Goal: Information Seeking & Learning: Learn about a topic

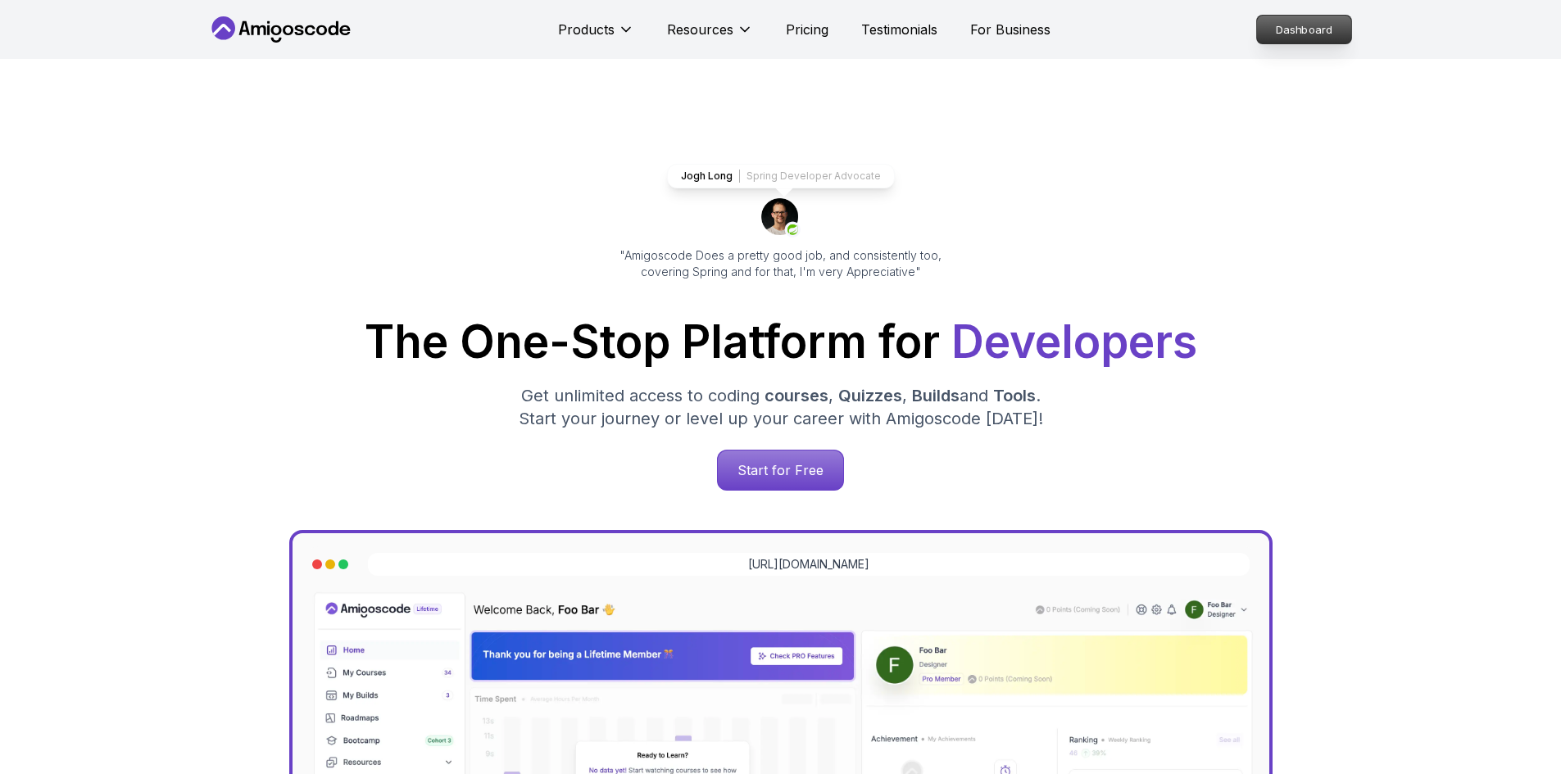
click at [1310, 28] on p "Dashboard" at bounding box center [1304, 30] width 94 height 28
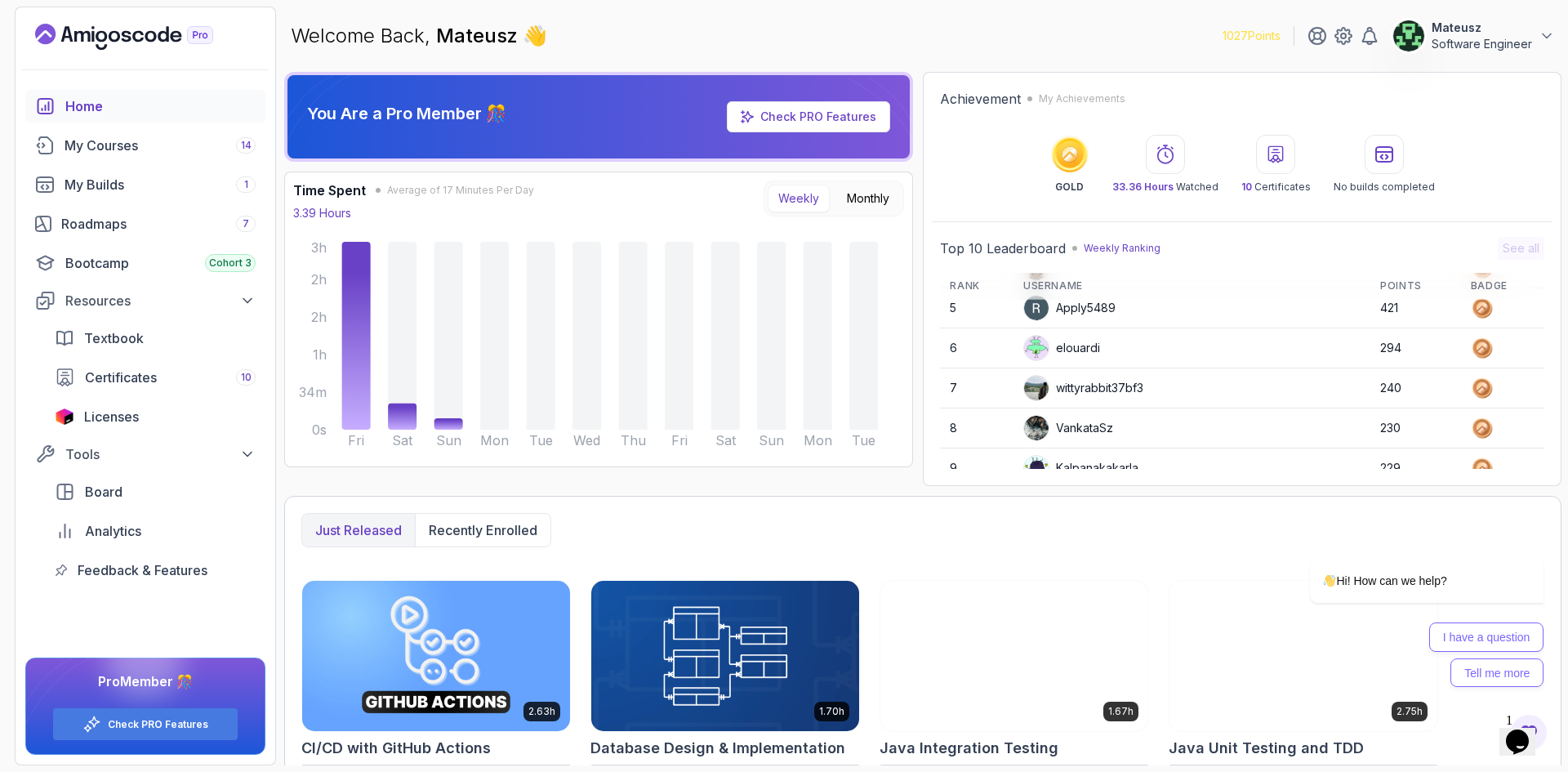
scroll to position [230, 0]
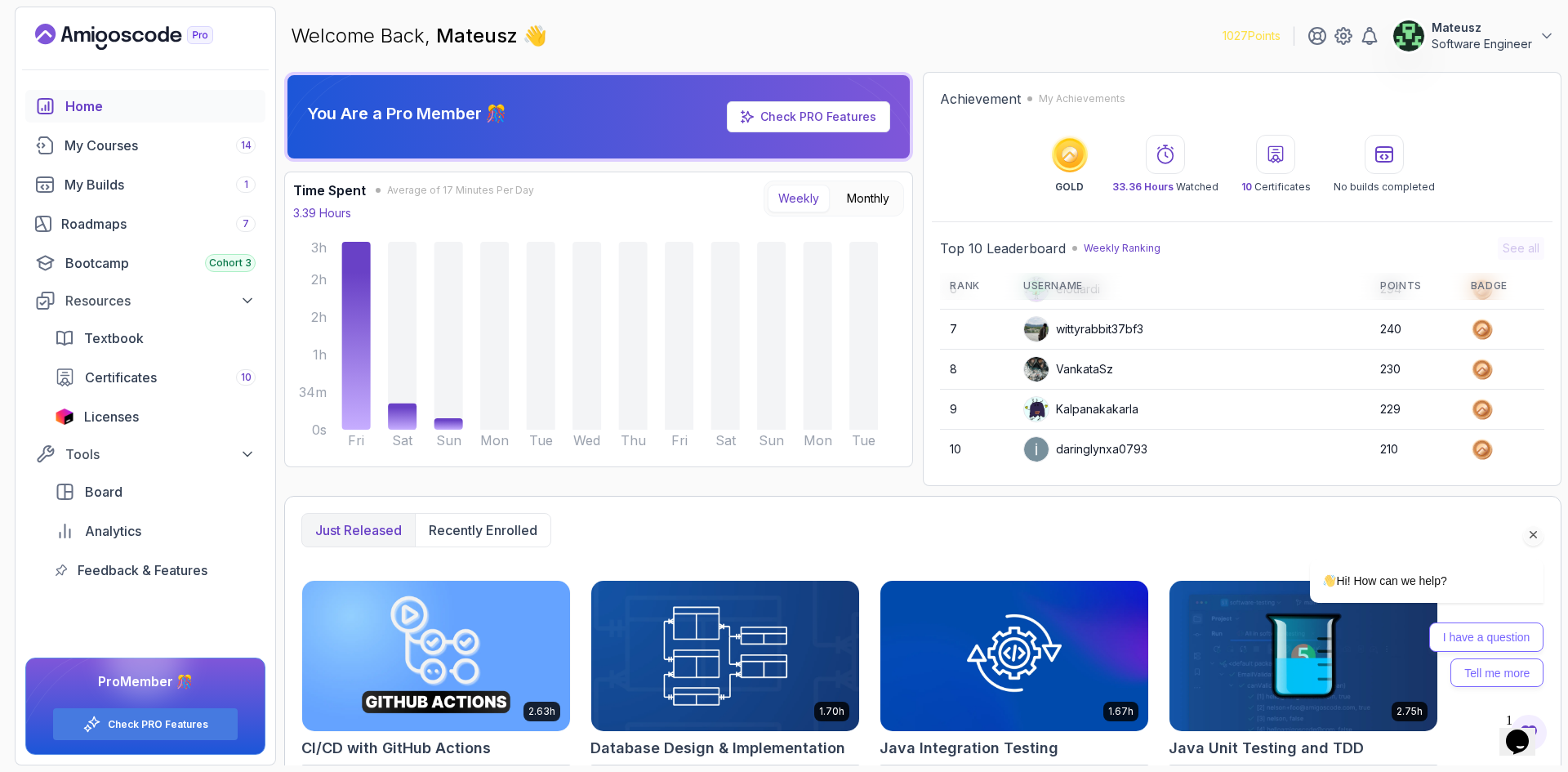
click at [1537, 534] on icon "Chat attention grabber" at bounding box center [1534, 535] width 15 height 15
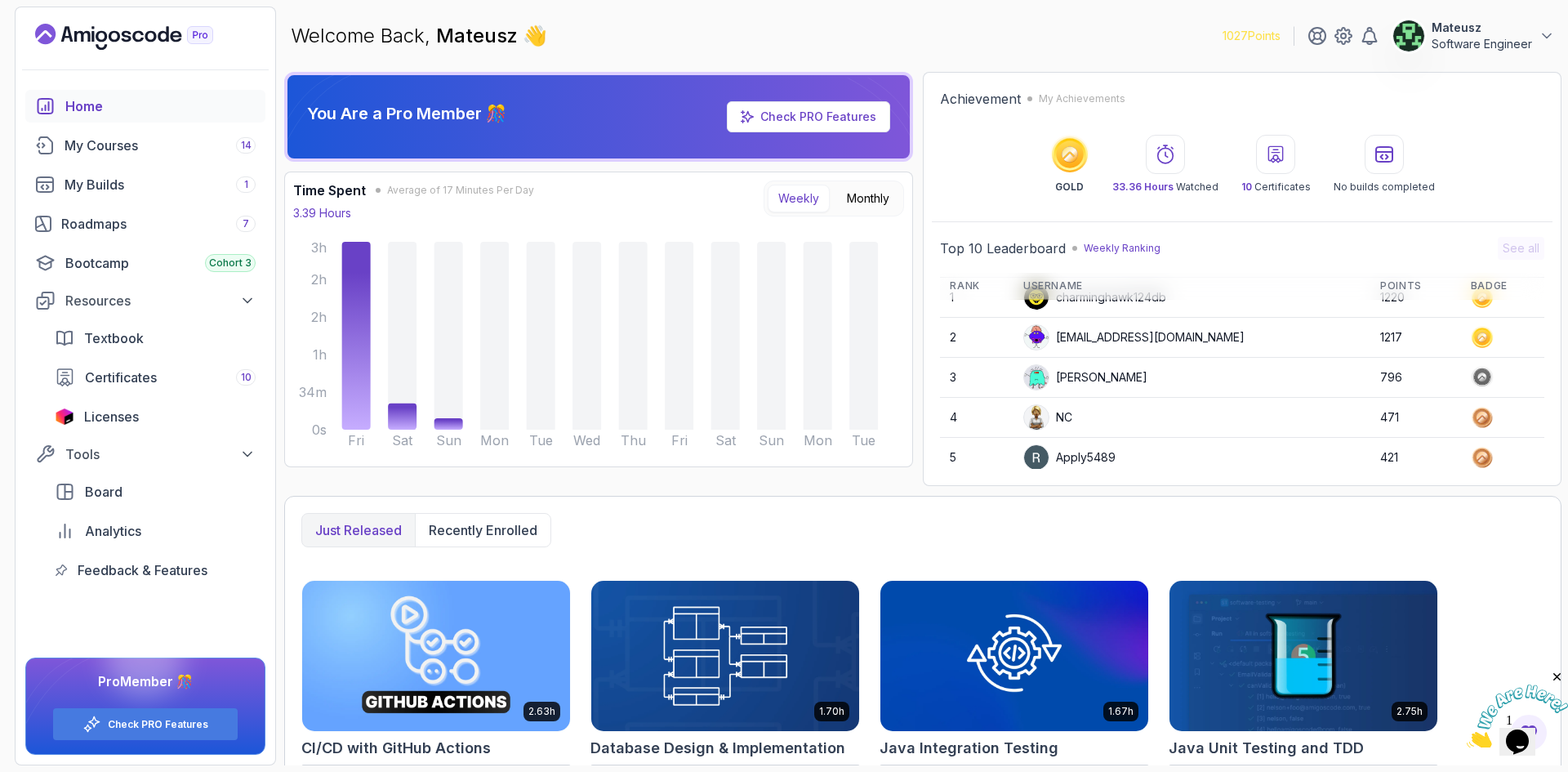
scroll to position [0, 0]
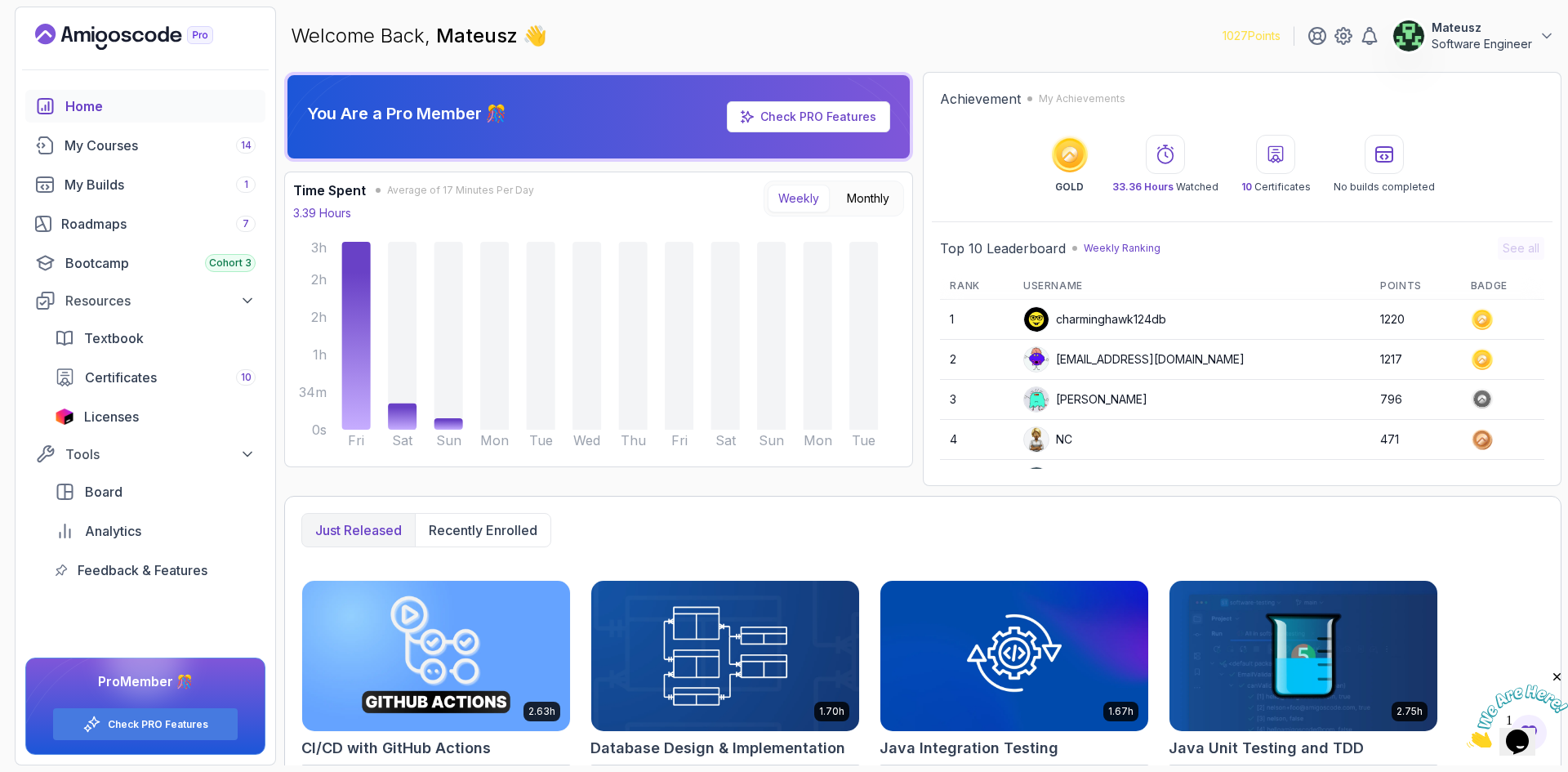
drag, startPoint x: 966, startPoint y: 10, endPoint x: 954, endPoint y: 12, distance: 12.2
drag, startPoint x: 954, startPoint y: 12, endPoint x: 893, endPoint y: 16, distance: 61.1
click at [893, 16] on div "Welcome Back, [PERSON_NAME] 👋 1027 Points Mateusz Software Engineer" at bounding box center [923, 36] width 1278 height 59
drag, startPoint x: 1081, startPoint y: 8, endPoint x: 1006, endPoint y: 16, distance: 75.4
drag, startPoint x: 1006, startPoint y: 16, endPoint x: 954, endPoint y: 17, distance: 52.0
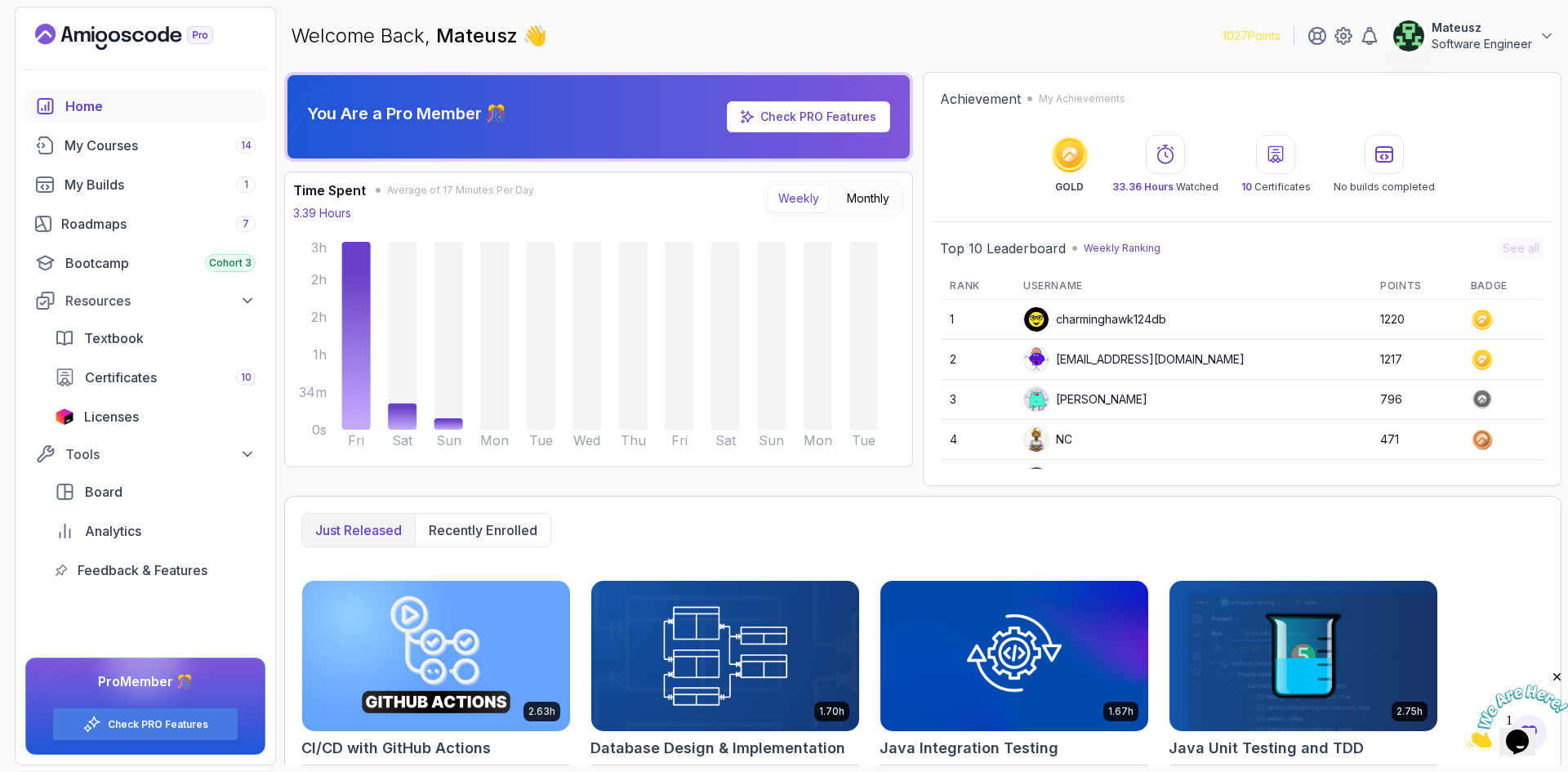
click at [955, 16] on div "Welcome Back, [PERSON_NAME] 👋 1027 Points Mateusz Software Engineer" at bounding box center [923, 36] width 1278 height 59
click at [160, 228] on div "Roadmaps 7" at bounding box center [157, 224] width 194 height 20
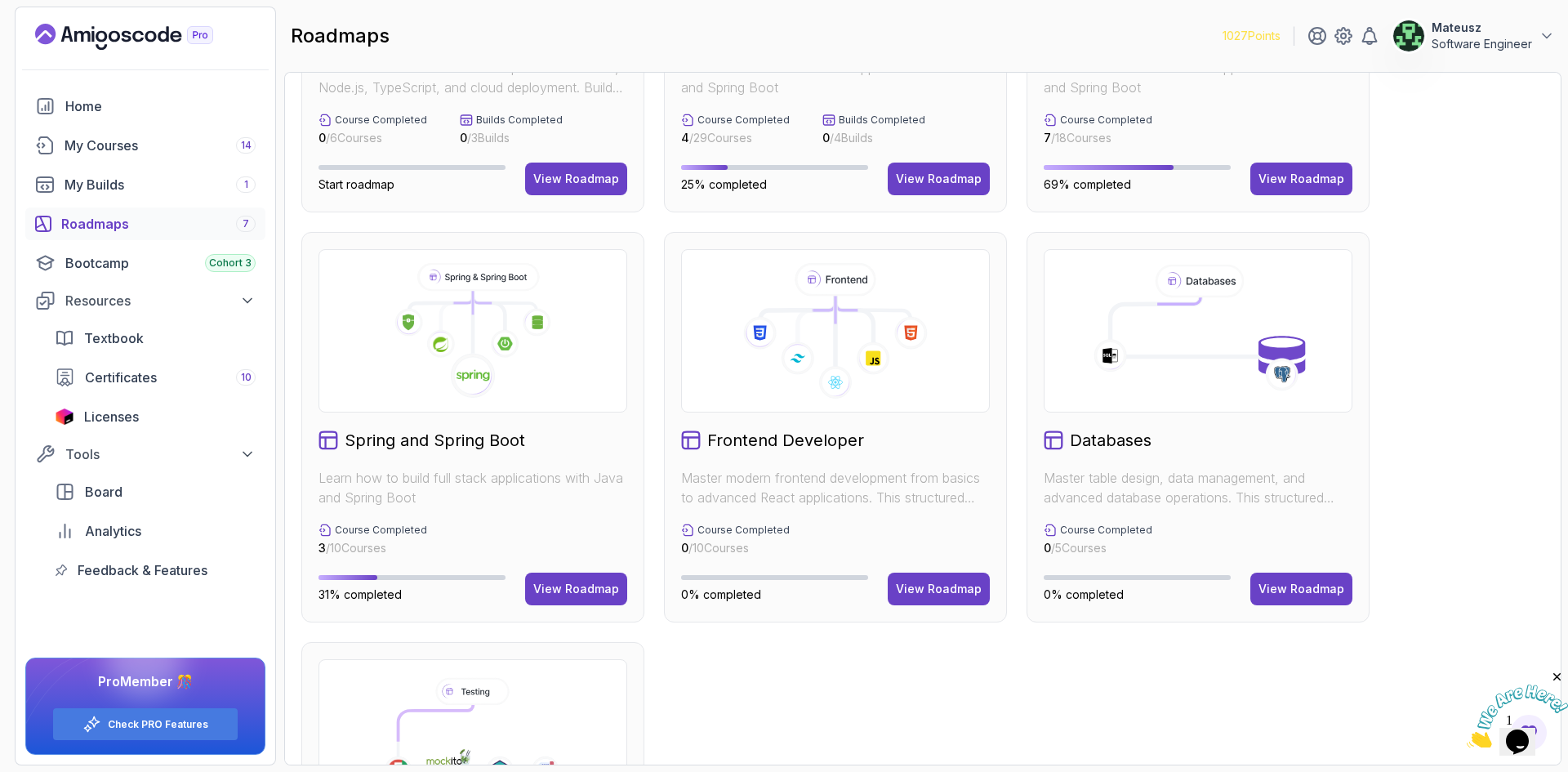
scroll to position [491, 0]
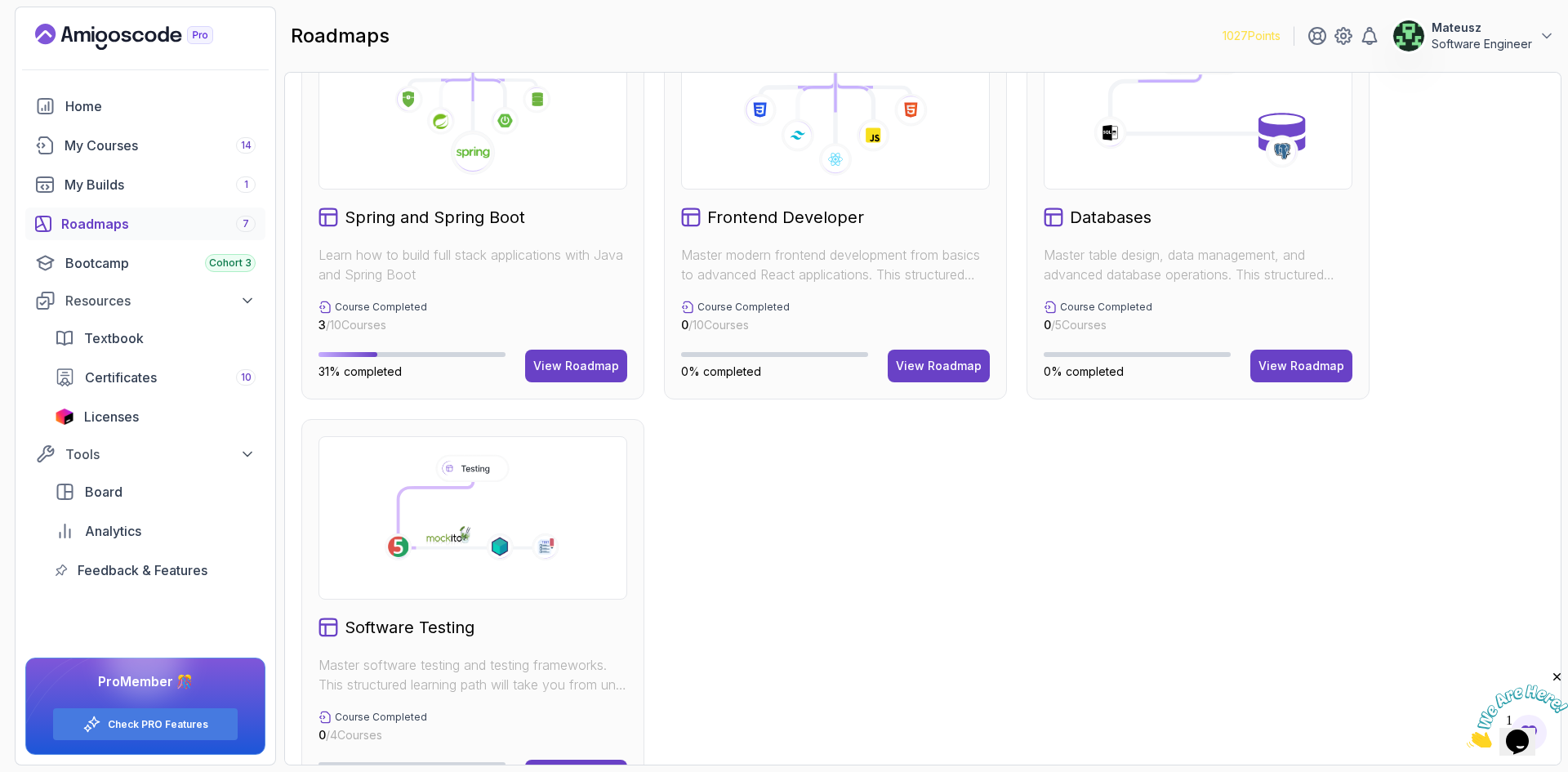
drag, startPoint x: 971, startPoint y: 589, endPoint x: 806, endPoint y: 611, distance: 166.5
click at [807, 611] on div "Full Stack Professional v2 Master modern full-stack development with React, Nod…" at bounding box center [922, 204] width 1243 height 1211
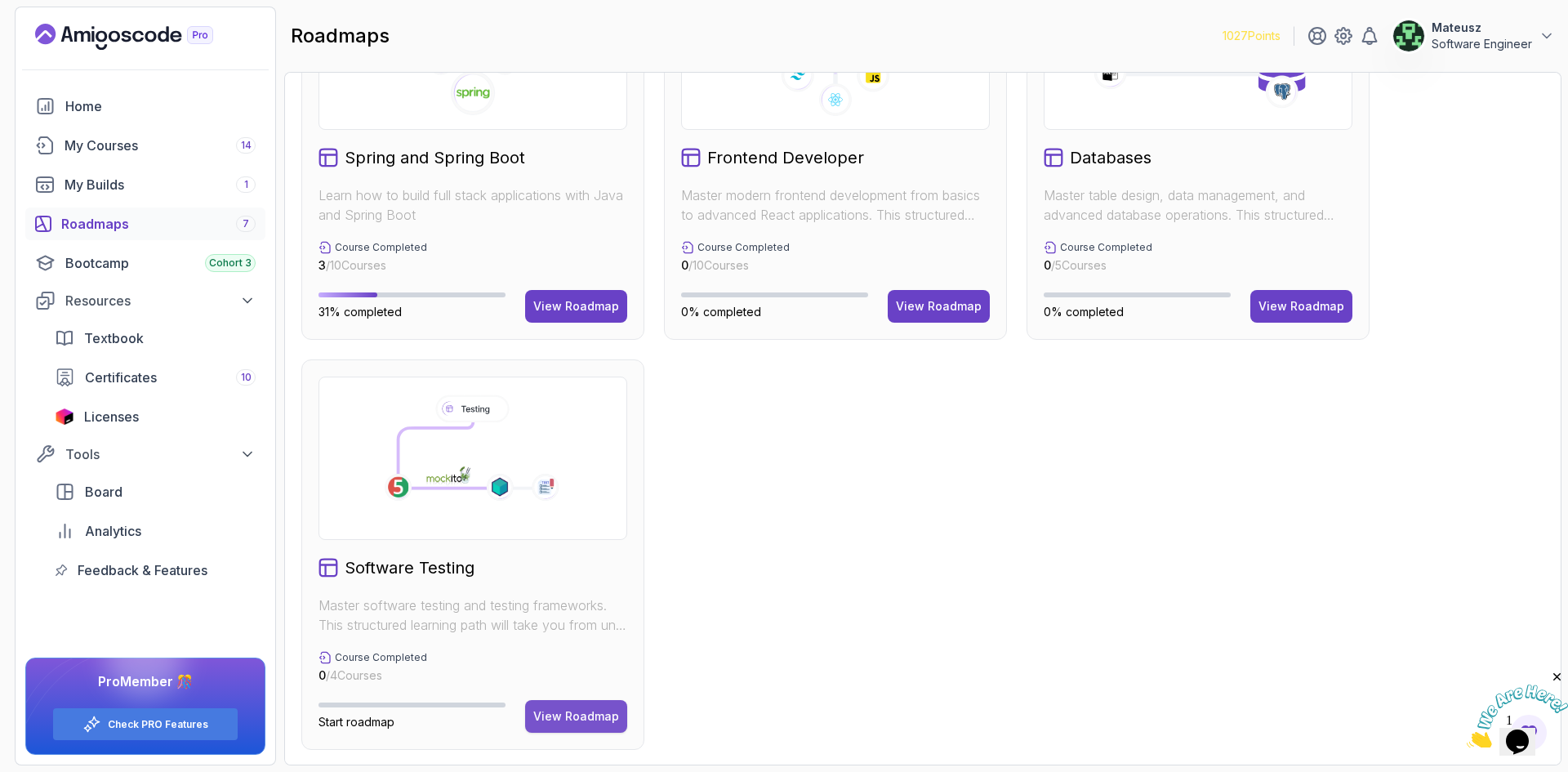
scroll to position [552, 0]
drag, startPoint x: 568, startPoint y: 704, endPoint x: 952, endPoint y: 631, distance: 390.9
click at [568, 704] on button "View Roadmap" at bounding box center [576, 715] width 102 height 33
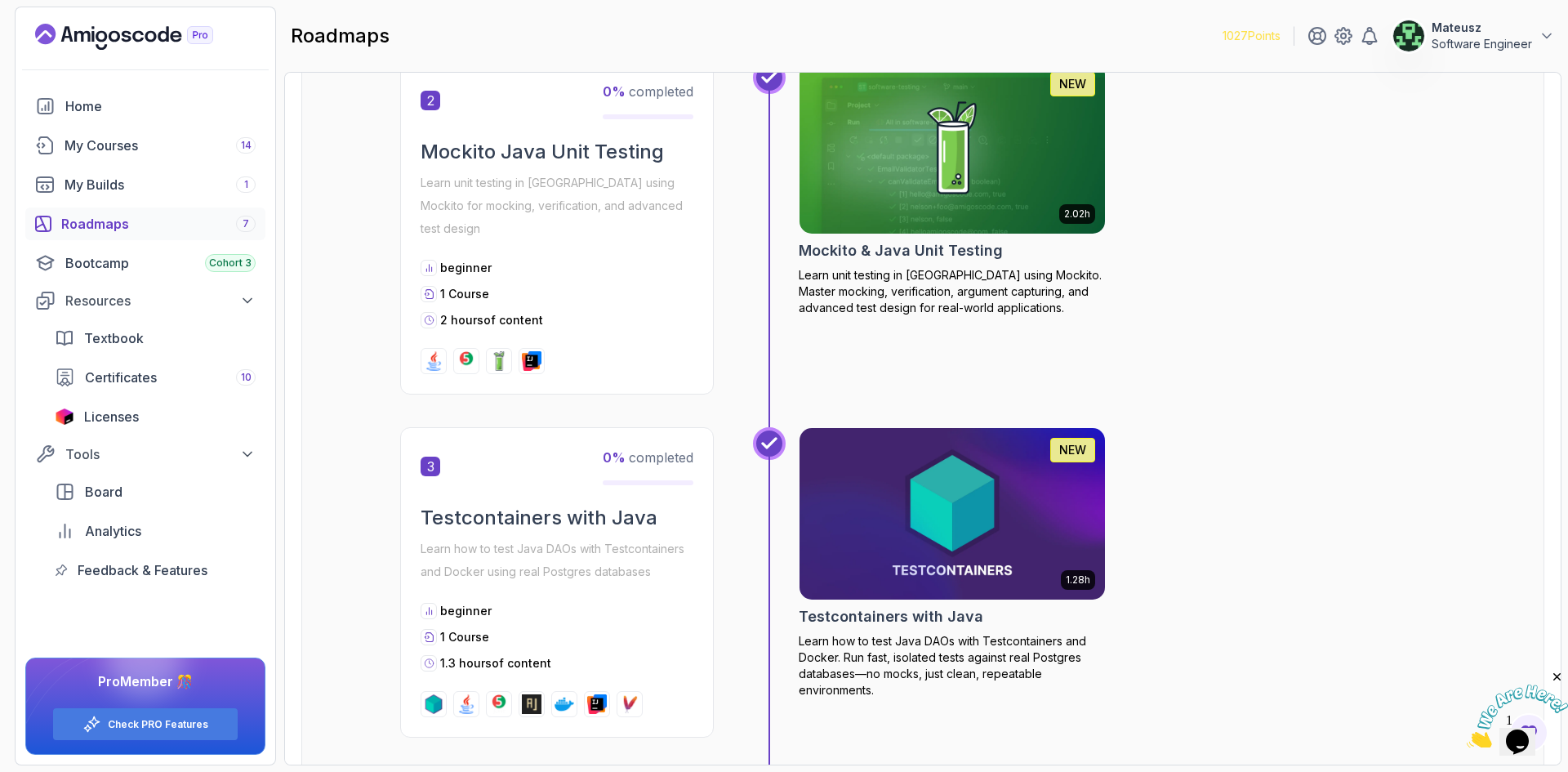
scroll to position [752, 0]
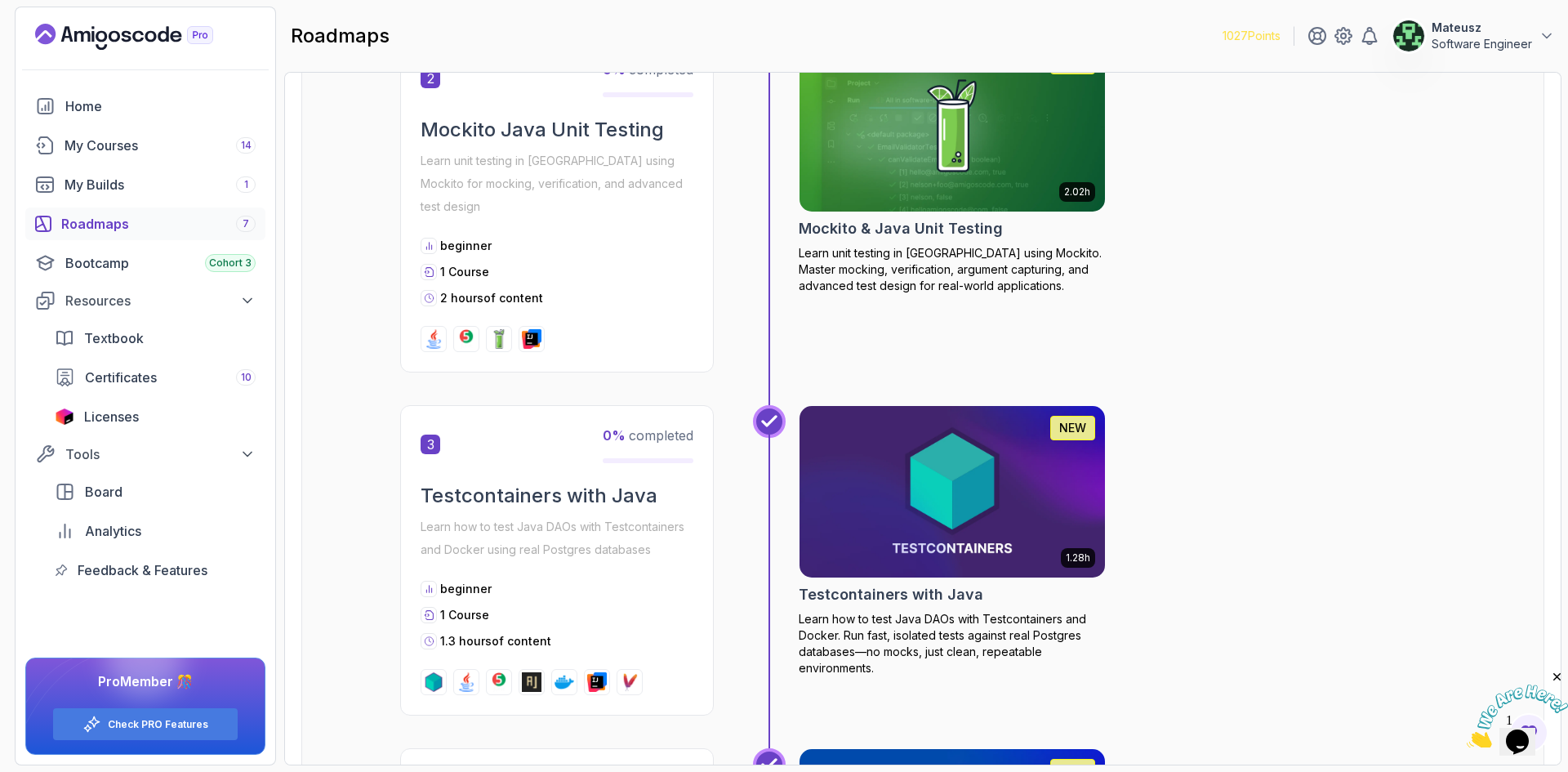
drag, startPoint x: 1400, startPoint y: 287, endPoint x: 1459, endPoint y: 251, distance: 69.1
click at [1459, 251] on div "Getting Started Let's kick things off! Begin your journey by completing the fir…" at bounding box center [922, 416] width 1243 height 2037
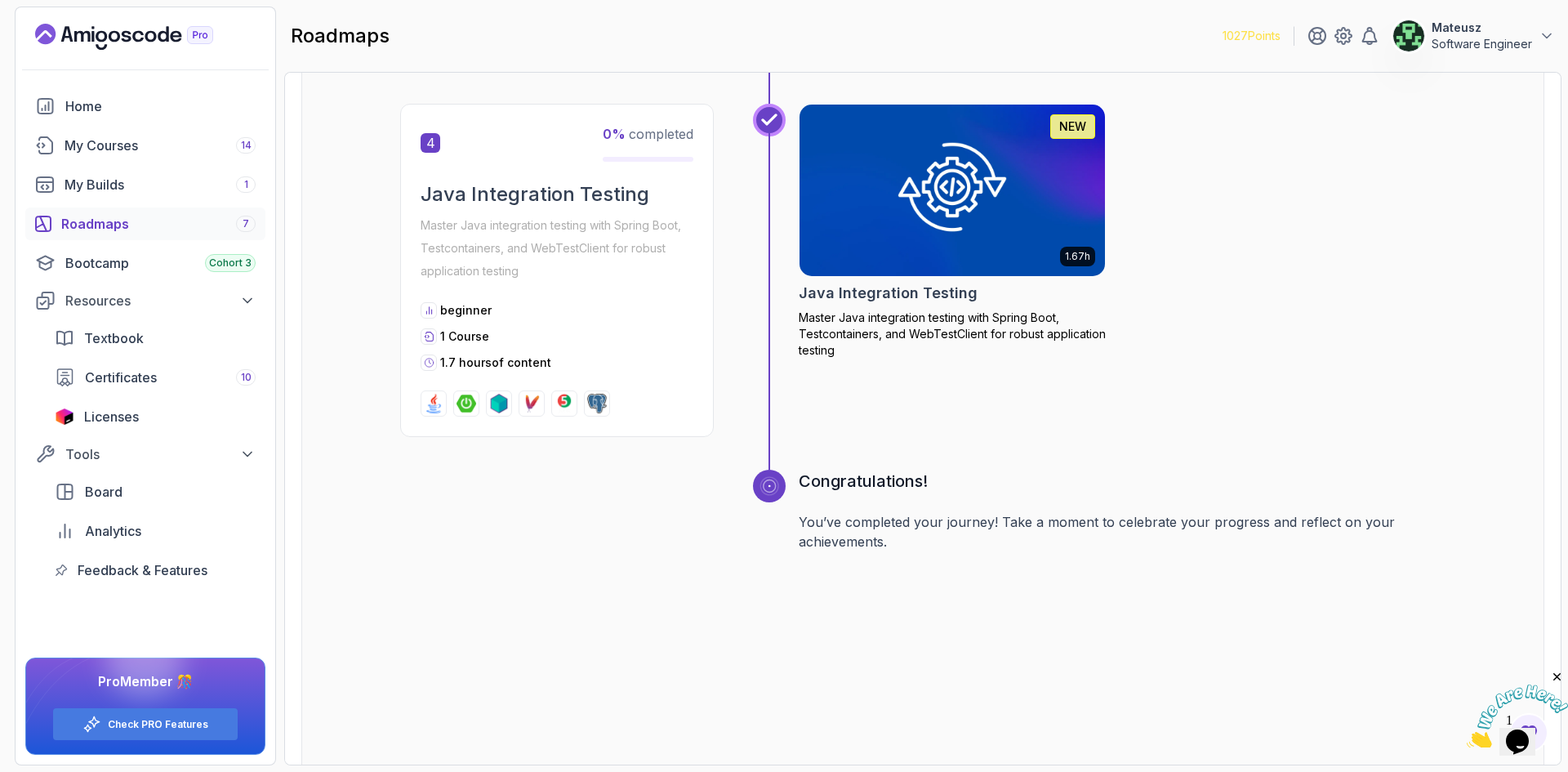
scroll to position [1405, 0]
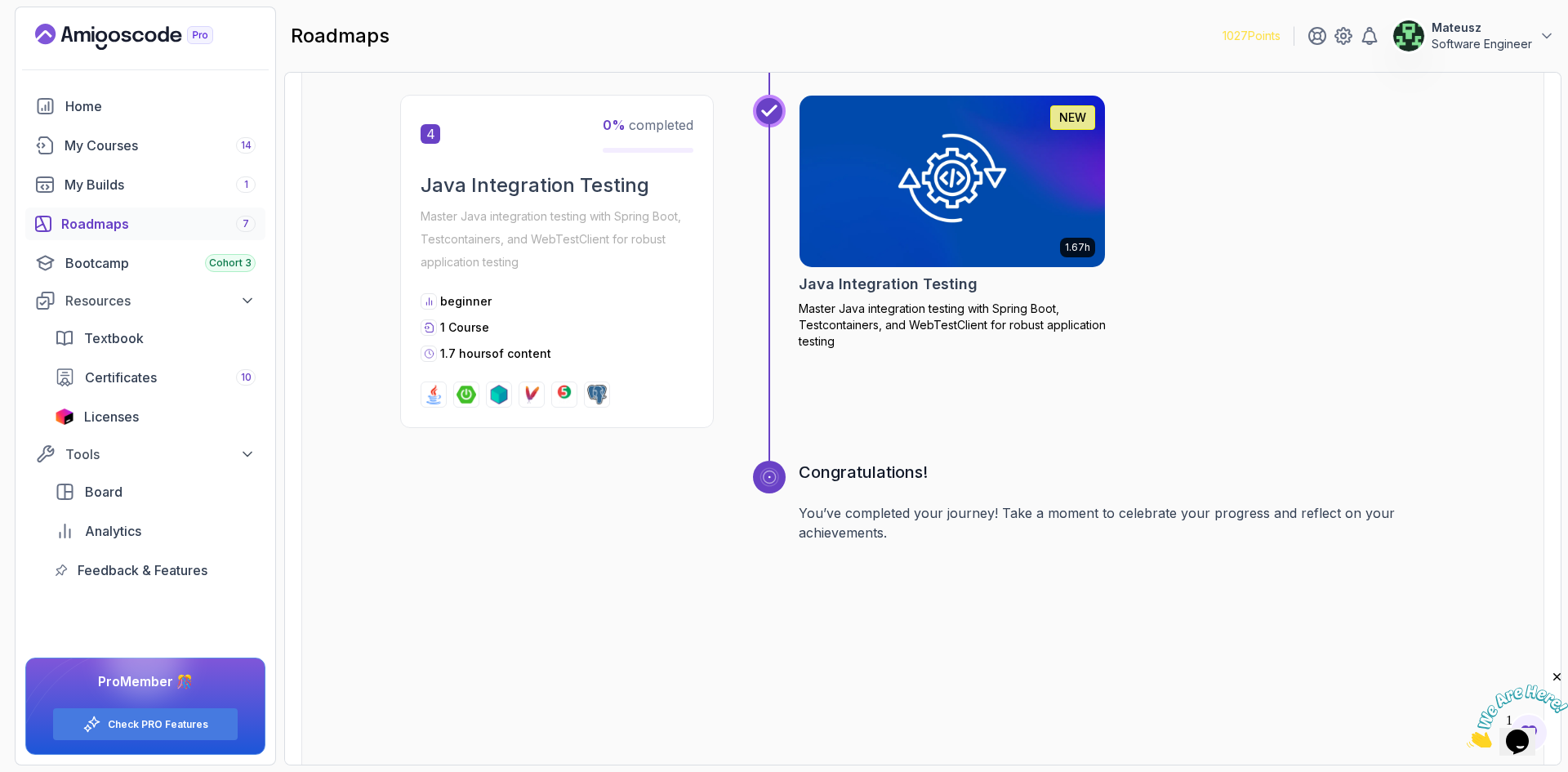
drag, startPoint x: 1410, startPoint y: 301, endPoint x: 1356, endPoint y: 200, distance: 114.5
click at [1356, 200] on div "1.67h NEW Java Integration Testing Master Java integration testing with Spring …" at bounding box center [1121, 261] width 647 height 333
drag, startPoint x: 1378, startPoint y: 266, endPoint x: 1293, endPoint y: 217, distance: 98.1
click at [1293, 217] on div "1.67h NEW Java Integration Testing Master Java integration testing with Spring …" at bounding box center [1121, 261] width 647 height 333
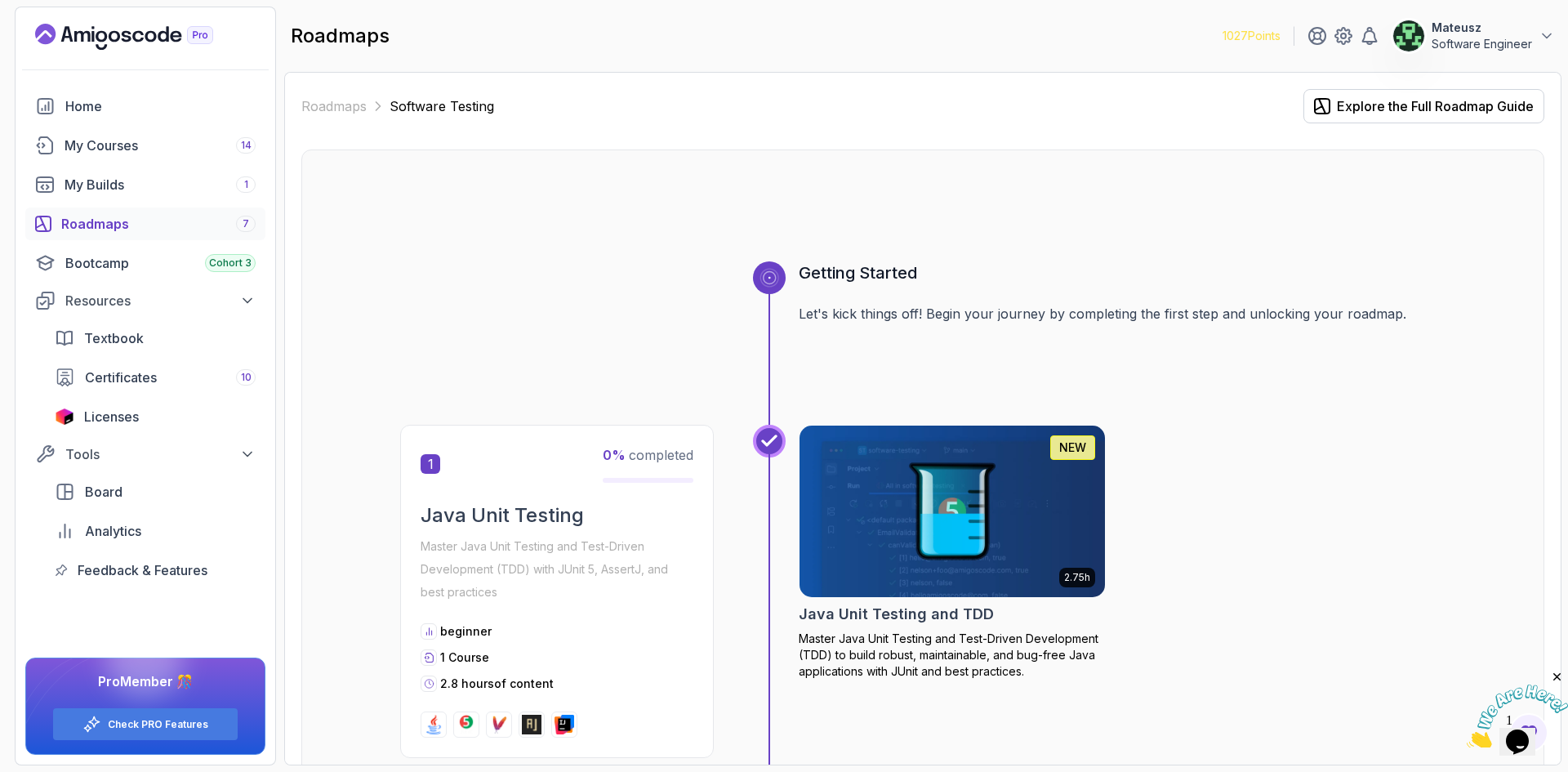
scroll to position [0, 0]
drag, startPoint x: 1172, startPoint y: 189, endPoint x: 1099, endPoint y: 180, distance: 73.6
drag, startPoint x: 1127, startPoint y: 215, endPoint x: 1032, endPoint y: 201, distance: 96.0
drag, startPoint x: 1031, startPoint y: 201, endPoint x: 1161, endPoint y: 240, distance: 135.7
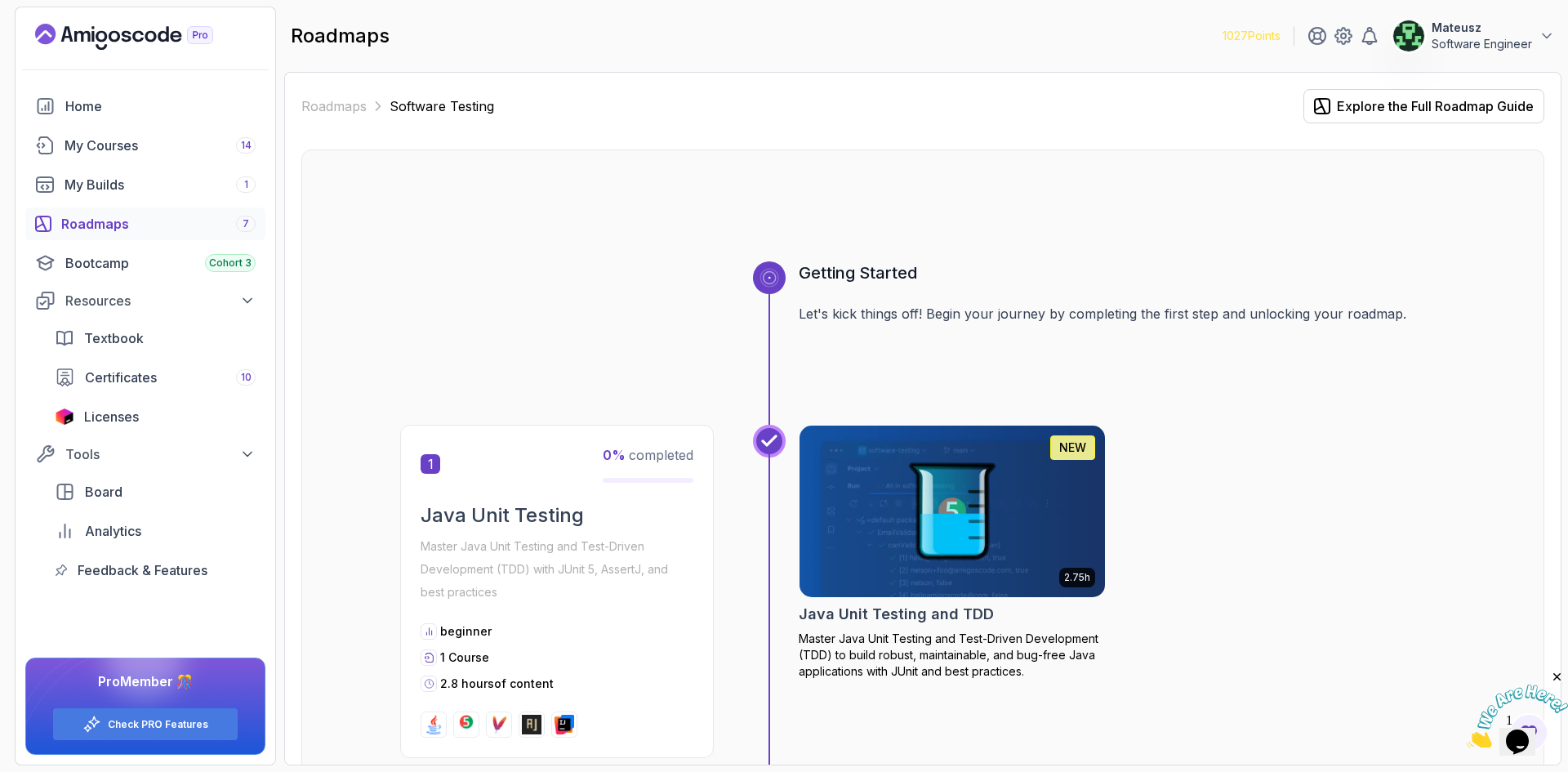
click at [964, 196] on div at bounding box center [923, 222] width 1046 height 79
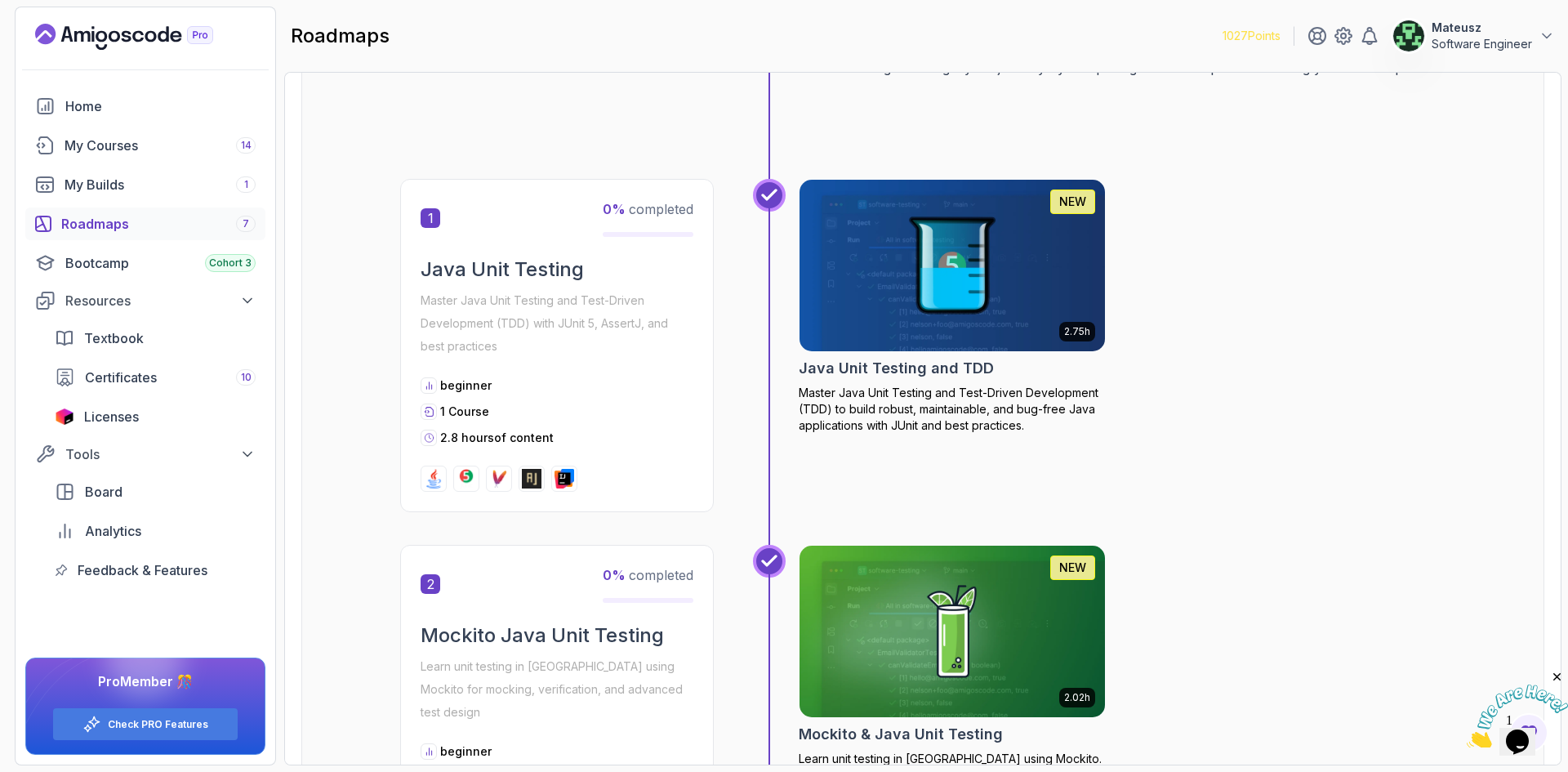
scroll to position [573, 0]
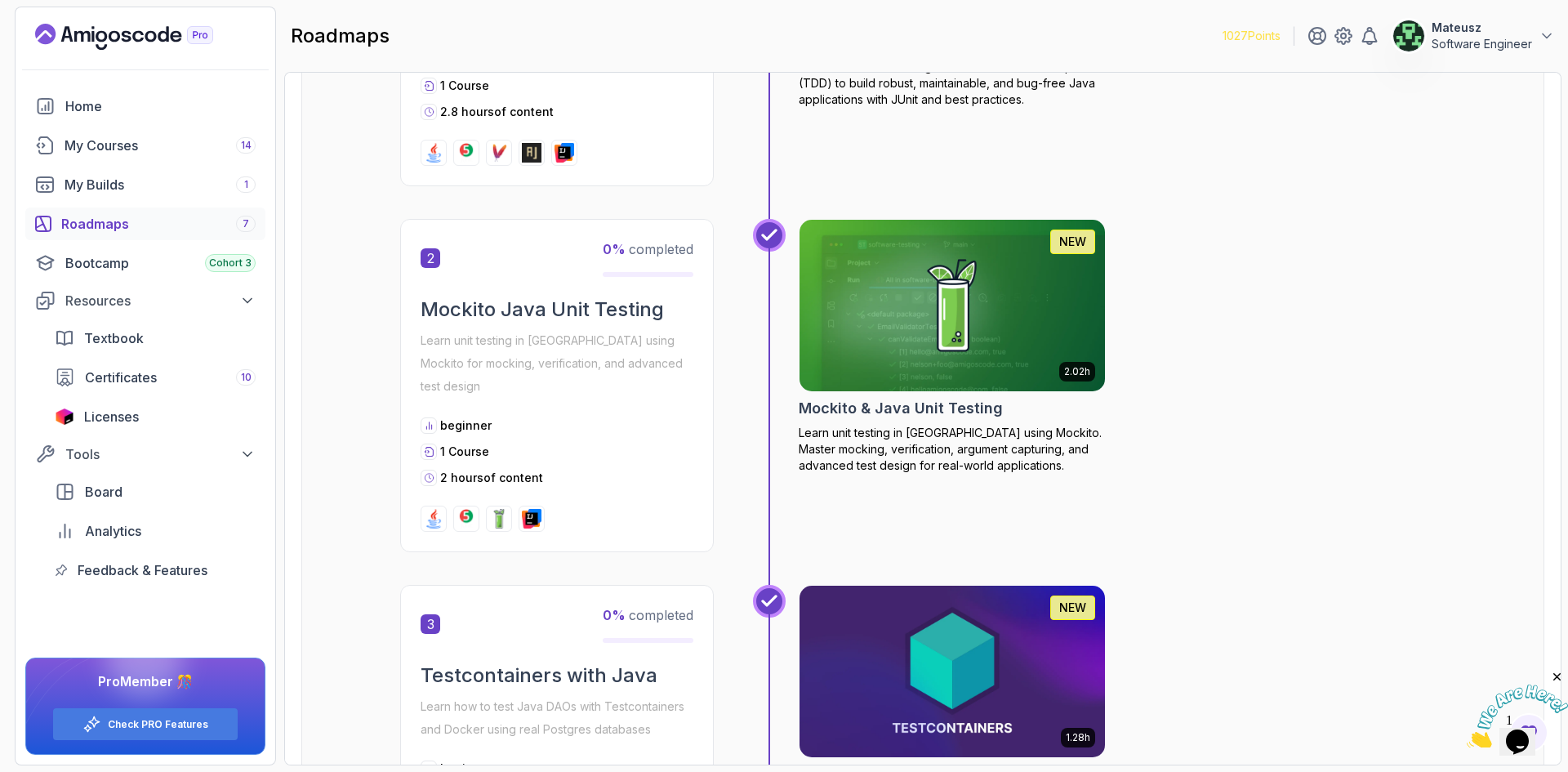
drag, startPoint x: 1282, startPoint y: 237, endPoint x: 1379, endPoint y: 164, distance: 121.4
drag, startPoint x: 1379, startPoint y: 164, endPoint x: 1371, endPoint y: 143, distance: 22.5
drag, startPoint x: 1371, startPoint y: 143, endPoint x: 1335, endPoint y: 134, distance: 37.1
click at [1335, 134] on div "2.75h NEW Java Unit Testing and TDD Master Java Unit Testing and Test-Driven De…" at bounding box center [1121, 20] width 647 height 333
drag, startPoint x: 1341, startPoint y: 336, endPoint x: 1343, endPoint y: 320, distance: 16.1
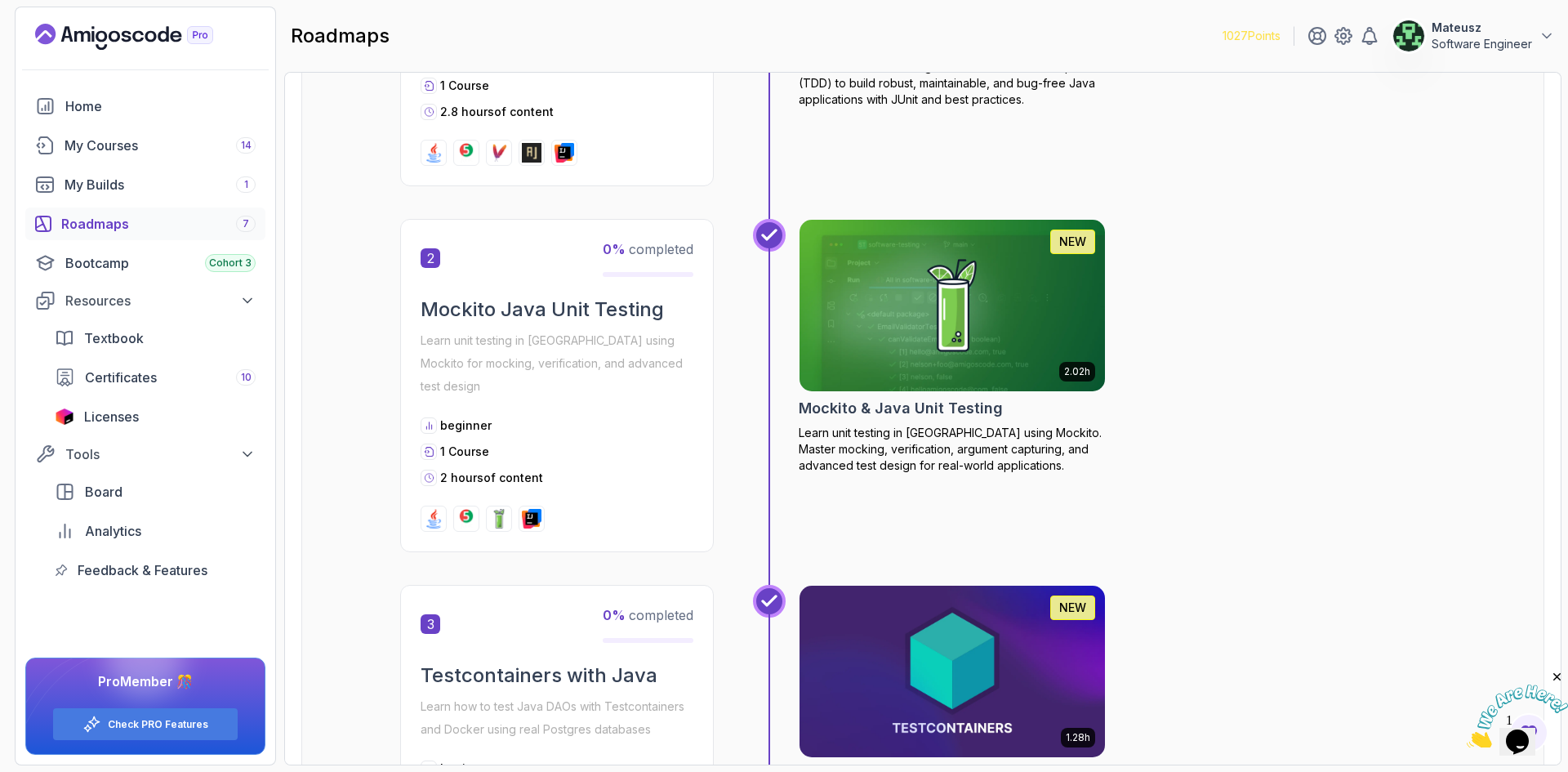
drag, startPoint x: 1343, startPoint y: 320, endPoint x: 1357, endPoint y: 169, distance: 151.6
click at [1357, 169] on div "2.75h NEW Java Unit Testing and TDD Master Java Unit Testing and Test-Driven De…" at bounding box center [1121, 20] width 647 height 333
drag, startPoint x: 1292, startPoint y: 237, endPoint x: 1299, endPoint y: 242, distance: 8.6
click at [1299, 242] on div "2.02h NEW Mockito & Java Unit Testing Learn unit testing in [GEOGRAPHIC_DATA] u…" at bounding box center [1121, 386] width 647 height 333
drag, startPoint x: 1323, startPoint y: 246, endPoint x: 1290, endPoint y: 209, distance: 49.6
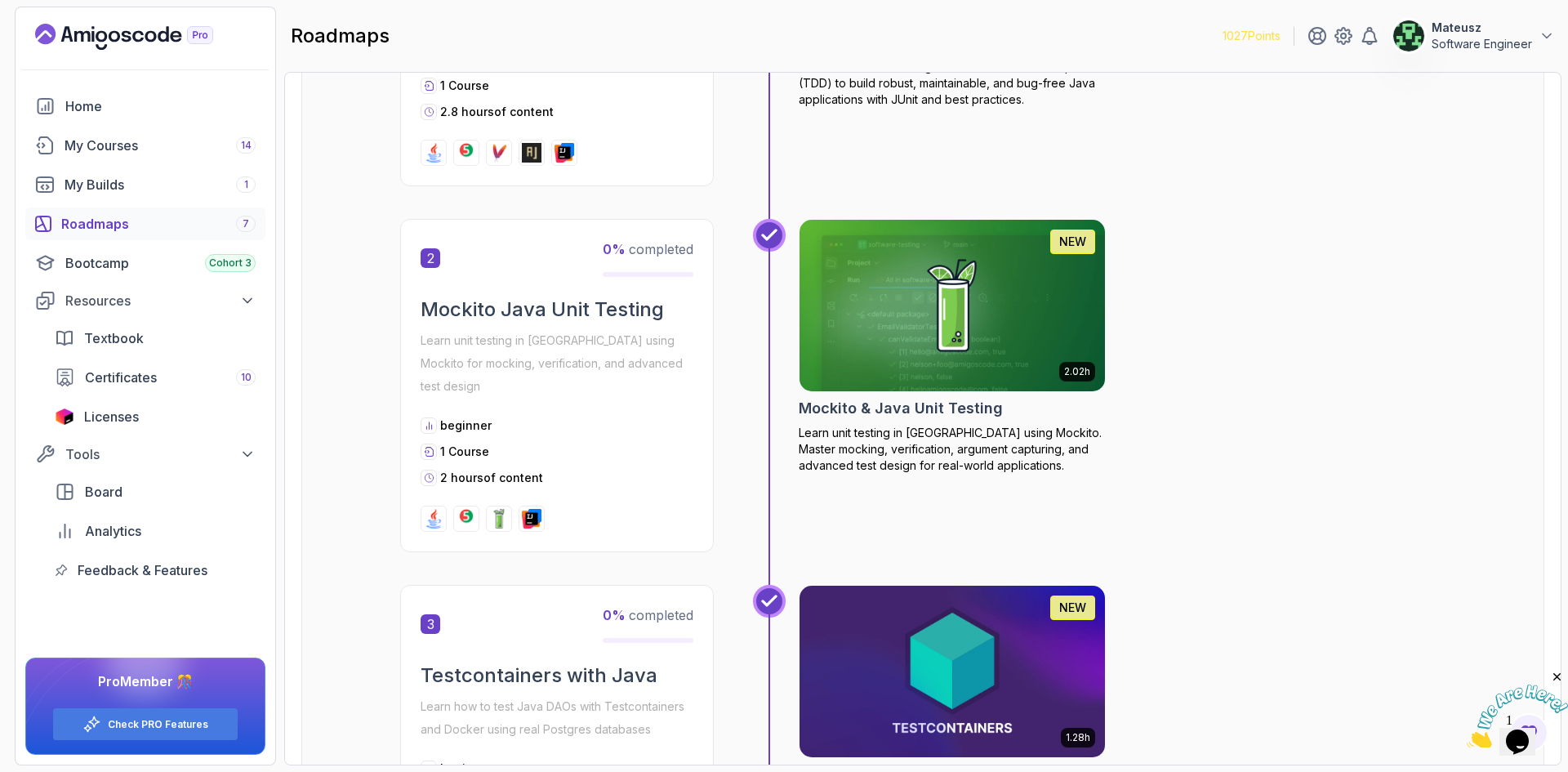
click at [1282, 211] on div "2.75h NEW Java Unit Testing and TDD Master Java Unit Testing and Test-Driven De…" at bounding box center [1099, 36] width 693 height 366
drag, startPoint x: 1456, startPoint y: 230, endPoint x: 1393, endPoint y: 194, distance: 72.6
click at [1408, 215] on div "2.75h NEW Java Unit Testing and TDD Master Java Unit Testing and Test-Driven De…" at bounding box center [1099, 36] width 693 height 366
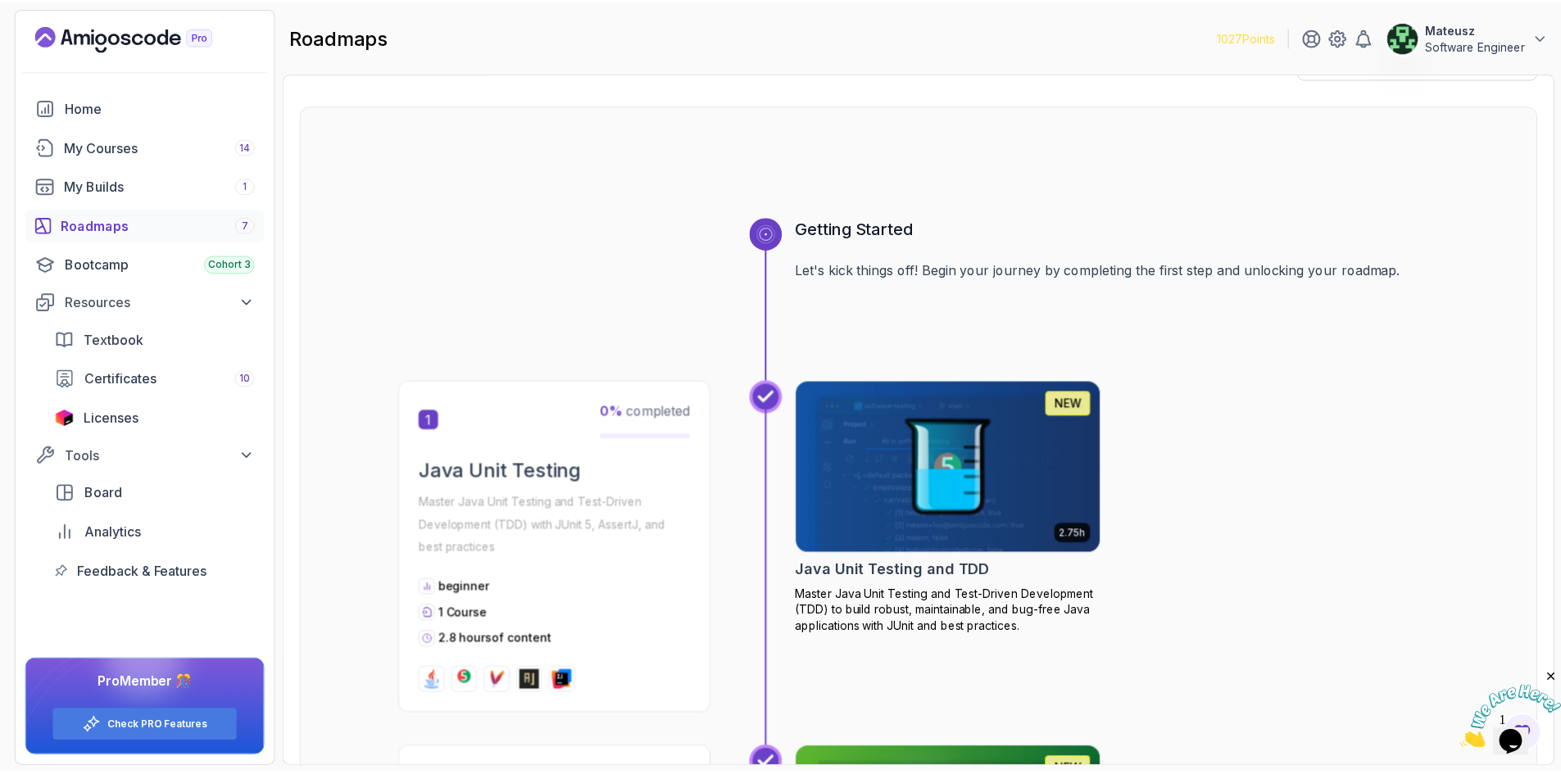
scroll to position [164, 0]
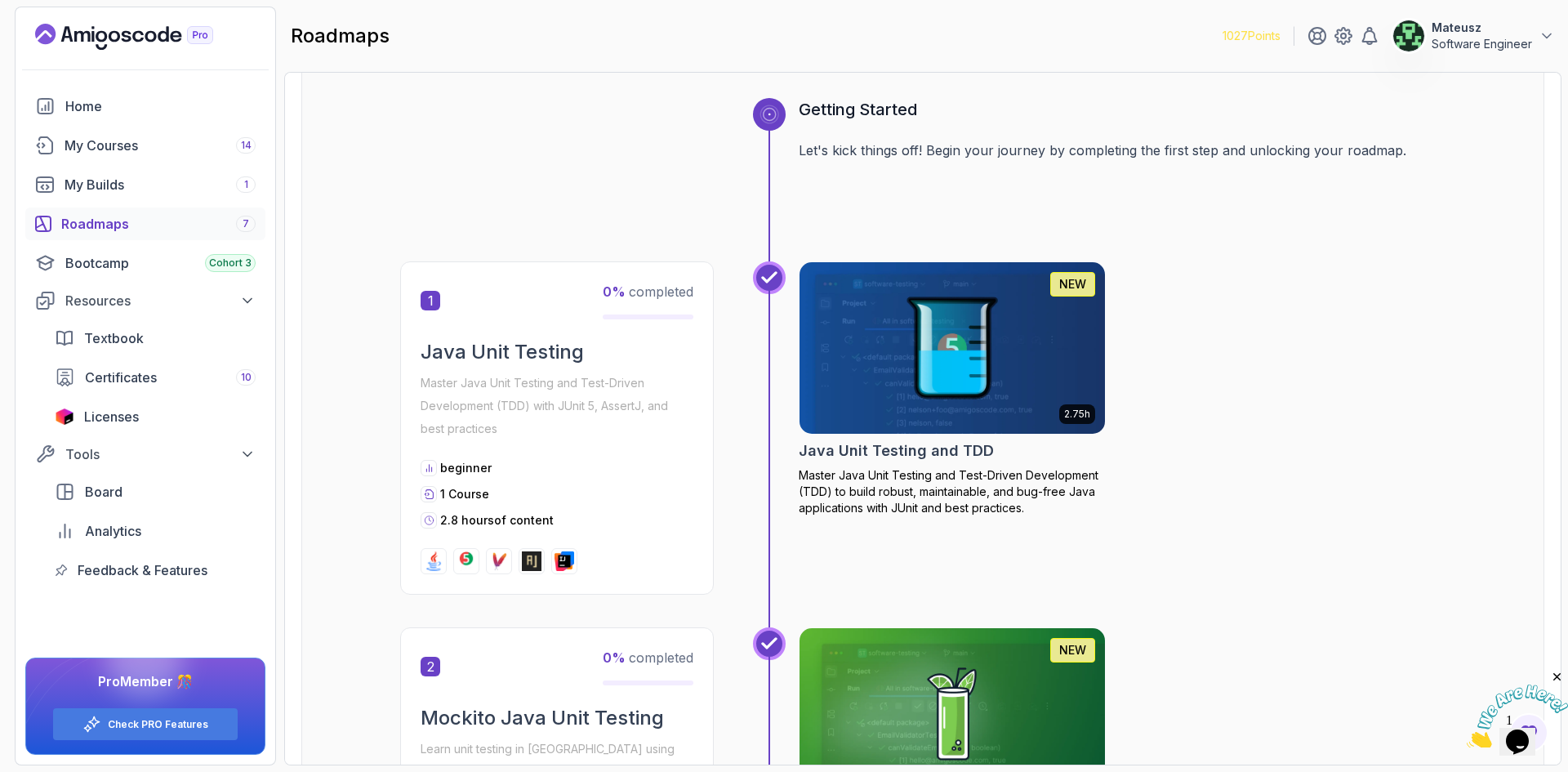
click at [979, 338] on img at bounding box center [953, 348] width 321 height 180
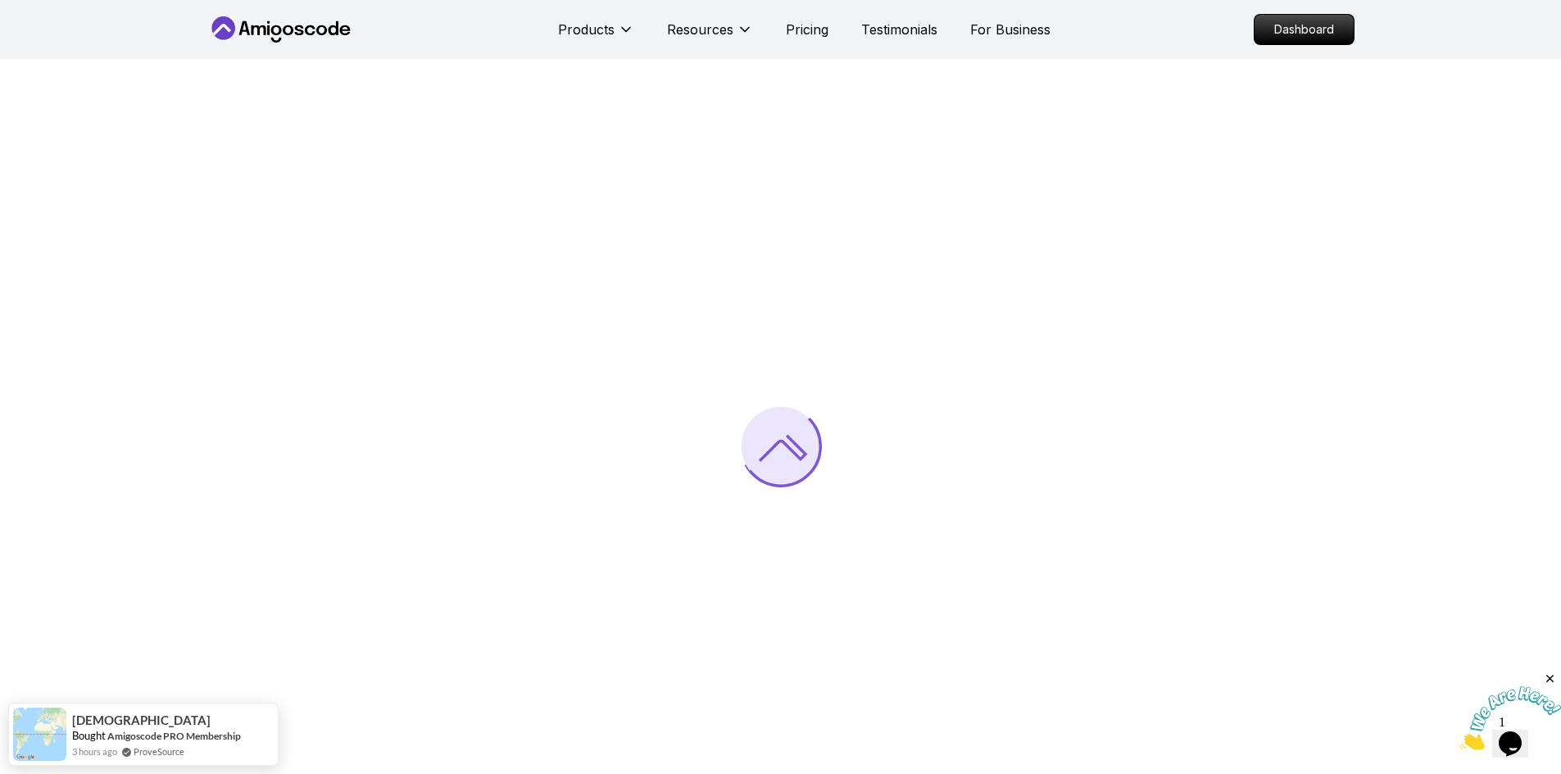
drag, startPoint x: 3011, startPoint y: 1343, endPoint x: 1548, endPoint y: 678, distance: 1606.6
click at [1548, 678] on icon "Close" at bounding box center [1550, 679] width 15 height 15
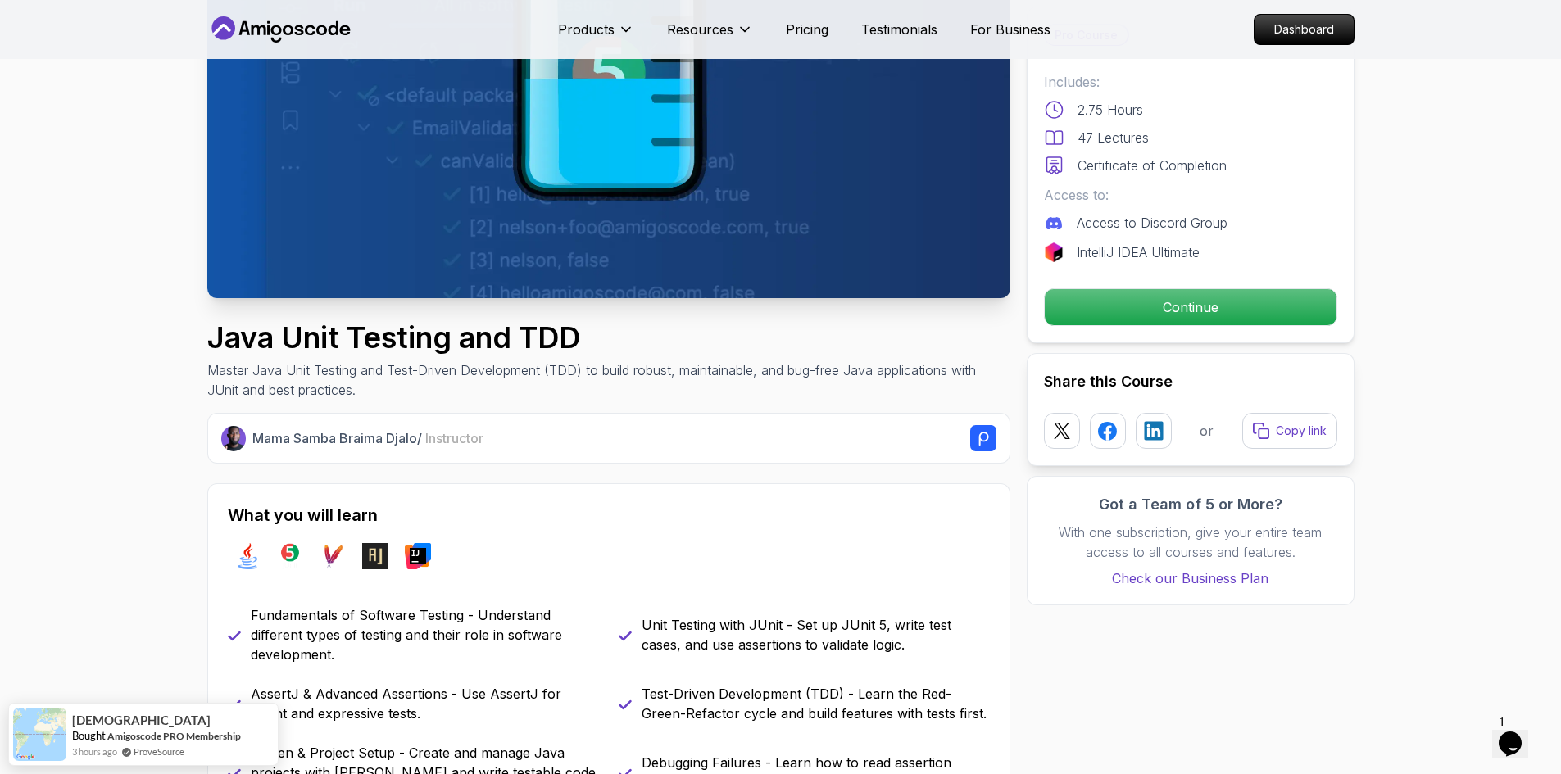
scroll to position [410, 0]
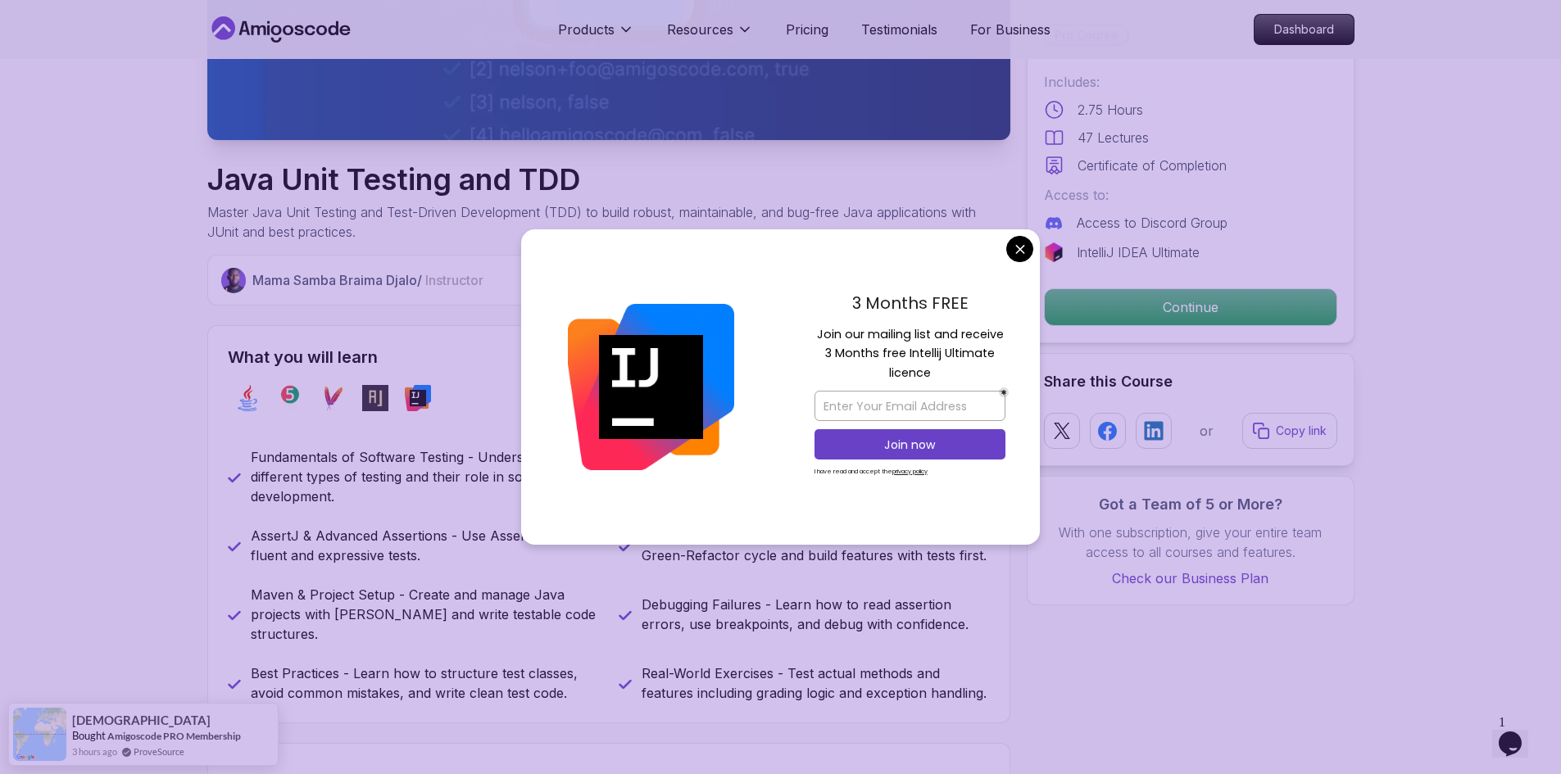
drag, startPoint x: 124, startPoint y: 435, endPoint x: 102, endPoint y: 389, distance: 50.9
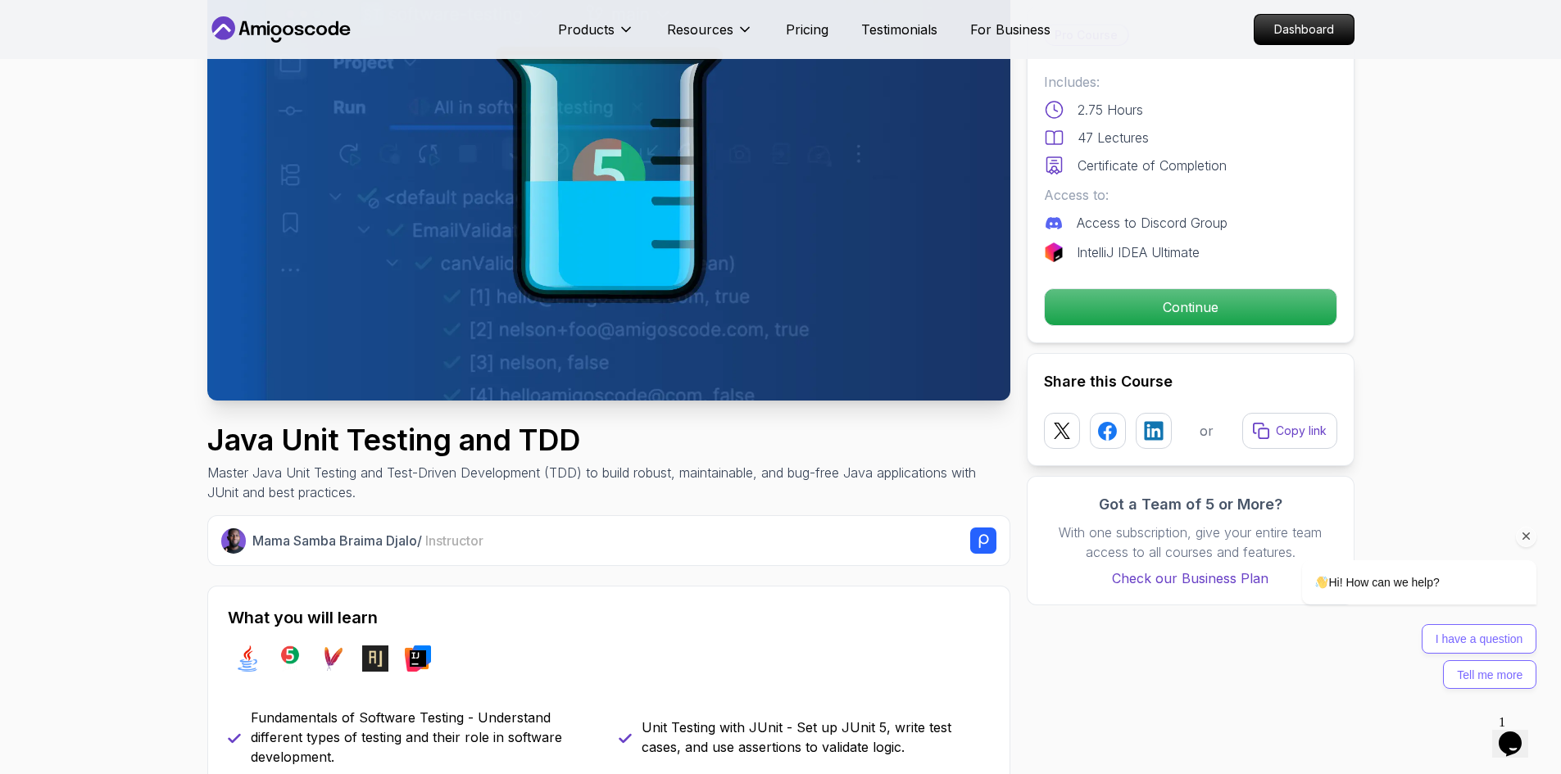
scroll to position [164, 0]
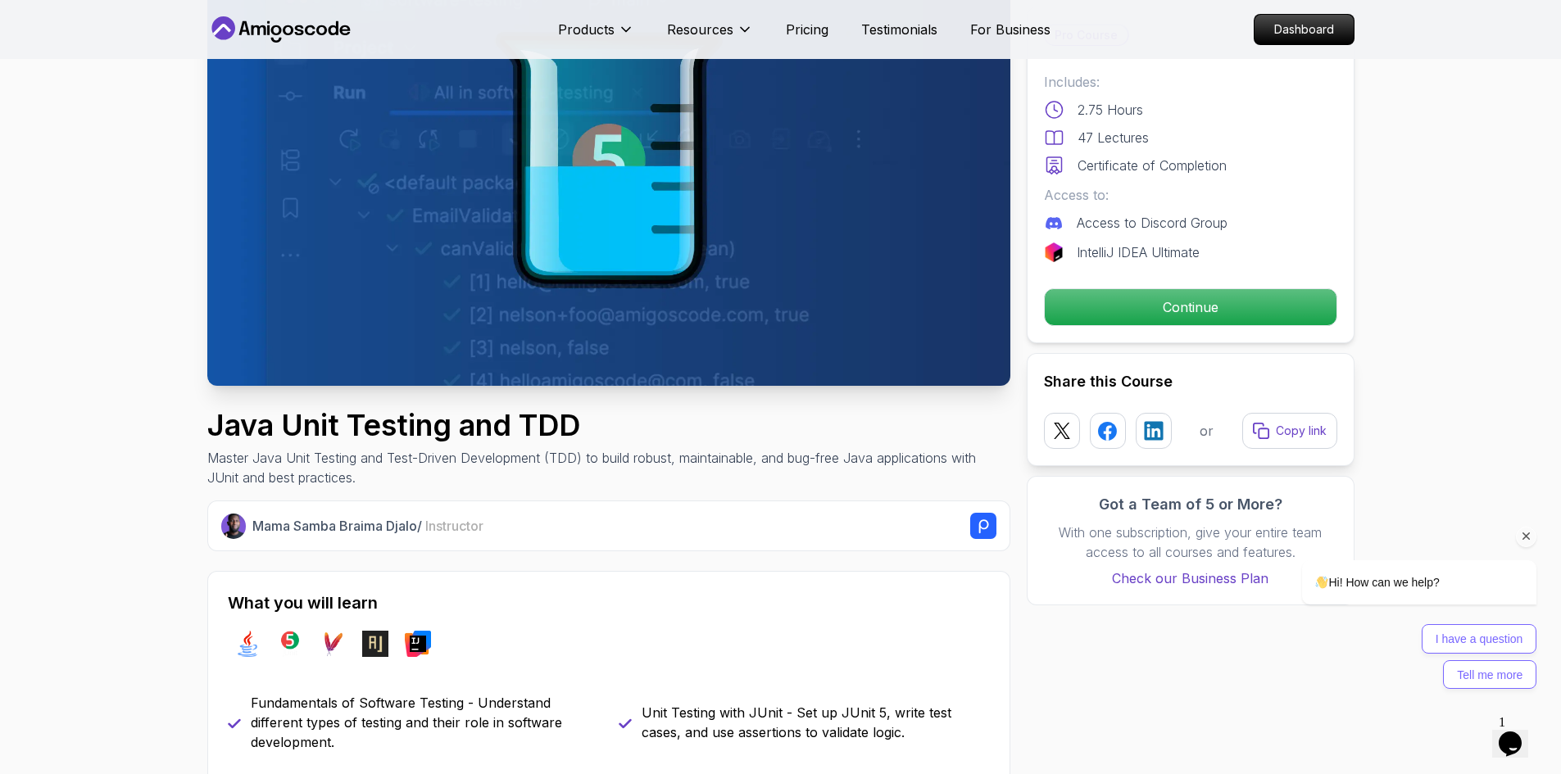
click at [323, 34] on icon at bounding box center [321, 30] width 11 height 10
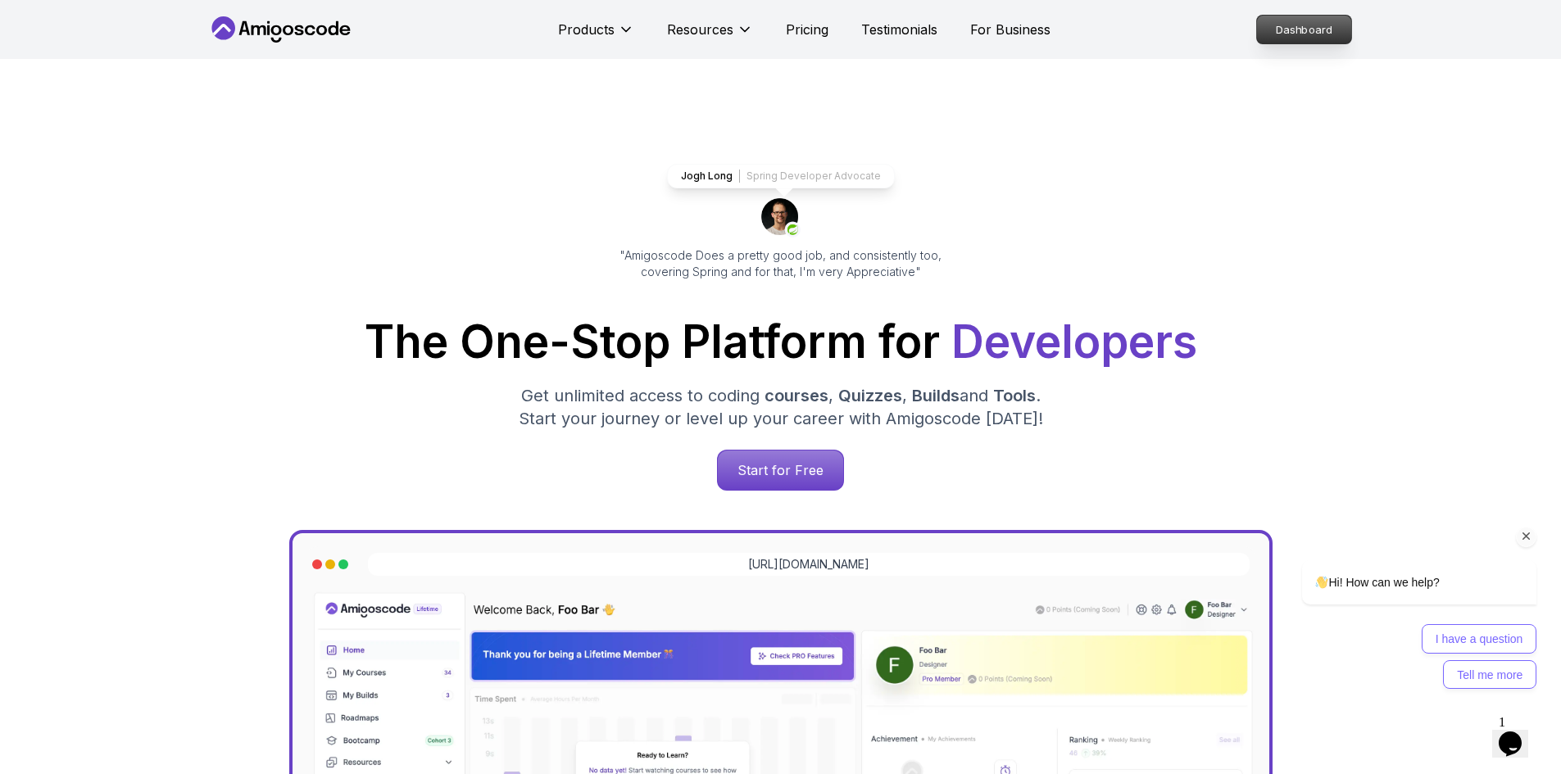
click at [1318, 24] on p "Dashboard" at bounding box center [1304, 30] width 94 height 28
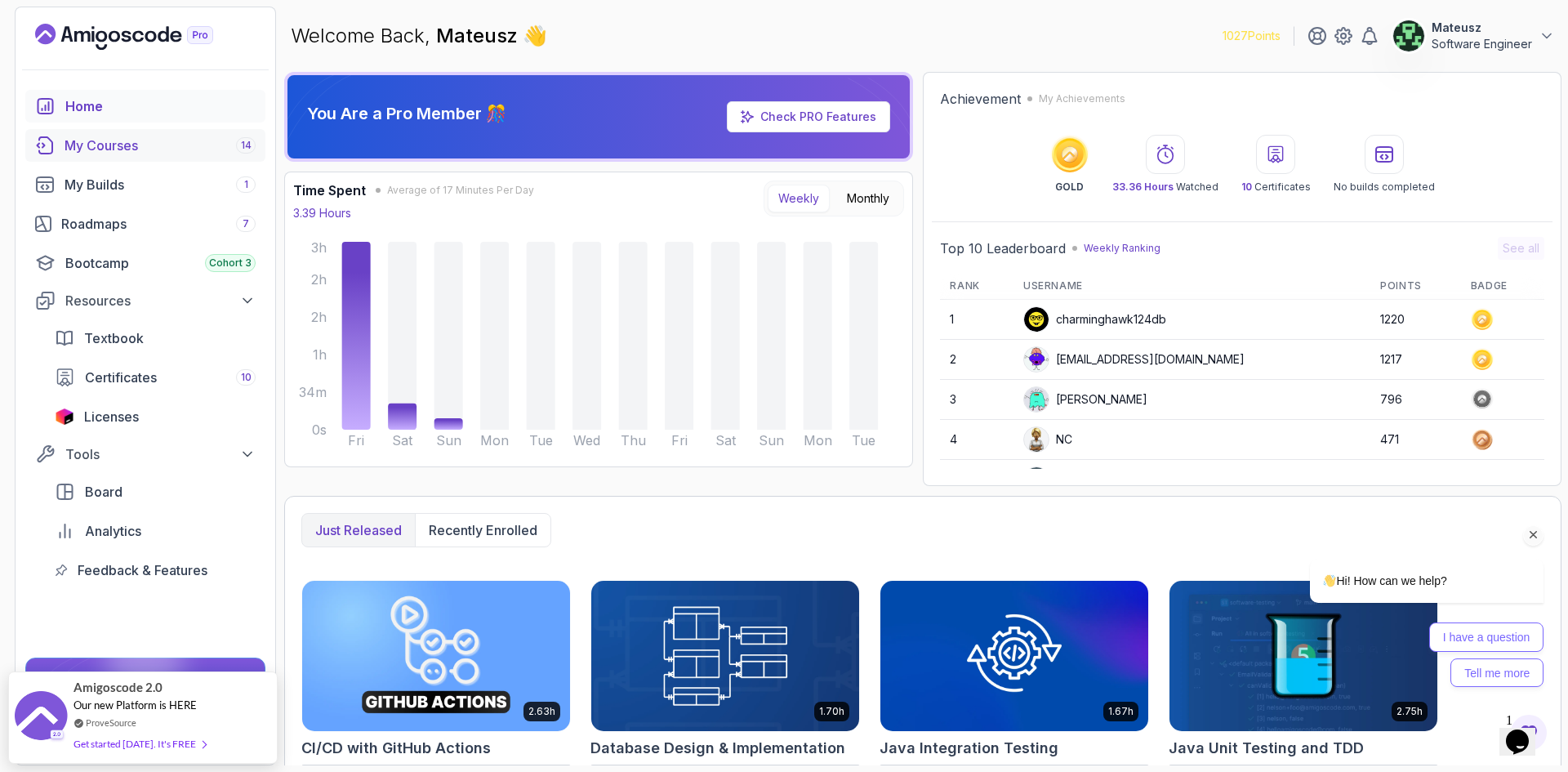
click at [162, 147] on div "My Courses 14" at bounding box center [160, 146] width 191 height 20
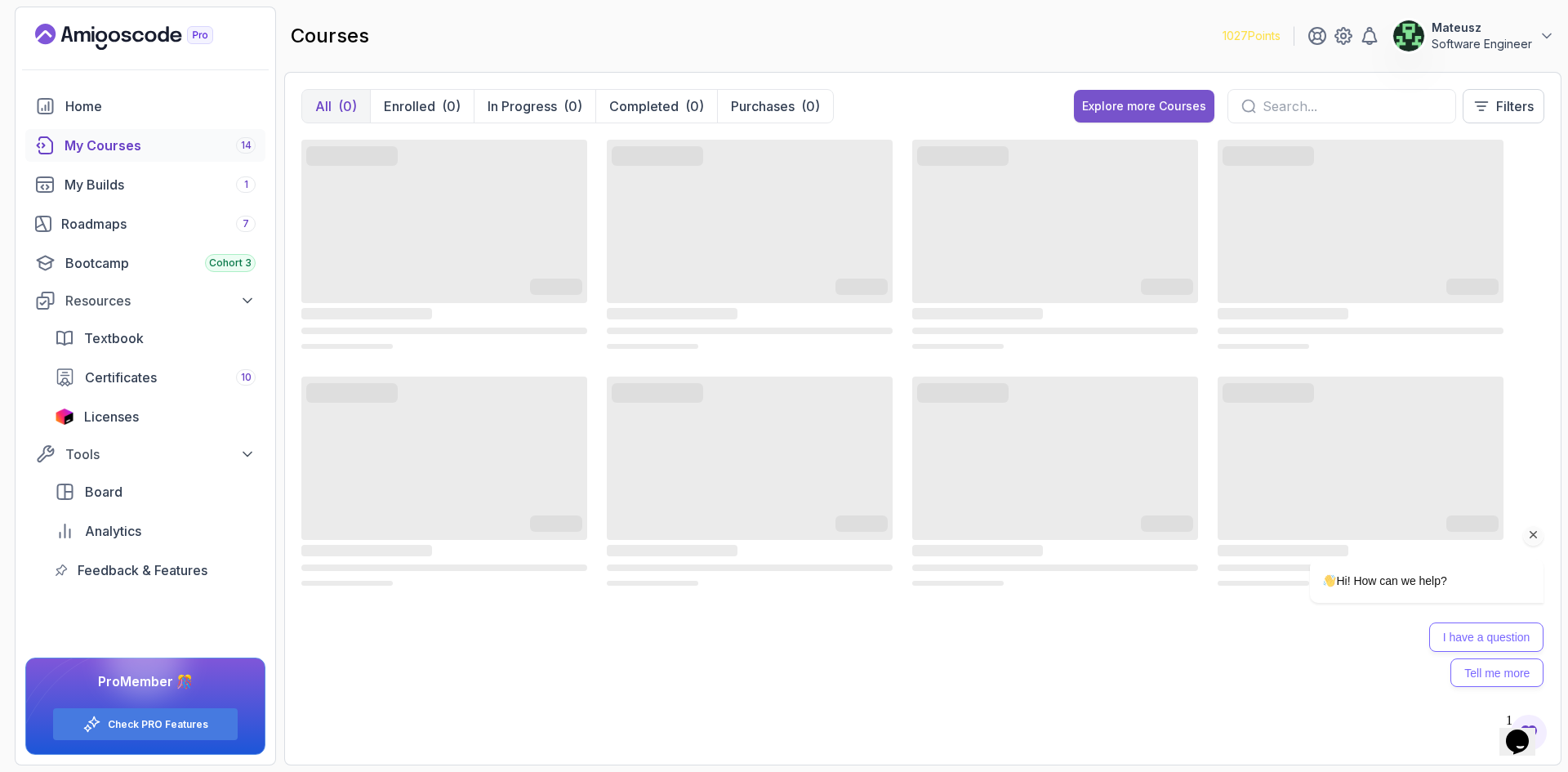
click at [1138, 108] on div "Explore more Courses" at bounding box center [1144, 106] width 125 height 16
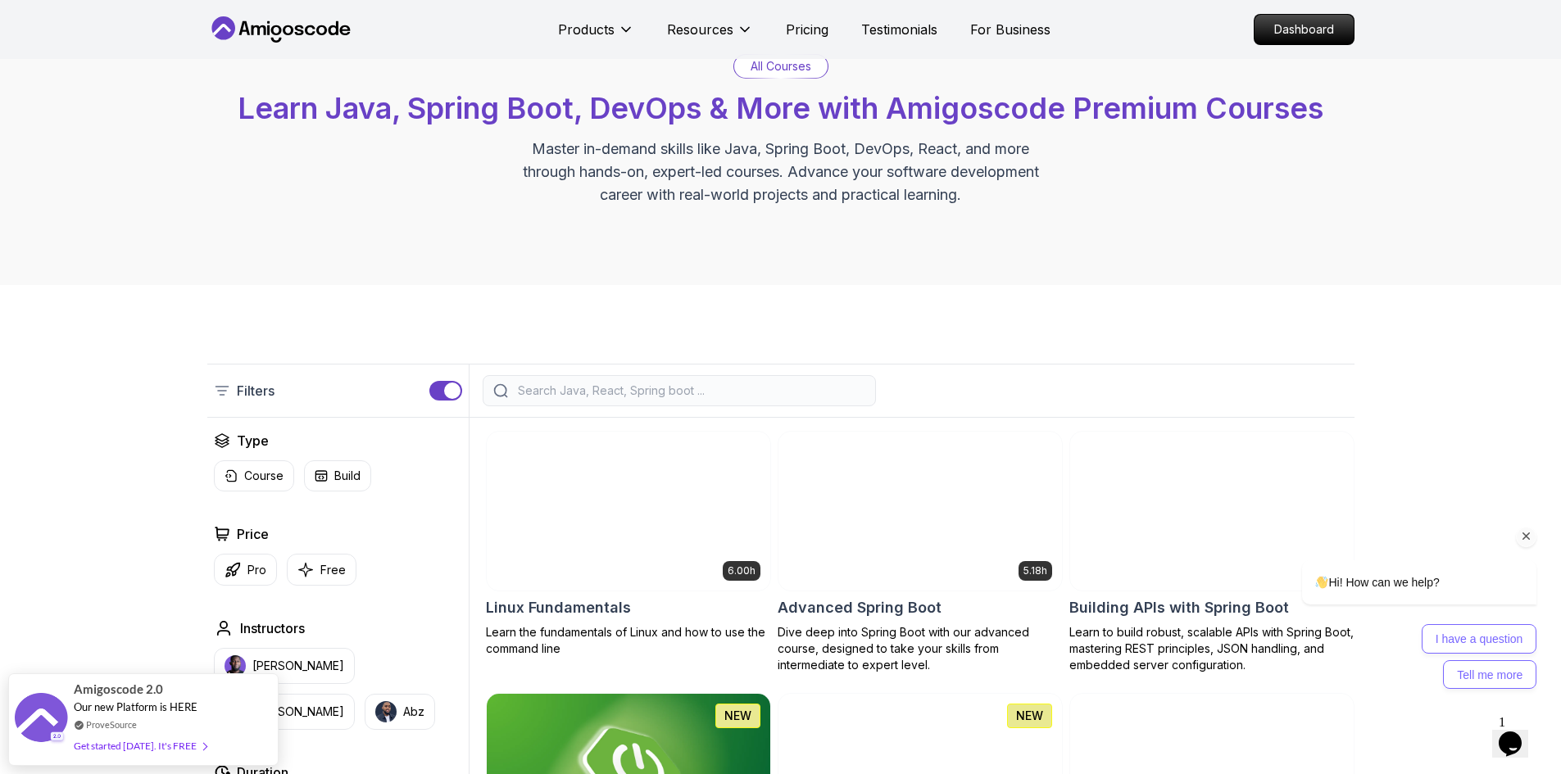
scroll to position [246, 0]
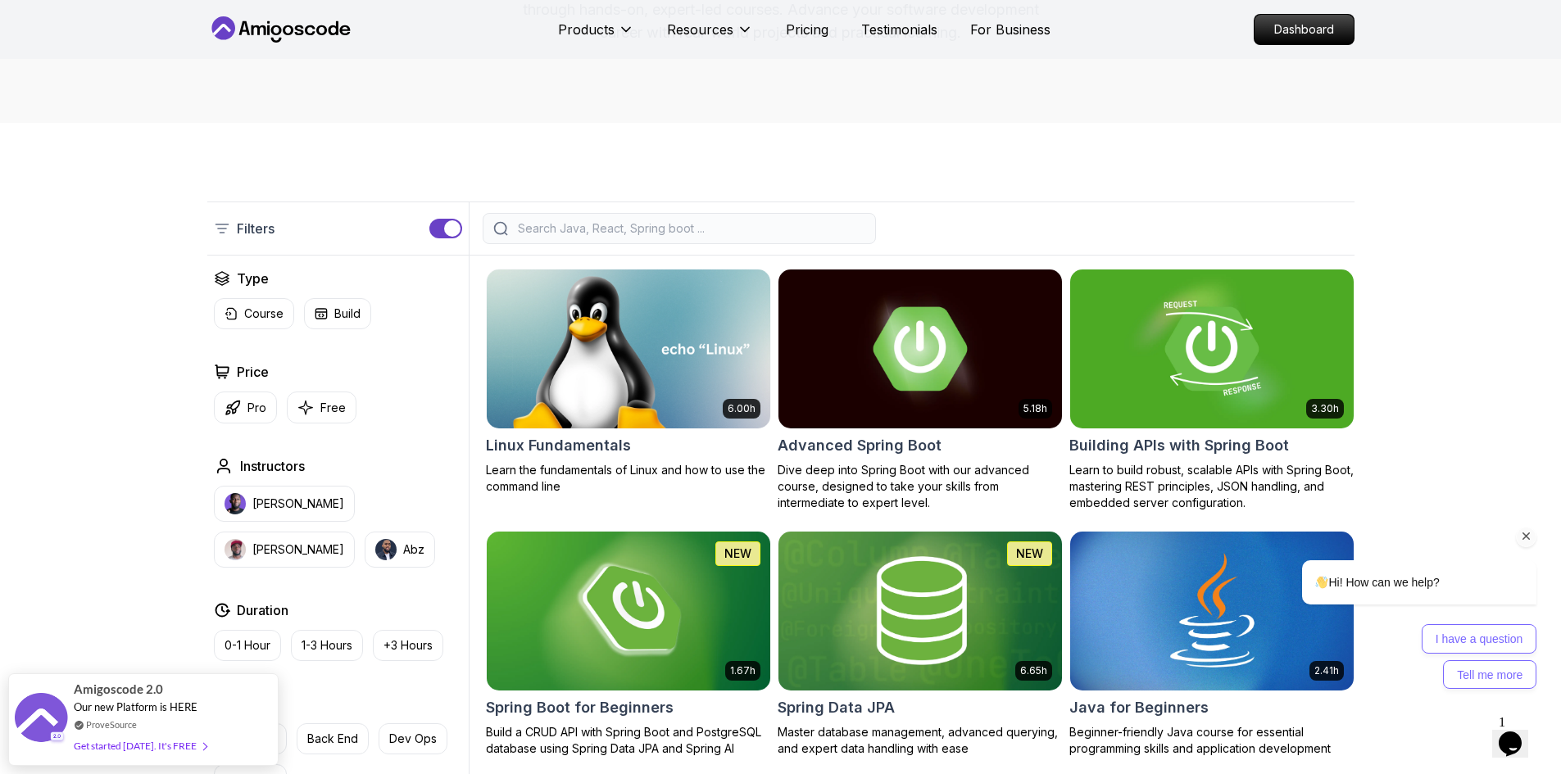
drag, startPoint x: 885, startPoint y: 138, endPoint x: 796, endPoint y: 145, distance: 89.6
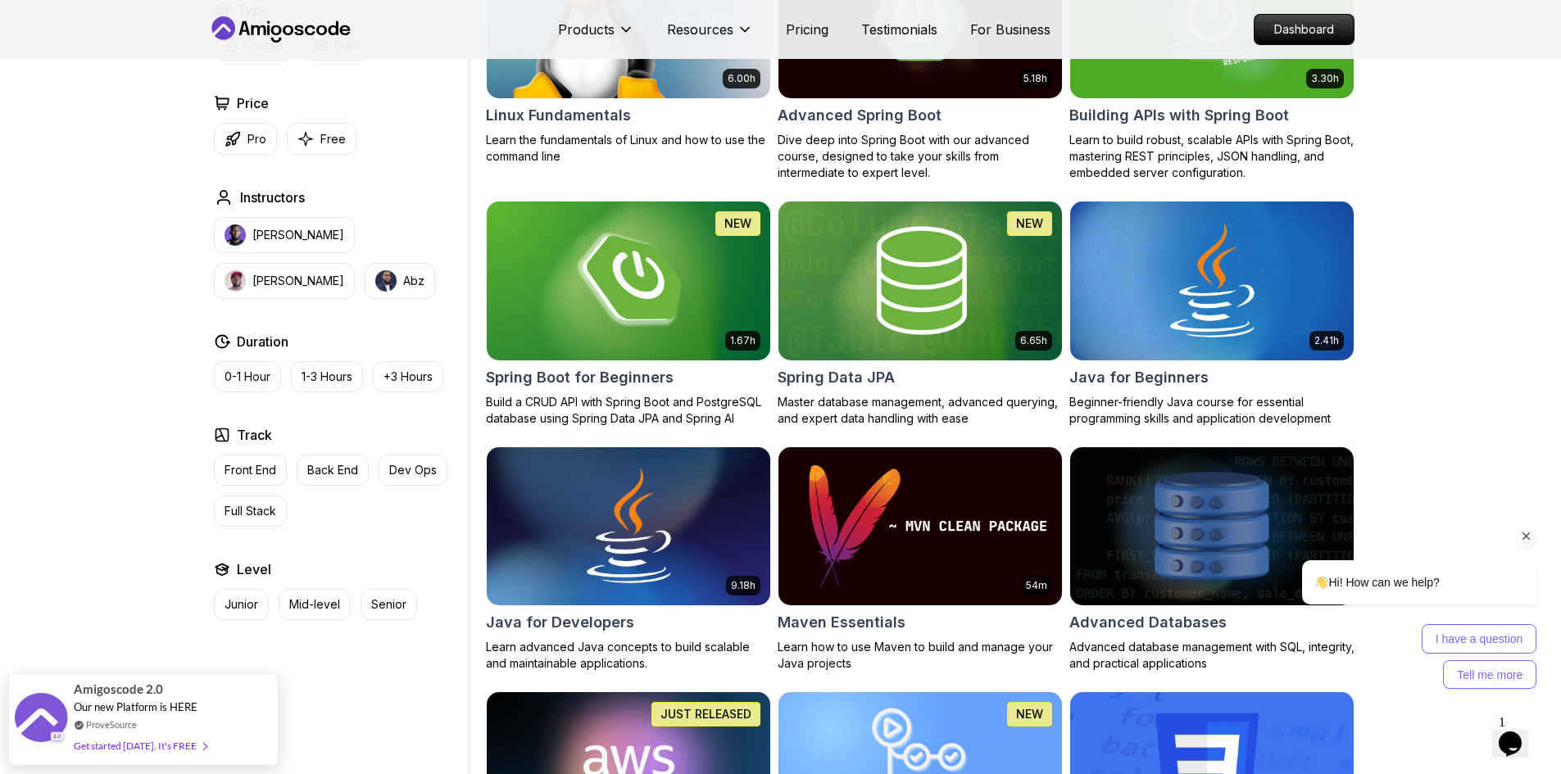
scroll to position [656, 0]
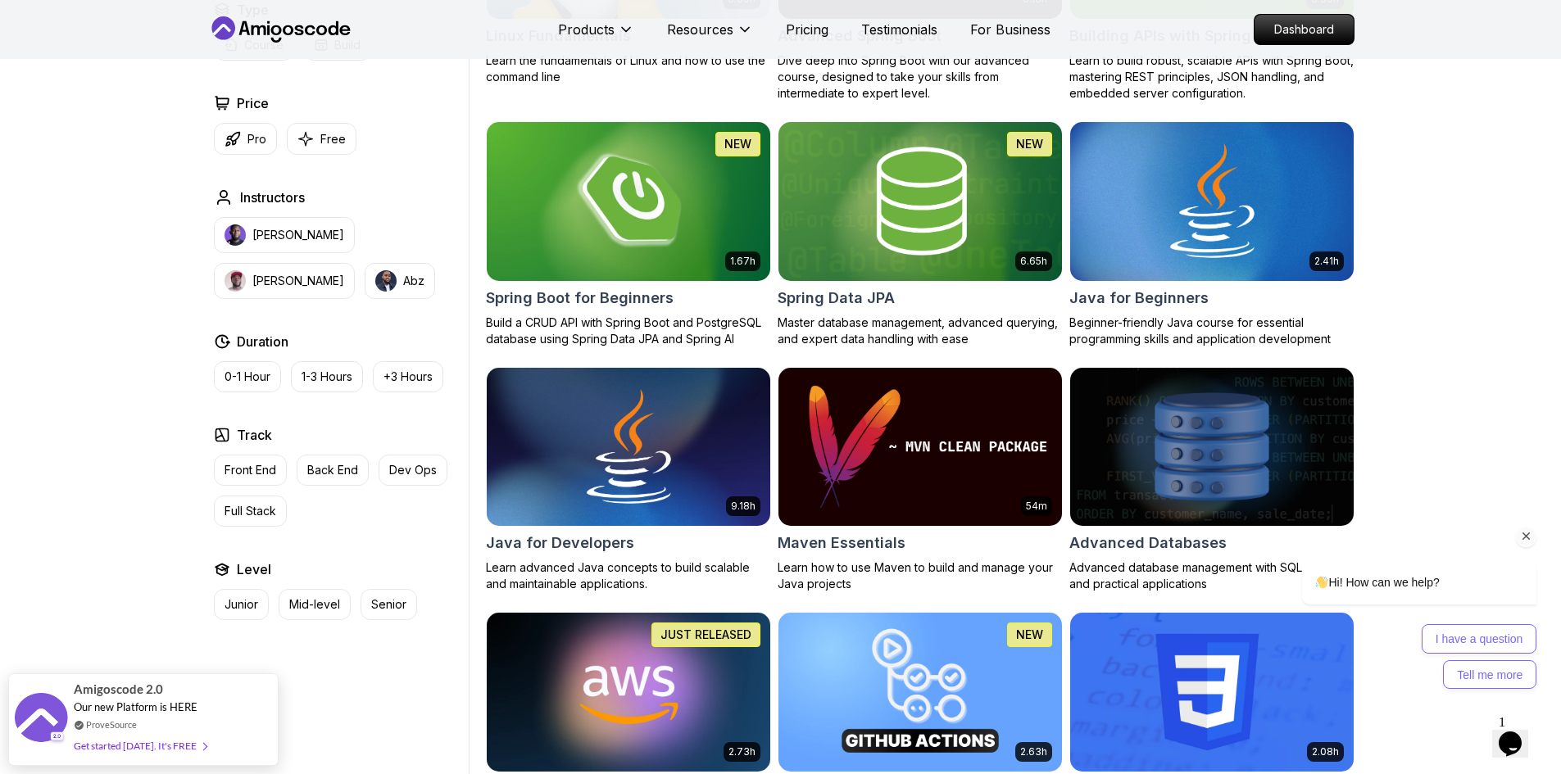
click at [1527, 539] on icon "Chat attention grabber" at bounding box center [1526, 536] width 15 height 15
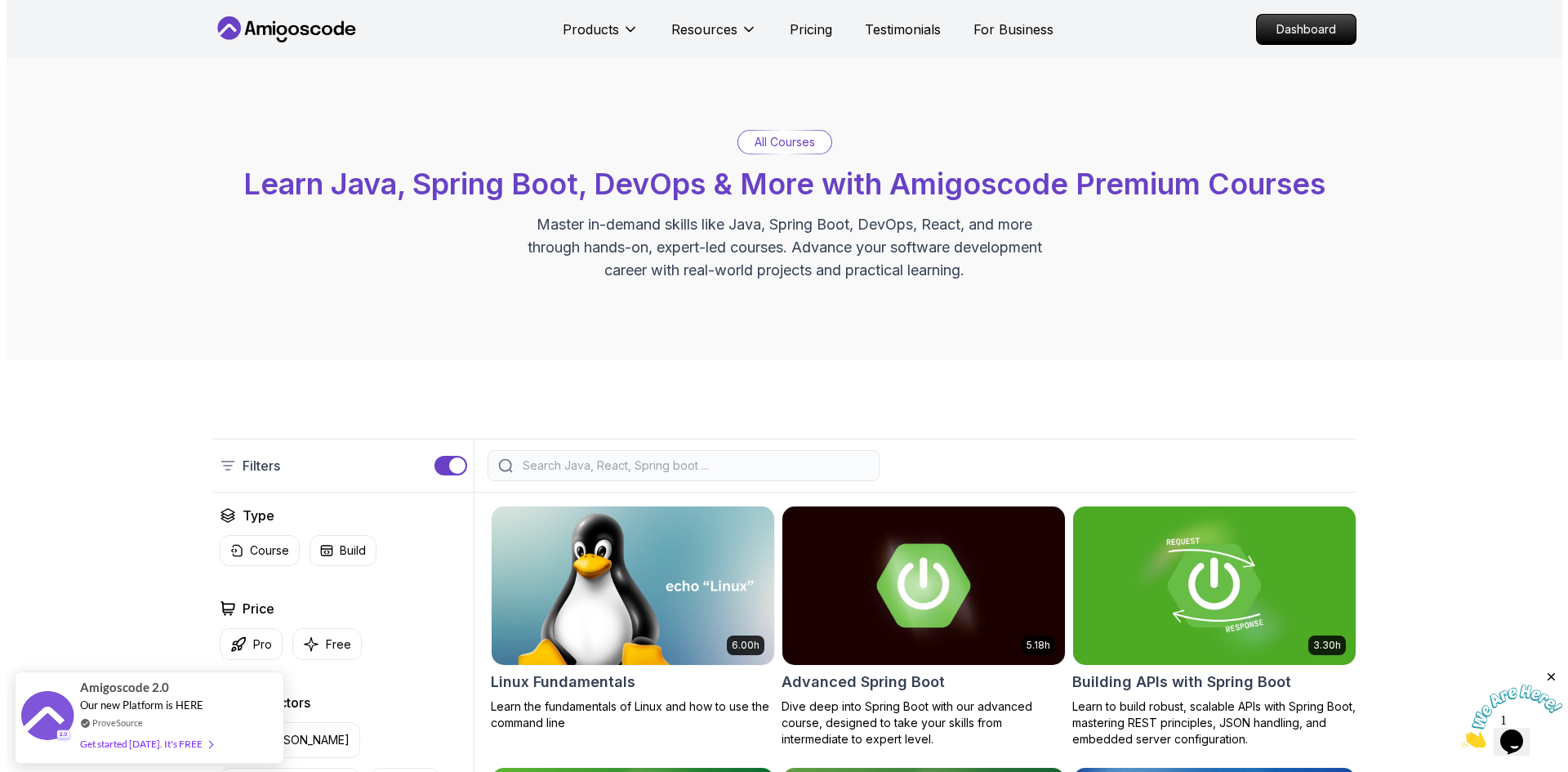
scroll to position [0, 0]
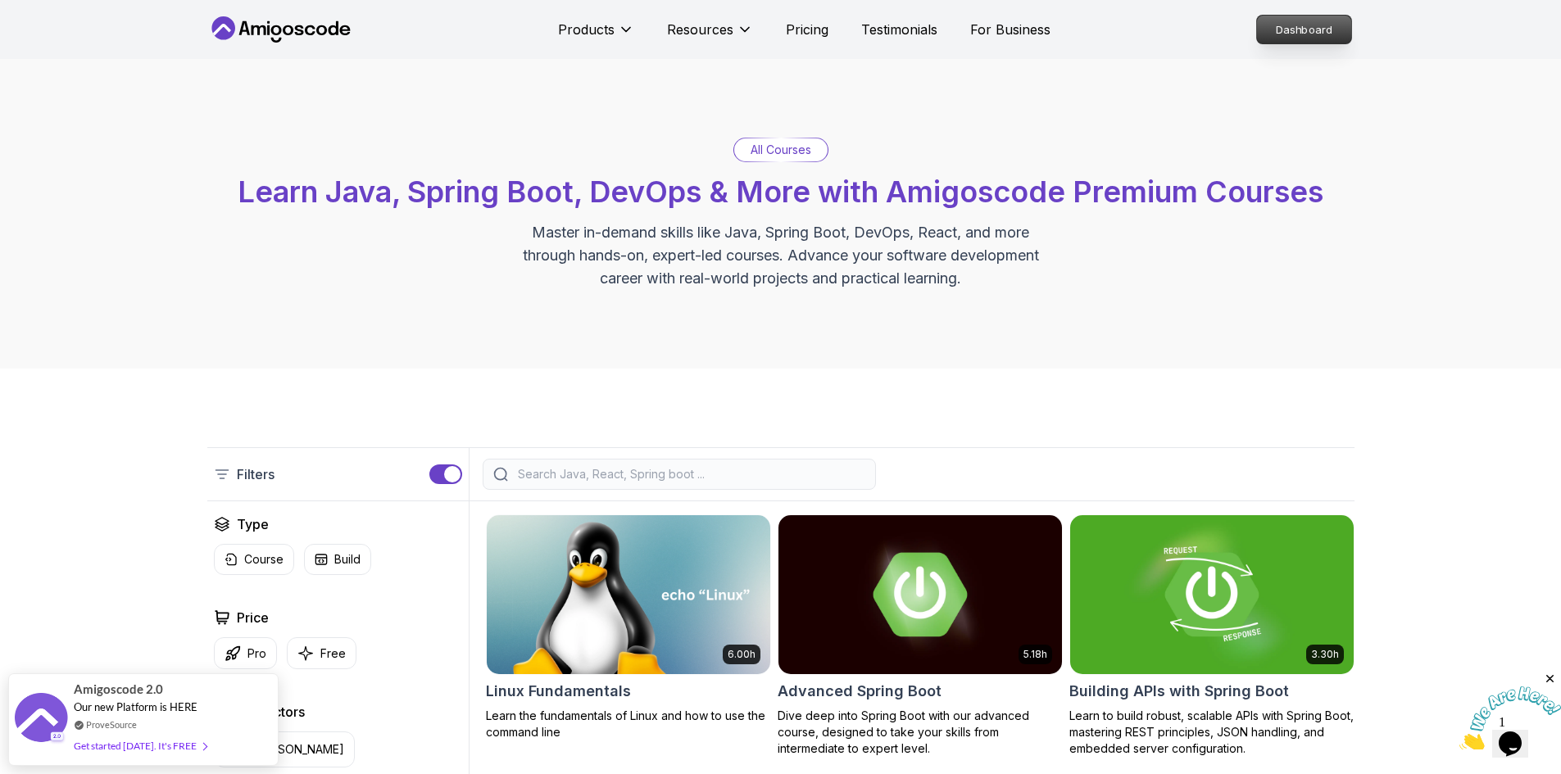
click at [1305, 31] on p "Dashboard" at bounding box center [1304, 30] width 94 height 28
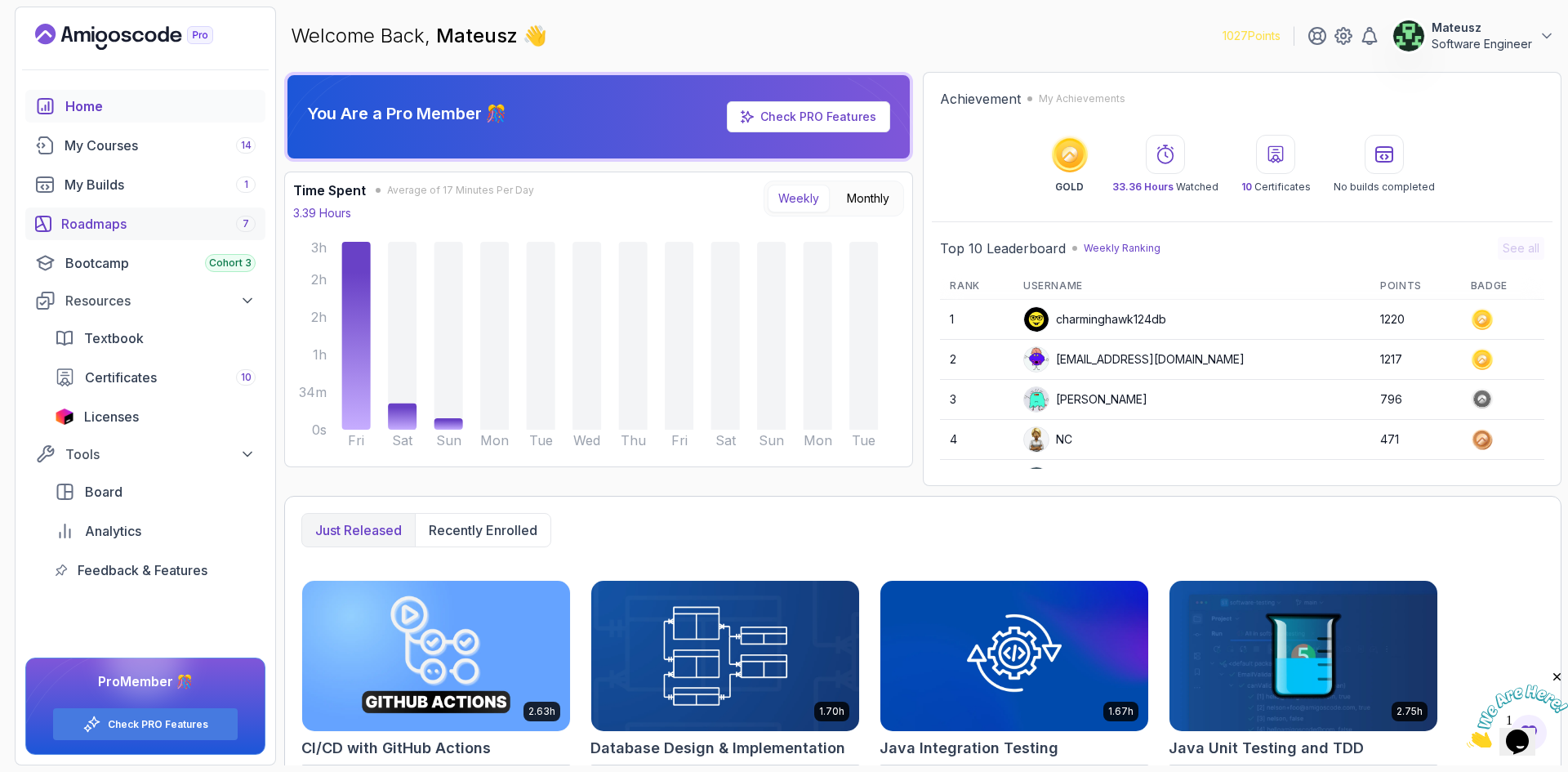
click at [140, 233] on link "Roadmaps 7" at bounding box center [145, 223] width 240 height 33
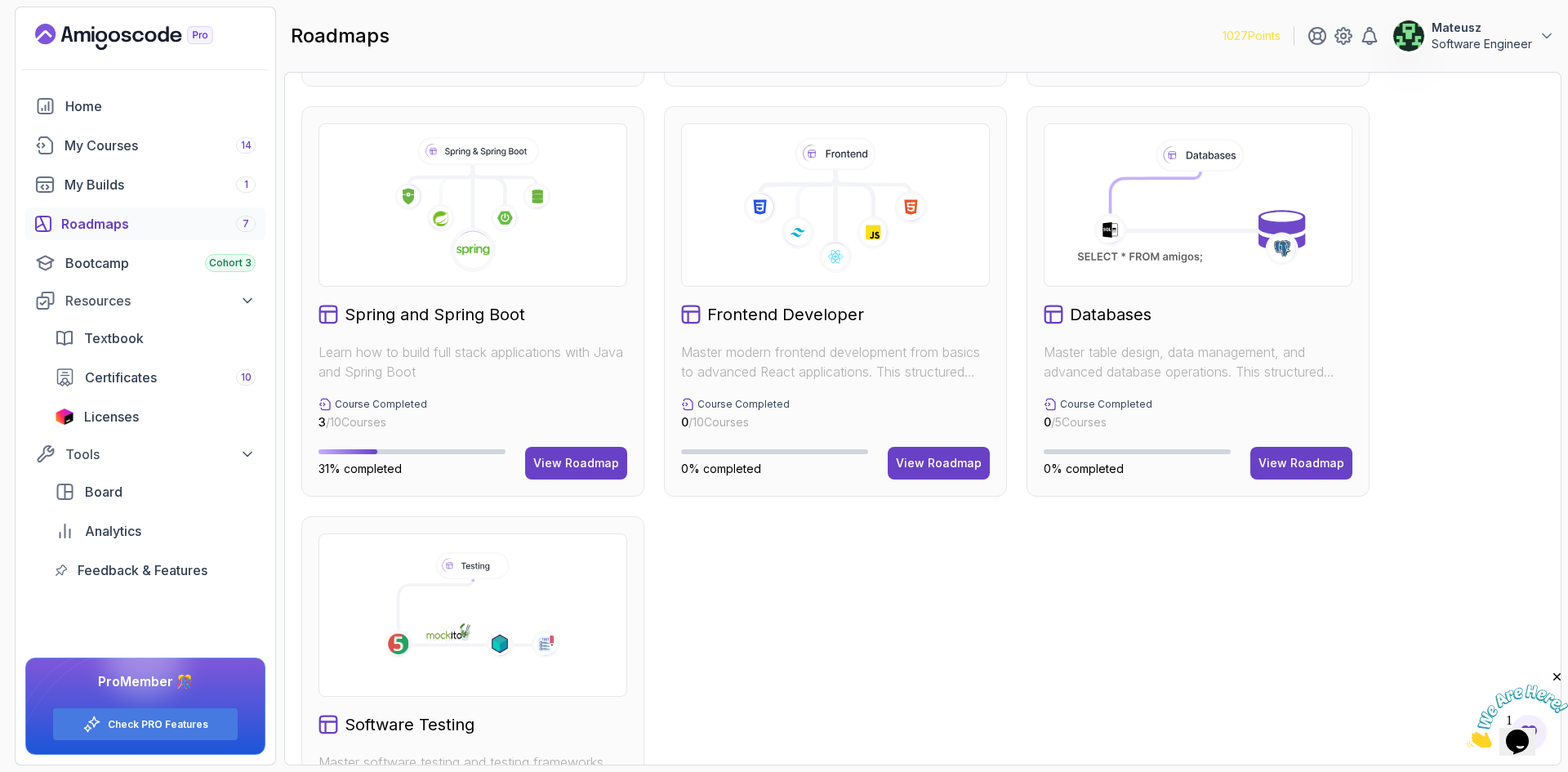
scroll to position [409, 0]
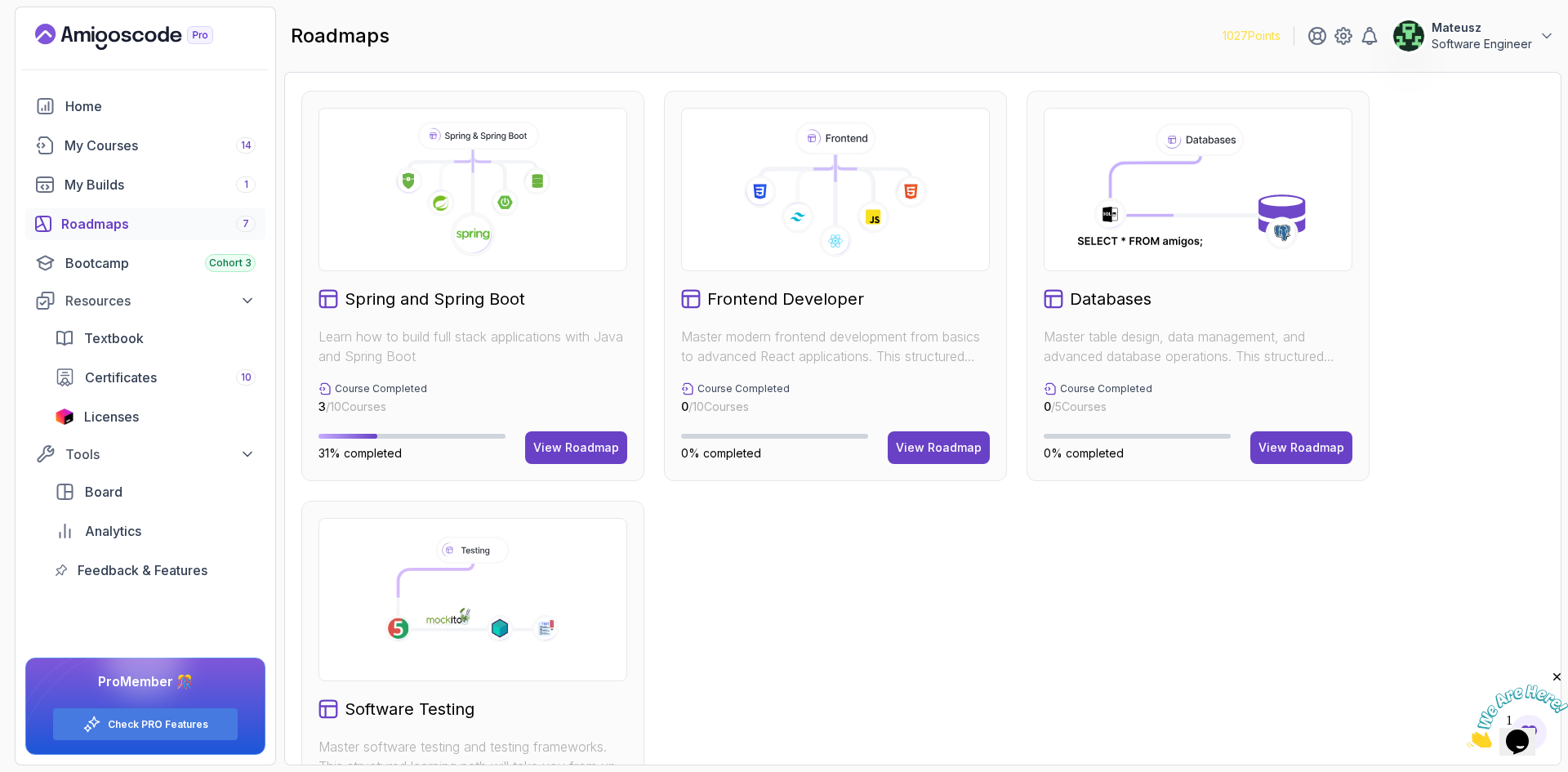
drag, startPoint x: 1146, startPoint y: 547, endPoint x: 1137, endPoint y: 550, distance: 9.5
drag, startPoint x: 1137, startPoint y: 550, endPoint x: 936, endPoint y: 590, distance: 204.9
click at [931, 577] on div "Full Stack Professional v2 Master modern full-stack development with React, Nod…" at bounding box center [922, 286] width 1243 height 1211
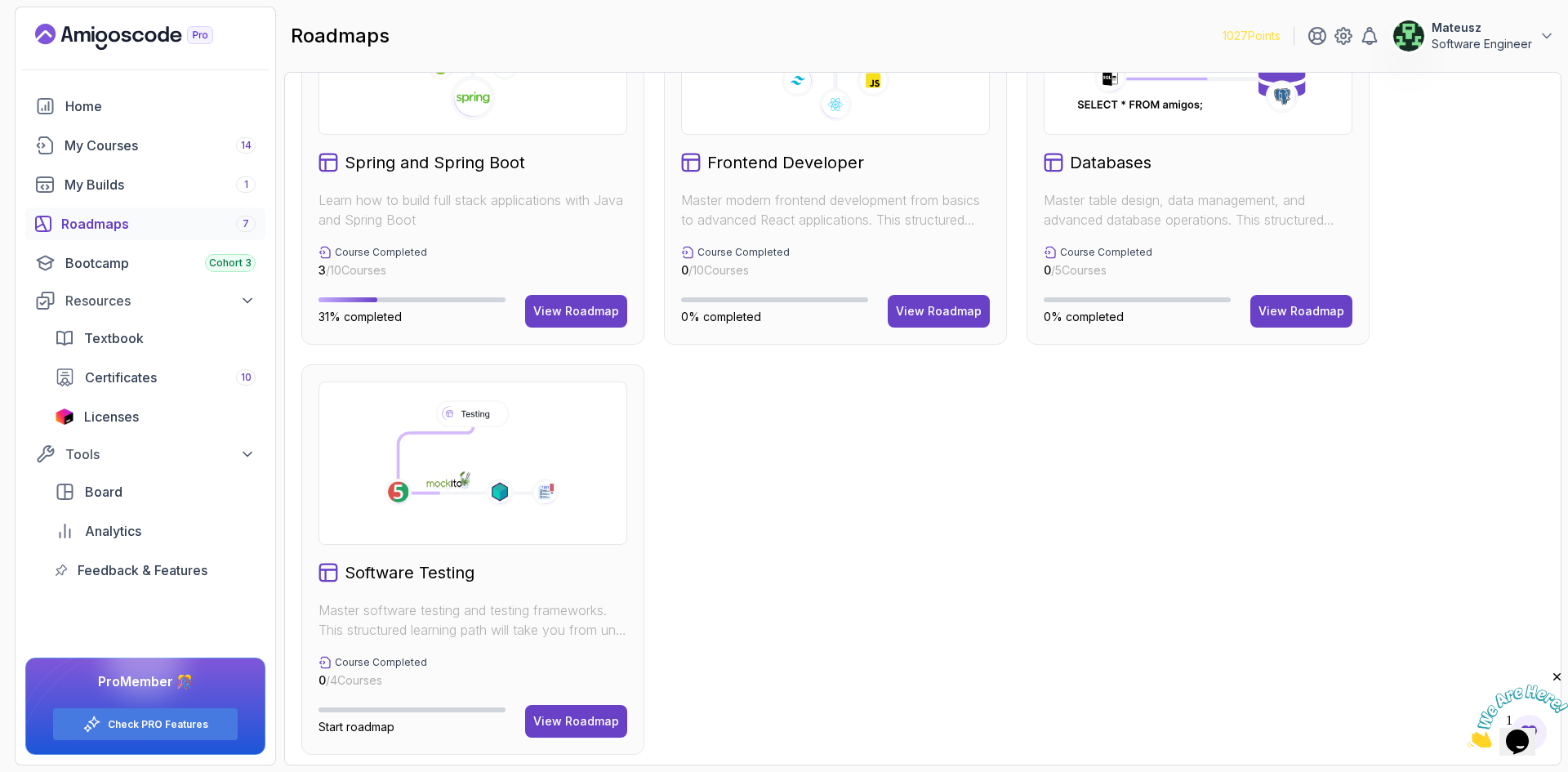
scroll to position [552, 0]
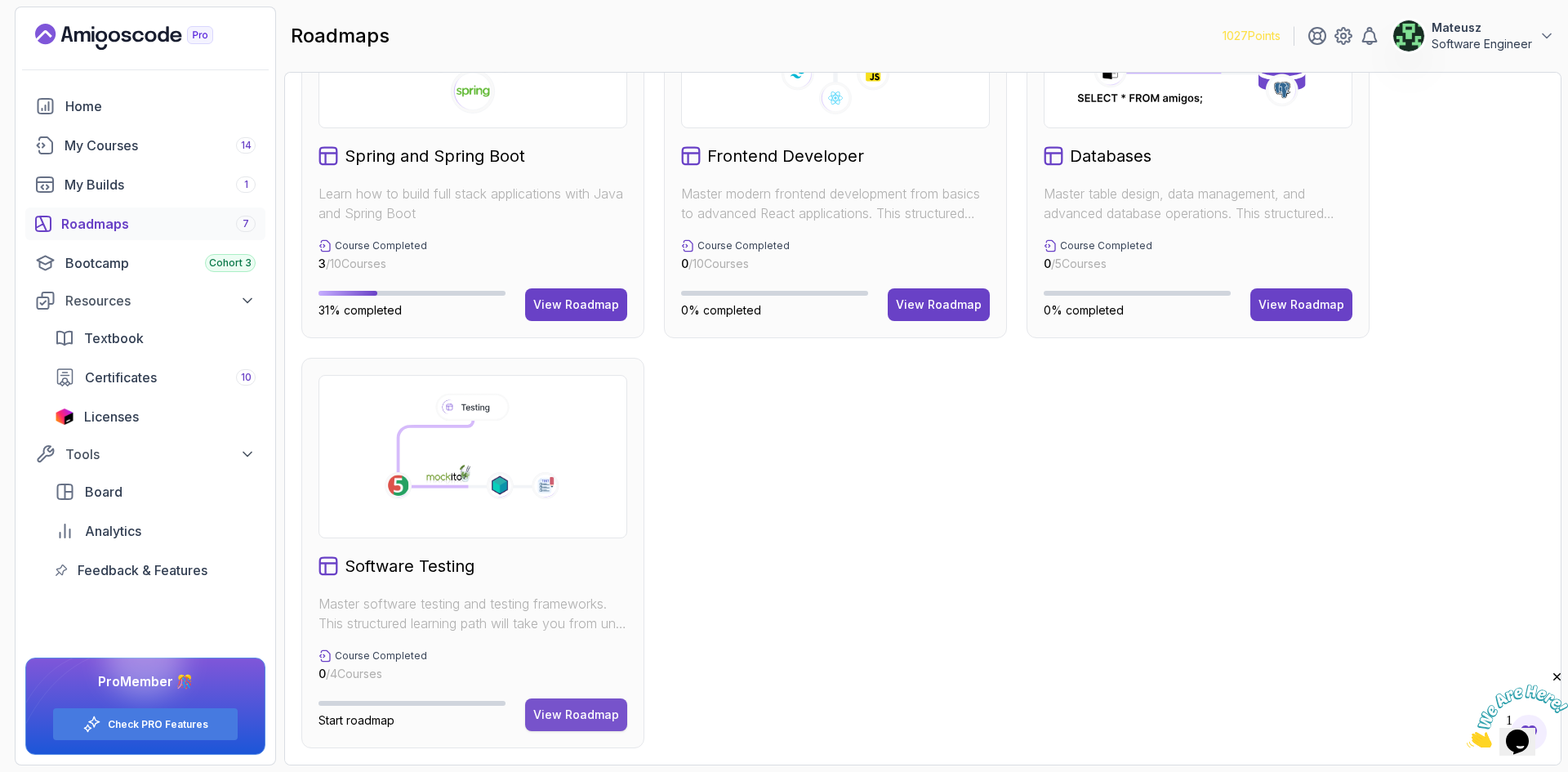
click at [588, 726] on button "View Roadmap" at bounding box center [576, 715] width 102 height 33
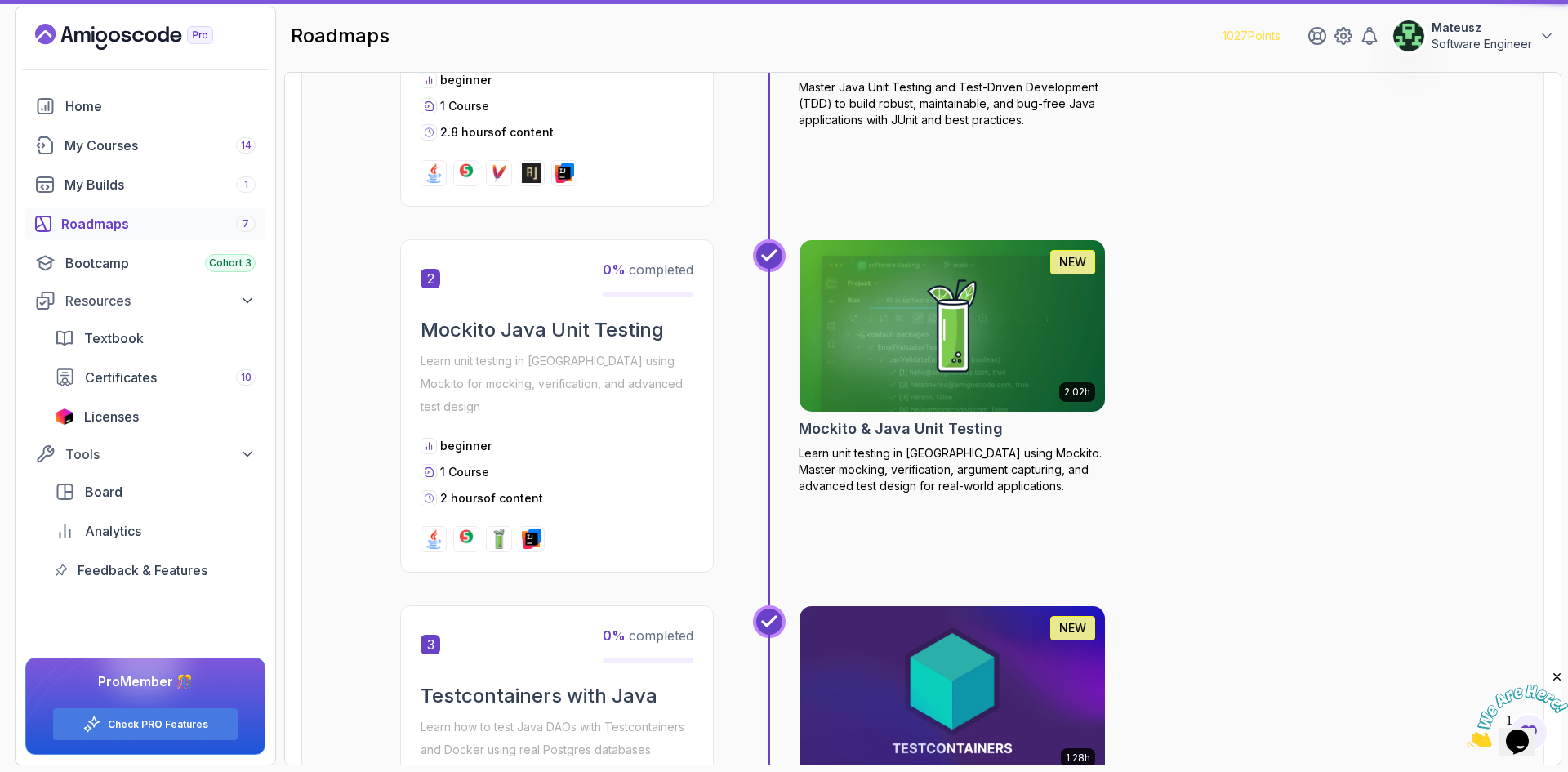
scroll to position [16, 0]
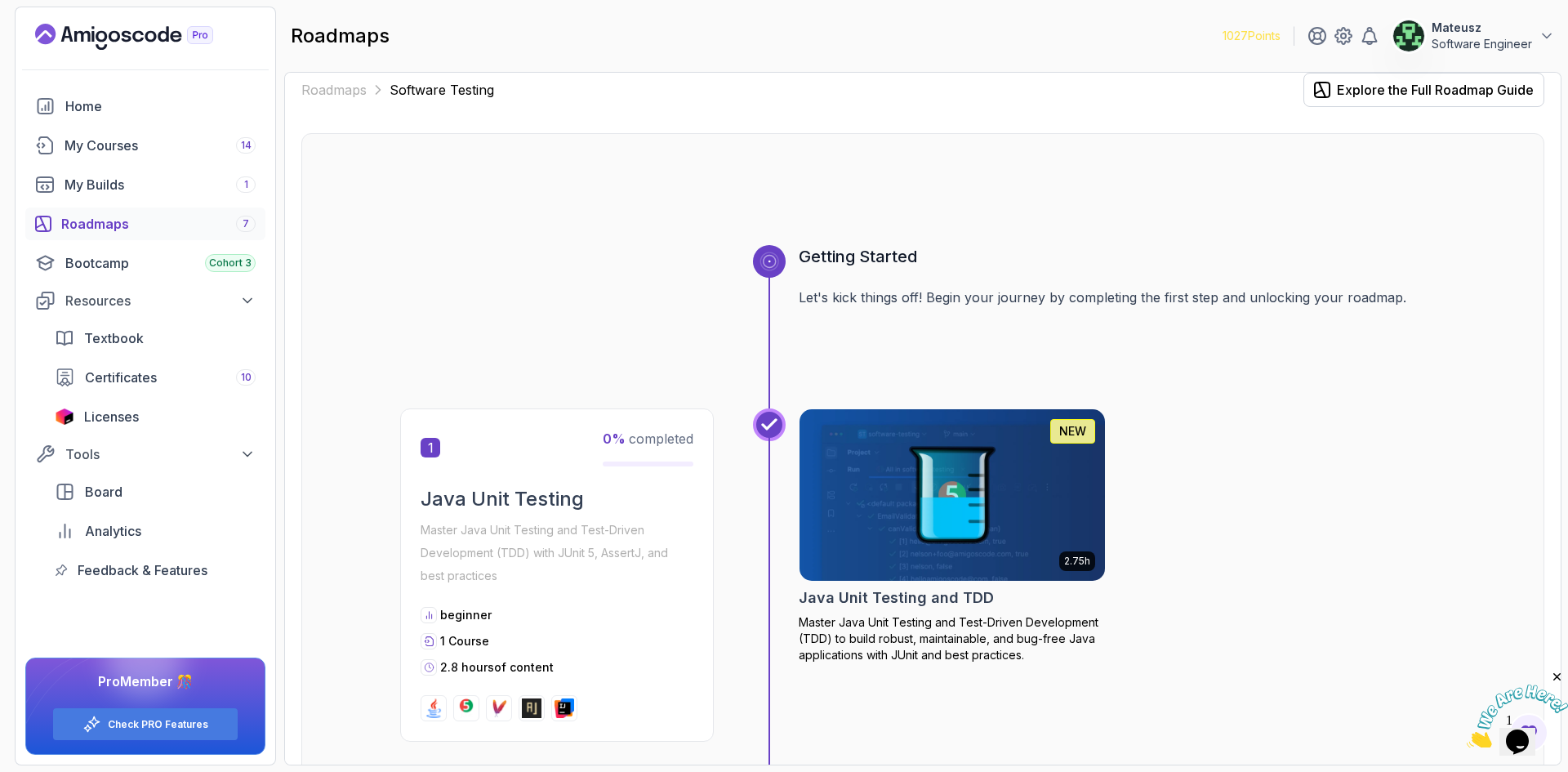
drag, startPoint x: 1000, startPoint y: 23, endPoint x: 1303, endPoint y: 348, distance: 444.3
click at [921, 41] on div "roadmaps 1027 Points Mateusz Software Engineer" at bounding box center [923, 36] width 1278 height 59
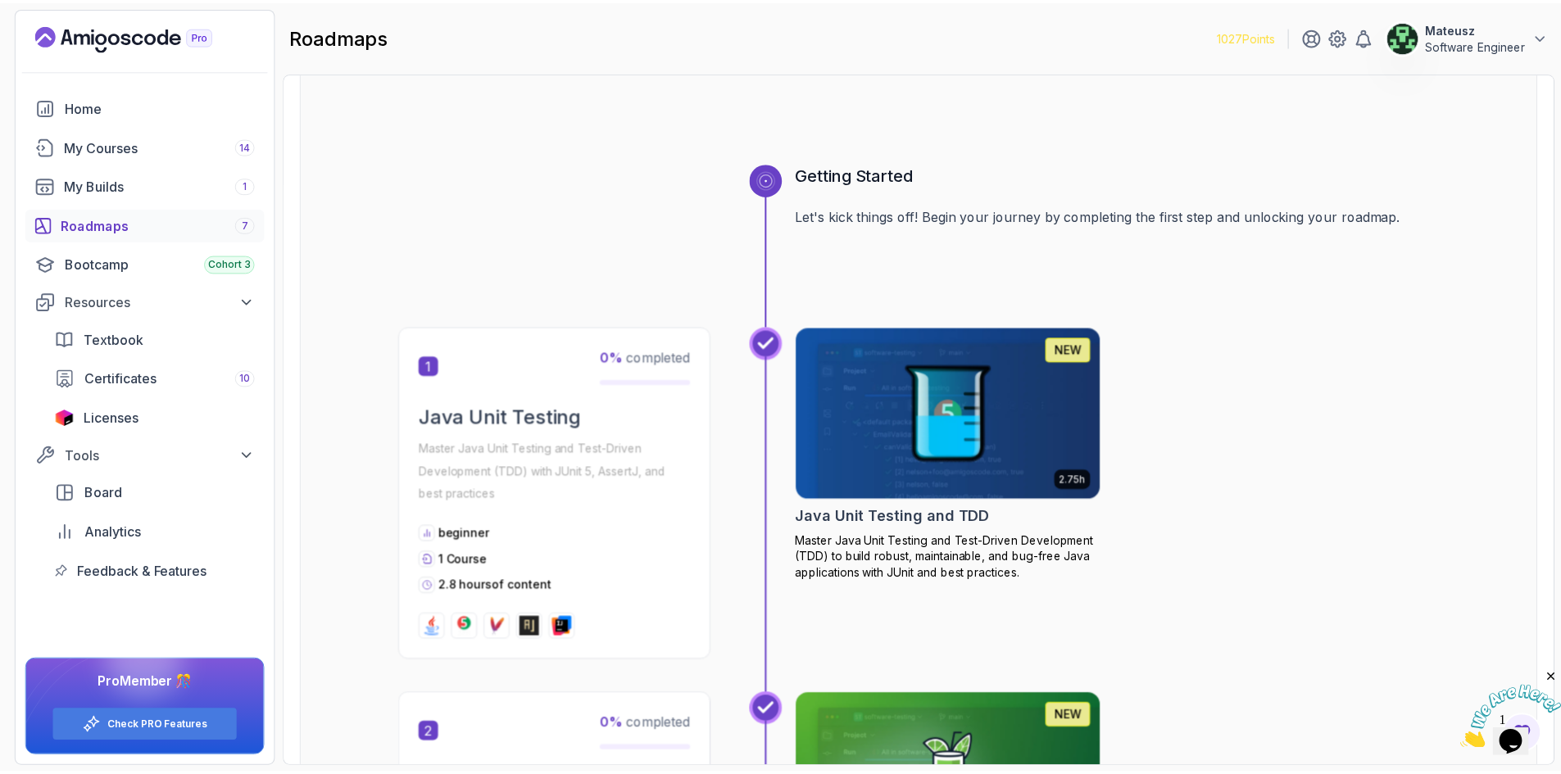
scroll to position [0, 0]
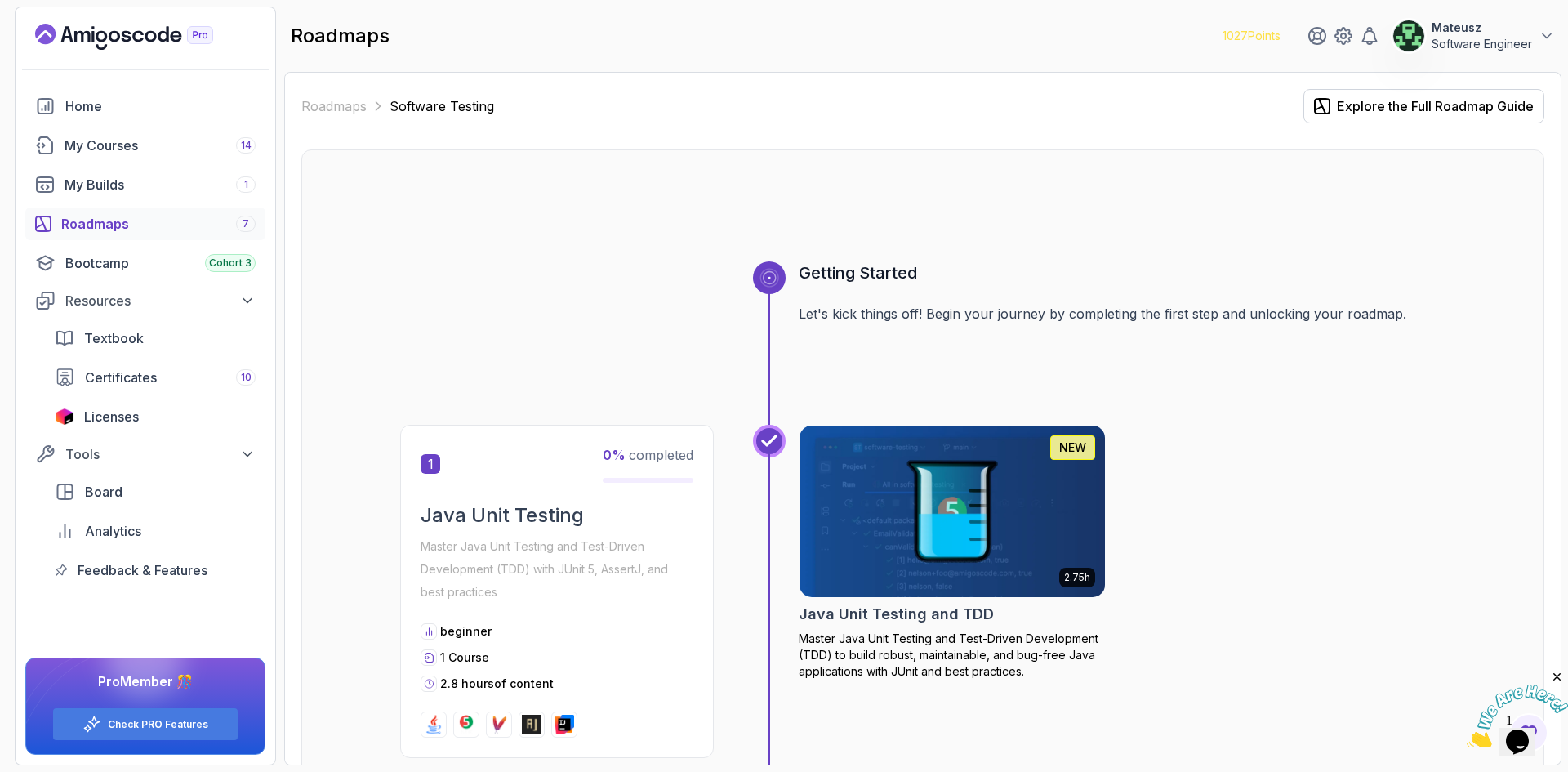
click at [920, 515] on img at bounding box center [953, 512] width 321 height 180
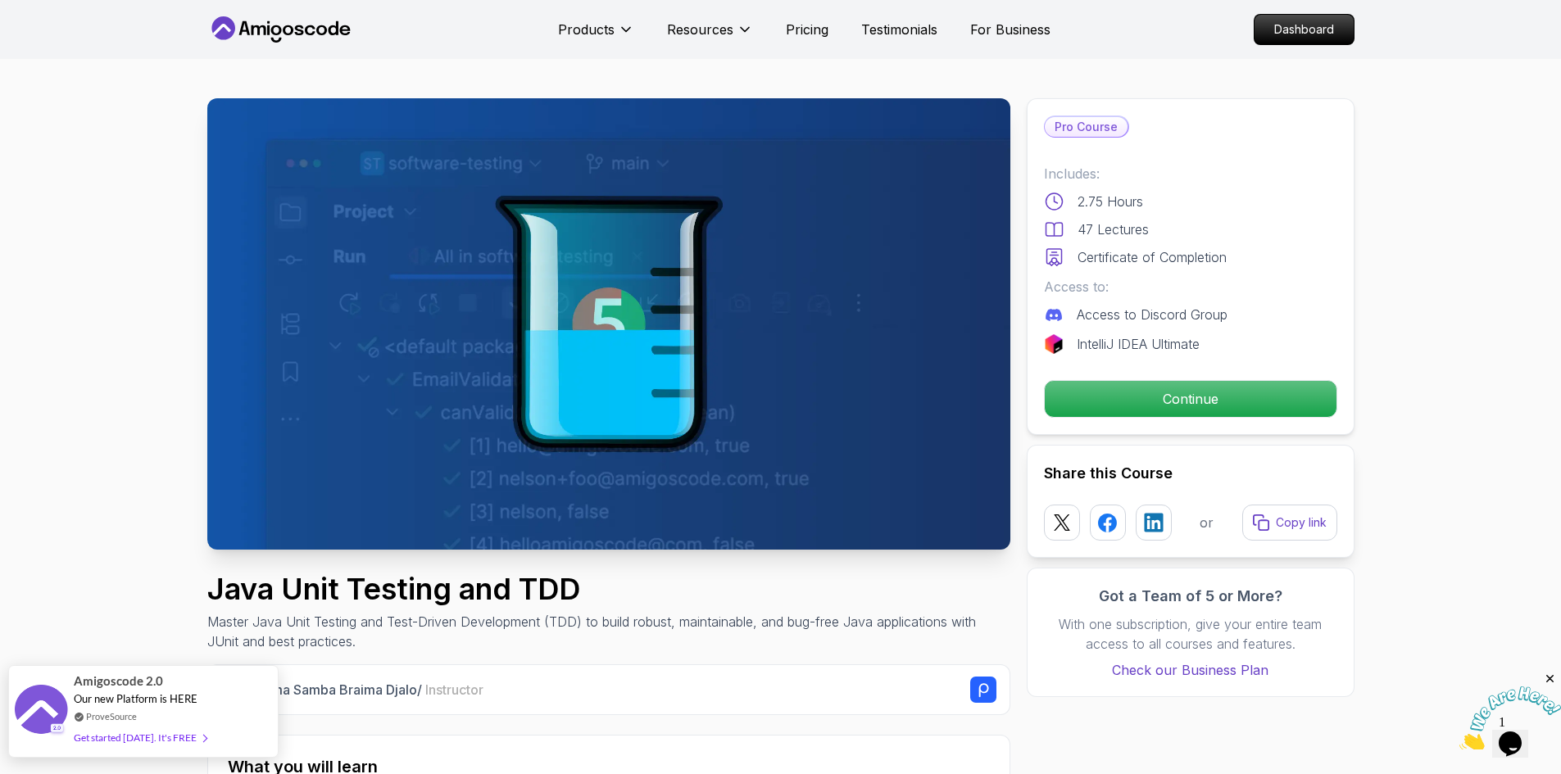
click at [261, 680] on div "Amigoscode 2.0 Our new Platform is HERE ProveSource Get started [DATE]. It's FR…" at bounding box center [143, 711] width 270 height 93
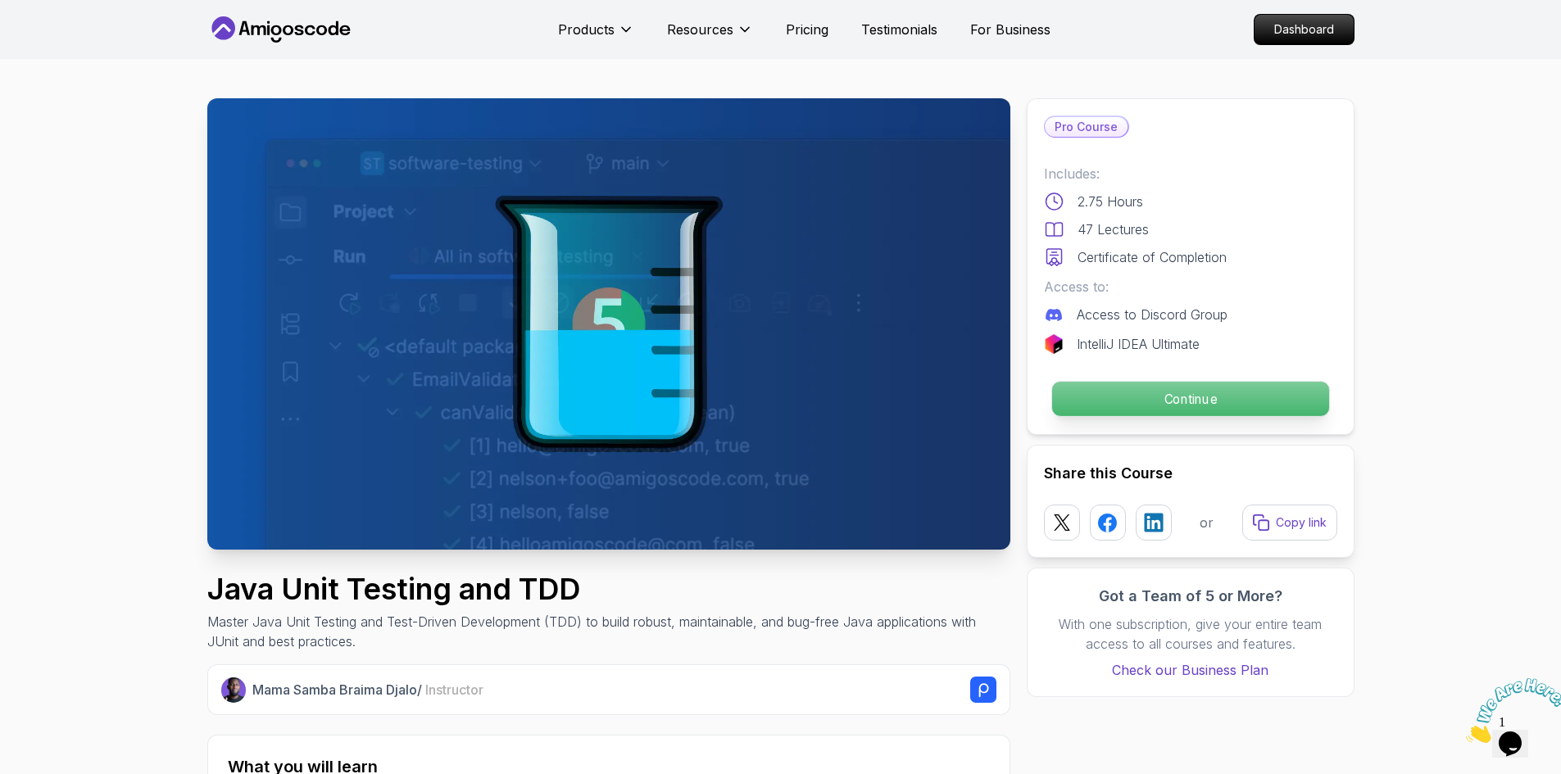
click at [1188, 403] on p "Continue" at bounding box center [1189, 399] width 277 height 34
drag, startPoint x: 1193, startPoint y: 30, endPoint x: 1146, endPoint y: 29, distance: 46.7
click at [1146, 29] on nav "Products Resources Pricing Testimonials For Business Dashboard" at bounding box center [780, 29] width 1147 height 59
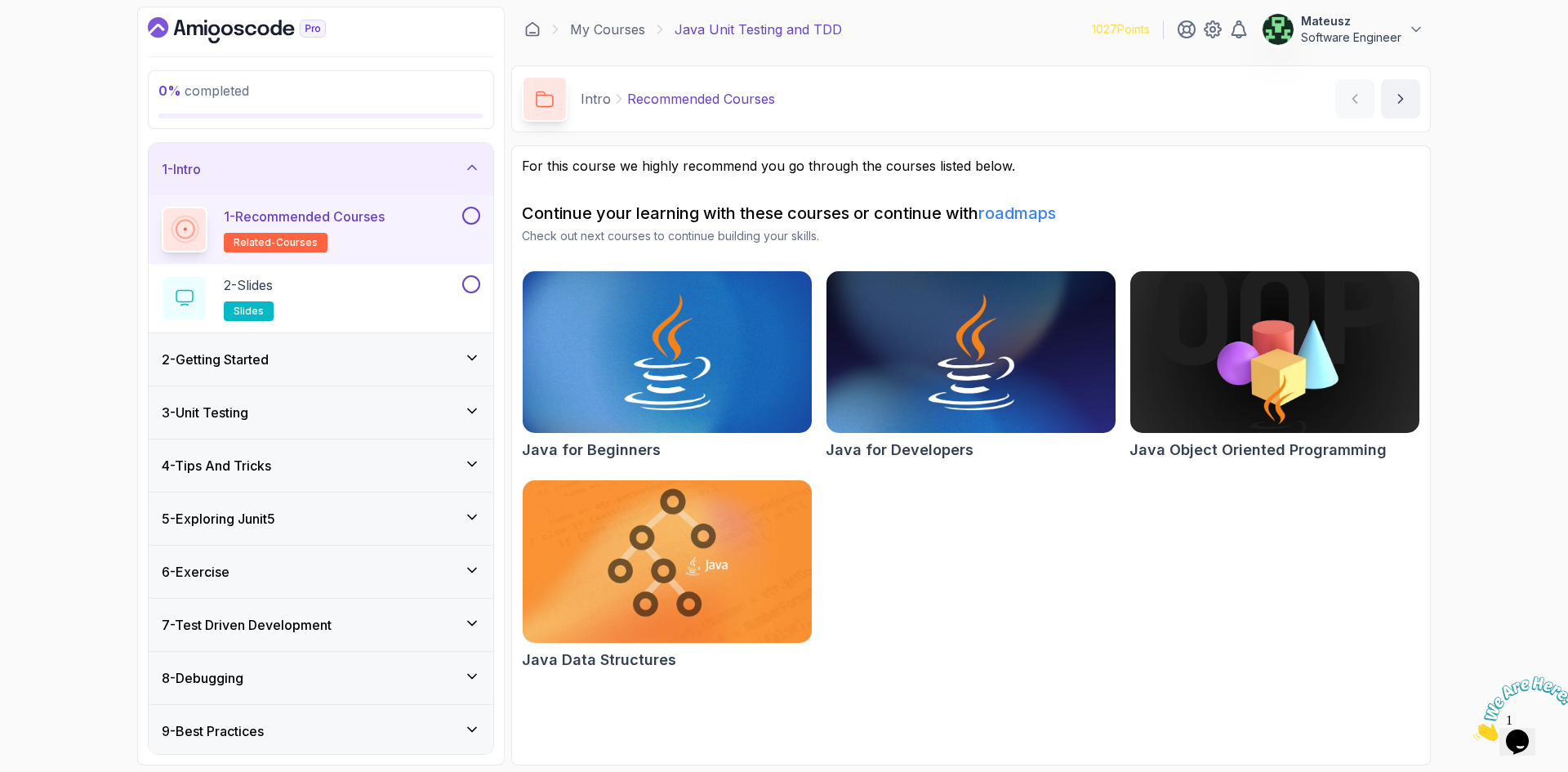
drag, startPoint x: 1246, startPoint y: 582, endPoint x: 989, endPoint y: 591, distance: 257.2
click at [967, 596] on div "Java for Beginners Java for Developers Java Object Oriented Programming Java Da…" at bounding box center [971, 473] width 898 height 406
drag, startPoint x: 1046, startPoint y: 23, endPoint x: 999, endPoint y: 31, distance: 47.7
click at [999, 31] on div "My Courses Java Unit Testing and TDD 1027 Points Mateusz Software Engineer" at bounding box center [971, 30] width 920 height 46
drag, startPoint x: 1188, startPoint y: 546, endPoint x: 1083, endPoint y: 573, distance: 108.4
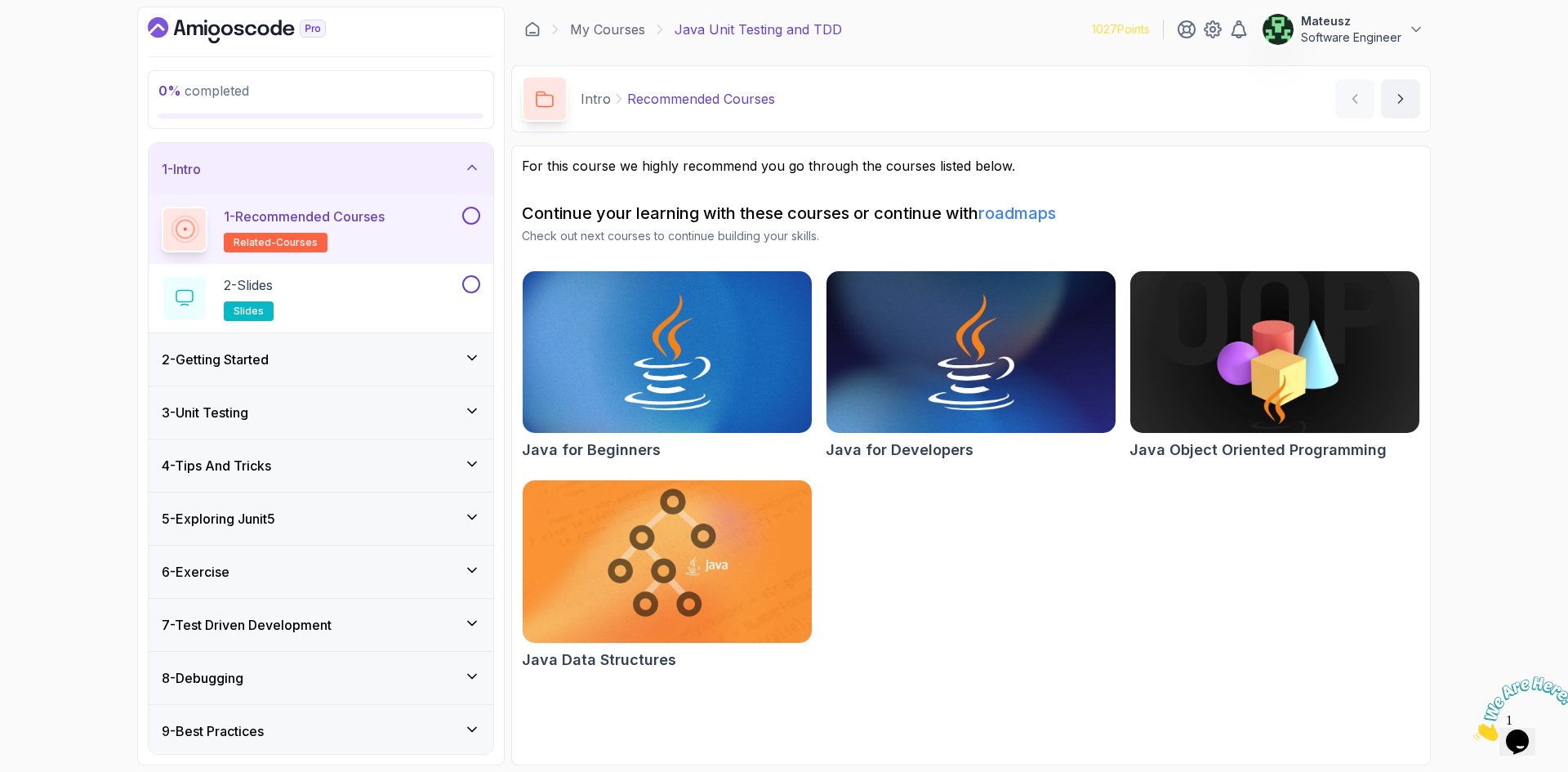
click at [1080, 578] on div "Java for Beginners Java for Developers Java Object Oriented Programming Java Da…" at bounding box center [971, 473] width 898 height 406
drag, startPoint x: 1247, startPoint y: 627, endPoint x: 1033, endPoint y: 627, distance: 214.0
click at [1033, 627] on div "Java for Beginners Java for Developers Java Object Oriented Programming Java Da…" at bounding box center [971, 473] width 898 height 406
click at [472, 215] on button at bounding box center [471, 215] width 18 height 18
click at [380, 299] on div "2 - Slides slides" at bounding box center [310, 298] width 297 height 46
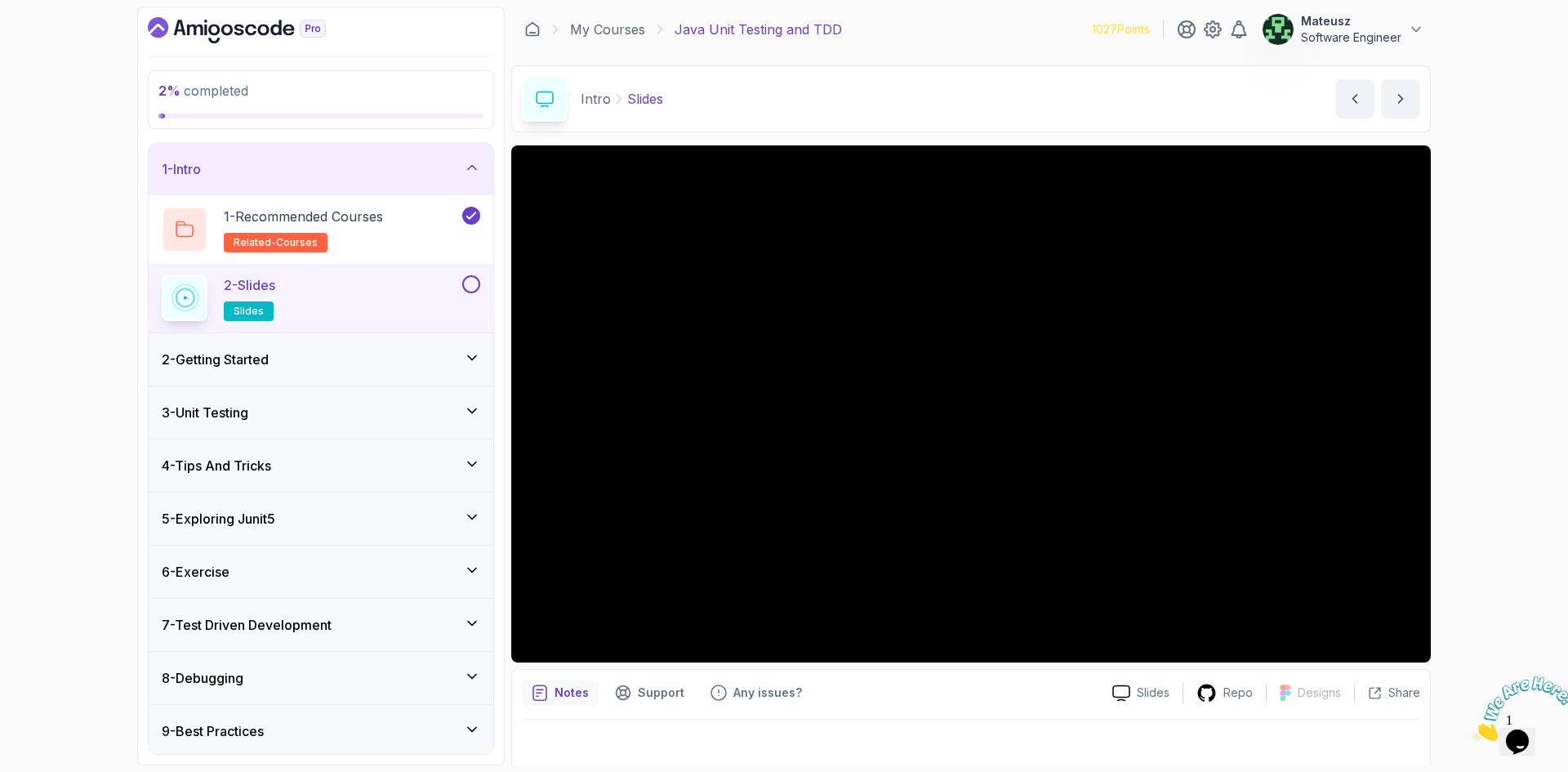
drag, startPoint x: 1008, startPoint y: 39, endPoint x: 980, endPoint y: 31, distance: 29.1
click at [980, 31] on div "My Courses Java Unit Testing and TDD 1027 Points Mateusz Software Engineer" at bounding box center [971, 30] width 920 height 46
drag, startPoint x: 627, startPoint y: 161, endPoint x: 1443, endPoint y: 438, distance: 861.7
click at [1454, 429] on div "2 % completed 1 - Intro 1 - Recommended Courses related-courses 2 - Slides slid…" at bounding box center [784, 386] width 1568 height 772
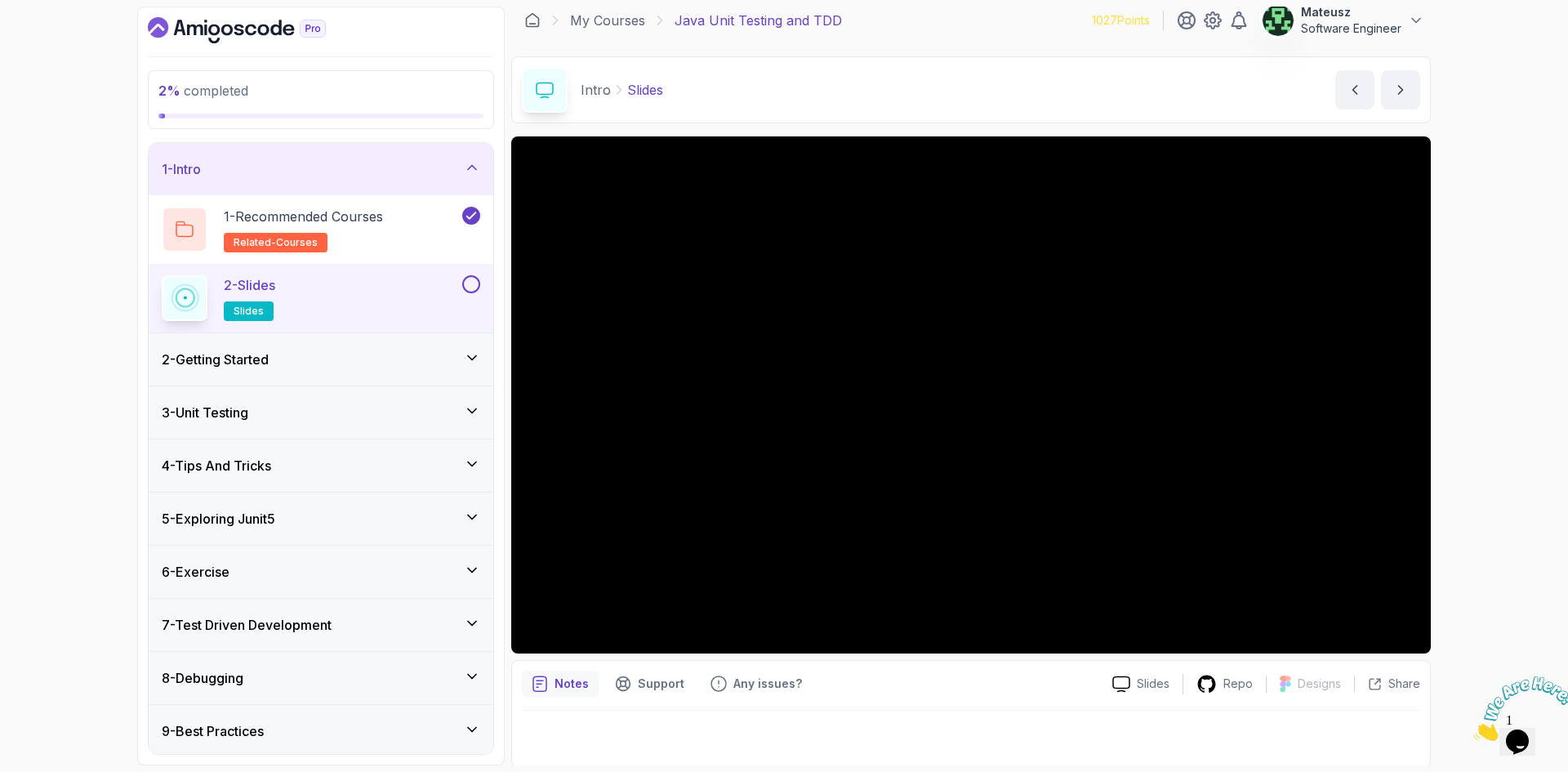
scroll to position [11, 0]
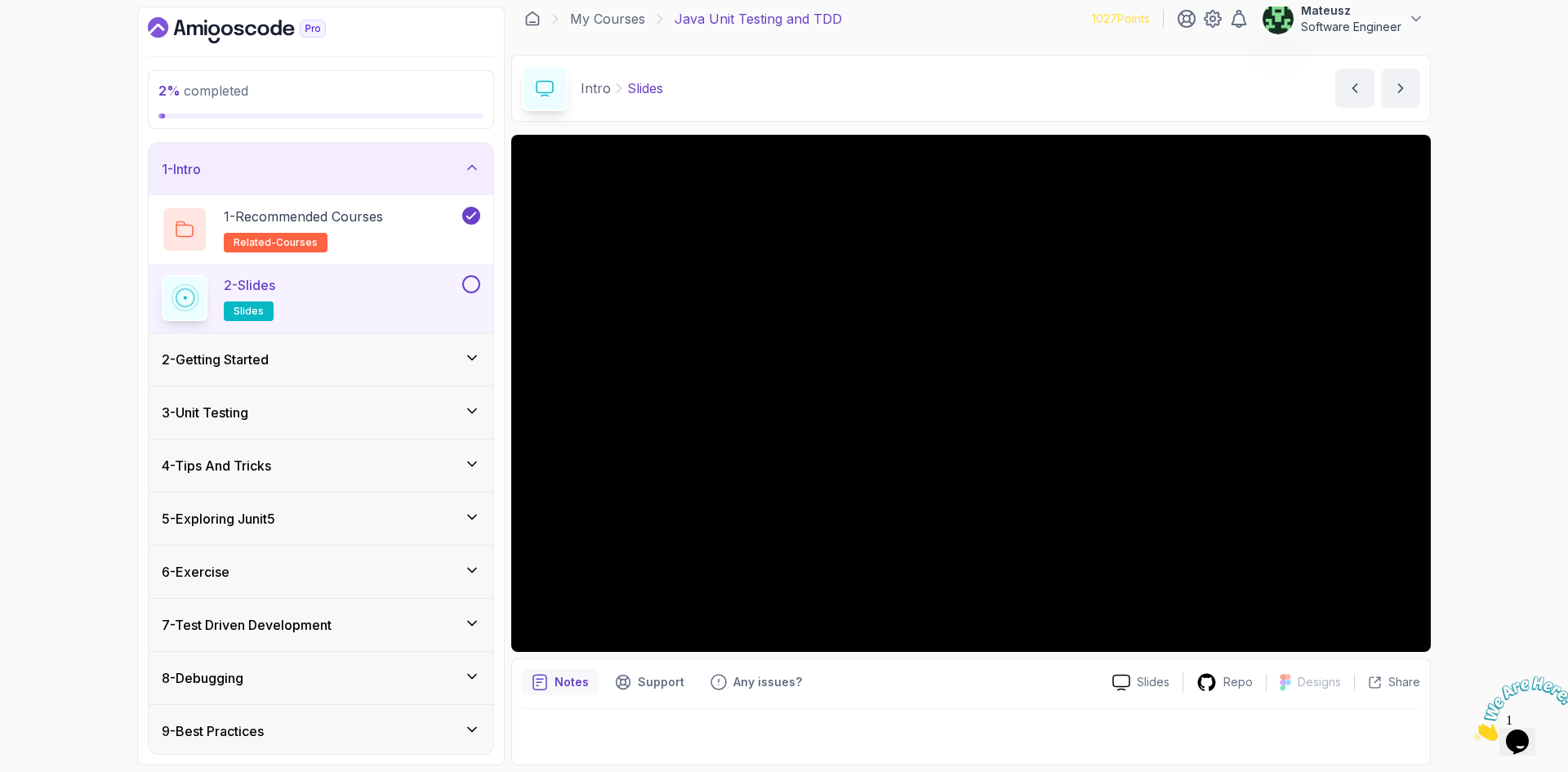
click at [468, 280] on button at bounding box center [471, 284] width 18 height 18
drag, startPoint x: 46, startPoint y: 184, endPoint x: 50, endPoint y: 129, distance: 55.1
click at [50, 129] on div "4 % completed 1 - Intro 1 - Recommended Courses related-courses 2 - Slides slid…" at bounding box center [784, 386] width 1568 height 772
click at [392, 355] on div "2 - Getting Started" at bounding box center [321, 360] width 319 height 20
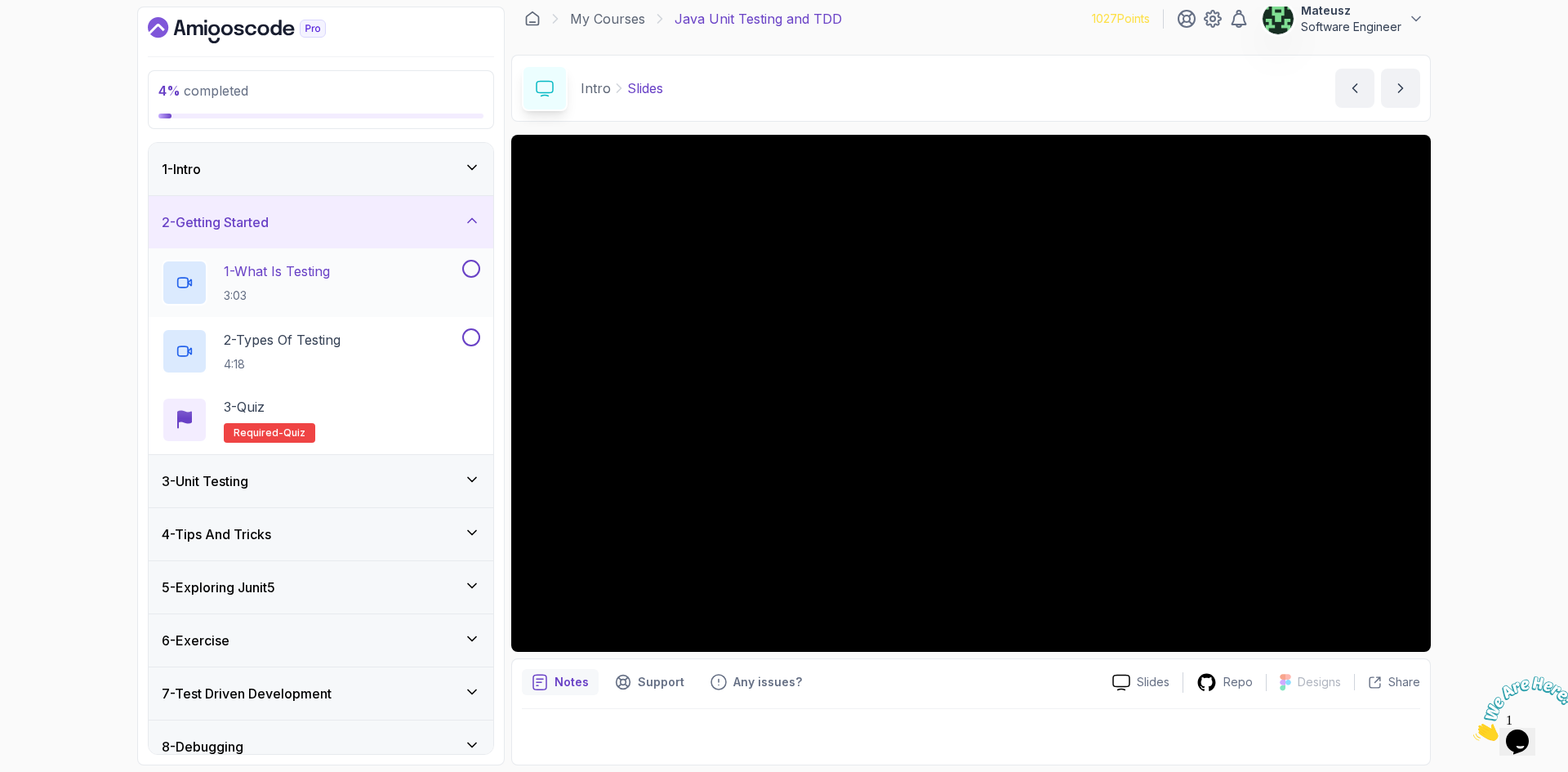
click at [354, 283] on div "1 - What Is Testing 3:03" at bounding box center [310, 283] width 297 height 46
drag, startPoint x: 1490, startPoint y: 378, endPoint x: 1457, endPoint y: 280, distance: 103.4
click at [1457, 280] on div "4 % completed 1 - Intro 2 - Getting Started 1 - What Is Testing 3:03 2 - Types …" at bounding box center [784, 386] width 1568 height 772
drag, startPoint x: 998, startPoint y: 14, endPoint x: 950, endPoint y: 41, distance: 55.1
click at [948, 20] on div "My Courses Java Unit Testing and TDD 1027 Points Mateusz Software Engineer" at bounding box center [971, 19] width 920 height 46
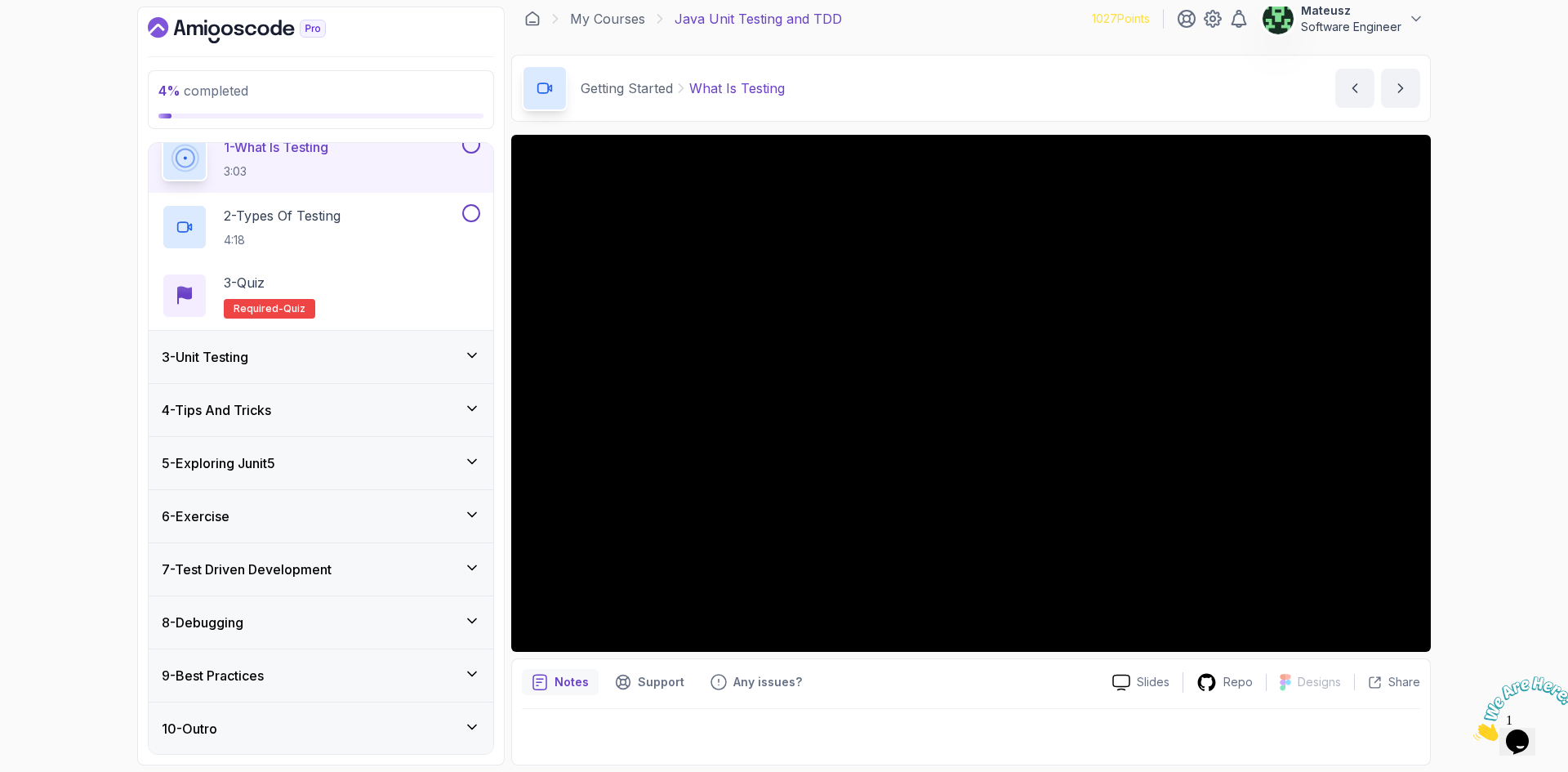
scroll to position [125, 0]
drag, startPoint x: 77, startPoint y: 208, endPoint x: 83, endPoint y: 181, distance: 27.7
drag, startPoint x: 83, startPoint y: 175, endPoint x: 83, endPoint y: 150, distance: 25.0
click at [83, 150] on div "4 % completed 1 - Intro 2 - Getting Started 1 - What Is Testing 3:03 2 - Types …" at bounding box center [784, 386] width 1568 height 772
drag, startPoint x: 998, startPoint y: 20, endPoint x: 985, endPoint y: 20, distance: 13.0
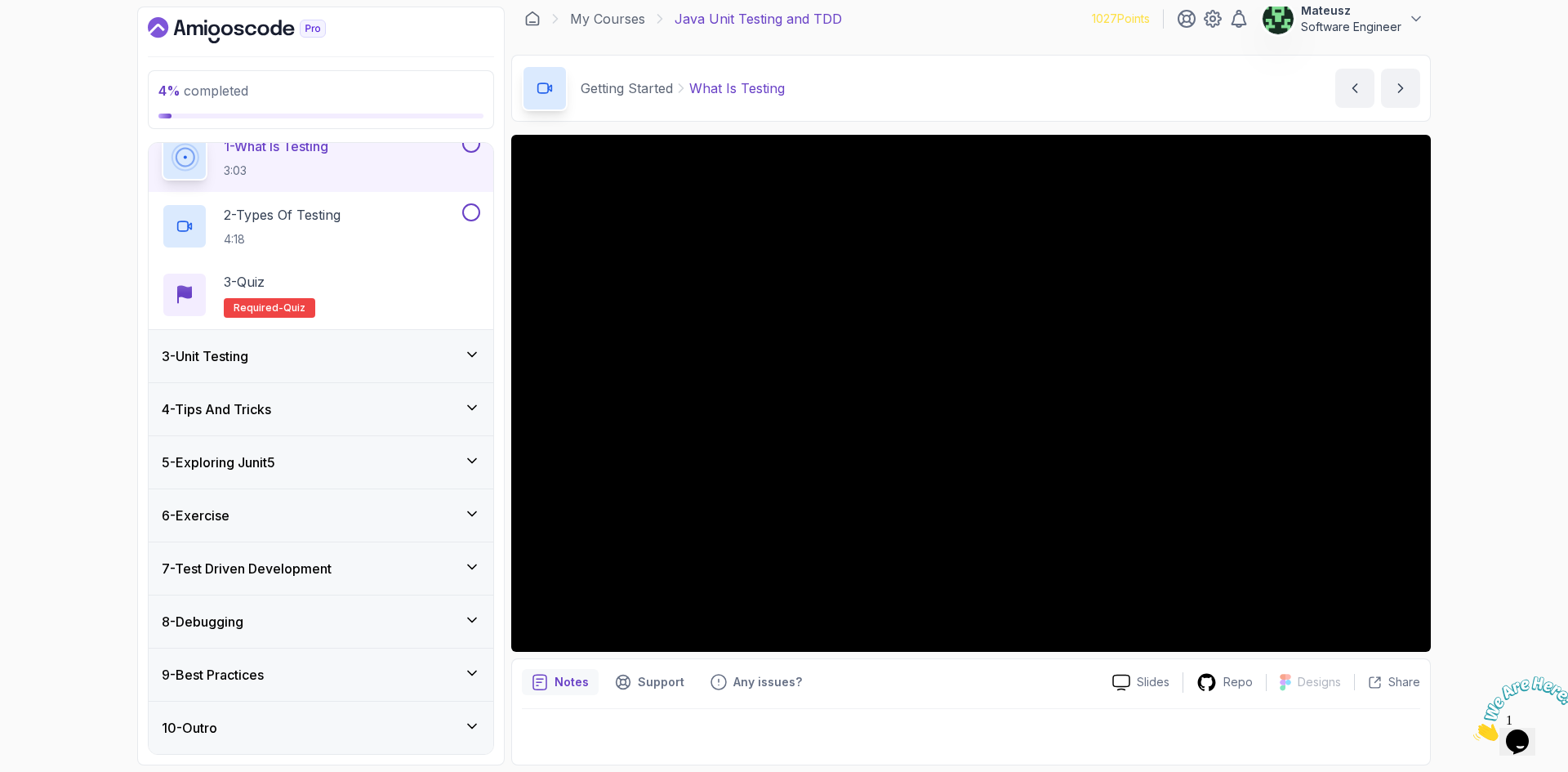
click at [985, 20] on div "My Courses Java Unit Testing and TDD 1027 Points Mateusz Software Engineer" at bounding box center [971, 19] width 920 height 46
drag, startPoint x: 1502, startPoint y: 312, endPoint x: 1503, endPoint y: 301, distance: 11.0
drag, startPoint x: 1503, startPoint y: 301, endPoint x: 1527, endPoint y: 218, distance: 86.4
drag, startPoint x: 1527, startPoint y: 218, endPoint x: 1511, endPoint y: 161, distance: 59.2
drag, startPoint x: 1511, startPoint y: 161, endPoint x: 1495, endPoint y: 102, distance: 61.1
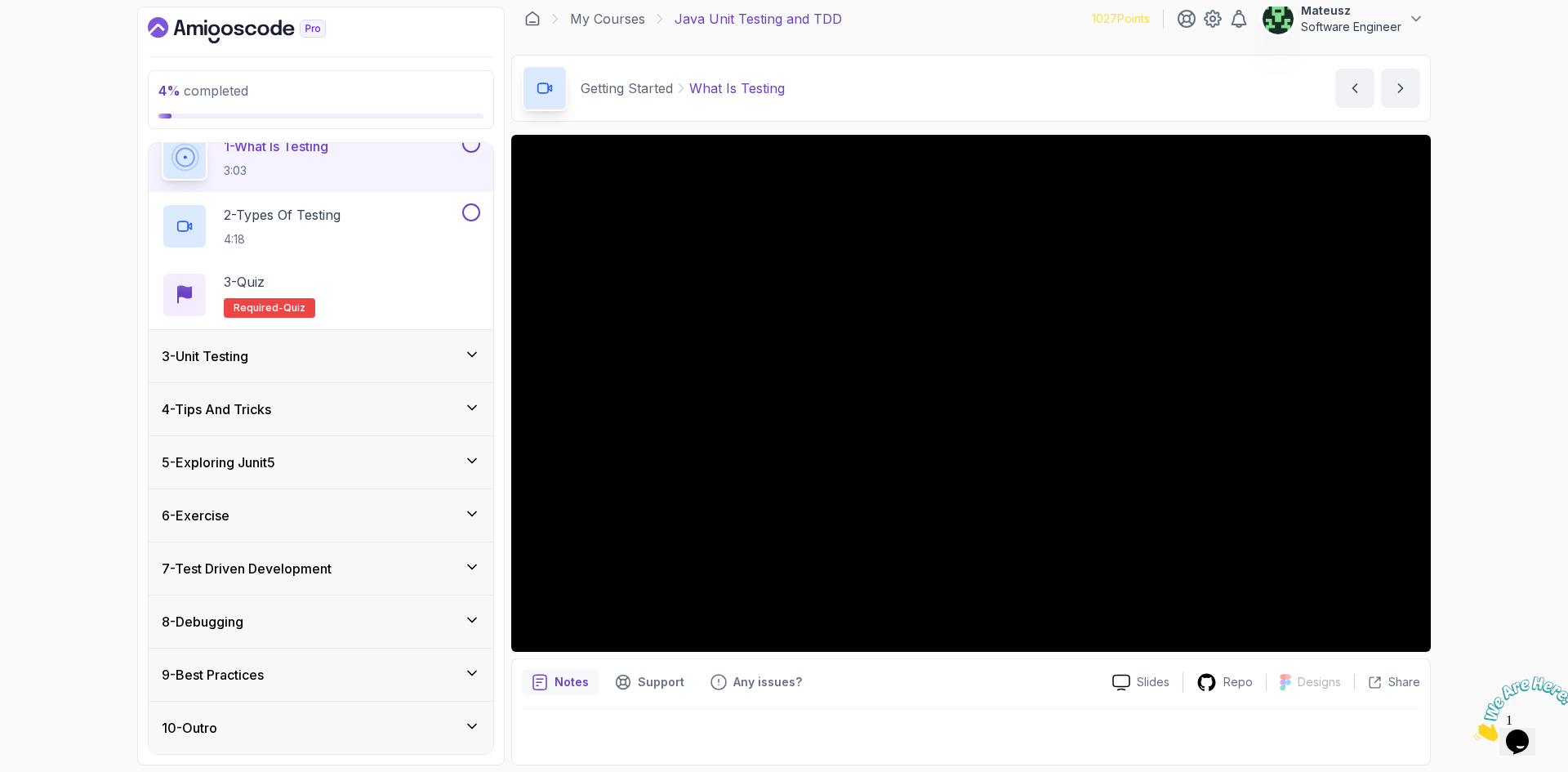
click at [1514, 113] on div "4 % completed 1 - Intro 2 - Getting Started 1 - What Is Testing 3:03 2 - Types …" at bounding box center [784, 386] width 1568 height 772
drag, startPoint x: 966, startPoint y: 19, endPoint x: 954, endPoint y: 18, distance: 12.0
click at [954, 18] on div "My Courses Java Unit Testing and TDD 1027 Points Mateusz Software Engineer" at bounding box center [971, 19] width 920 height 46
drag, startPoint x: 1018, startPoint y: 14, endPoint x: 1034, endPoint y: 98, distance: 85.5
click at [986, 16] on div "My Courses Java Unit Testing and TDD 1027 Points Mateusz Software Engineer" at bounding box center [971, 19] width 920 height 46
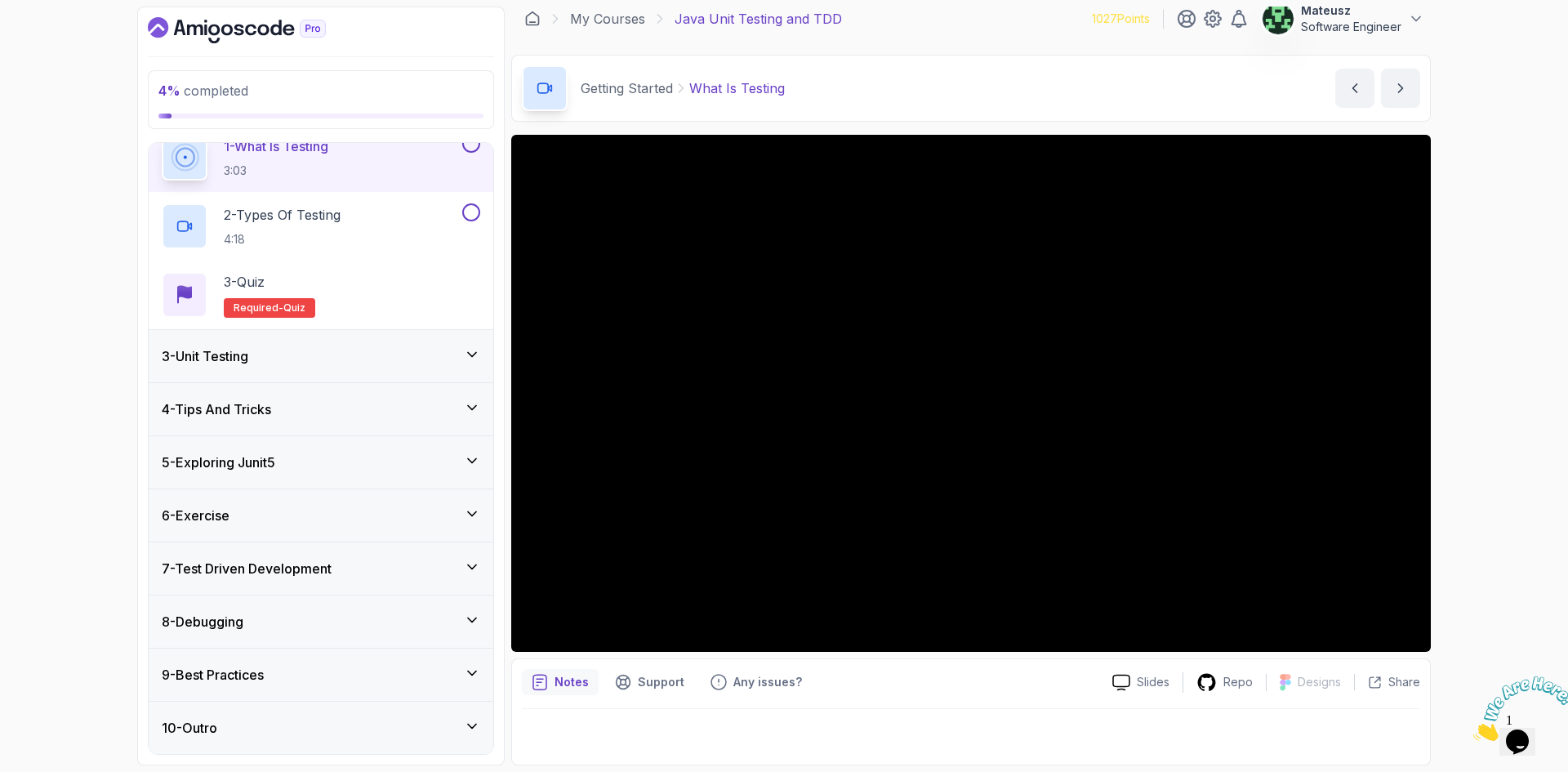
drag, startPoint x: 1007, startPoint y: 16, endPoint x: 985, endPoint y: 16, distance: 22.0
drag, startPoint x: 985, startPoint y: 16, endPoint x: 949, endPoint y: 1, distance: 39.0
click at [949, 20] on div "My Courses Java Unit Testing and TDD 1027 Points Mateusz Software Engineer" at bounding box center [971, 19] width 920 height 46
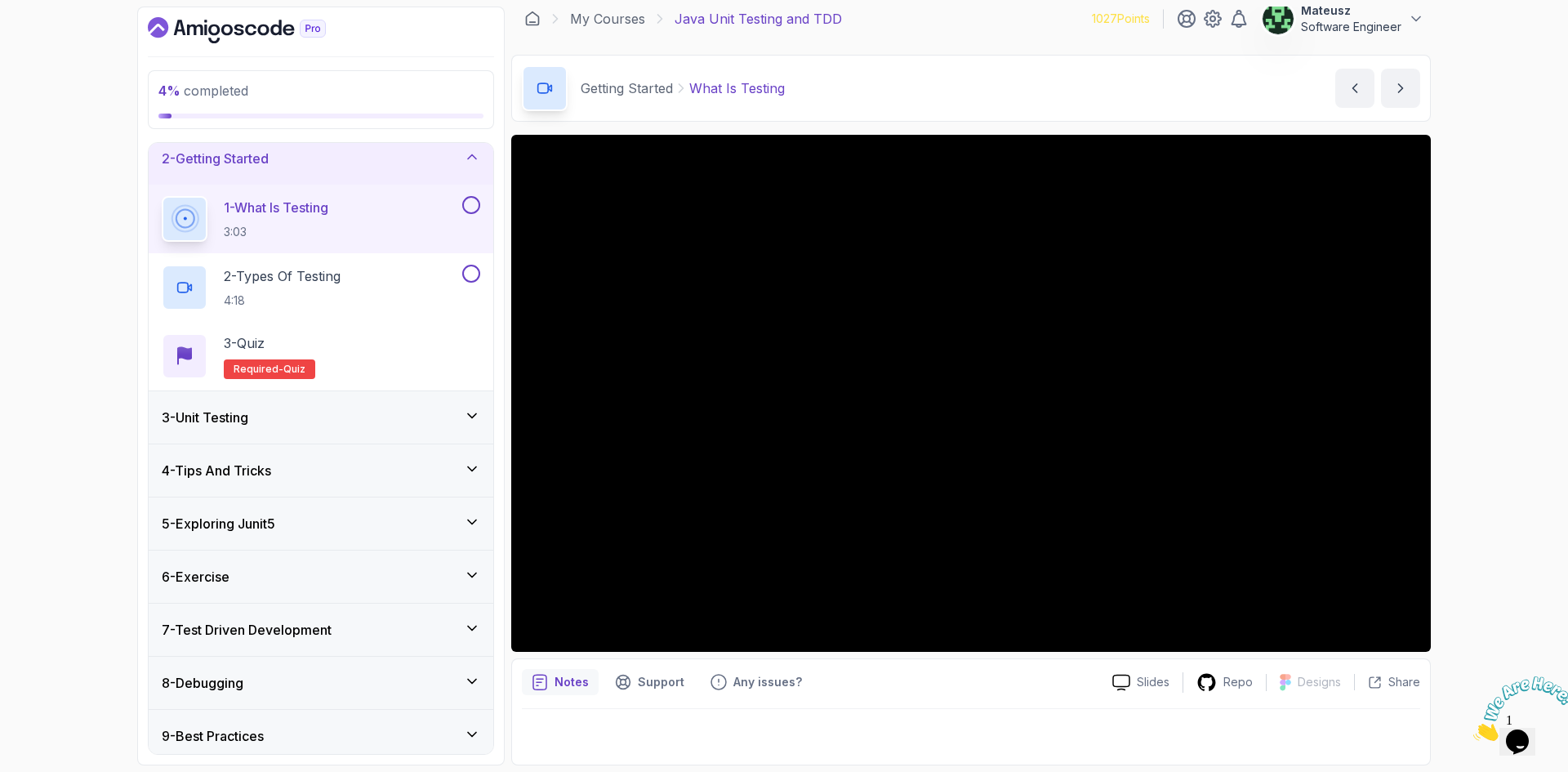
scroll to position [0, 0]
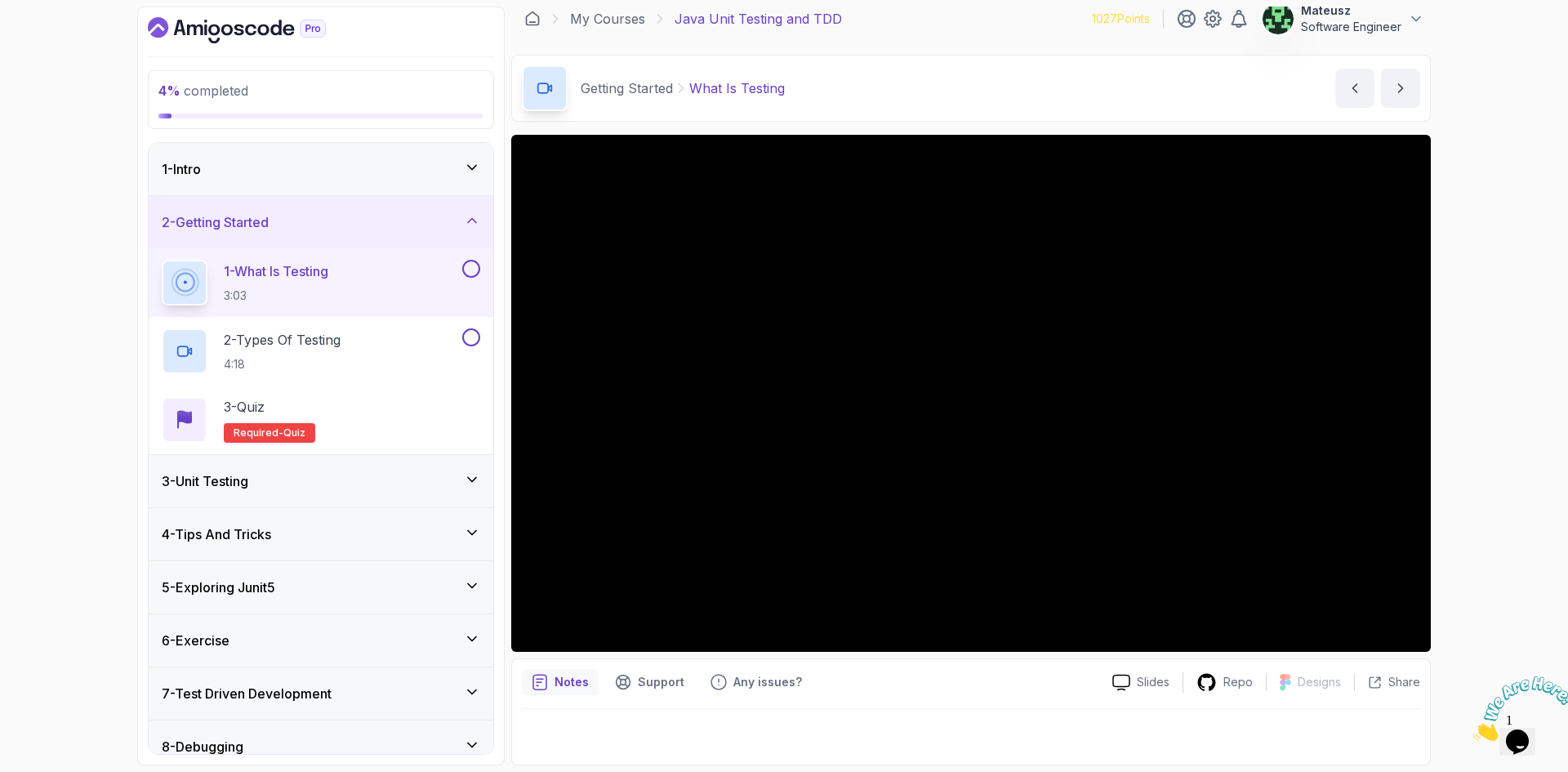
drag, startPoint x: 1031, startPoint y: 20, endPoint x: 995, endPoint y: 20, distance: 36.0
click at [995, 20] on div "My Courses Java Unit Testing and TDD 1027 Points Mateusz Software Engineer" at bounding box center [971, 19] width 920 height 46
drag, startPoint x: 1019, startPoint y: 16, endPoint x: 975, endPoint y: 29, distance: 45.9
click at [975, 29] on div "My Courses Java Unit Testing and TDD 1027 Points Mateusz Software Engineer" at bounding box center [971, 19] width 920 height 46
drag, startPoint x: 1028, startPoint y: 20, endPoint x: 1014, endPoint y: 17, distance: 14.3
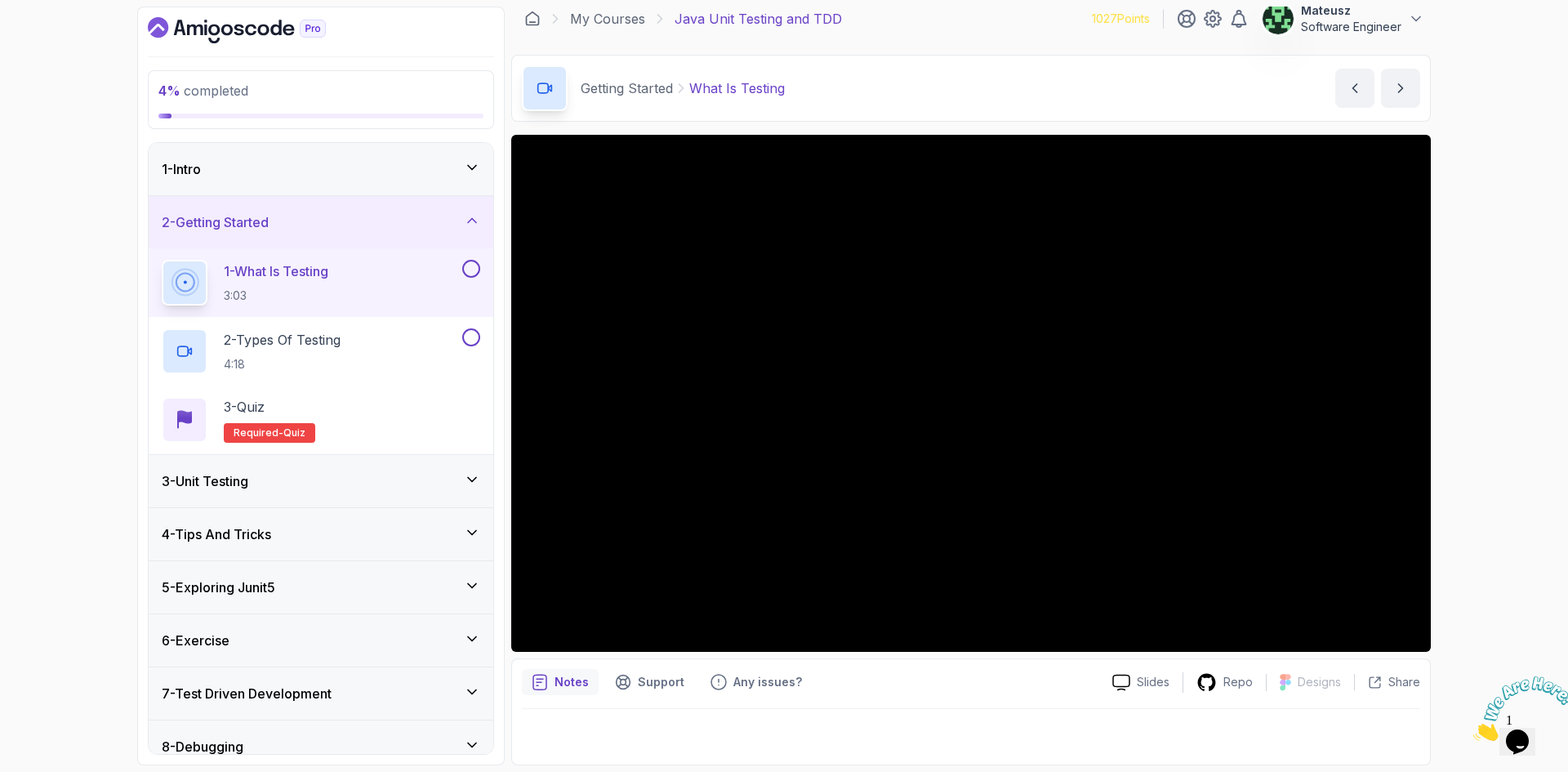
click at [1014, 17] on div "My Courses Java Unit Testing and TDD 1027 Points Mateusz Software Engineer" at bounding box center [971, 19] width 920 height 46
drag, startPoint x: 1015, startPoint y: 17, endPoint x: 1047, endPoint y: 159, distance: 145.6
click at [958, 19] on div "My Courses Java Unit Testing and TDD 1027 Points Mateusz Software Engineer" at bounding box center [971, 19] width 920 height 46
drag, startPoint x: 1043, startPoint y: 20, endPoint x: 1004, endPoint y: 25, distance: 39.3
click at [1004, 25] on div "My Courses Java Unit Testing and TDD 1027 Points Mateusz Software Engineer" at bounding box center [971, 19] width 920 height 46
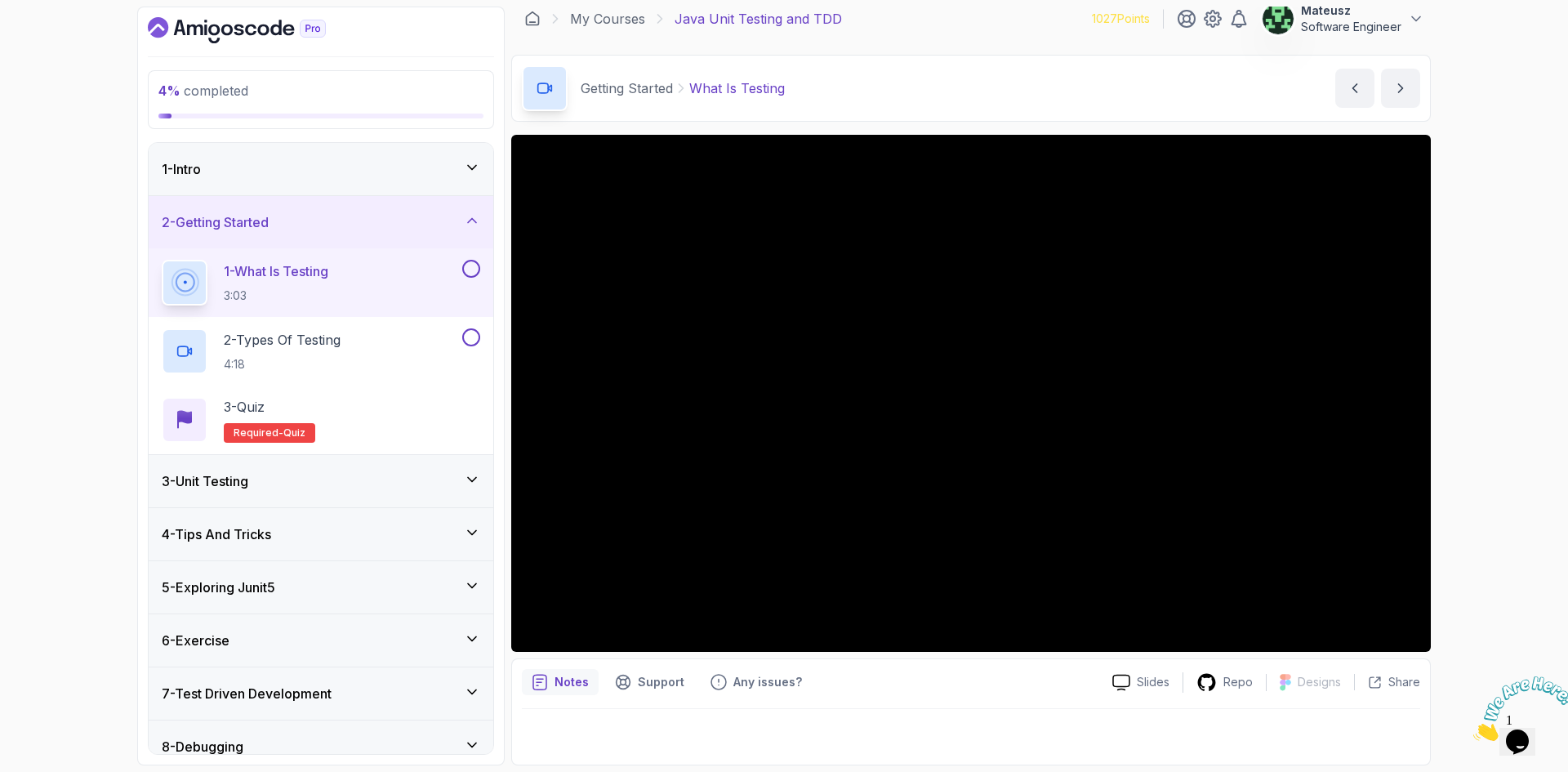
click at [973, 16] on div "My Courses Java Unit Testing and TDD 1027 Points Mateusz Software Engineer" at bounding box center [971, 19] width 920 height 46
drag, startPoint x: 995, startPoint y: 14, endPoint x: 975, endPoint y: 18, distance: 20.4
click at [975, 18] on div "My Courses Java Unit Testing and TDD 1027 Points Mateusz Software Engineer" at bounding box center [971, 19] width 920 height 46
drag, startPoint x: 975, startPoint y: 24, endPoint x: 966, endPoint y: 22, distance: 9.2
click at [966, 22] on div "My Courses Java Unit Testing and TDD 1027 Points Mateusz Software Engineer" at bounding box center [971, 19] width 920 height 46
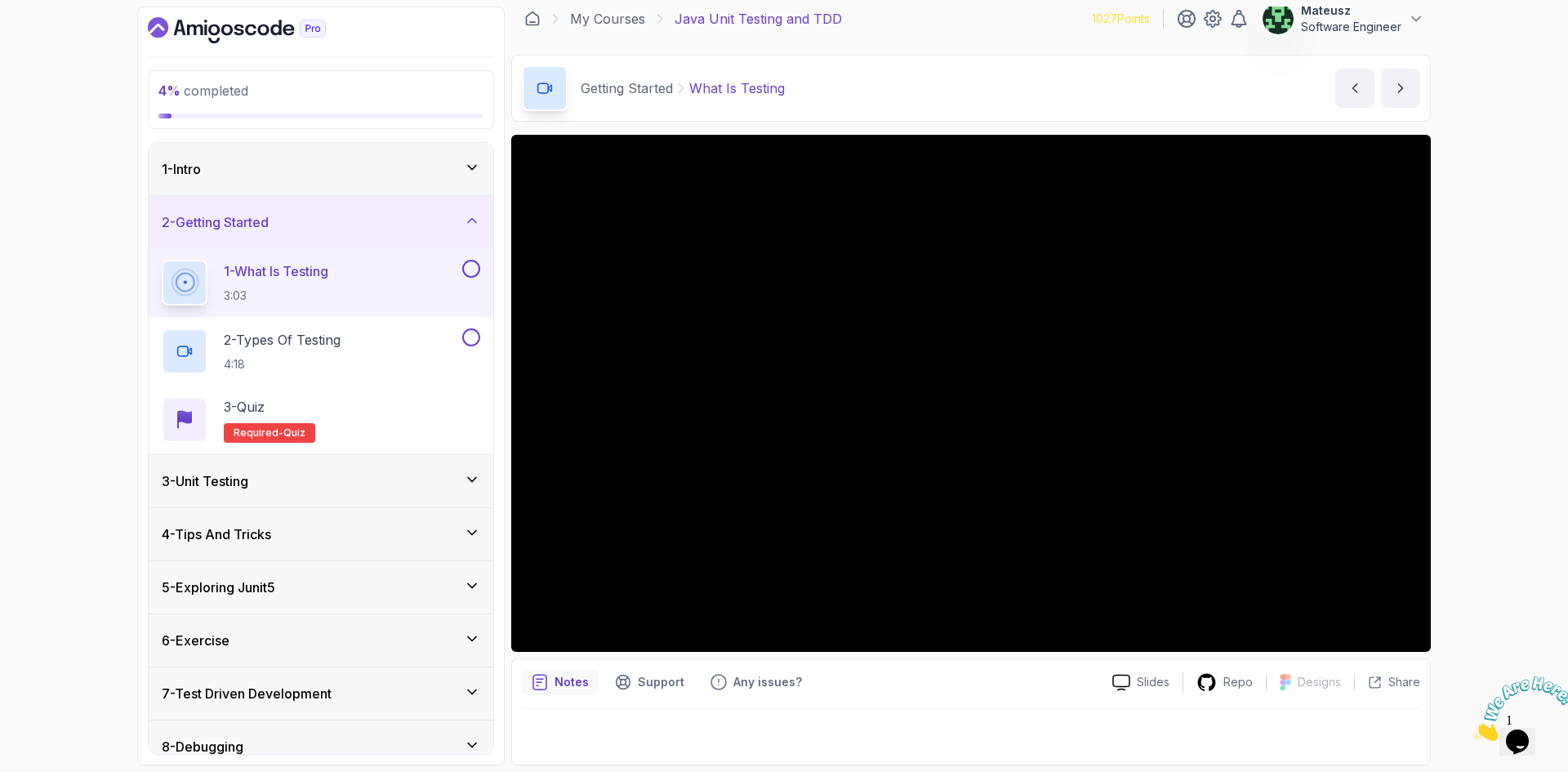
drag, startPoint x: 980, startPoint y: 77, endPoint x: 984, endPoint y: 40, distance: 37.2
click at [965, 76] on div "Getting Started What Is Testing What Is Testing by nelson" at bounding box center [971, 88] width 920 height 67
click at [985, 18] on div "My Courses Java Unit Testing and TDD 1027 Points Mateusz Software Engineer" at bounding box center [971, 19] width 920 height 46
drag, startPoint x: 1013, startPoint y: 17, endPoint x: 947, endPoint y: 17, distance: 66.0
click at [947, 17] on div "My Courses Java Unit Testing and TDD 1027 Points Mateusz Software Engineer" at bounding box center [971, 19] width 920 height 46
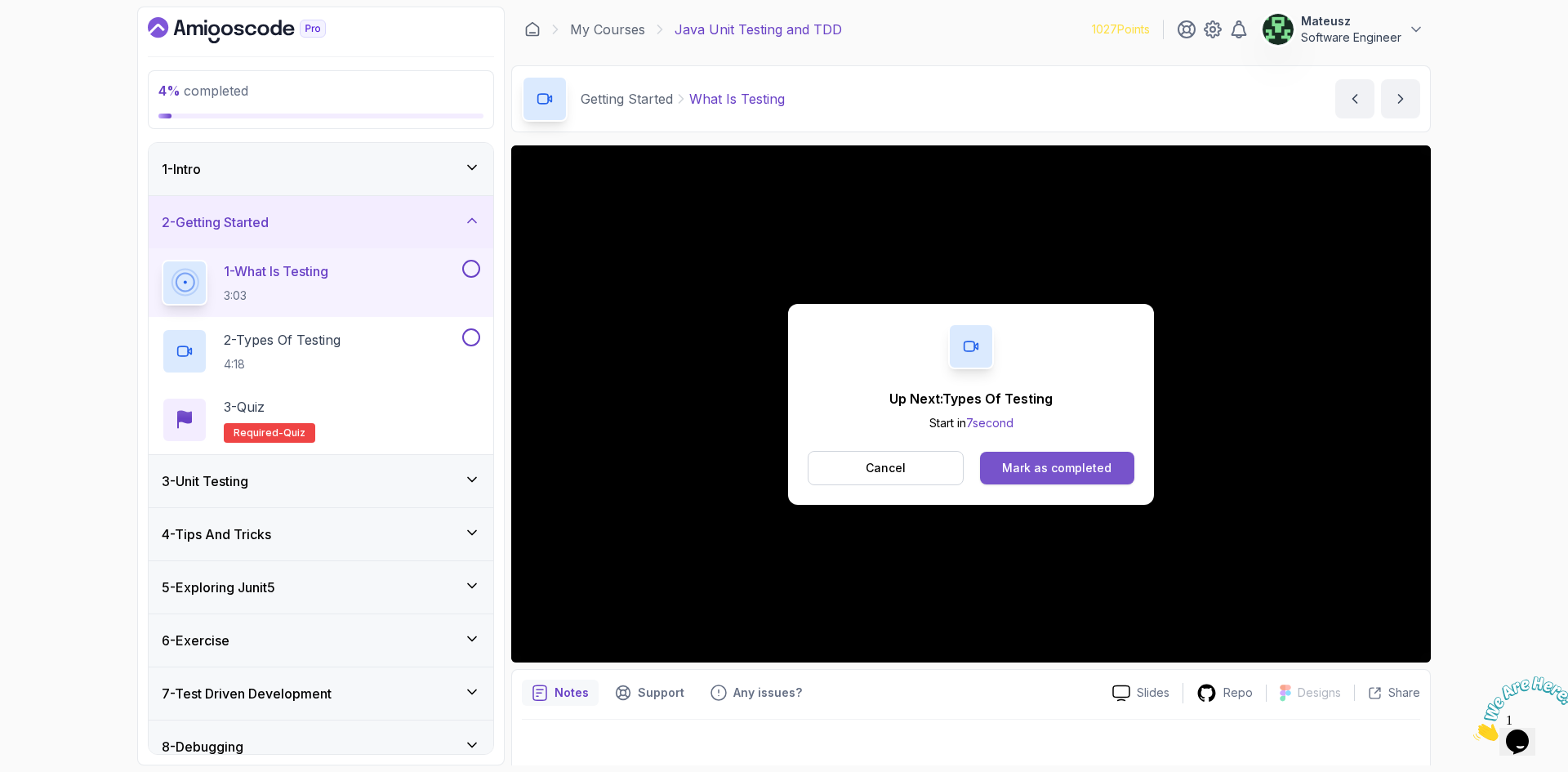
click at [1058, 463] on div "Mark as completed" at bounding box center [1057, 468] width 110 height 16
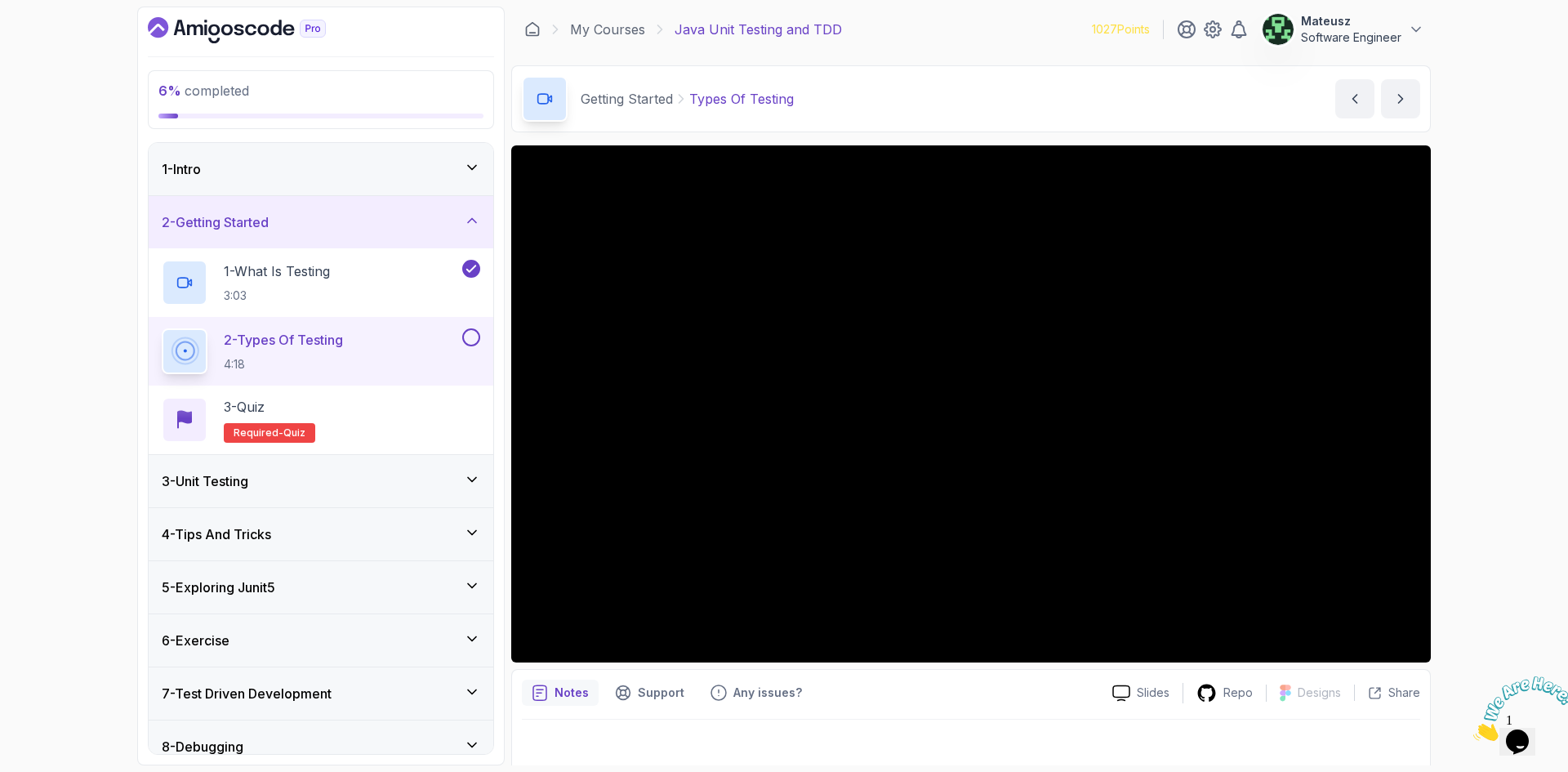
click at [1473, 730] on icon "Close" at bounding box center [1473, 737] width 0 height 14
drag, startPoint x: 993, startPoint y: 20, endPoint x: 976, endPoint y: 22, distance: 17.1
click at [976, 22] on div "My Courses Java Unit Testing and TDD 1027 Points Mateusz Software Engineer" at bounding box center [971, 30] width 920 height 46
drag, startPoint x: 1013, startPoint y: 23, endPoint x: 981, endPoint y: 23, distance: 32.0
click at [981, 23] on div "My Courses Java Unit Testing and TDD 1027 Points Mateusz Software Engineer" at bounding box center [971, 30] width 920 height 46
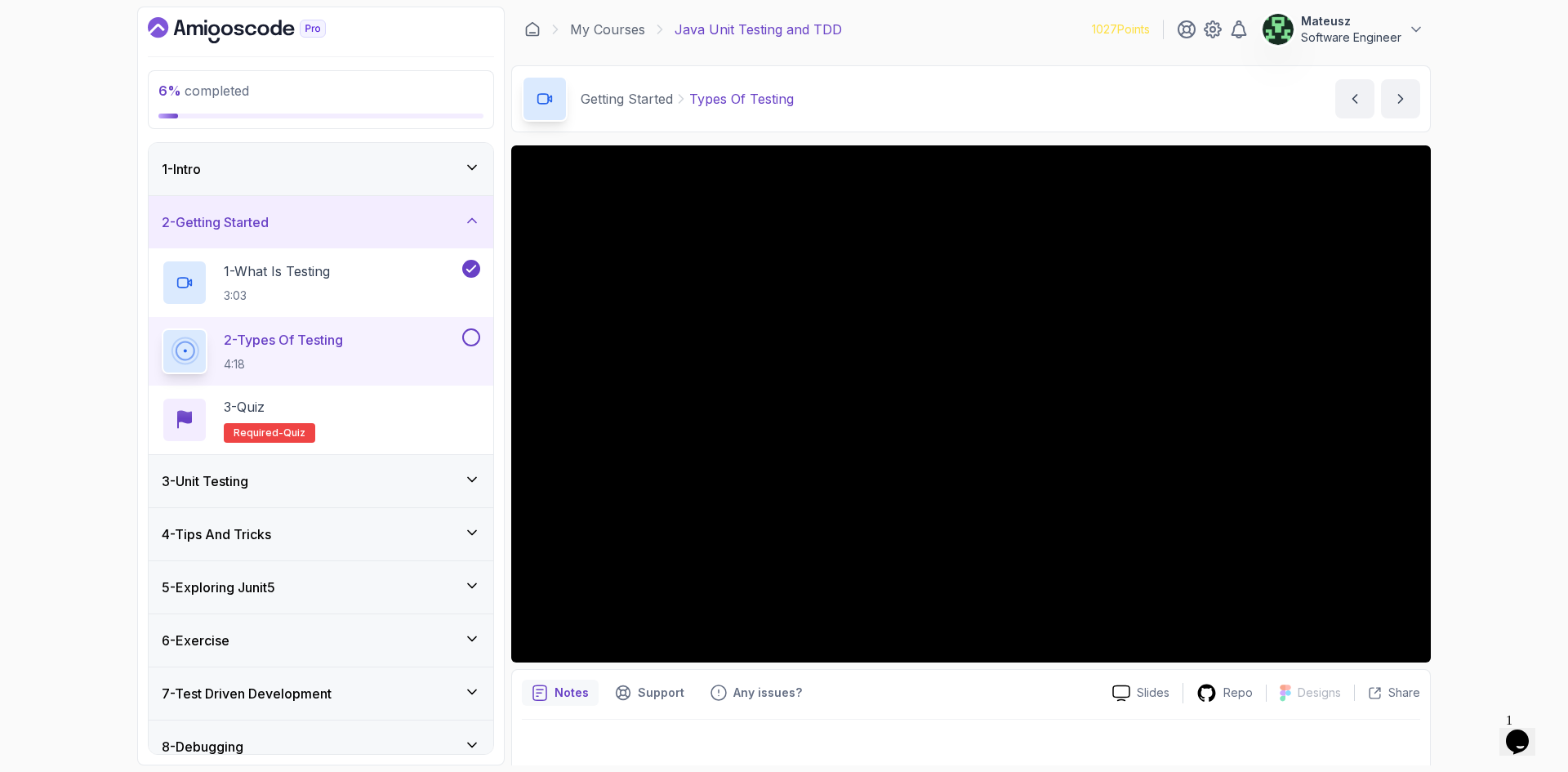
drag, startPoint x: 1031, startPoint y: 24, endPoint x: 1000, endPoint y: 5, distance: 36.4
click at [1003, 24] on div "My Courses Java Unit Testing and TDD 1027 Points Mateusz Software Engineer" at bounding box center [971, 30] width 920 height 46
drag, startPoint x: 1003, startPoint y: 18, endPoint x: 953, endPoint y: 35, distance: 52.8
click at [953, 35] on div "My Courses Java Unit Testing and TDD 1027 Points Mateusz Software Engineer" at bounding box center [971, 30] width 920 height 46
drag, startPoint x: 980, startPoint y: 23, endPoint x: 973, endPoint y: 35, distance: 13.9
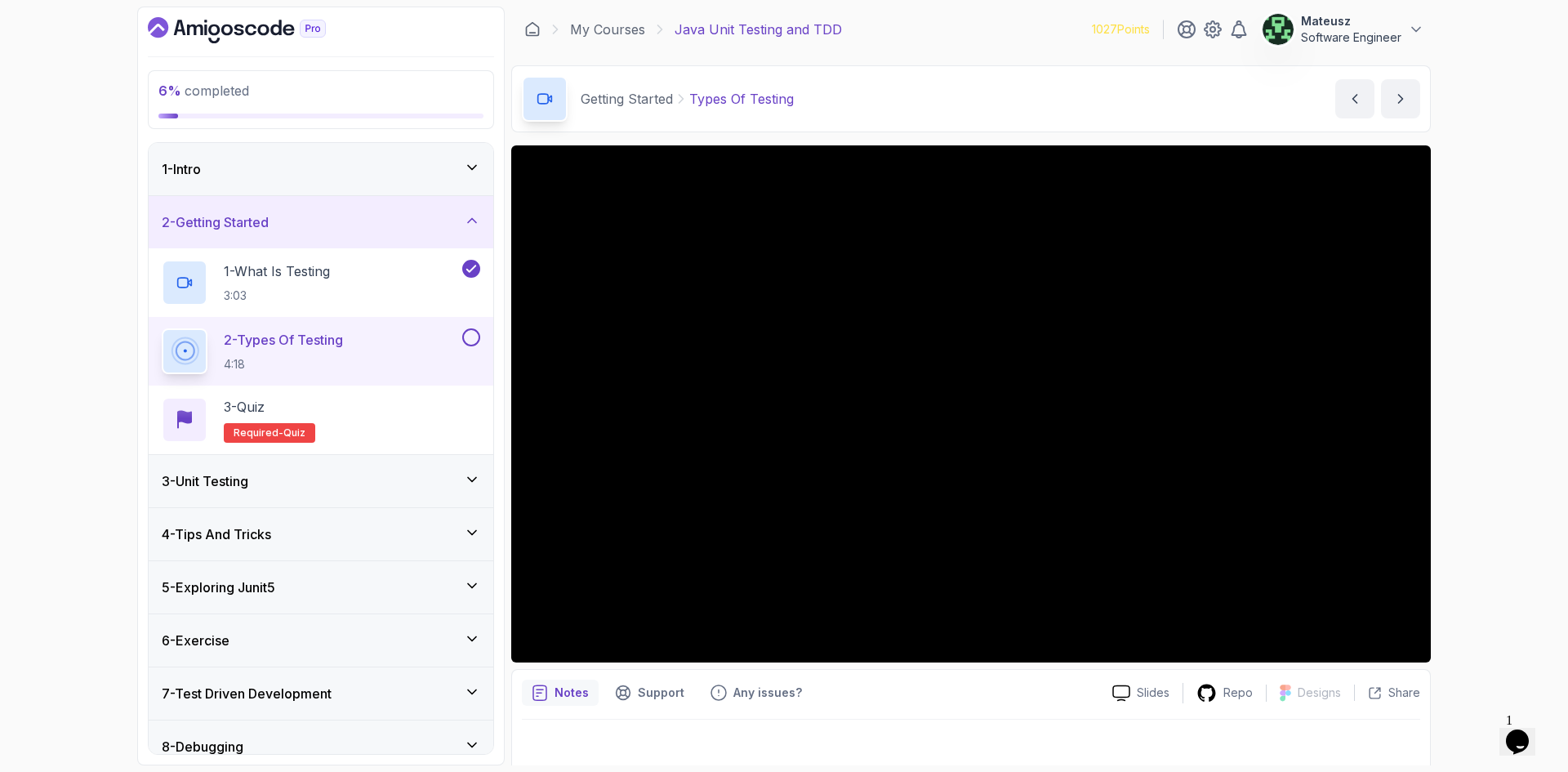
click at [964, 23] on div "My Courses Java Unit Testing and TDD 1027 Points Mateusz Software Engineer" at bounding box center [971, 30] width 920 height 46
click at [969, 22] on div "My Courses Java Unit Testing and TDD 1027 Points Mateusz Software Engineer" at bounding box center [971, 30] width 920 height 46
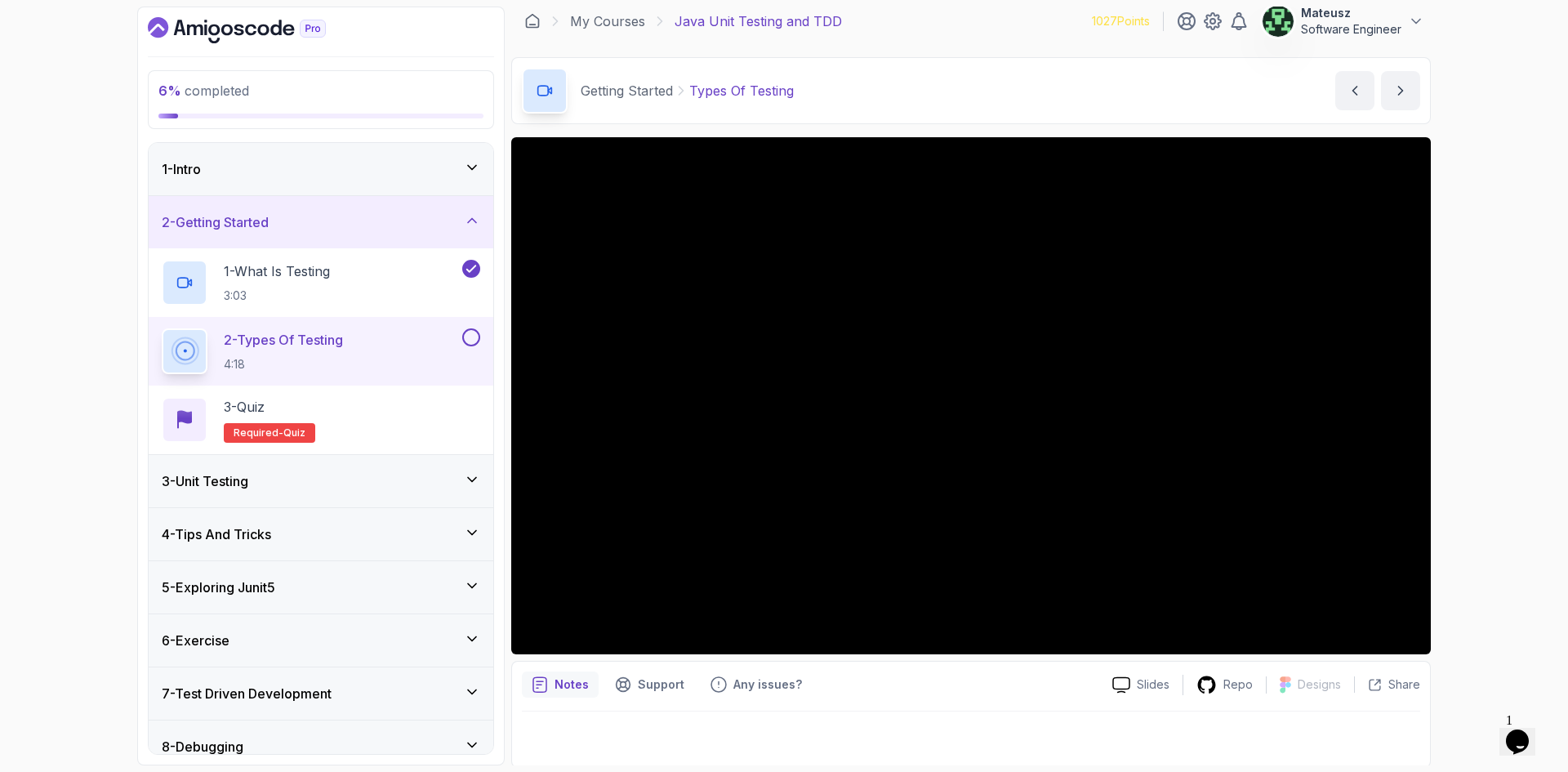
scroll to position [11, 0]
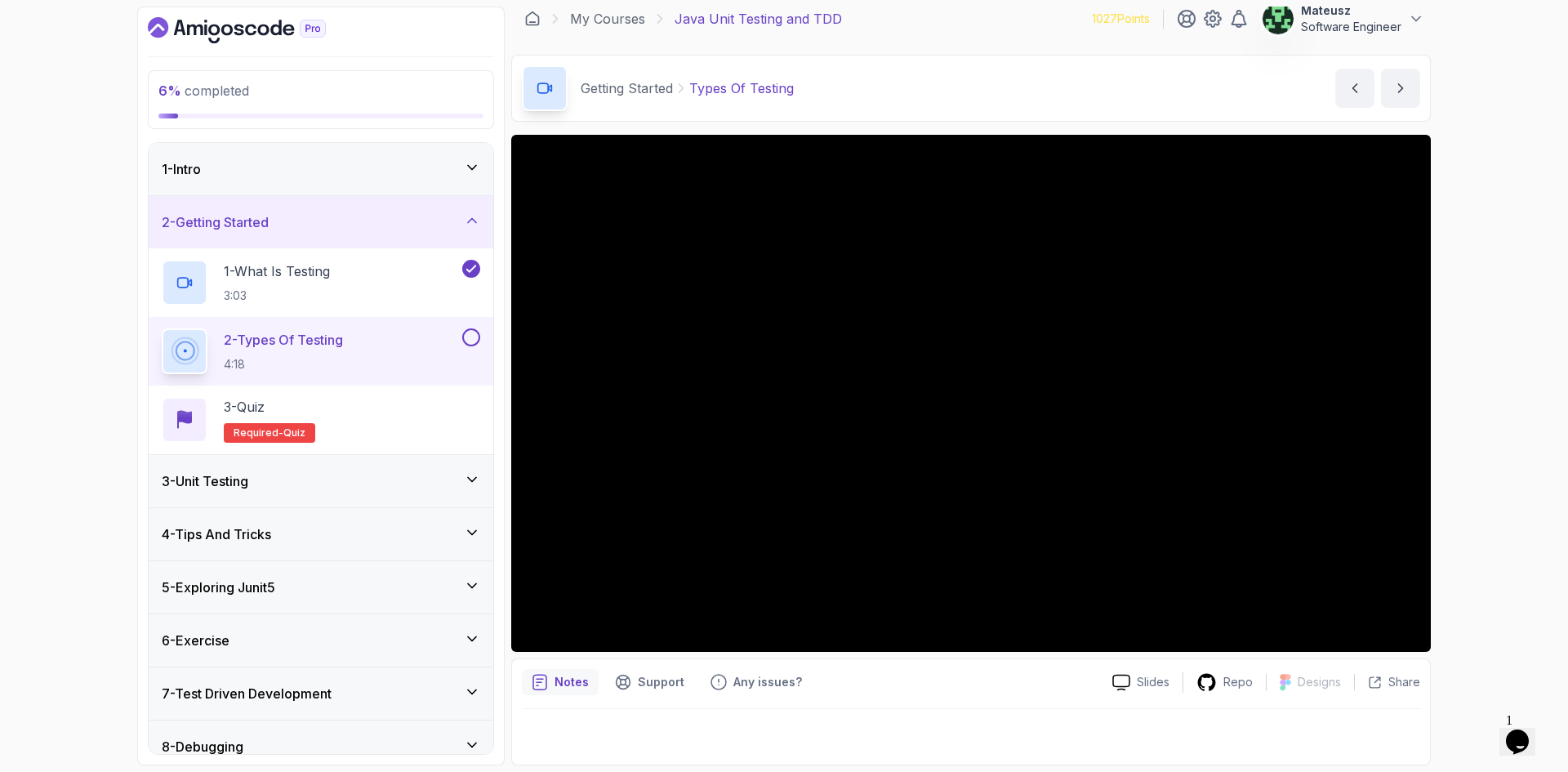
click at [978, 18] on div "My Courses Java Unit Testing and TDD 1027 Points Mateusz Software Engineer" at bounding box center [971, 19] width 920 height 46
drag, startPoint x: 993, startPoint y: 16, endPoint x: 982, endPoint y: 18, distance: 11.2
click at [982, 18] on div "My Courses Java Unit Testing and TDD 1027 Points Mateusz Software Engineer" at bounding box center [971, 19] width 920 height 46
drag, startPoint x: 990, startPoint y: 16, endPoint x: 975, endPoint y: 20, distance: 15.5
click at [975, 20] on div "My Courses Java Unit Testing and TDD 1027 Points Mateusz Software Engineer" at bounding box center [971, 19] width 920 height 46
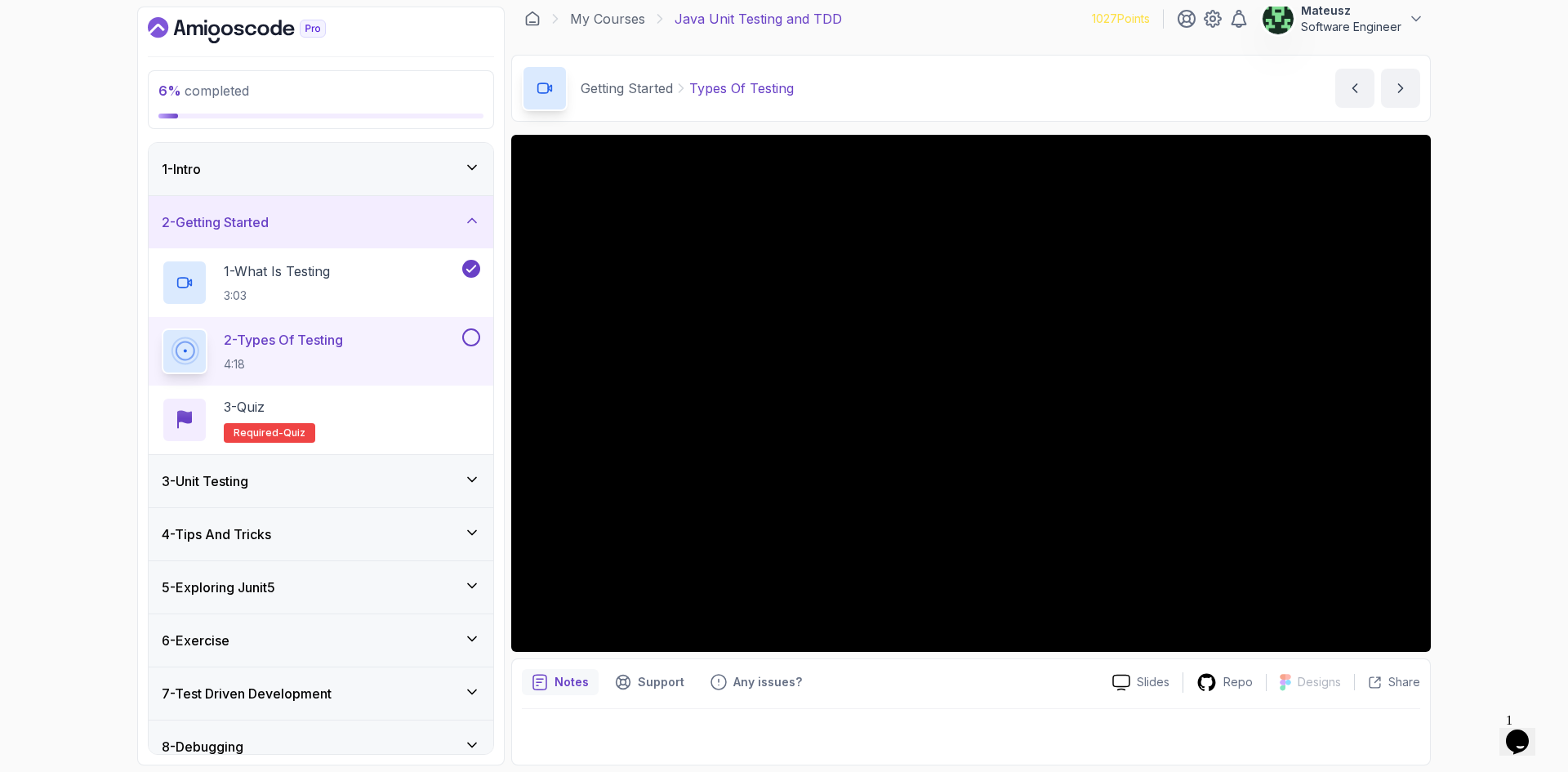
drag, startPoint x: 1011, startPoint y: 18, endPoint x: 993, endPoint y: 16, distance: 18.1
click at [993, 16] on div "My Courses Java Unit Testing and TDD 1027 Points Mateusz Software Engineer" at bounding box center [971, 19] width 920 height 46
drag, startPoint x: 1044, startPoint y: 14, endPoint x: 998, endPoint y: 13, distance: 46.0
click at [998, 13] on div "My Courses Java Unit Testing and TDD 1027 Points Mateusz Software Engineer" at bounding box center [971, 19] width 920 height 46
drag, startPoint x: 1020, startPoint y: 21, endPoint x: 998, endPoint y: 19, distance: 22.1
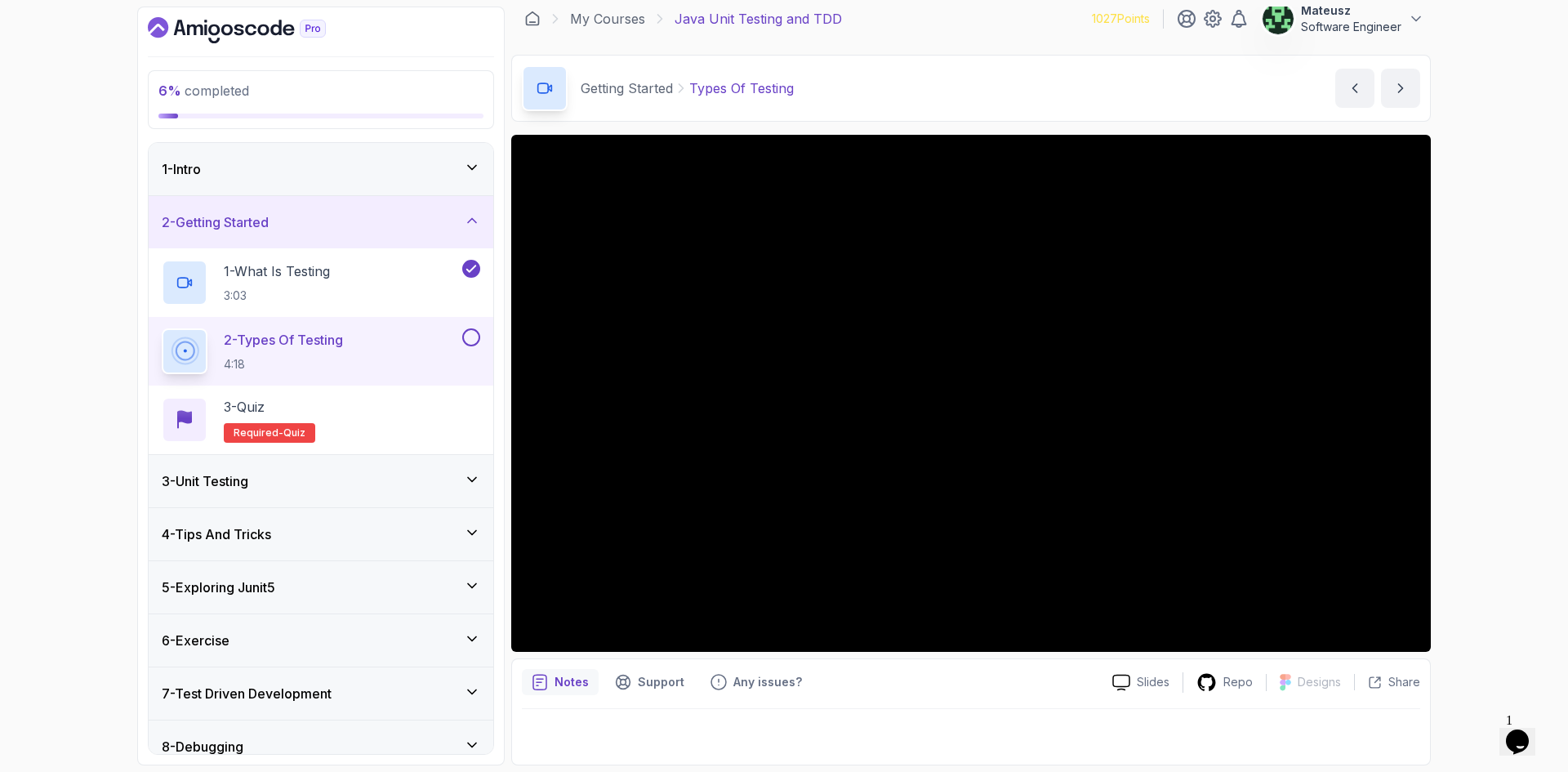
click at [998, 19] on div "My Courses Java Unit Testing and TDD 1027 Points Mateusz Software Engineer" at bounding box center [971, 19] width 920 height 46
drag, startPoint x: 1008, startPoint y: 21, endPoint x: 984, endPoint y: 21, distance: 24.0
click at [984, 21] on div "My Courses Java Unit Testing and TDD 1027 Points Mateusz Software Engineer" at bounding box center [971, 19] width 920 height 46
drag, startPoint x: 1041, startPoint y: 14, endPoint x: 989, endPoint y: 20, distance: 52.3
click at [989, 20] on div "My Courses Java Unit Testing and TDD 1027 Points Mateusz Software Engineer" at bounding box center [971, 19] width 920 height 46
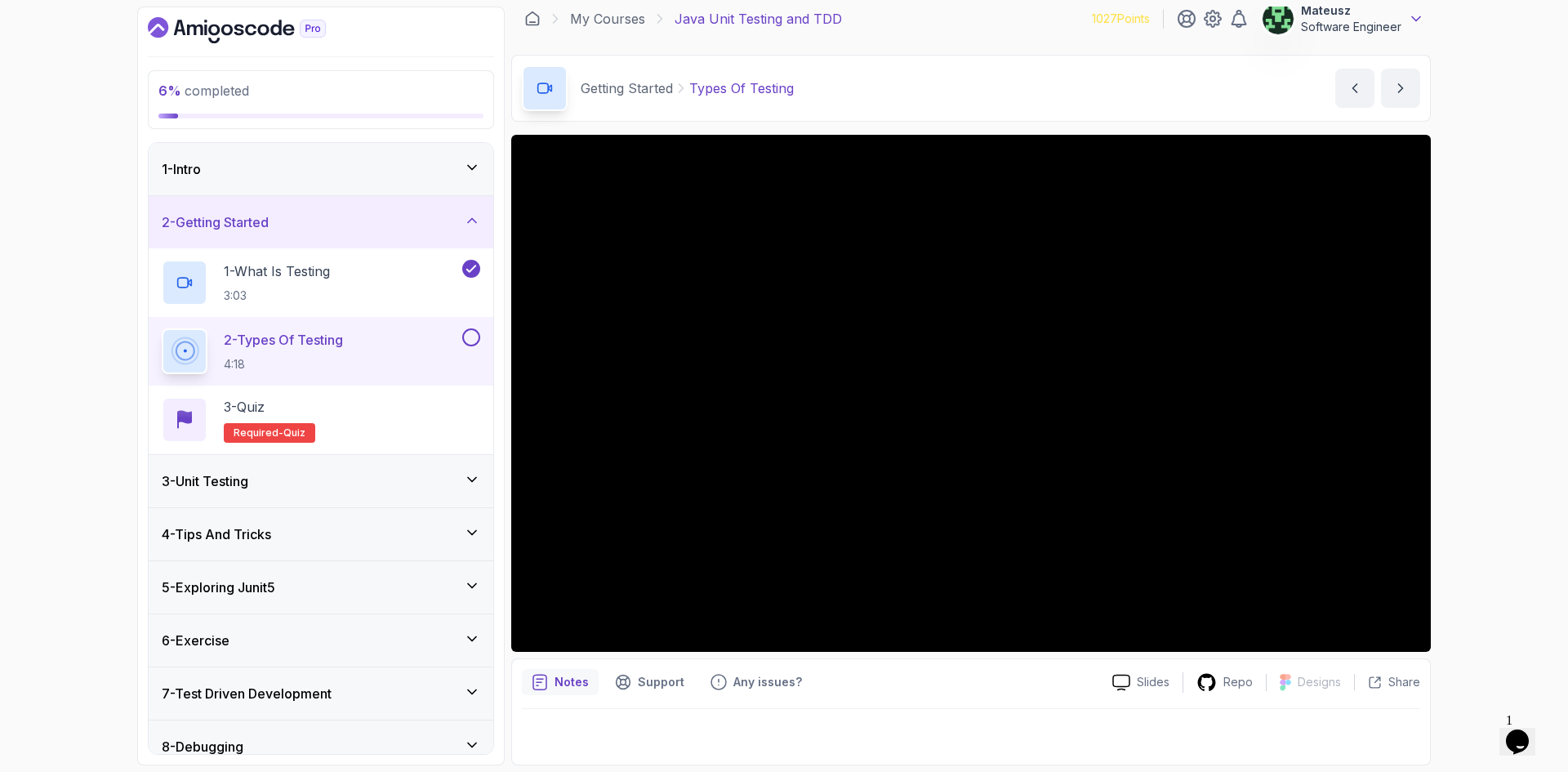
click at [1414, 19] on icon at bounding box center [1416, 19] width 8 height 4
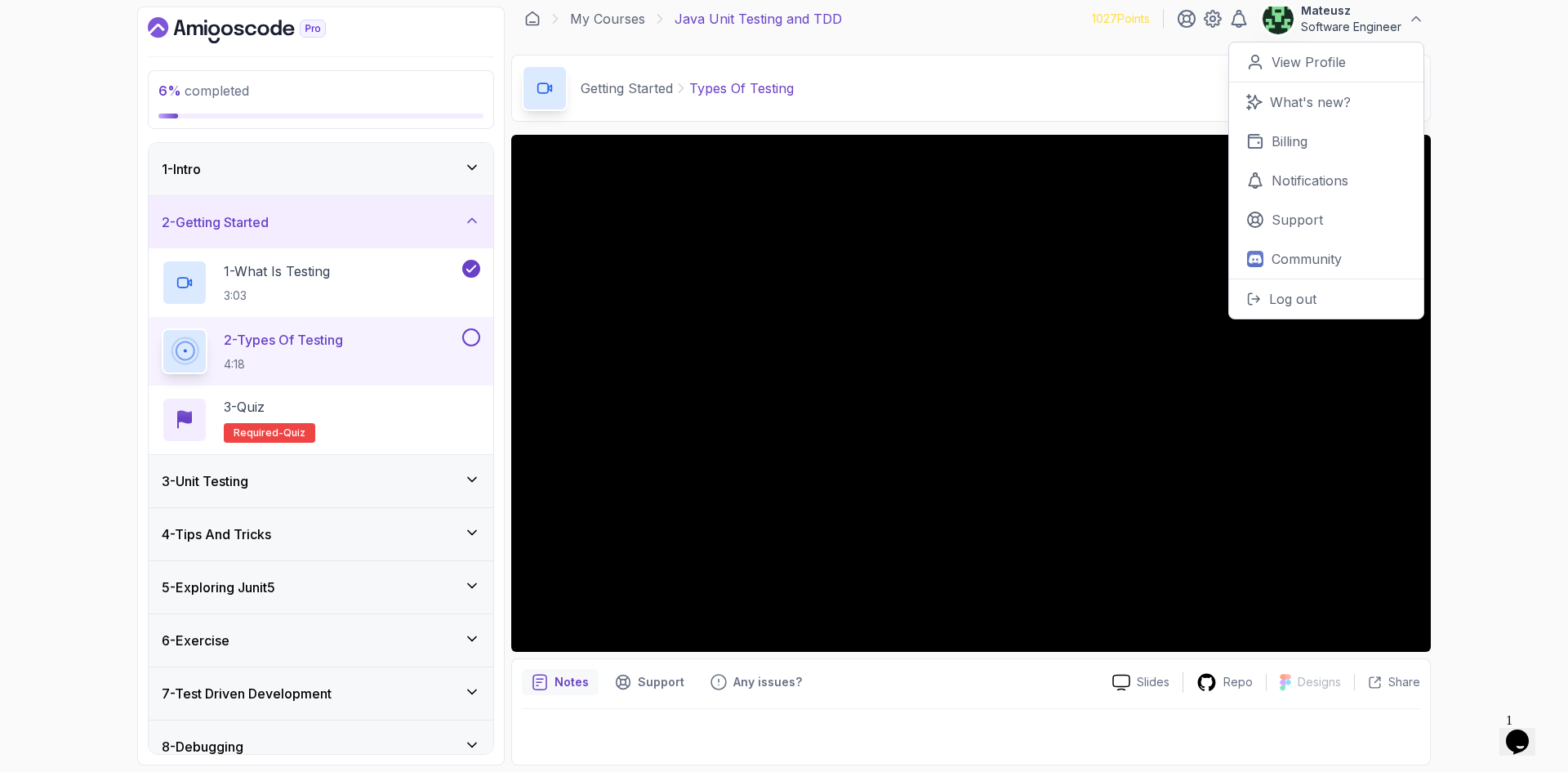
drag, startPoint x: 1025, startPoint y: 20, endPoint x: 967, endPoint y: 47, distance: 64.0
click at [970, 25] on div "My Courses Java Unit Testing and TDD 1027 Points Mateusz Software Engineer 0 Po…" at bounding box center [971, 19] width 920 height 46
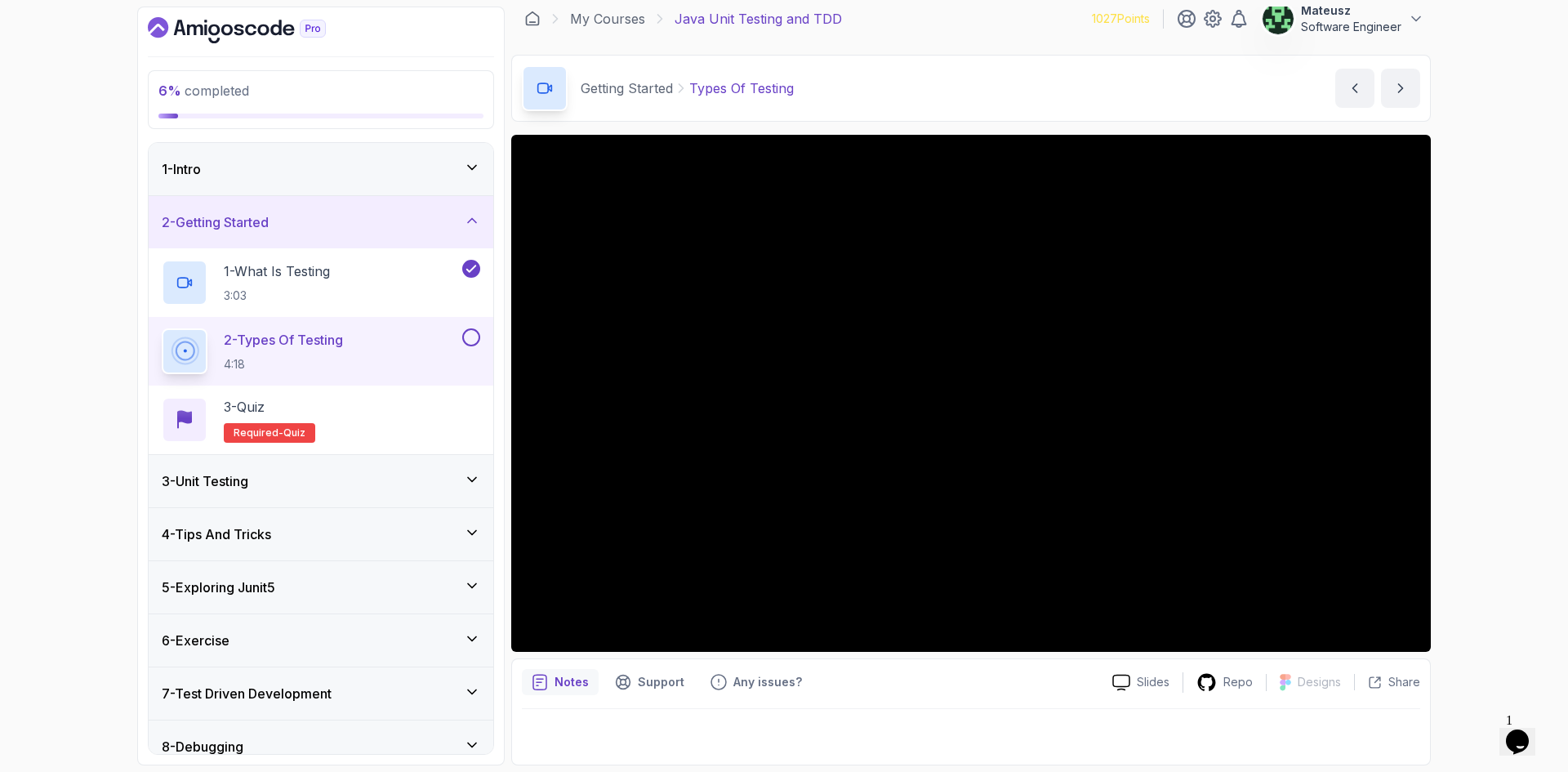
drag, startPoint x: 1022, startPoint y: 19, endPoint x: 1016, endPoint y: 25, distance: 8.5
click at [1016, 19] on div "My Courses Java Unit Testing and TDD 1027 Points Mateusz Software Engineer" at bounding box center [971, 19] width 920 height 46
click at [1008, 21] on div "My Courses Java Unit Testing and TDD 1027 Points Mateusz Software Engineer" at bounding box center [971, 19] width 920 height 46
drag, startPoint x: 1043, startPoint y: 12, endPoint x: 1029, endPoint y: 17, distance: 14.9
click at [1029, 17] on div "My Courses Java Unit Testing and TDD 1027 Points Mateusz Software Engineer" at bounding box center [971, 19] width 920 height 46
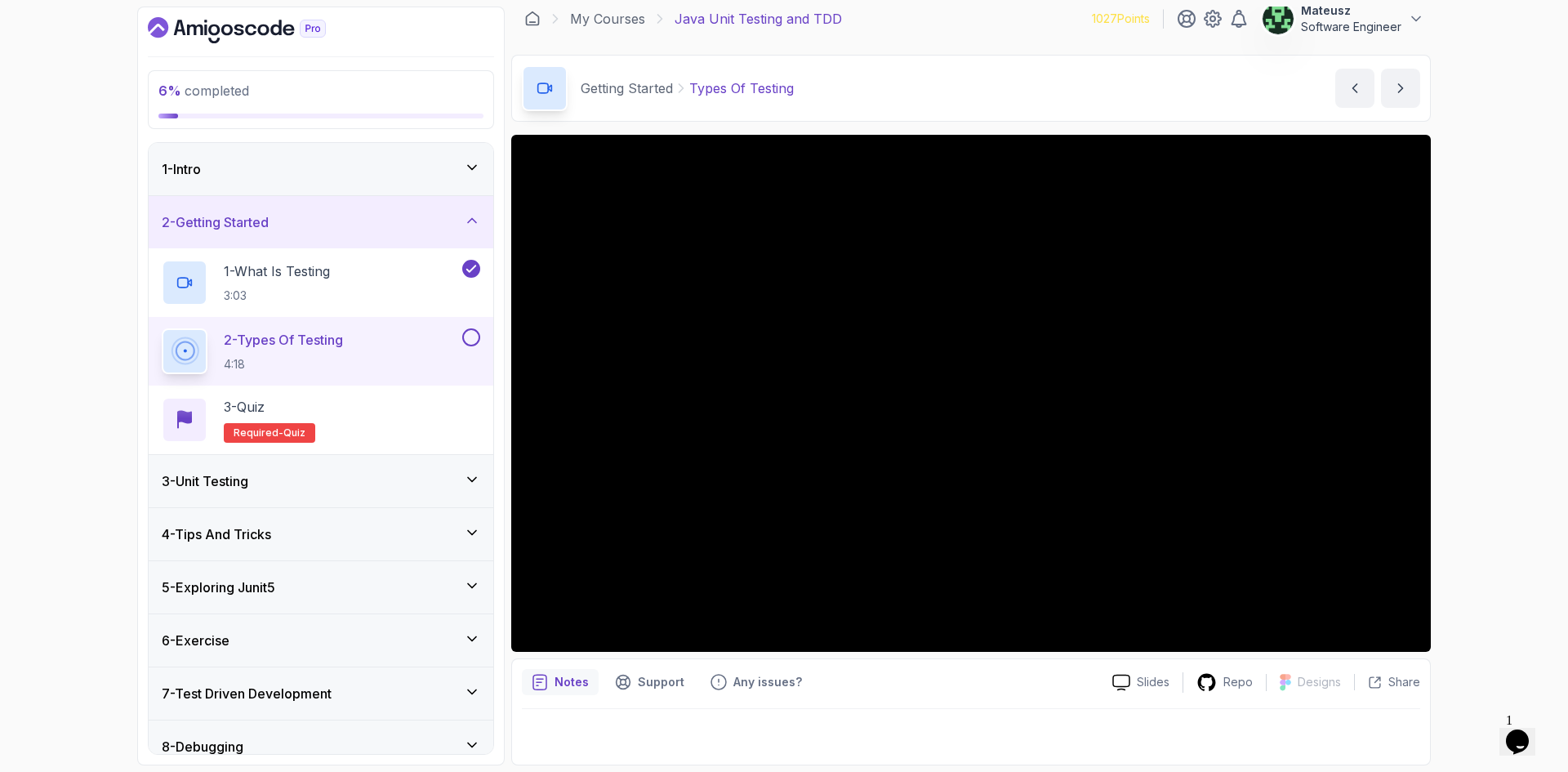
drag, startPoint x: 1023, startPoint y: 25, endPoint x: 998, endPoint y: 48, distance: 34.0
click at [977, 28] on div "My Courses Java Unit Testing and TDD 1027 Points Mateusz Software Engineer" at bounding box center [971, 19] width 920 height 46
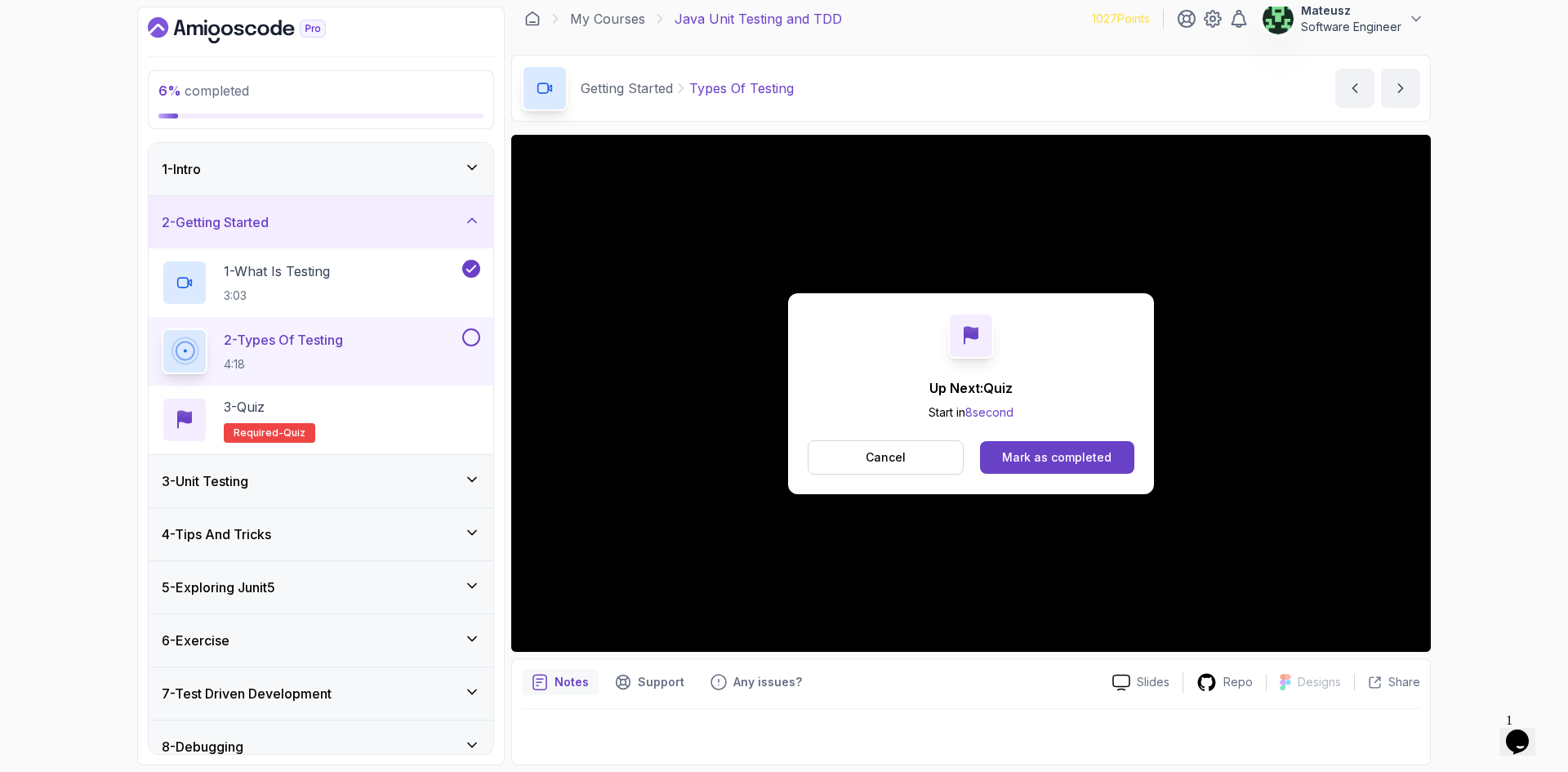
click at [1047, 446] on button "Mark as completed" at bounding box center [1057, 457] width 155 height 33
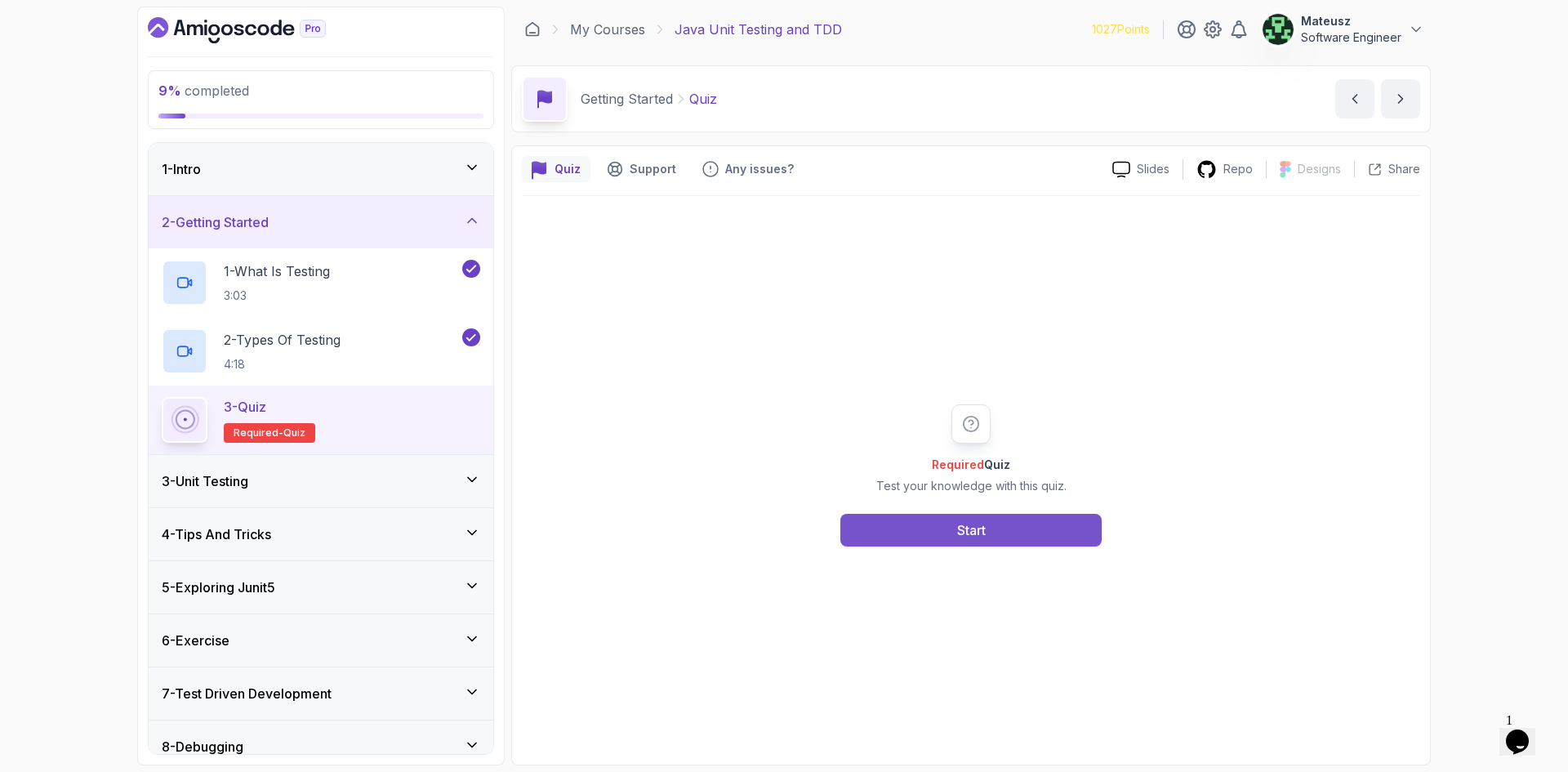
click at [998, 531] on button "Start" at bounding box center [971, 530] width 261 height 33
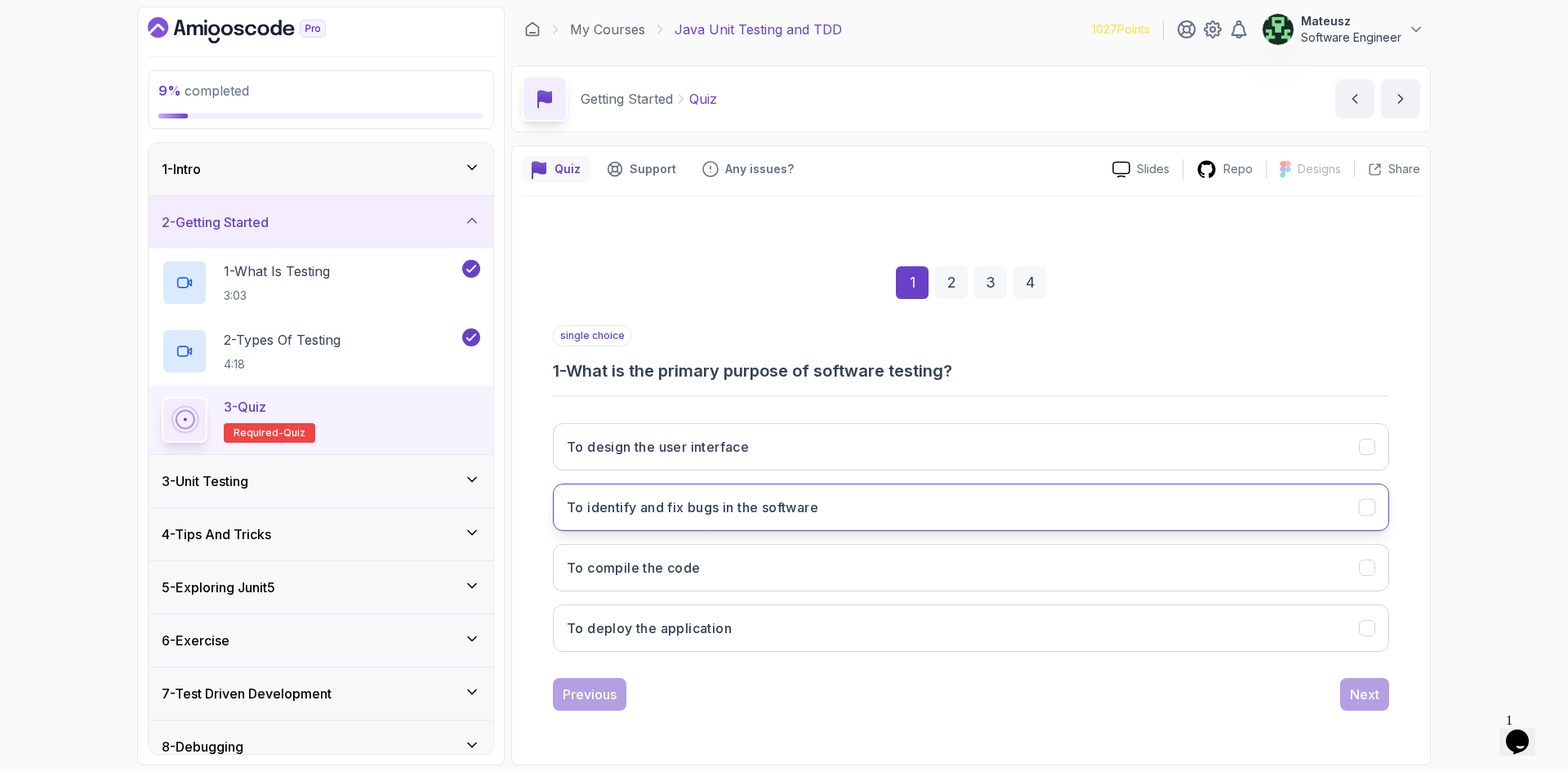
click at [922, 501] on button "To identify and fix bugs in the software" at bounding box center [971, 508] width 836 height 48
drag, startPoint x: 1260, startPoint y: 305, endPoint x: 1170, endPoint y: 287, distance: 91.8
click at [1165, 287] on div "1 2 3 4" at bounding box center [971, 282] width 836 height 85
drag, startPoint x: 880, startPoint y: 513, endPoint x: 536, endPoint y: 515, distance: 344.0
click at [536, 515] on div "1 2 3 4 single choice 1 - What is the primary purpose of software testing? To d…" at bounding box center [971, 476] width 898 height 497
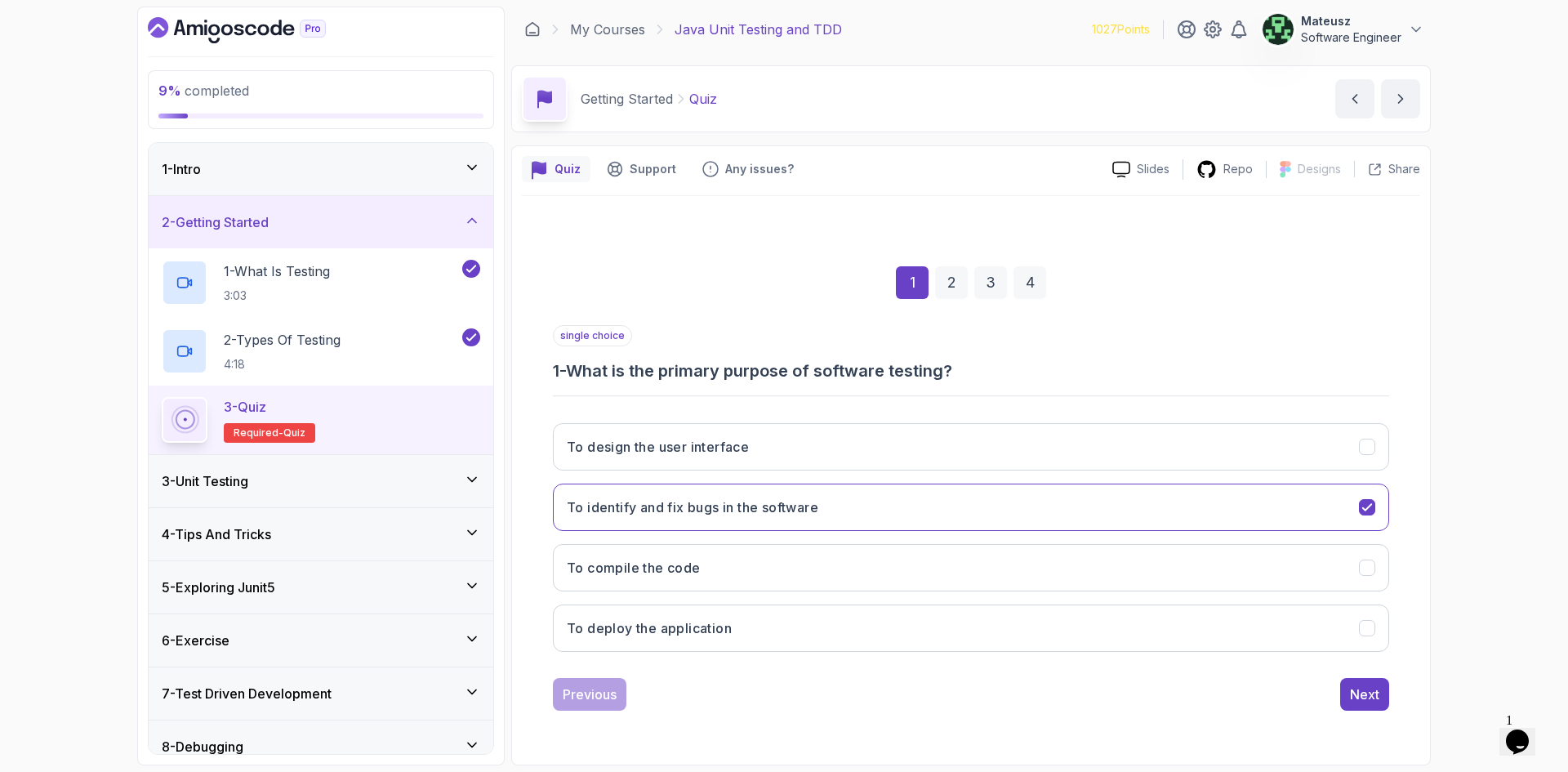
drag, startPoint x: 533, startPoint y: 419, endPoint x: 1294, endPoint y: 268, distance: 775.8
drag, startPoint x: 1294, startPoint y: 268, endPoint x: 1192, endPoint y: 256, distance: 102.7
click at [1196, 258] on div "1 2 3 4" at bounding box center [971, 282] width 836 height 85
drag, startPoint x: 1013, startPoint y: 157, endPoint x: 943, endPoint y: 171, distance: 71.4
click at [944, 170] on div "Quiz Support Any issues?" at bounding box center [810, 170] width 577 height 26
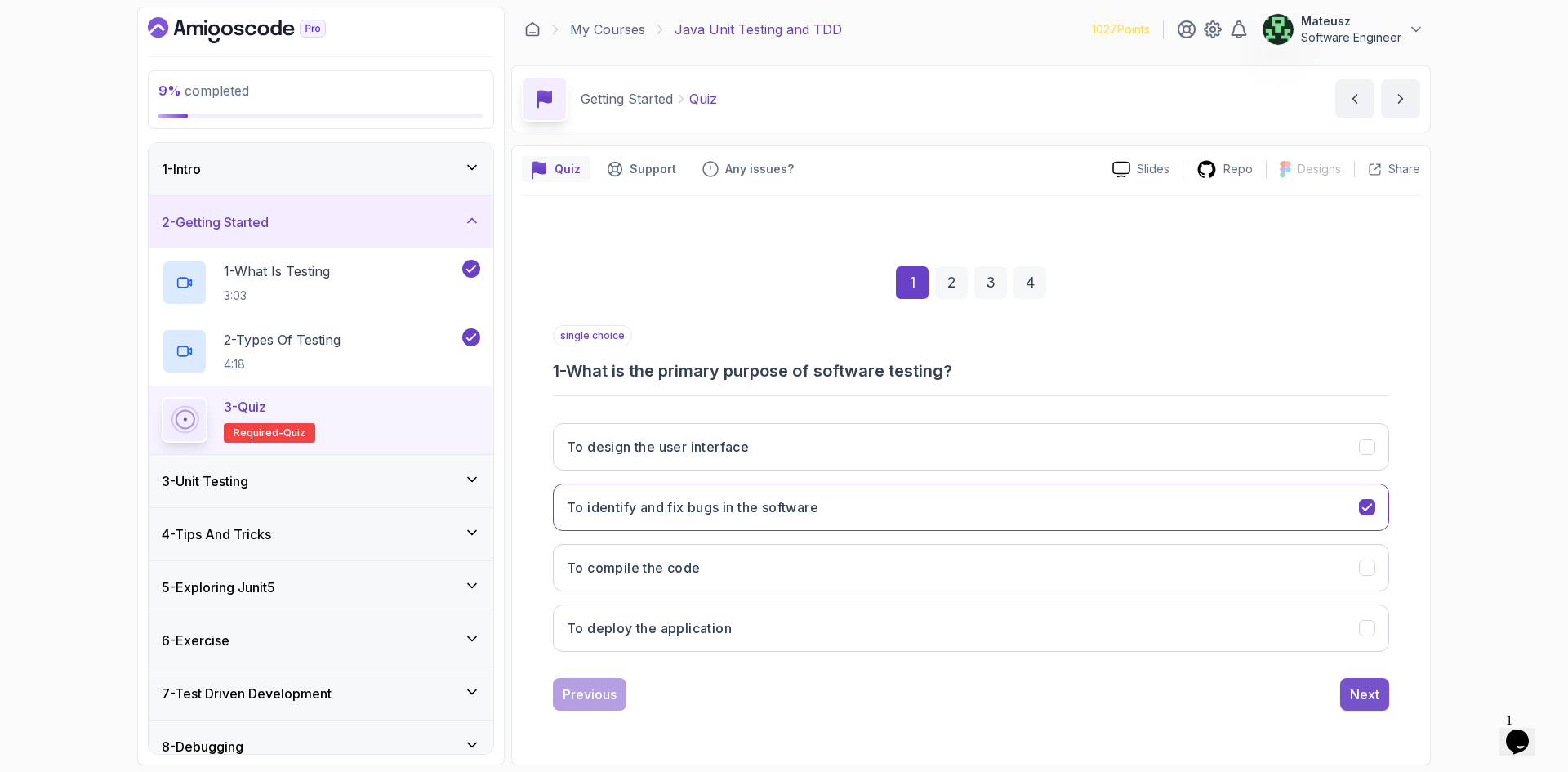
click at [1355, 701] on div "Next" at bounding box center [1365, 695] width 29 height 20
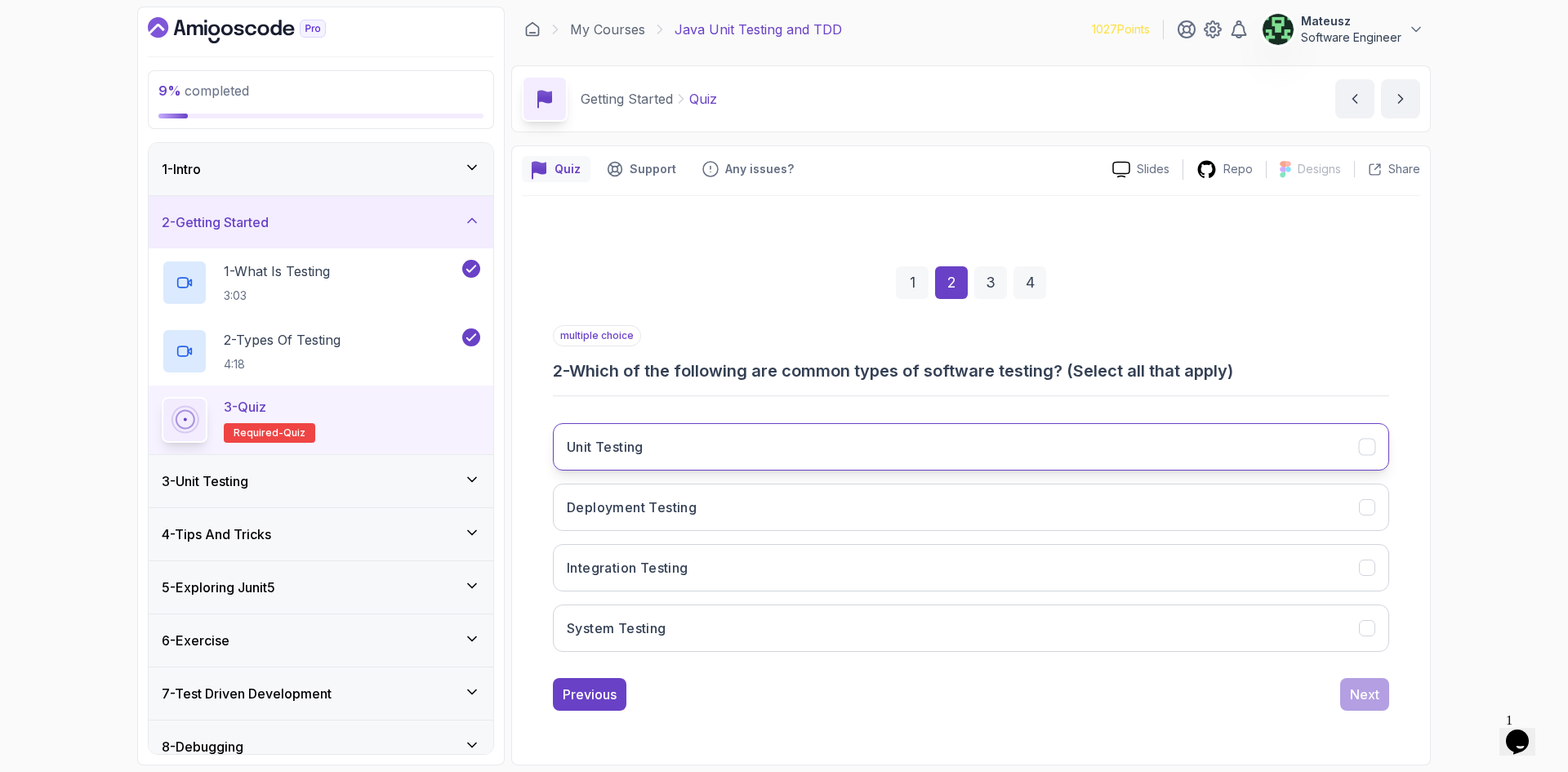
click at [793, 452] on button "Unit Testing" at bounding box center [971, 447] width 836 height 48
click at [761, 562] on button "Integration Testing" at bounding box center [971, 569] width 836 height 48
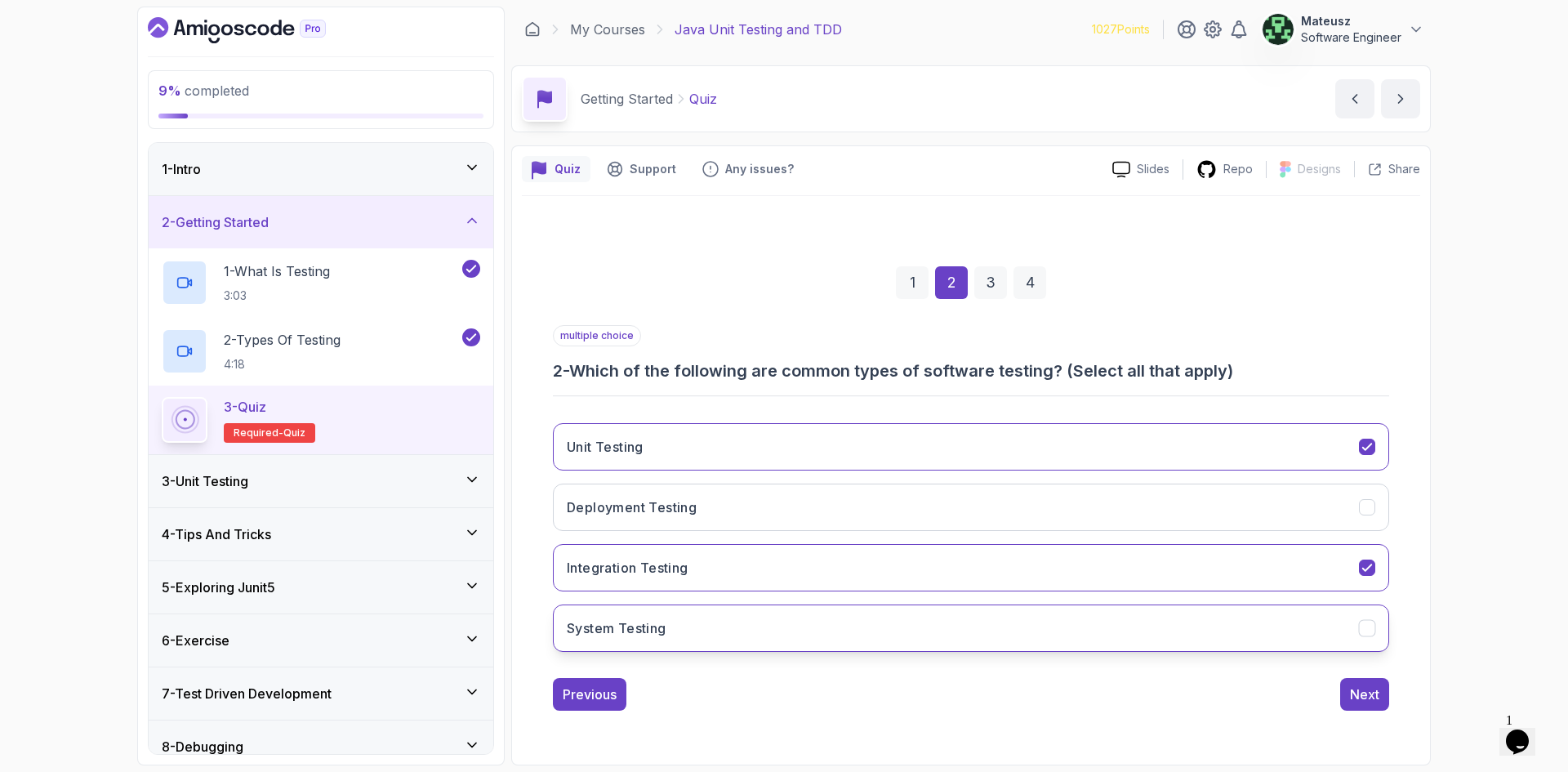
click at [745, 631] on button "System Testing" at bounding box center [971, 628] width 836 height 48
click at [1369, 697] on div "Next" at bounding box center [1365, 695] width 29 height 20
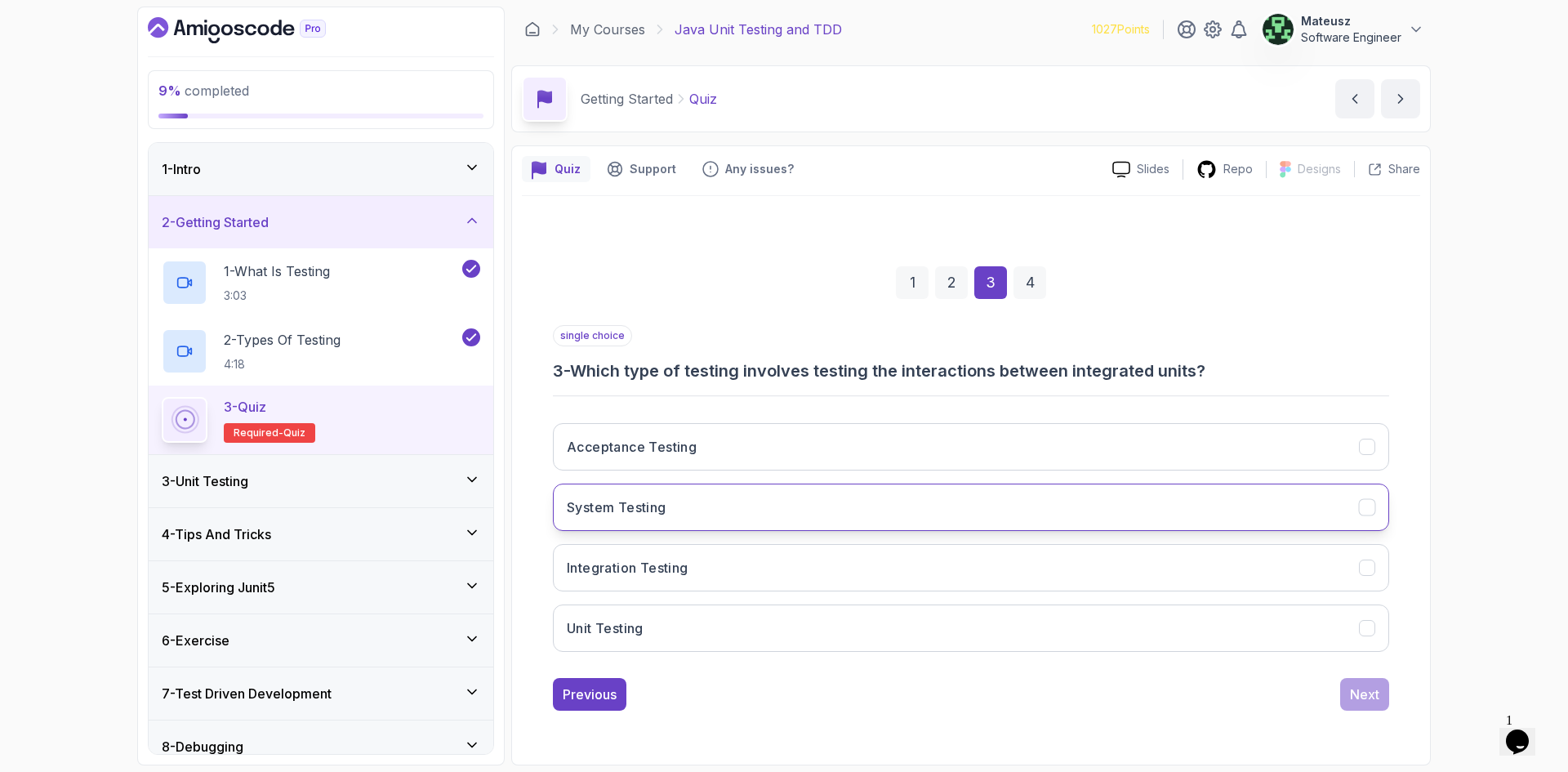
click at [798, 496] on button "System Testing" at bounding box center [971, 508] width 836 height 48
click at [788, 573] on button "Integration Testing" at bounding box center [971, 569] width 836 height 48
click at [1367, 706] on button "Next" at bounding box center [1365, 694] width 49 height 33
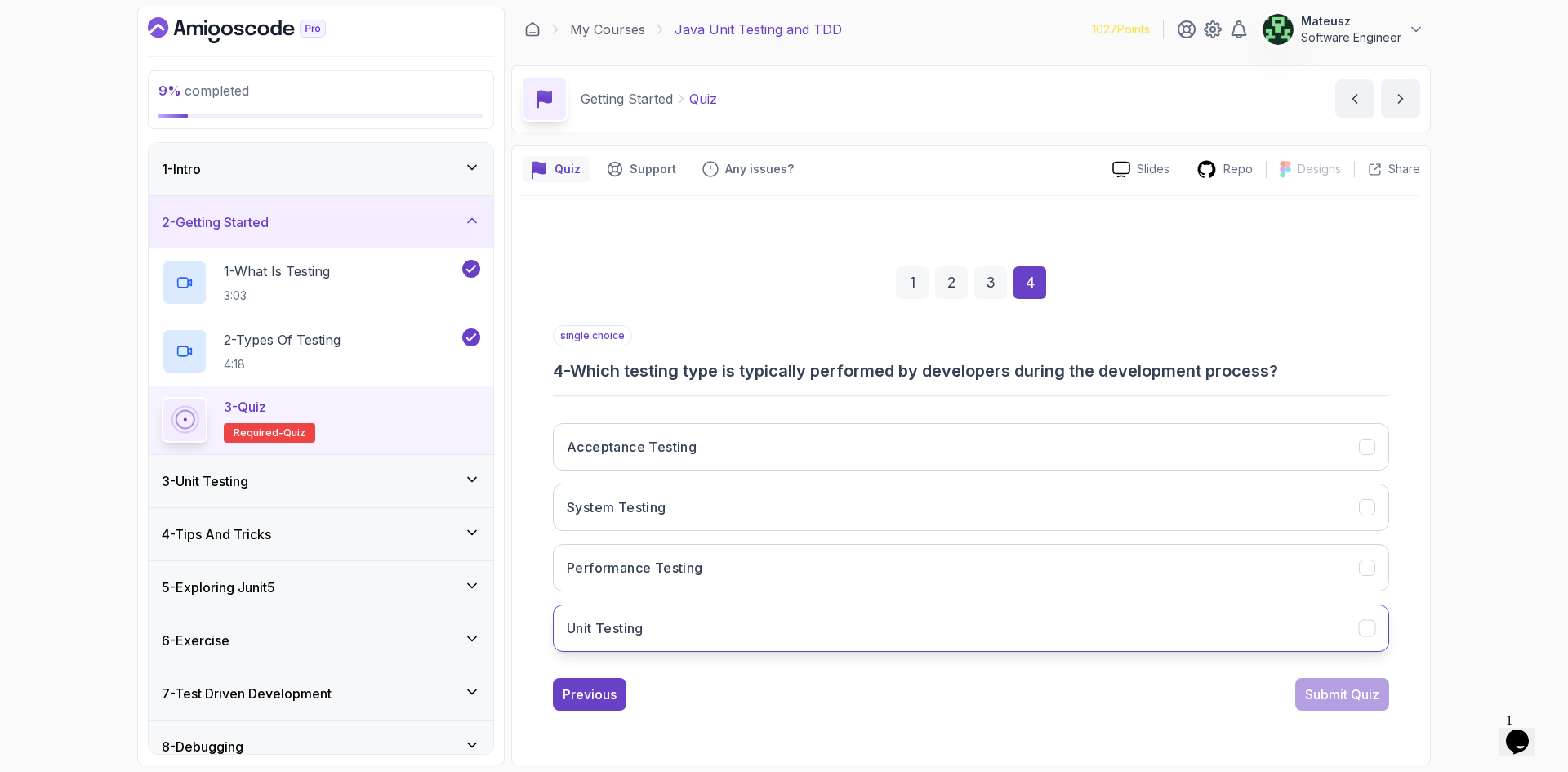
click at [740, 631] on button "Unit Testing" at bounding box center [971, 628] width 836 height 48
click at [1353, 690] on div "Submit Quiz" at bounding box center [1342, 695] width 75 height 20
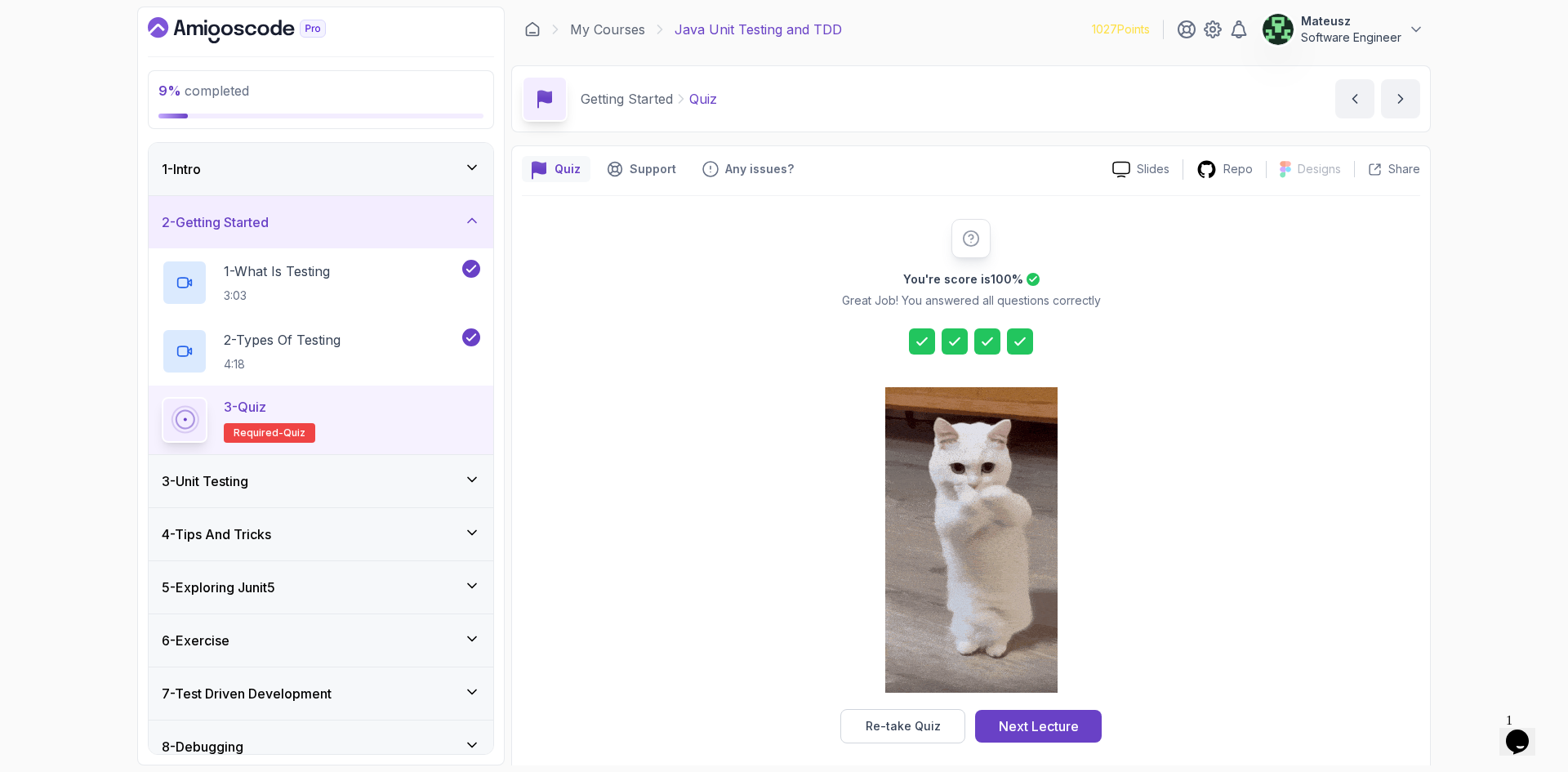
drag, startPoint x: 1044, startPoint y: 730, endPoint x: 992, endPoint y: 644, distance: 100.5
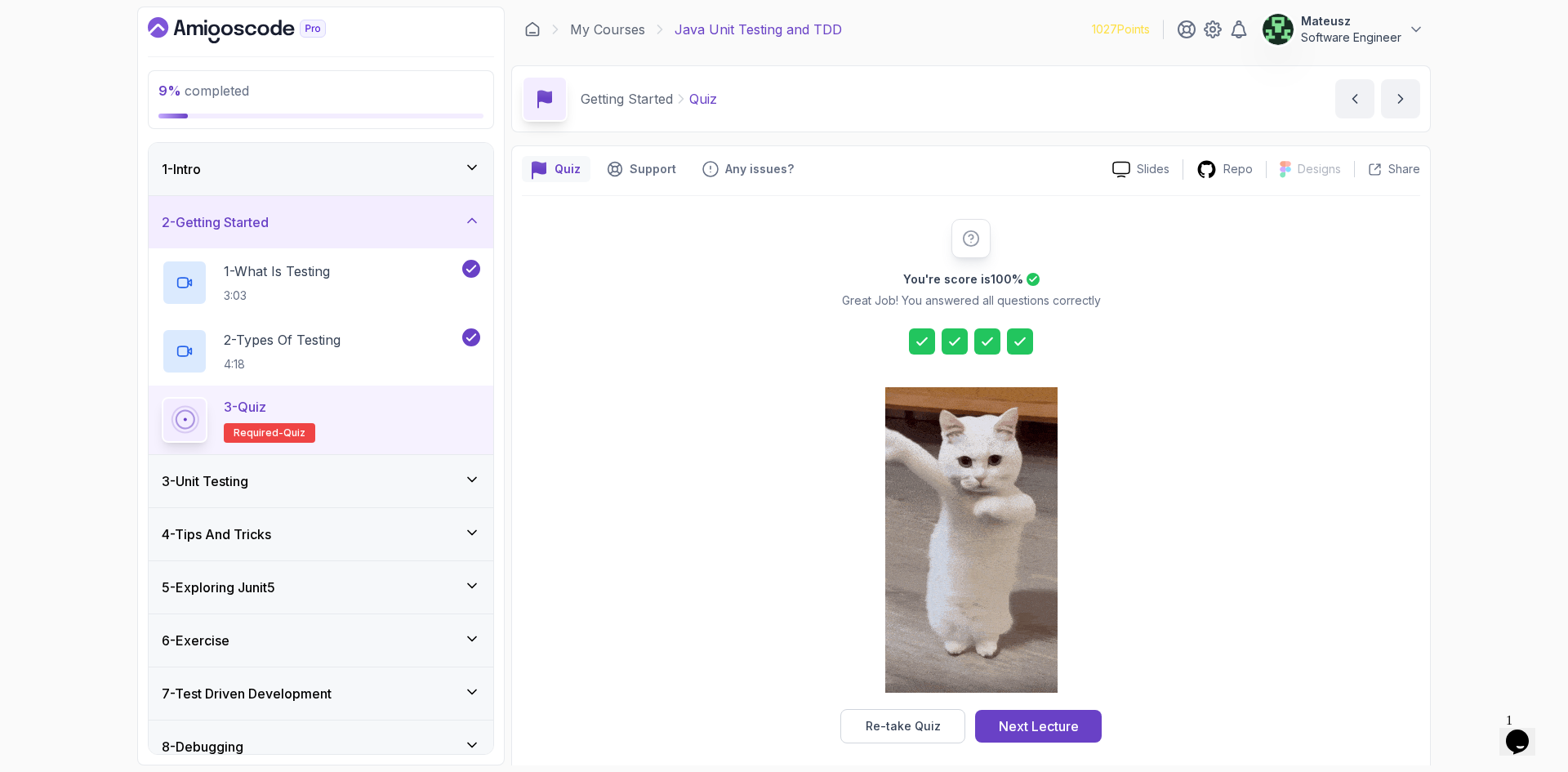
click at [1043, 730] on div "Next Lecture" at bounding box center [1039, 727] width 80 height 20
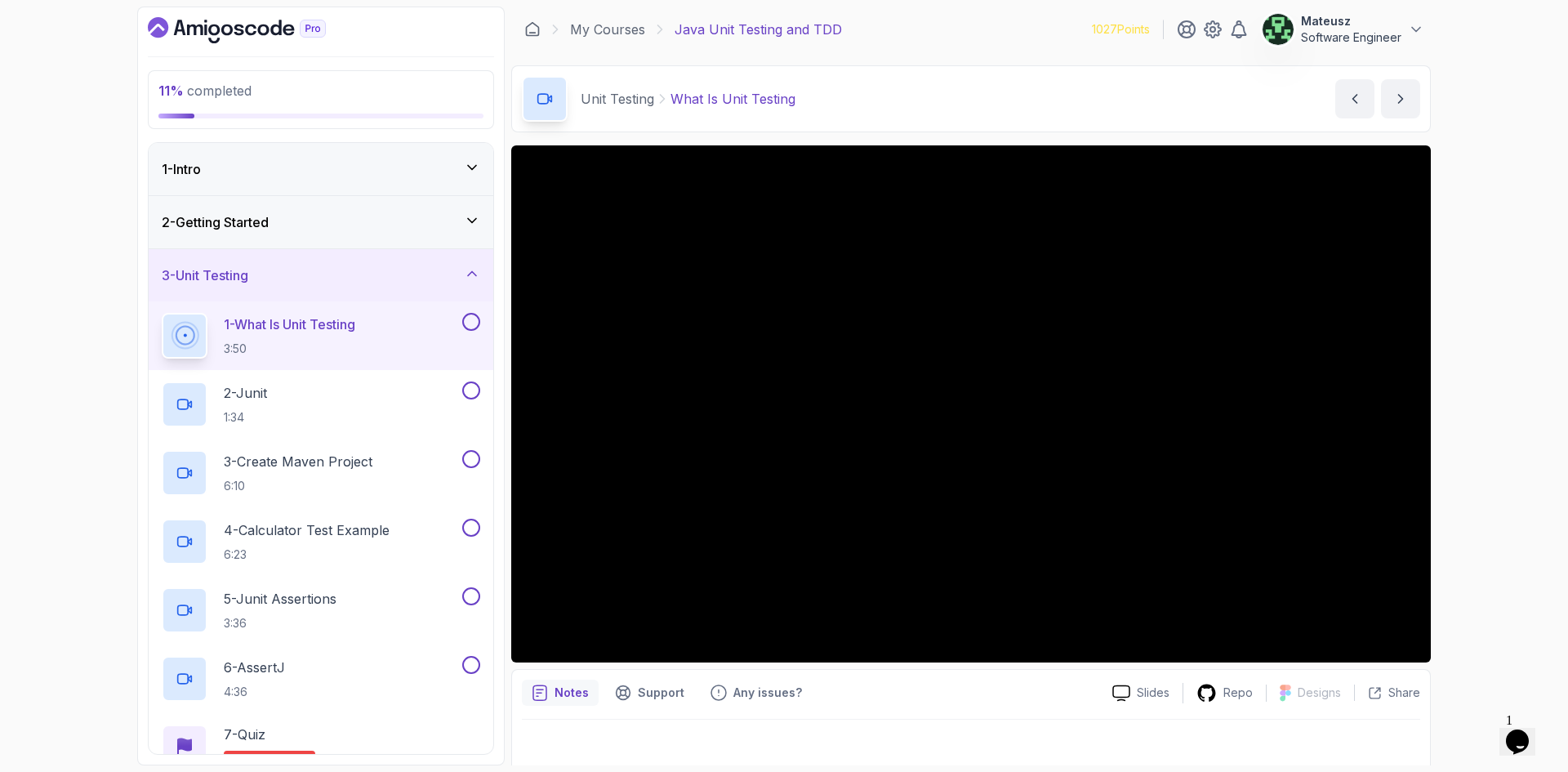
drag, startPoint x: 1484, startPoint y: 224, endPoint x: 1521, endPoint y: 150, distance: 82.7
click at [1521, 150] on div "11 % completed 1 - Intro 2 - Getting Started 3 - Unit Testing 1 - What Is Unit …" at bounding box center [784, 386] width 1568 height 772
drag, startPoint x: 1043, startPoint y: 29, endPoint x: 1032, endPoint y: 28, distance: 11.0
click at [1033, 28] on div "My Courses Java Unit Testing and TDD 1027 Points Mateusz Software Engineer" at bounding box center [971, 30] width 920 height 46
drag, startPoint x: 990, startPoint y: 21, endPoint x: 974, endPoint y: 20, distance: 16.0
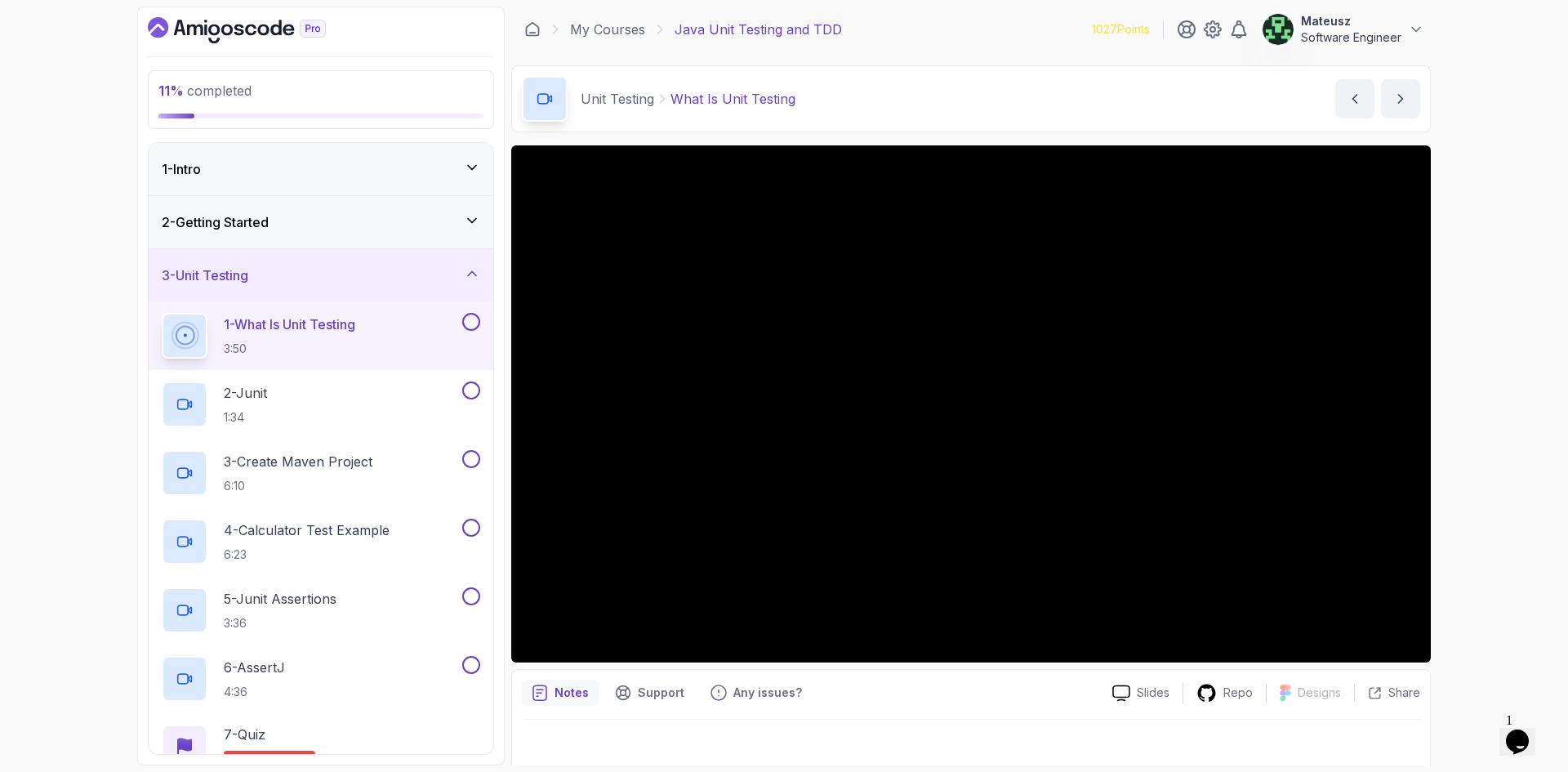
click at [974, 20] on div "My Courses Java Unit Testing and TDD 1027 Points Mateusz Software Engineer" at bounding box center [971, 30] width 920 height 46
drag, startPoint x: 1025, startPoint y: 29, endPoint x: 975, endPoint y: 26, distance: 50.1
drag, startPoint x: 975, startPoint y: 26, endPoint x: 993, endPoint y: 53, distance: 32.4
click at [975, 24] on div "My Courses Java Unit Testing and TDD 1027 Points Mateusz Software Engineer" at bounding box center [971, 30] width 920 height 46
drag, startPoint x: 994, startPoint y: 24, endPoint x: 974, endPoint y: 35, distance: 22.8
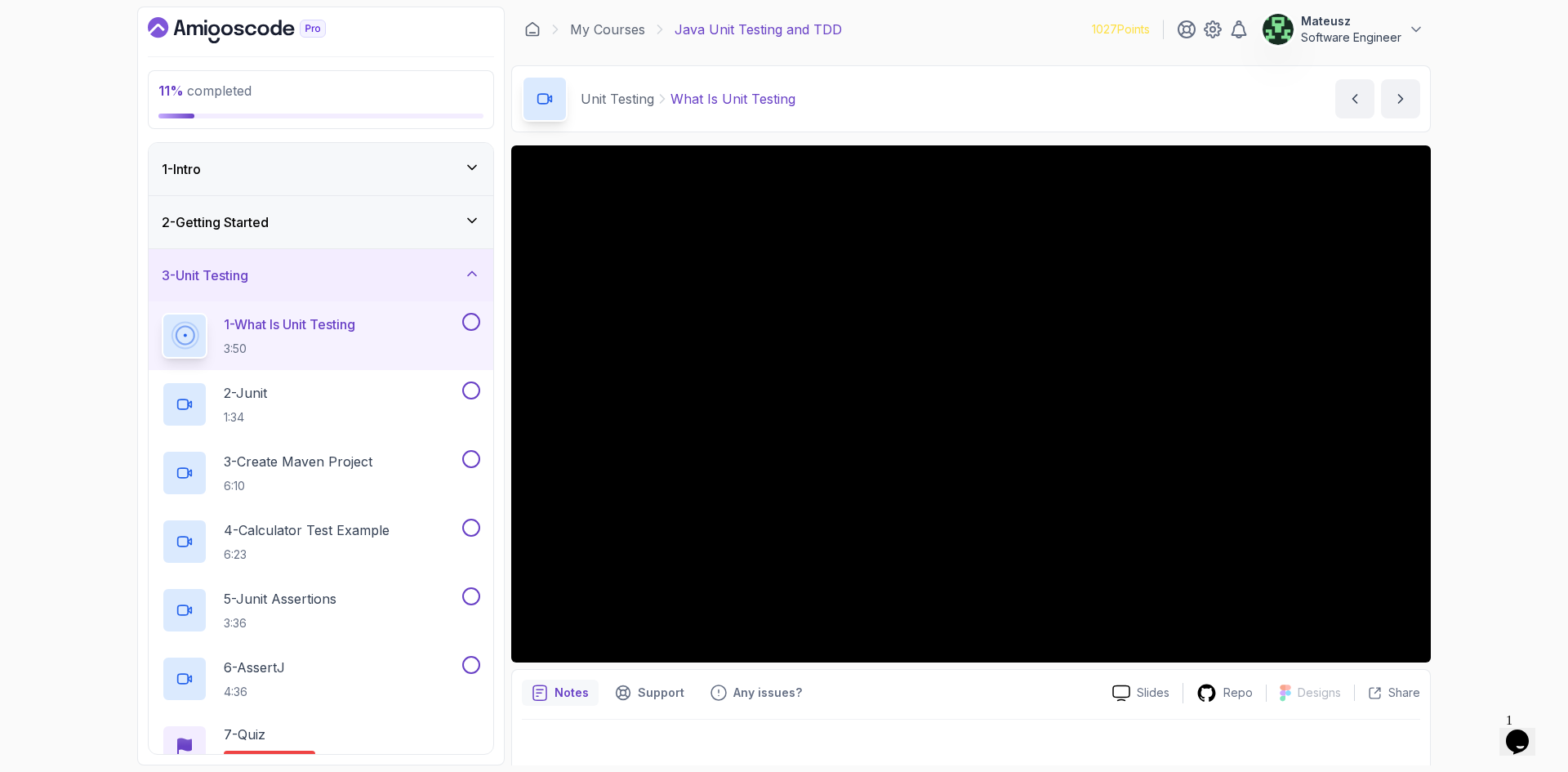
click at [992, 21] on div "My Courses Java Unit Testing and TDD 1027 Points Mateusz Software Engineer" at bounding box center [971, 30] width 920 height 46
drag, startPoint x: 1013, startPoint y: 25, endPoint x: 990, endPoint y: 25, distance: 23.0
click at [990, 25] on div "My Courses Java Unit Testing and TDD 1027 Points Mateusz Software Engineer" at bounding box center [971, 30] width 920 height 46
drag, startPoint x: 1040, startPoint y: 34, endPoint x: 1013, endPoint y: 34, distance: 27.0
drag, startPoint x: 1012, startPoint y: 34, endPoint x: 992, endPoint y: 33, distance: 20.0
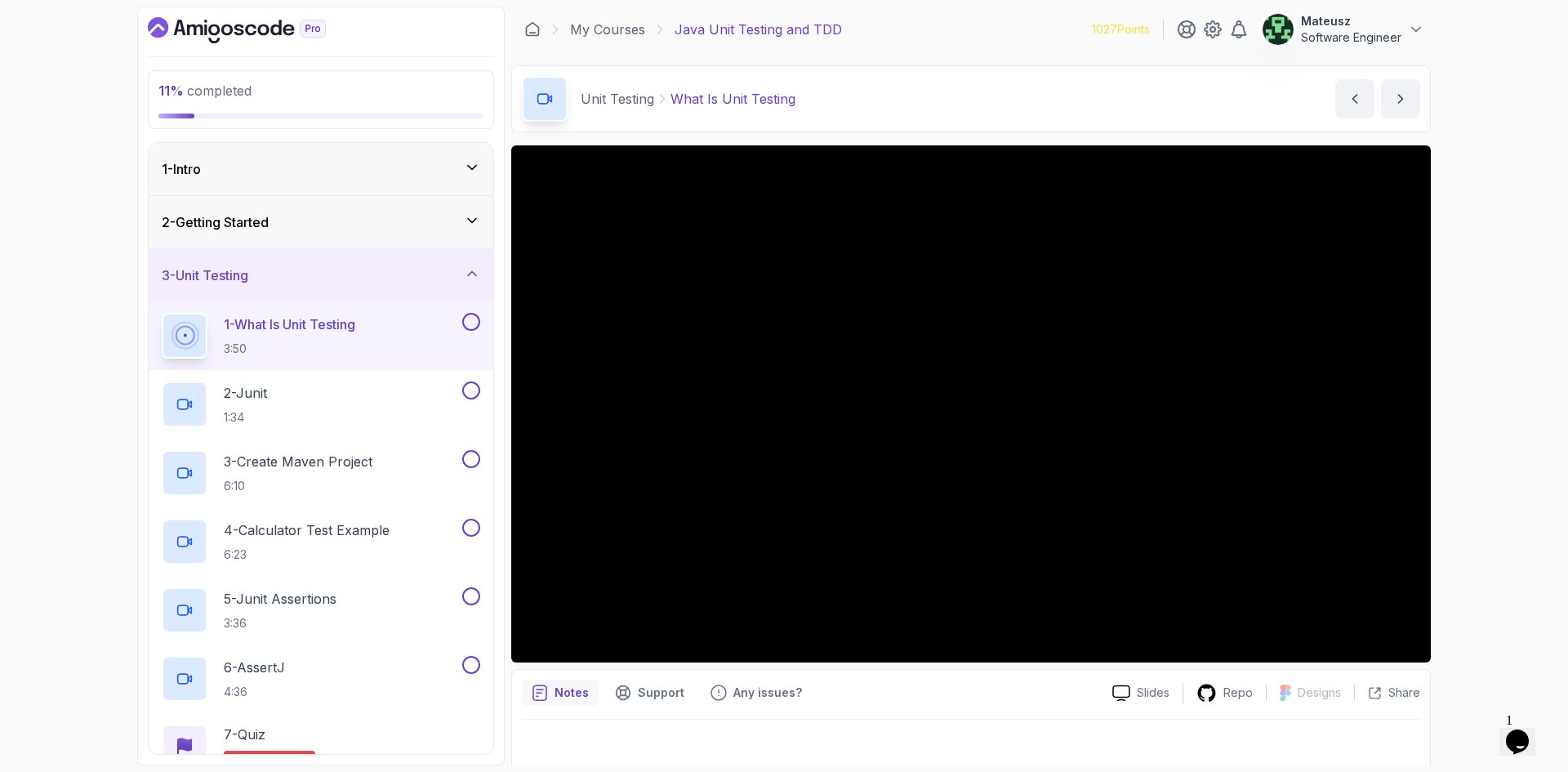
drag, startPoint x: 992, startPoint y: 33, endPoint x: 981, endPoint y: 4, distance: 31.0
click at [981, 28] on div "My Courses Java Unit Testing and TDD 1027 Points Mateusz Software Engineer" at bounding box center [971, 30] width 920 height 46
drag, startPoint x: 977, startPoint y: 22, endPoint x: 945, endPoint y: 22, distance: 32.0
click at [938, 22] on div "My Courses Java Unit Testing and TDD 1027 Points Mateusz Software Engineer" at bounding box center [971, 30] width 920 height 46
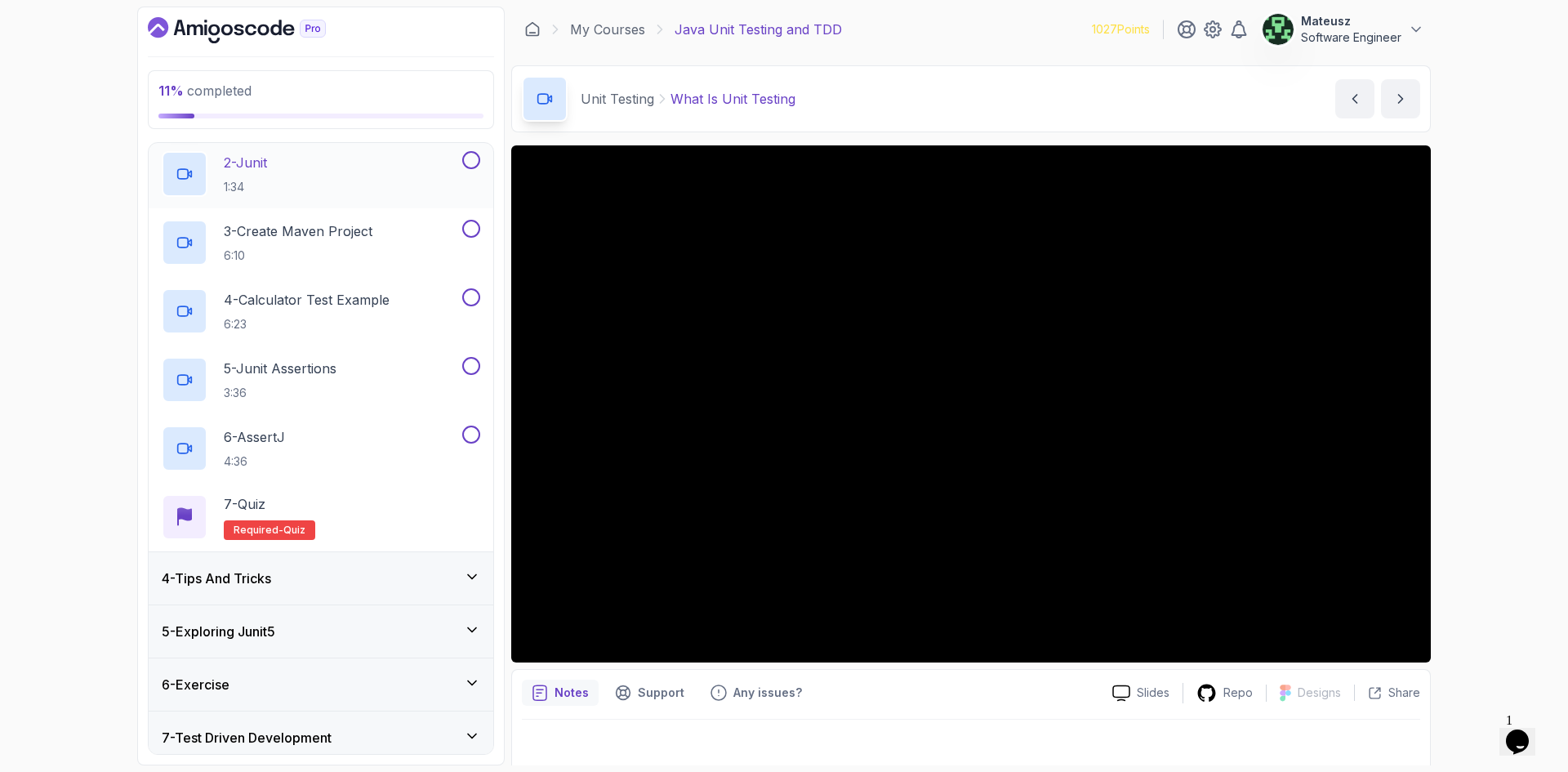
scroll to position [400, 0]
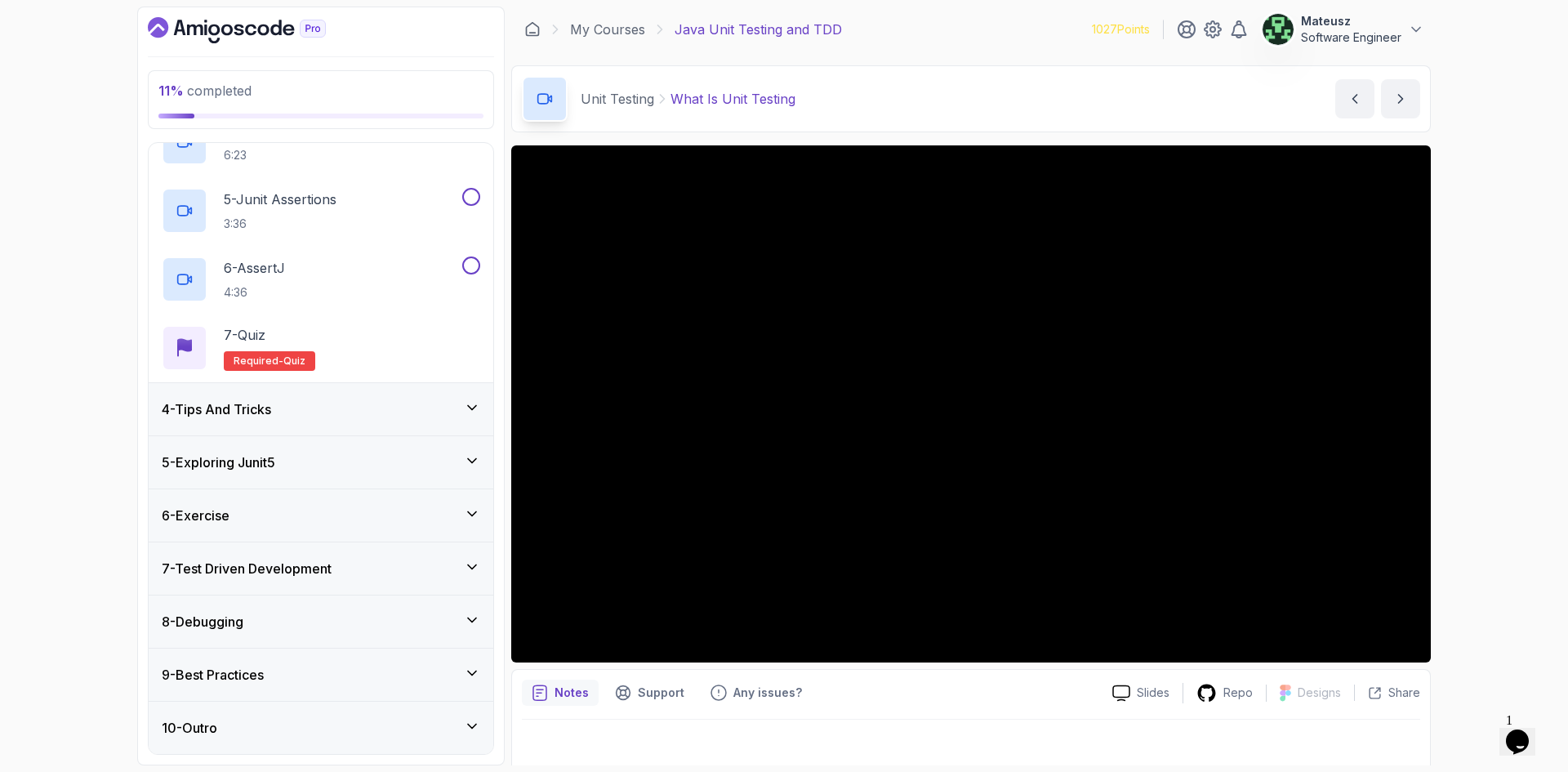
drag, startPoint x: 92, startPoint y: 273, endPoint x: 84, endPoint y: 261, distance: 14.4
drag, startPoint x: 84, startPoint y: 261, endPoint x: 75, endPoint y: 219, distance: 43.0
click at [75, 219] on div "11 % completed 1 - Intro 2 - Getting Started 3 - Unit Testing 1 - What Is Unit …" at bounding box center [784, 386] width 1568 height 772
drag, startPoint x: 999, startPoint y: 25, endPoint x: 984, endPoint y: 25, distance: 15.0
click at [984, 25] on div "My Courses Java Unit Testing and TDD 1027 Points Mateusz Software Engineer" at bounding box center [971, 30] width 920 height 46
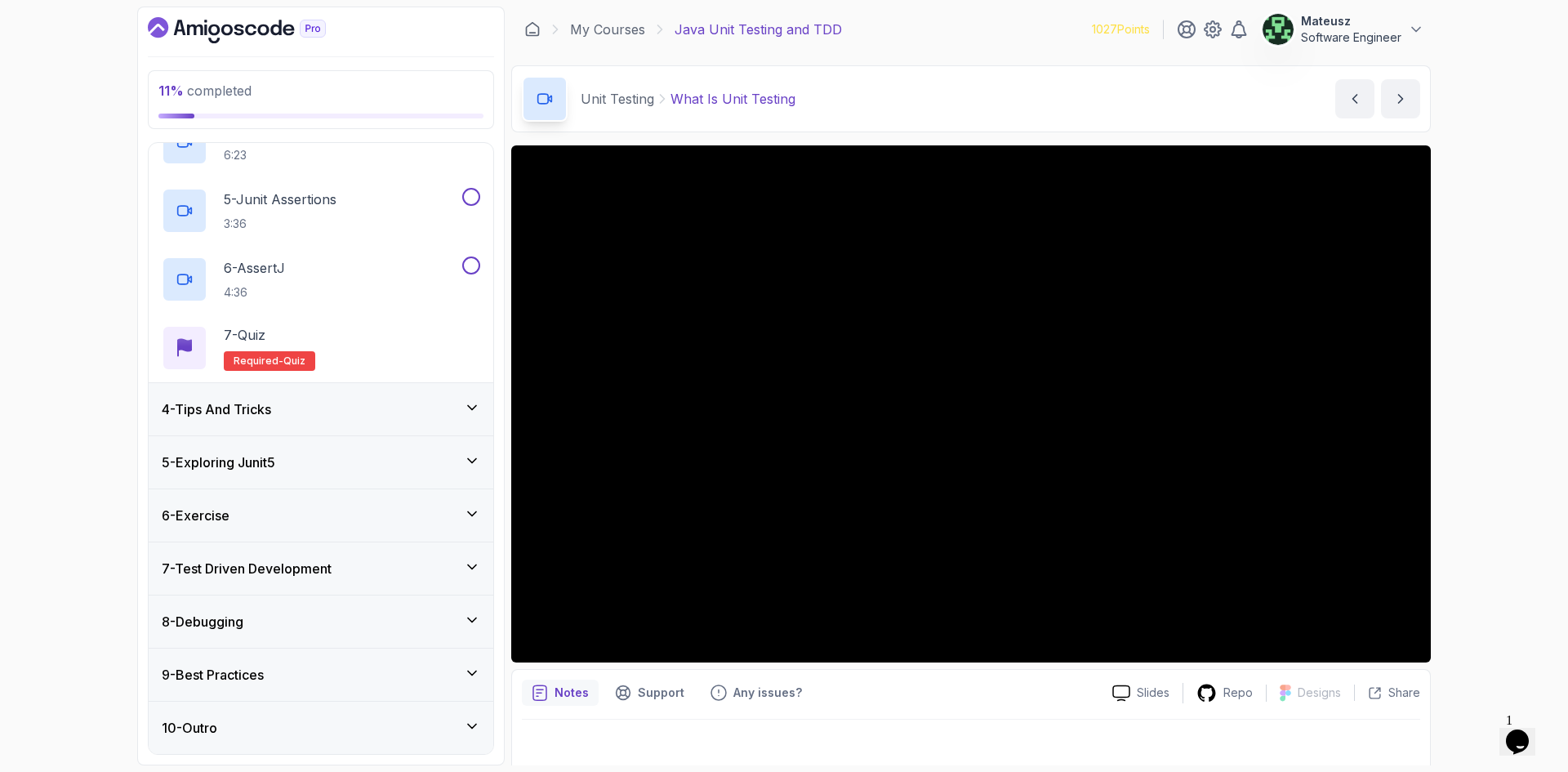
drag, startPoint x: 983, startPoint y: 29, endPoint x: 970, endPoint y: 29, distance: 13.0
click at [962, 29] on div "My Courses Java Unit Testing and TDD 1027 Points Mateusz Software Engineer" at bounding box center [971, 30] width 920 height 46
drag, startPoint x: 1004, startPoint y: 20, endPoint x: 987, endPoint y: 19, distance: 17.0
click at [987, 19] on div "My Courses Java Unit Testing and TDD 1027 Points Mateusz Software Engineer" at bounding box center [971, 30] width 920 height 46
drag, startPoint x: 1007, startPoint y: 20, endPoint x: 999, endPoint y: 25, distance: 9.4
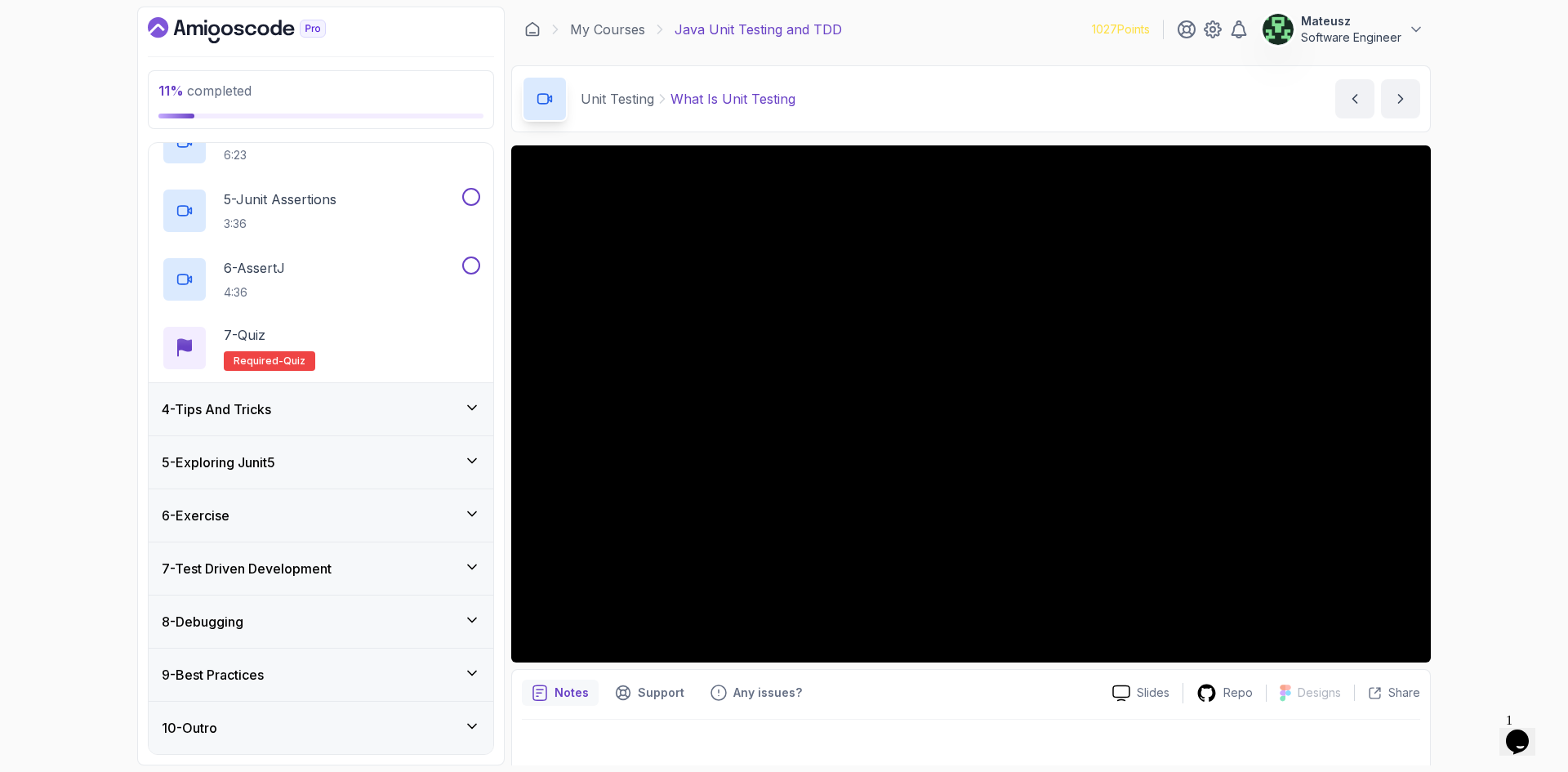
drag, startPoint x: 999, startPoint y: 25, endPoint x: 896, endPoint y: 55, distance: 107.3
click at [989, 23] on div "My Courses Java Unit Testing and TDD 1027 Points Mateusz Software Engineer" at bounding box center [971, 30] width 920 height 46
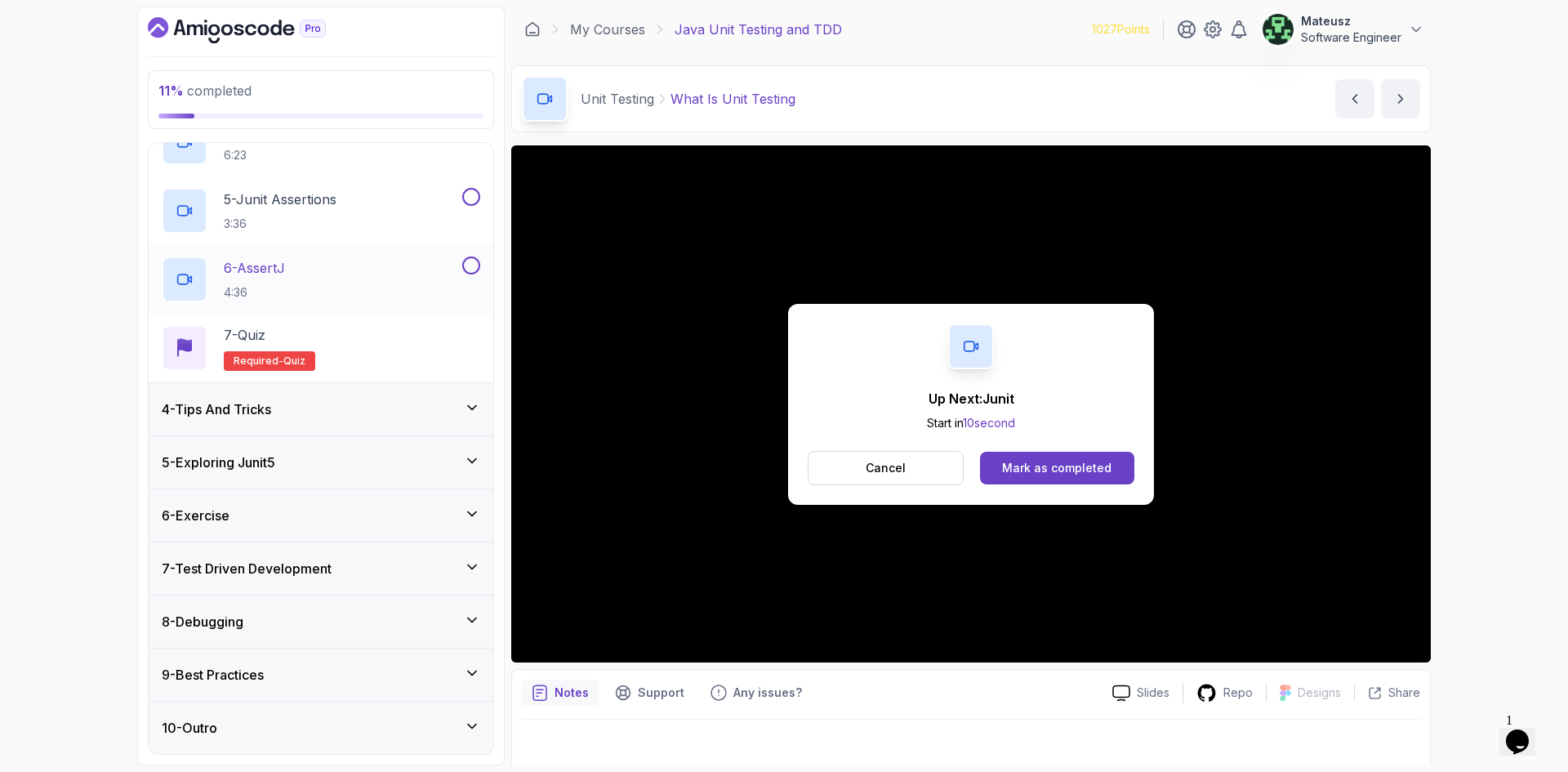
scroll to position [0, 0]
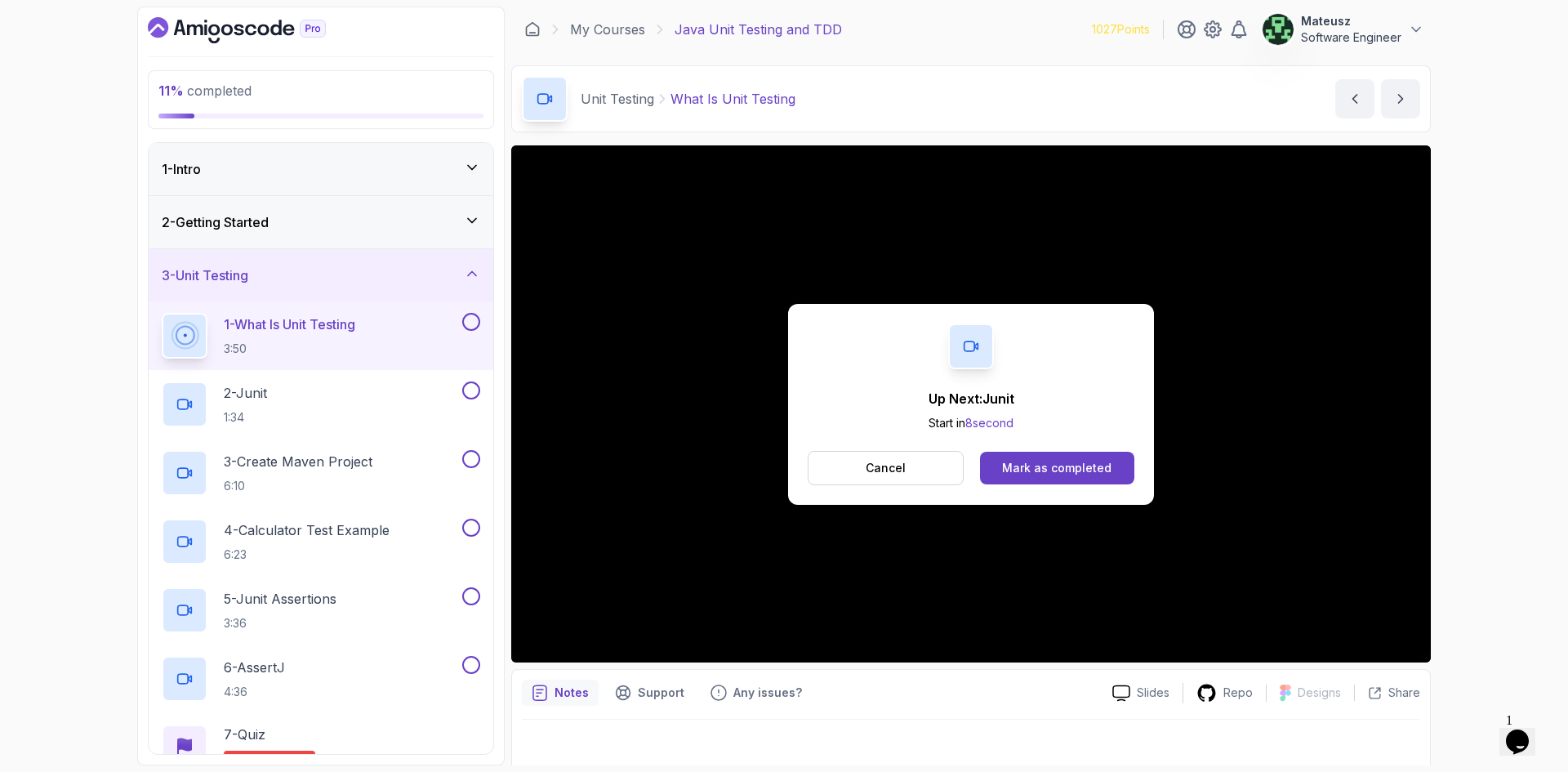
click at [477, 321] on button at bounding box center [471, 322] width 18 height 18
click at [1073, 465] on div "Mark as completed" at bounding box center [1057, 468] width 110 height 16
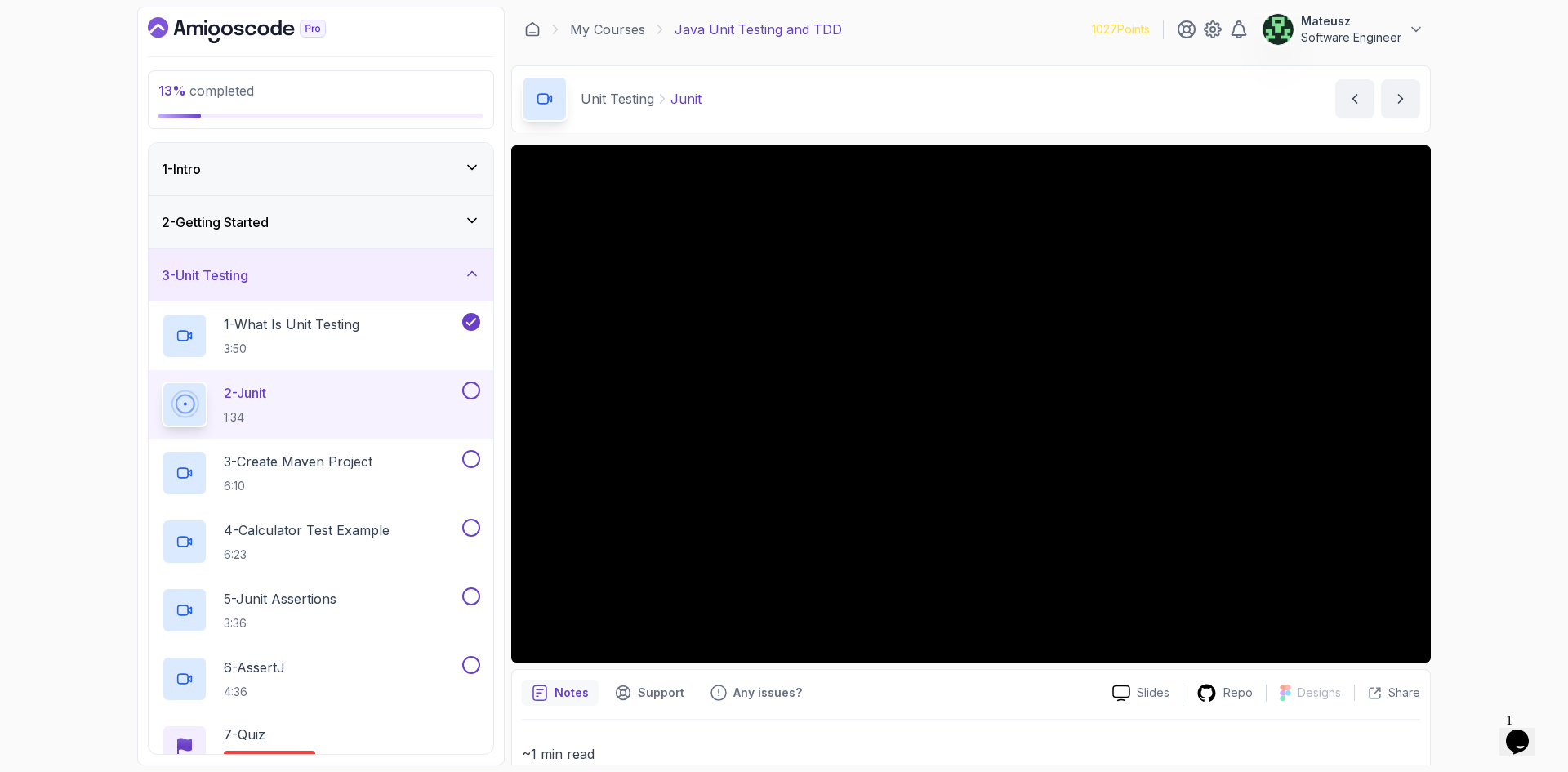
drag, startPoint x: 1011, startPoint y: 26, endPoint x: 980, endPoint y: 26, distance: 31.0
click at [980, 26] on div "My Courses Java Unit Testing and TDD 1027 Points Mateusz Software Engineer" at bounding box center [971, 30] width 920 height 46
drag, startPoint x: 990, startPoint y: 22, endPoint x: 979, endPoint y: 22, distance: 11.0
click at [979, 22] on div "My Courses Java Unit Testing and TDD 1027 Points Mateusz Software Engineer" at bounding box center [971, 30] width 920 height 46
drag, startPoint x: 1007, startPoint y: 26, endPoint x: 986, endPoint y: 26, distance: 21.0
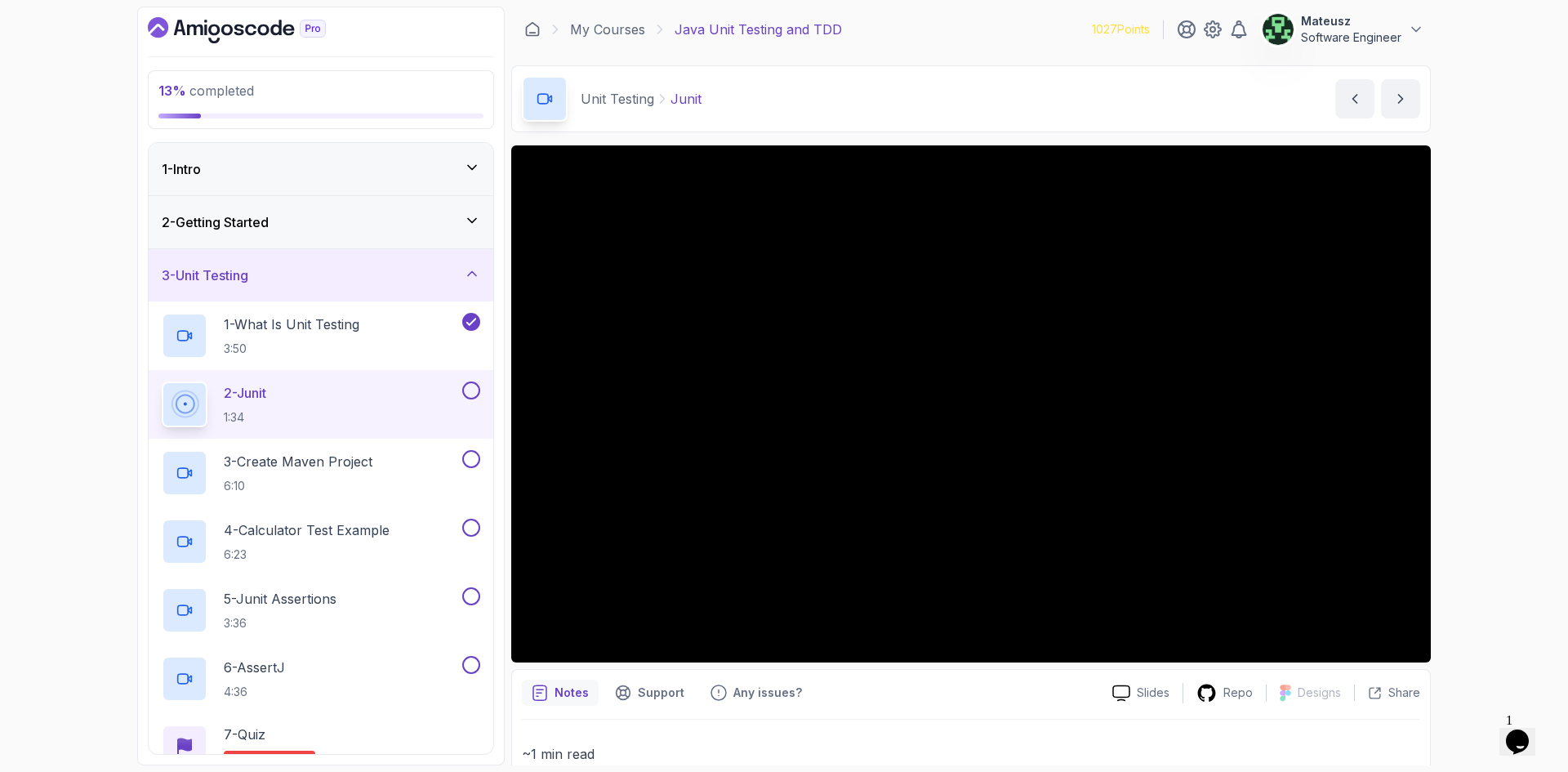
click at [986, 26] on div "My Courses Java Unit Testing and TDD 1027 Points Mateusz Software Engineer" at bounding box center [971, 30] width 920 height 46
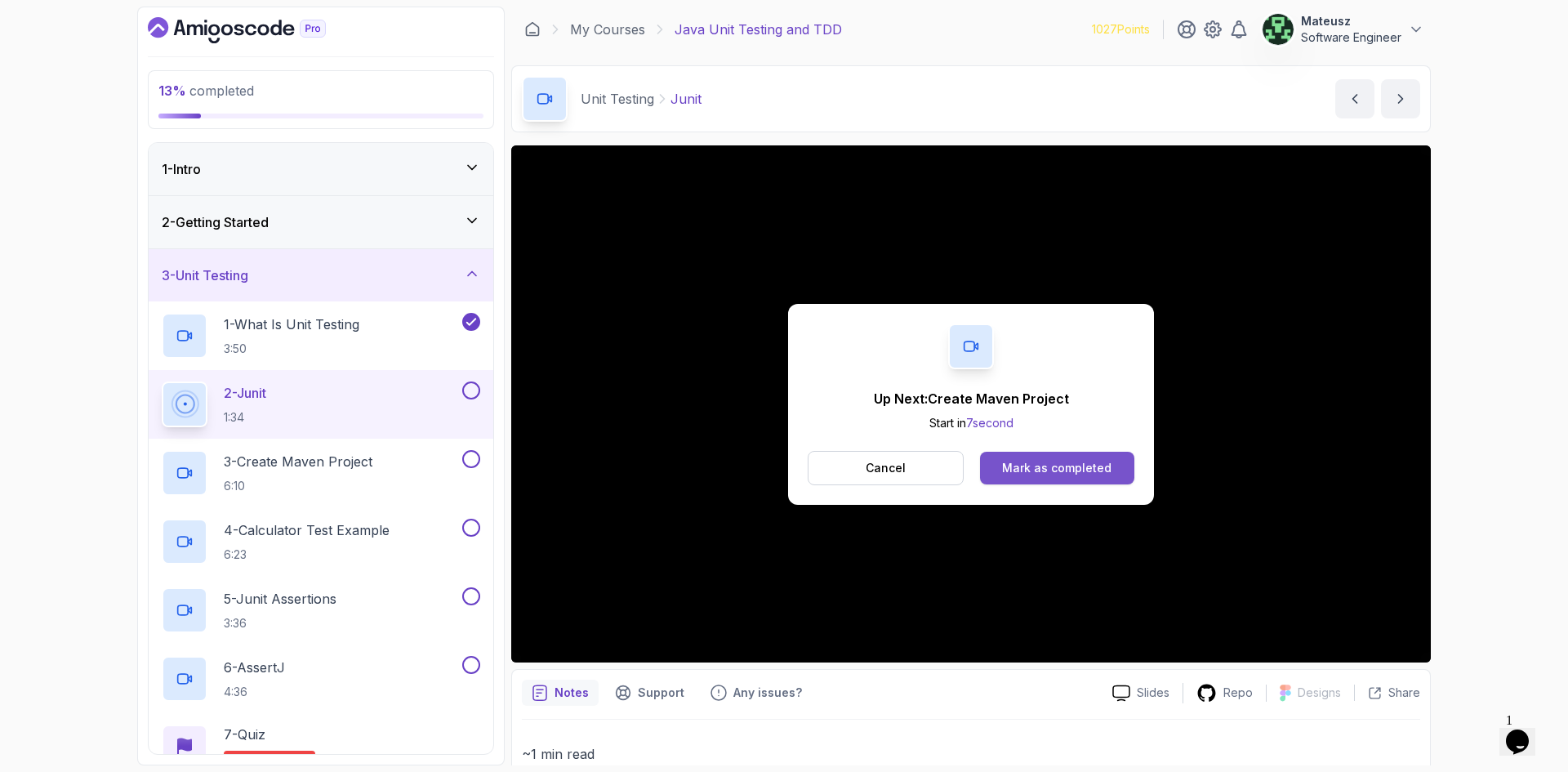
click at [1053, 456] on button "Mark as completed" at bounding box center [1057, 468] width 155 height 33
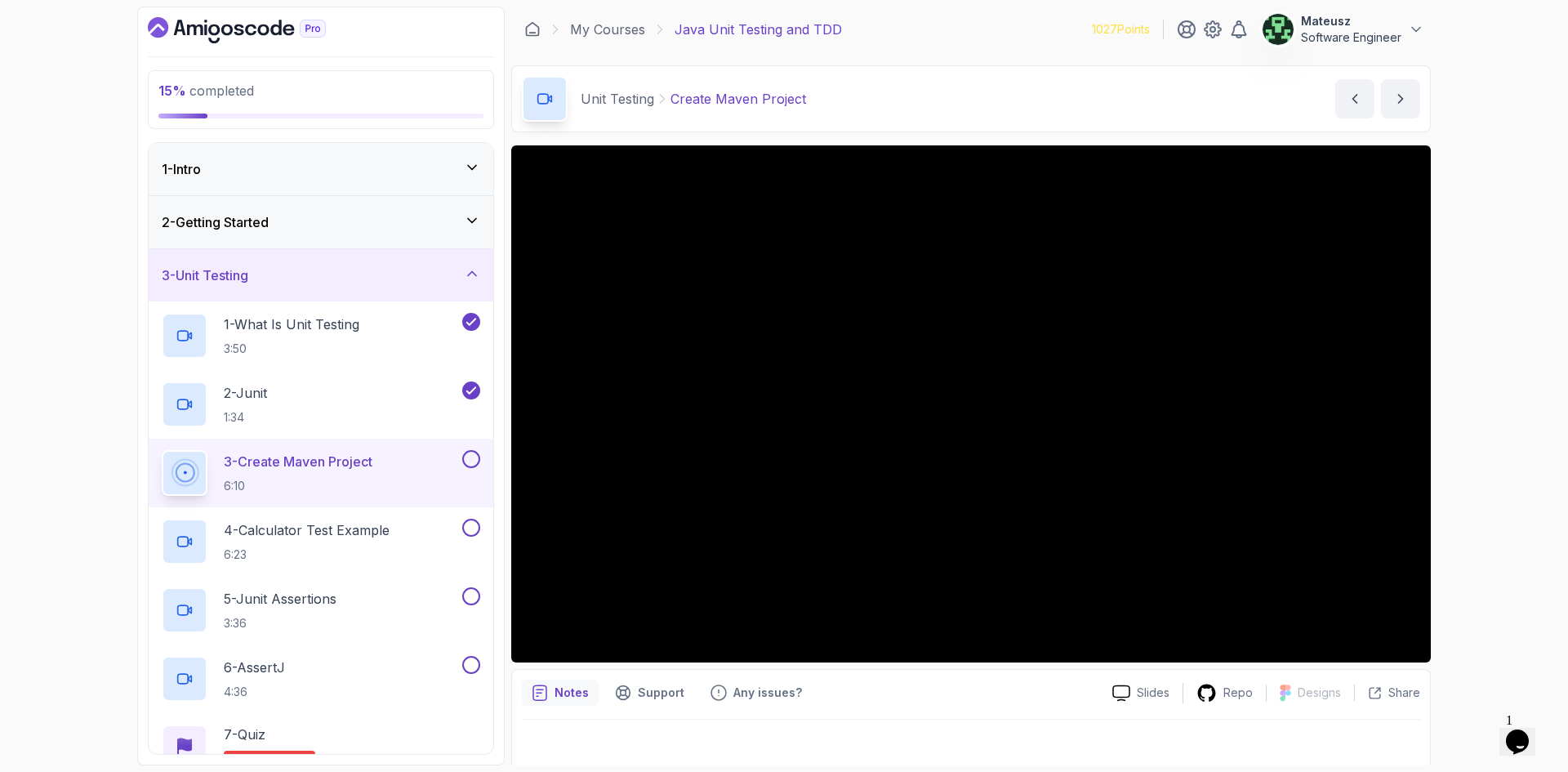
drag, startPoint x: 1006, startPoint y: 25, endPoint x: 990, endPoint y: 25, distance: 16.0
click at [991, 25] on div "My Courses Java Unit Testing and TDD 1027 Points Mateusz Software Engineer" at bounding box center [971, 30] width 920 height 46
drag, startPoint x: 1020, startPoint y: 25, endPoint x: 986, endPoint y: 29, distance: 34.2
click at [986, 29] on div "My Courses Java Unit Testing and TDD 1027 Points Mateusz Software Engineer" at bounding box center [971, 30] width 920 height 46
drag, startPoint x: 968, startPoint y: 22, endPoint x: 930, endPoint y: 22, distance: 38.0
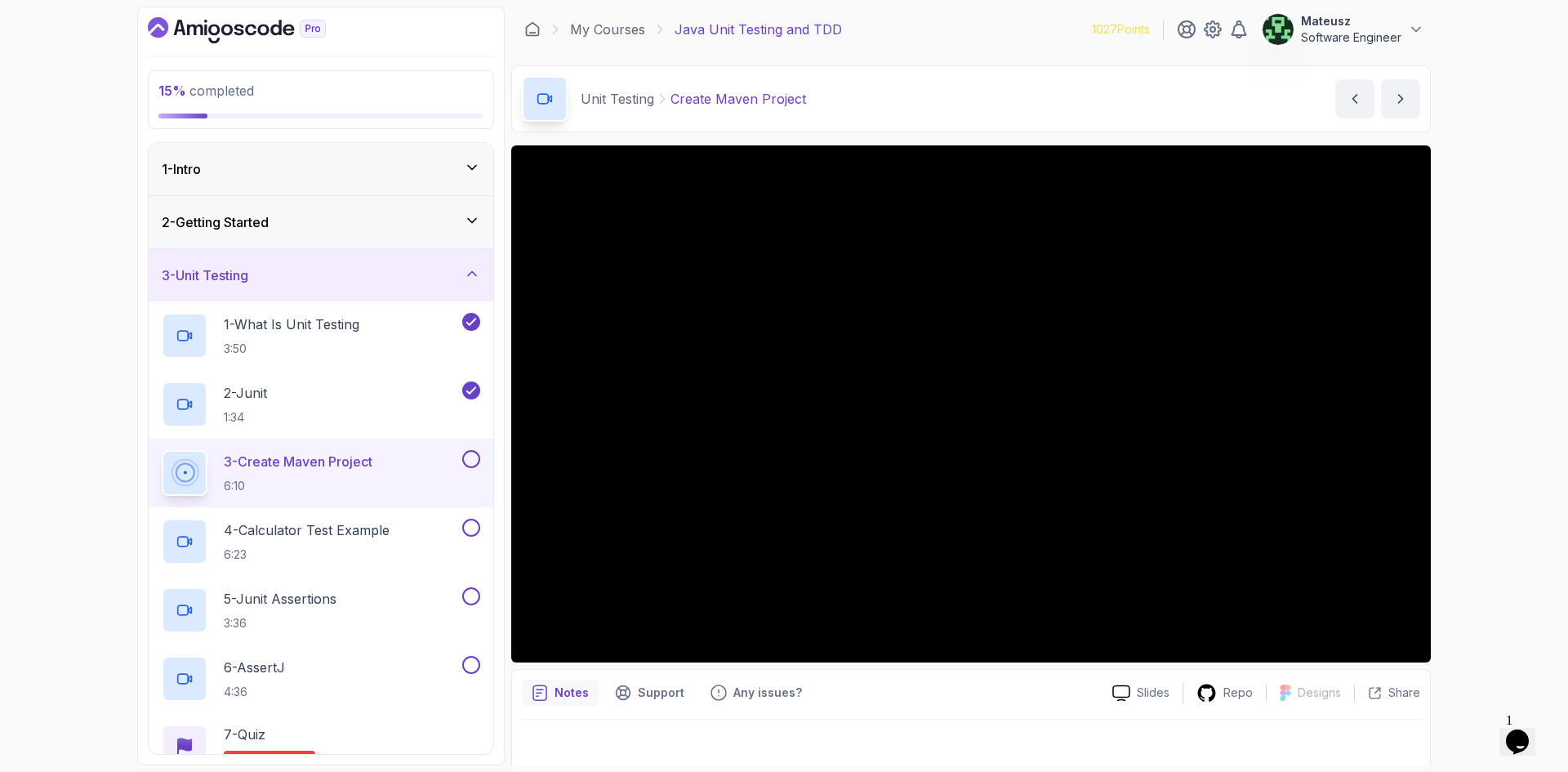
click at [930, 22] on div "My Courses Java Unit Testing and TDD 1027 Points Mateusz Software Engineer" at bounding box center [971, 30] width 920 height 46
drag, startPoint x: 1006, startPoint y: 25, endPoint x: 968, endPoint y: 25, distance: 38.0
click at [968, 25] on div "My Courses Java Unit Testing and TDD 1027 Points Mateusz Software Engineer" at bounding box center [971, 30] width 920 height 46
drag, startPoint x: 68, startPoint y: 162, endPoint x: 81, endPoint y: 24, distance: 138.6
click at [75, 113] on div "15 % completed 1 - Intro 2 - Getting Started 3 - Unit Testing 1 - What Is Unit …" at bounding box center [784, 386] width 1568 height 772
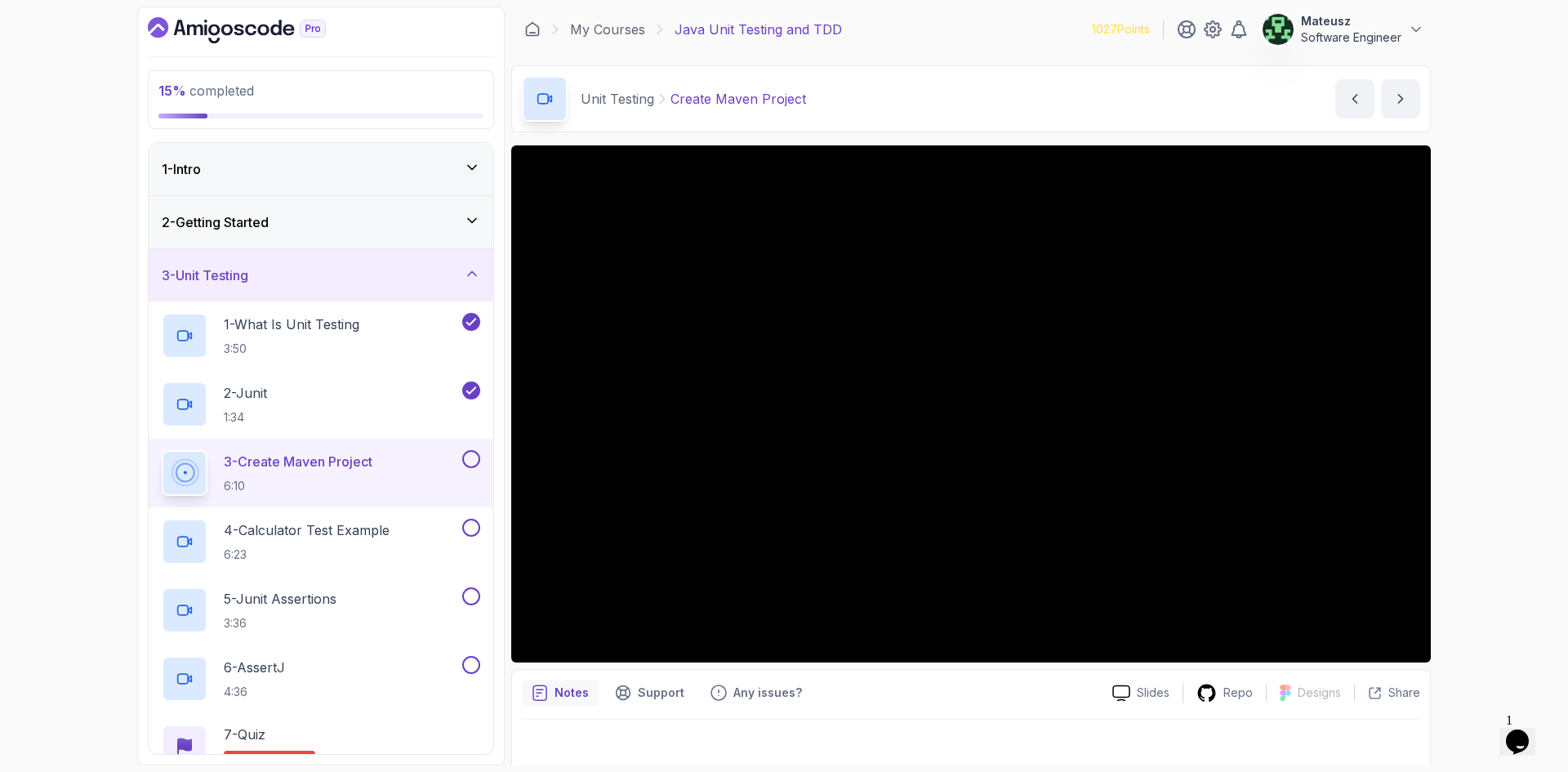
drag, startPoint x: 989, startPoint y: 29, endPoint x: 989, endPoint y: 8, distance: 21.0
click at [989, 28] on div "My Courses Java Unit Testing and TDD 1027 Points Mateusz Software Engineer" at bounding box center [971, 30] width 920 height 46
drag, startPoint x: 1011, startPoint y: 22, endPoint x: 986, endPoint y: 22, distance: 25.0
click at [986, 22] on div "My Courses Java Unit Testing and TDD 1027 Points Mateusz Software Engineer" at bounding box center [971, 30] width 920 height 46
drag, startPoint x: 1005, startPoint y: 25, endPoint x: 977, endPoint y: 25, distance: 28.0
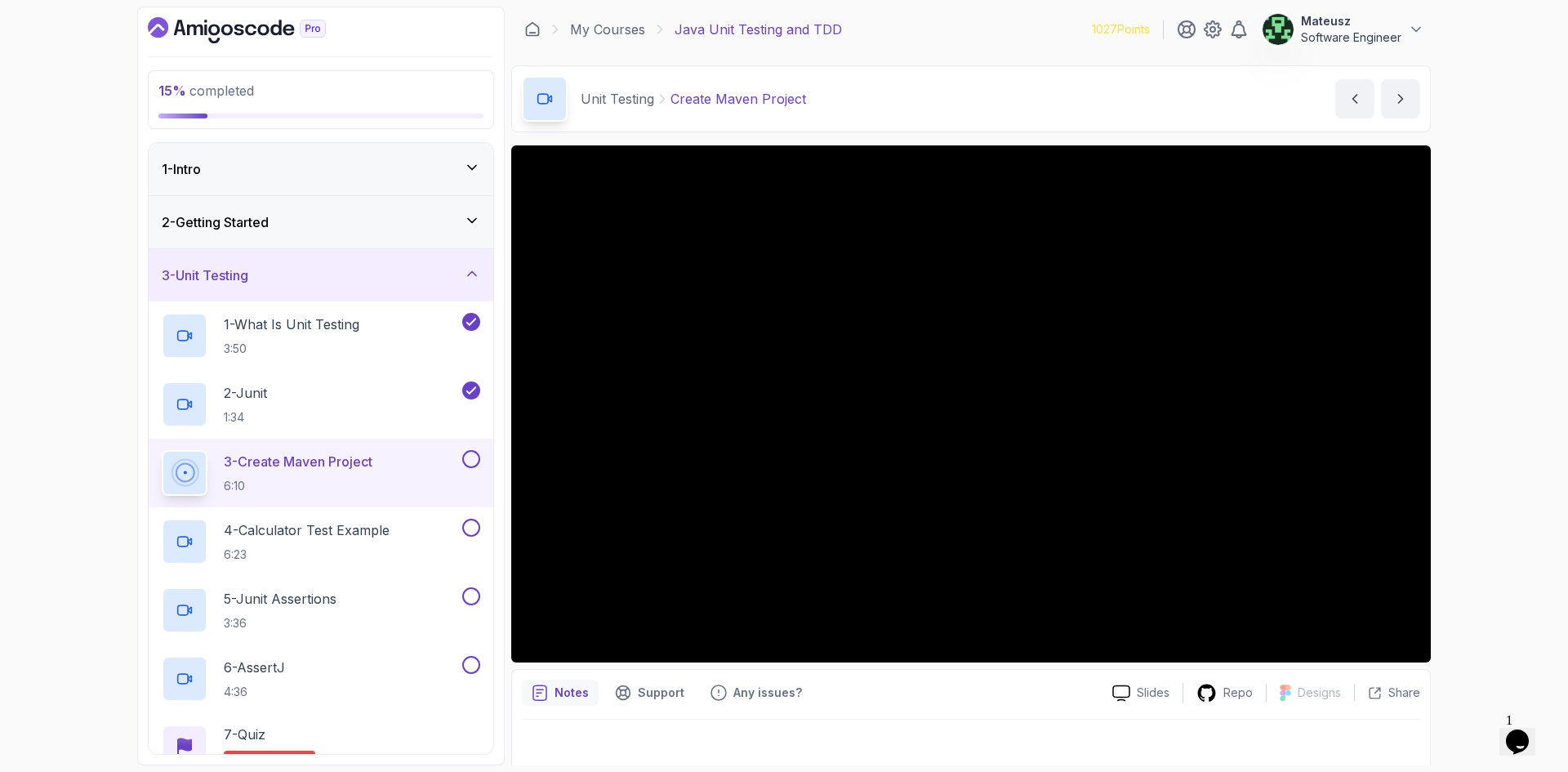
click at [977, 25] on div "My Courses Java Unit Testing and TDD 1027 Points Mateusz Software Engineer" at bounding box center [971, 30] width 920 height 46
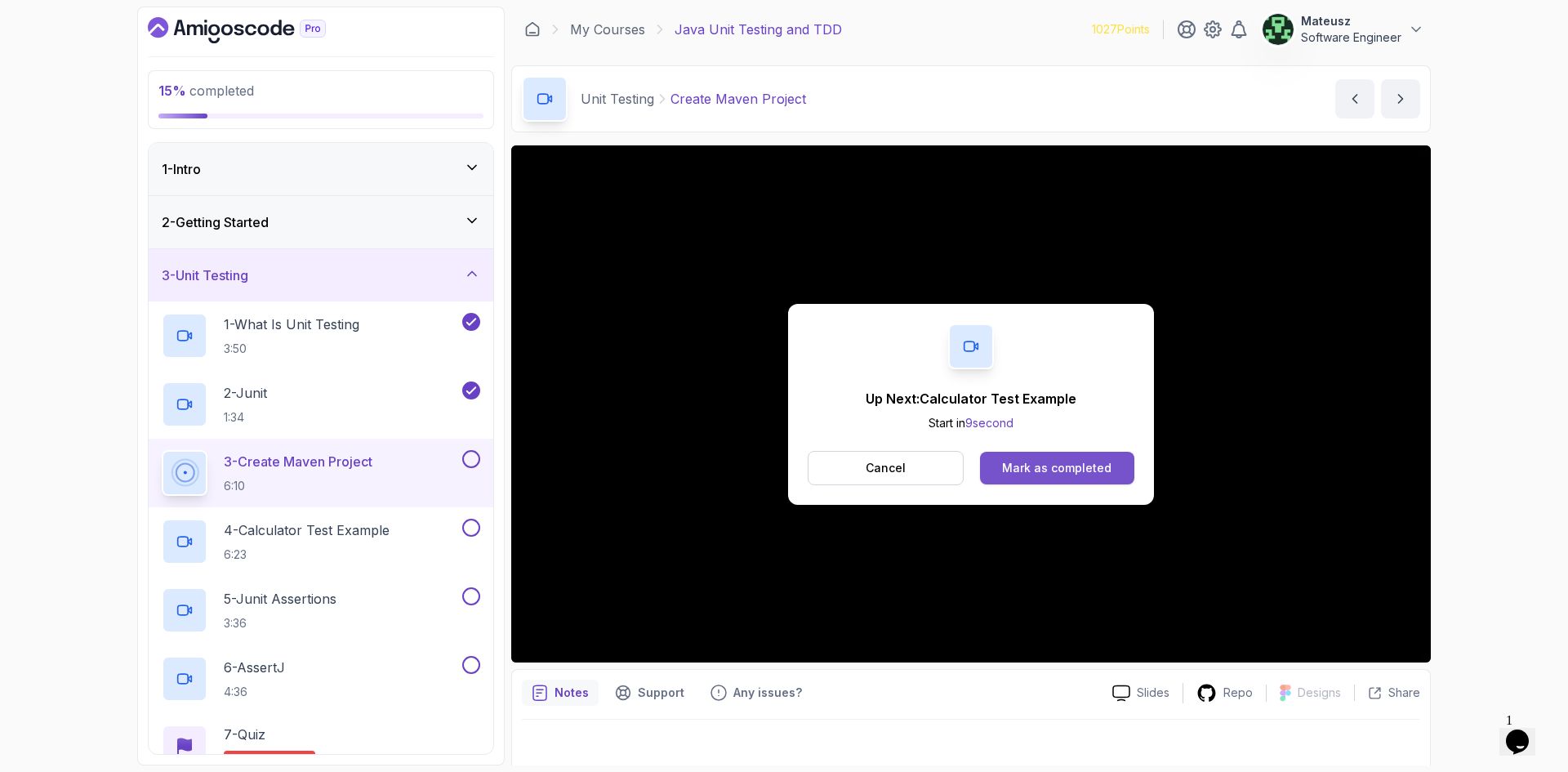
click at [1052, 478] on button "Mark as completed" at bounding box center [1057, 468] width 155 height 33
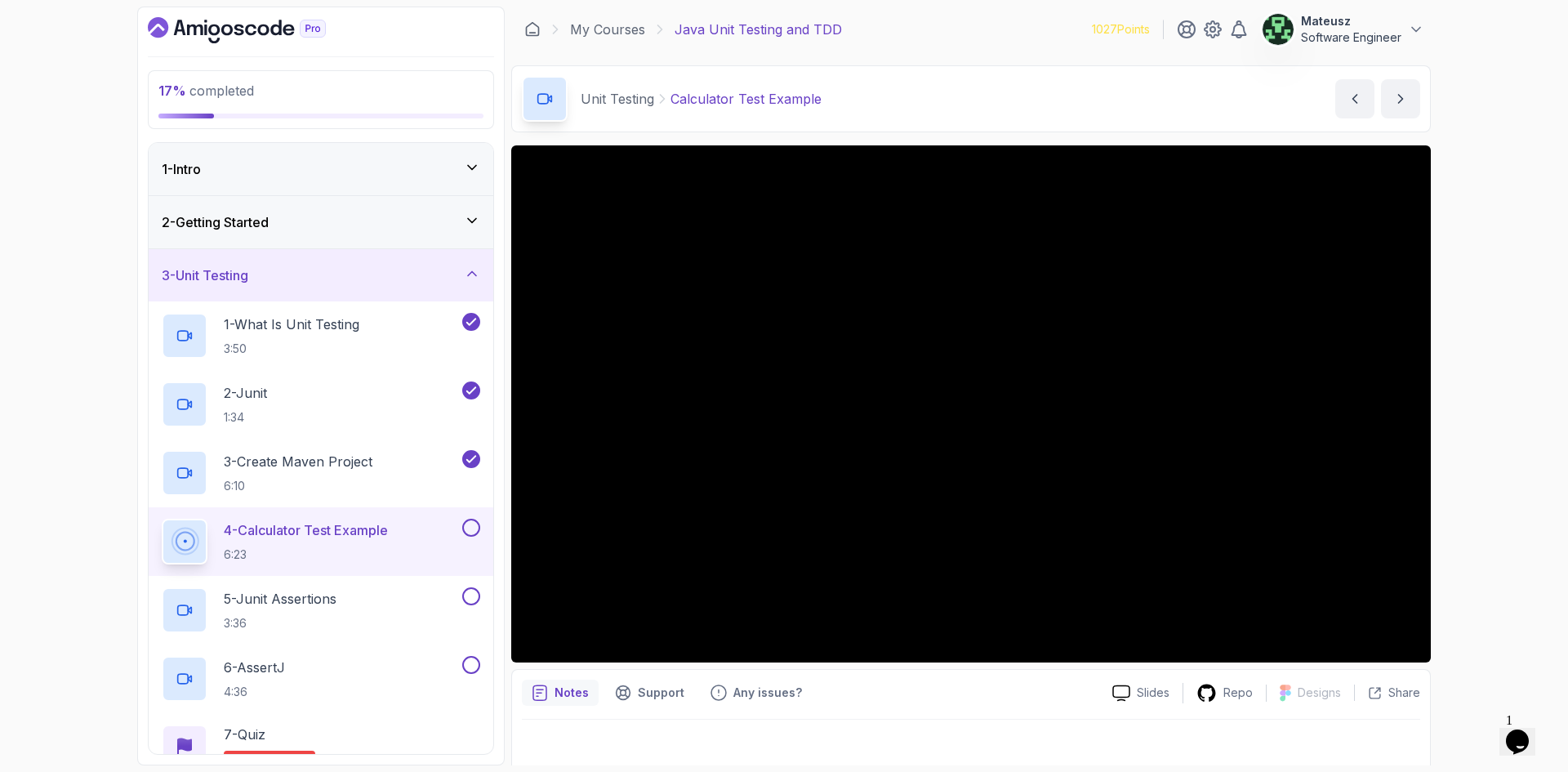
drag, startPoint x: 1057, startPoint y: 24, endPoint x: 973, endPoint y: 23, distance: 84.0
click at [972, 23] on div "My Courses Java Unit Testing and TDD 1027 Points Mateusz Software Engineer" at bounding box center [971, 30] width 920 height 46
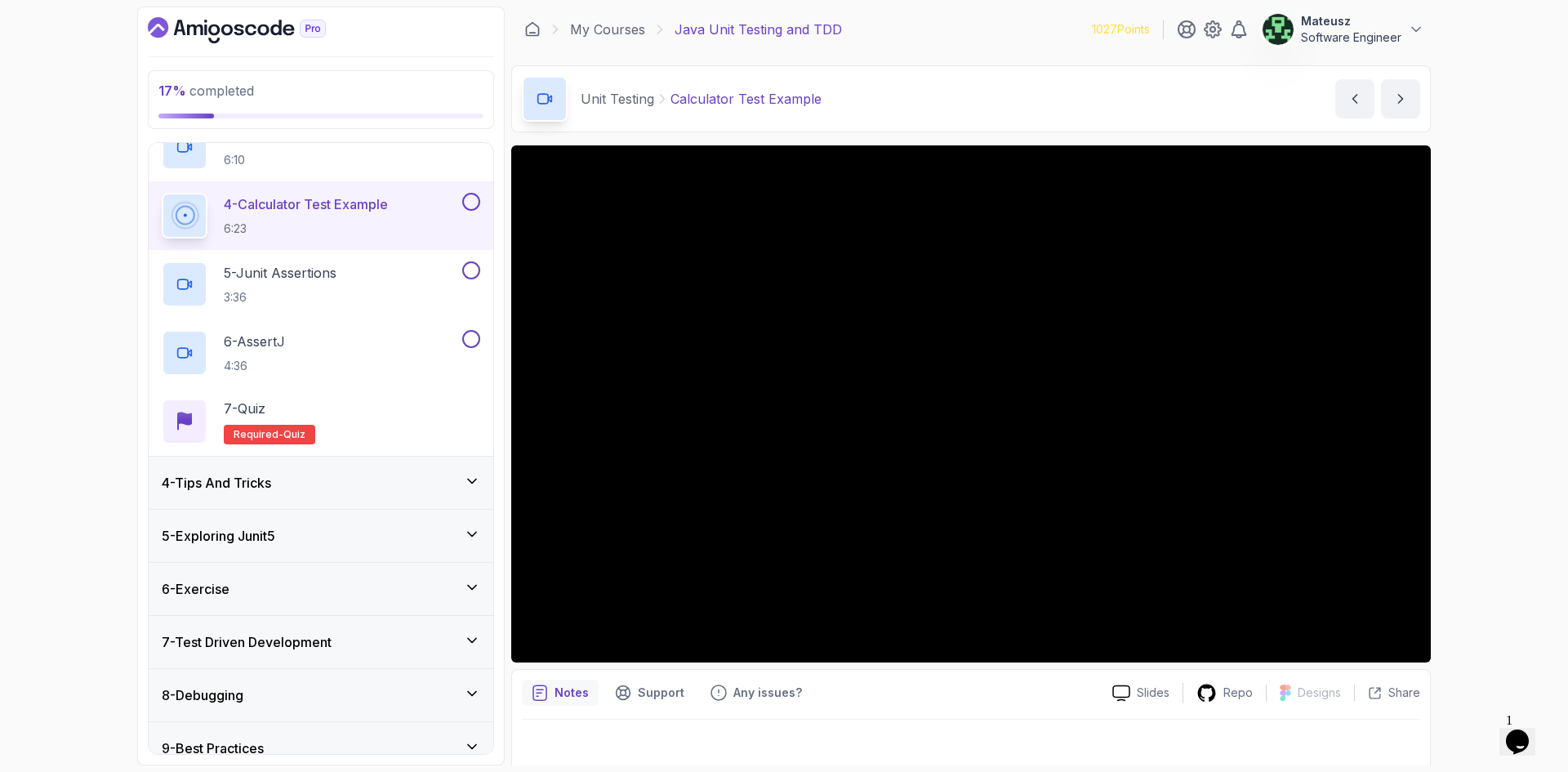
scroll to position [400, 0]
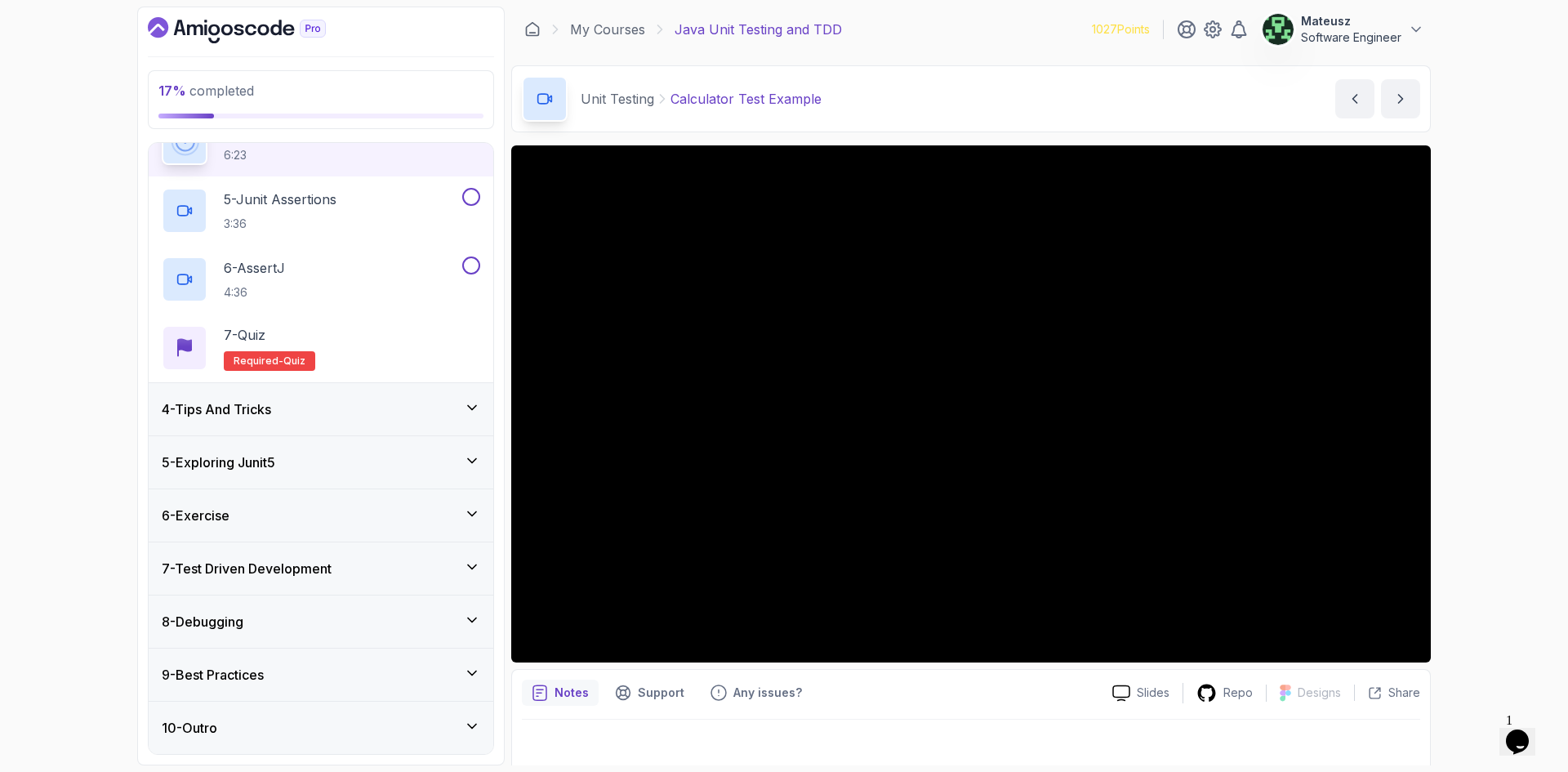
drag, startPoint x: 72, startPoint y: 341, endPoint x: 75, endPoint y: 270, distance: 71.1
click at [75, 268] on div "17 % completed 1 - Intro 2 - Getting Started 3 - Unit Testing 1 - What Is Unit …" at bounding box center [784, 386] width 1568 height 772
drag, startPoint x: 1032, startPoint y: 27, endPoint x: 979, endPoint y: 23, distance: 53.2
click at [979, 23] on div "My Courses Java Unit Testing and TDD 1027 Points Mateusz Software Engineer" at bounding box center [971, 30] width 920 height 46
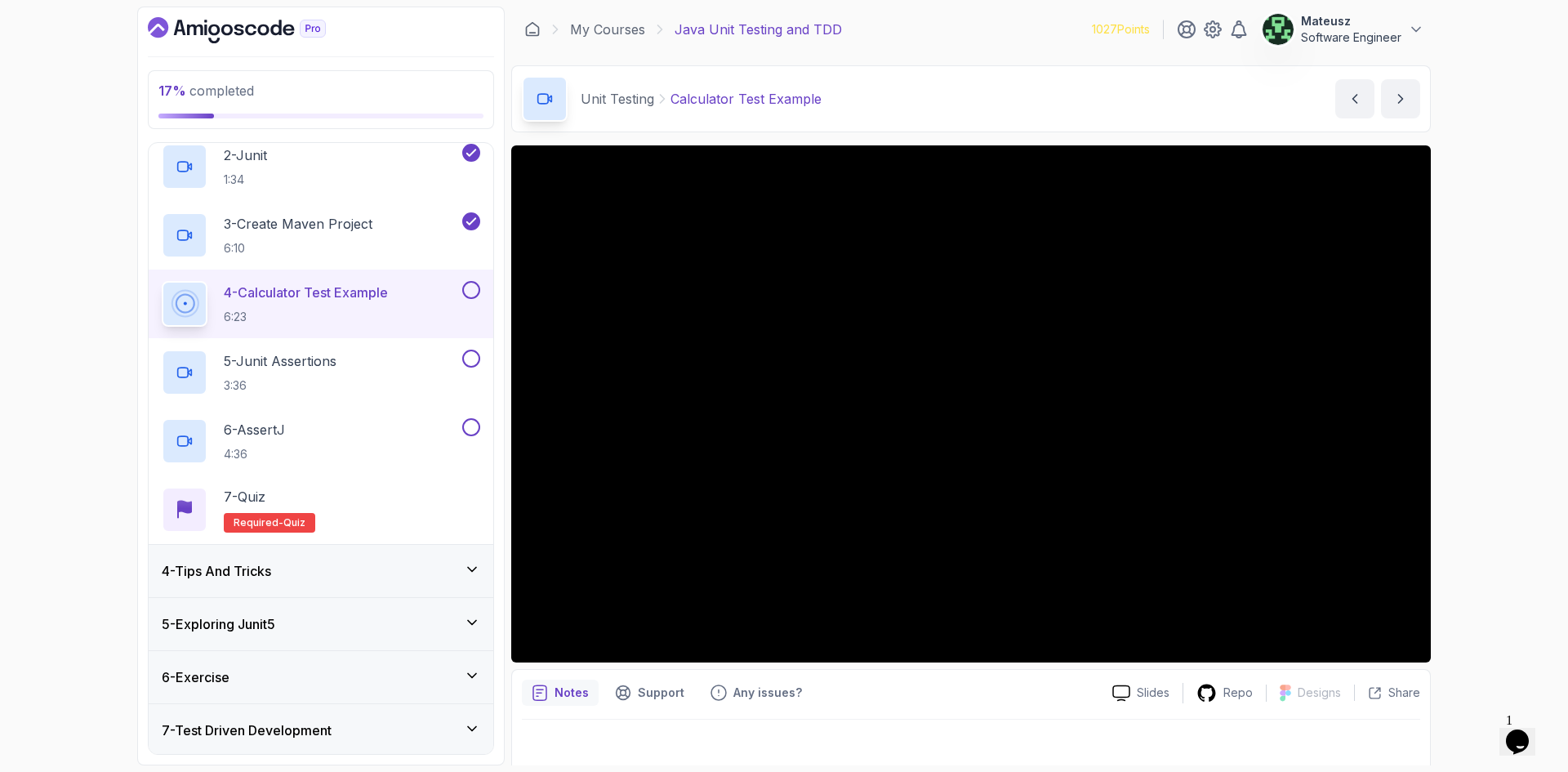
scroll to position [236, 0]
drag, startPoint x: 1052, startPoint y: 43, endPoint x: 1012, endPoint y: 48, distance: 40.3
click at [1006, 34] on div "My Courses Java Unit Testing and TDD 1027 Points Mateusz Software Engineer" at bounding box center [971, 30] width 920 height 46
drag, startPoint x: 1037, startPoint y: 32, endPoint x: 978, endPoint y: 32, distance: 59.0
drag, startPoint x: 978, startPoint y: 32, endPoint x: 1027, endPoint y: 157, distance: 134.3
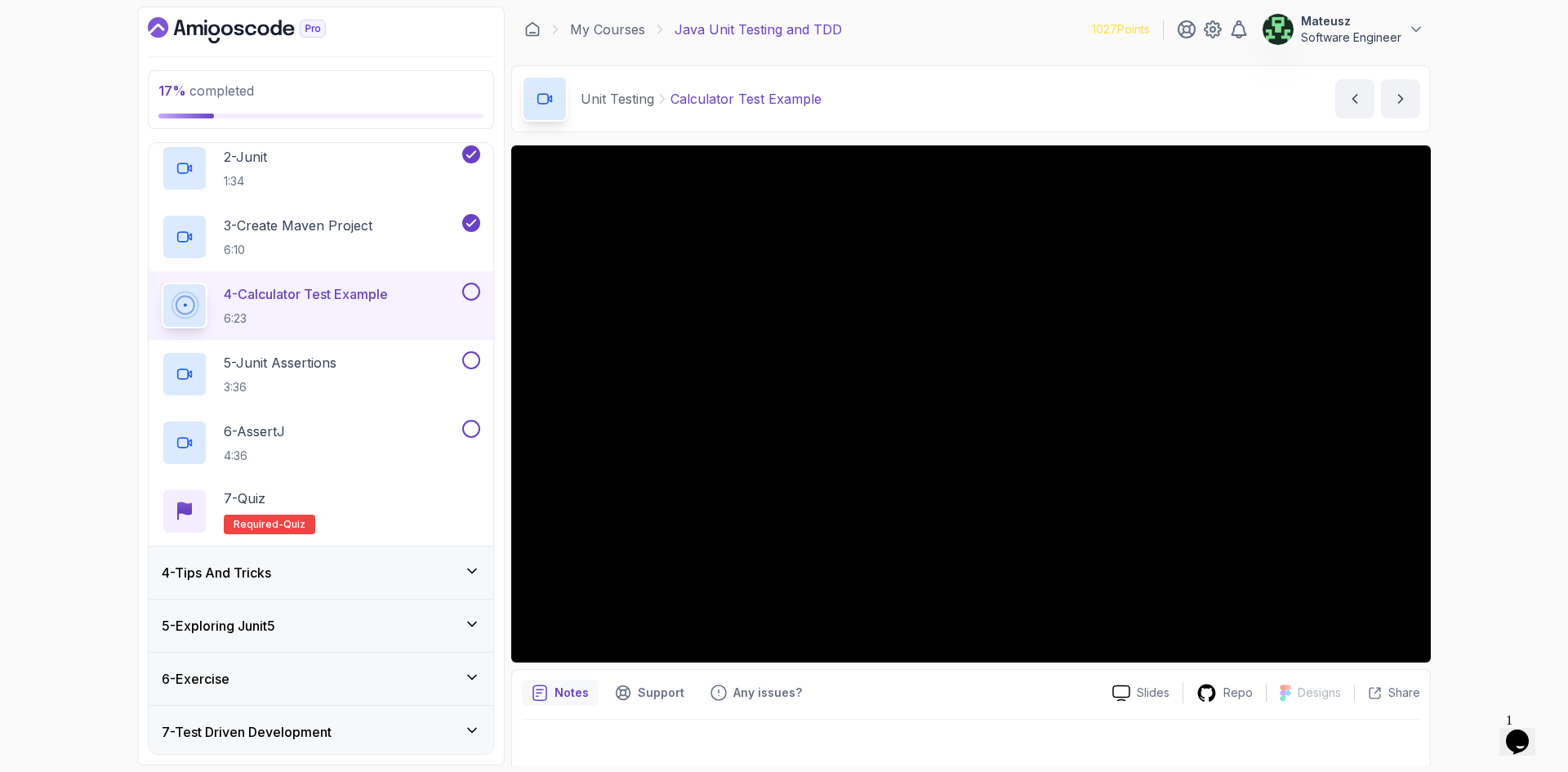
click at [977, 33] on div "My Courses Java Unit Testing and TDD 1027 Points Mateusz Software Engineer" at bounding box center [971, 30] width 920 height 46
drag, startPoint x: 1033, startPoint y: 29, endPoint x: 1201, endPoint y: 81, distance: 175.9
click at [1008, 27] on div "My Courses Java Unit Testing and TDD 1027 Points Mateusz Software Engineer" at bounding box center [971, 30] width 920 height 46
drag, startPoint x: 1415, startPoint y: 250, endPoint x: 999, endPoint y: 16, distance: 477.3
drag, startPoint x: 999, startPoint y: 16, endPoint x: 940, endPoint y: 17, distance: 59.0
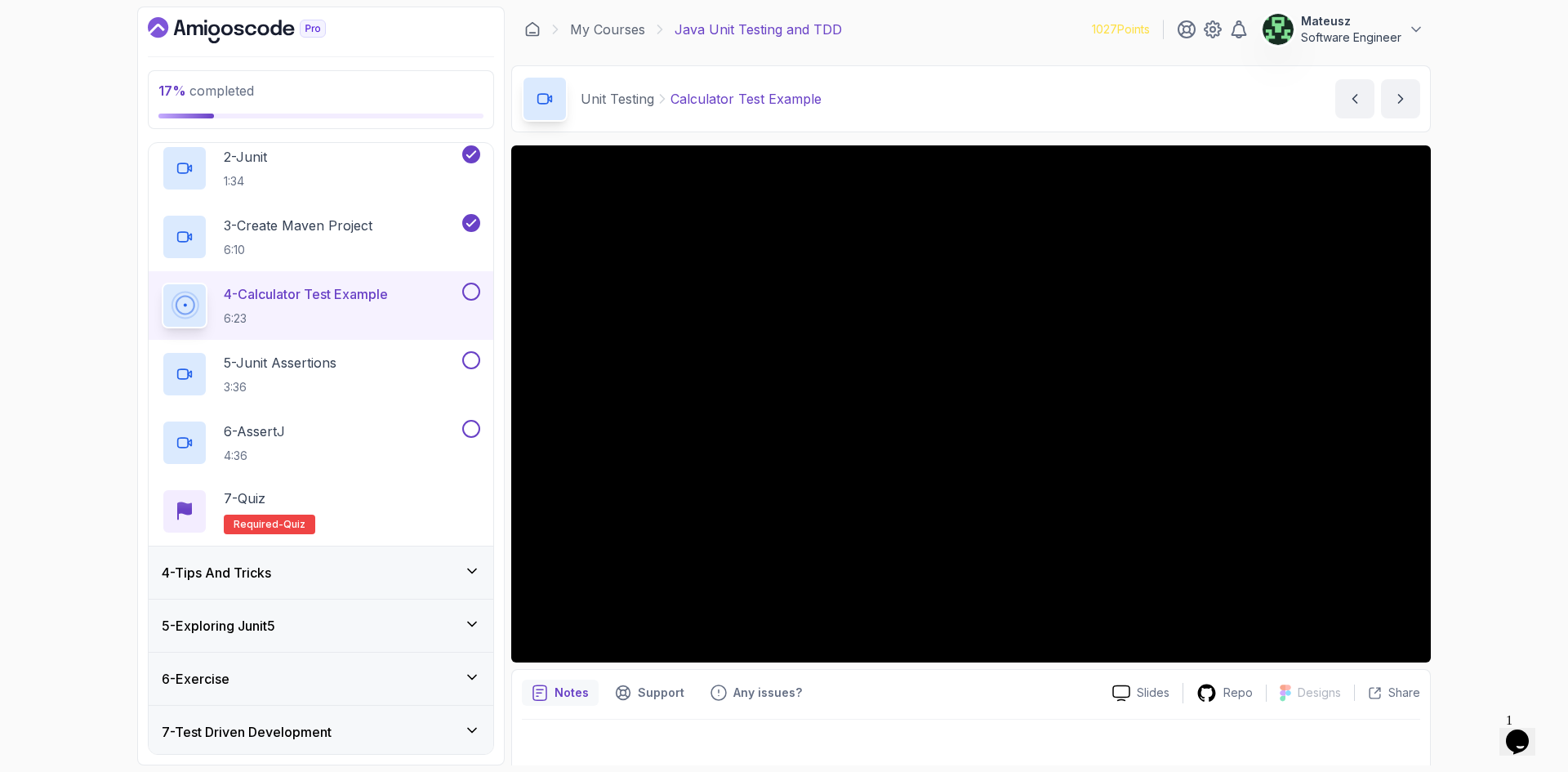
click at [941, 14] on div "My Courses Java Unit Testing and TDD 1027 Points Mateusz Software Engineer" at bounding box center [971, 30] width 920 height 46
drag, startPoint x: 991, startPoint y: 33, endPoint x: 973, endPoint y: 25, distance: 19.7
click at [974, 25] on div "My Courses Java Unit Testing and TDD 1027 Points Mateusz Software Engineer" at bounding box center [971, 30] width 920 height 46
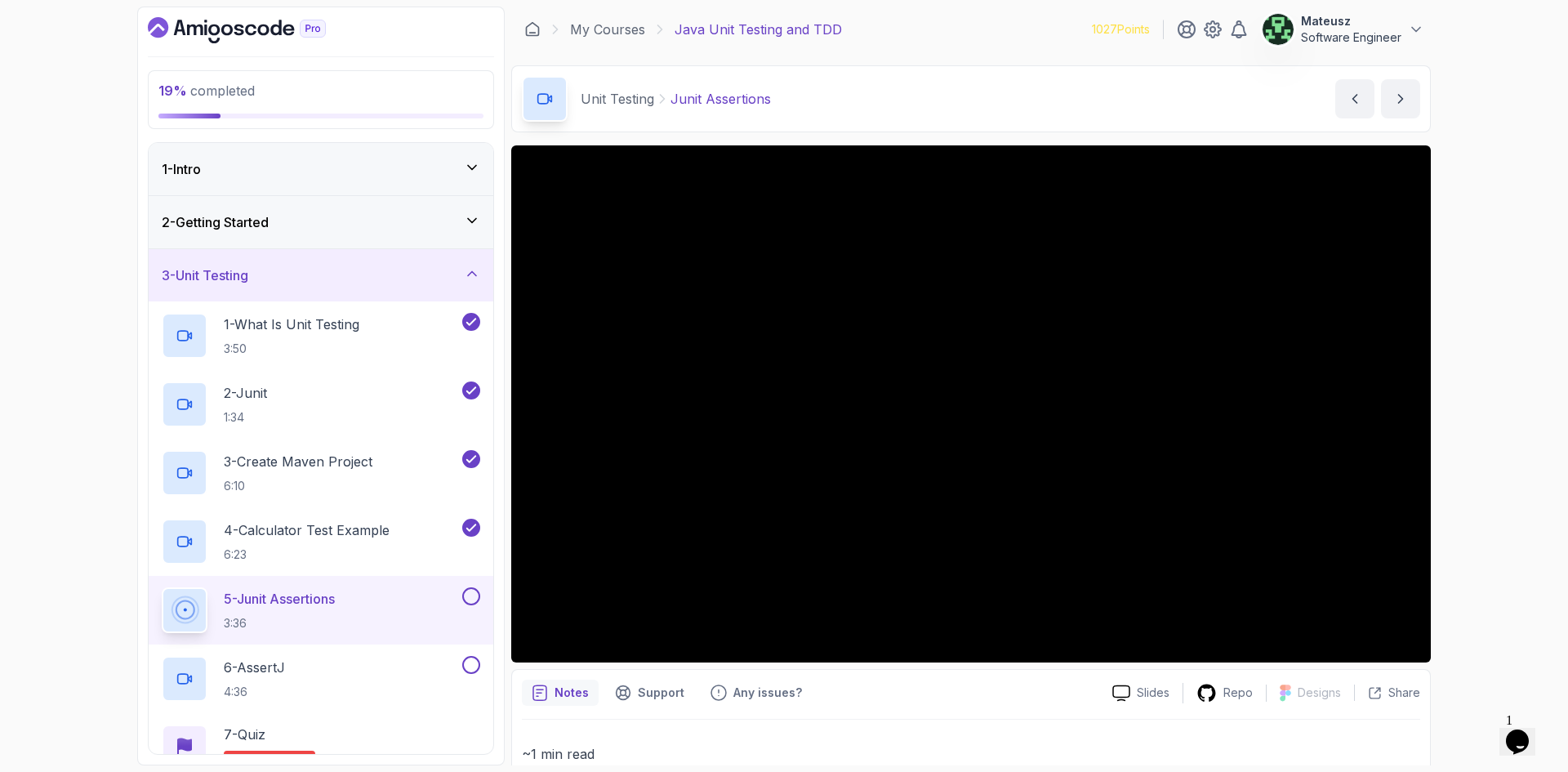
drag, startPoint x: 79, startPoint y: 175, endPoint x: 68, endPoint y: 106, distance: 69.9
drag, startPoint x: 68, startPoint y: 106, endPoint x: 72, endPoint y: 79, distance: 27.3
click at [61, 78] on div "19 % completed 1 - Intro 2 - Getting Started 3 - Unit Testing 1 - What Is Unit …" at bounding box center [784, 386] width 1568 height 772
drag, startPoint x: 81, startPoint y: 193, endPoint x: 66, endPoint y: 158, distance: 38.1
click at [66, 154] on div "19 % completed 1 - Intro 2 - Getting Started 3 - Unit Testing 1 - What Is Unit …" at bounding box center [784, 386] width 1568 height 772
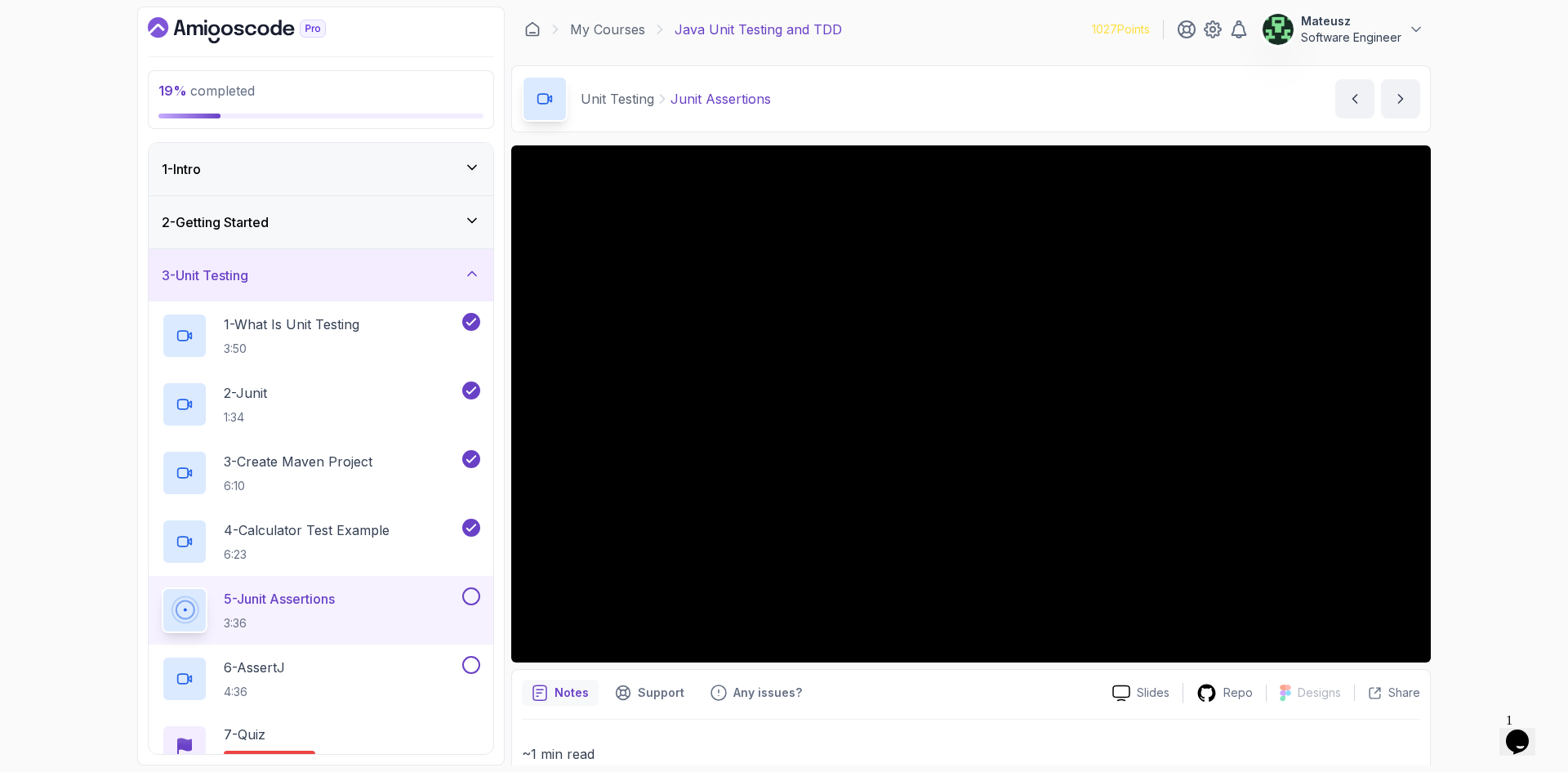
drag, startPoint x: 87, startPoint y: 206, endPoint x: 87, endPoint y: 195, distance: 11.0
drag, startPoint x: 87, startPoint y: 195, endPoint x: 76, endPoint y: 151, distance: 45.4
drag, startPoint x: 76, startPoint y: 151, endPoint x: 129, endPoint y: 134, distance: 55.7
click at [70, 135] on div "19 % completed 1 - Intro 2 - Getting Started 3 - Unit Testing 1 - What Is Unit …" at bounding box center [784, 386] width 1568 height 772
drag, startPoint x: 1008, startPoint y: 18, endPoint x: 993, endPoint y: 23, distance: 15.8
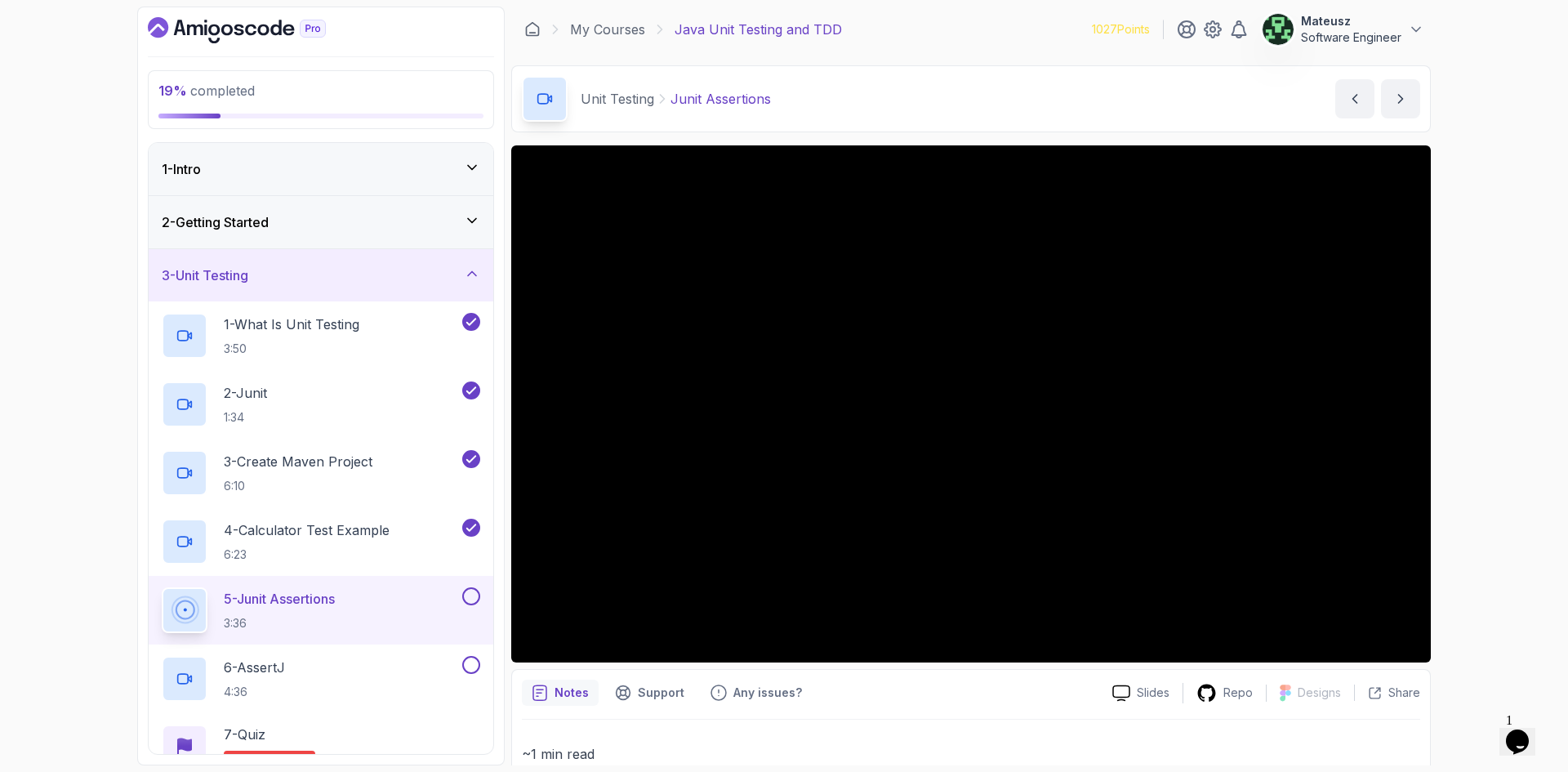
click at [993, 18] on div "My Courses Java Unit Testing and TDD 1027 Points Mateusz Software Engineer" at bounding box center [971, 30] width 920 height 46
drag, startPoint x: 1010, startPoint y: 25, endPoint x: 996, endPoint y: 25, distance: 14.0
click at [995, 25] on div "My Courses Java Unit Testing and TDD 1027 Points Mateusz Software Engineer" at bounding box center [971, 30] width 920 height 46
drag, startPoint x: 1005, startPoint y: 13, endPoint x: 992, endPoint y: 27, distance: 19.1
click at [975, 27] on div "My Courses Java Unit Testing and TDD 1027 Points Mateusz Software Engineer" at bounding box center [971, 30] width 920 height 46
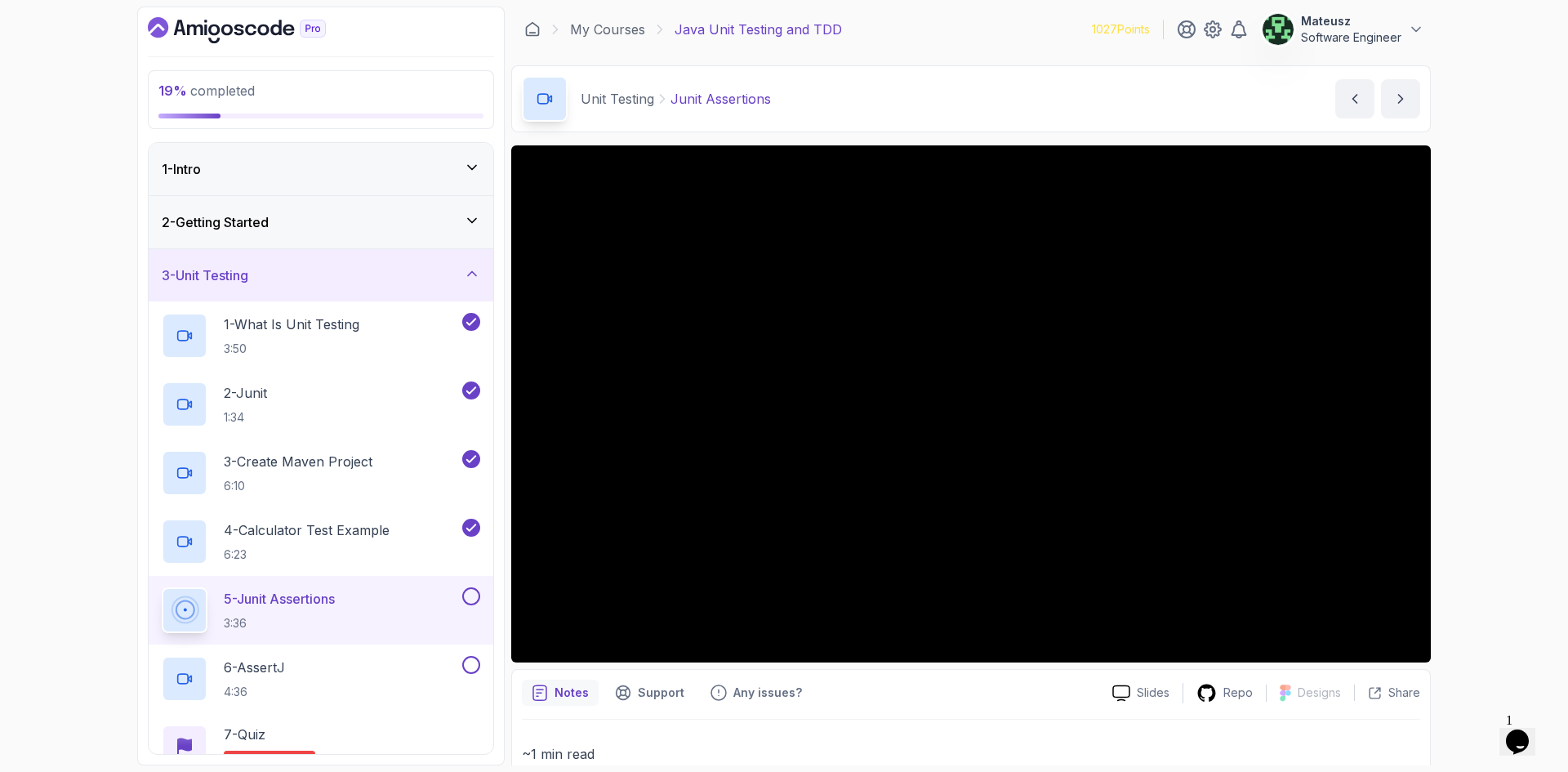
drag, startPoint x: 1005, startPoint y: 20, endPoint x: 978, endPoint y: 25, distance: 27.5
drag, startPoint x: 978, startPoint y: 25, endPoint x: 991, endPoint y: 4, distance: 24.7
click at [977, 25] on div "My Courses Java Unit Testing and TDD 1027 Points Mateusz Software Engineer" at bounding box center [971, 30] width 920 height 46
drag, startPoint x: 1000, startPoint y: 23, endPoint x: 983, endPoint y: 41, distance: 24.8
click at [980, 24] on div "My Courses Java Unit Testing and TDD 1027 Points Mateusz Software Engineer" at bounding box center [971, 30] width 920 height 46
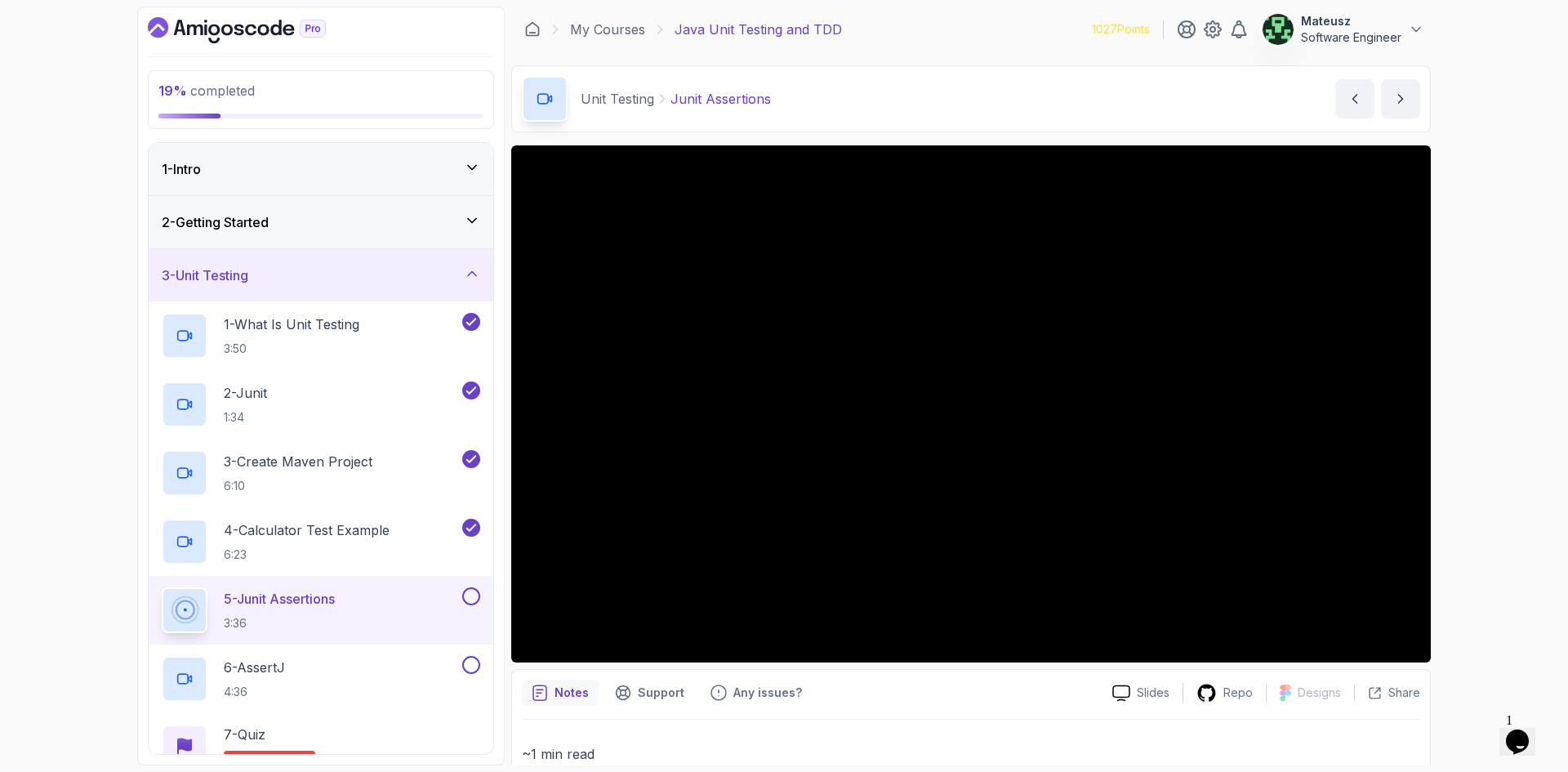
drag, startPoint x: 975, startPoint y: 25, endPoint x: 933, endPoint y: 25, distance: 42.0
click at [933, 25] on div "My Courses Java Unit Testing and TDD 1027 Points Mateusz Software Engineer" at bounding box center [971, 30] width 920 height 46
drag, startPoint x: 1049, startPoint y: 17, endPoint x: 1020, endPoint y: 20, distance: 29.2
drag, startPoint x: 1020, startPoint y: 20, endPoint x: 986, endPoint y: 0, distance: 39.4
click at [973, 19] on div "My Courses Java Unit Testing and TDD 1027 Points Mateusz Software Engineer" at bounding box center [971, 30] width 920 height 46
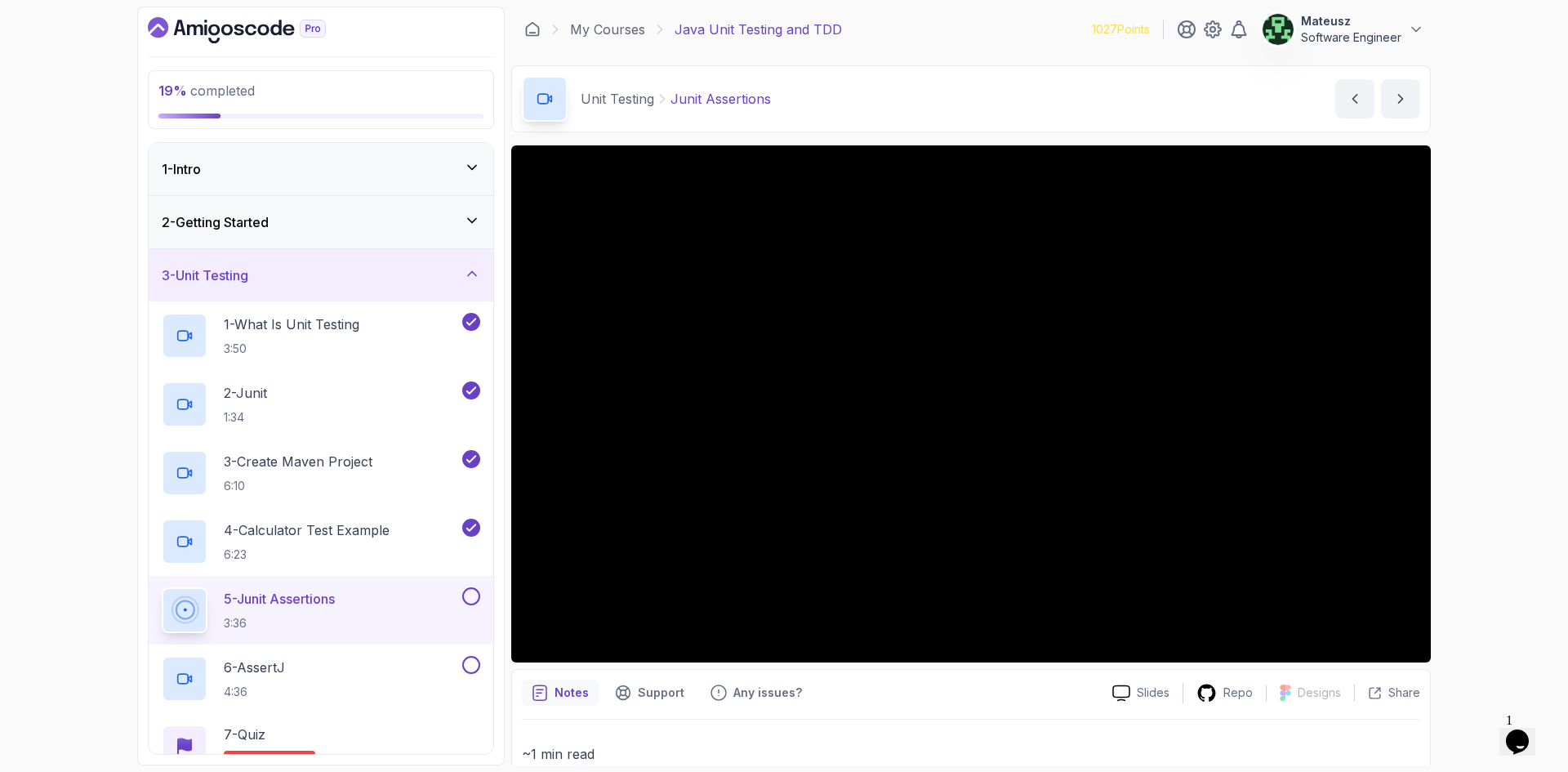
click at [871, 30] on div "My Courses Java Unit Testing and TDD 1027 Points Mateusz Software Engineer" at bounding box center [971, 30] width 920 height 46
drag, startPoint x: 993, startPoint y: 16, endPoint x: 965, endPoint y: 16, distance: 28.0
click at [965, 16] on div "My Courses Java Unit Testing and TDD 1027 Points Mateusz Software Engineer" at bounding box center [971, 30] width 920 height 46
drag, startPoint x: 1029, startPoint y: 24, endPoint x: 996, endPoint y: 29, distance: 33.4
click at [995, 21] on div "My Courses Java Unit Testing and TDD 1027 Points Mateusz Software Engineer" at bounding box center [971, 30] width 920 height 46
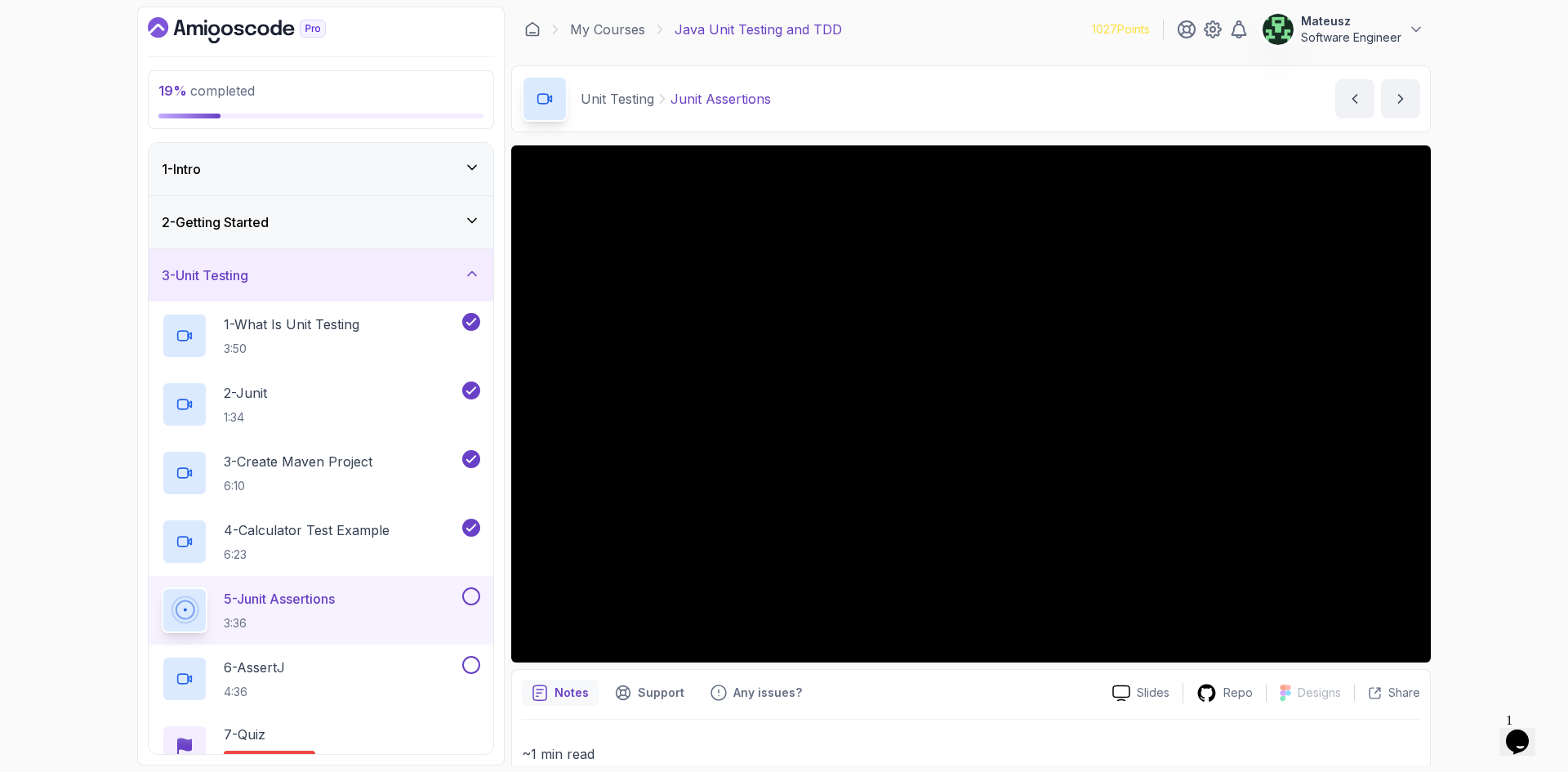
drag, startPoint x: 1039, startPoint y: 8, endPoint x: 1025, endPoint y: 23, distance: 20.5
click at [1025, 23] on div "My Courses Java Unit Testing and TDD 1027 Points Mateusz Software Engineer" at bounding box center [971, 30] width 920 height 46
drag, startPoint x: 1017, startPoint y: 20, endPoint x: 1001, endPoint y: 29, distance: 18.4
click at [1001, 29] on div "My Courses Java Unit Testing and TDD 1027 Points Mateusz Software Engineer" at bounding box center [971, 30] width 920 height 46
click at [1416, 31] on icon at bounding box center [1416, 30] width 8 height 4
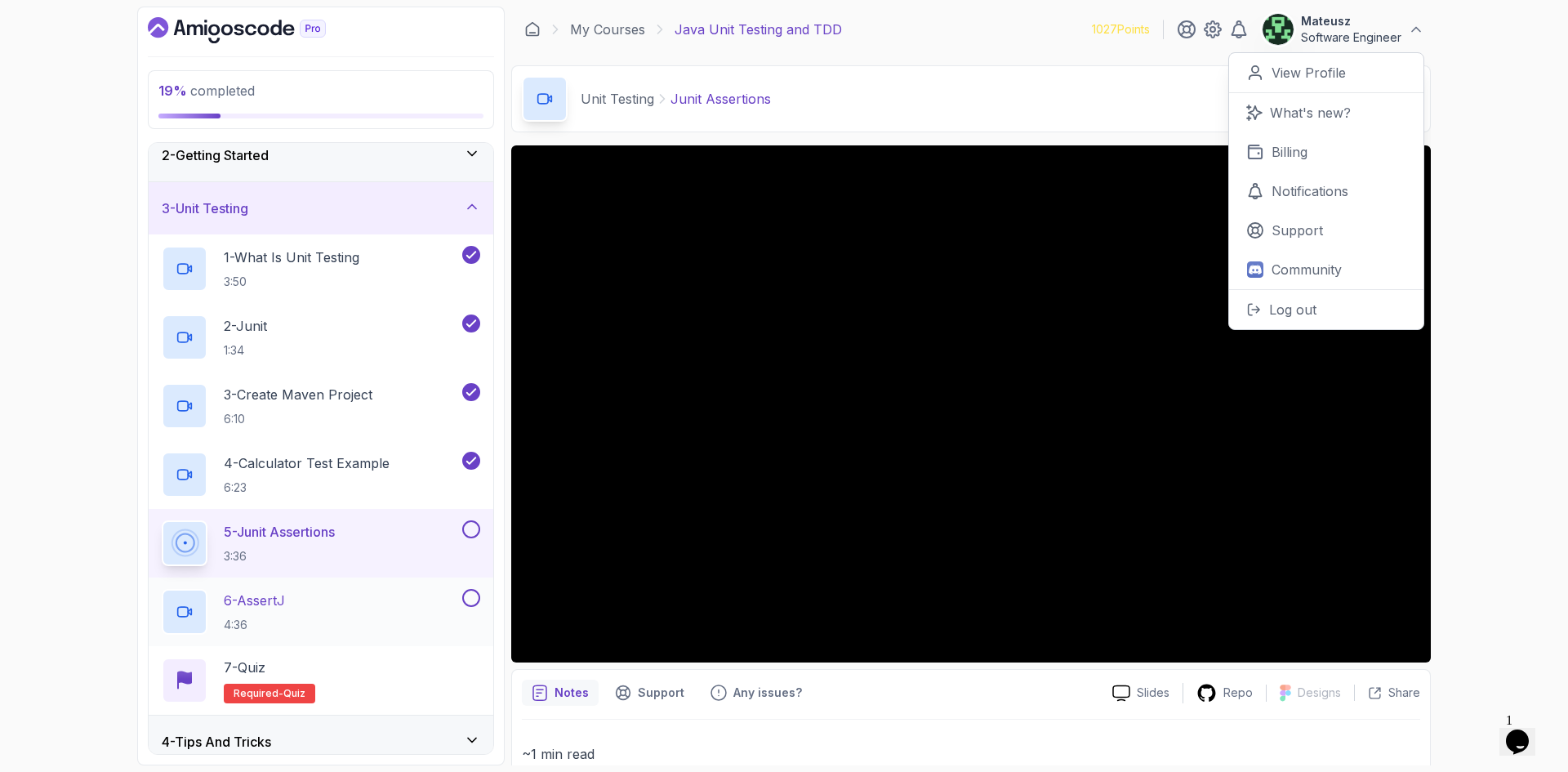
scroll to position [164, 0]
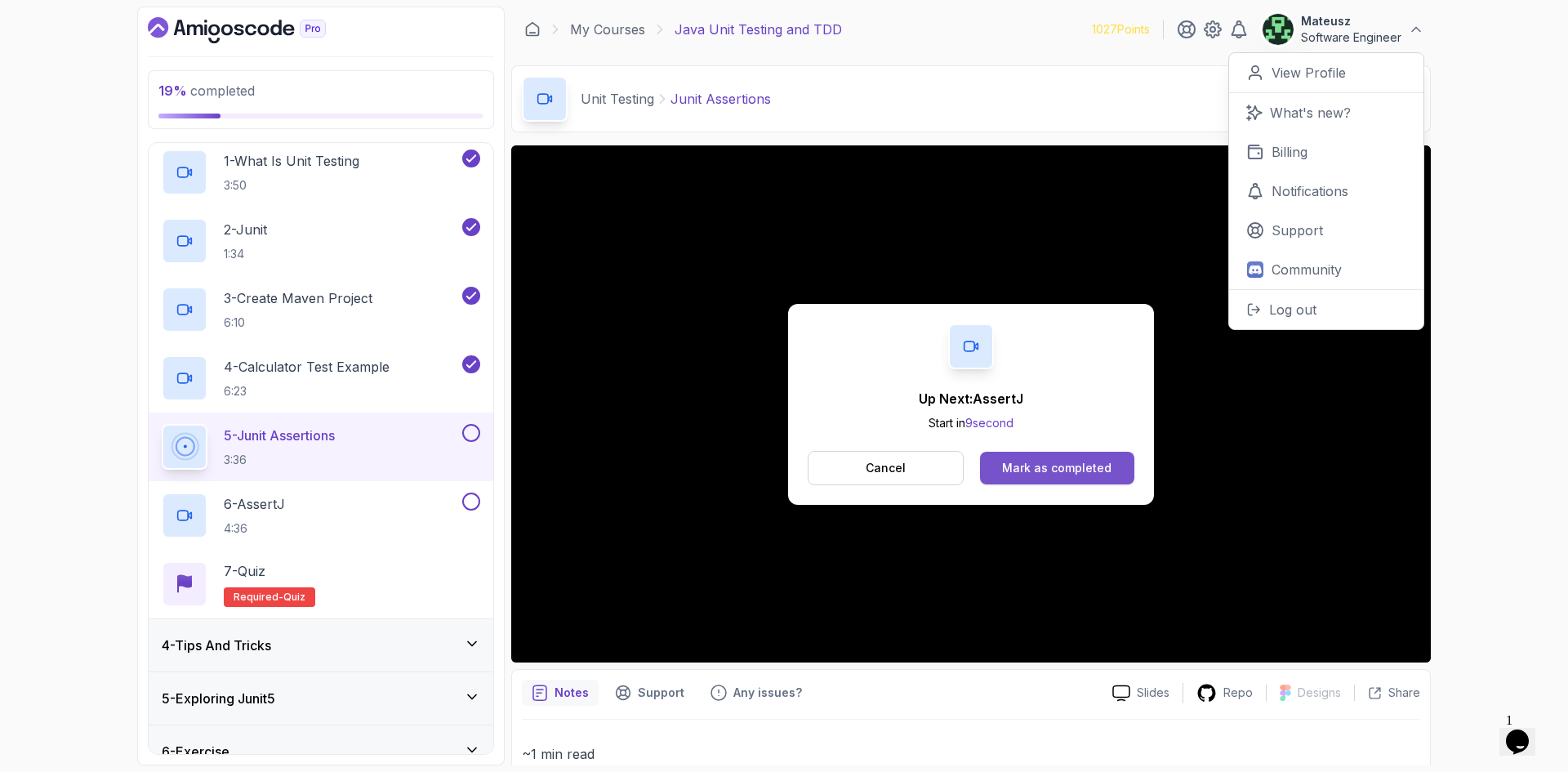
click at [1070, 469] on div "Mark as completed" at bounding box center [1057, 468] width 110 height 16
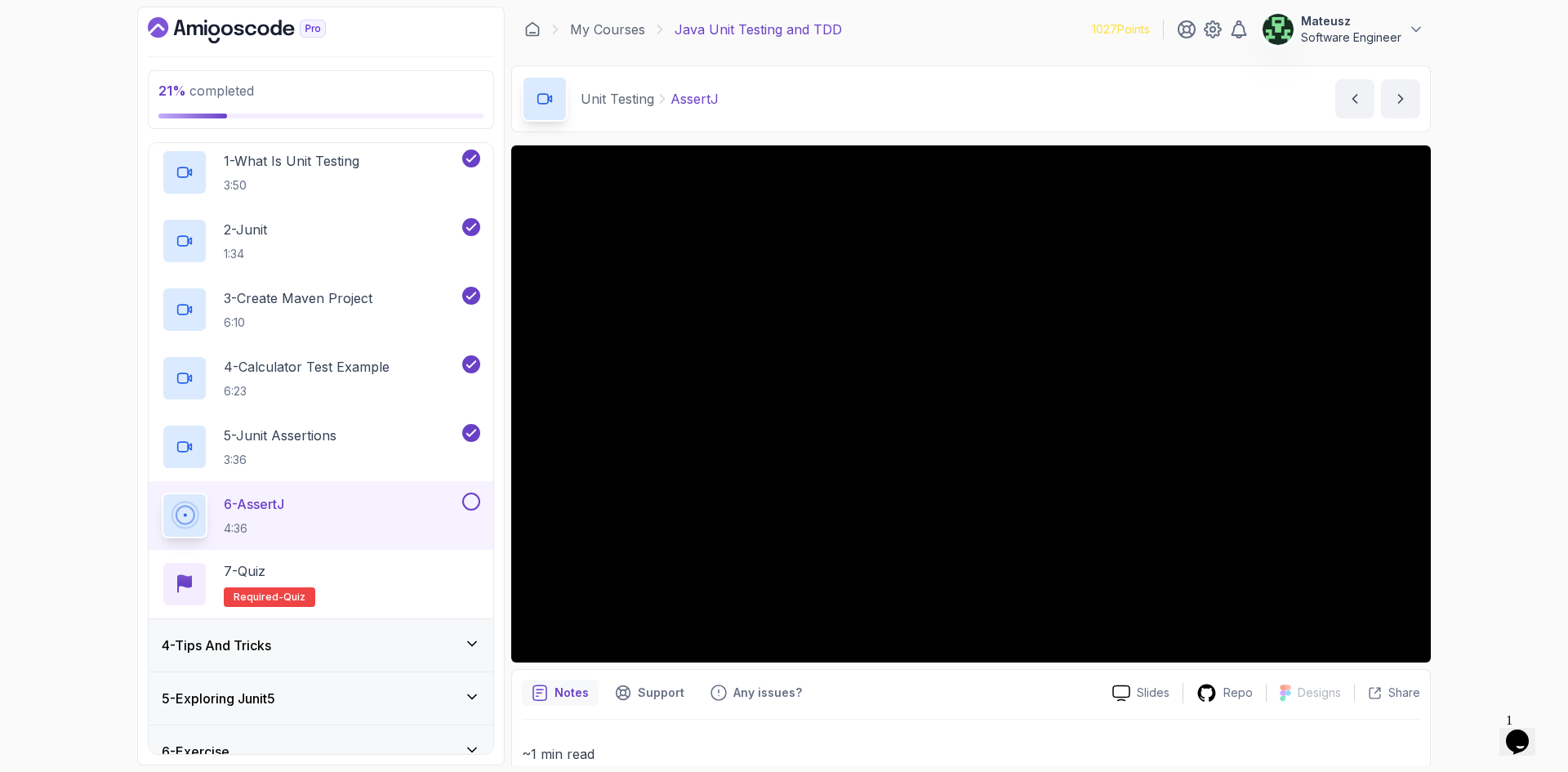
drag, startPoint x: 1020, startPoint y: 20, endPoint x: 986, endPoint y: 19, distance: 34.0
click at [987, 20] on div "My Courses Java Unit Testing and TDD 1027 Points Mateusz Software Engineer" at bounding box center [971, 30] width 920 height 46
drag, startPoint x: 1052, startPoint y: 27, endPoint x: 1005, endPoint y: 27, distance: 47.0
click at [1005, 27] on div "My Courses Java Unit Testing and TDD 1027 Points Mateusz Software Engineer" at bounding box center [971, 30] width 920 height 46
drag, startPoint x: 1021, startPoint y: 18, endPoint x: 1011, endPoint y: 16, distance: 10.2
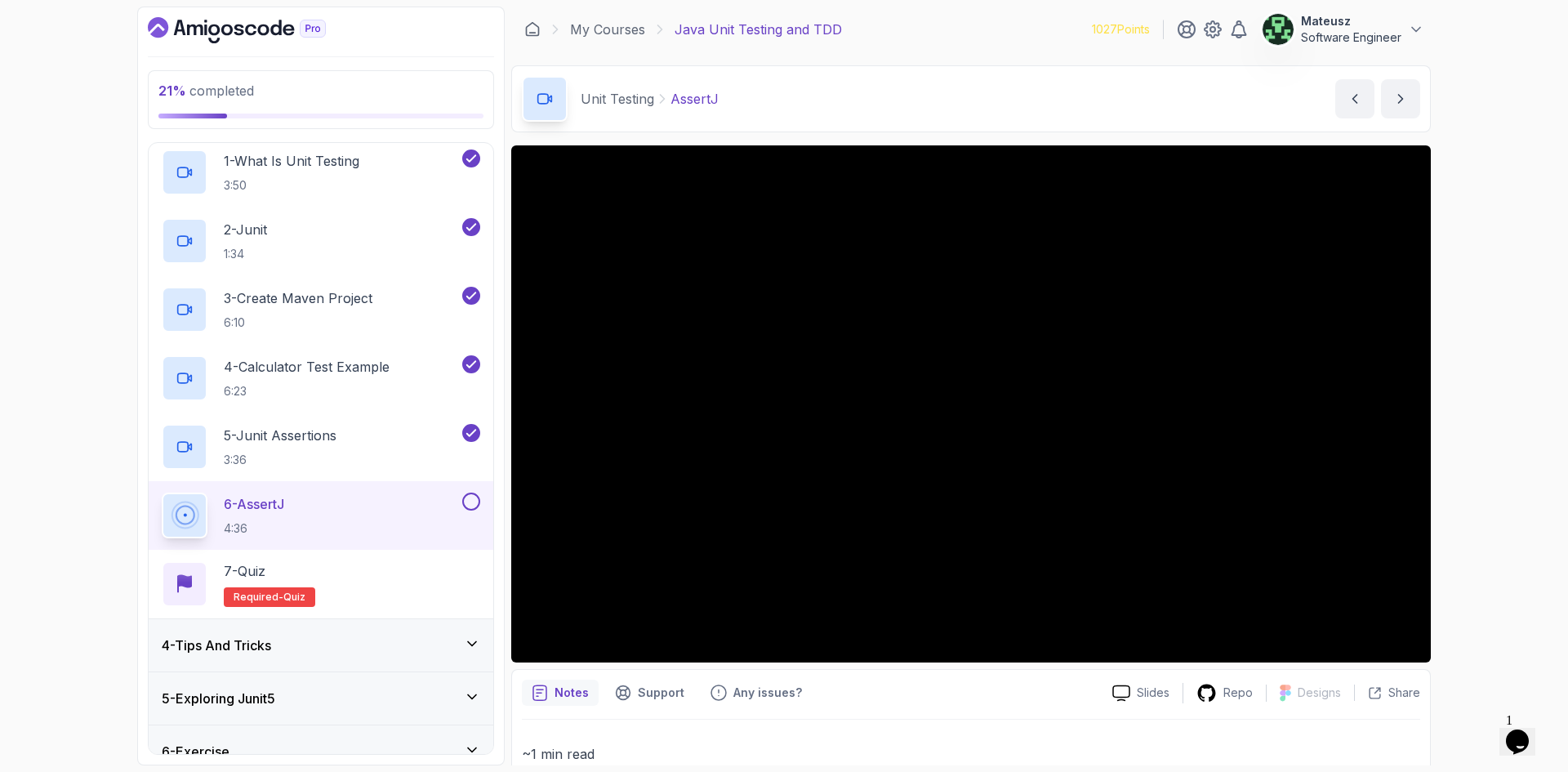
drag, startPoint x: 1011, startPoint y: 16, endPoint x: 970, endPoint y: 27, distance: 42.4
click at [968, 16] on div "My Courses Java Unit Testing and TDD 1027 Points Mateusz Software Engineer" at bounding box center [971, 30] width 920 height 46
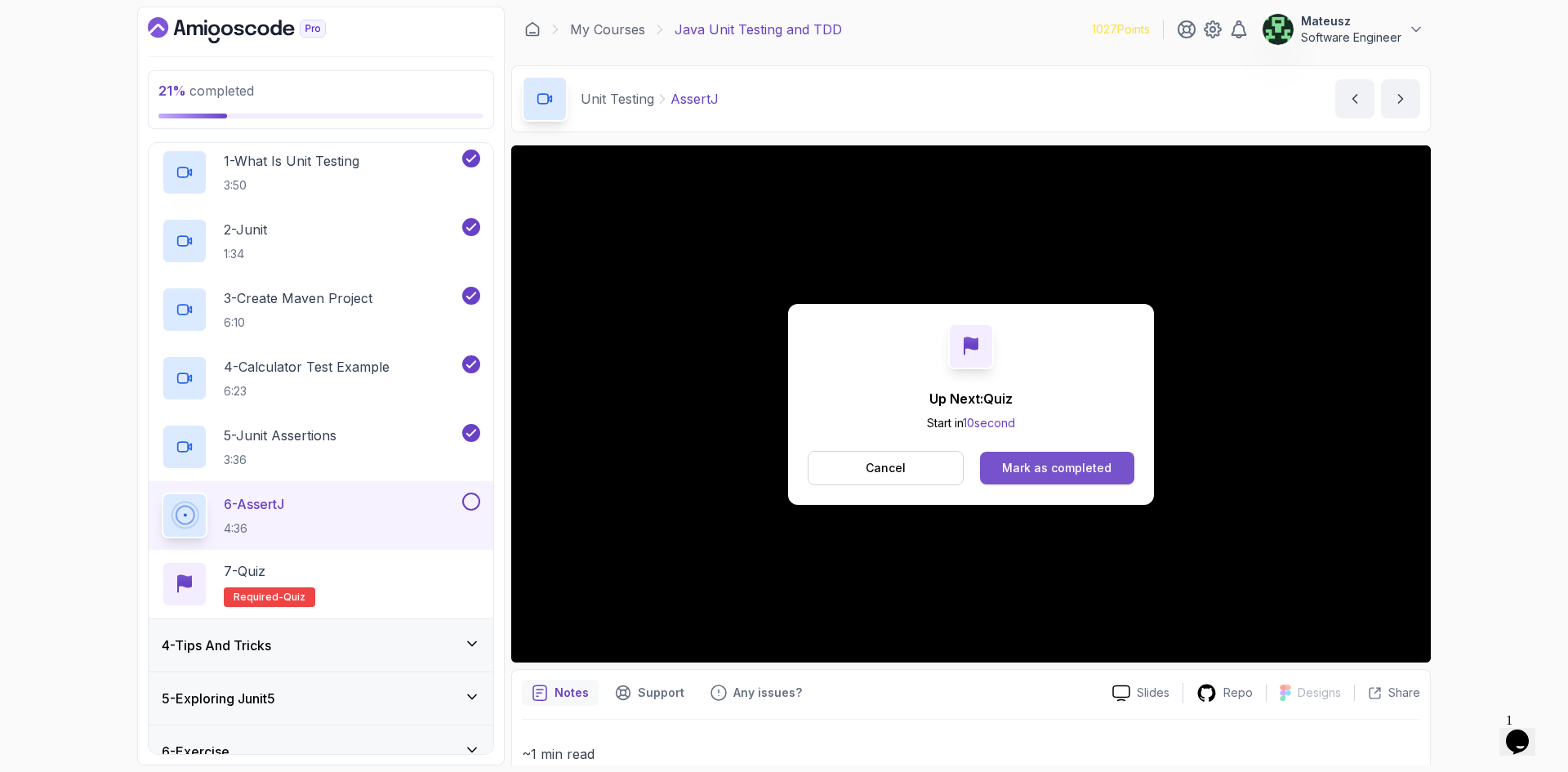
click at [1066, 473] on div "Mark as completed" at bounding box center [1057, 468] width 110 height 16
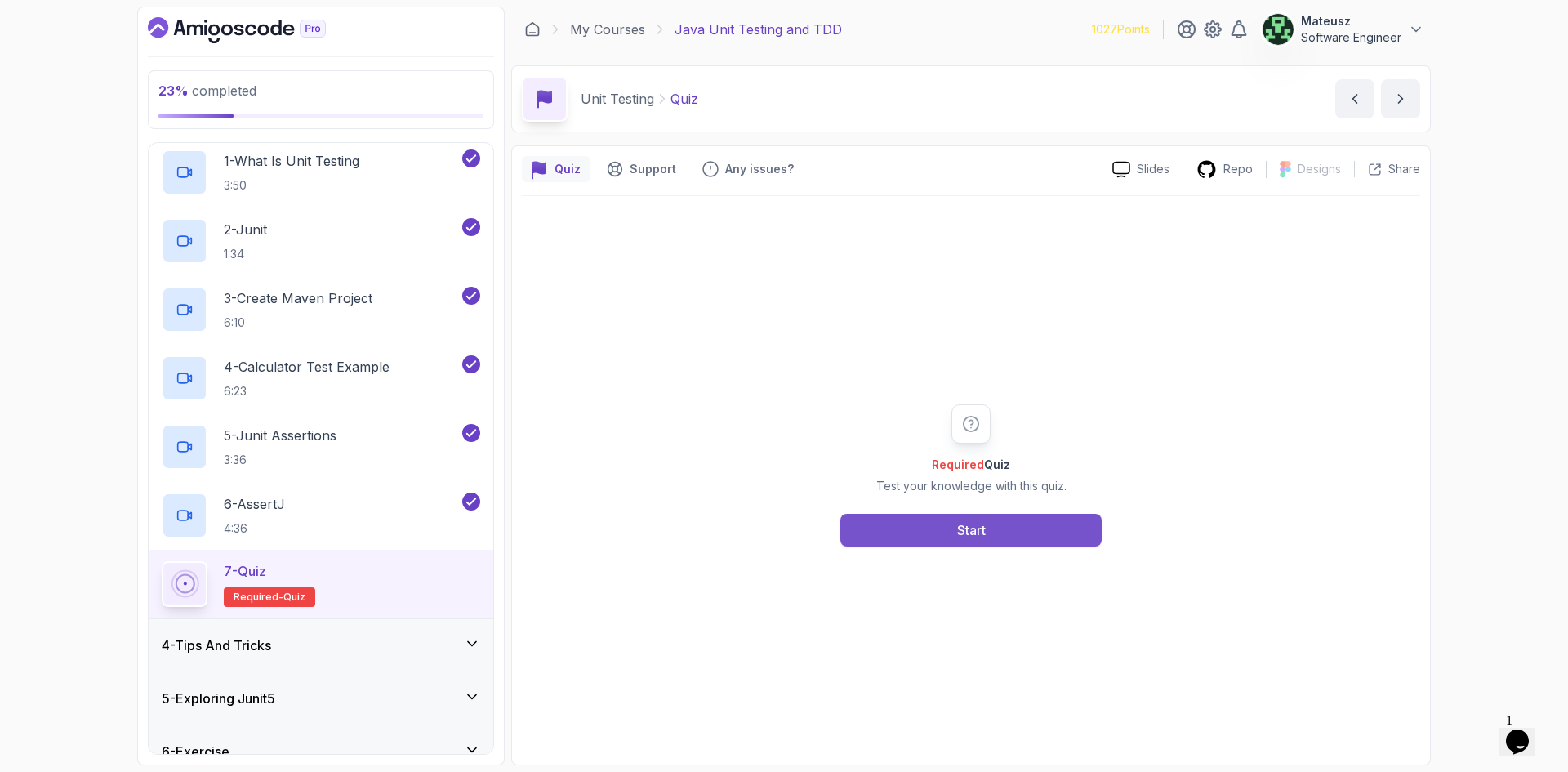
click at [977, 523] on div "Start" at bounding box center [971, 531] width 29 height 20
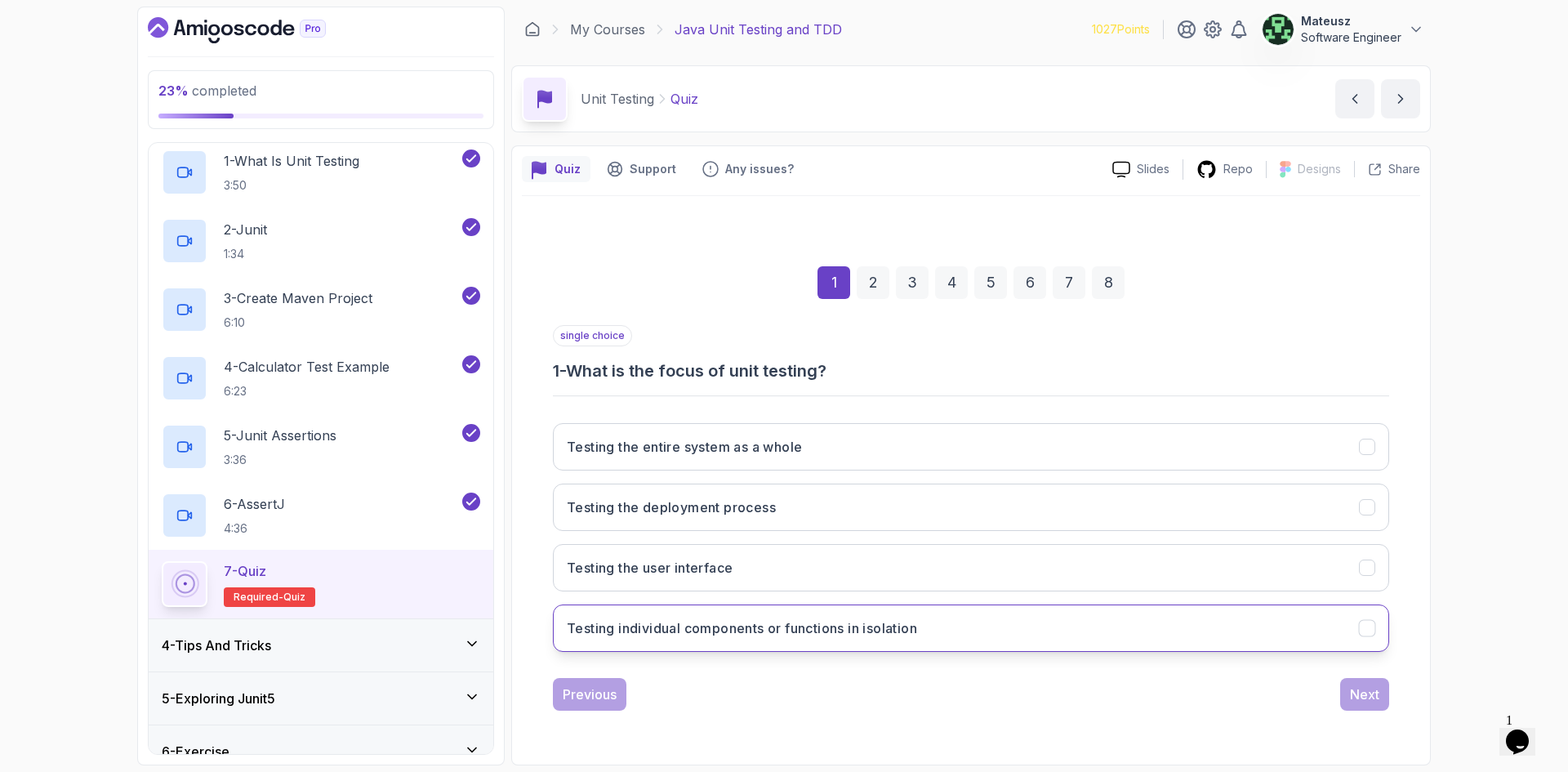
click at [894, 634] on h3 "Testing individual components or functions in isolation" at bounding box center [743, 628] width 351 height 20
click at [1369, 689] on div "Next" at bounding box center [1365, 695] width 29 height 20
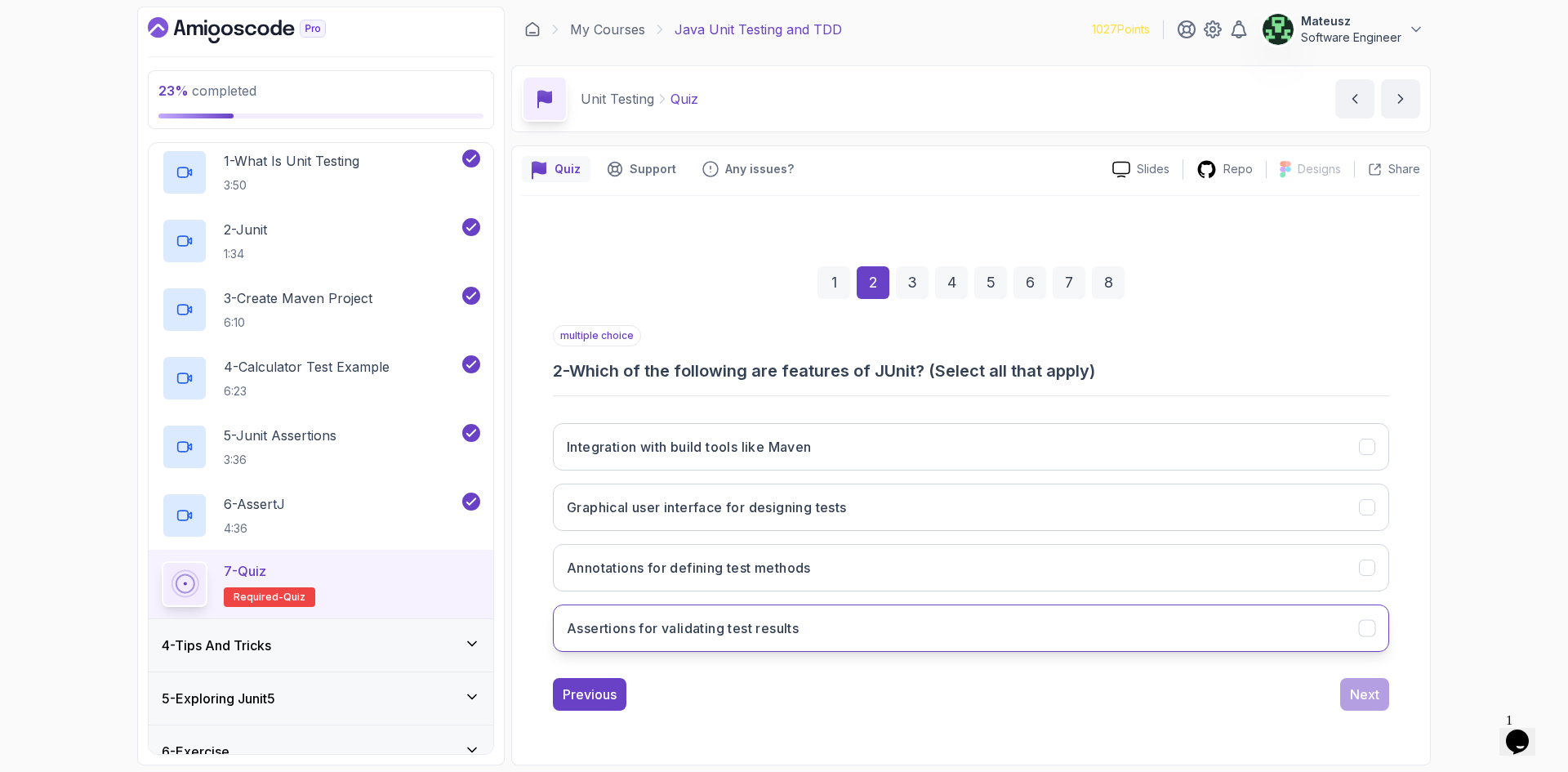
click at [876, 622] on button "Assertions for validating test results" at bounding box center [971, 628] width 836 height 48
click at [799, 571] on h3 "Annotations for defining test methods" at bounding box center [689, 569] width 244 height 20
click at [1364, 707] on button "Next" at bounding box center [1365, 694] width 49 height 33
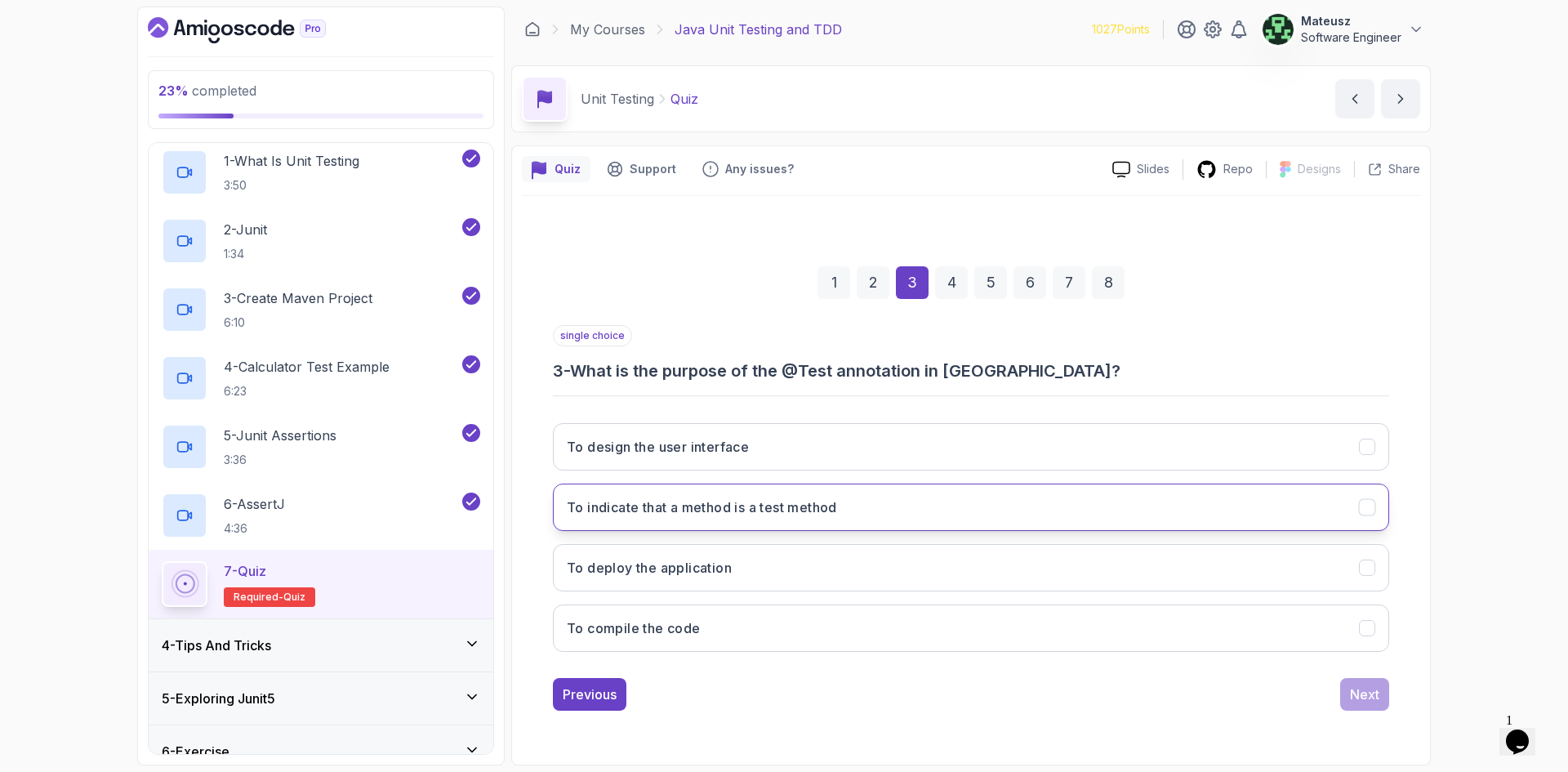
click at [777, 516] on h3 "To indicate that a method is a test method" at bounding box center [702, 508] width 270 height 20
click at [1364, 697] on div "Next" at bounding box center [1365, 695] width 29 height 20
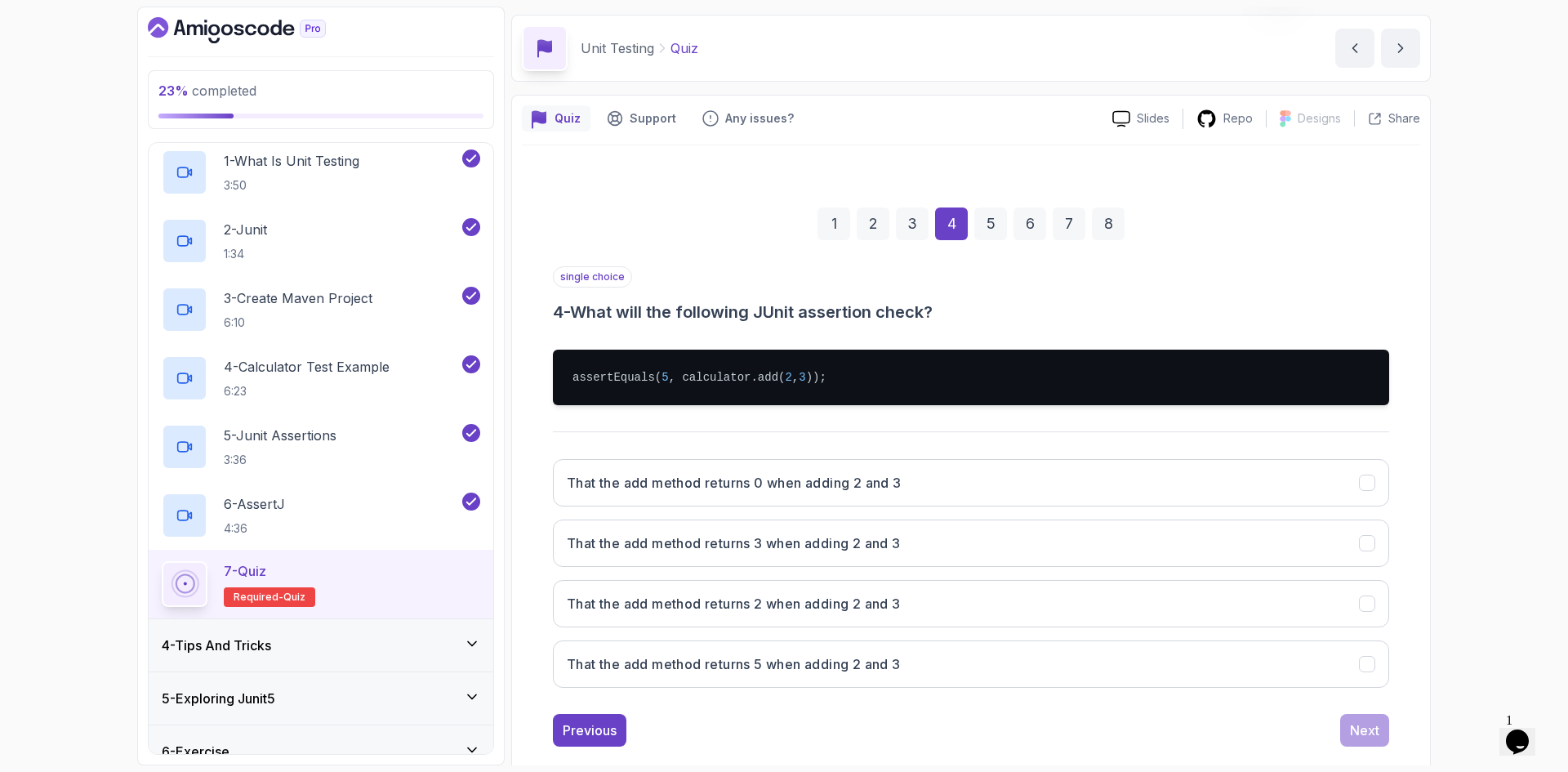
scroll to position [79, 0]
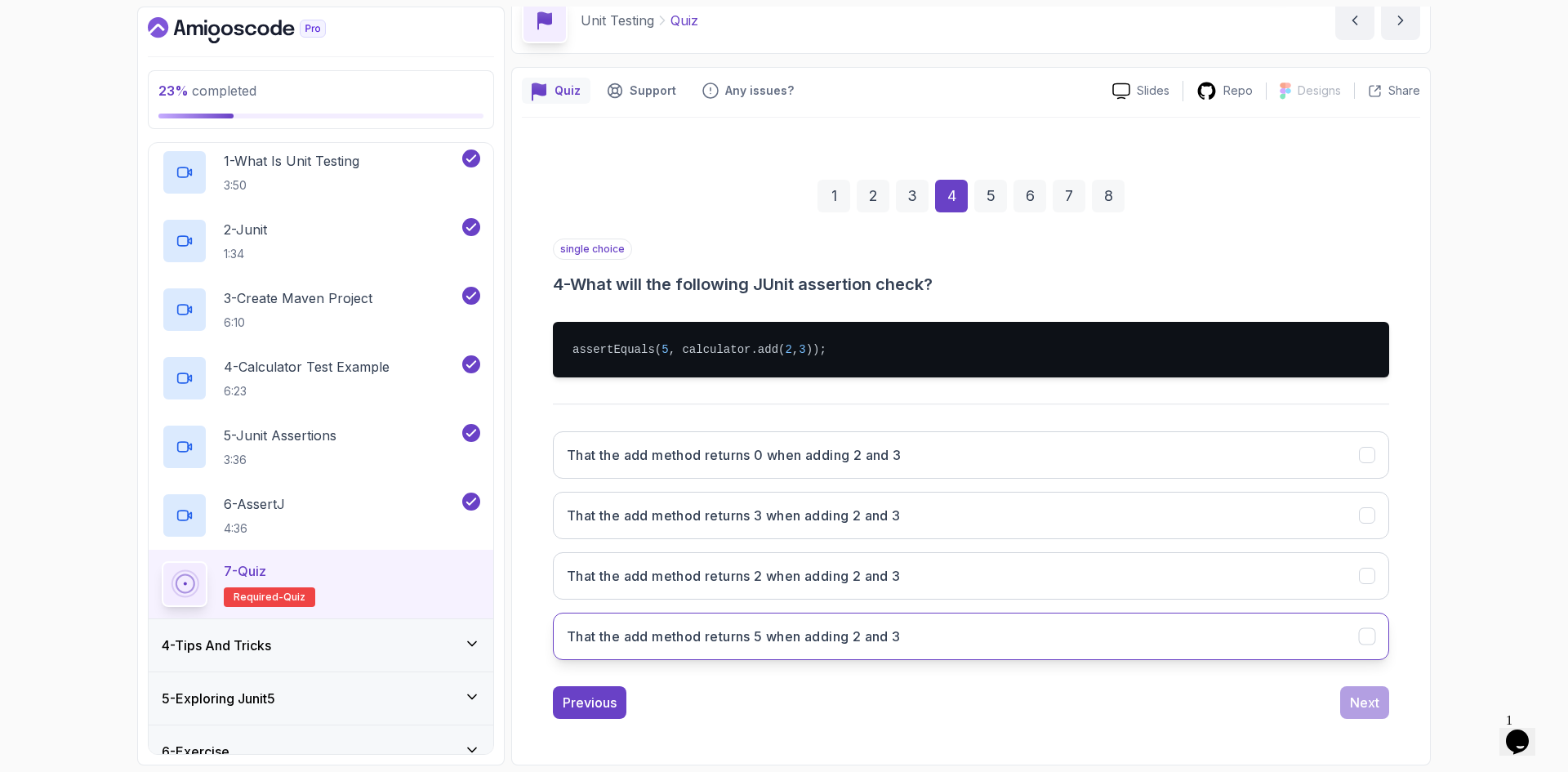
click at [923, 627] on button "That the add method returns 5 when adding 2 and 3" at bounding box center [971, 637] width 836 height 48
click at [1368, 709] on div "Next" at bounding box center [1365, 703] width 29 height 20
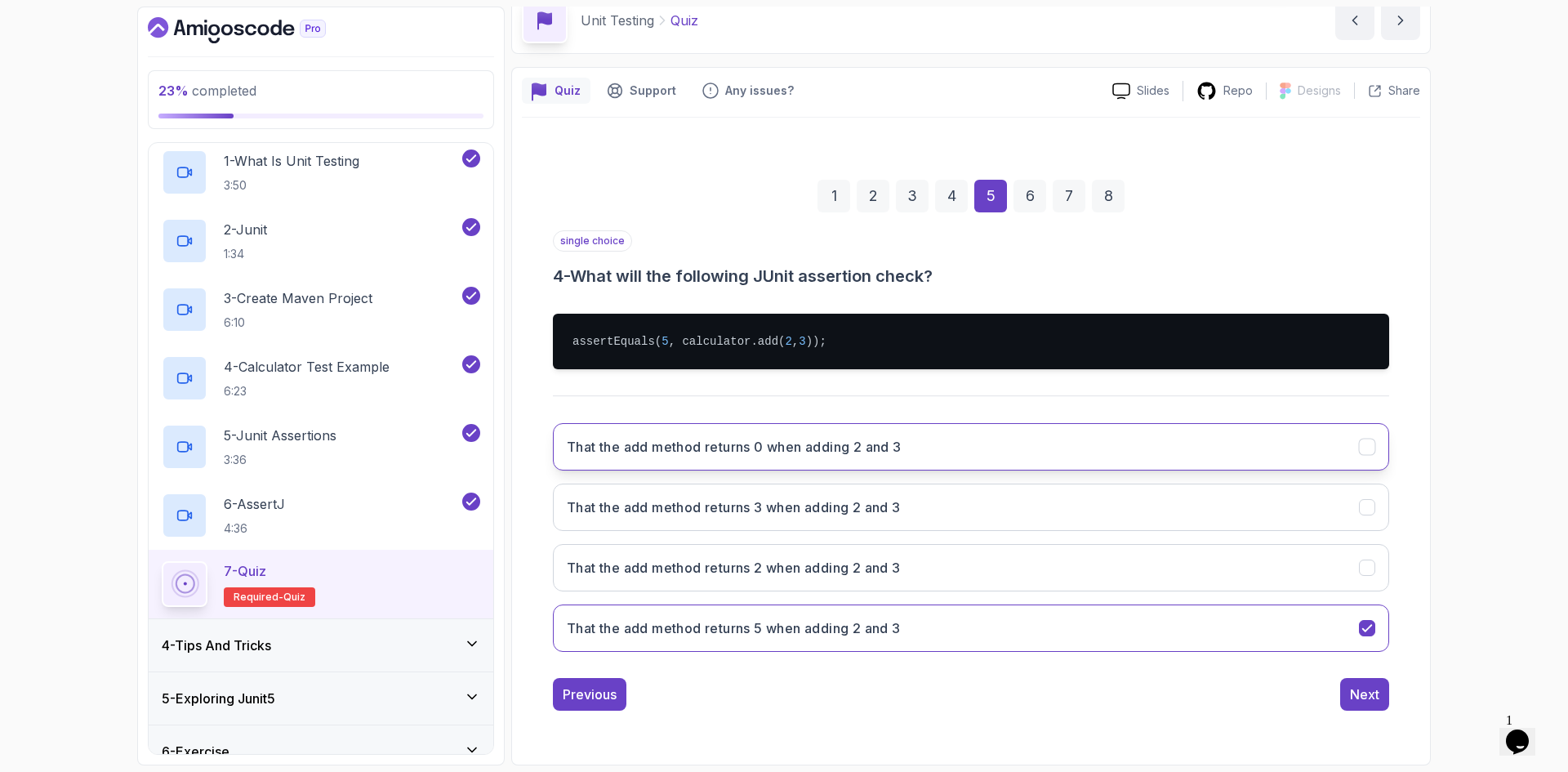
scroll to position [0, 0]
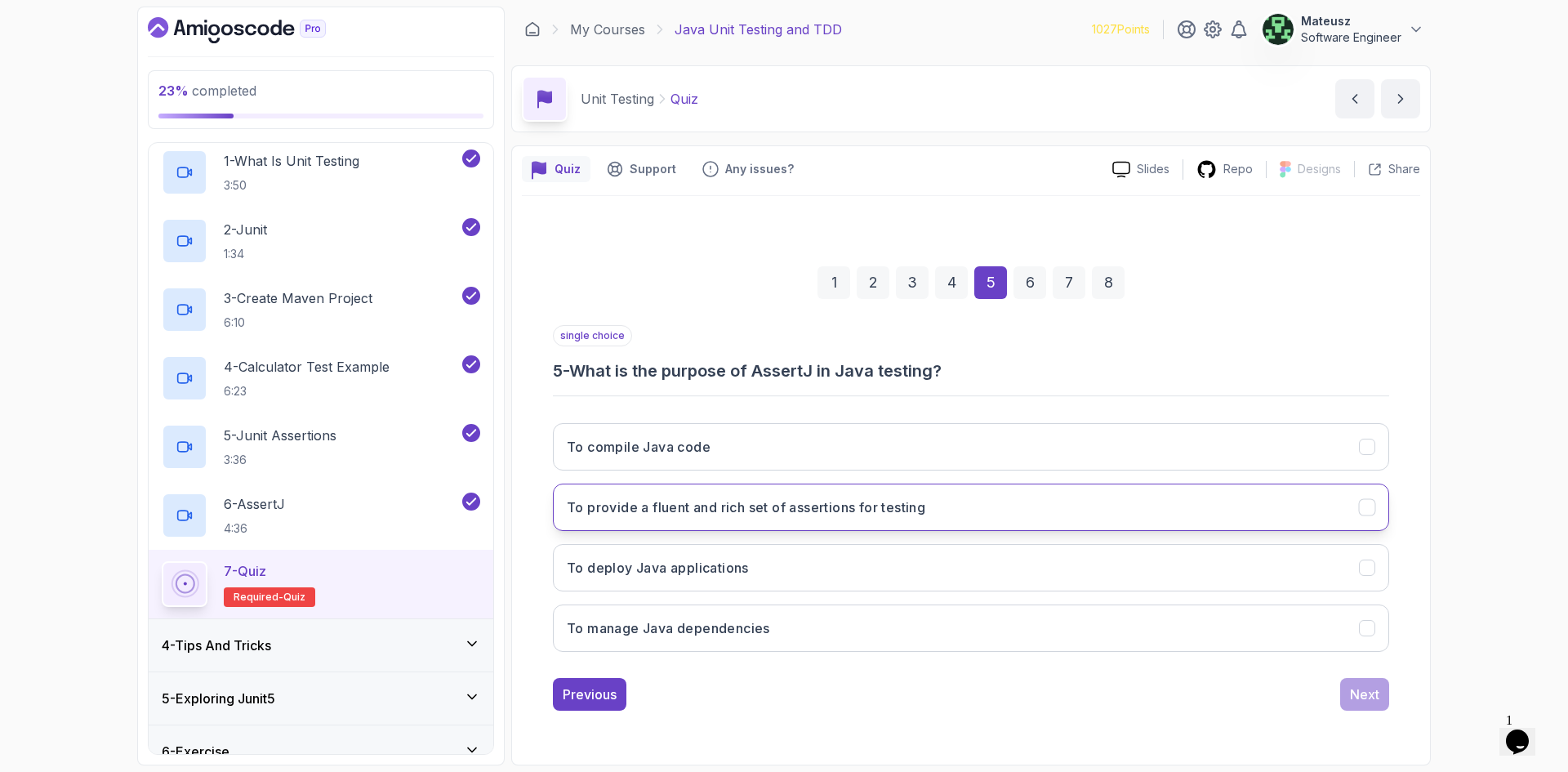
click at [853, 514] on h3 "To provide a fluent and rich set of assertions for testing" at bounding box center [747, 508] width 359 height 20
click at [1366, 699] on div "Next" at bounding box center [1365, 695] width 29 height 20
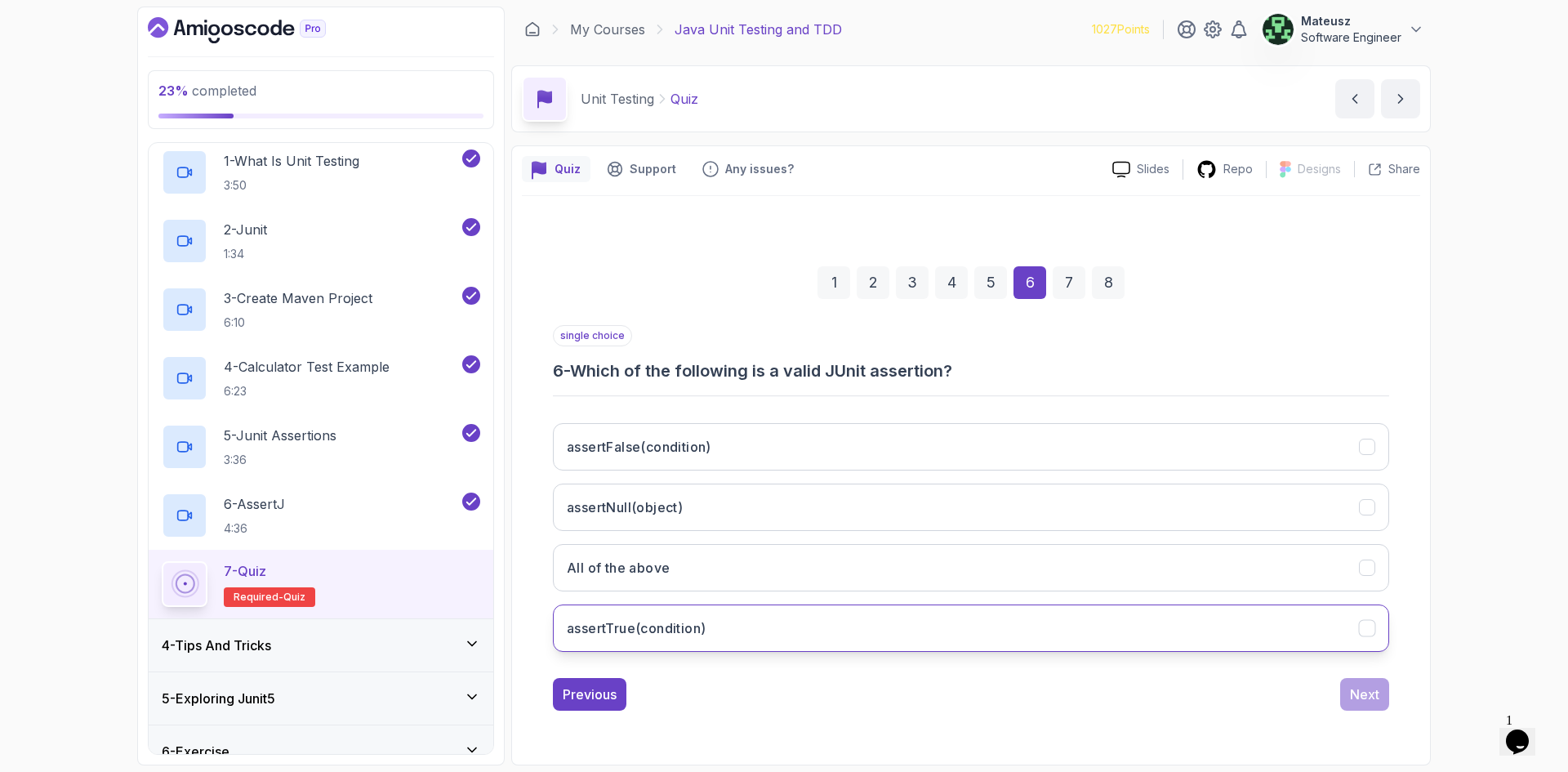
click at [726, 631] on button "assertTrue(condition)" at bounding box center [971, 628] width 836 height 48
drag, startPoint x: 1373, startPoint y: 692, endPoint x: 1360, endPoint y: 686, distance: 14.3
click at [1374, 691] on div "Next" at bounding box center [1365, 695] width 29 height 20
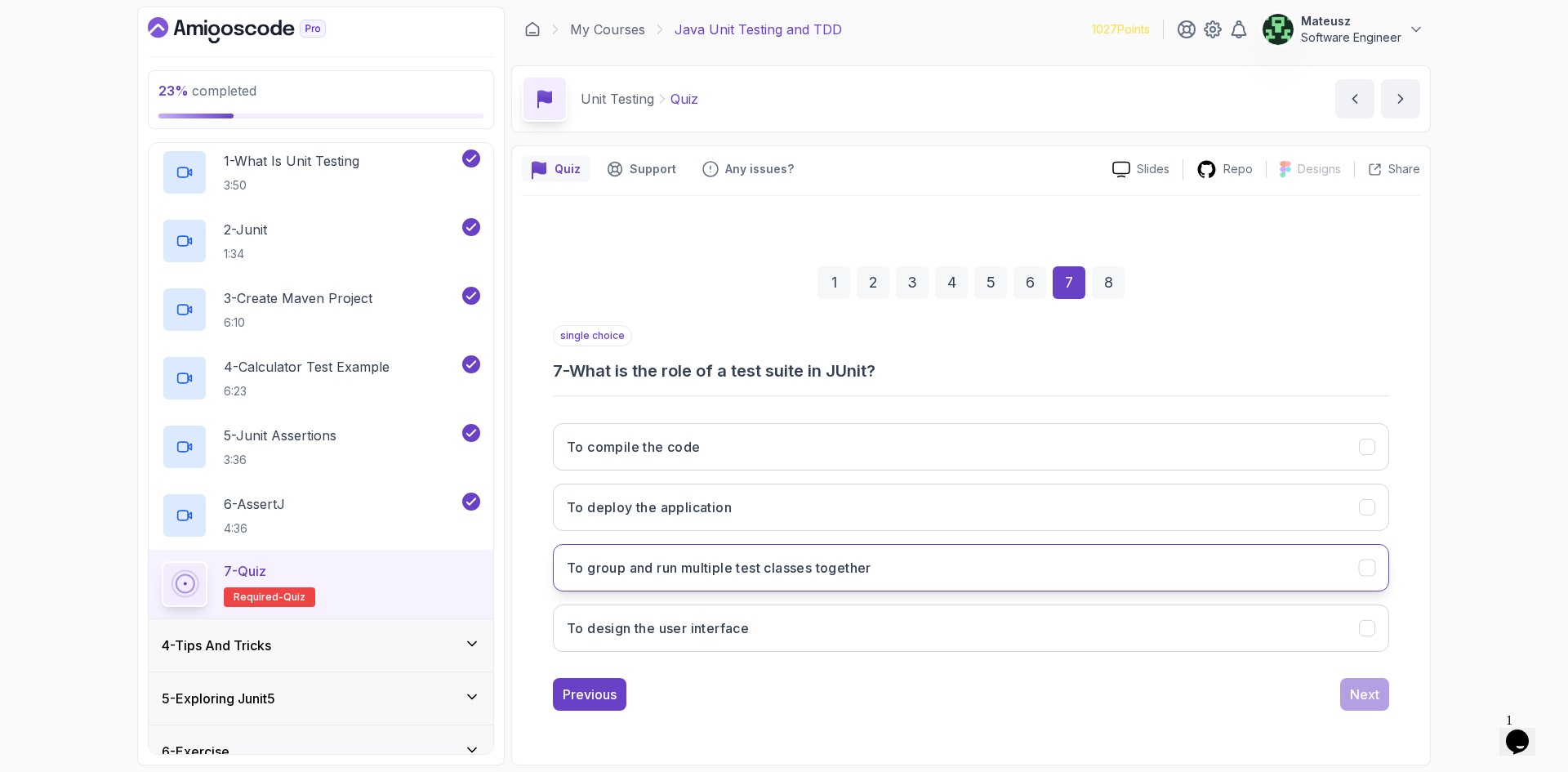
click at [802, 584] on button "To group and run multiple test classes together" at bounding box center [971, 569] width 836 height 48
click at [1353, 700] on div "Next" at bounding box center [1365, 695] width 29 height 20
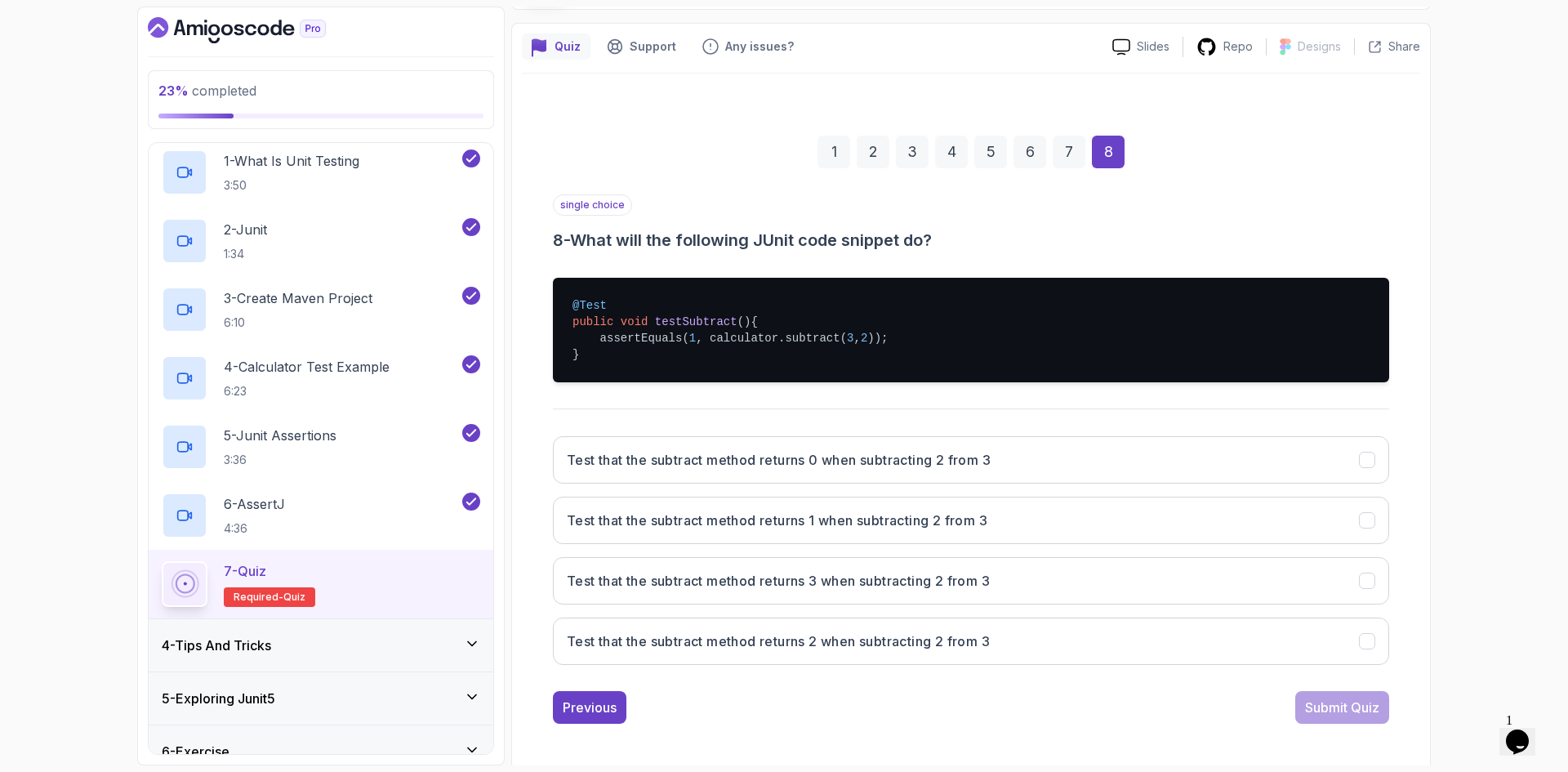
scroll to position [128, 0]
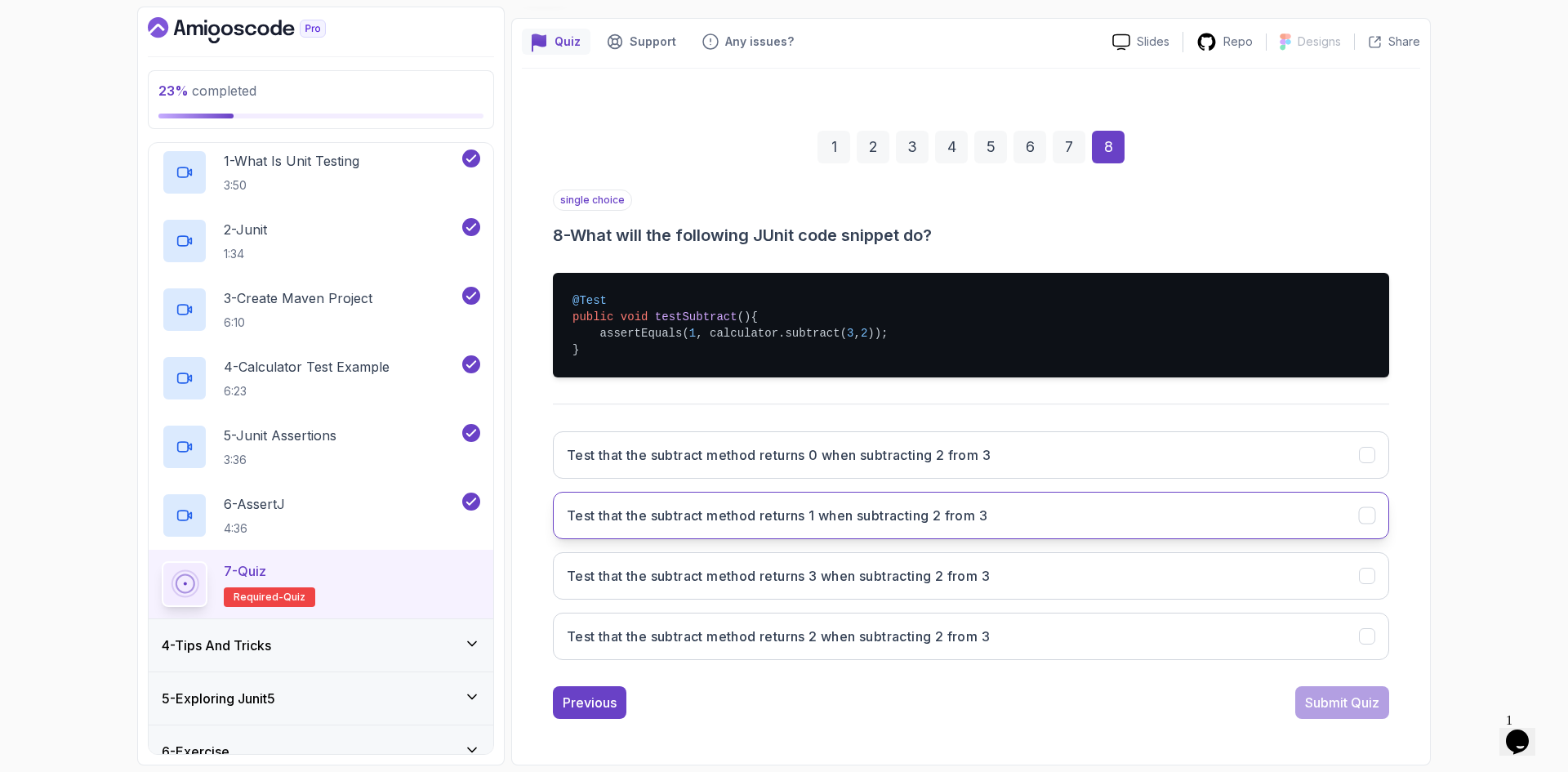
click at [893, 527] on button "Test that the subtract method returns 1 when subtracting 2 from 3" at bounding box center [971, 516] width 836 height 48
click at [1324, 712] on div "Submit Quiz" at bounding box center [1342, 703] width 75 height 20
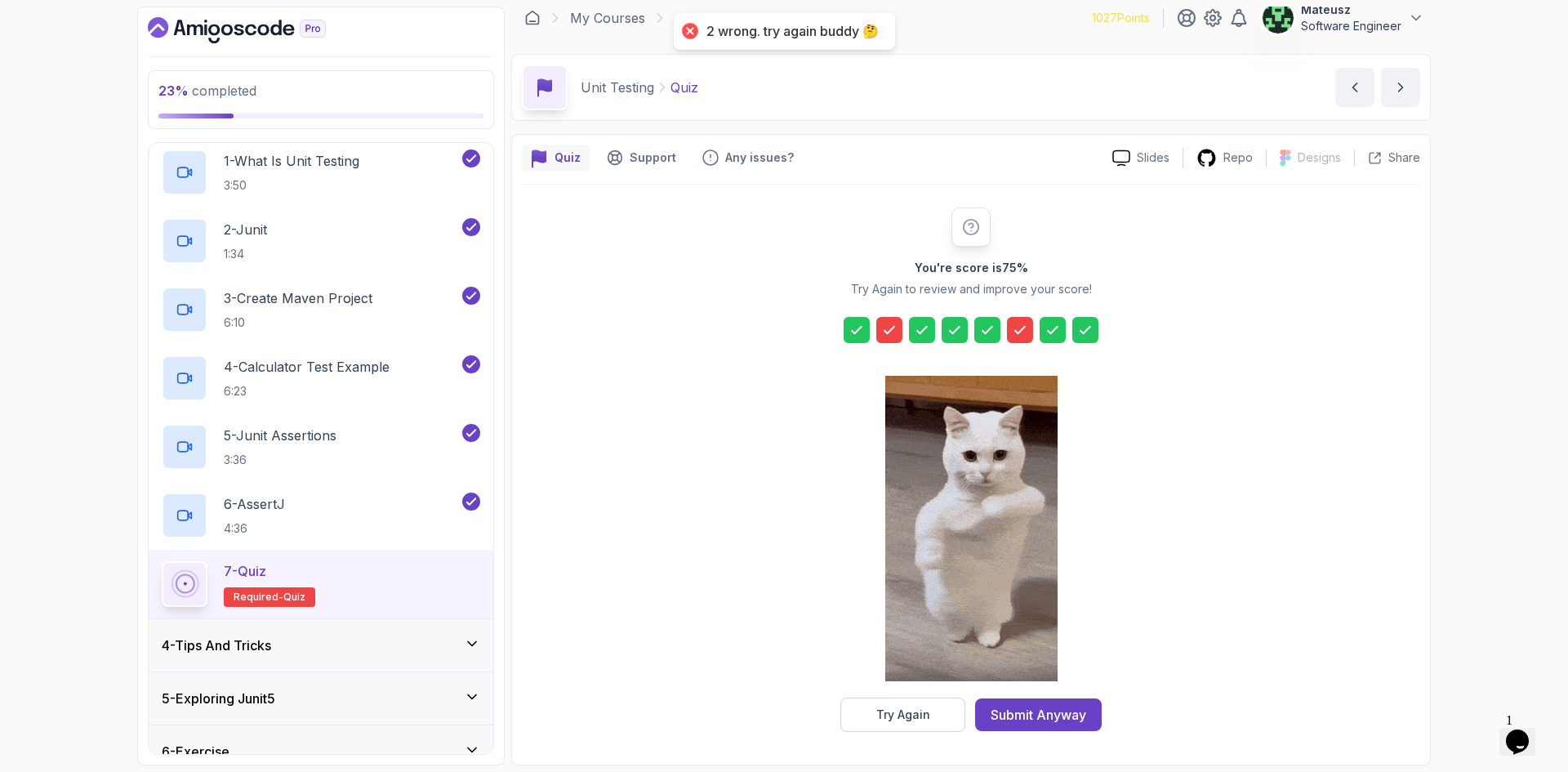
click at [887, 323] on icon at bounding box center [889, 330] width 16 height 16
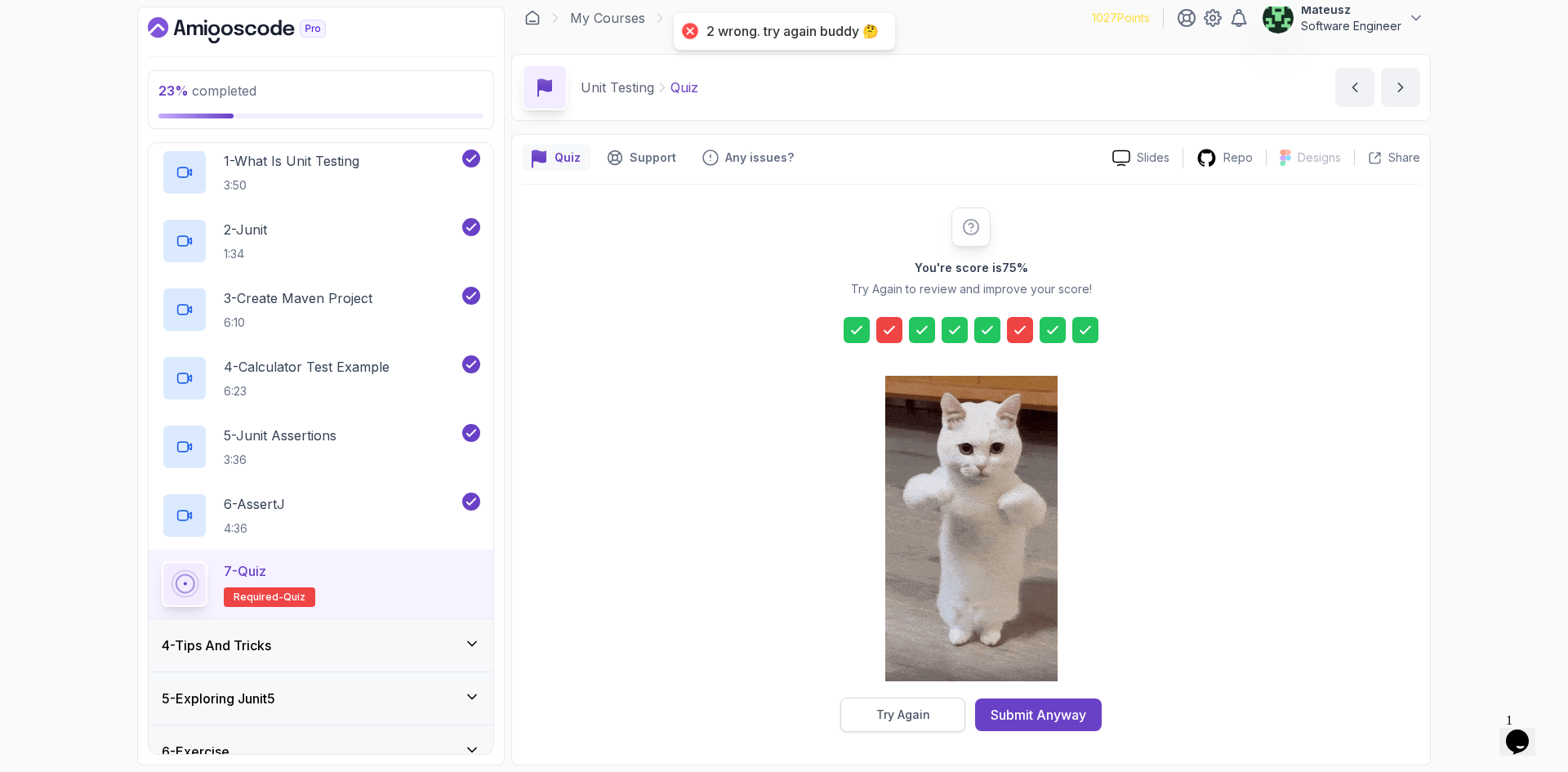
click at [934, 712] on button "Try Again" at bounding box center [902, 715] width 125 height 34
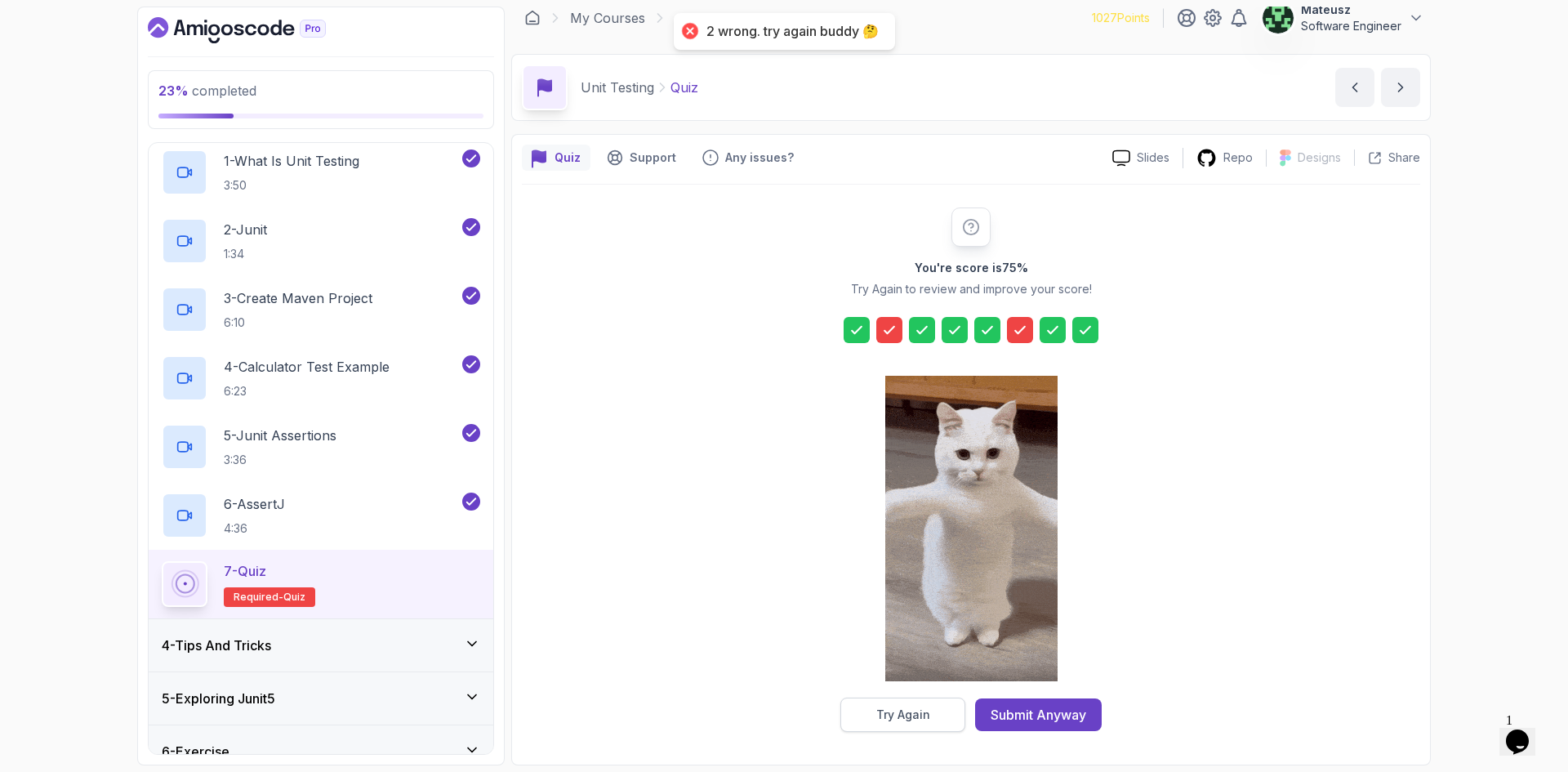
scroll to position [0, 0]
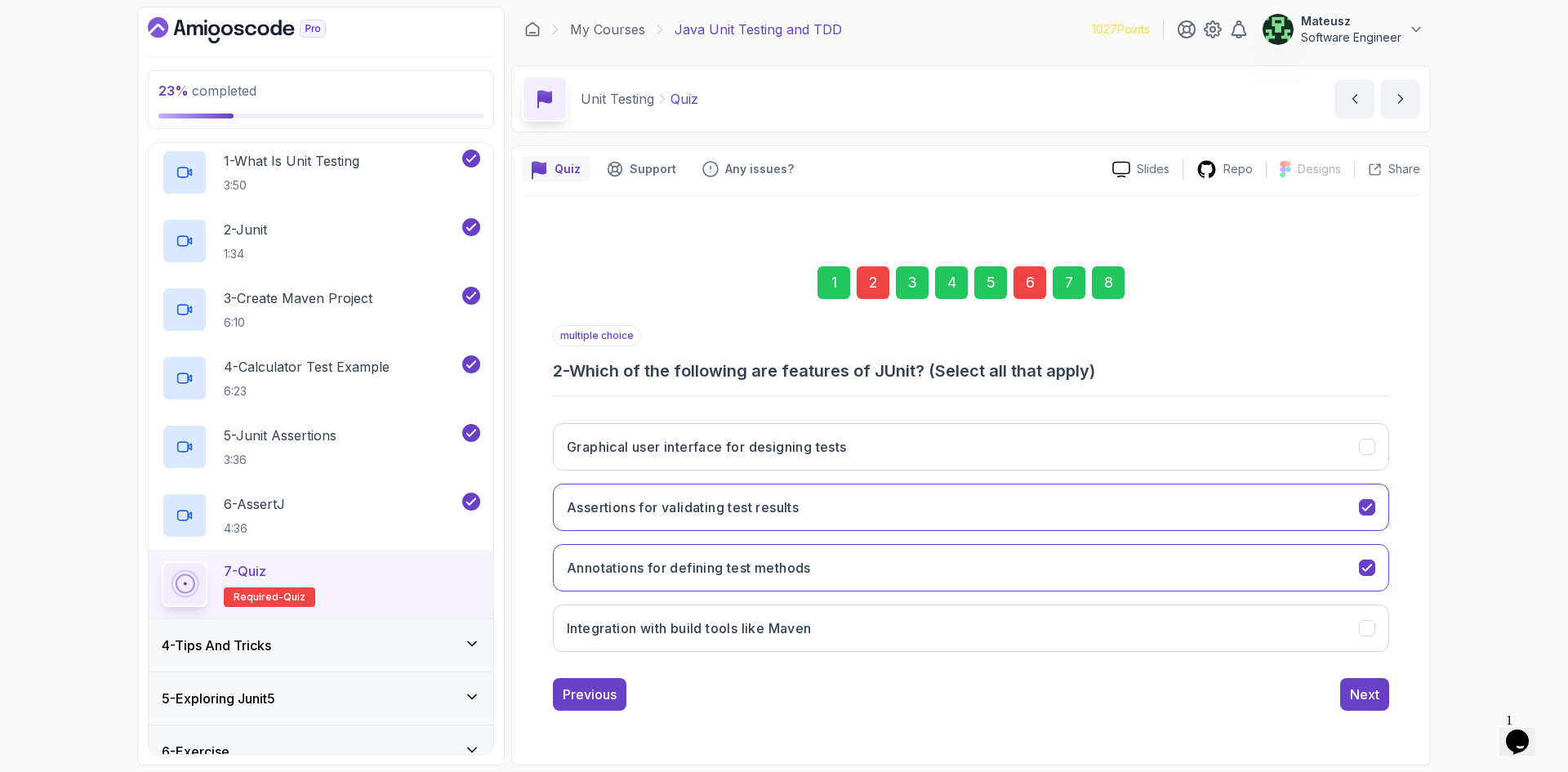
click at [859, 263] on div "1 2 3 4 5 6 7 8" at bounding box center [971, 282] width 836 height 85
click at [869, 277] on div "2" at bounding box center [873, 282] width 33 height 33
click at [775, 639] on button "Integration with build tools like Maven" at bounding box center [971, 628] width 836 height 48
click at [1360, 699] on div "Next" at bounding box center [1365, 695] width 29 height 20
click at [1025, 282] on div "6" at bounding box center [1030, 282] width 33 height 33
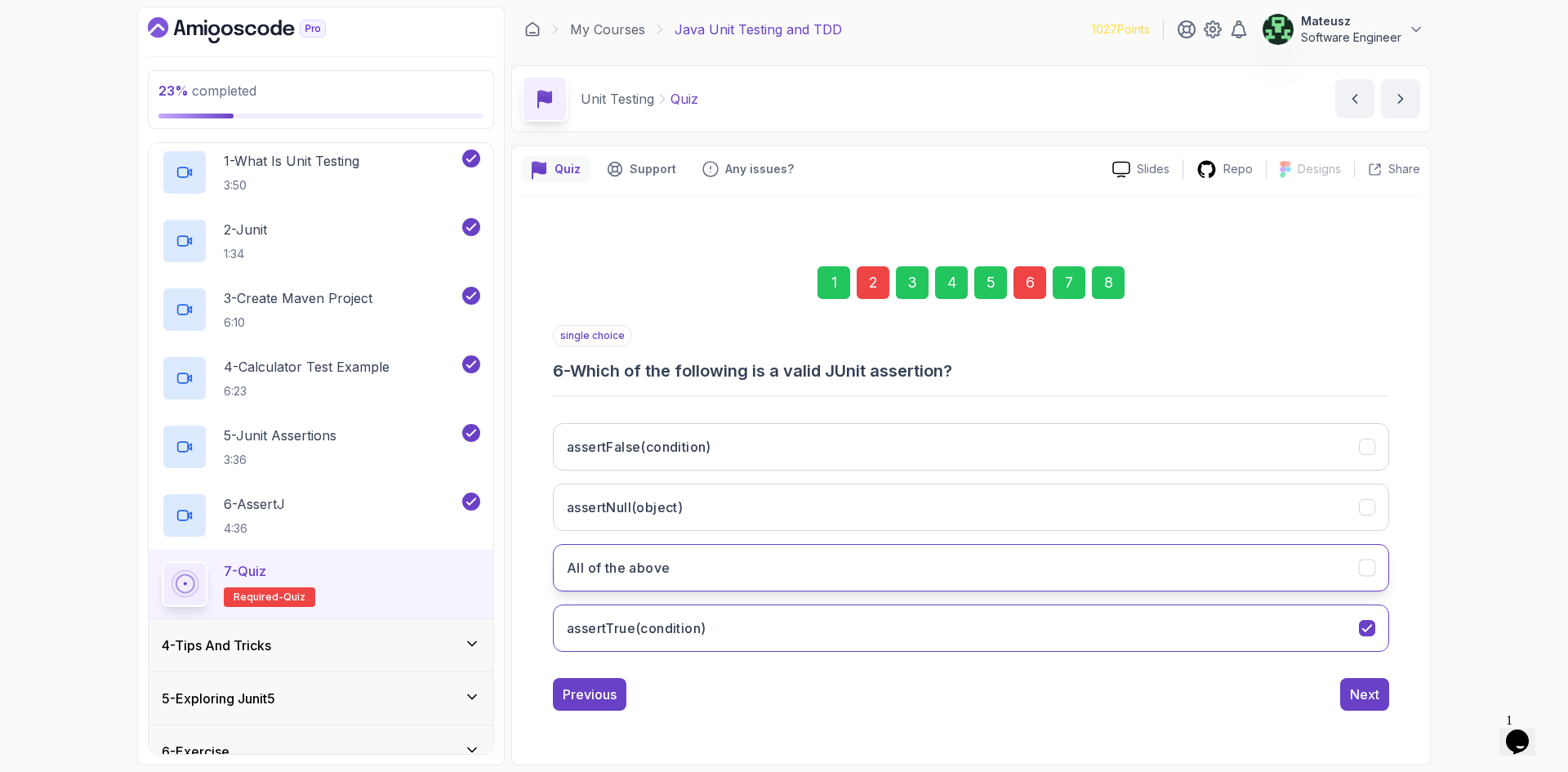
click at [672, 569] on button "All of the above" at bounding box center [971, 569] width 836 height 48
click at [1109, 268] on div "8" at bounding box center [1108, 282] width 33 height 33
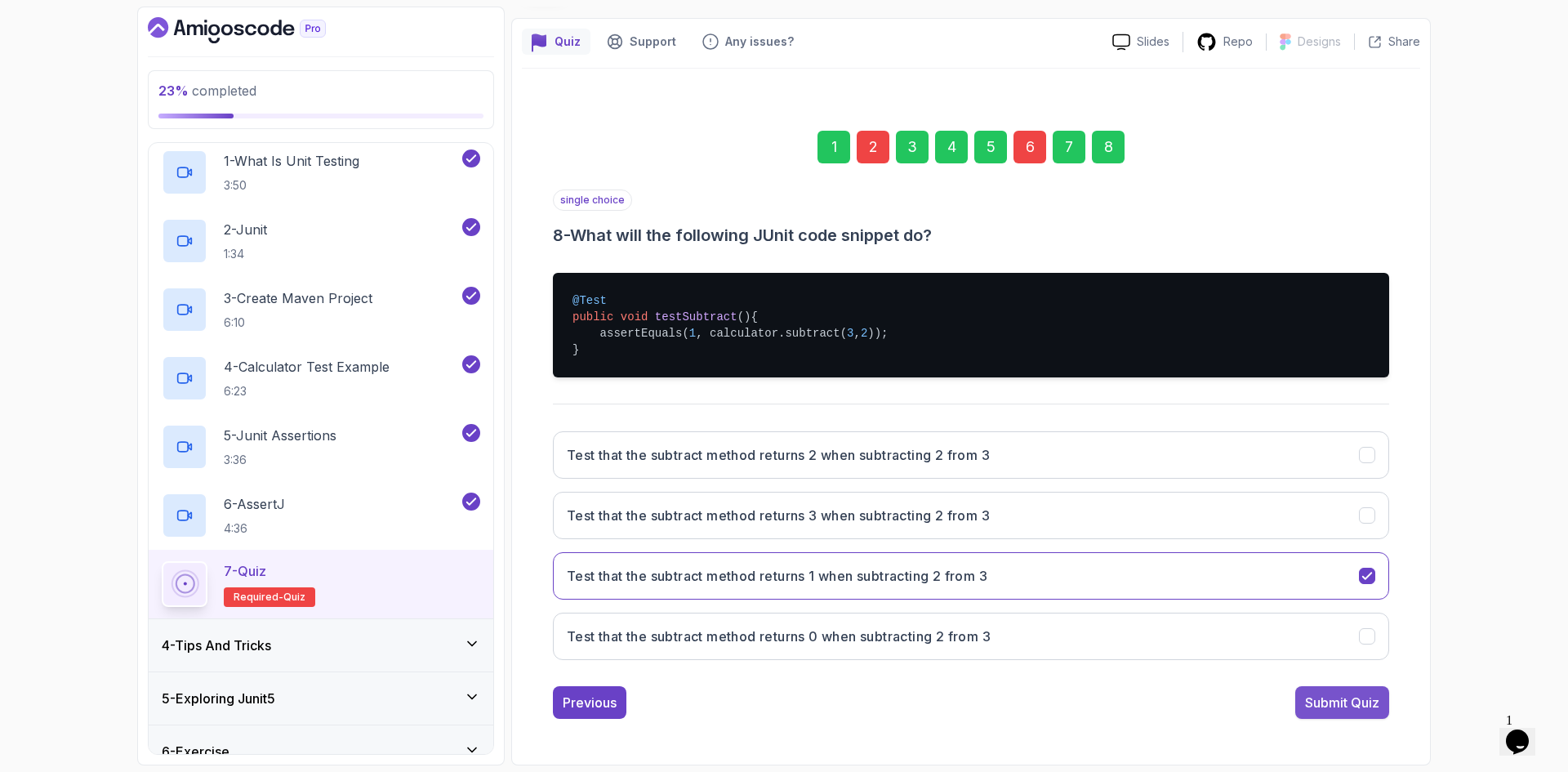
click at [1369, 704] on div "Submit Quiz" at bounding box center [1342, 703] width 75 height 20
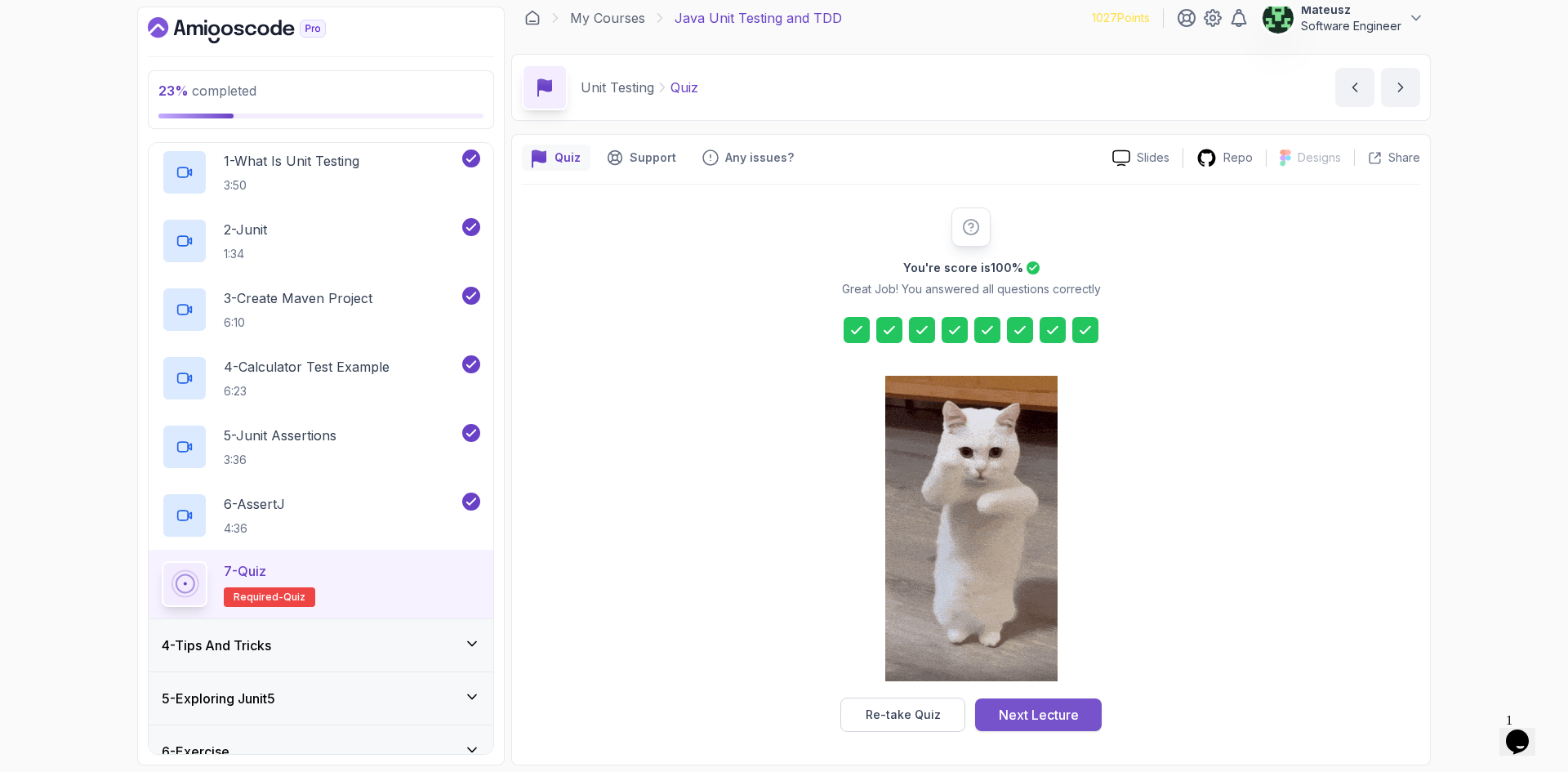
click at [1025, 722] on div "Next Lecture" at bounding box center [1039, 715] width 80 height 20
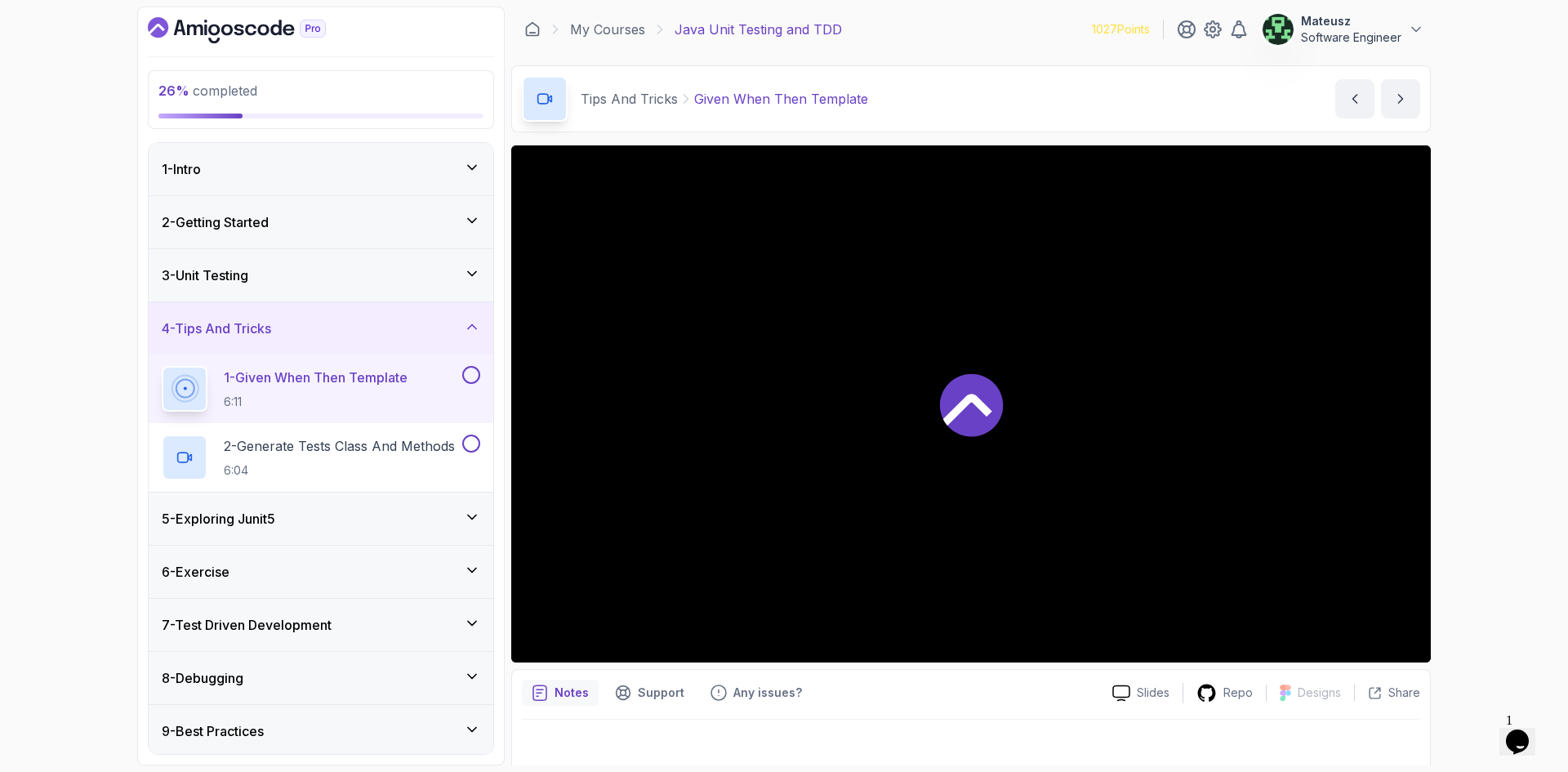
drag, startPoint x: 86, startPoint y: 206, endPoint x: 82, endPoint y: 197, distance: 9.8
drag, startPoint x: 82, startPoint y: 197, endPoint x: 91, endPoint y: 215, distance: 20.1
click at [72, 179] on div "26 % completed 1 - Intro 2 - Getting Started 3 - Unit Testing 4 - Tips And Tric…" at bounding box center [784, 386] width 1568 height 772
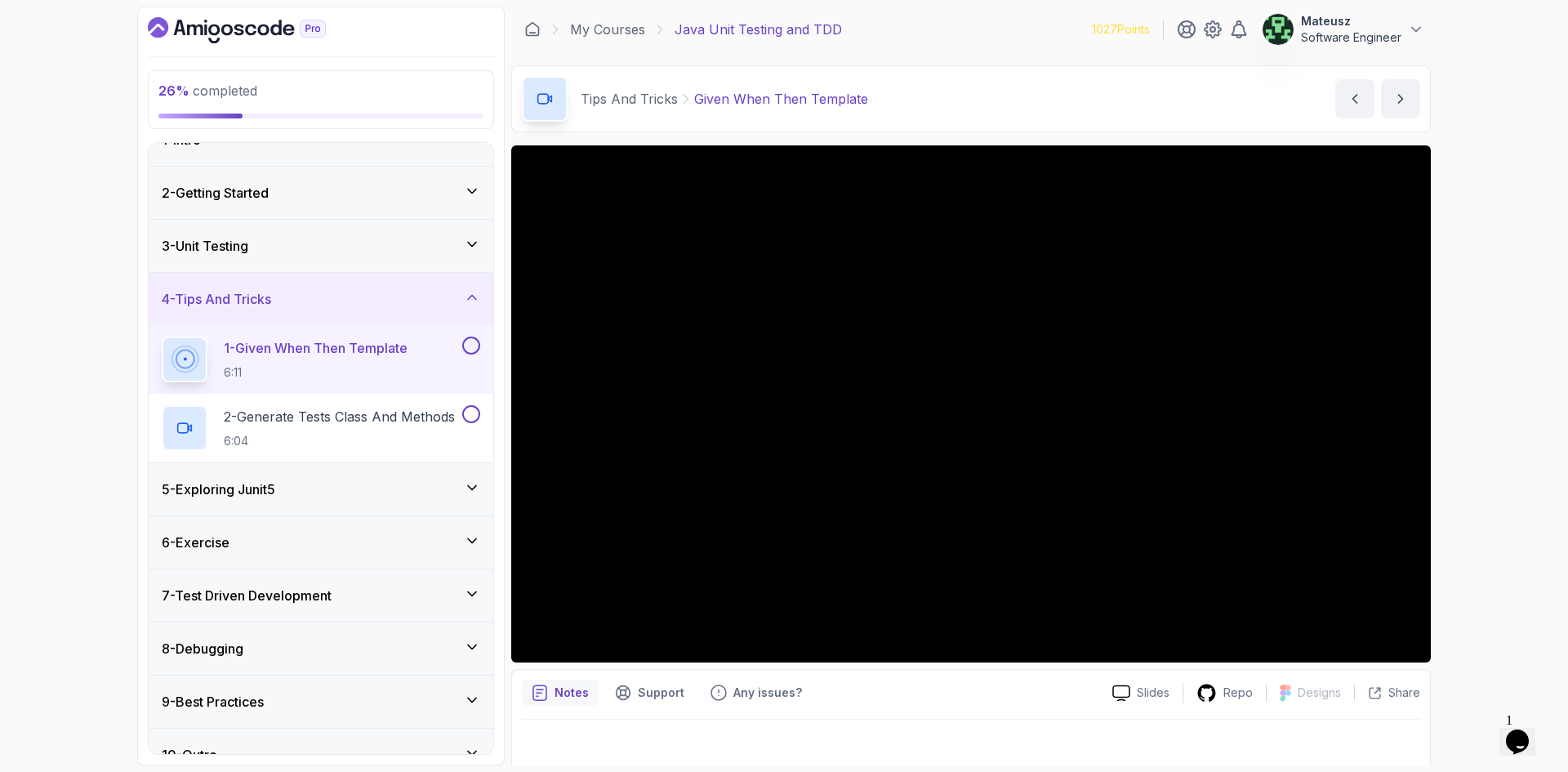
scroll to position [57, 0]
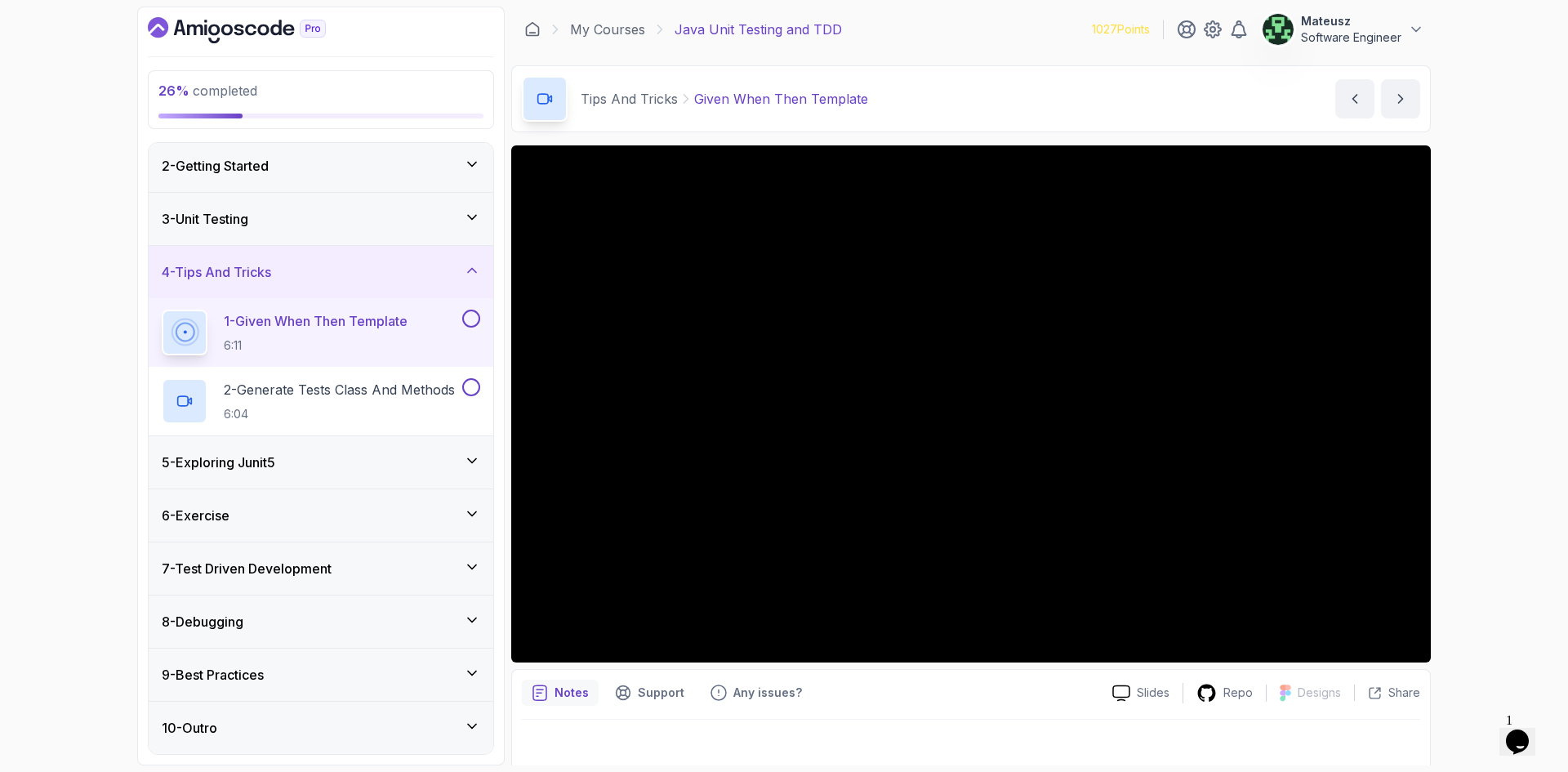
drag, startPoint x: 1039, startPoint y: 20, endPoint x: 971, endPoint y: 26, distance: 68.3
drag, startPoint x: 971, startPoint y: 26, endPoint x: 945, endPoint y: 10, distance: 30.5
click at [945, 26] on div "My Courses Java Unit Testing and TDD 1027 Points Mateusz Software Engineer" at bounding box center [971, 30] width 920 height 46
drag, startPoint x: 1026, startPoint y: 24, endPoint x: 923, endPoint y: 25, distance: 103.0
drag, startPoint x: 923, startPoint y: 25, endPoint x: 933, endPoint y: 5, distance: 22.4
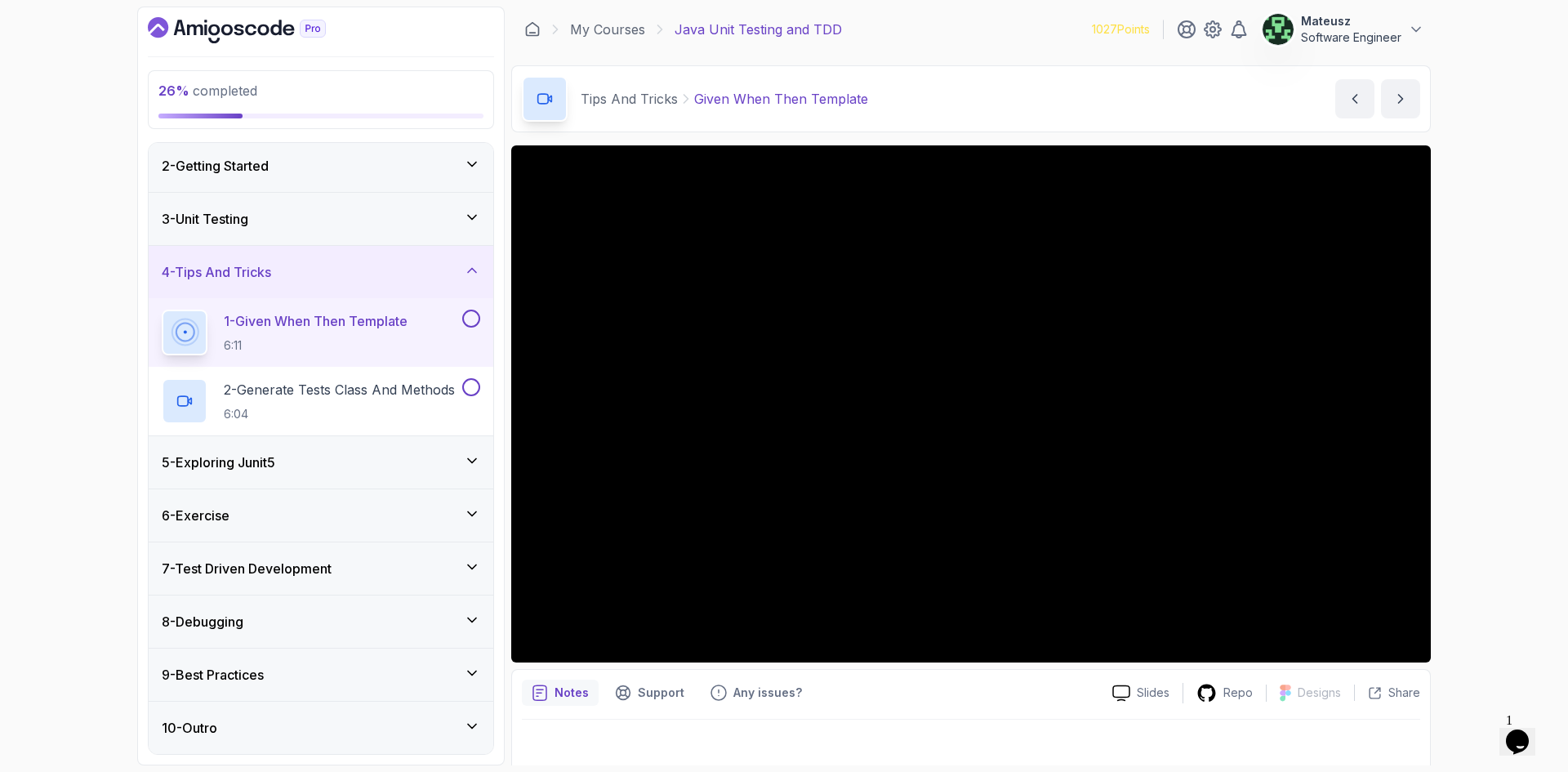
click at [927, 18] on div "My Courses Java Unit Testing and TDD 1027 Points Mateusz Software Engineer" at bounding box center [971, 30] width 920 height 46
drag, startPoint x: 1022, startPoint y: 30, endPoint x: 998, endPoint y: 34, distance: 24.3
click at [989, 25] on div "My Courses Java Unit Testing and TDD 1027 Points Mateusz Software Engineer" at bounding box center [971, 30] width 920 height 46
drag, startPoint x: 1056, startPoint y: 20, endPoint x: 1029, endPoint y: 20, distance: 27.0
click at [1029, 20] on div "My Courses Java Unit Testing and TDD 1027 Points Mateusz Software Engineer" at bounding box center [971, 30] width 920 height 46
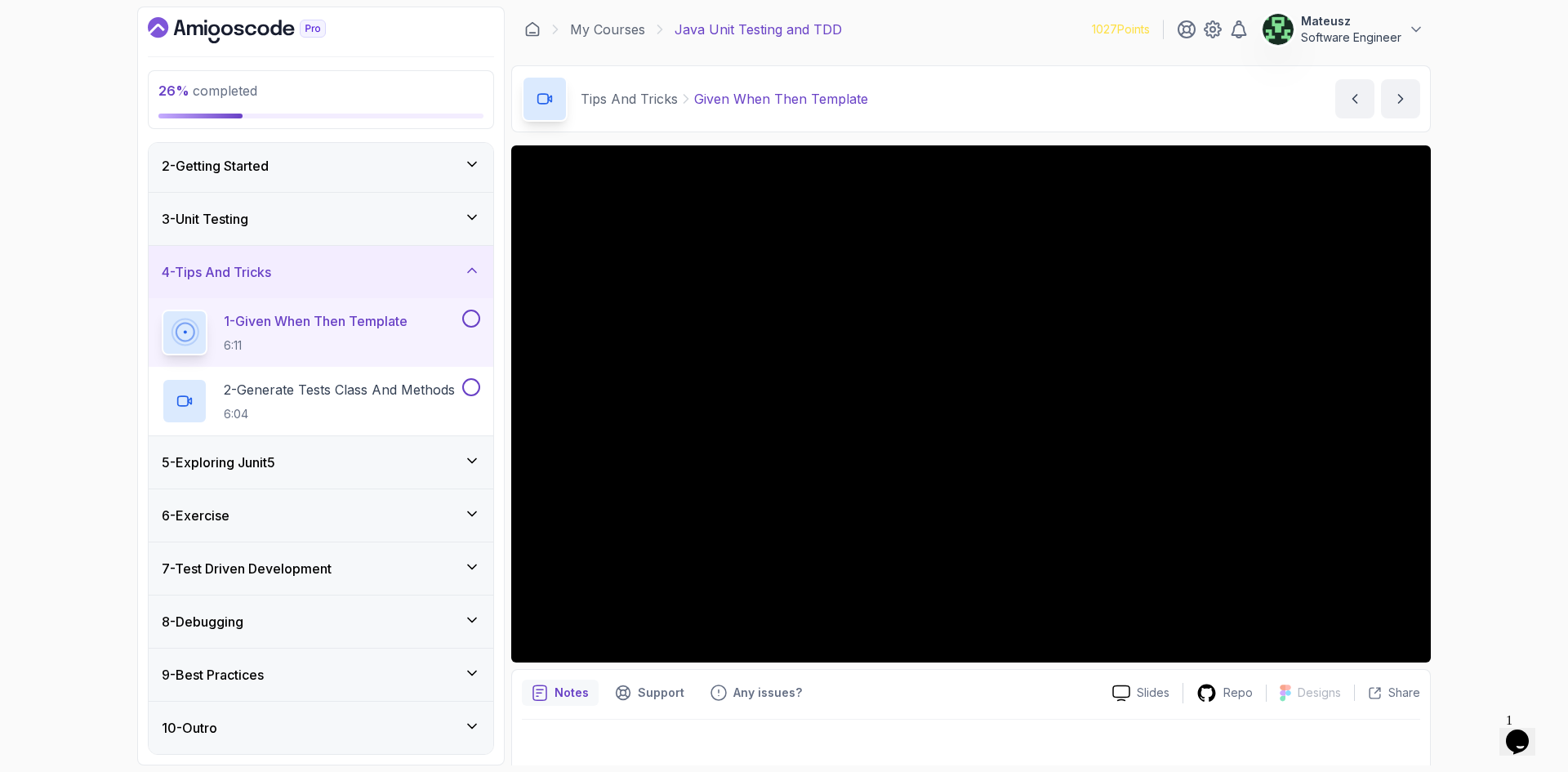
drag, startPoint x: 1033, startPoint y: 30, endPoint x: 997, endPoint y: 25, distance: 36.3
click at [997, 25] on div "My Courses Java Unit Testing and TDD 1027 Points Mateusz Software Engineer" at bounding box center [971, 30] width 920 height 46
drag, startPoint x: 998, startPoint y: 33, endPoint x: 958, endPoint y: 30, distance: 40.1
click at [958, 30] on div "My Courses Java Unit Testing and TDD 1027 Points Mateusz Software Engineer" at bounding box center [971, 30] width 920 height 46
click at [1264, 365] on icon "Chat attention grabber" at bounding box center [1264, 365] width 0 height 0
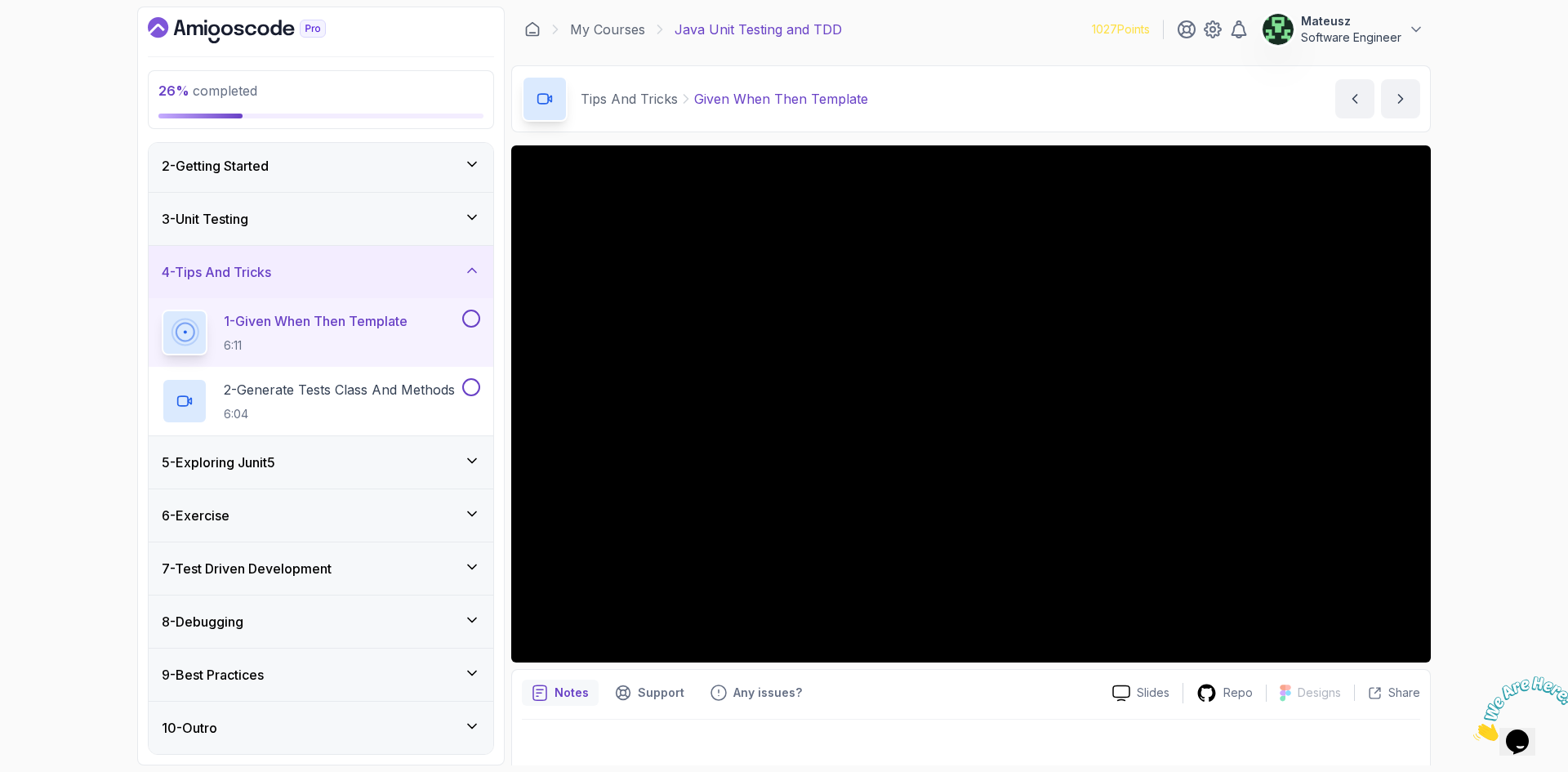
drag, startPoint x: 998, startPoint y: 22, endPoint x: 926, endPoint y: 70, distance: 86.5
click at [910, 27] on div "My Courses Java Unit Testing and TDD 1027 Points Mateusz Software Engineer" at bounding box center [971, 30] width 920 height 46
drag, startPoint x: 1031, startPoint y: 24, endPoint x: 961, endPoint y: 23, distance: 70.0
click at [959, 23] on div "My Courses Java Unit Testing and TDD 1027 Points Mateusz Software Engineer" at bounding box center [971, 30] width 920 height 46
drag, startPoint x: 998, startPoint y: 21, endPoint x: 958, endPoint y: 55, distance: 52.5
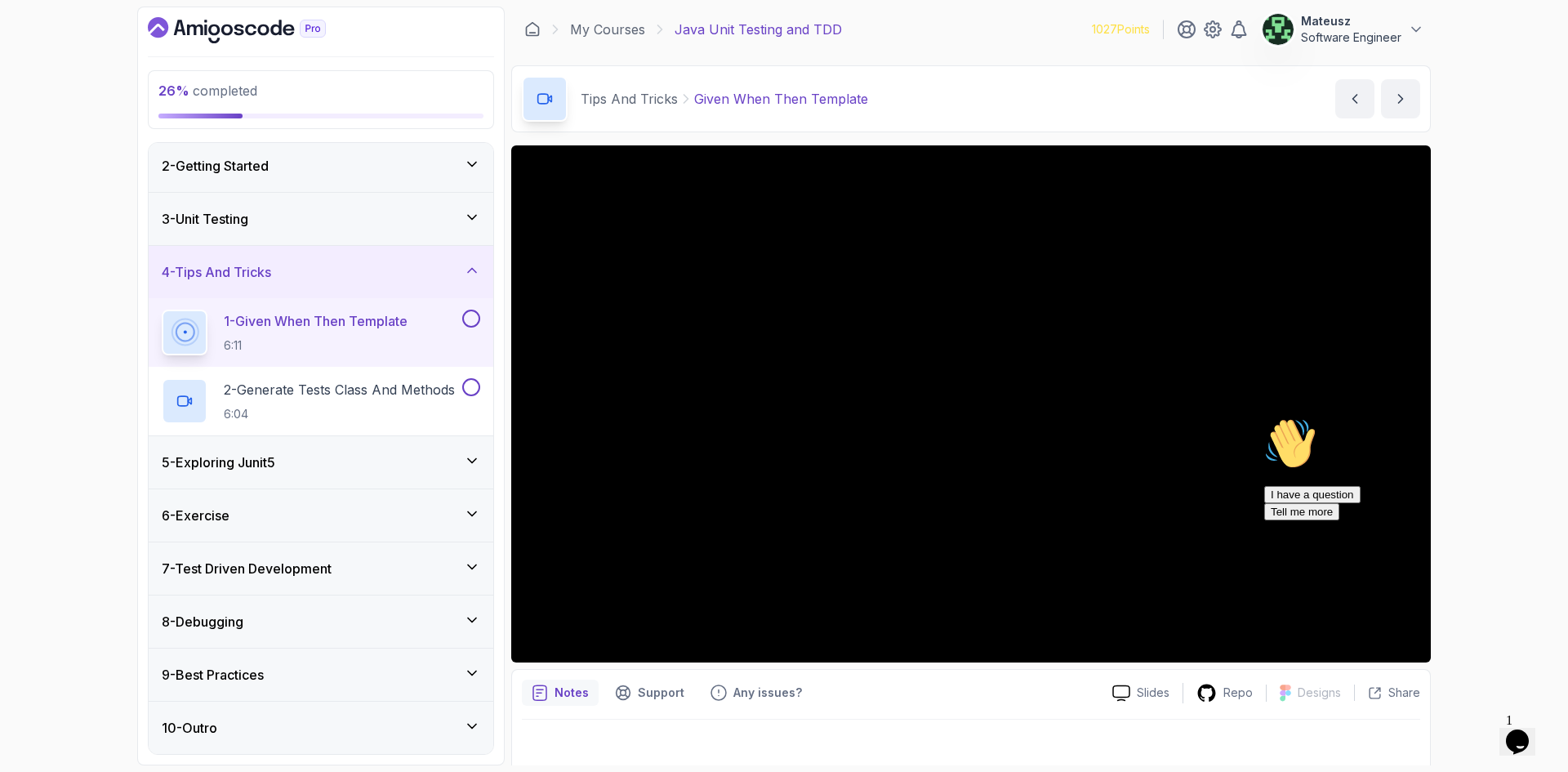
click at [936, 20] on div "My Courses Java Unit Testing and TDD 1027 Points Mateusz Software Engineer" at bounding box center [971, 30] width 920 height 46
click at [1264, 418] on icon "Chat attention grabber" at bounding box center [1264, 418] width 0 height 0
drag, startPoint x: 1036, startPoint y: 16, endPoint x: 1026, endPoint y: 25, distance: 13.5
drag, startPoint x: 1026, startPoint y: 25, endPoint x: 993, endPoint y: 2, distance: 40.2
click at [993, 18] on div "My Courses Java Unit Testing and TDD 1027 Points Mateusz Software Engineer" at bounding box center [971, 30] width 920 height 46
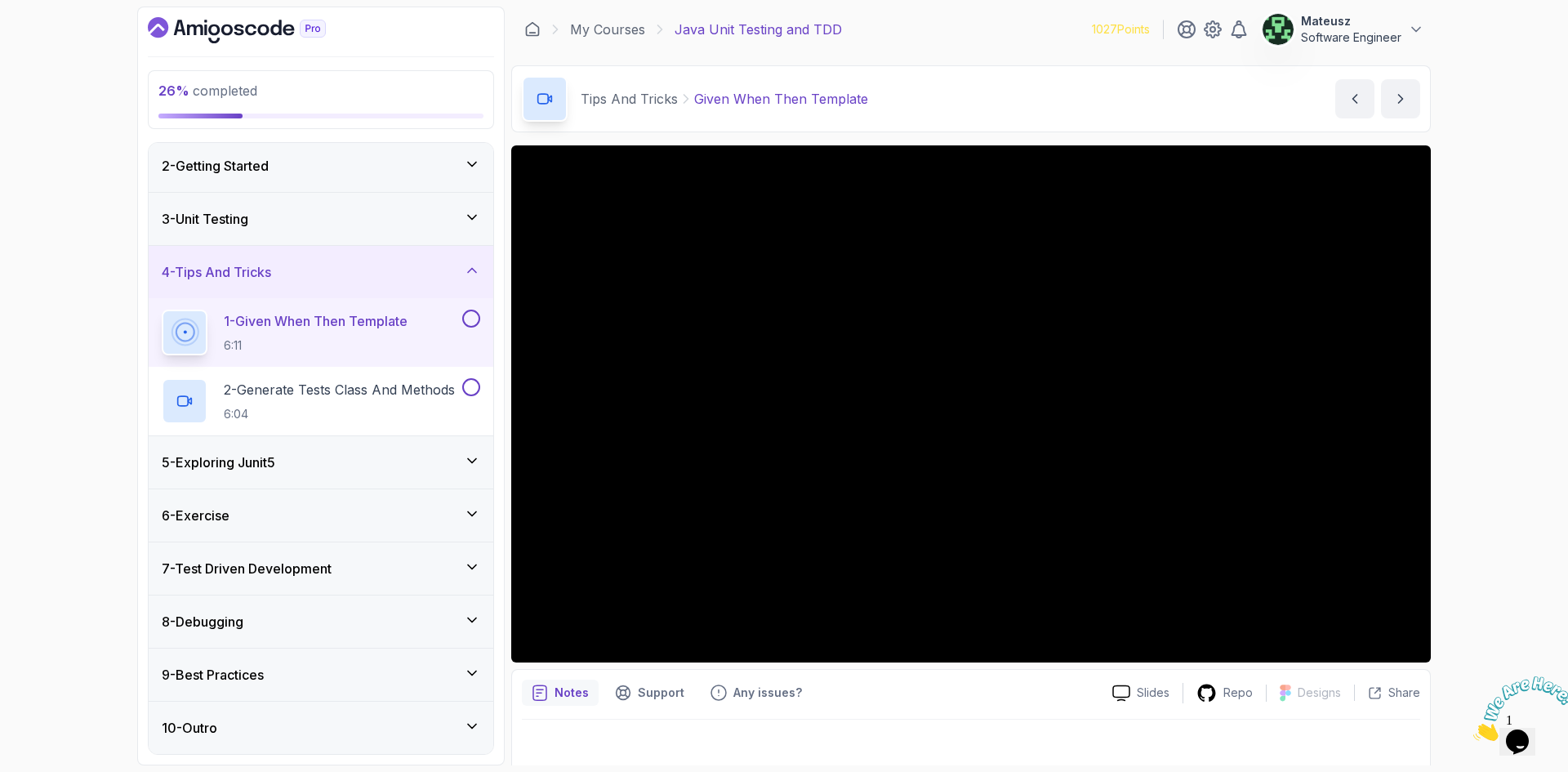
drag, startPoint x: 1016, startPoint y: 22, endPoint x: 991, endPoint y: 23, distance: 25.0
click at [986, 22] on div "My Courses Java Unit Testing and TDD 1027 Points Mateusz Software Engineer" at bounding box center [971, 30] width 920 height 46
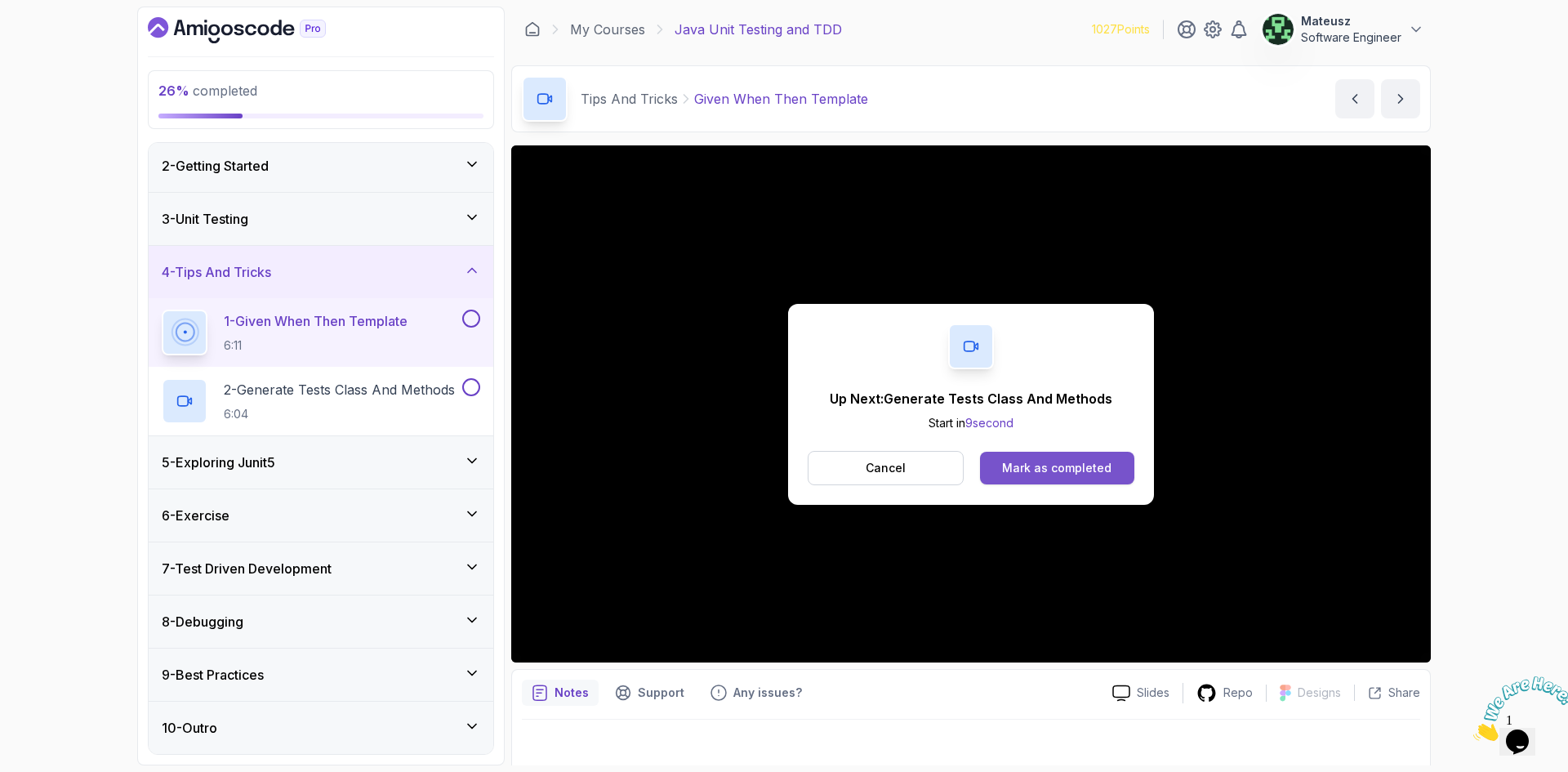
click at [1044, 468] on div "Mark as completed" at bounding box center [1057, 468] width 110 height 16
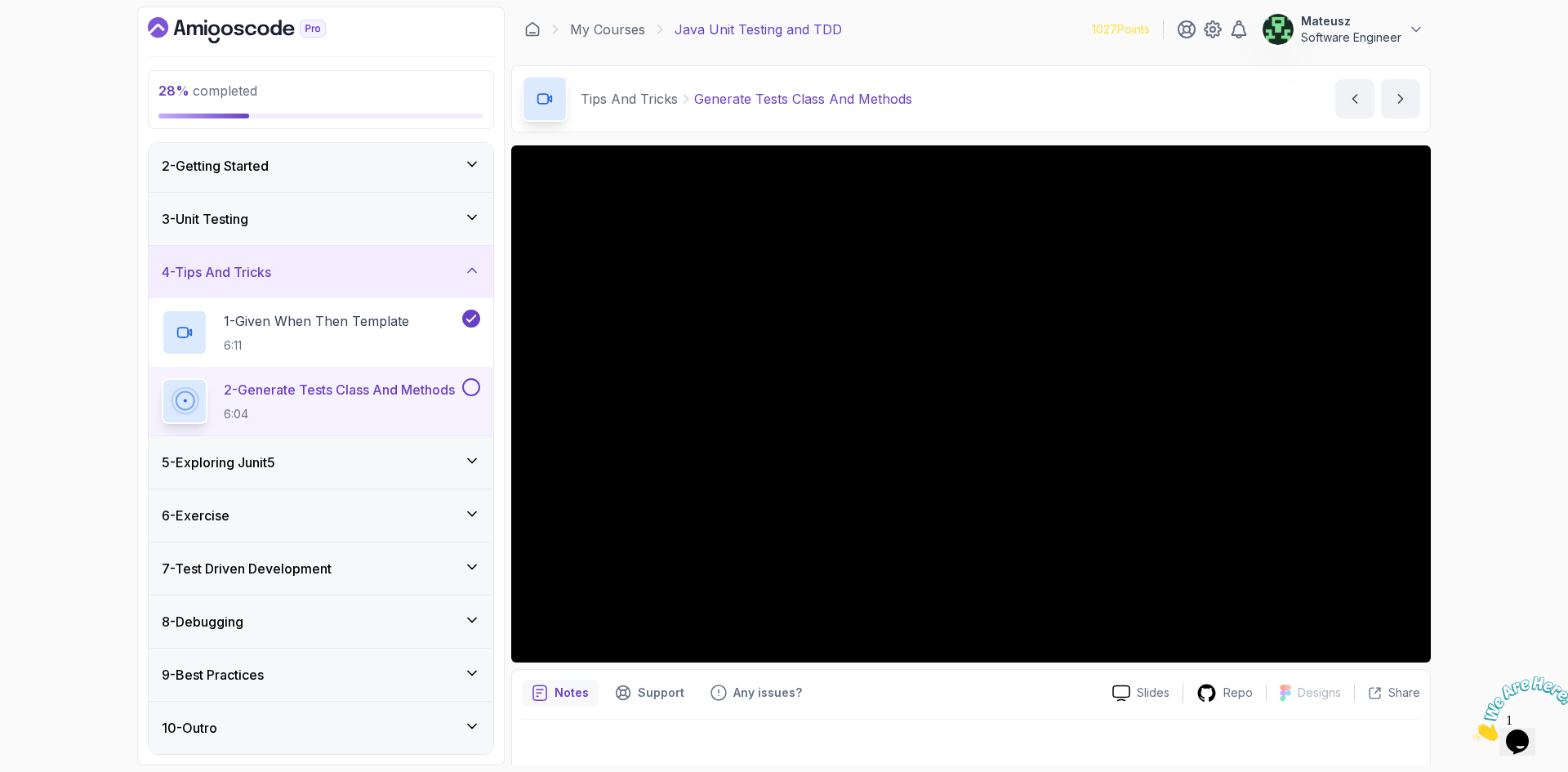
drag, startPoint x: 1022, startPoint y: 31, endPoint x: 970, endPoint y: 17, distance: 53.9
click at [957, 29] on div "My Courses Java Unit Testing and TDD 1027 Points Mateusz Software Engineer" at bounding box center [971, 30] width 920 height 46
drag, startPoint x: 1025, startPoint y: 26, endPoint x: 975, endPoint y: 37, distance: 51.2
click at [962, 26] on div "My Courses Java Unit Testing and TDD 1027 Points Mateusz Software Engineer" at bounding box center [971, 30] width 920 height 46
drag, startPoint x: 1037, startPoint y: 13, endPoint x: 1027, endPoint y: 27, distance: 17.2
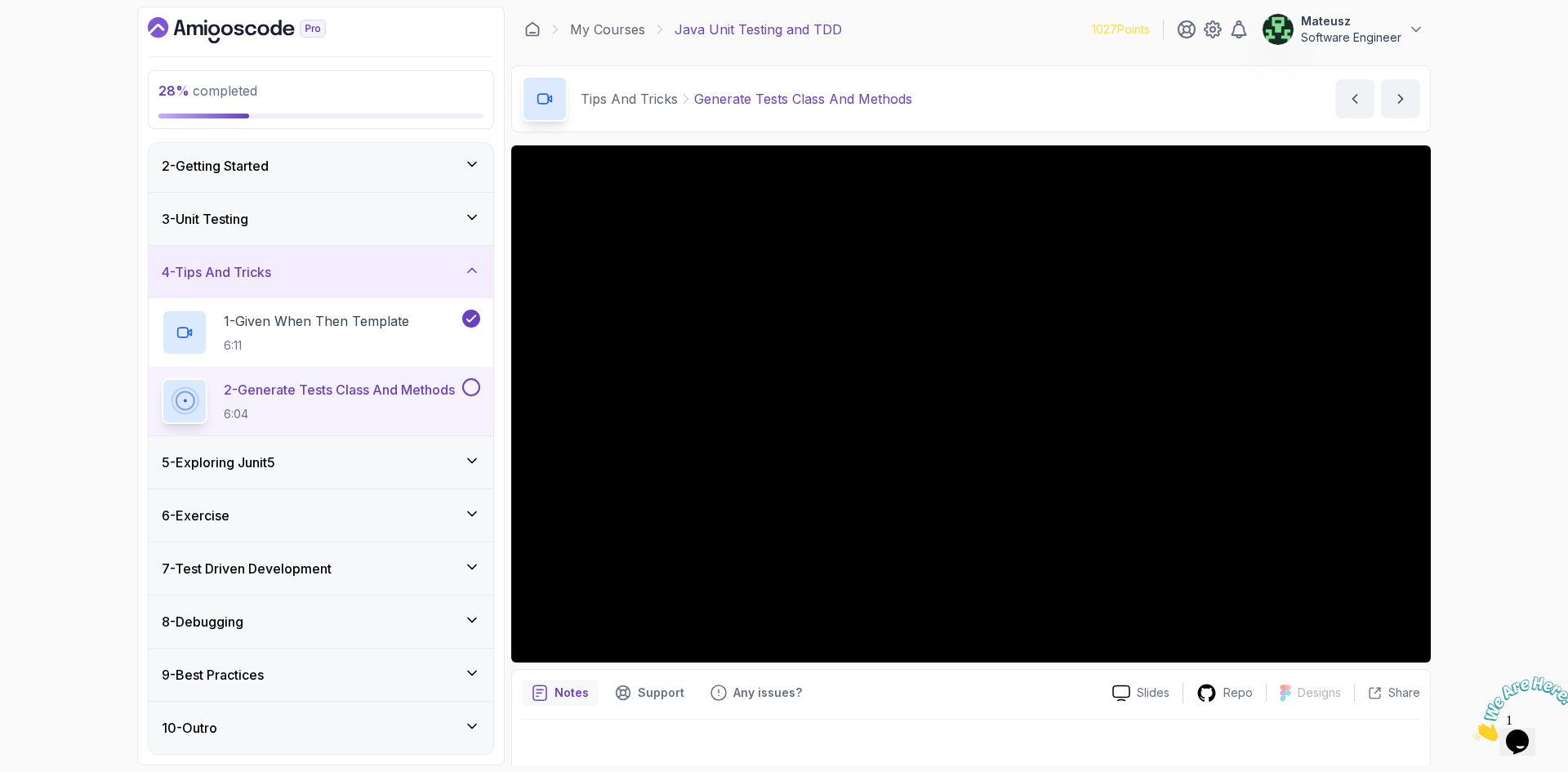
click at [1025, 13] on div "My Courses Java Unit Testing and TDD 1027 Points Mateusz Software Engineer" at bounding box center [971, 30] width 920 height 46
drag, startPoint x: 91, startPoint y: 194, endPoint x: 93, endPoint y: 143, distance: 51.0
click at [93, 143] on div "28 % completed 1 - Intro 2 - Getting Started 3 - Unit Testing 4 - Tips And Tric…" at bounding box center [784, 386] width 1568 height 772
drag, startPoint x: 1000, startPoint y: 29, endPoint x: 976, endPoint y: 20, distance: 25.6
click at [976, 20] on div "My Courses Java Unit Testing and TDD 1027 Points Mateusz Software Engineer" at bounding box center [971, 30] width 920 height 46
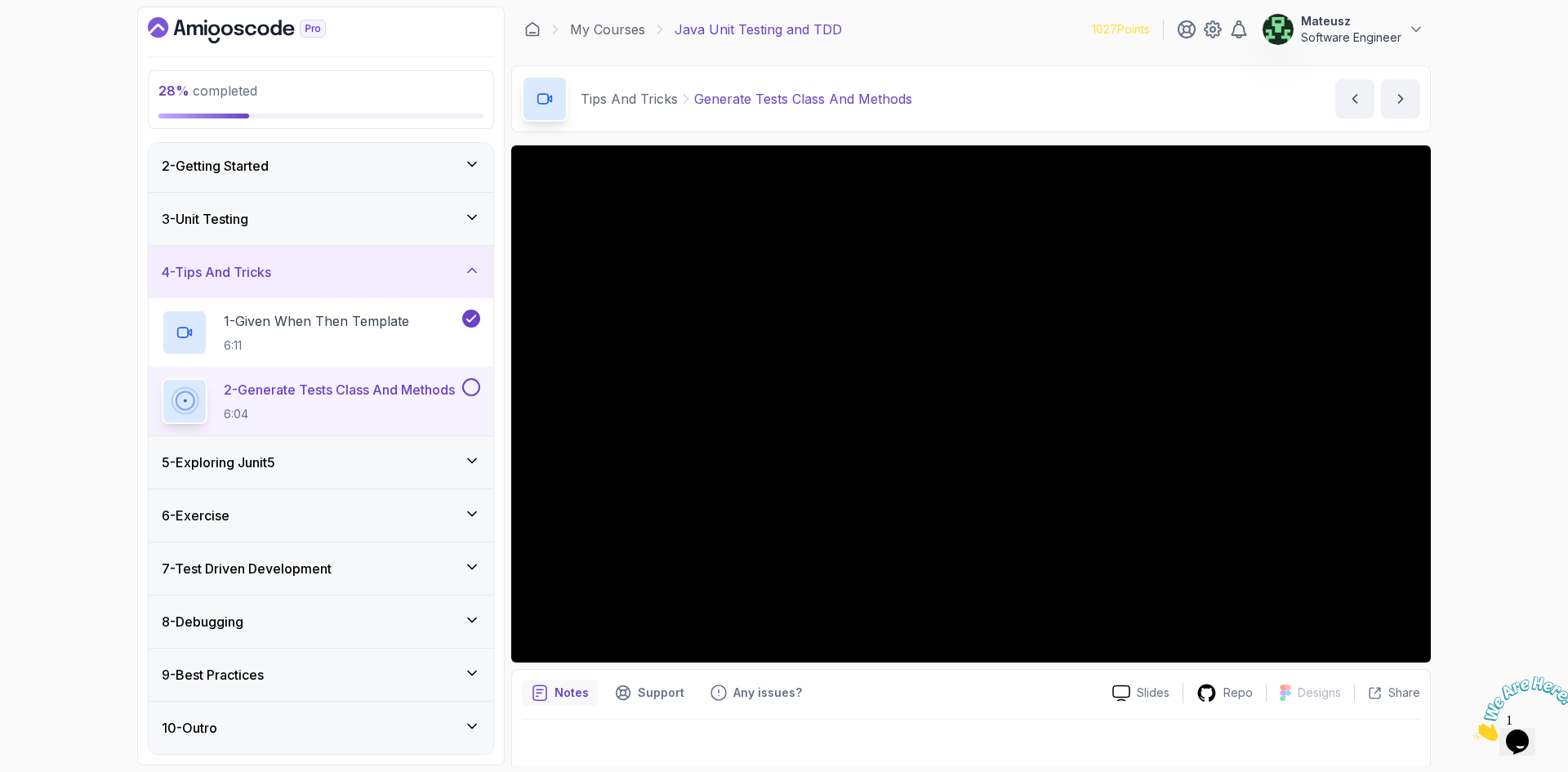
drag, startPoint x: 61, startPoint y: 233, endPoint x: 62, endPoint y: 223, distance: 10.0
drag, startPoint x: 62, startPoint y: 223, endPoint x: 43, endPoint y: 167, distance: 59.1
click at [43, 167] on div "28 % completed 1 - Intro 2 - Getting Started 3 - Unit Testing 4 - Tips And Tric…" at bounding box center [784, 386] width 1568 height 772
drag, startPoint x: 1037, startPoint y: 26, endPoint x: 954, endPoint y: 22, distance: 83.1
click at [954, 22] on div "My Courses Java Unit Testing and TDD 1027 Points Mateusz Software Engineer" at bounding box center [971, 30] width 920 height 46
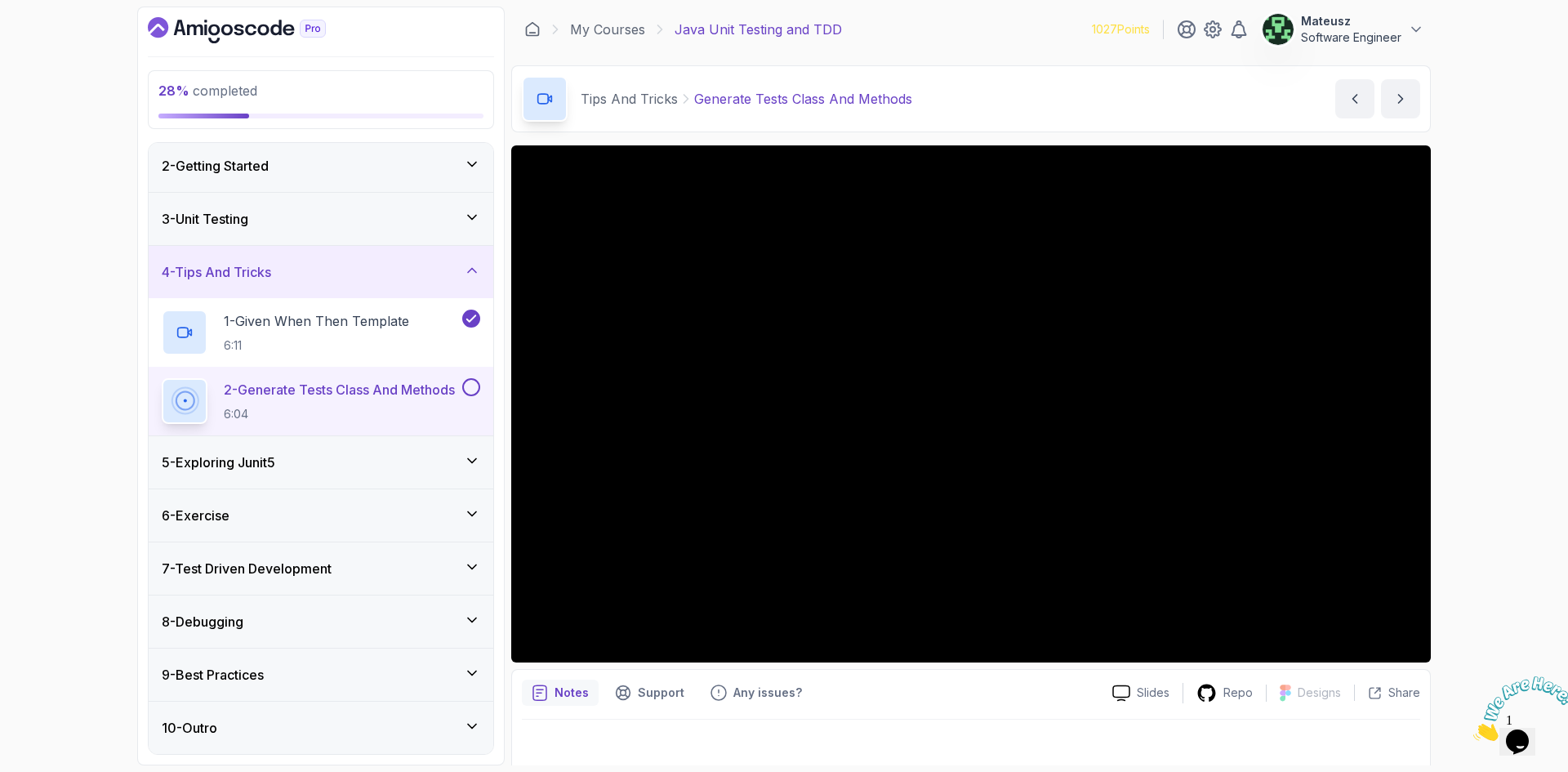
drag, startPoint x: 1032, startPoint y: 25, endPoint x: 984, endPoint y: 24, distance: 48.0
click at [984, 24] on div "My Courses Java Unit Testing and TDD 1027 Points Mateusz Software Engineer" at bounding box center [971, 30] width 920 height 46
drag, startPoint x: 1028, startPoint y: 31, endPoint x: 1001, endPoint y: 29, distance: 27.1
click at [1001, 29] on div "My Courses Java Unit Testing and TDD 1027 Points Mateusz Software Engineer" at bounding box center [971, 30] width 920 height 46
drag, startPoint x: 999, startPoint y: 21, endPoint x: 982, endPoint y: 20, distance: 17.0
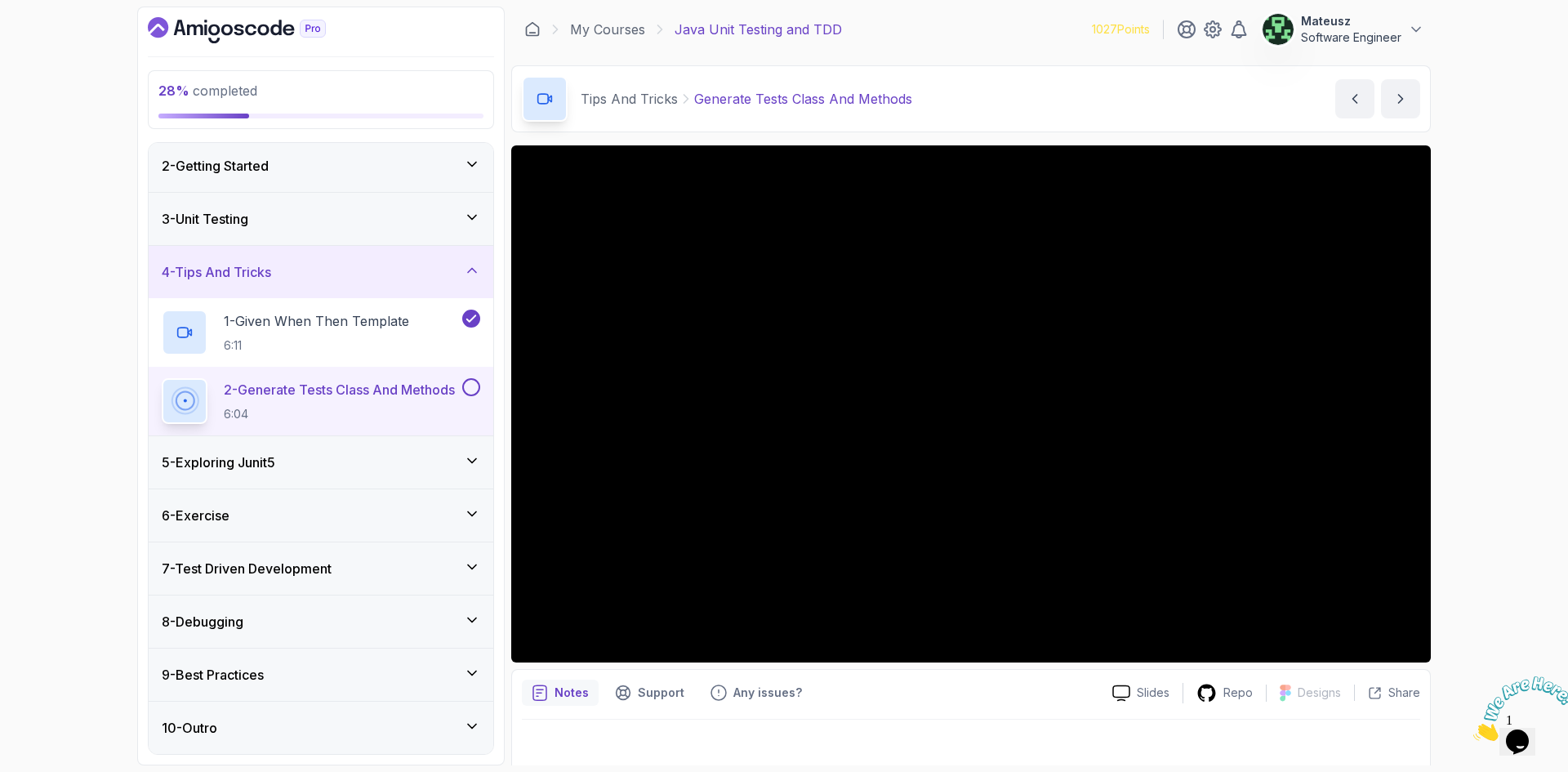
click at [982, 20] on div "My Courses Java Unit Testing and TDD 1027 Points Mateusz Software Engineer" at bounding box center [971, 30] width 920 height 46
drag, startPoint x: 1215, startPoint y: 100, endPoint x: 1024, endPoint y: 27, distance: 204.5
drag, startPoint x: 1024, startPoint y: 27, endPoint x: 988, endPoint y: 26, distance: 36.0
click at [988, 26] on div "My Courses Java Unit Testing and TDD 1027 Points Mateusz Software Engineer" at bounding box center [971, 30] width 920 height 46
drag, startPoint x: 1003, startPoint y: 18, endPoint x: 948, endPoint y: 19, distance: 55.0
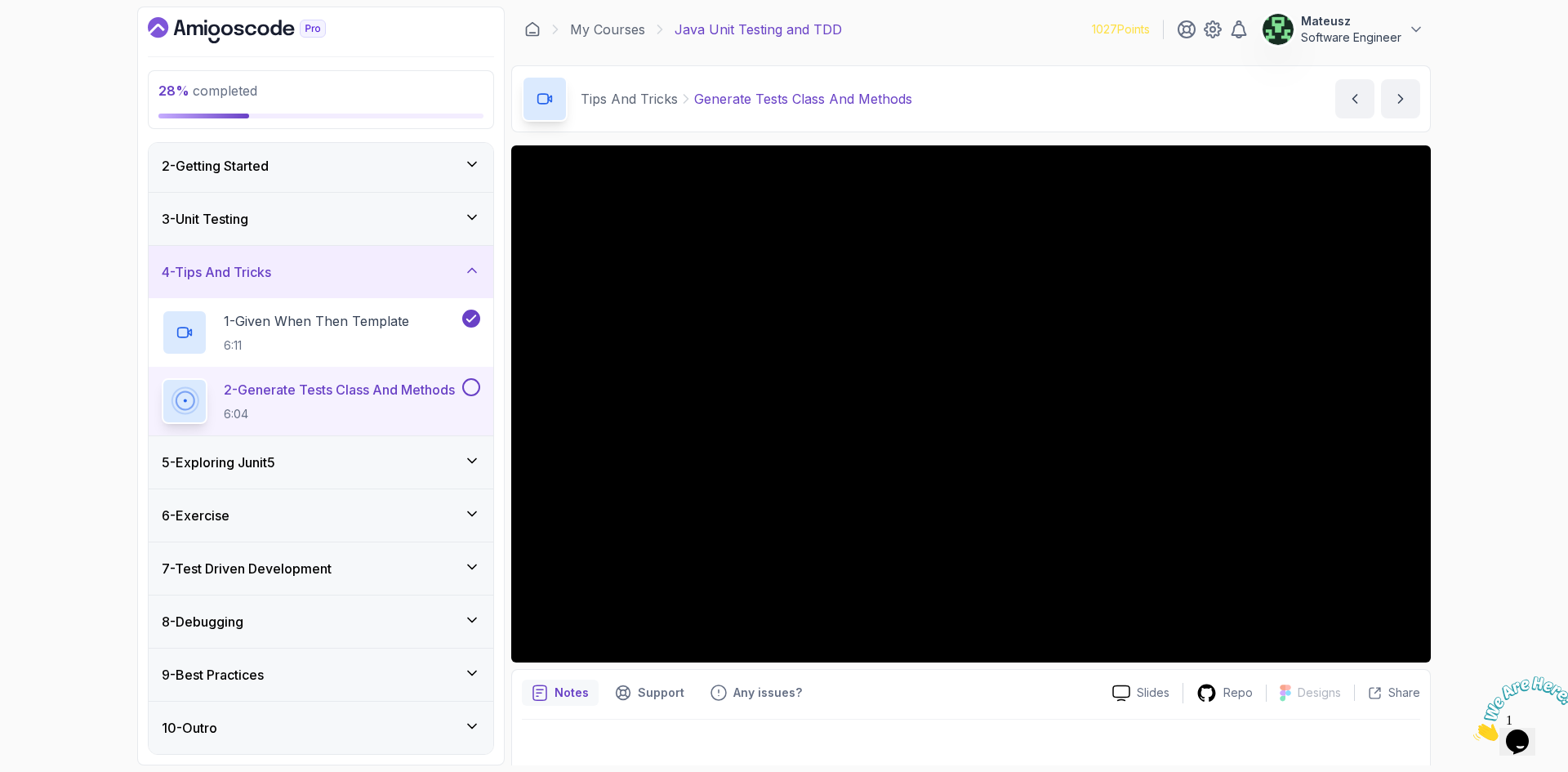
click at [948, 19] on div "My Courses Java Unit Testing and TDD 1027 Points Mateusz Software Engineer" at bounding box center [971, 30] width 920 height 46
click at [1408, 29] on button "Mateusz Software Engineer" at bounding box center [1343, 29] width 162 height 33
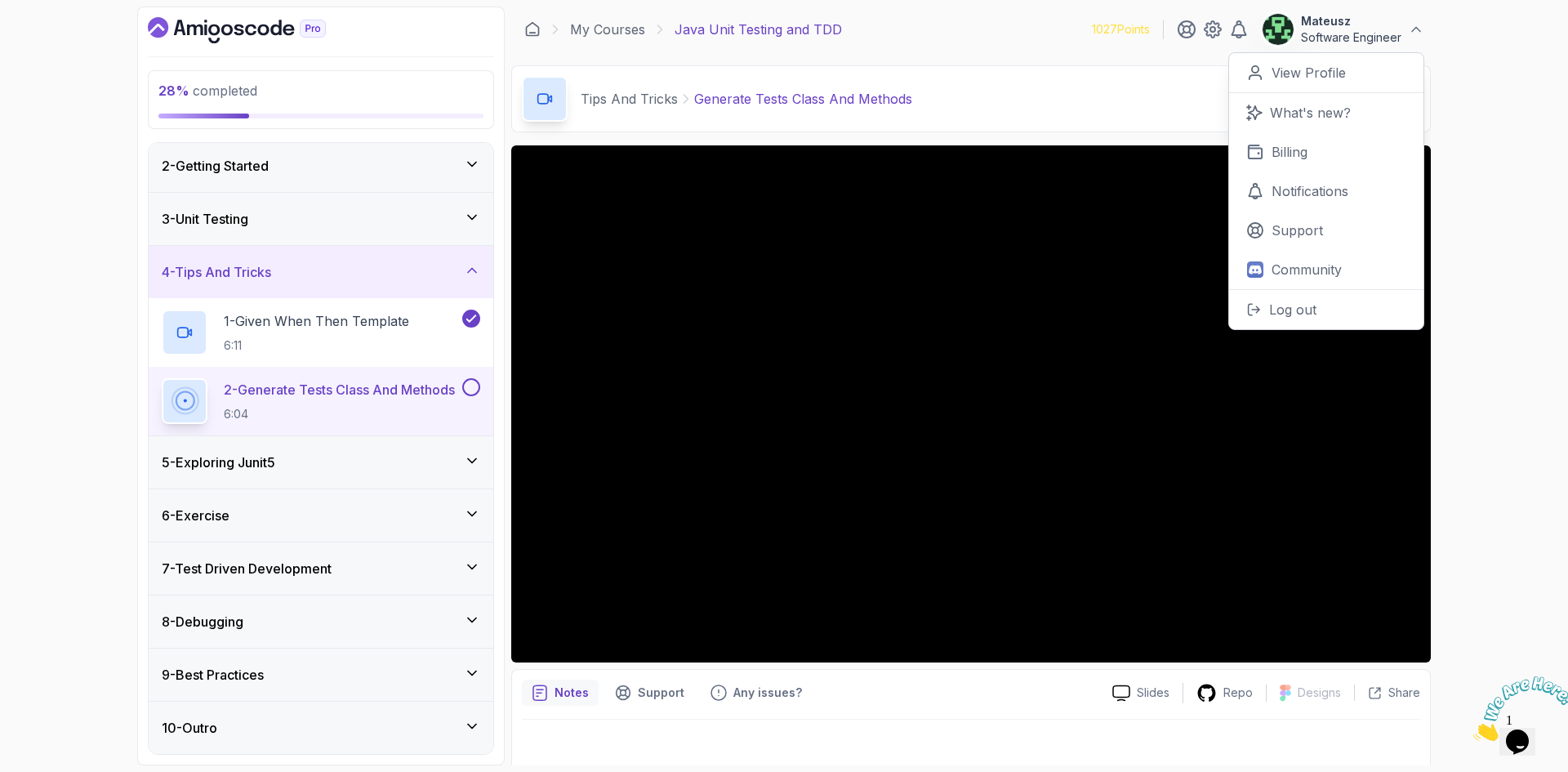
click at [1312, 22] on p "Mateusz" at bounding box center [1351, 21] width 101 height 16
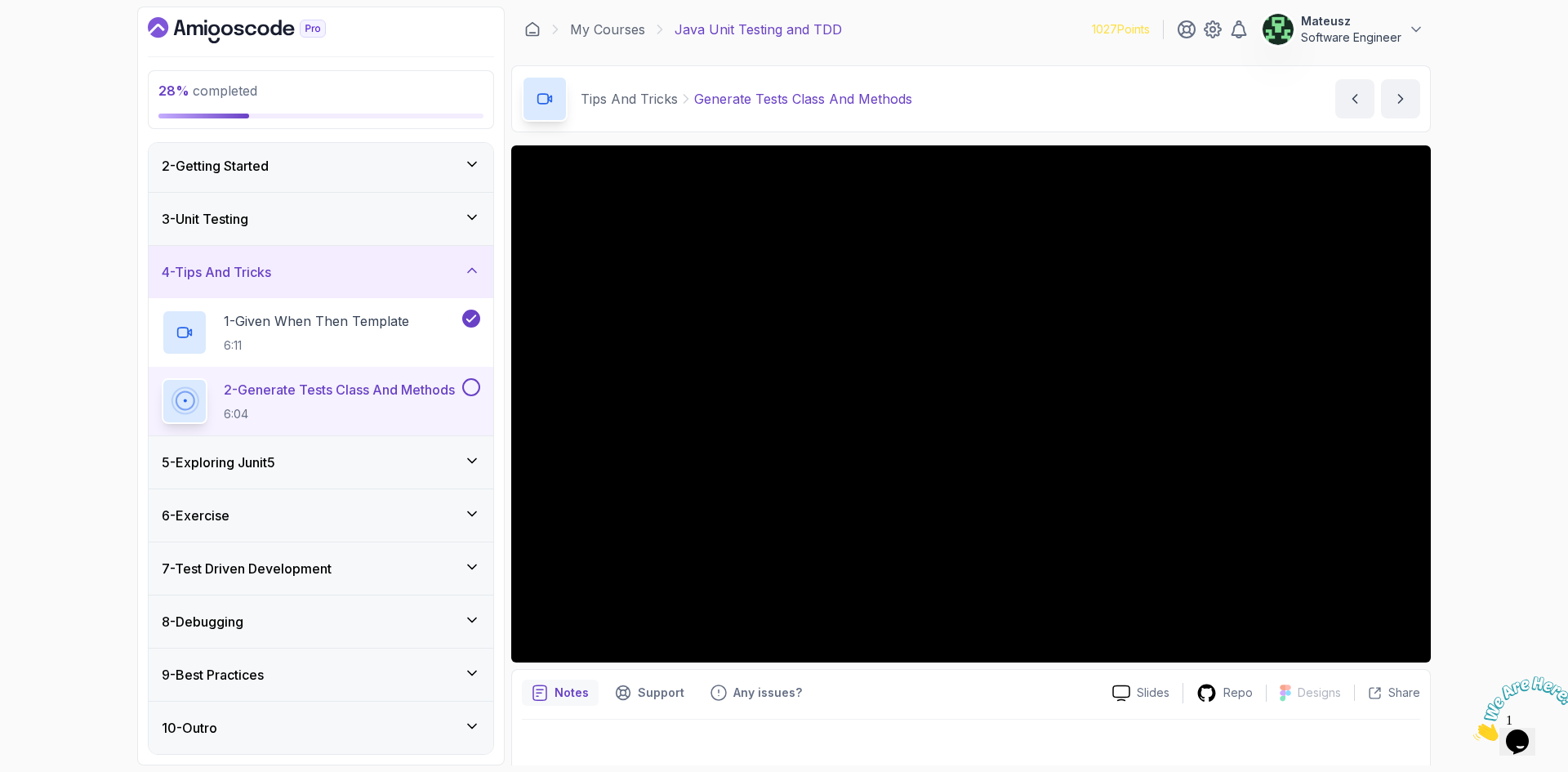
click at [1314, 20] on p "Mateusz" at bounding box center [1351, 21] width 101 height 16
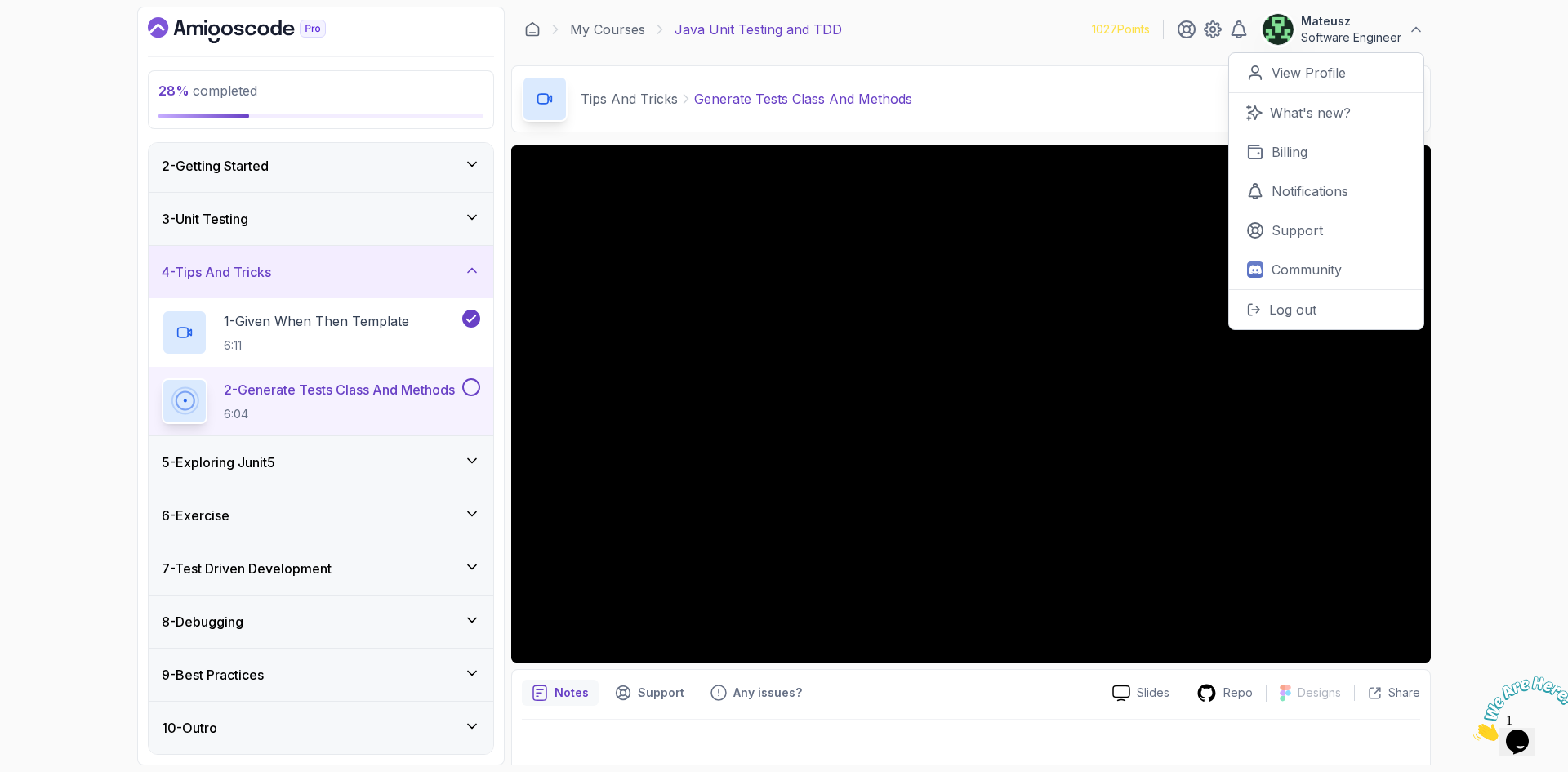
drag, startPoint x: 993, startPoint y: 28, endPoint x: 954, endPoint y: 31, distance: 39.1
click at [955, 30] on div "My Courses Java Unit Testing and TDD 1027 Points Mateusz Software Engineer 0 Po…" at bounding box center [971, 30] width 920 height 46
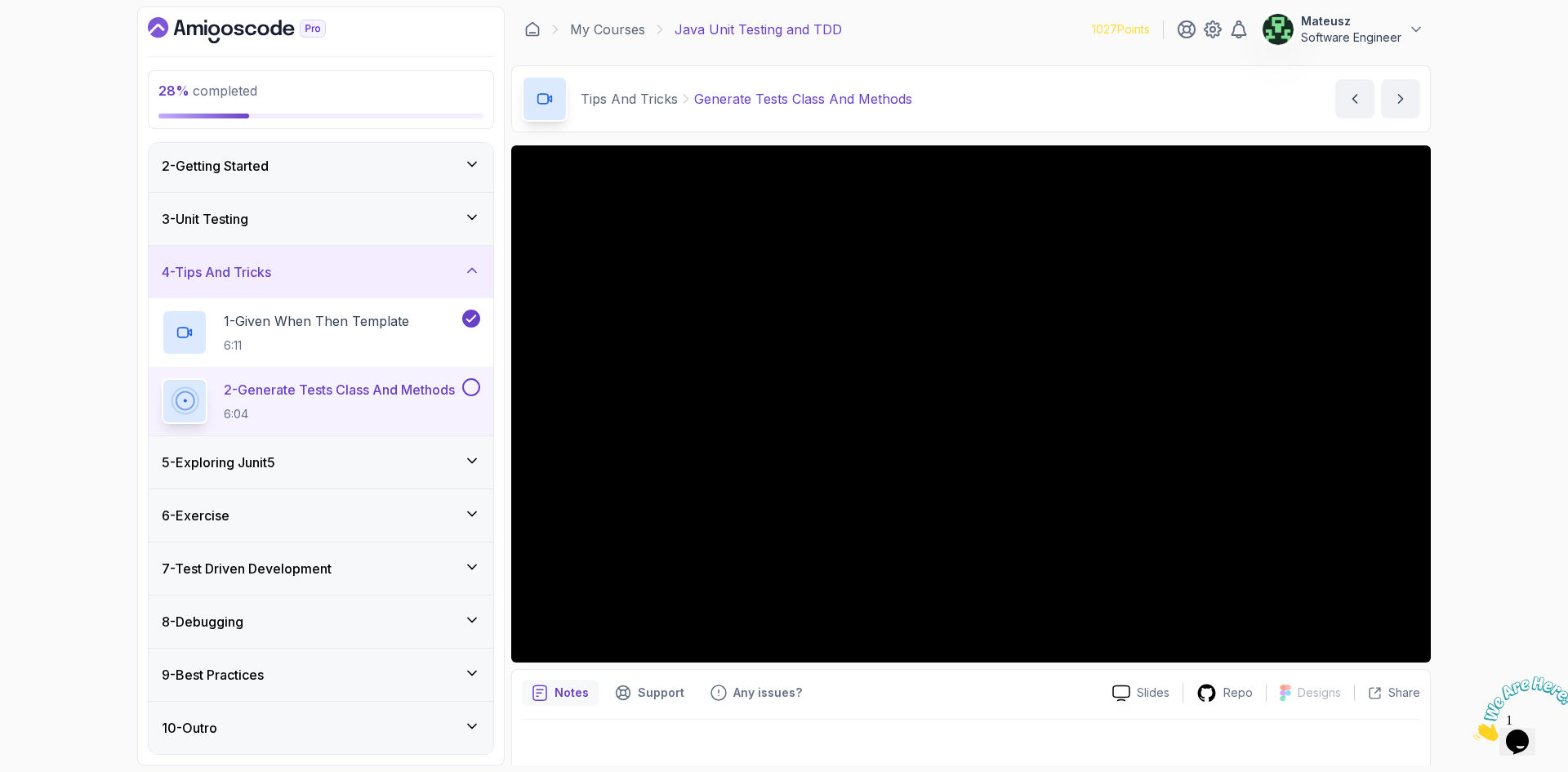
drag, startPoint x: 1011, startPoint y: 29, endPoint x: 991, endPoint y: 28, distance: 20.0
drag, startPoint x: 991, startPoint y: 28, endPoint x: 968, endPoint y: 27, distance: 23.0
click at [968, 27] on div "My Courses Java Unit Testing and TDD 1027 Points Mateusz Software Engineer" at bounding box center [971, 30] width 920 height 46
click at [990, 23] on div "My Courses Java Unit Testing and TDD 1027 Points Mateusz Software Engineer" at bounding box center [971, 30] width 920 height 46
click at [1284, 26] on img at bounding box center [1278, 29] width 33 height 33
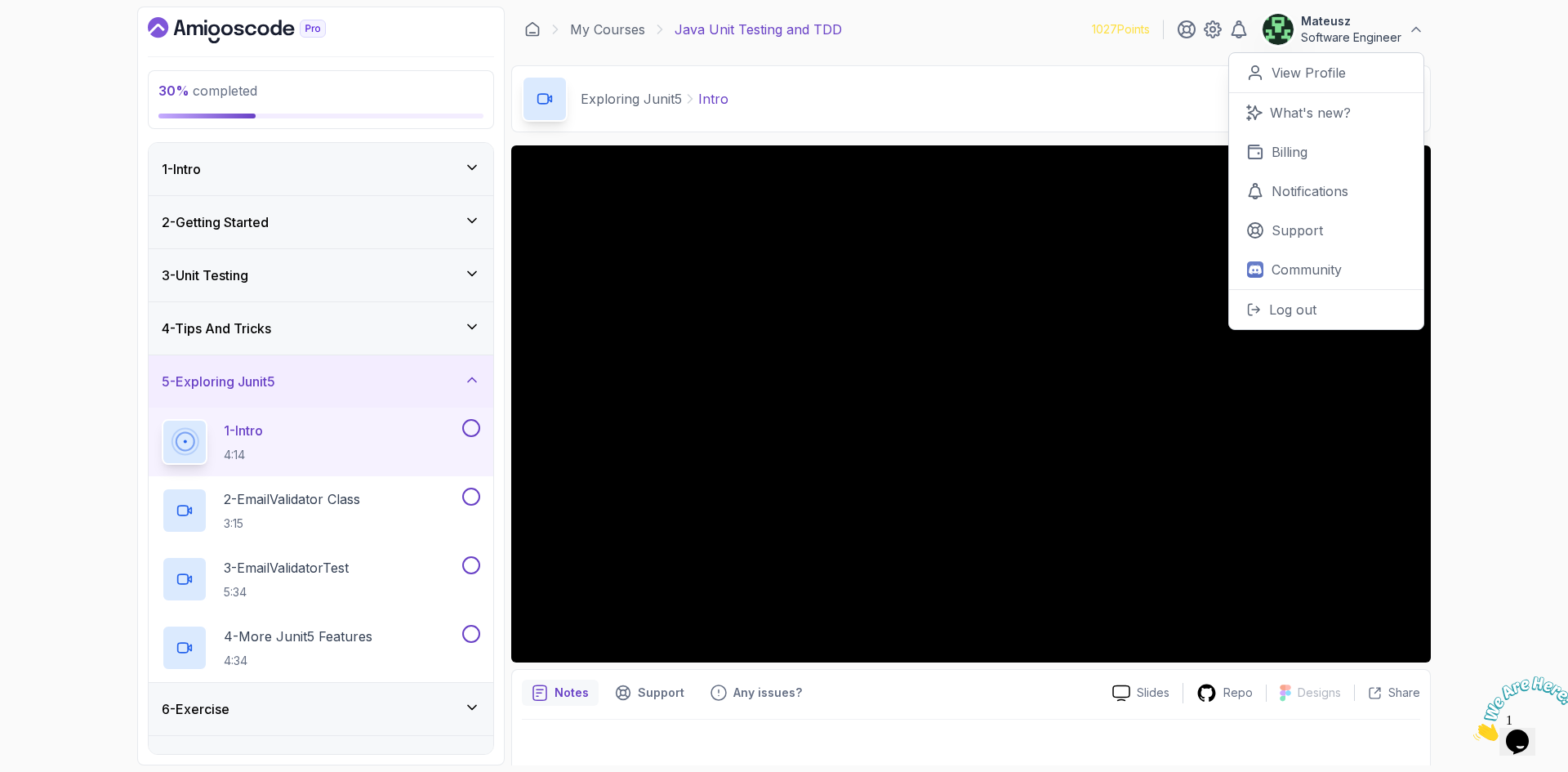
drag, startPoint x: 988, startPoint y: 23, endPoint x: 922, endPoint y: 24, distance: 66.0
click at [922, 24] on div "My Courses Java Unit Testing and TDD 1027 Points Mateusz Software Engineer 0 Po…" at bounding box center [971, 30] width 920 height 46
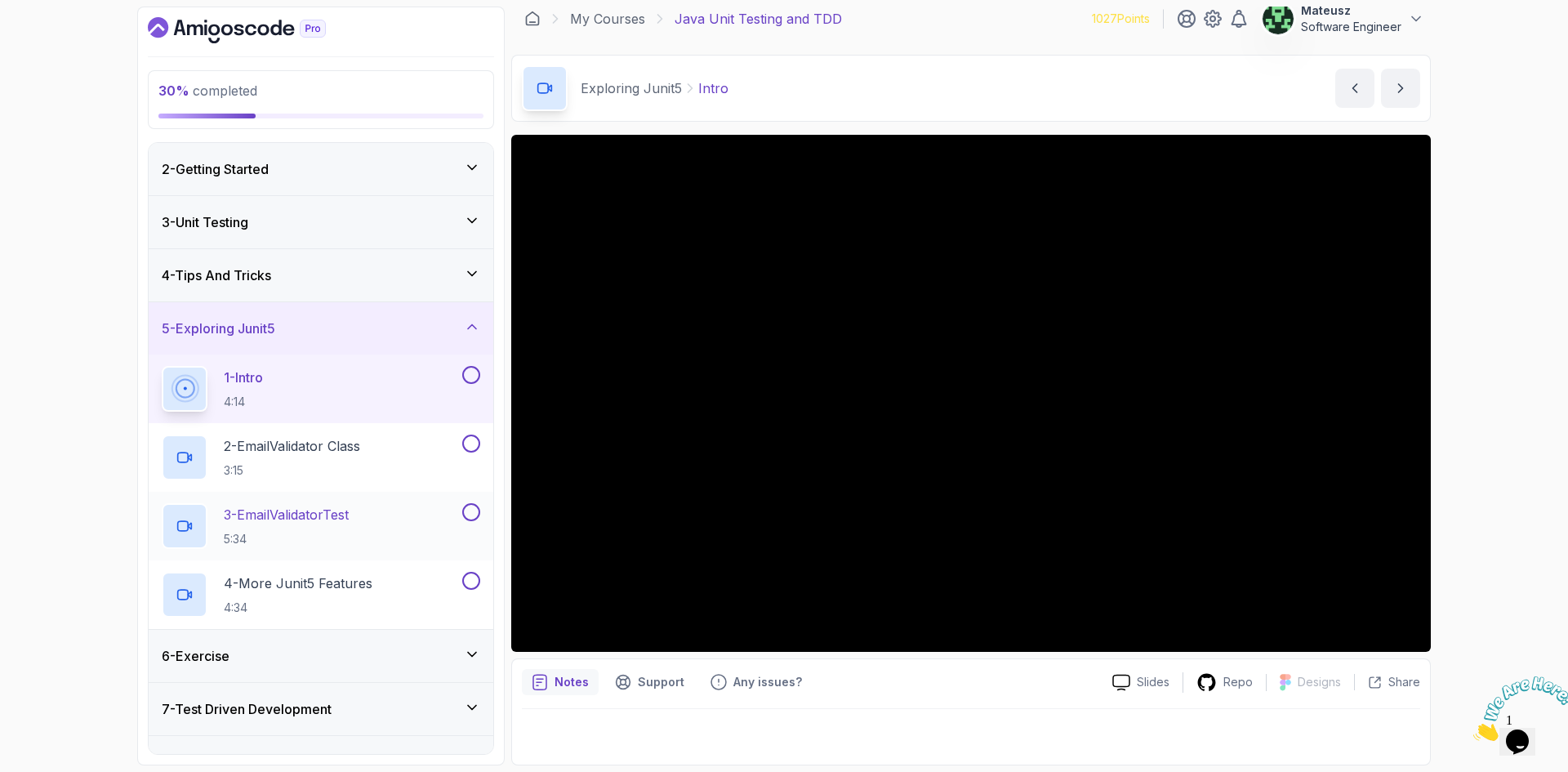
scroll to position [164, 0]
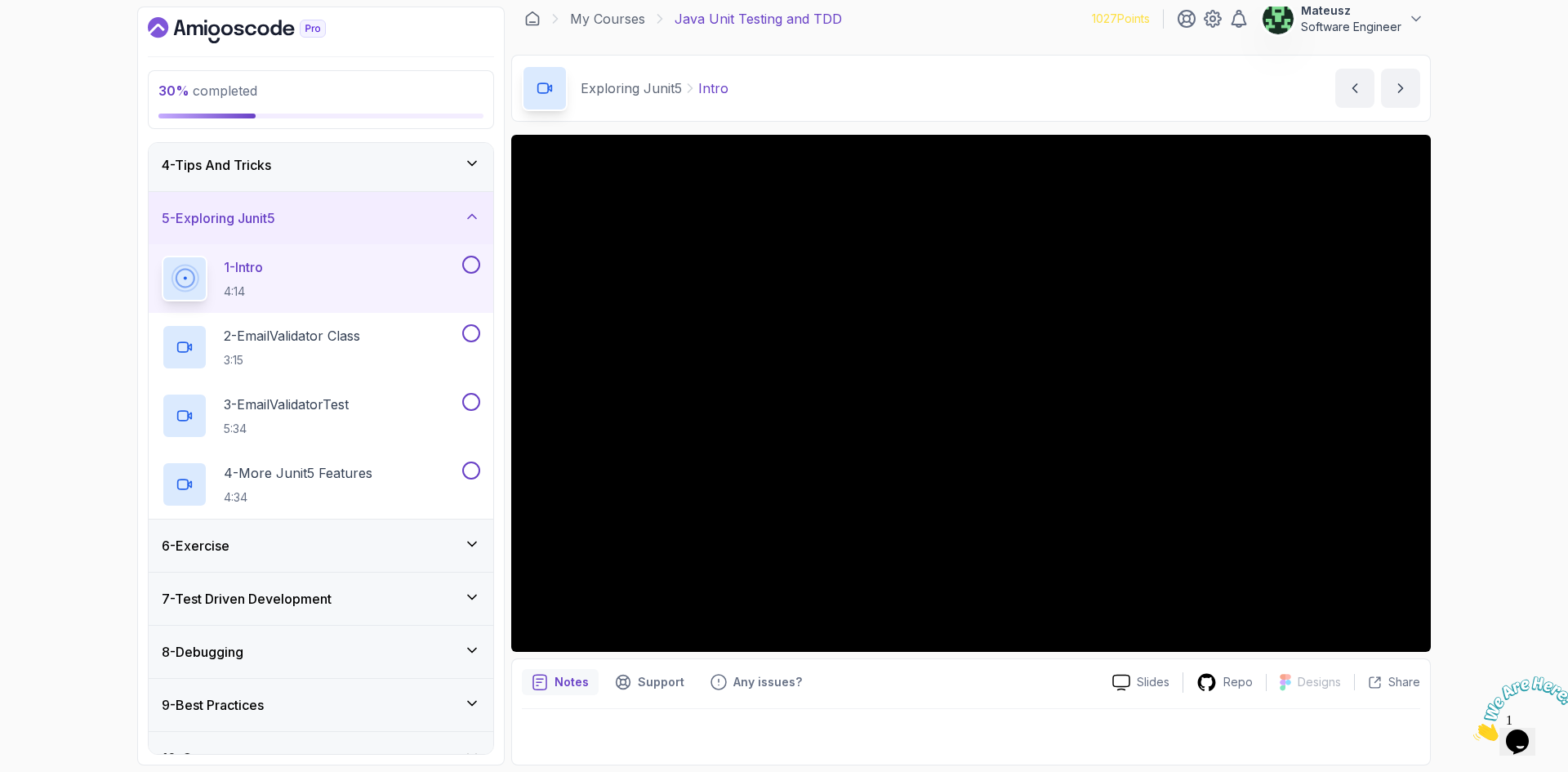
drag, startPoint x: 75, startPoint y: 280, endPoint x: 79, endPoint y: 214, distance: 66.1
click at [79, 214] on div "30 % completed 1 - Intro 2 - Getting Started 3 - Unit Testing 4 - Tips And Tric…" at bounding box center [784, 386] width 1568 height 772
drag, startPoint x: 3033, startPoint y: 1339, endPoint x: 1559, endPoint y: 679, distance: 1615.0
click at [1473, 730] on icon "Close" at bounding box center [1473, 737] width 0 height 14
drag, startPoint x: 975, startPoint y: 11, endPoint x: 950, endPoint y: 27, distance: 29.7
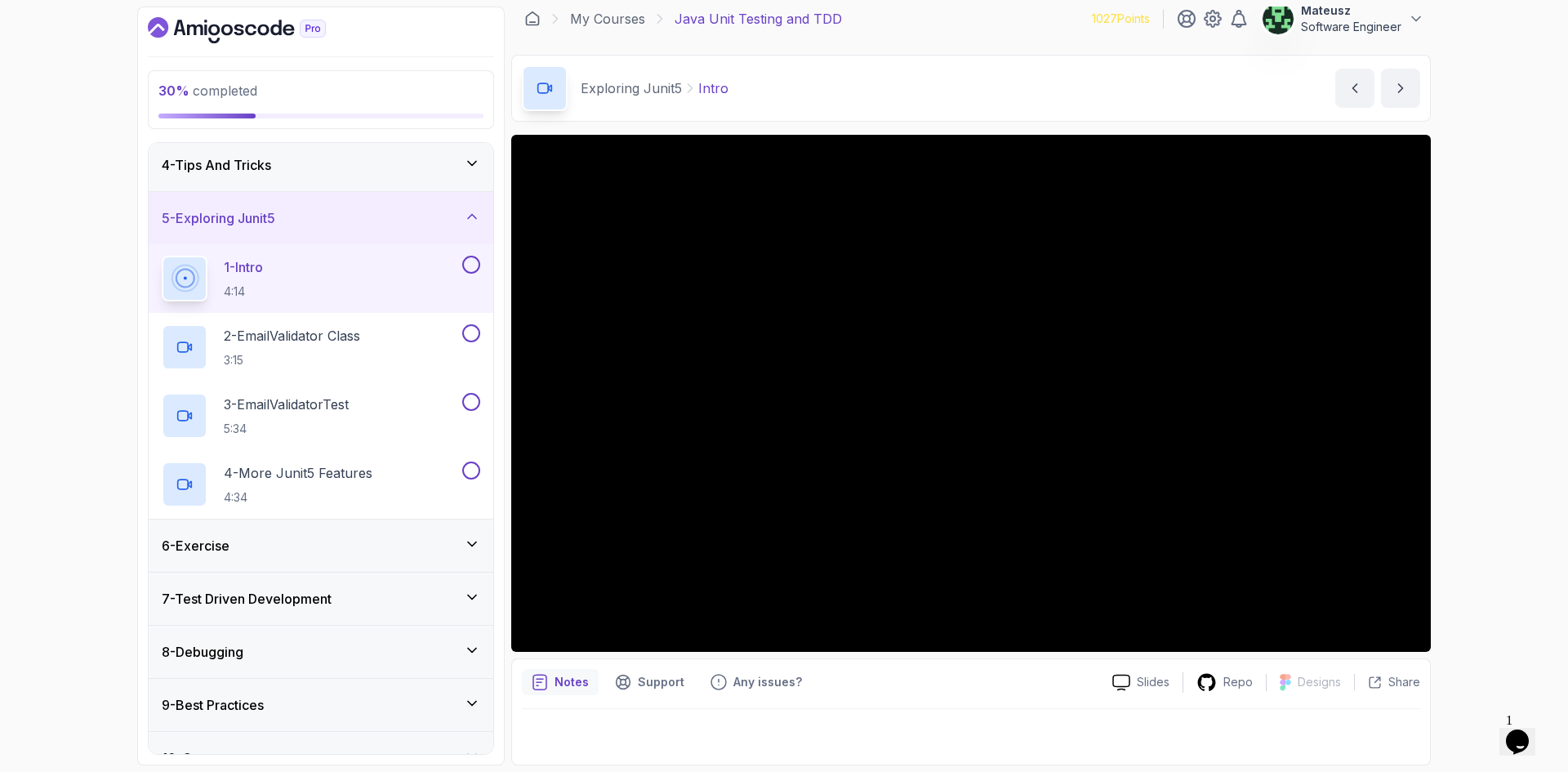
click at [951, 26] on div "My Courses Java Unit Testing and TDD 1027 Points Mateusz Software Engineer" at bounding box center [971, 19] width 920 height 46
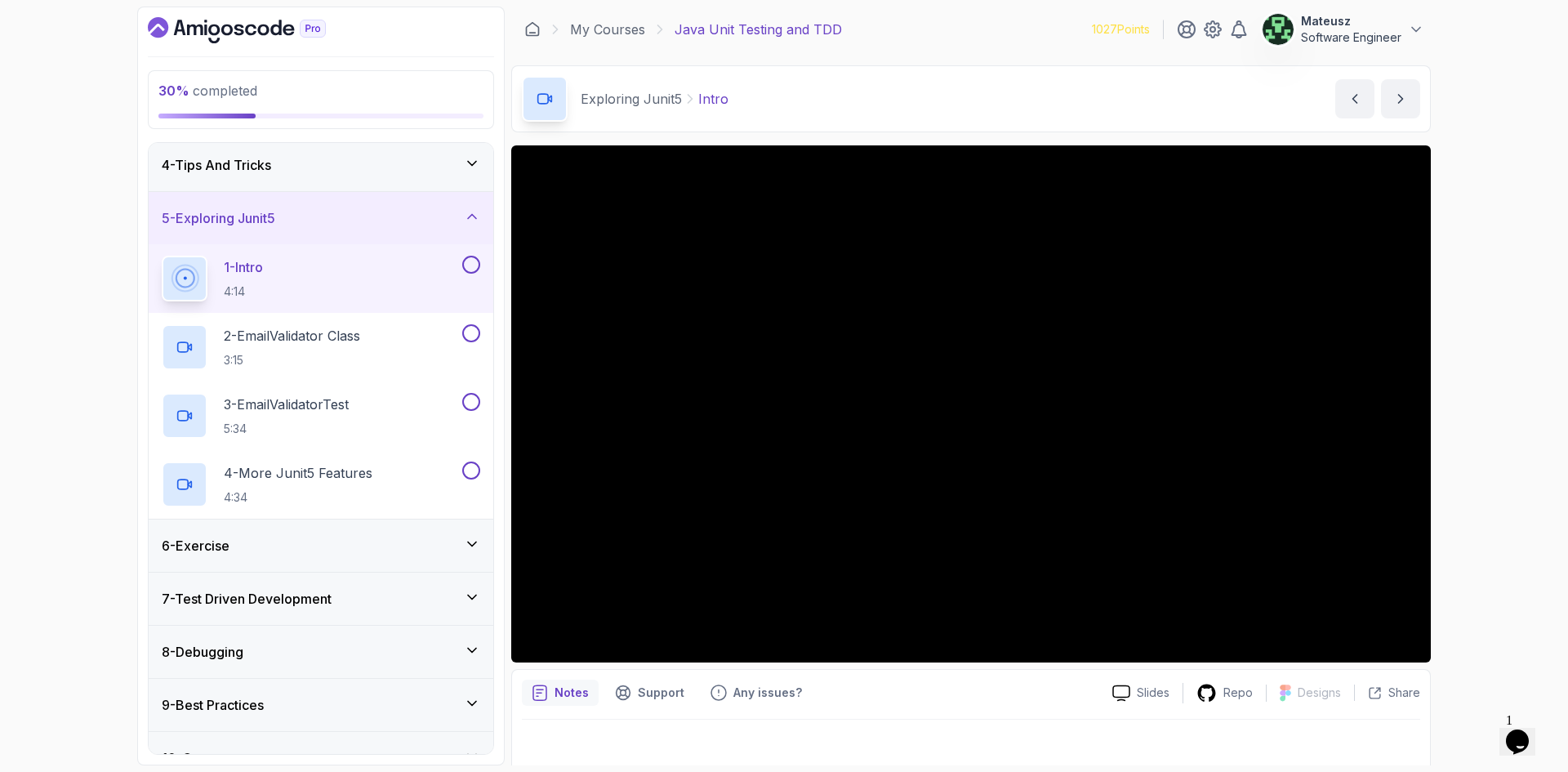
drag, startPoint x: 984, startPoint y: 16, endPoint x: 978, endPoint y: 61, distance: 45.4
click at [972, 14] on div "My Courses Java Unit Testing and TDD 1027 Points Mateusz Software Engineer" at bounding box center [971, 30] width 920 height 46
drag, startPoint x: 989, startPoint y: 22, endPoint x: 939, endPoint y: 23, distance: 50.0
click at [939, 22] on div "My Courses Java Unit Testing and TDD 1027 Points Mateusz Software Engineer" at bounding box center [971, 30] width 920 height 46
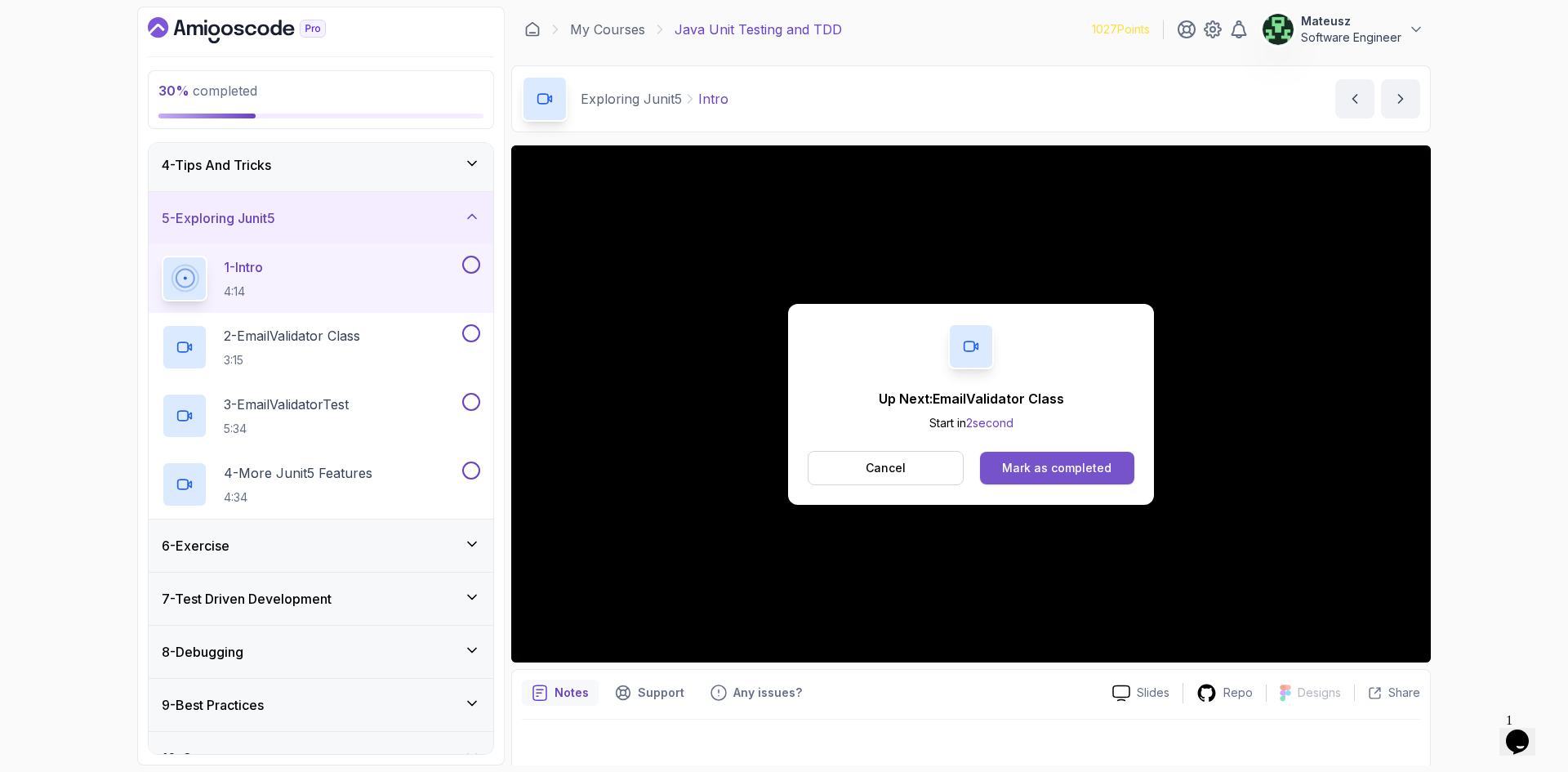
click at [1088, 470] on div "Mark as completed" at bounding box center [1057, 468] width 110 height 16
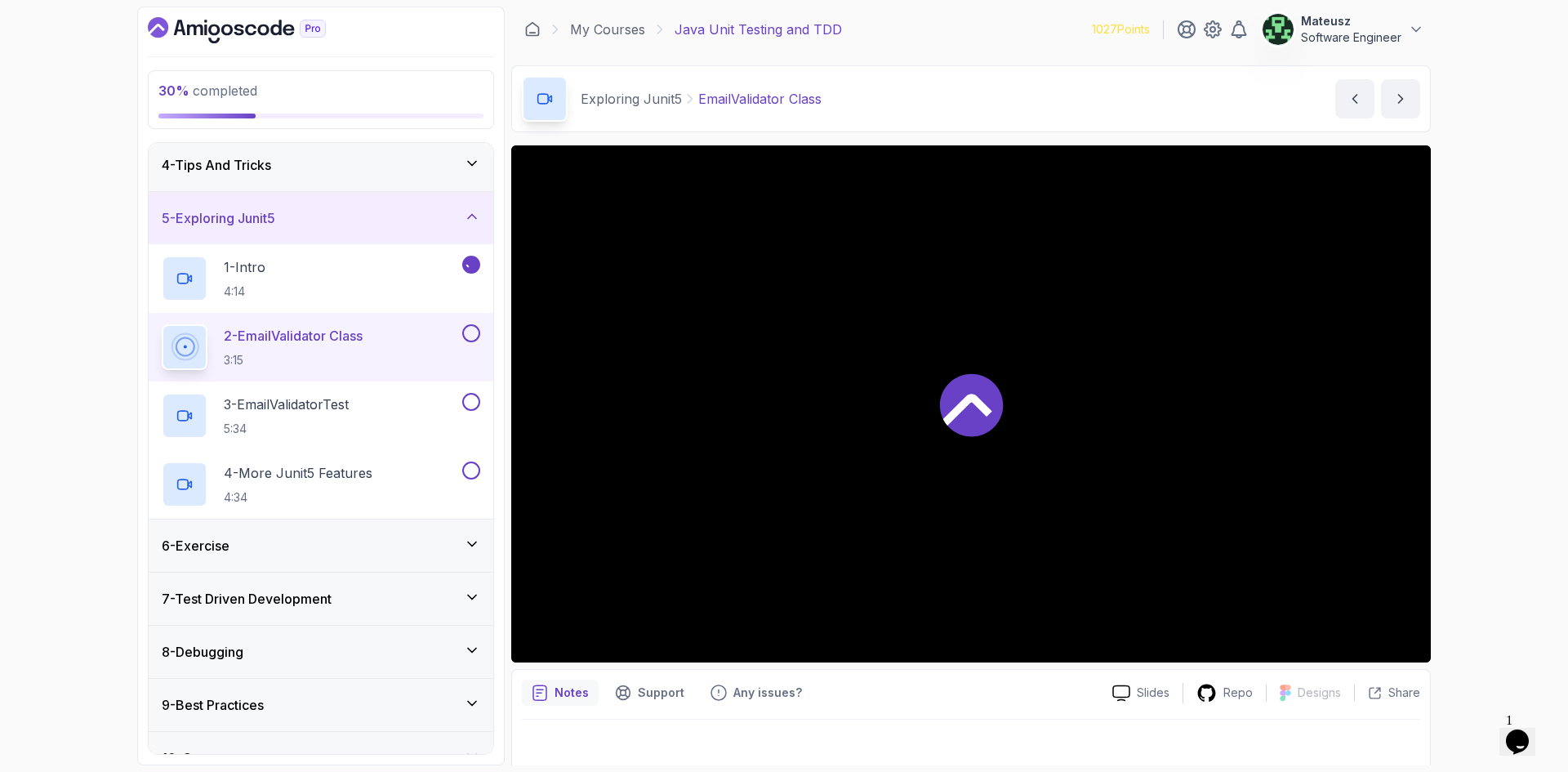
drag, startPoint x: 993, startPoint y: 25, endPoint x: 969, endPoint y: 25, distance: 24.0
click at [969, 25] on div "My Courses Java Unit Testing and TDD 1027 Points Mateusz Software Engineer" at bounding box center [971, 30] width 920 height 46
drag, startPoint x: 997, startPoint y: 18, endPoint x: 975, endPoint y: 30, distance: 25.1
click at [975, 30] on div "My Courses Java Unit Testing and TDD 1027 Points Mateusz Software Engineer" at bounding box center [971, 30] width 920 height 46
drag, startPoint x: 1020, startPoint y: 19, endPoint x: 982, endPoint y: 28, distance: 39.1
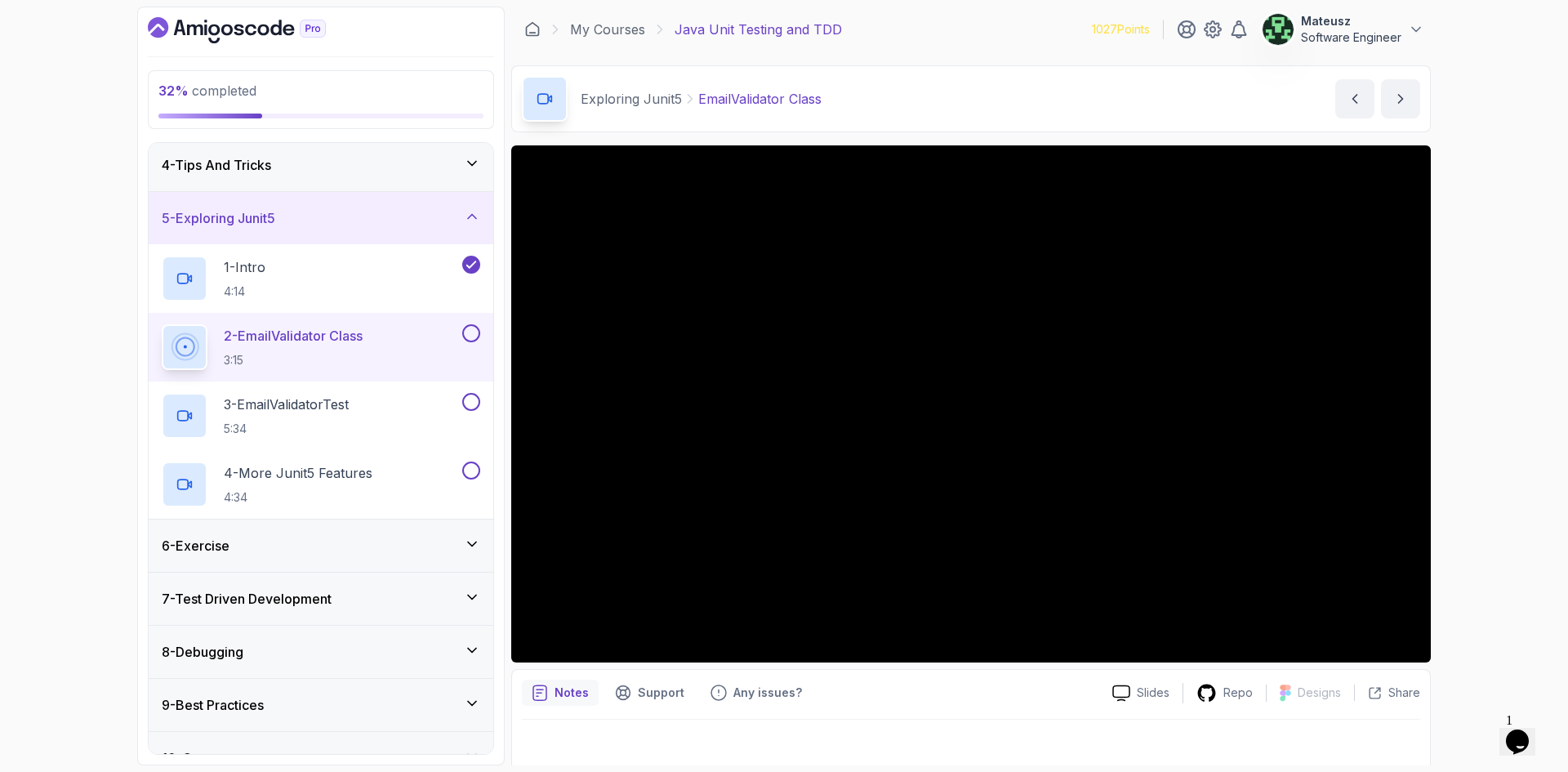
click at [982, 28] on div "My Courses Java Unit Testing and TDD 1027 Points Mateusz Software Engineer" at bounding box center [971, 30] width 920 height 46
click at [1007, 24] on div "My Courses Java Unit Testing and TDD 1027 Points Mateusz Software Engineer" at bounding box center [971, 30] width 920 height 46
drag, startPoint x: 1030, startPoint y: 22, endPoint x: 1003, endPoint y: 20, distance: 27.1
click at [1006, 21] on div "My Courses Java Unit Testing and TDD 1027 Points Mateusz Software Engineer" at bounding box center [971, 30] width 920 height 46
drag, startPoint x: 998, startPoint y: 21, endPoint x: 973, endPoint y: 25, distance: 25.3
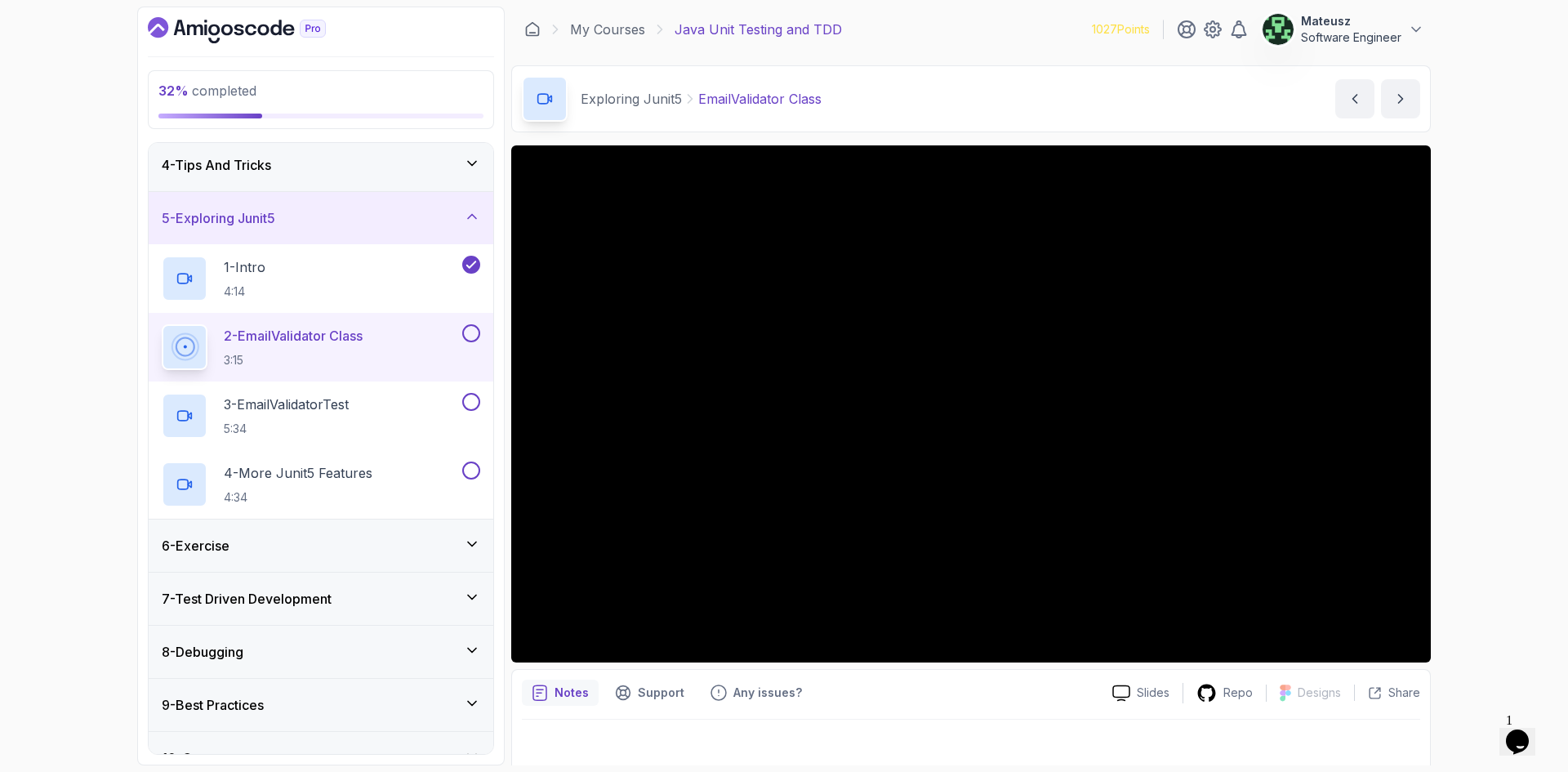
click at [973, 25] on div "My Courses Java Unit Testing and TDD 1027 Points Mateusz Software Engineer" at bounding box center [971, 30] width 920 height 46
drag, startPoint x: 982, startPoint y: 25, endPoint x: 963, endPoint y: 25, distance: 19.0
click at [963, 25] on div "My Courses Java Unit Testing and TDD 1027 Points Mateusz Software Engineer" at bounding box center [971, 30] width 920 height 46
drag, startPoint x: 1008, startPoint y: 24, endPoint x: 990, endPoint y: 24, distance: 18.0
click at [990, 24] on div "My Courses Java Unit Testing and TDD 1027 Points Mateusz Software Engineer" at bounding box center [971, 30] width 920 height 46
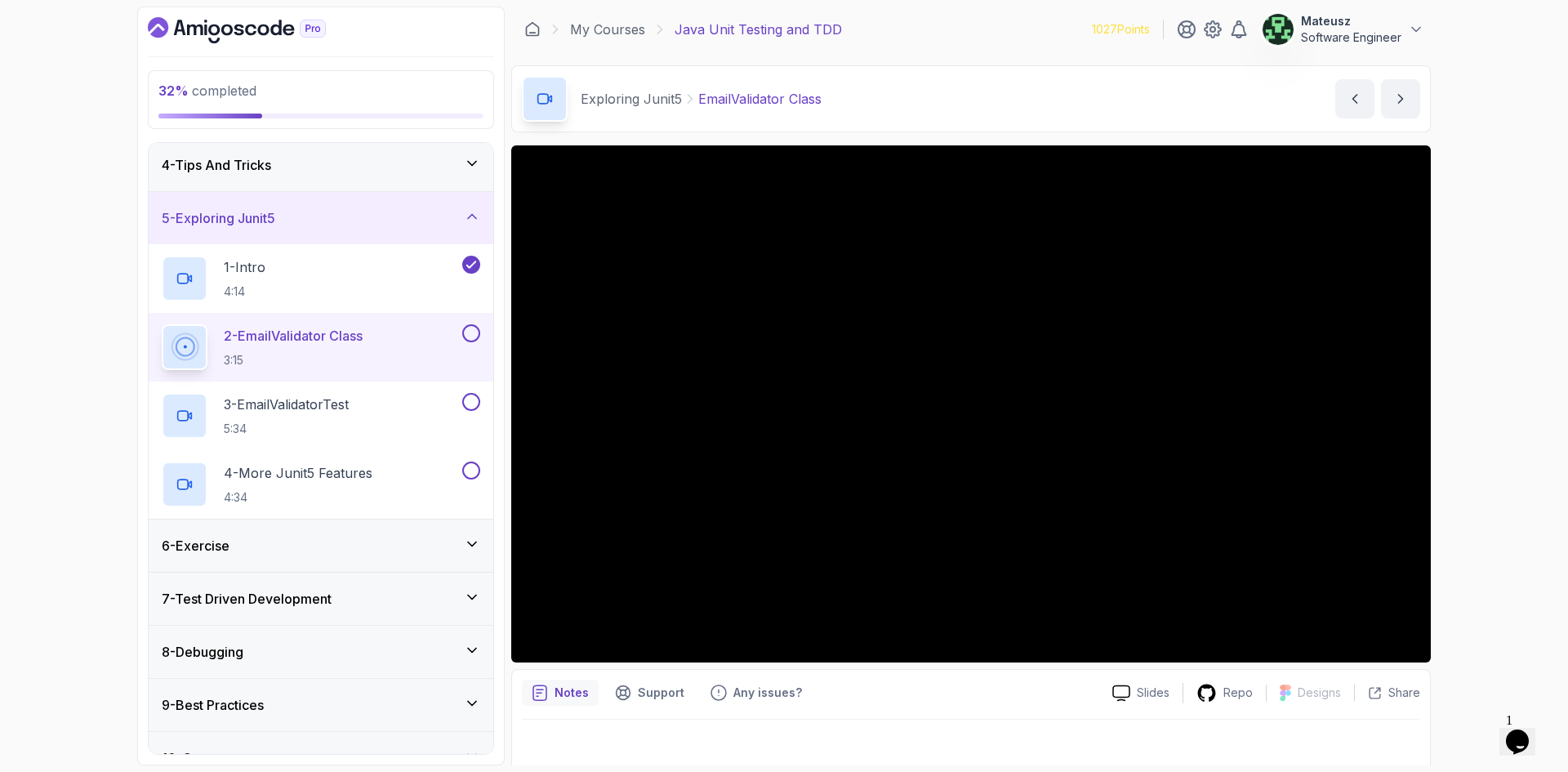
scroll to position [11, 0]
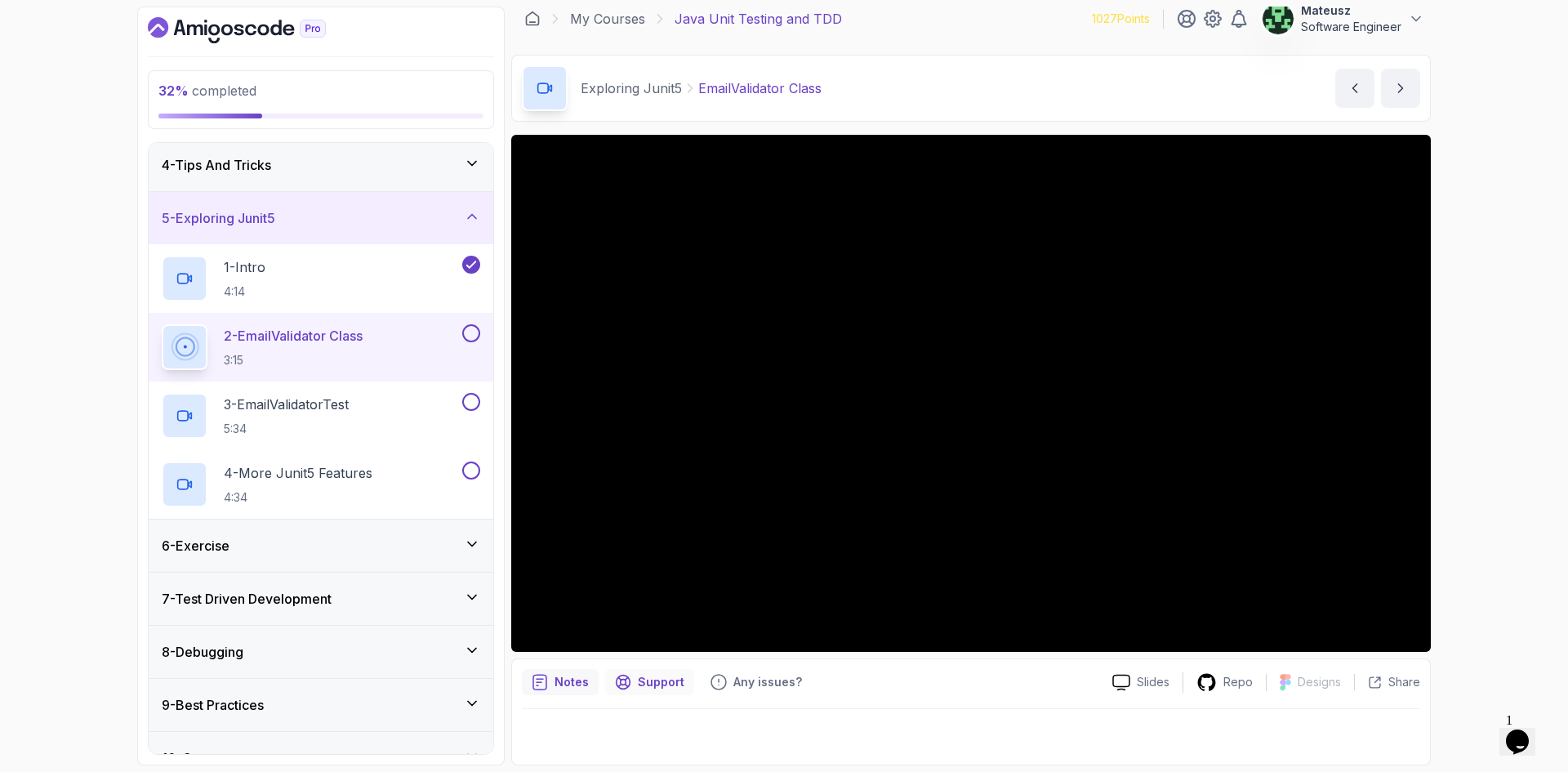
drag, startPoint x: 631, startPoint y: 690, endPoint x: 648, endPoint y: 687, distance: 17.3
click at [631, 690] on div "Support" at bounding box center [649, 682] width 89 height 26
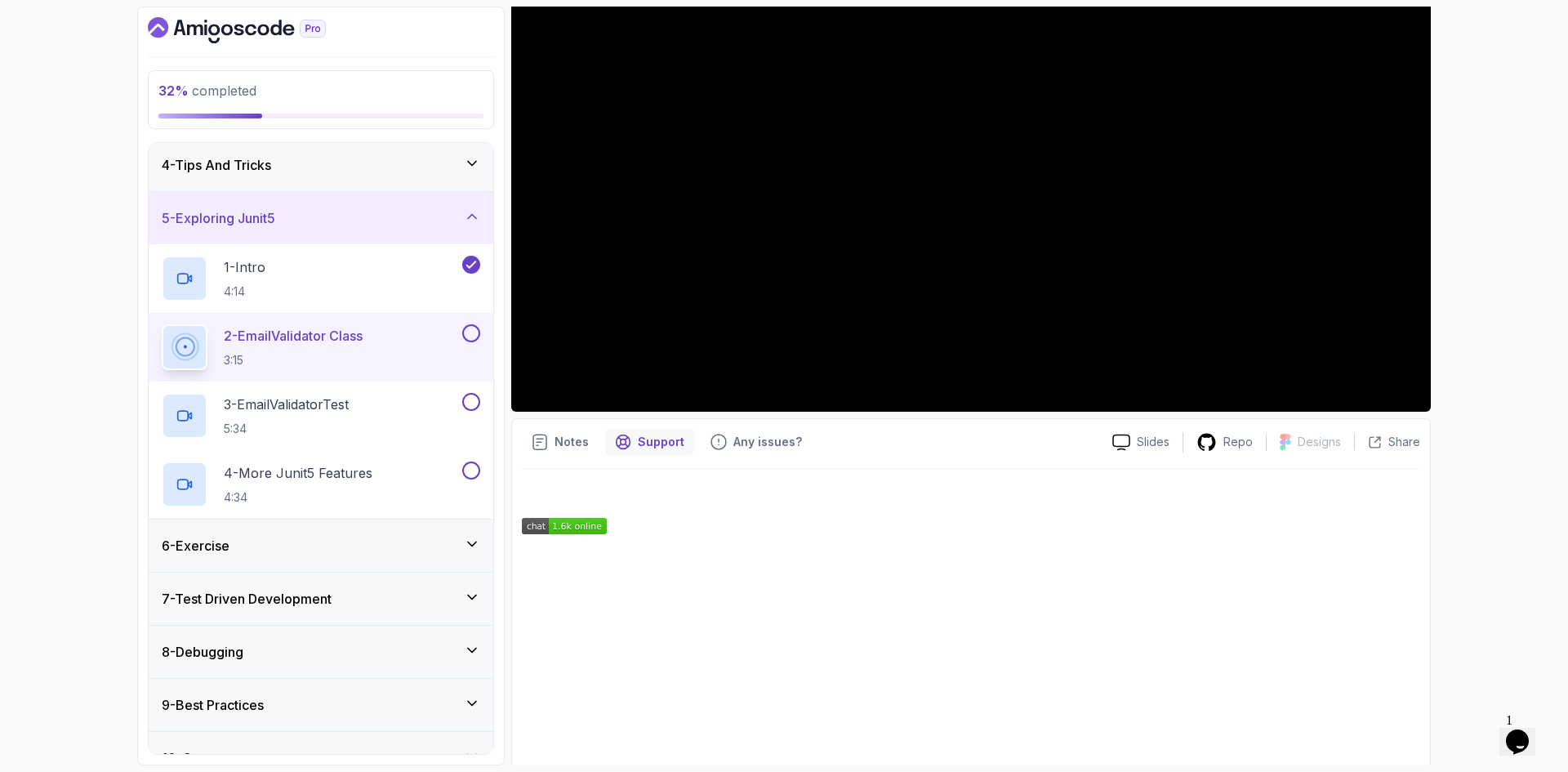
scroll to position [324, 0]
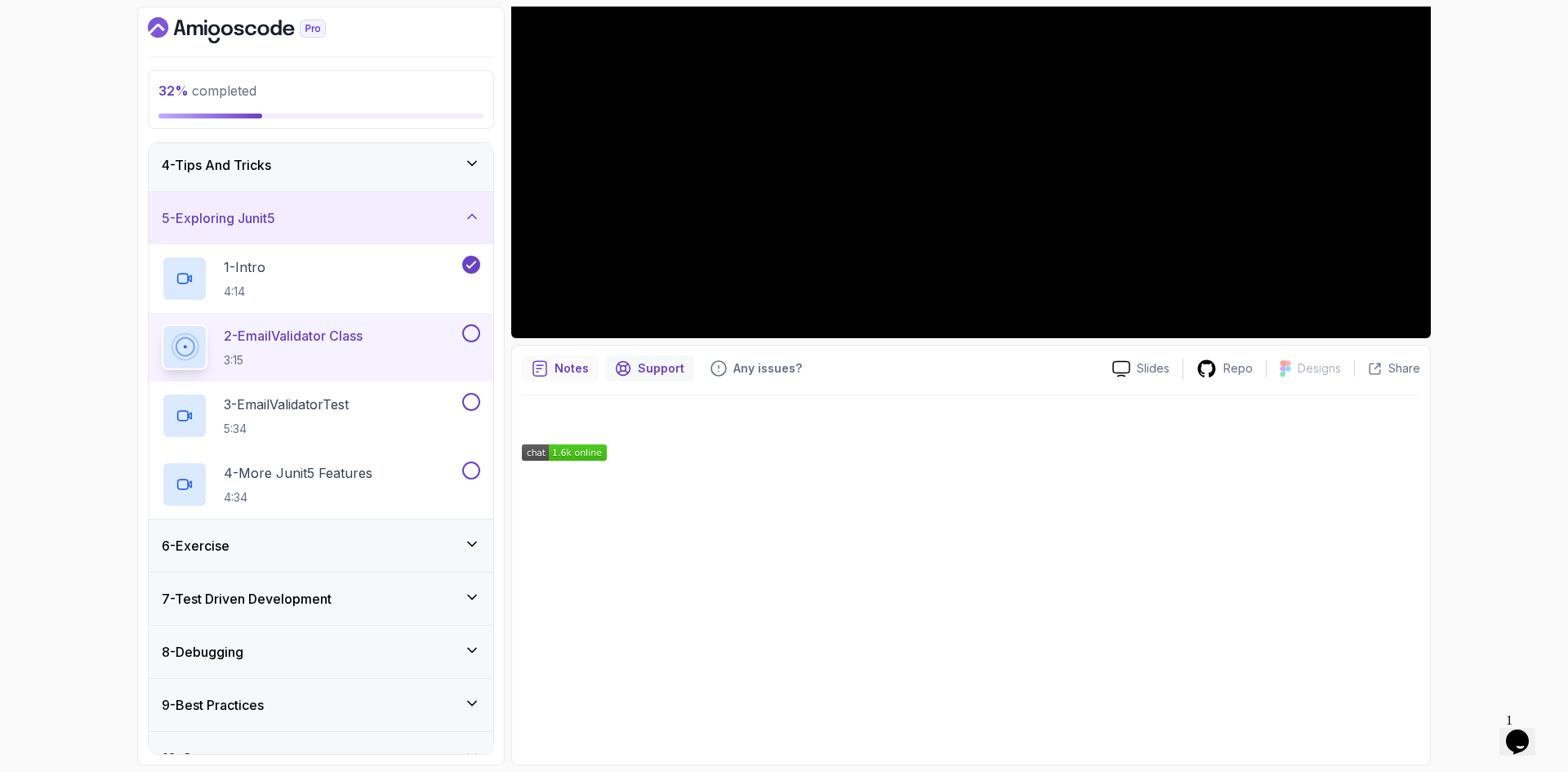
click at [566, 374] on p "Notes" at bounding box center [571, 368] width 34 height 16
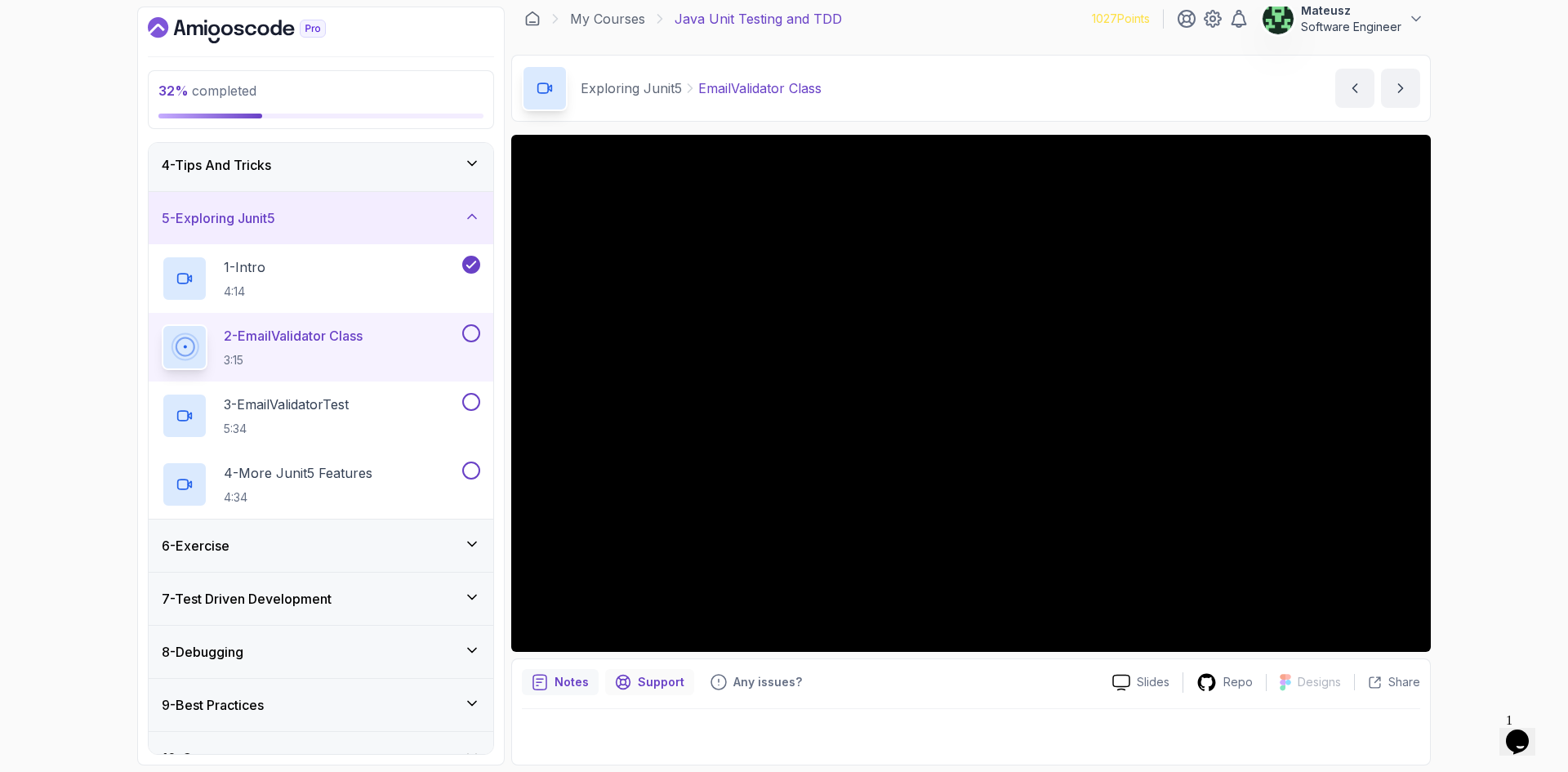
click at [663, 675] on p "Support" at bounding box center [661, 682] width 47 height 16
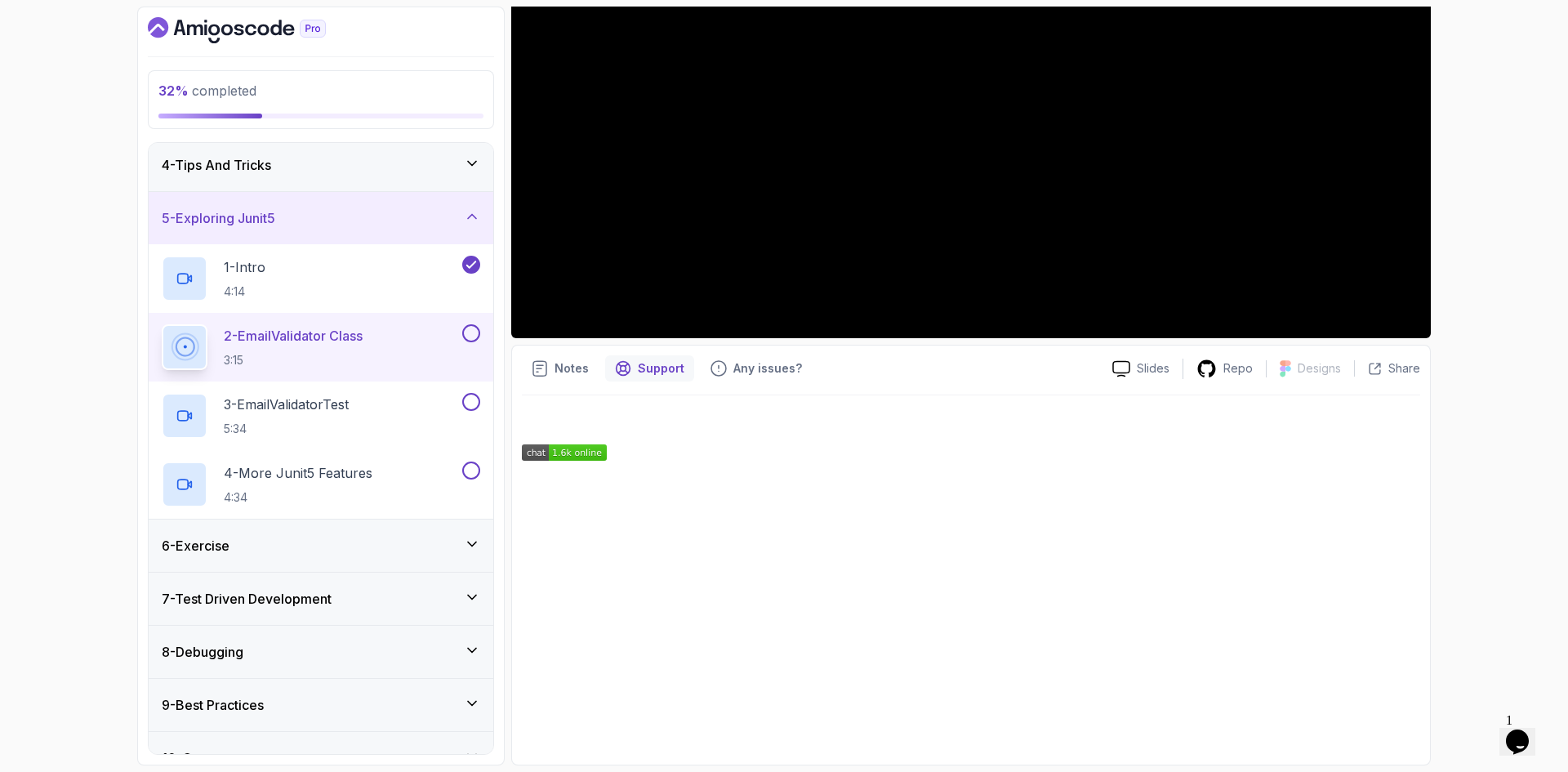
drag, startPoint x: 965, startPoint y: 447, endPoint x: 879, endPoint y: 446, distance: 86.0
click at [879, 446] on link at bounding box center [971, 453] width 898 height 16
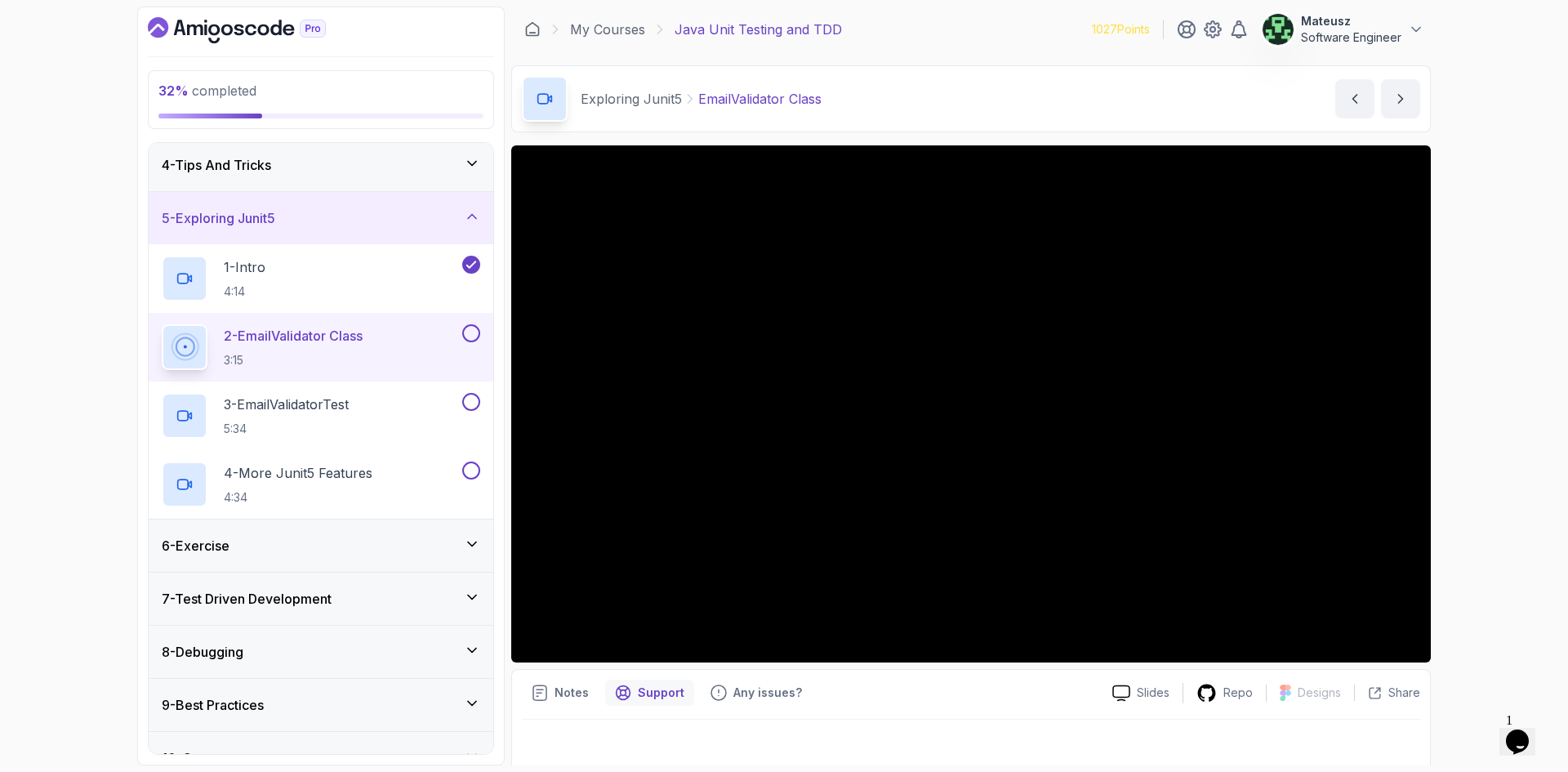
click at [450, 543] on div "6 - Exercise" at bounding box center [321, 547] width 319 height 20
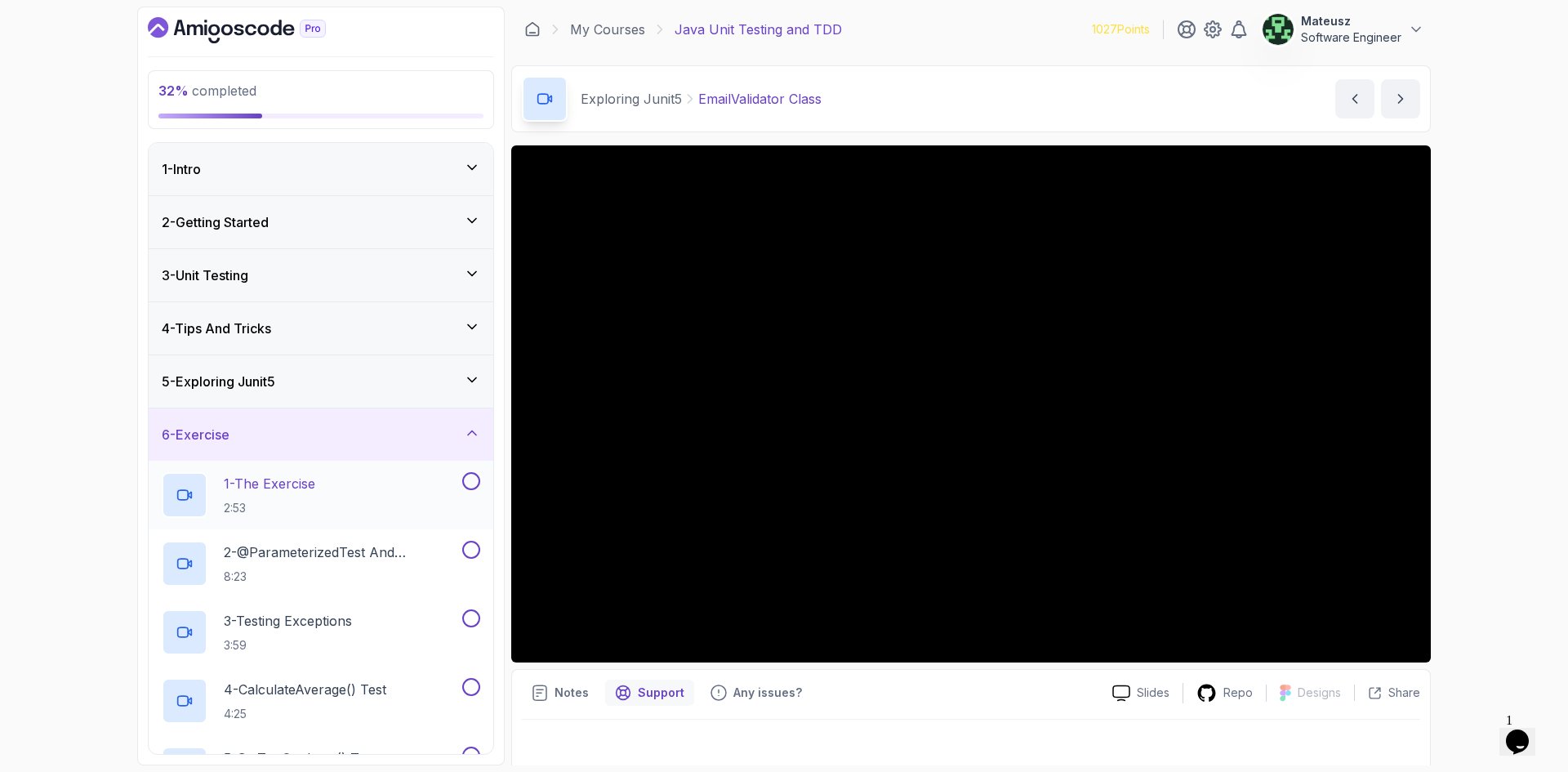
scroll to position [164, 0]
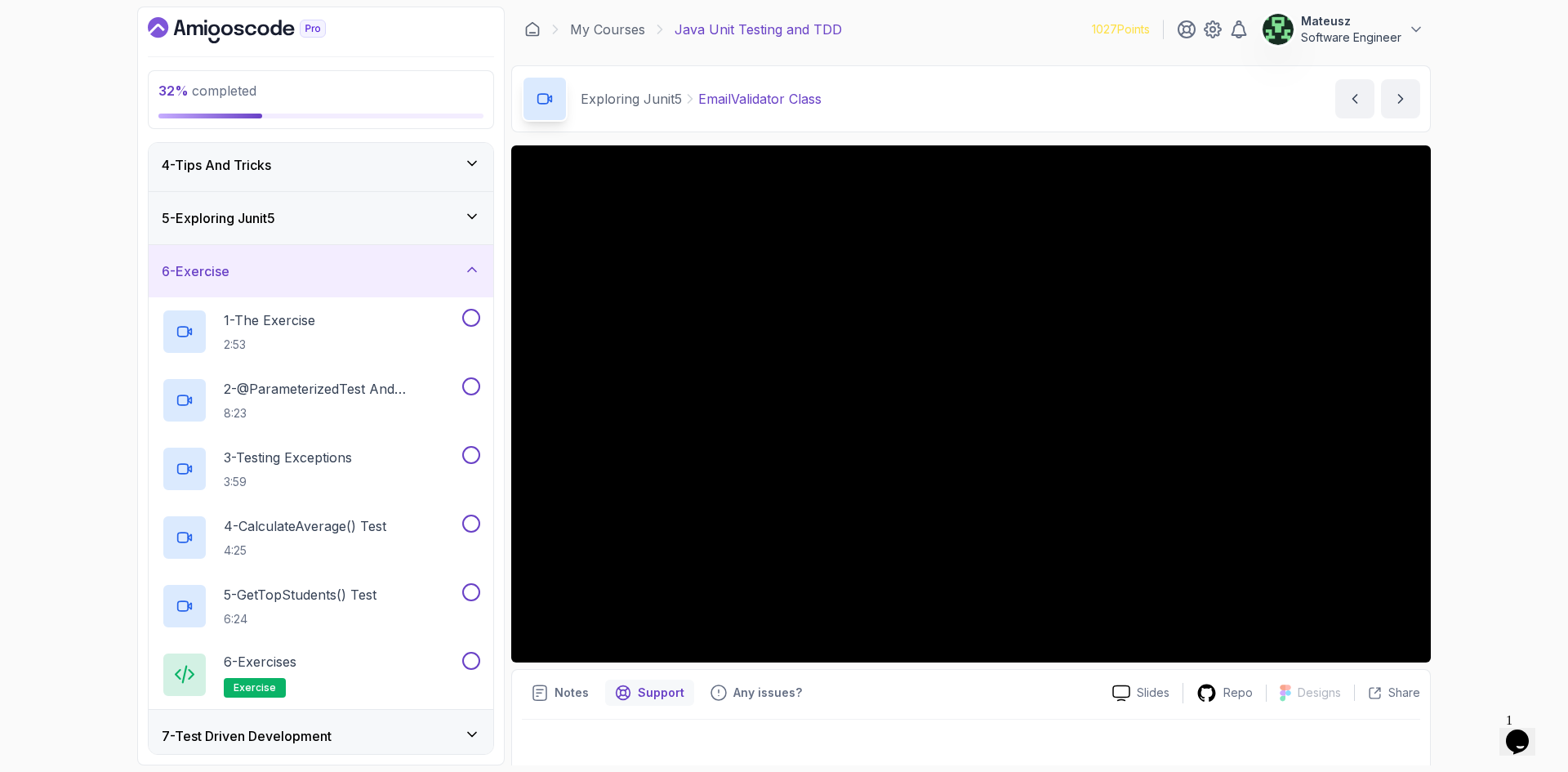
drag, startPoint x: 1044, startPoint y: 20, endPoint x: 989, endPoint y: 27, distance: 55.4
click at [989, 27] on div "My Courses Java Unit Testing and TDD 1027 Points Mateusz Software Engineer" at bounding box center [971, 30] width 920 height 46
drag, startPoint x: 1056, startPoint y: 34, endPoint x: 1010, endPoint y: 33, distance: 46.0
click at [1010, 33] on div "My Courses Java Unit Testing and TDD 1027 Points Mateusz Software Engineer" at bounding box center [971, 30] width 920 height 46
click at [306, 212] on div "5 - Exploring Junit5" at bounding box center [321, 218] width 319 height 20
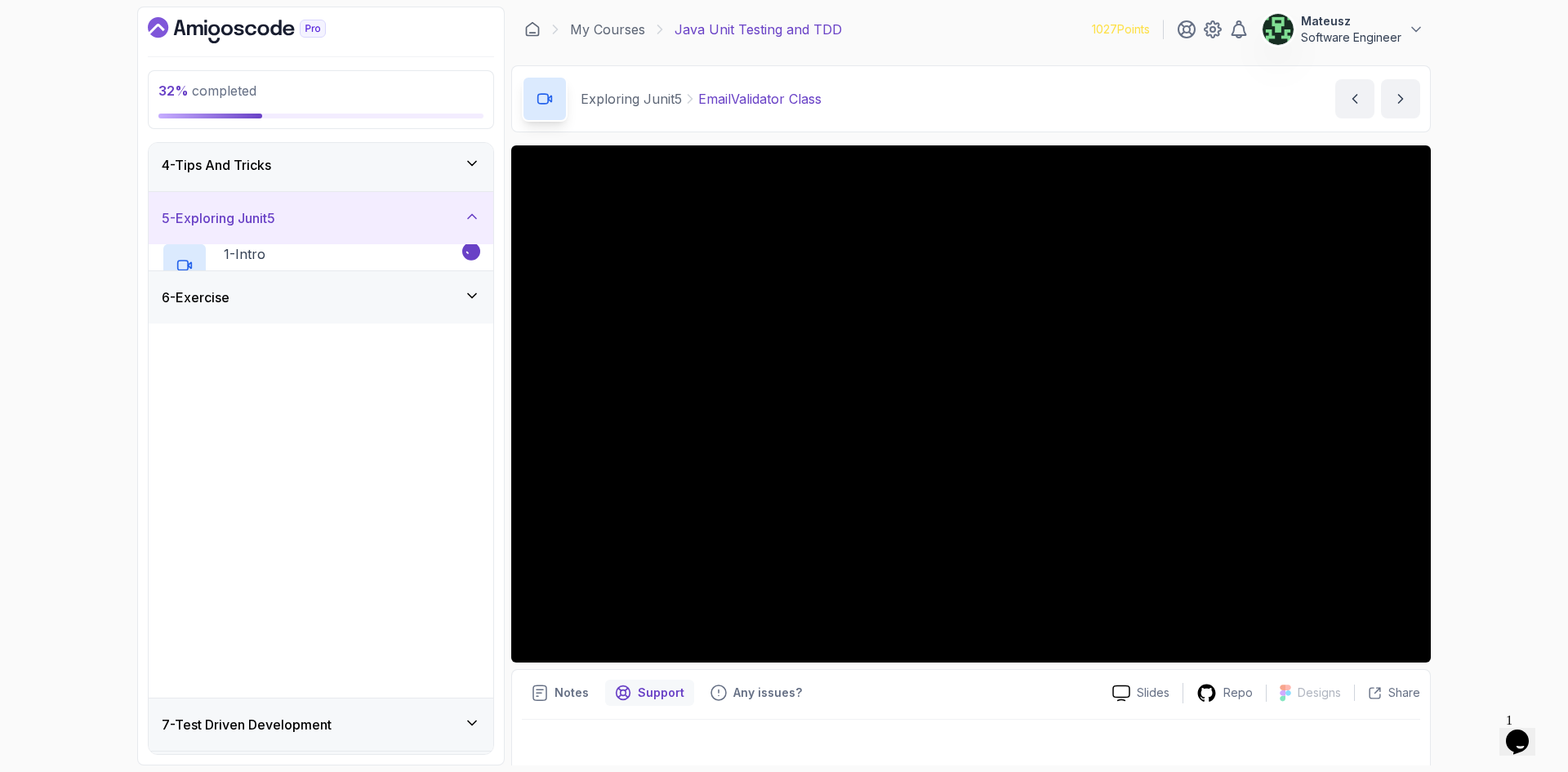
scroll to position [0, 0]
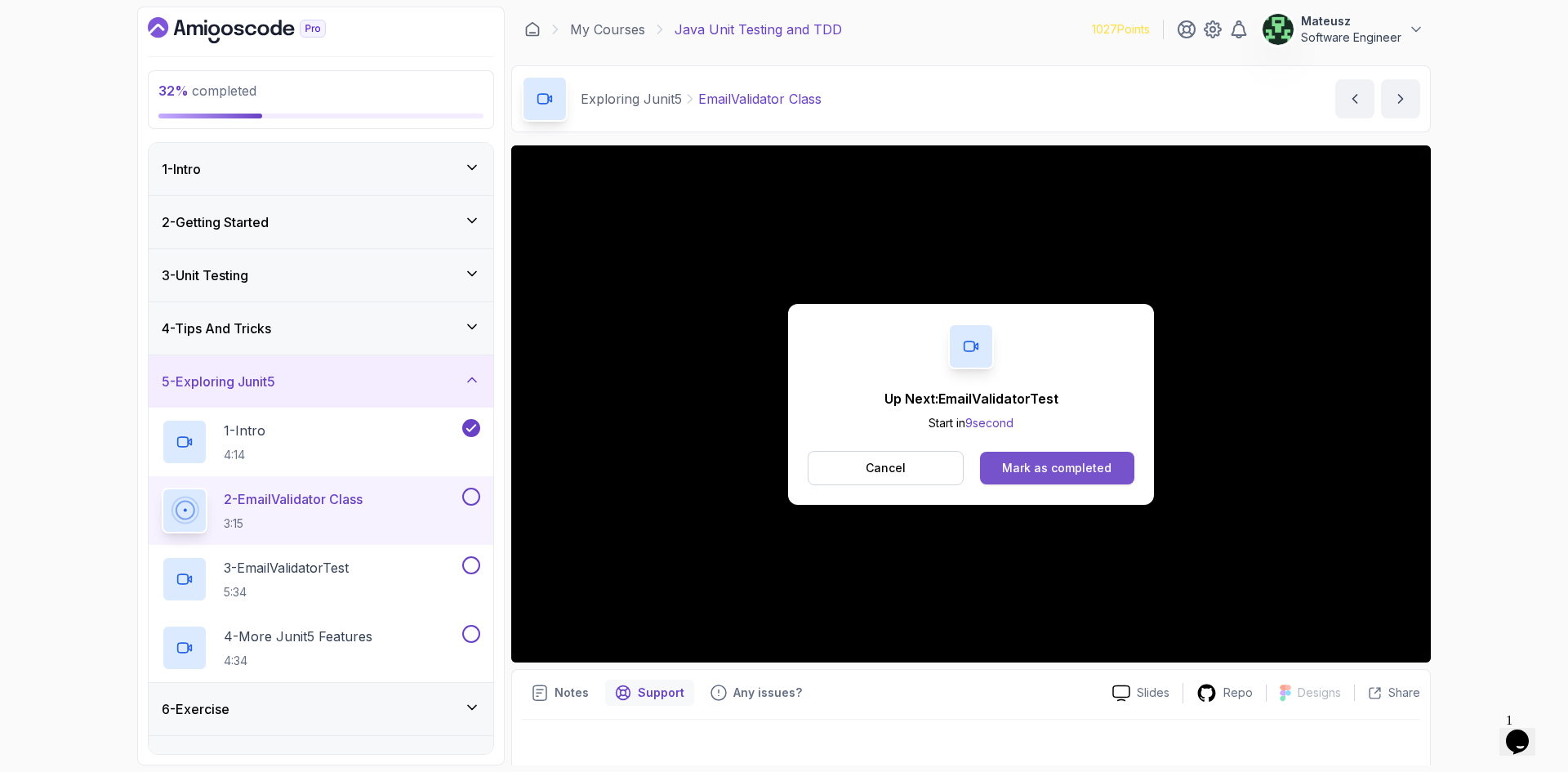
click at [1057, 464] on div "Mark as completed" at bounding box center [1057, 468] width 110 height 16
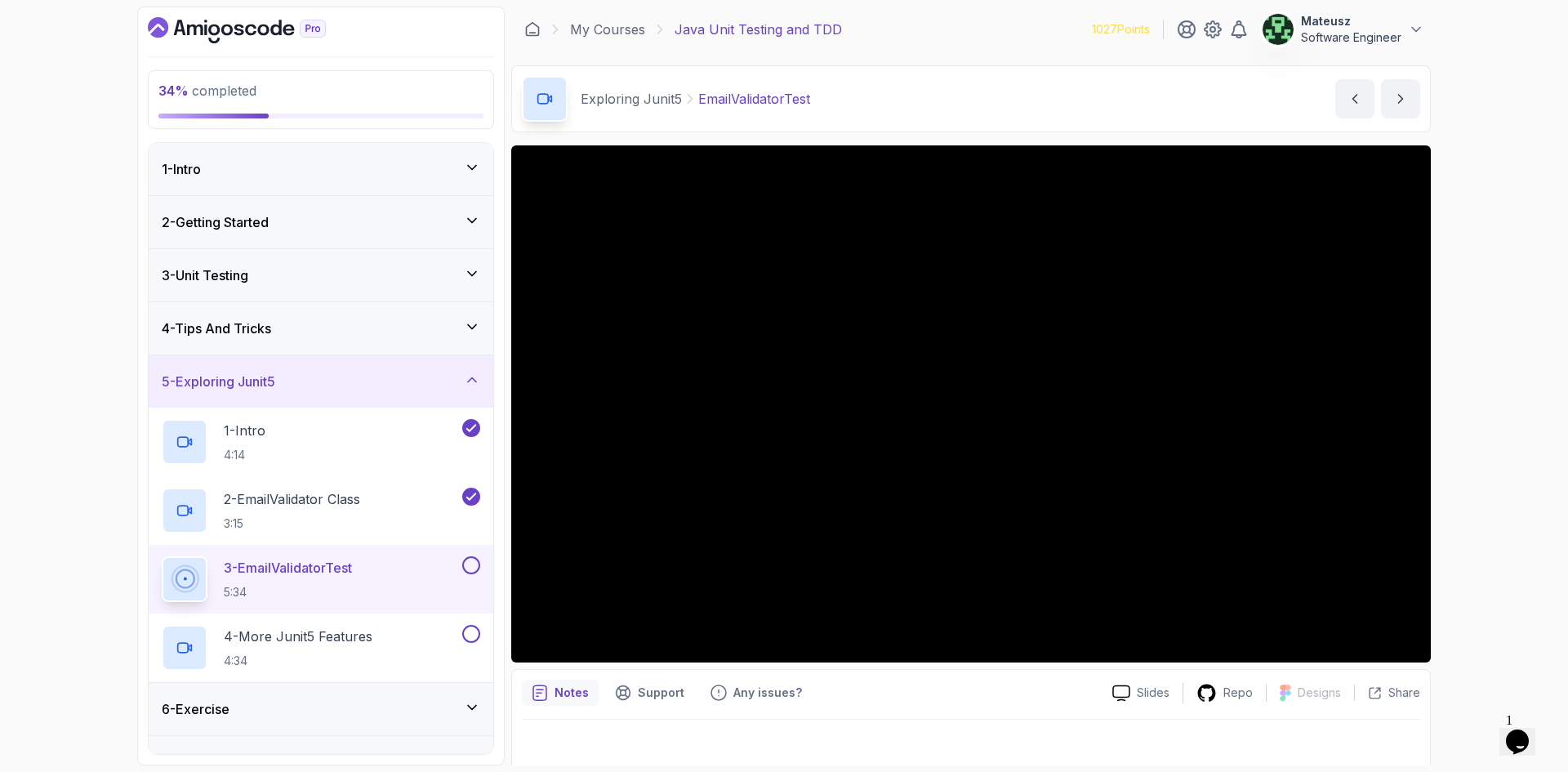
drag, startPoint x: 127, startPoint y: 217, endPoint x: 116, endPoint y: 216, distance: 11.0
drag, startPoint x: 116, startPoint y: 216, endPoint x: 100, endPoint y: 194, distance: 27.2
drag, startPoint x: 100, startPoint y: 194, endPoint x: 99, endPoint y: 141, distance: 53.0
click at [98, 135] on div "34 % completed 1 - Intro 2 - Getting Started 3 - Unit Testing 4 - Tips And Tric…" at bounding box center [784, 386] width 1568 height 772
drag, startPoint x: 1039, startPoint y: 24, endPoint x: 862, endPoint y: 4, distance: 178.1
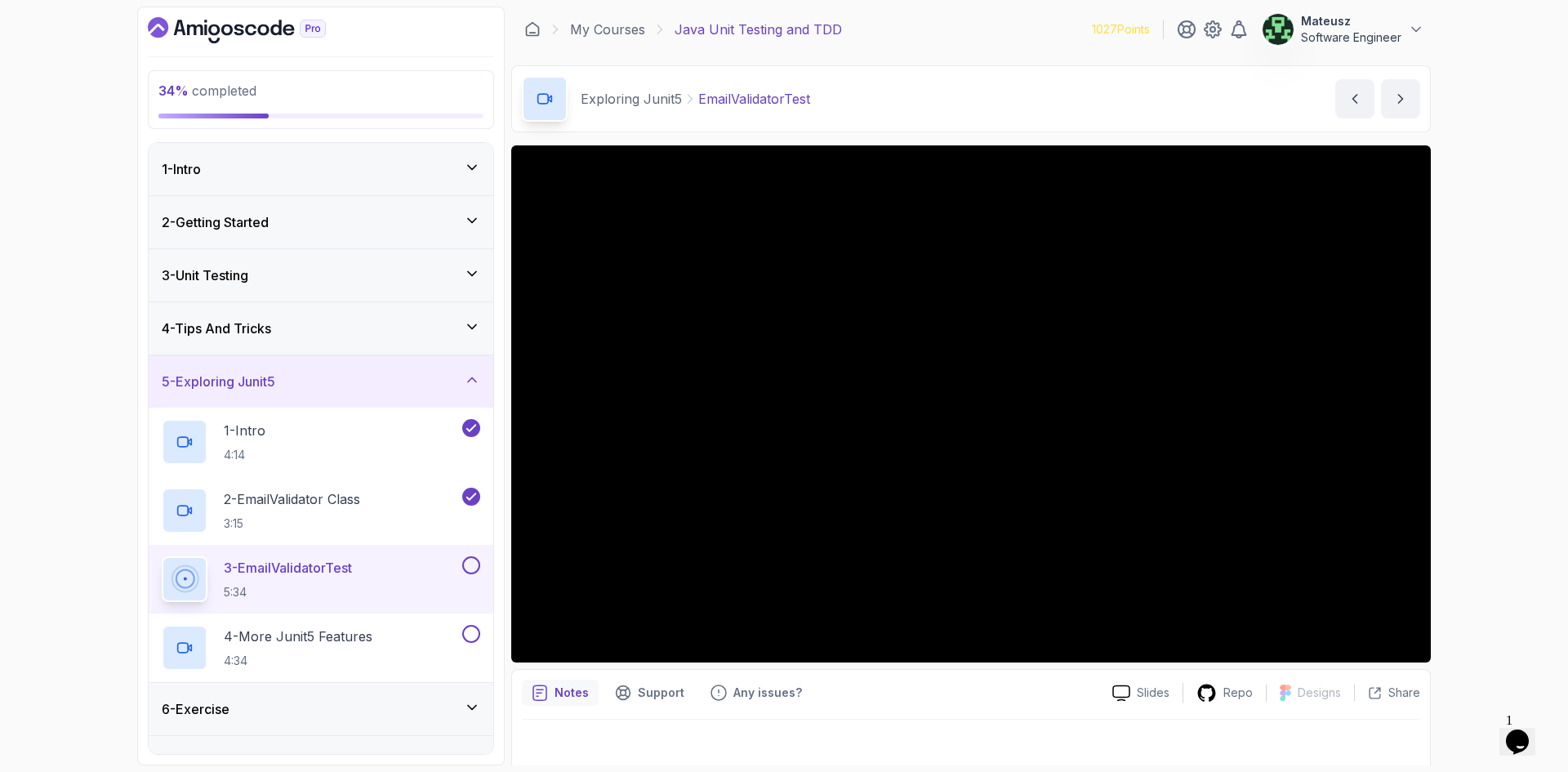
click at [973, 20] on div "My Courses Java Unit Testing and TDD 1027 Points Mateusz Software Engineer" at bounding box center [971, 30] width 920 height 46
drag, startPoint x: 70, startPoint y: 142, endPoint x: 98, endPoint y: 121, distance: 35.0
click at [66, 102] on div "34 % completed 1 - Intro 2 - Getting Started 3 - Unit Testing 4 - Tips And Tric…" at bounding box center [784, 386] width 1568 height 772
drag, startPoint x: 1002, startPoint y: 21, endPoint x: 988, endPoint y: 21, distance: 14.0
click at [988, 21] on div "My Courses Java Unit Testing and TDD 1027 Points Mateusz Software Engineer" at bounding box center [971, 30] width 920 height 46
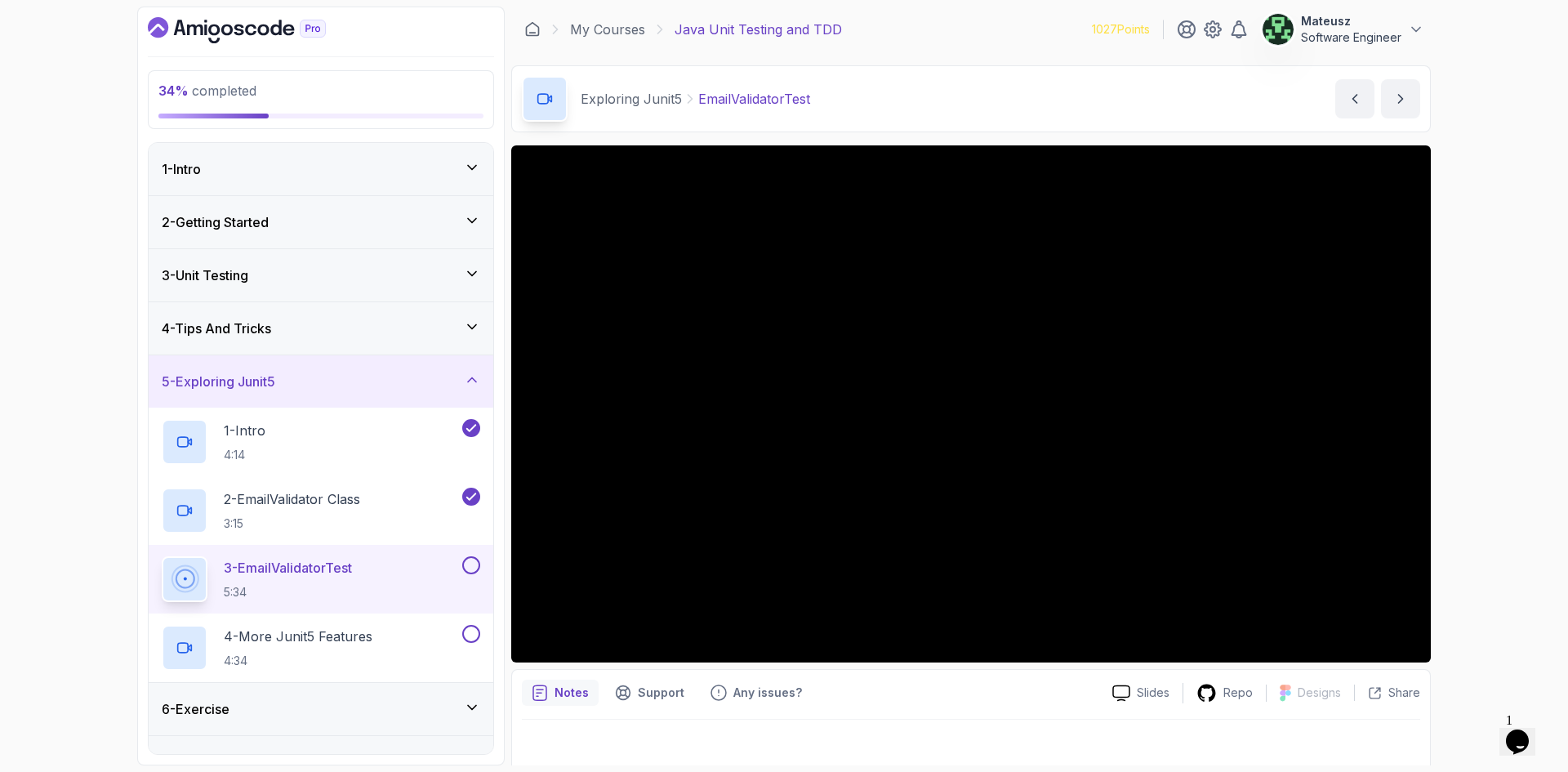
drag, startPoint x: 980, startPoint y: 24, endPoint x: 943, endPoint y: 26, distance: 37.1
click at [943, 26] on div "My Courses Java Unit Testing and TDD 1027 Points Mateusz Software Engineer" at bounding box center [971, 30] width 920 height 46
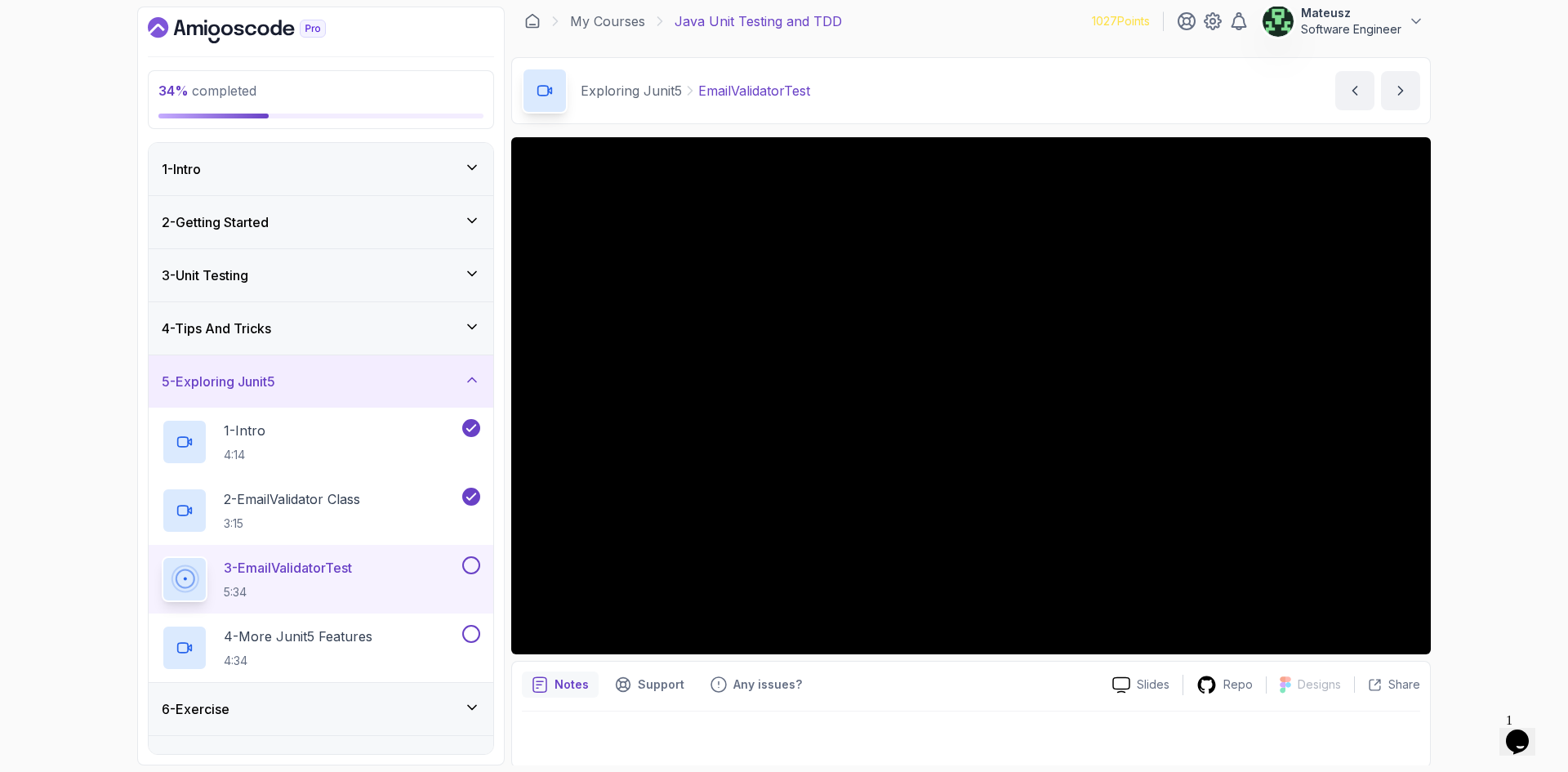
scroll to position [11, 0]
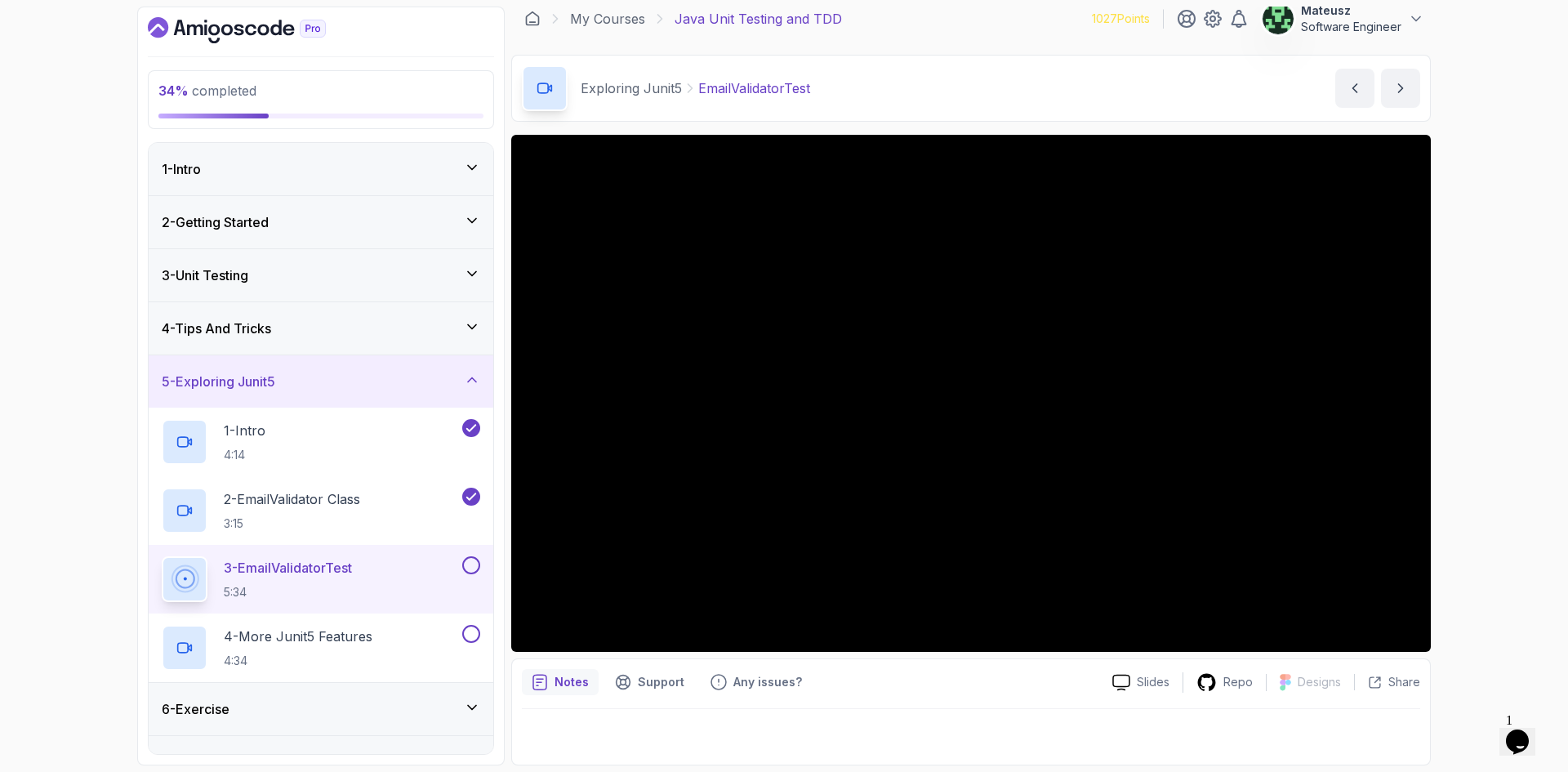
drag, startPoint x: 989, startPoint y: 28, endPoint x: 958, endPoint y: 25, distance: 31.1
click at [958, 25] on div "My Courses Java Unit Testing and TDD 1027 Points Mateusz Software Engineer" at bounding box center [971, 19] width 920 height 46
drag, startPoint x: 1017, startPoint y: 24, endPoint x: 961, endPoint y: 24, distance: 56.0
click at [961, 24] on div "My Courses Java Unit Testing and TDD 1027 Points Mateusz Software Engineer" at bounding box center [971, 19] width 920 height 46
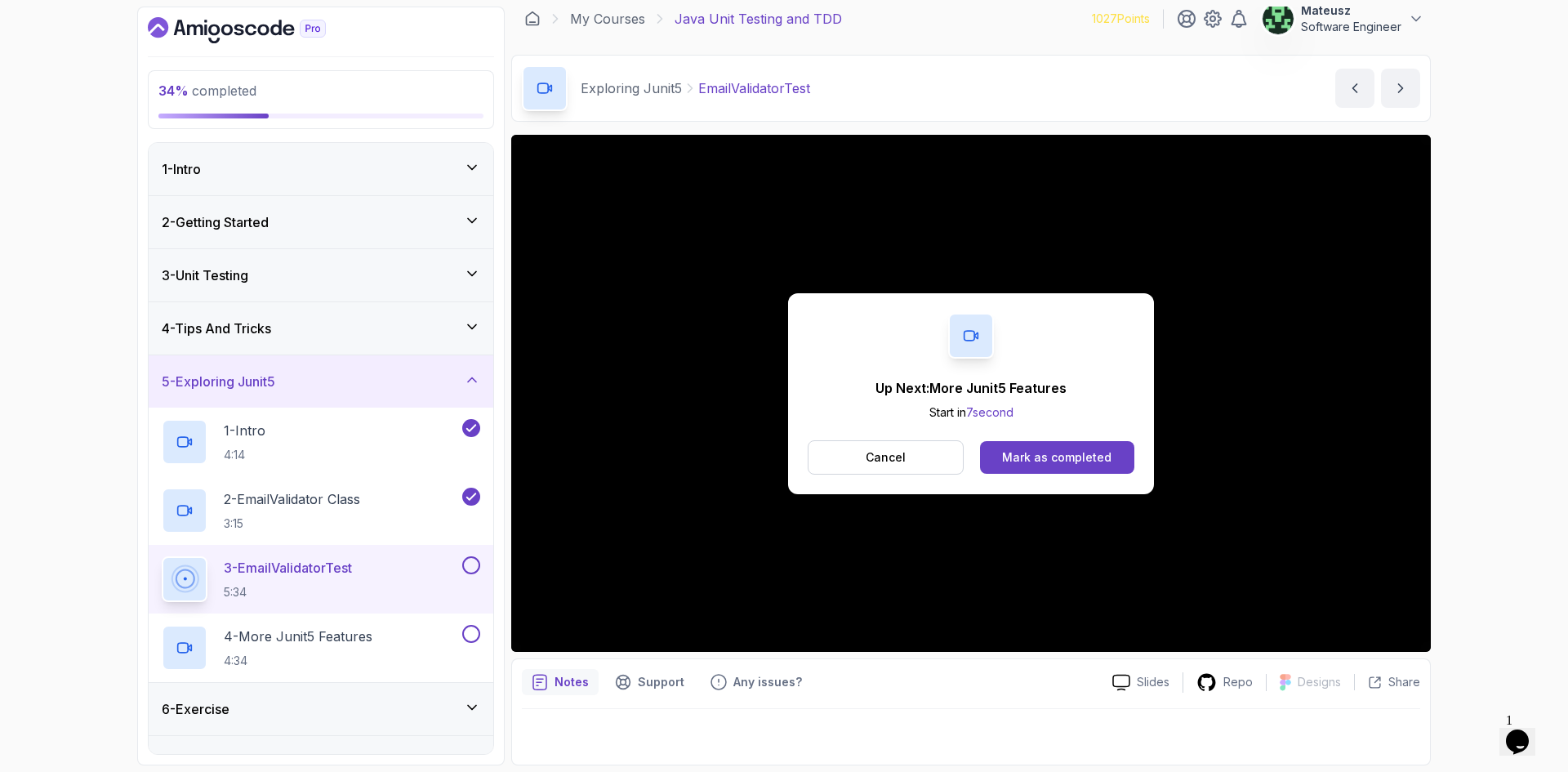
drag, startPoint x: 1001, startPoint y: 16, endPoint x: 980, endPoint y: 16, distance: 21.0
click at [980, 16] on div "My Courses Java Unit Testing and TDD 1027 Points Mateusz Software Engineer" at bounding box center [971, 19] width 920 height 46
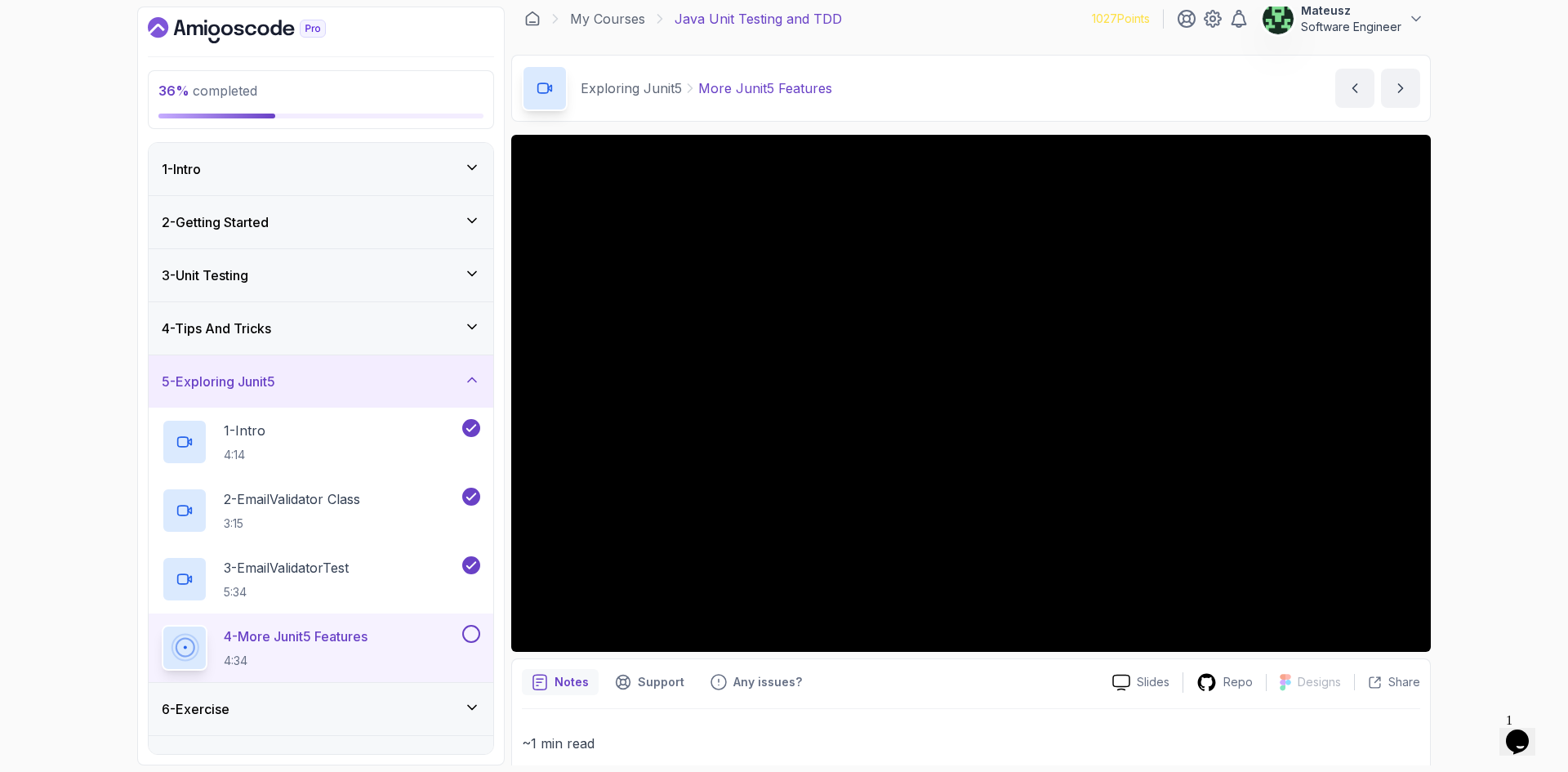
drag, startPoint x: 989, startPoint y: 17, endPoint x: 966, endPoint y: 25, distance: 24.4
click at [966, 25] on div "My Courses Java Unit Testing and TDD 1027 Points Mateusz Software Engineer" at bounding box center [971, 19] width 920 height 46
drag, startPoint x: 1019, startPoint y: 18, endPoint x: 1006, endPoint y: 20, distance: 13.2
drag, startPoint x: 1006, startPoint y: 20, endPoint x: 978, endPoint y: 2, distance: 33.3
click at [975, 21] on div "My Courses Java Unit Testing and TDD 1027 Points Mateusz Software Engineer" at bounding box center [971, 19] width 920 height 46
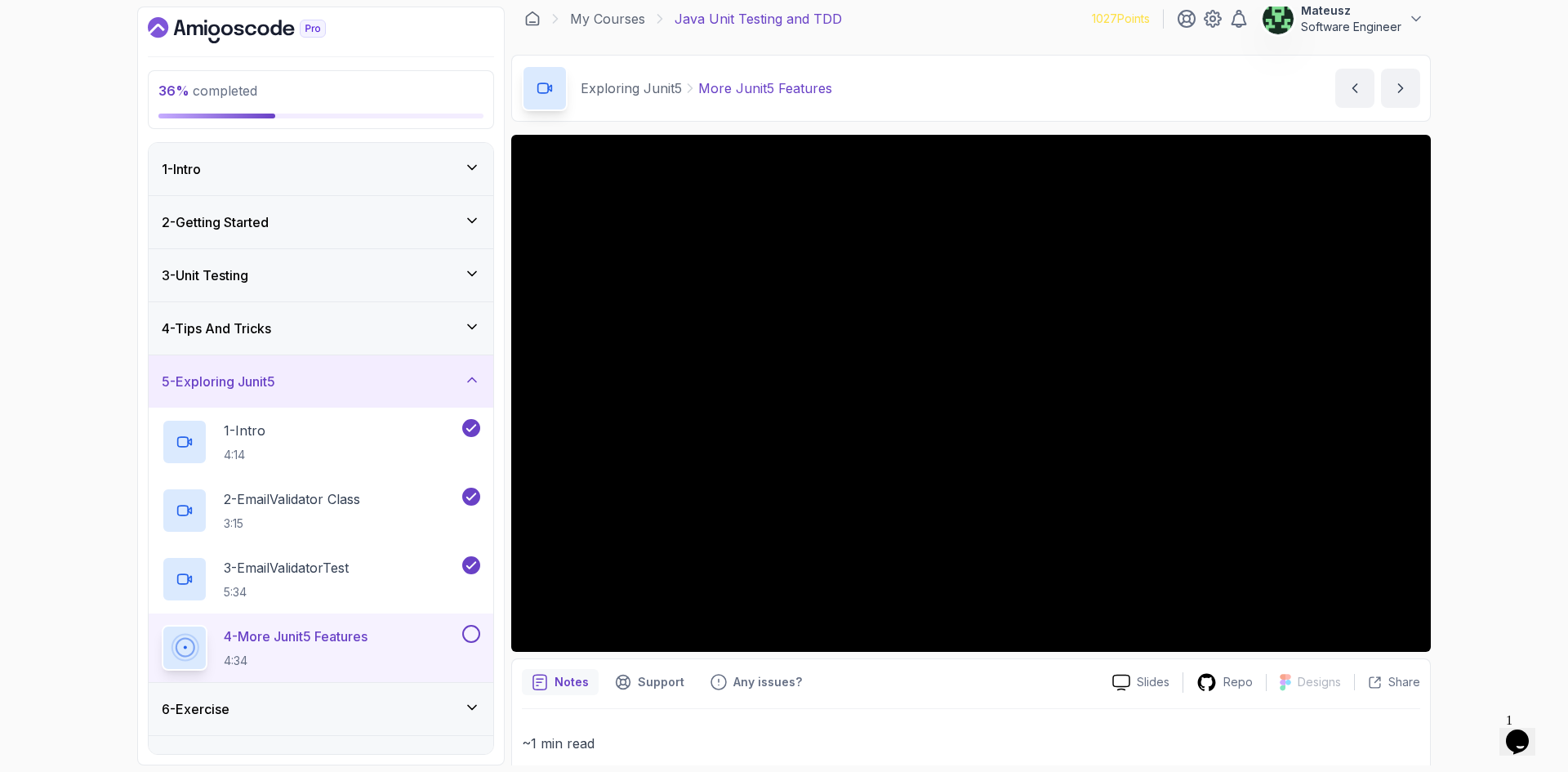
drag, startPoint x: 1013, startPoint y: 19, endPoint x: 967, endPoint y: 24, distance: 46.3
click at [965, 19] on div "My Courses Java Unit Testing and TDD 1027 Points Mateusz Software Engineer" at bounding box center [971, 19] width 920 height 46
drag, startPoint x: 998, startPoint y: 18, endPoint x: 980, endPoint y: 2, distance: 24.1
click at [975, 25] on div "My Courses Java Unit Testing and TDD 1027 Points Mateusz Software Engineer" at bounding box center [971, 19] width 920 height 46
drag, startPoint x: 1031, startPoint y: 16, endPoint x: 998, endPoint y: 16, distance: 33.0
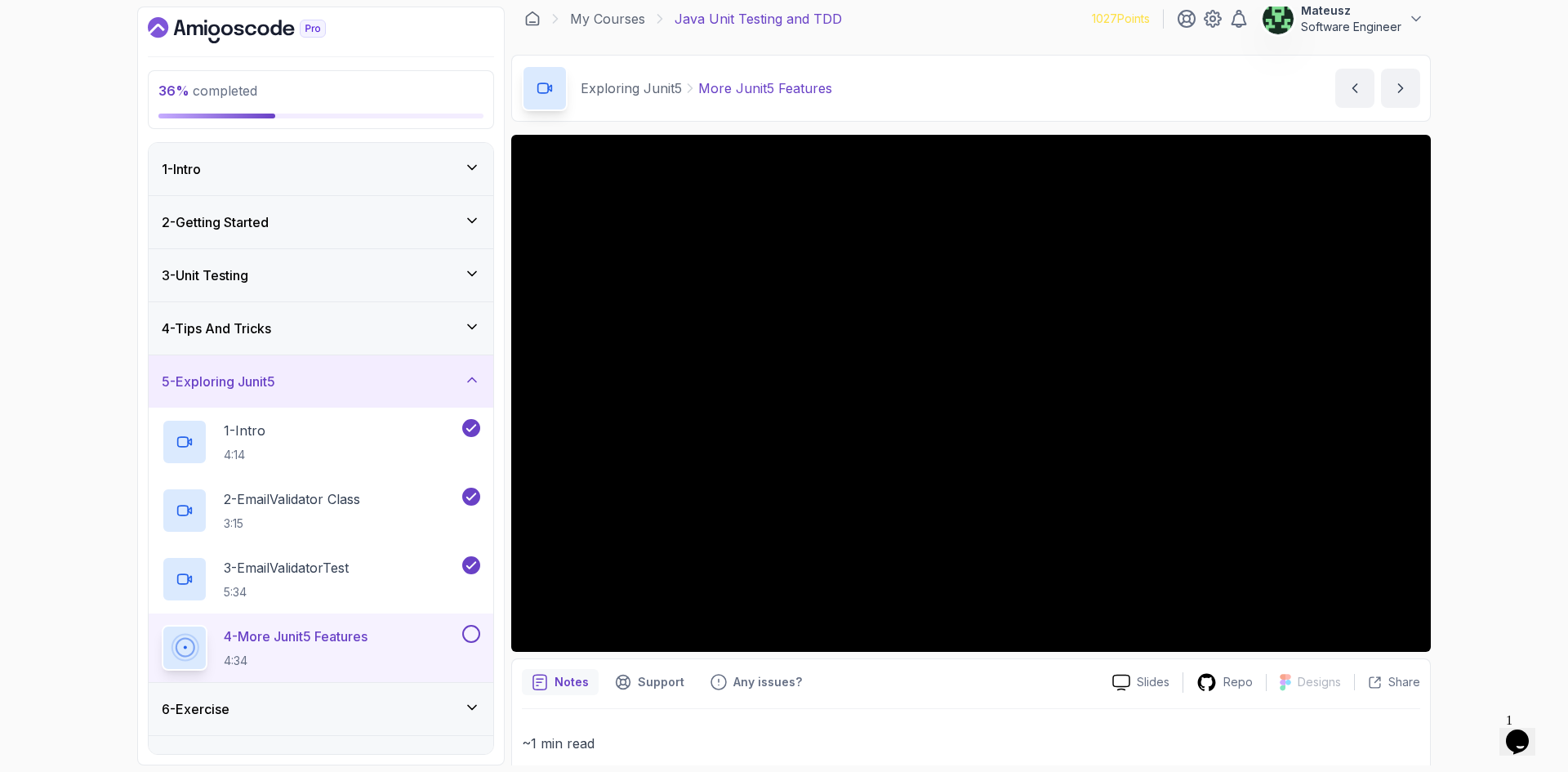
click at [998, 16] on div "My Courses Java Unit Testing and TDD 1027 Points Mateusz Software Engineer" at bounding box center [971, 19] width 920 height 46
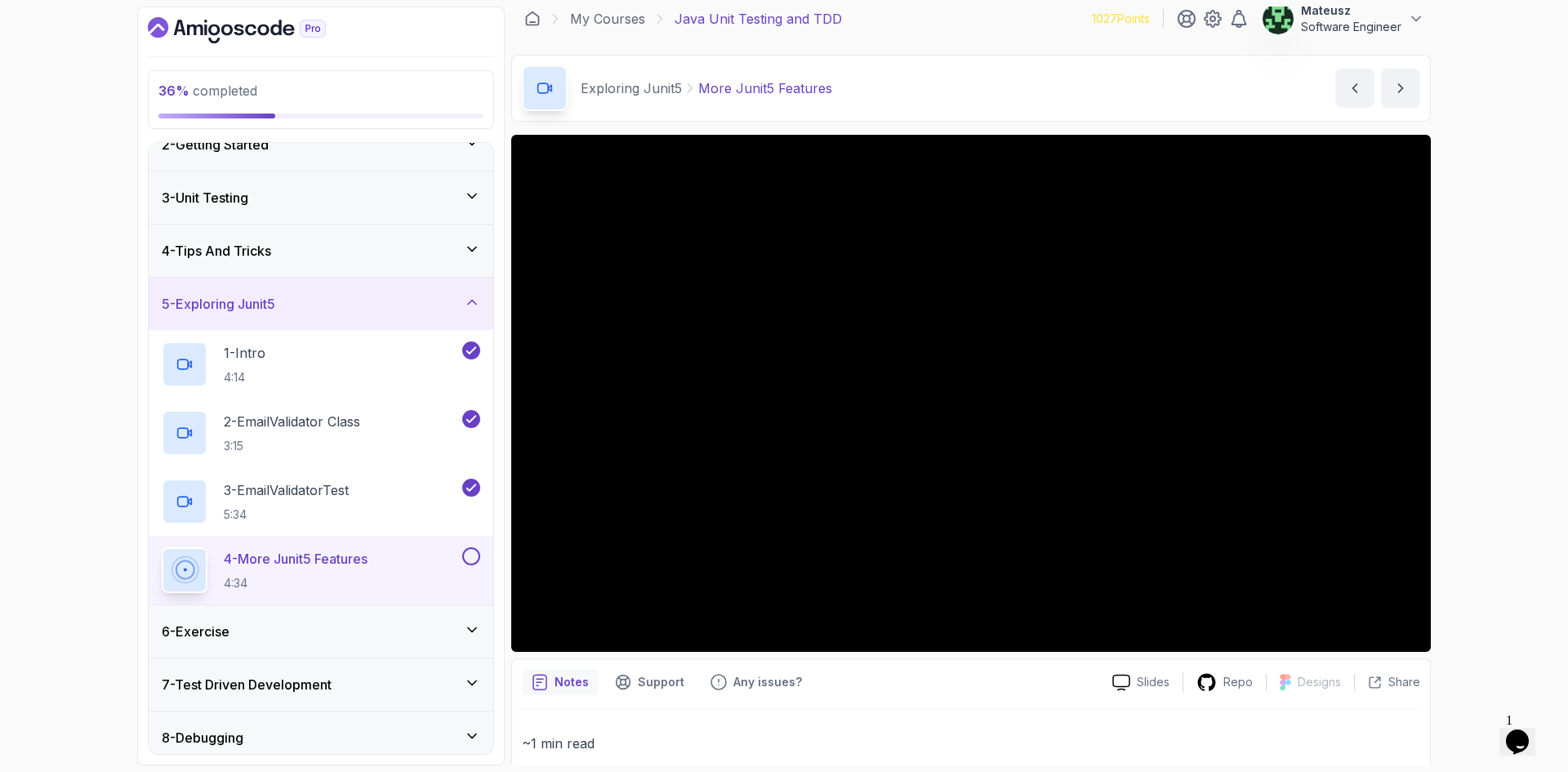
scroll to position [164, 0]
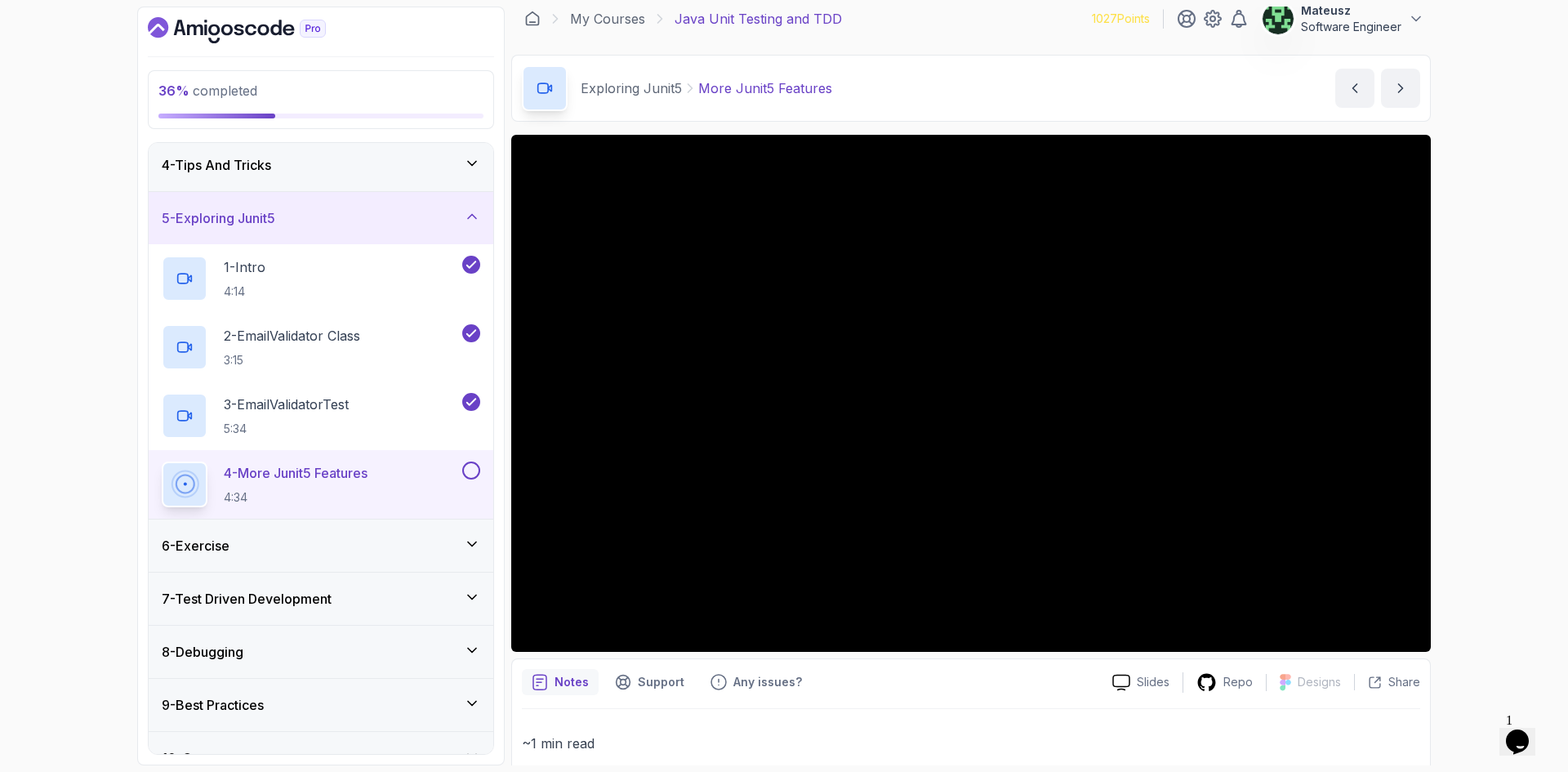
drag, startPoint x: 90, startPoint y: 329, endPoint x: 101, endPoint y: 246, distance: 83.7
drag, startPoint x: 101, startPoint y: 246, endPoint x: 104, endPoint y: 197, distance: 49.1
click at [104, 189] on div "36 % completed 1 - Intro 2 - Getting Started 3 - Unit Testing 4 - Tips And Tric…" at bounding box center [784, 386] width 1568 height 772
drag, startPoint x: 107, startPoint y: 243, endPoint x: 105, endPoint y: 229, distance: 14.1
drag, startPoint x: 105, startPoint y: 229, endPoint x: 75, endPoint y: 160, distance: 75.2
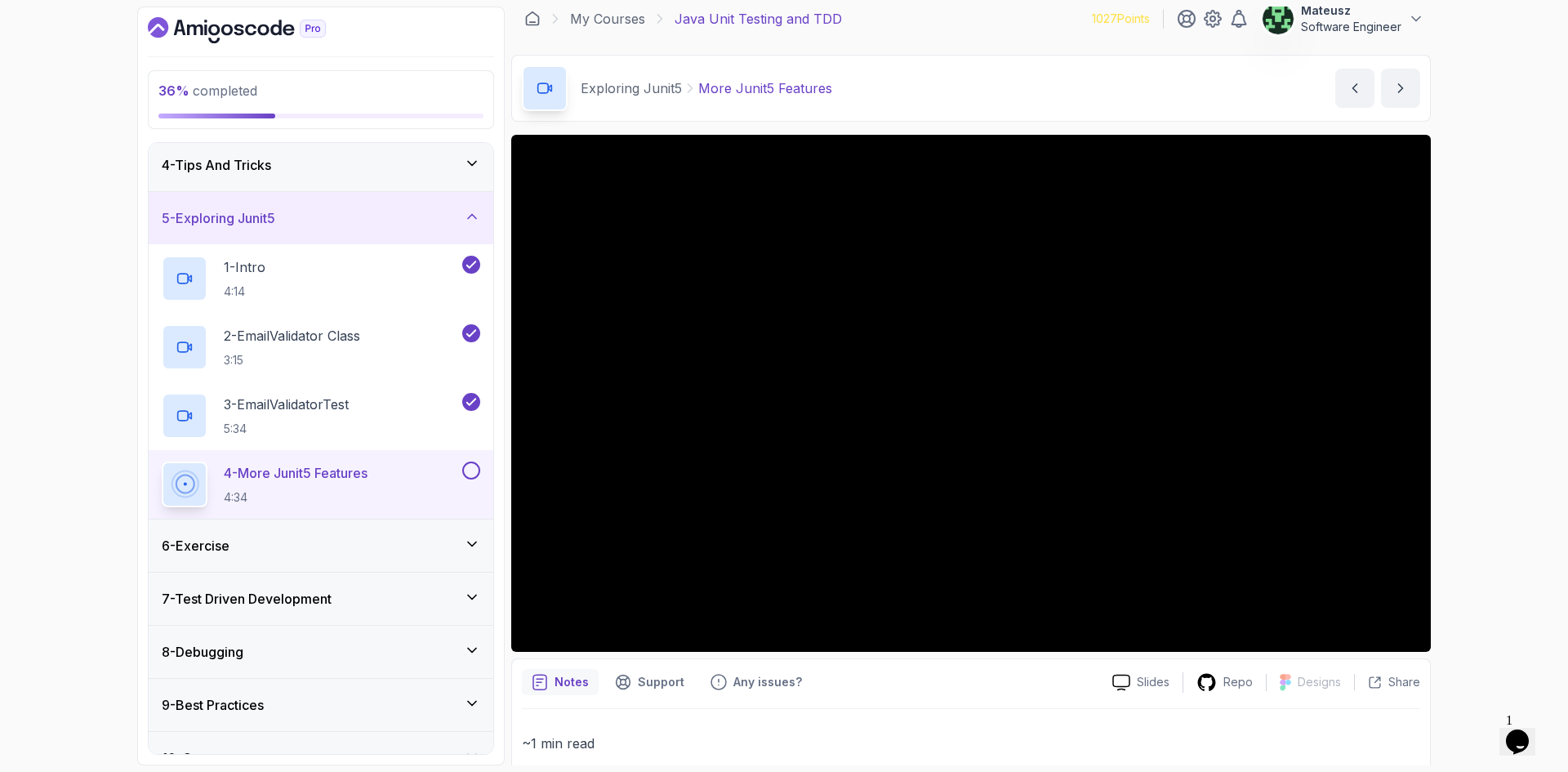
drag, startPoint x: 75, startPoint y: 160, endPoint x: 61, endPoint y: 138, distance: 26.1
click at [61, 138] on div "36 % completed 1 - Intro 2 - Getting Started 3 - Unit Testing 4 - Tips And Tric…" at bounding box center [784, 386] width 1568 height 772
drag, startPoint x: 1024, startPoint y: 34, endPoint x: 1002, endPoint y: 16, distance: 28.4
drag, startPoint x: 1002, startPoint y: 16, endPoint x: 973, endPoint y: 20, distance: 29.3
click at [310, 600] on h3 "7 - Test Driven Development" at bounding box center [246, 599] width 169 height 20
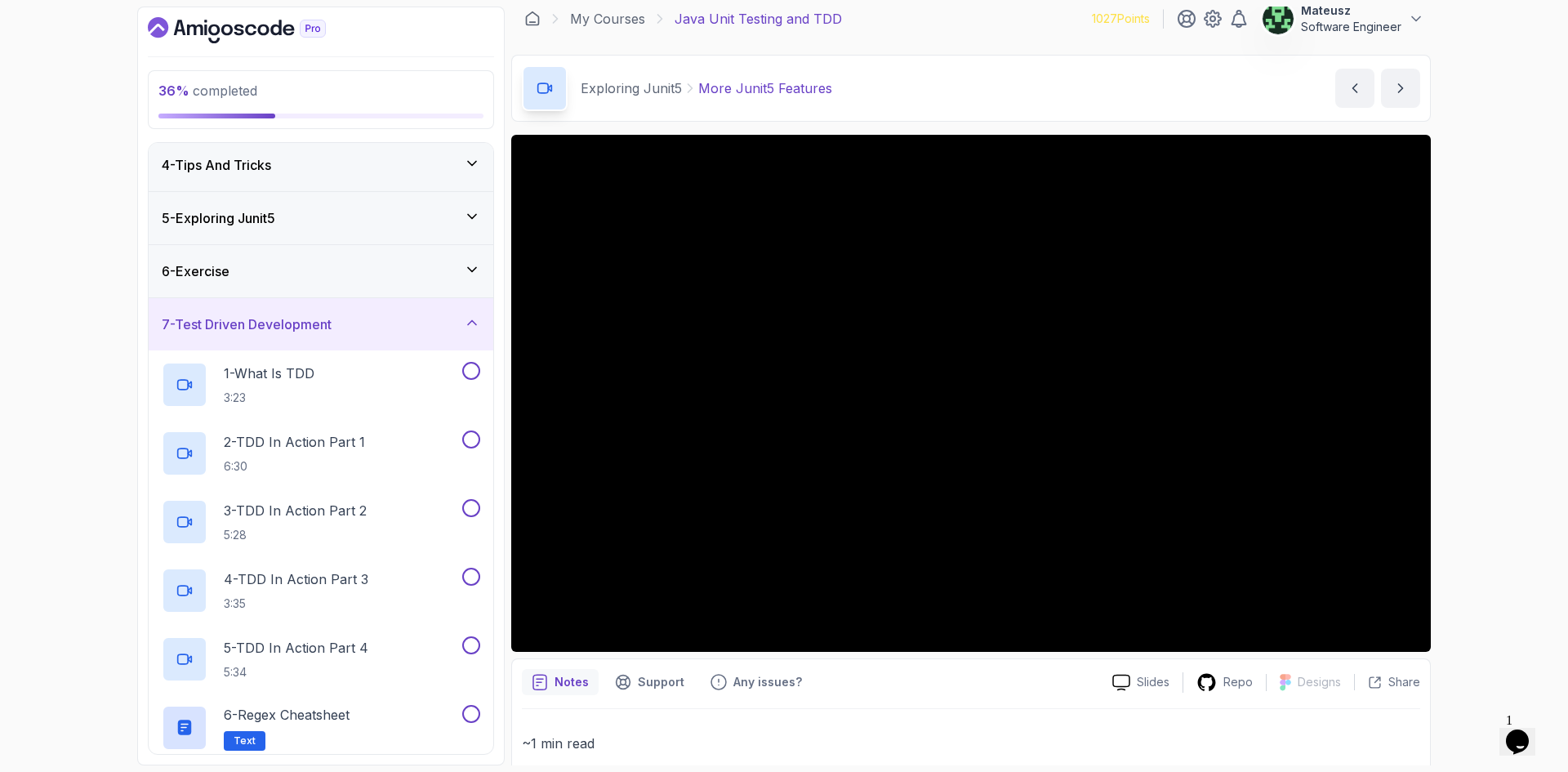
drag, startPoint x: 95, startPoint y: 249, endPoint x: 93, endPoint y: 223, distance: 26.1
drag, startPoint x: 93, startPoint y: 223, endPoint x: 236, endPoint y: 303, distance: 163.9
click at [92, 205] on div "36 % completed 1 - Intro 2 - Getting Started 3 - Unit Testing 4 - Tips And Tric…" at bounding box center [784, 386] width 1568 height 772
click at [415, 314] on div "7 - Test Driven Development" at bounding box center [321, 324] width 319 height 20
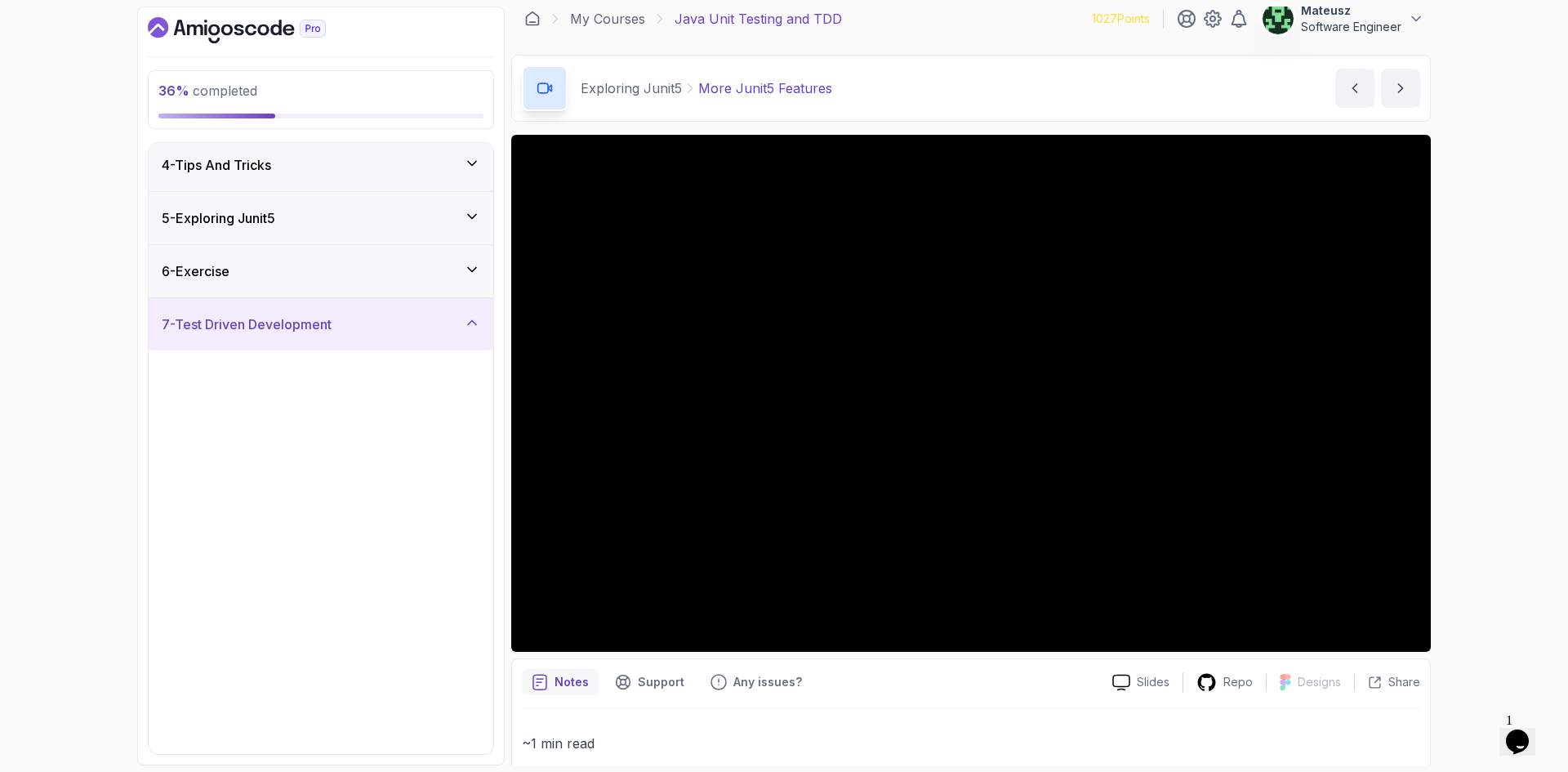
scroll to position [0, 0]
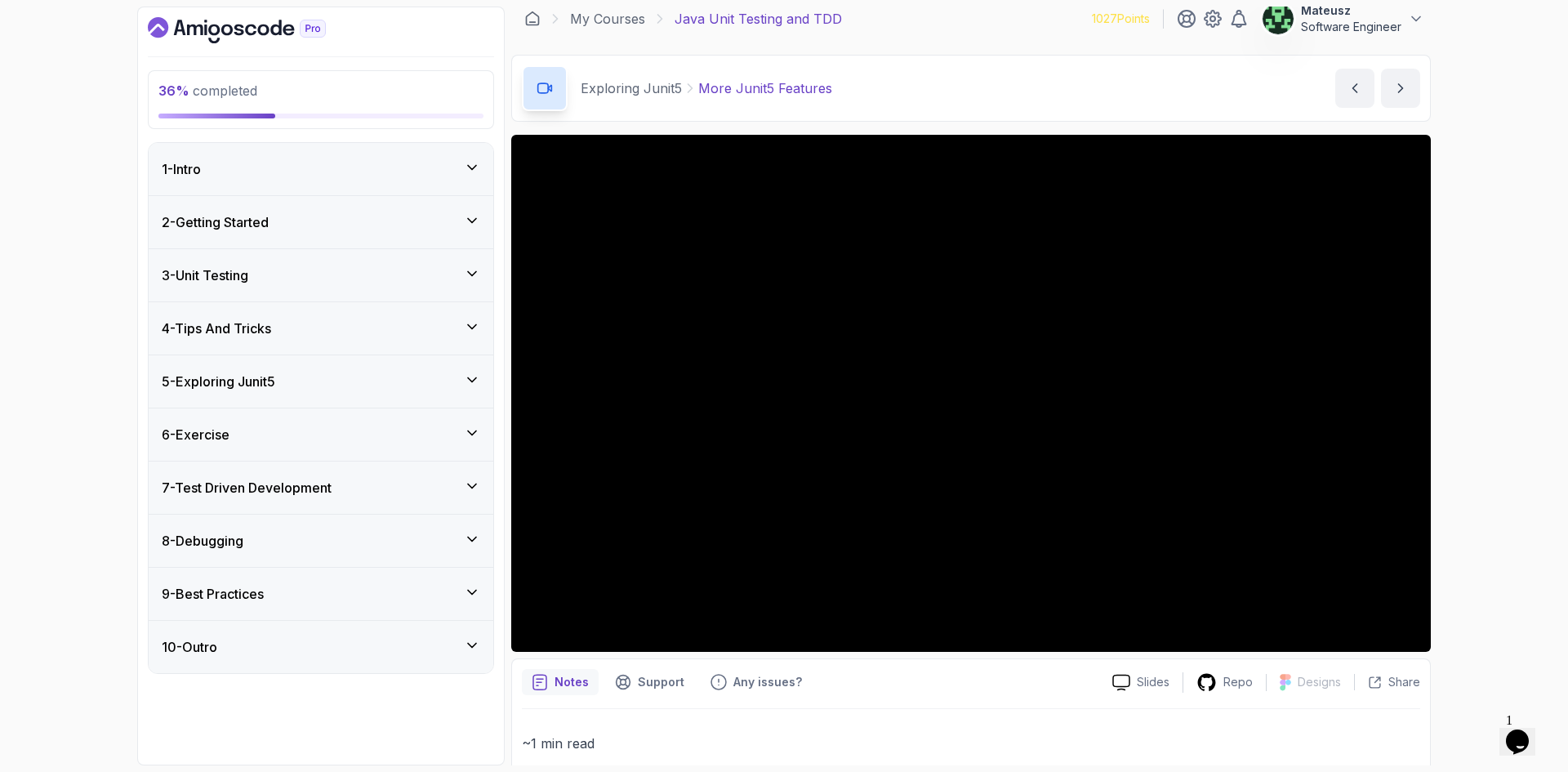
drag, startPoint x: 52, startPoint y: 224, endPoint x: 54, endPoint y: 214, distance: 10.2
drag, startPoint x: 54, startPoint y: 214, endPoint x: 67, endPoint y: 133, distance: 82.0
click at [67, 133] on div "36 % completed 1 - Intro 2 - Getting Started 3 - Unit Testing 4 - Tips And Tric…" at bounding box center [784, 386] width 1568 height 772
drag, startPoint x: 70, startPoint y: 235, endPoint x: 72, endPoint y: 157, distance: 78.0
drag, startPoint x: 72, startPoint y: 157, endPoint x: 199, endPoint y: 6, distance: 197.3
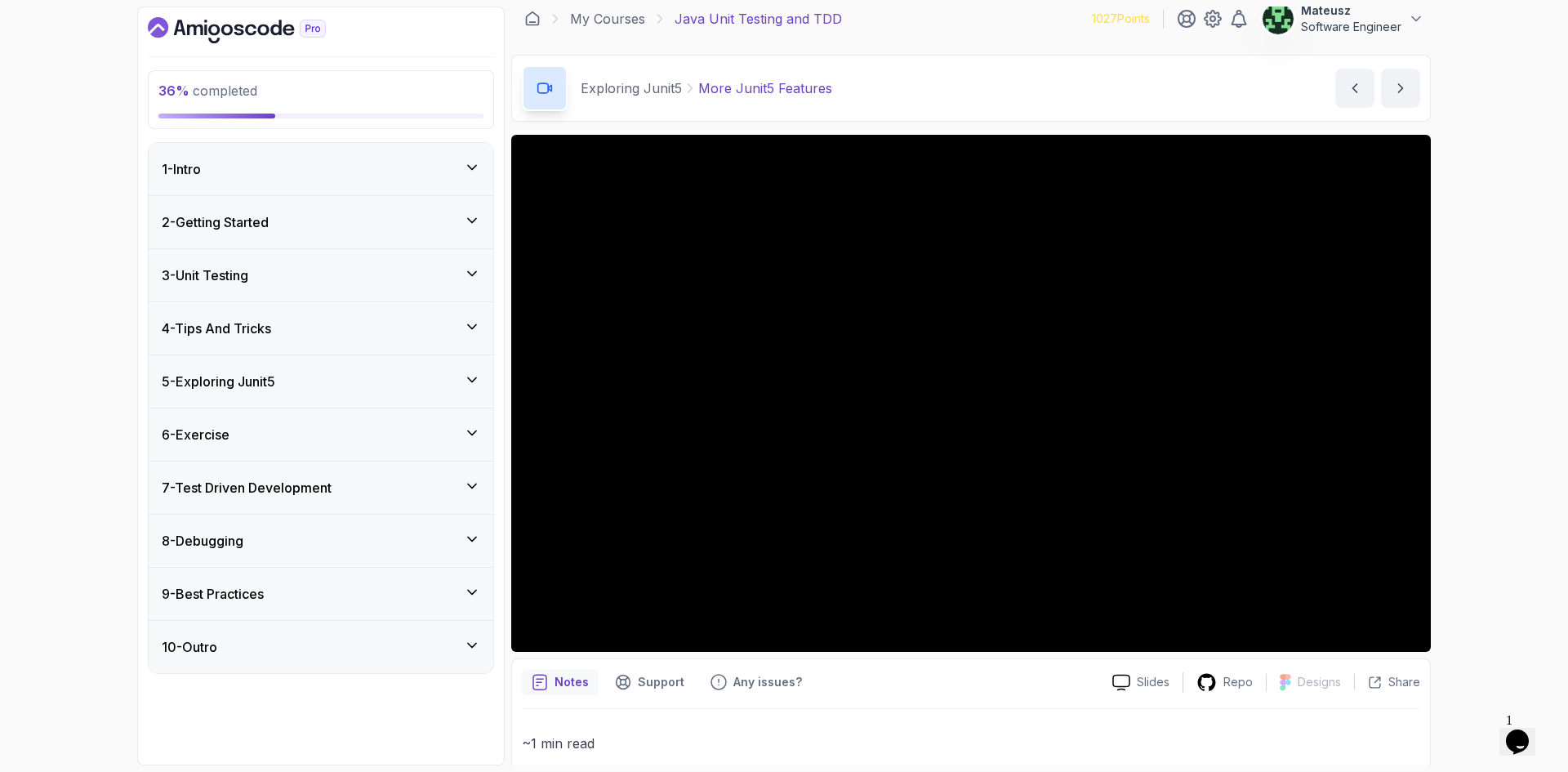
click at [82, 91] on div "36 % completed 1 - Intro 2 - Getting Started 3 - Unit Testing 4 - Tips And Tric…" at bounding box center [784, 386] width 1568 height 772
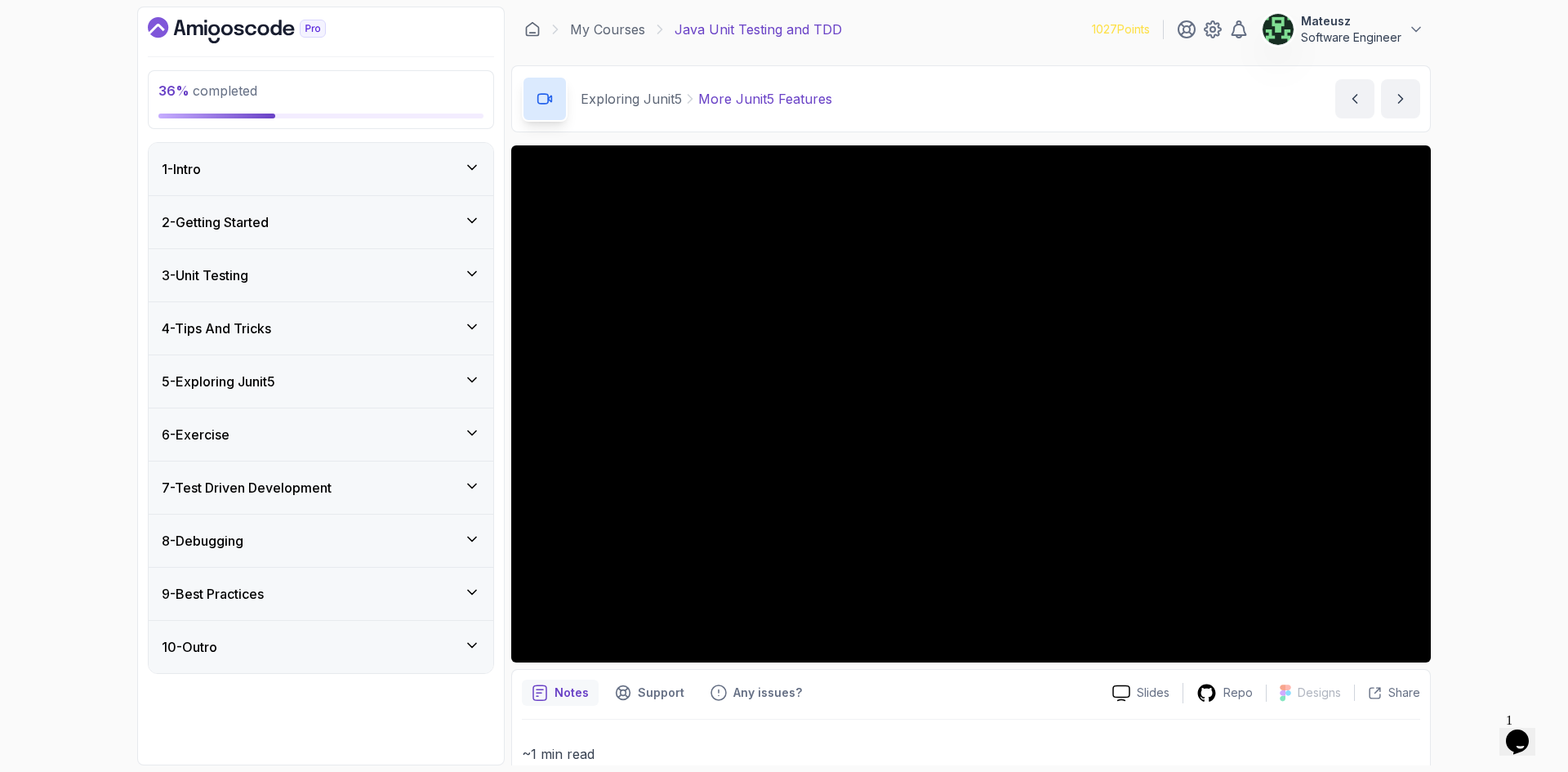
click at [285, 387] on div "5 - Exploring Junit5" at bounding box center [321, 382] width 319 height 20
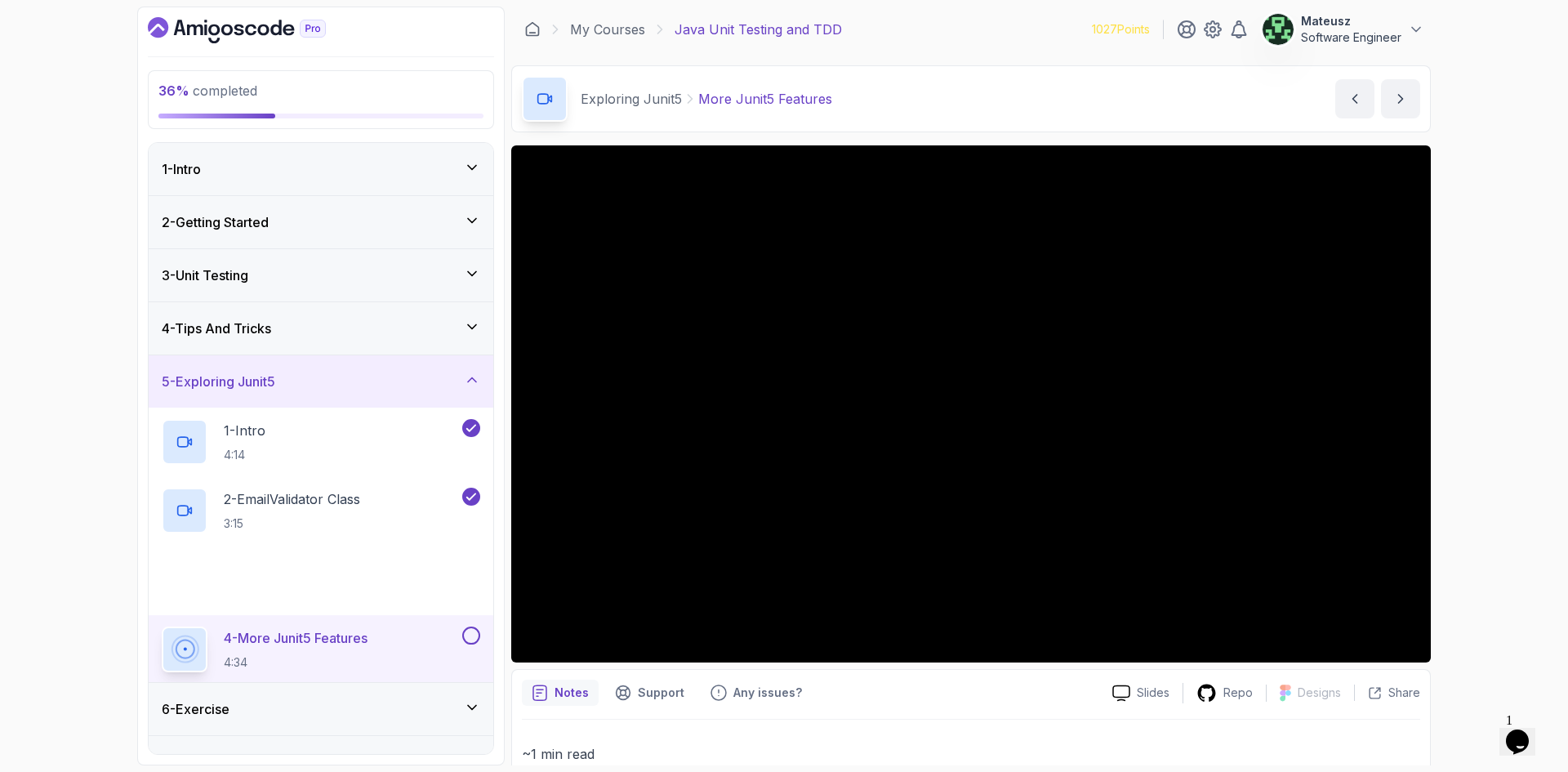
drag, startPoint x: 50, startPoint y: 306, endPoint x: 89, endPoint y: 233, distance: 82.8
click at [89, 233] on div "36 % completed 1 - Intro 2 - Getting Started 3 - Unit Testing 4 - Tips And Tric…" at bounding box center [784, 386] width 1568 height 772
drag, startPoint x: 1040, startPoint y: 23, endPoint x: 983, endPoint y: 27, distance: 57.1
drag, startPoint x: 983, startPoint y: 27, endPoint x: 968, endPoint y: 27, distance: 15.0
drag, startPoint x: 968, startPoint y: 27, endPoint x: 954, endPoint y: 4, distance: 26.9
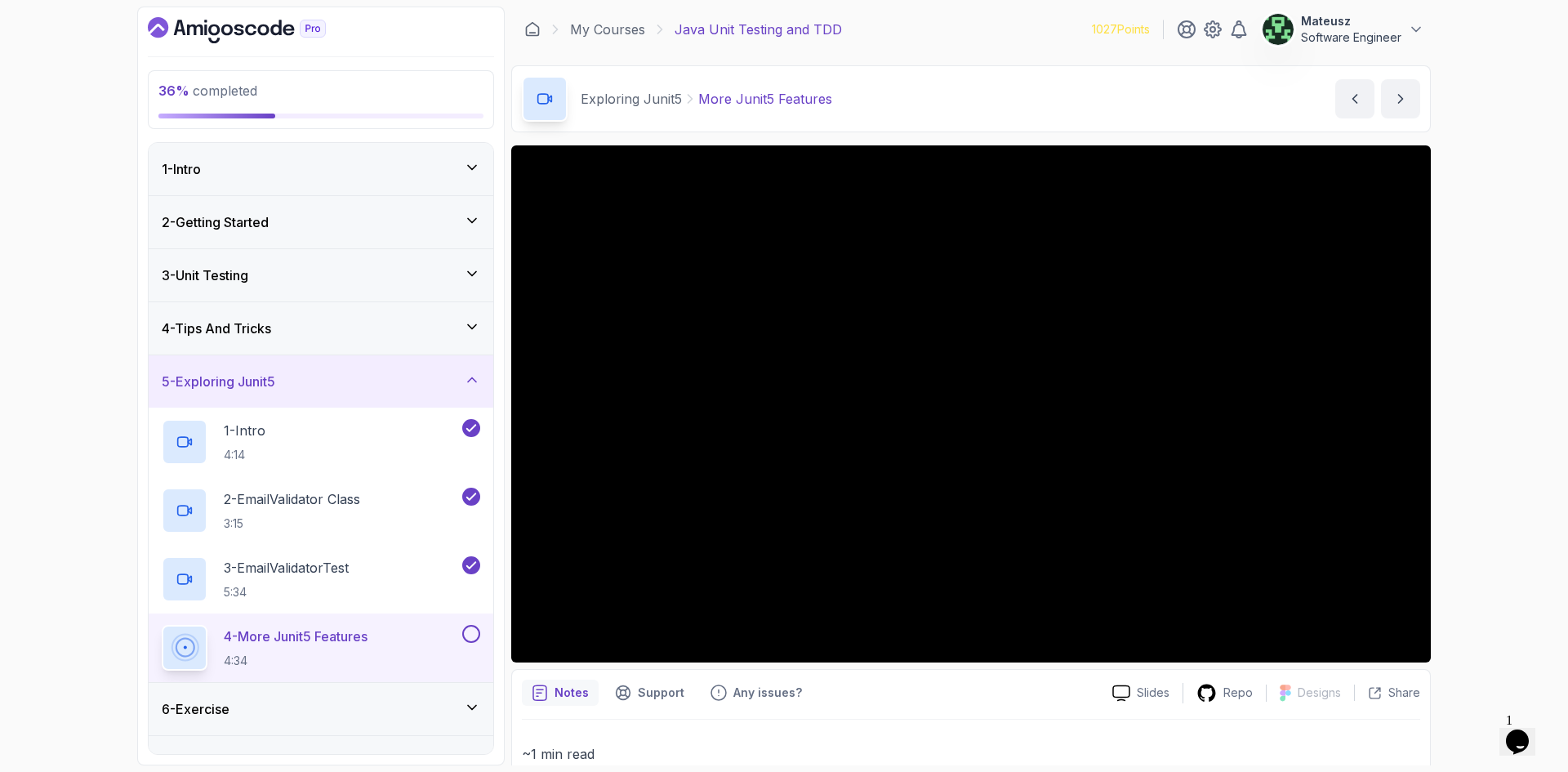
click at [957, 21] on div "My Courses Java Unit Testing and TDD 1027 Points Mateusz Software Engineer" at bounding box center [971, 30] width 920 height 46
drag, startPoint x: 989, startPoint y: 12, endPoint x: 971, endPoint y: 20, distance: 19.7
click at [971, 20] on div "My Courses Java Unit Testing and TDD 1027 Points Mateusz Software Engineer" at bounding box center [971, 30] width 920 height 46
drag, startPoint x: 1022, startPoint y: 23, endPoint x: 985, endPoint y: 21, distance: 37.1
click at [985, 21] on div "My Courses Java Unit Testing and TDD 1027 Points Mateusz Software Engineer" at bounding box center [971, 30] width 920 height 46
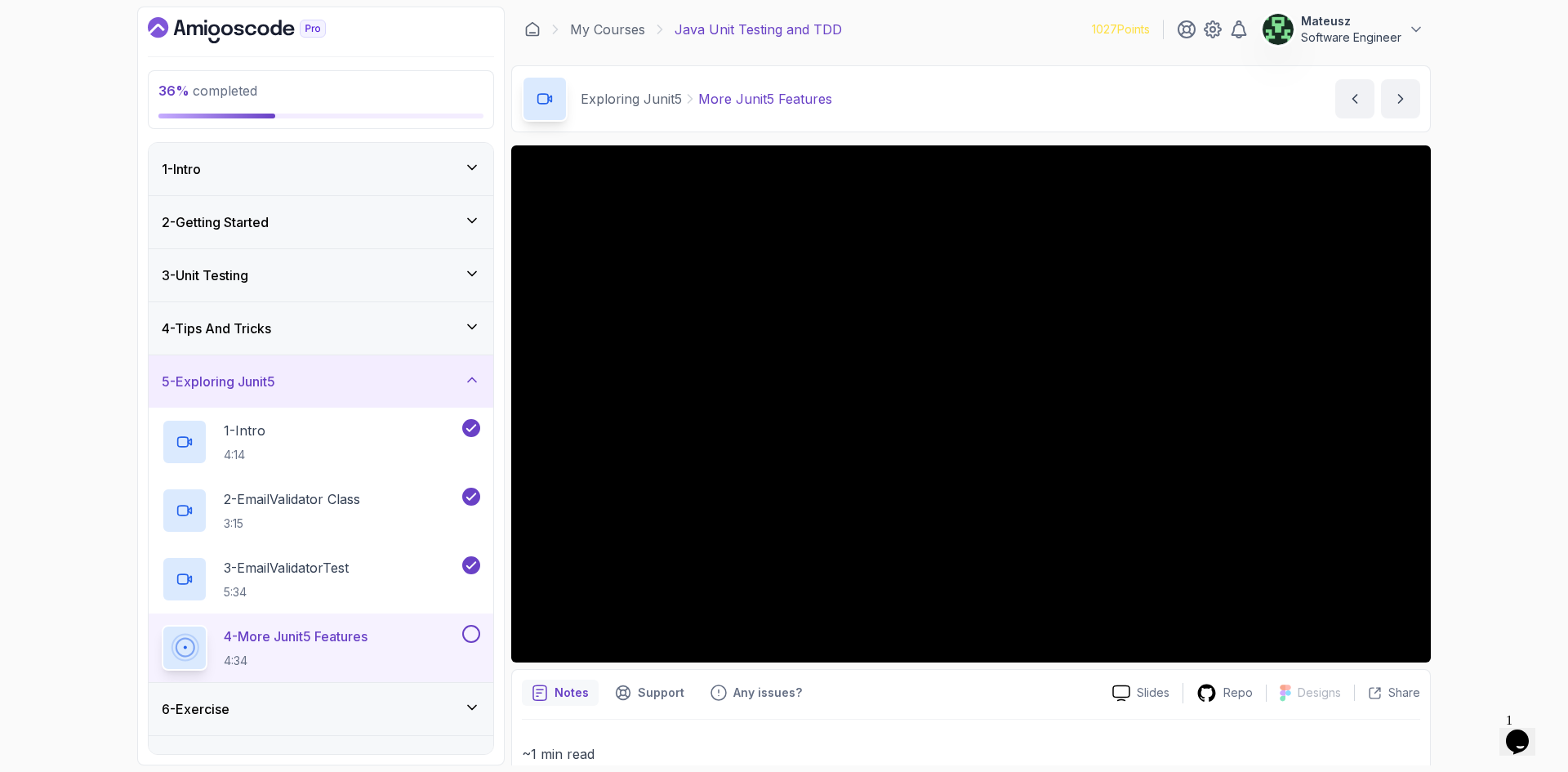
drag, startPoint x: 995, startPoint y: 23, endPoint x: 976, endPoint y: 29, distance: 19.9
click at [976, 29] on div "My Courses Java Unit Testing and TDD 1027 Points Mateusz Software Engineer" at bounding box center [971, 30] width 920 height 46
drag, startPoint x: 1008, startPoint y: 16, endPoint x: 1001, endPoint y: 20, distance: 8.1
click at [1001, 20] on div "My Courses Java Unit Testing and TDD 1027 Points Mateusz Software Engineer" at bounding box center [971, 30] width 920 height 46
drag, startPoint x: 71, startPoint y: 147, endPoint x: 74, endPoint y: 122, distance: 25.2
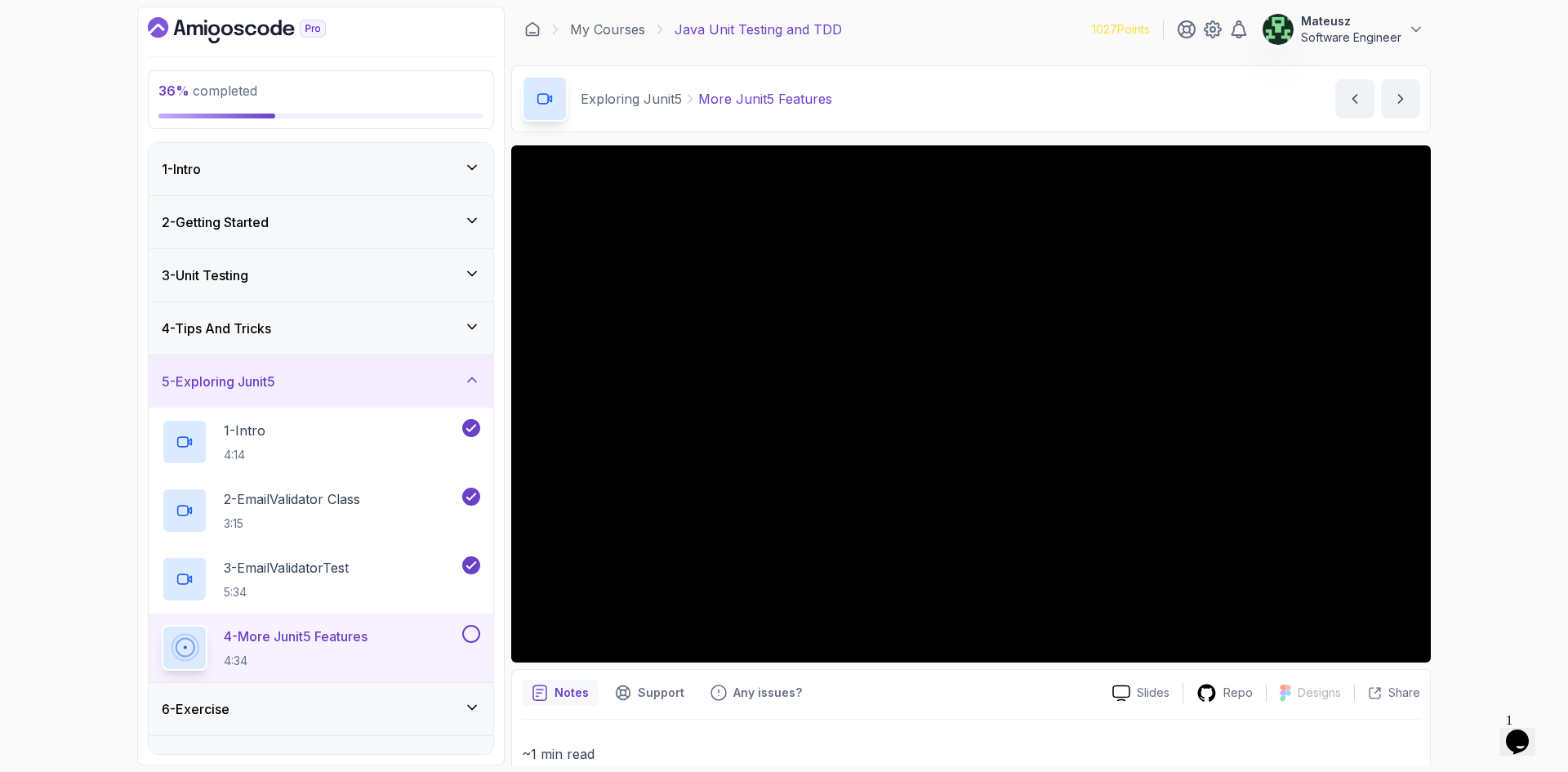
click at [74, 122] on div "36 % completed 1 - Intro 2 - Getting Started 3 - Unit Testing 4 - Tips And Tric…" at bounding box center [784, 386] width 1568 height 772
drag, startPoint x: 980, startPoint y: 26, endPoint x: 940, endPoint y: 0, distance: 47.7
click at [927, 24] on div "My Courses Java Unit Testing and TDD 1027 Points Mateusz Software Engineer" at bounding box center [971, 30] width 920 height 46
drag, startPoint x: 1016, startPoint y: 23, endPoint x: 983, endPoint y: 32, distance: 34.2
click at [984, 23] on div "My Courses Java Unit Testing and TDD 1027 Points Mateusz Software Engineer" at bounding box center [971, 30] width 920 height 46
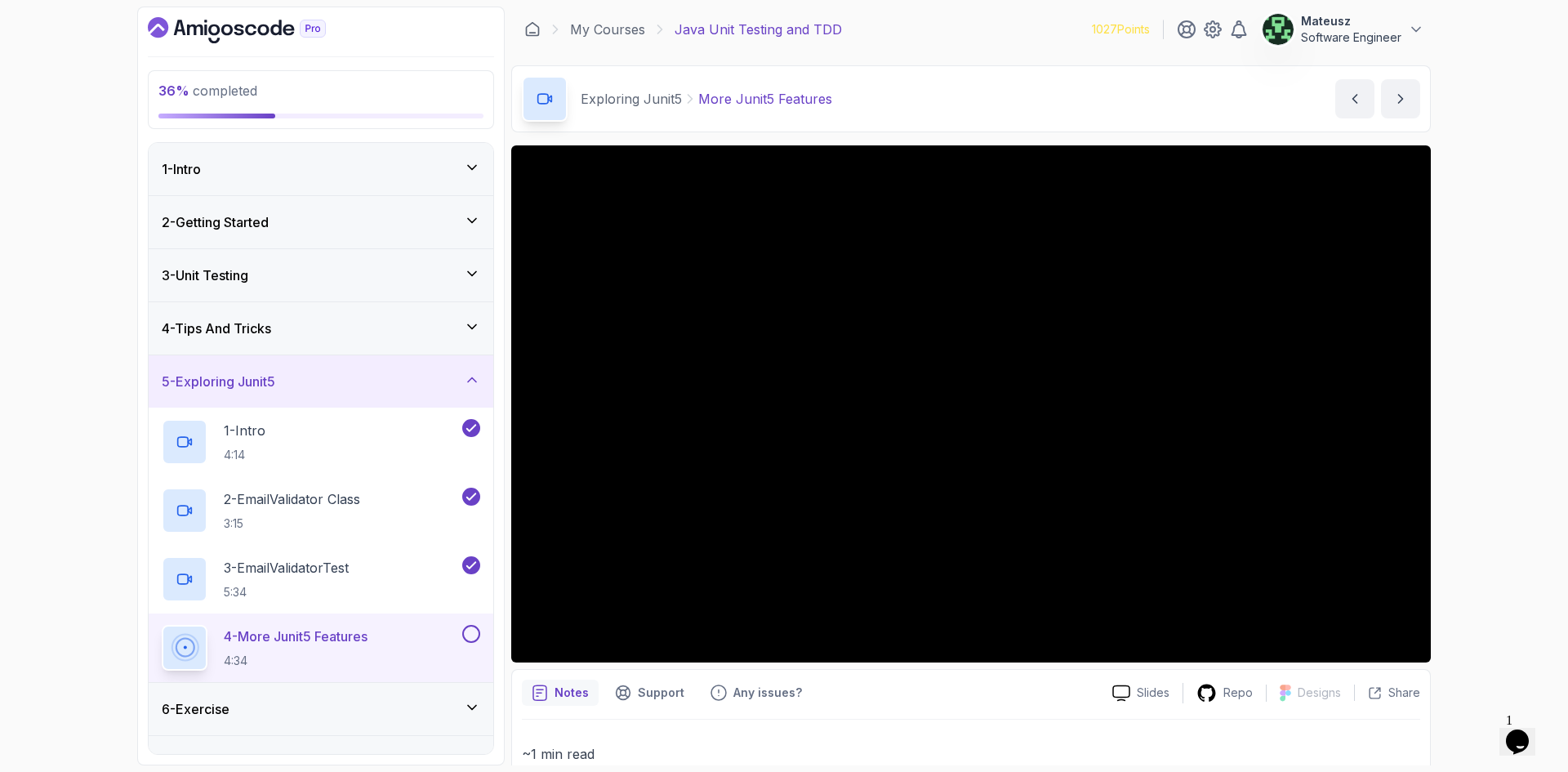
drag, startPoint x: 95, startPoint y: 100, endPoint x: 82, endPoint y: 70, distance: 32.7
click at [83, 70] on div "36 % completed 1 - Intro 2 - Getting Started 3 - Unit Testing 4 - Tips And Tric…" at bounding box center [784, 386] width 1568 height 772
drag, startPoint x: 1001, startPoint y: 24, endPoint x: 948, endPoint y: 31, distance: 53.5
click at [948, 31] on div "My Courses Java Unit Testing and TDD 1027 Points Mateusz Software Engineer" at bounding box center [971, 30] width 920 height 46
drag, startPoint x: 978, startPoint y: 25, endPoint x: 952, endPoint y: 6, distance: 32.2
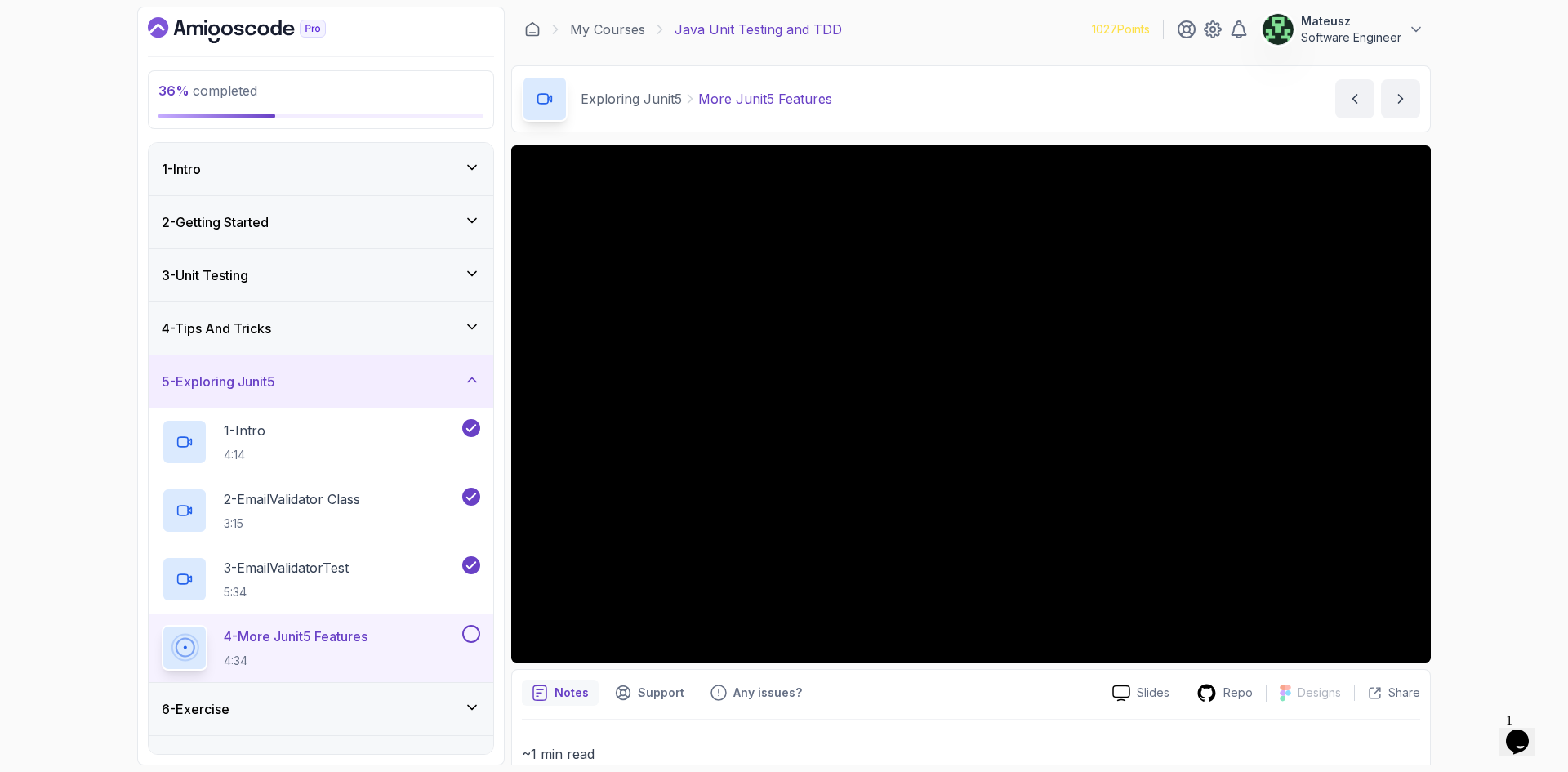
click at [946, 25] on div "My Courses Java Unit Testing and TDD 1027 Points Mateusz Software Engineer" at bounding box center [971, 30] width 920 height 46
drag, startPoint x: 999, startPoint y: 26, endPoint x: 967, endPoint y: 25, distance: 32.0
click at [967, 27] on div "My Courses Java Unit Testing and TDD 1027 Points Mateusz Software Engineer" at bounding box center [971, 30] width 920 height 46
drag, startPoint x: 70, startPoint y: 147, endPoint x: 81, endPoint y: 103, distance: 45.4
click at [81, 103] on div "36 % completed 1 - Intro 2 - Getting Started 3 - Unit Testing 4 - Tips And Tric…" at bounding box center [784, 386] width 1568 height 772
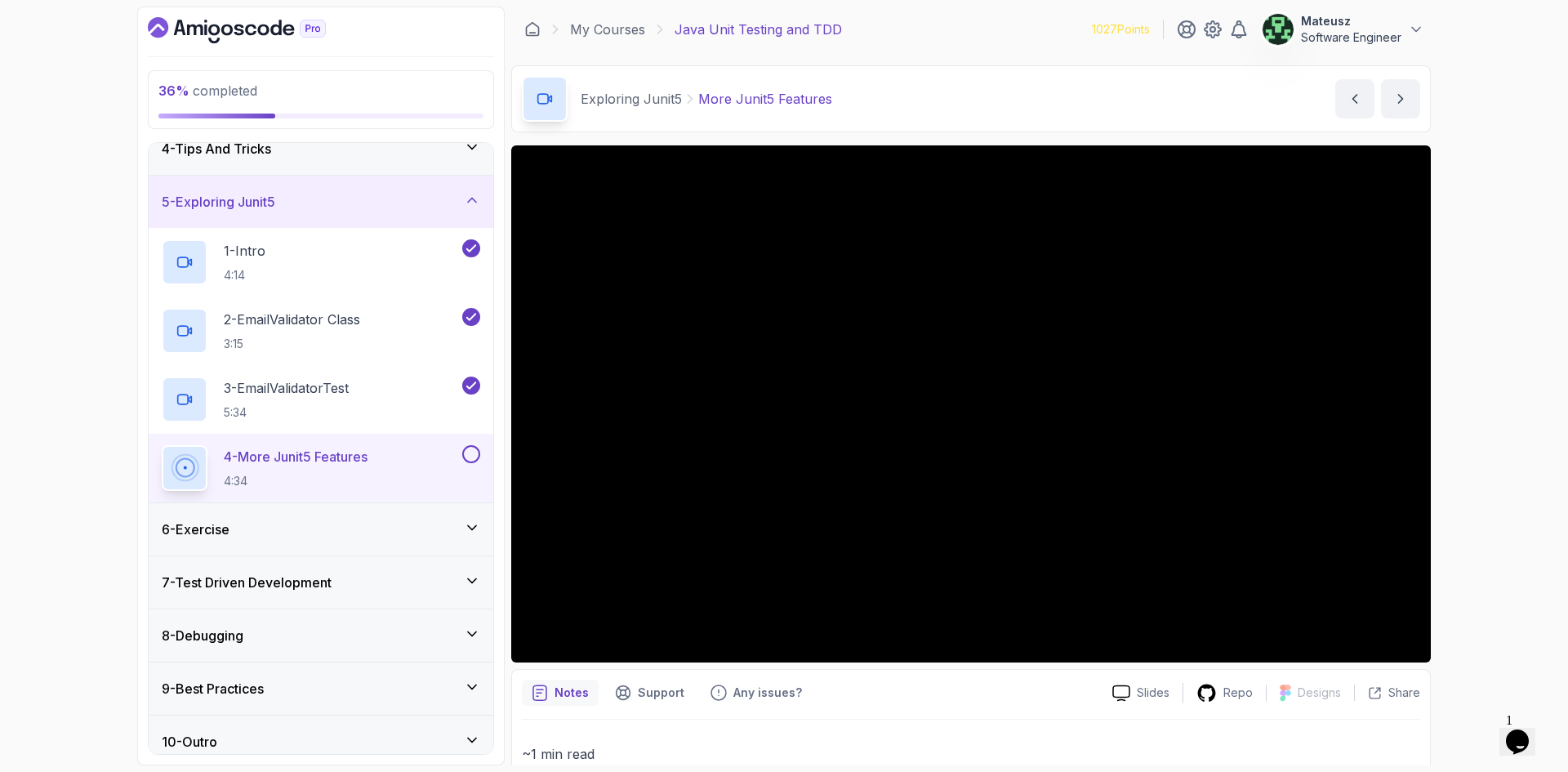
scroll to position [193, 0]
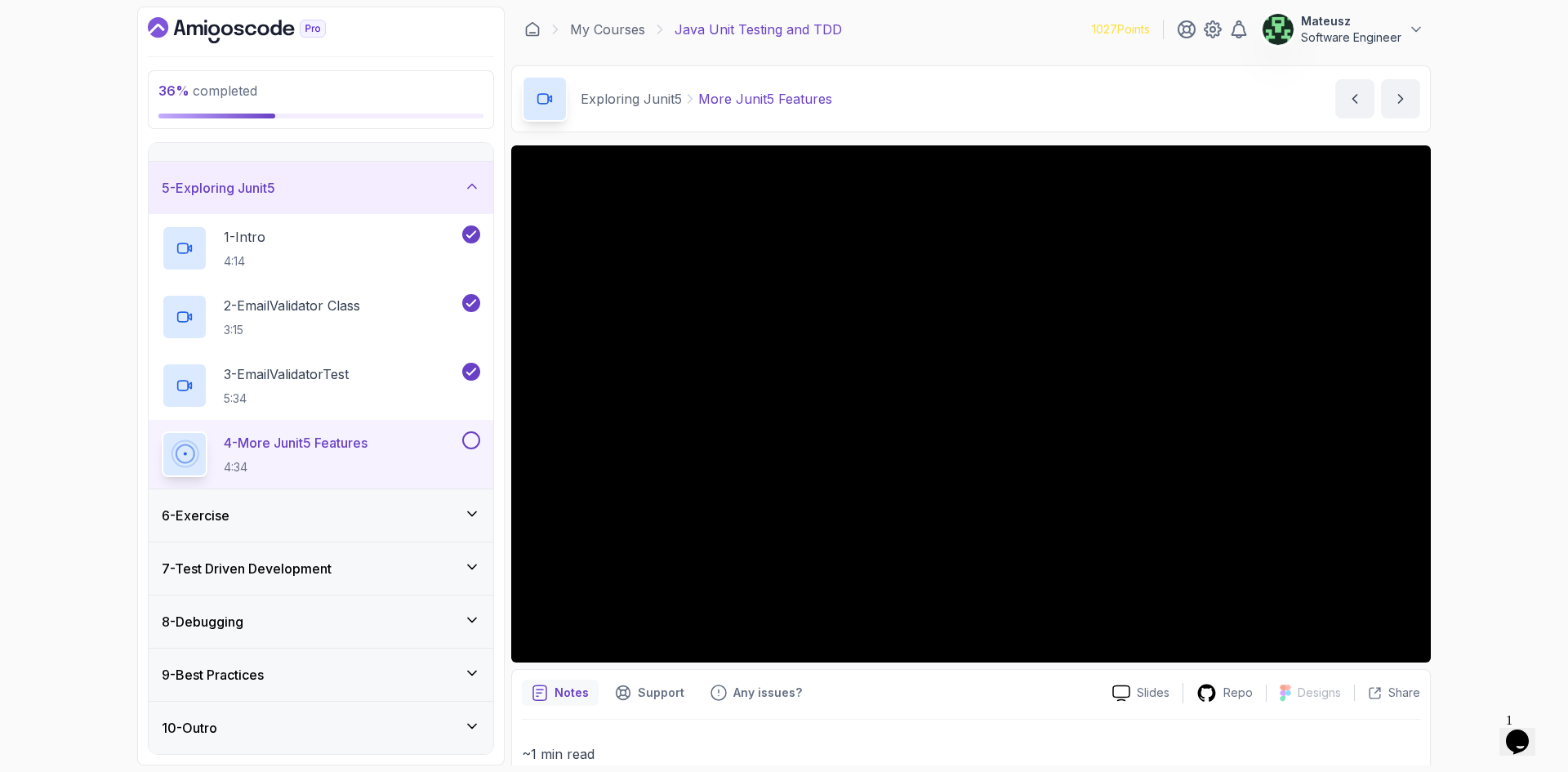
click at [330, 507] on div "6 - Exercise" at bounding box center [321, 516] width 319 height 20
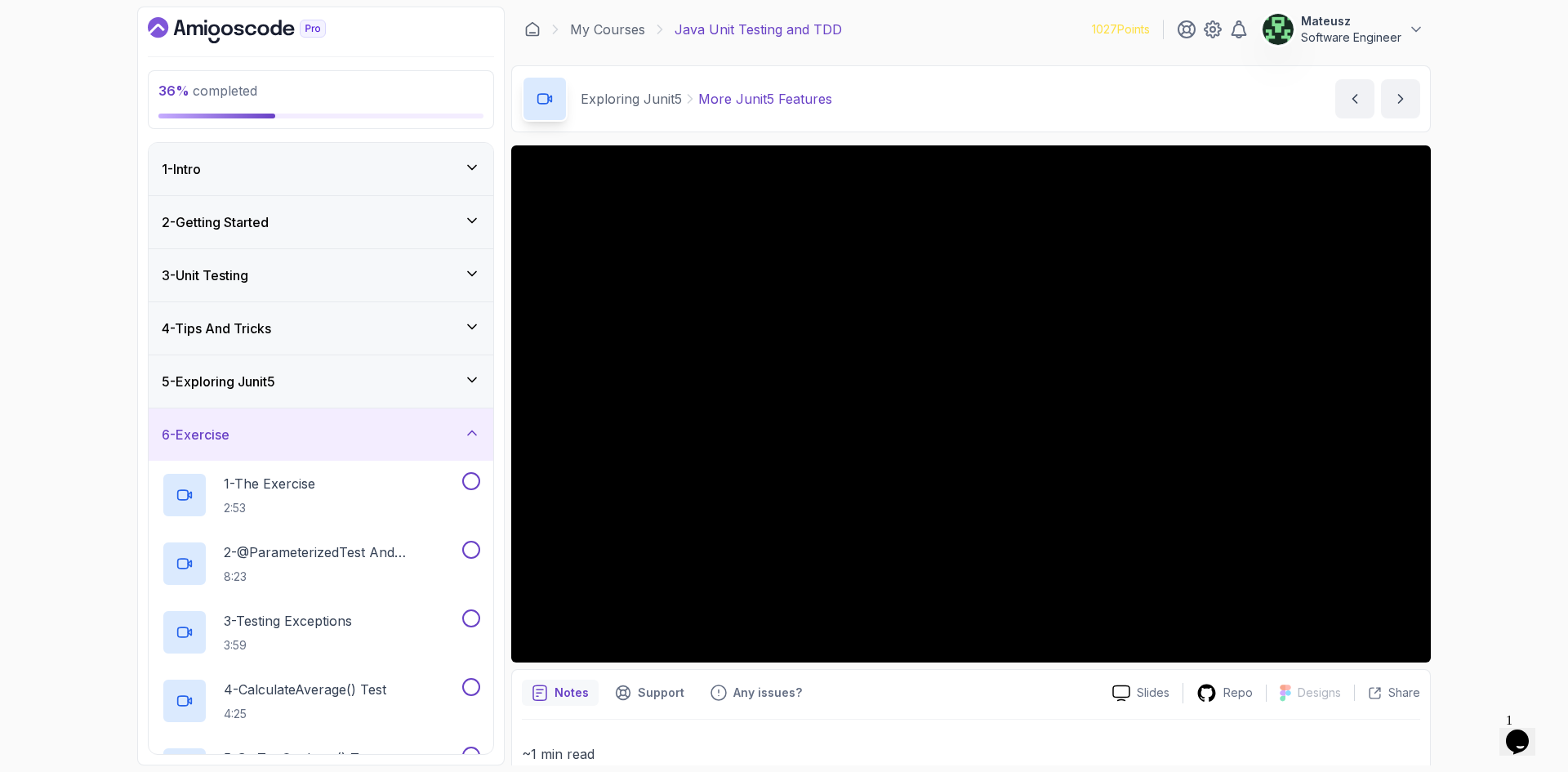
scroll to position [164, 0]
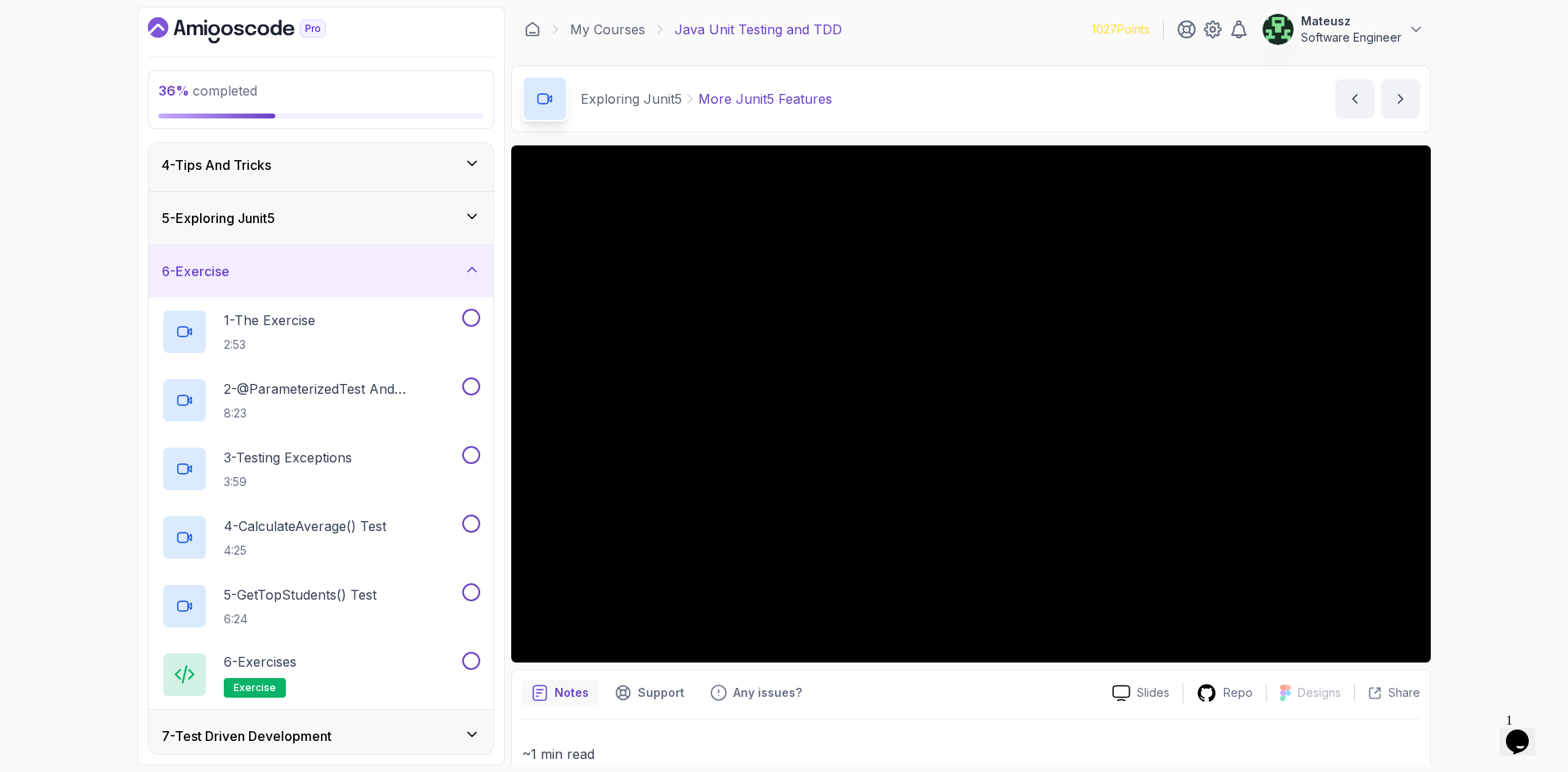
drag, startPoint x: 71, startPoint y: 294, endPoint x: 64, endPoint y: 230, distance: 64.4
click at [64, 230] on div "36 % completed 1 - Intro 2 - Getting Started 3 - Unit Testing 4 - Tips And Tric…" at bounding box center [784, 386] width 1568 height 772
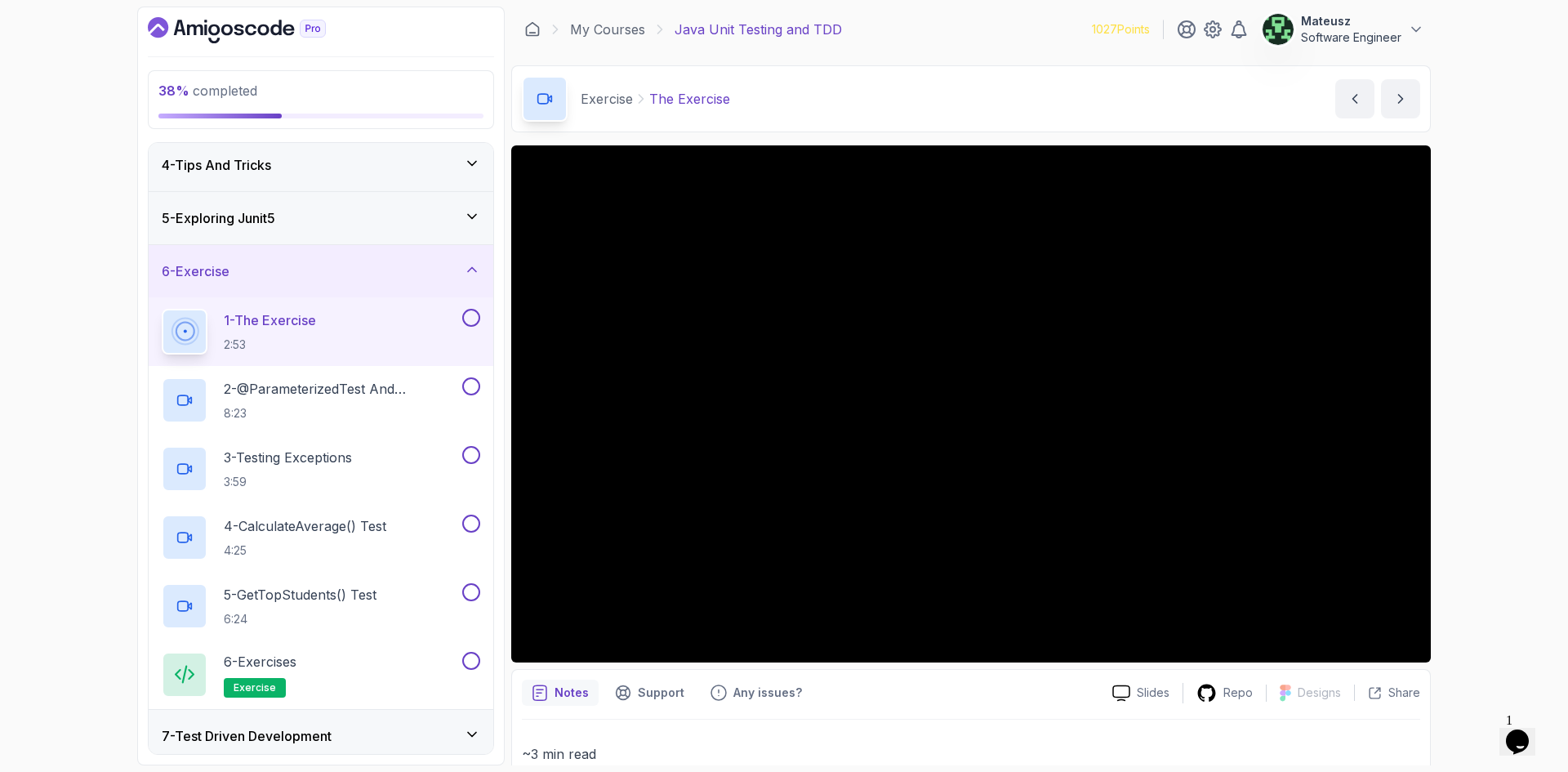
click at [464, 224] on icon at bounding box center [471, 216] width 16 height 16
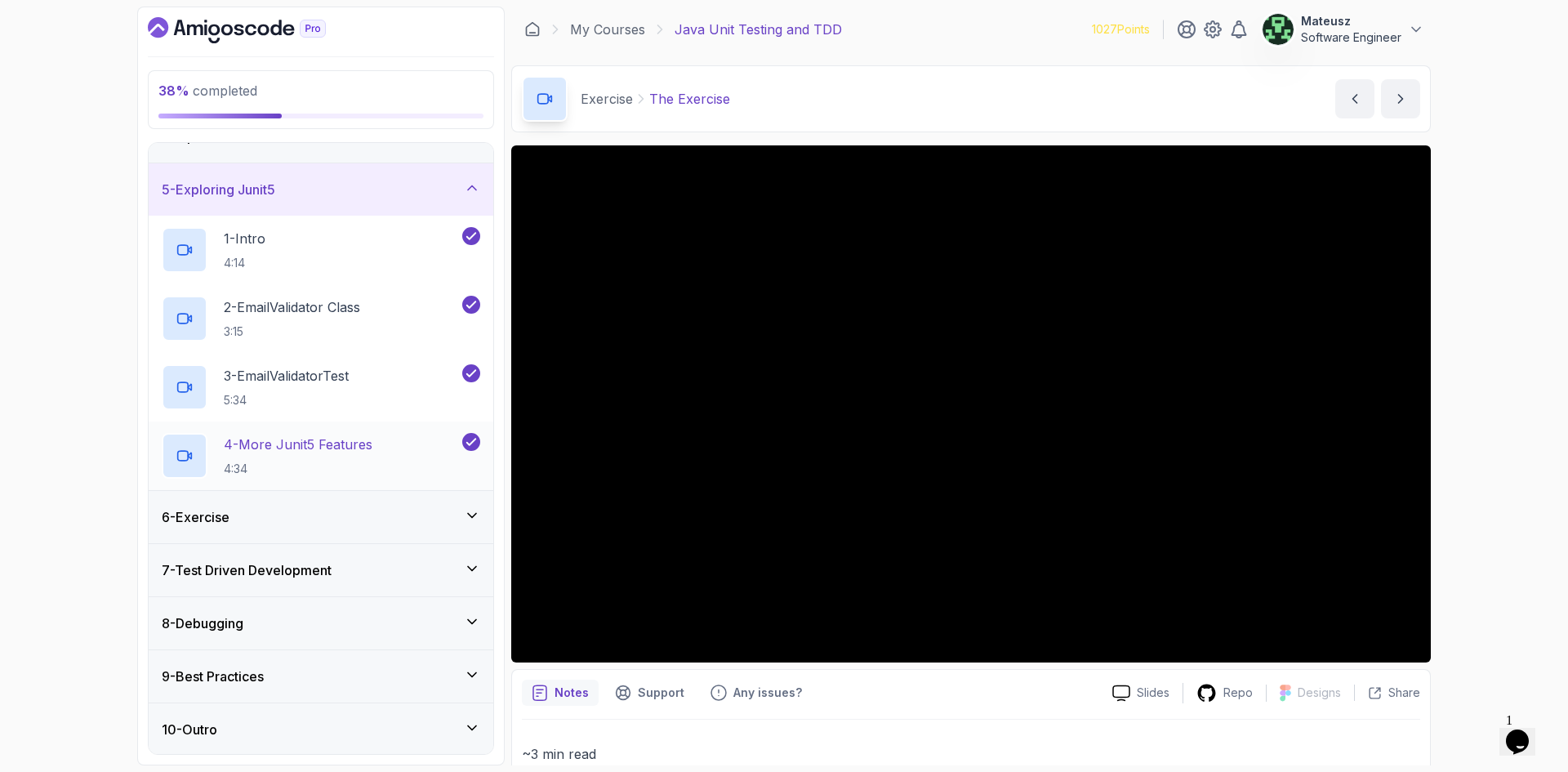
scroll to position [193, 0]
click at [467, 510] on icon at bounding box center [471, 514] width 16 height 16
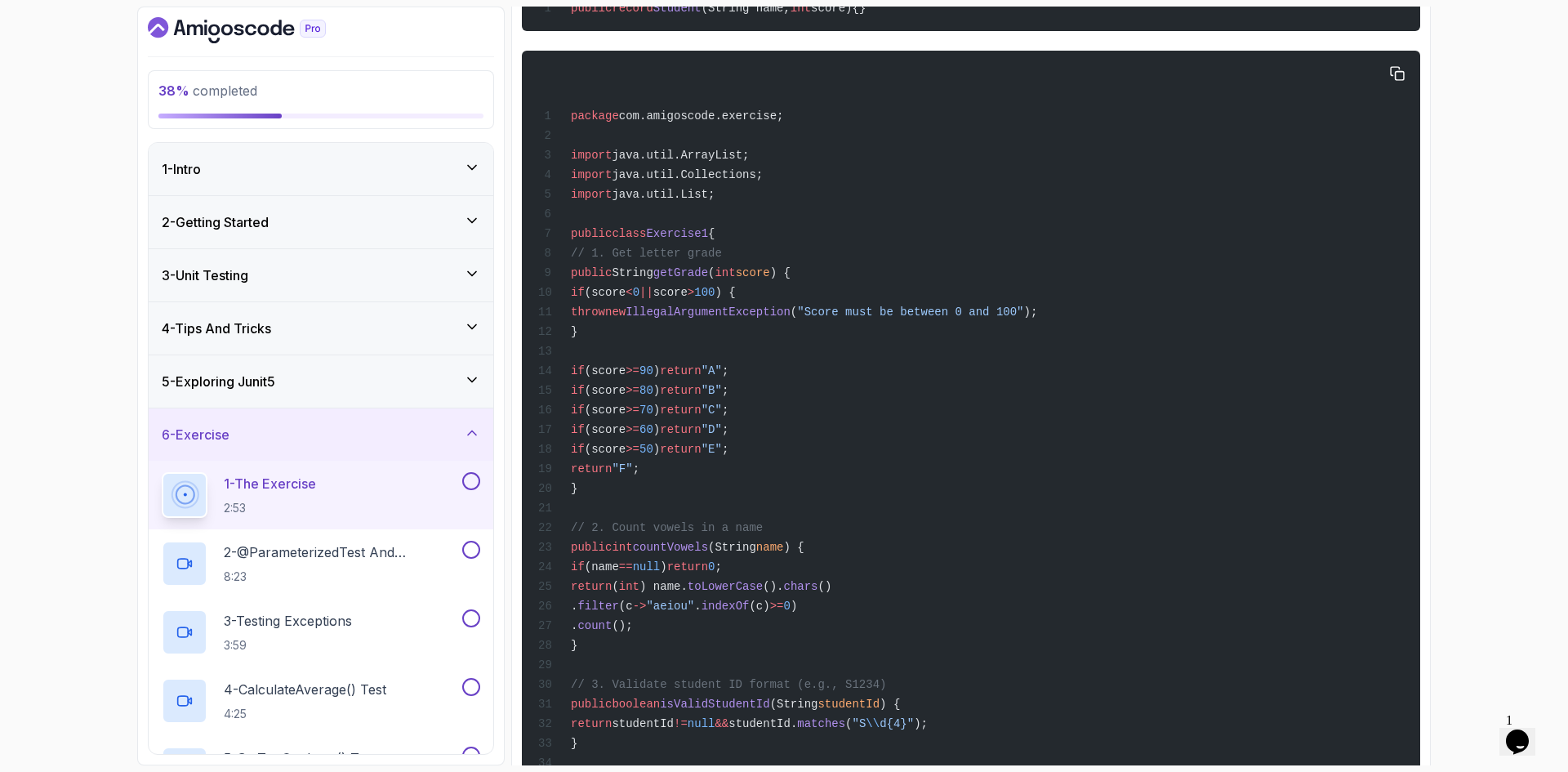
scroll to position [1166, 0]
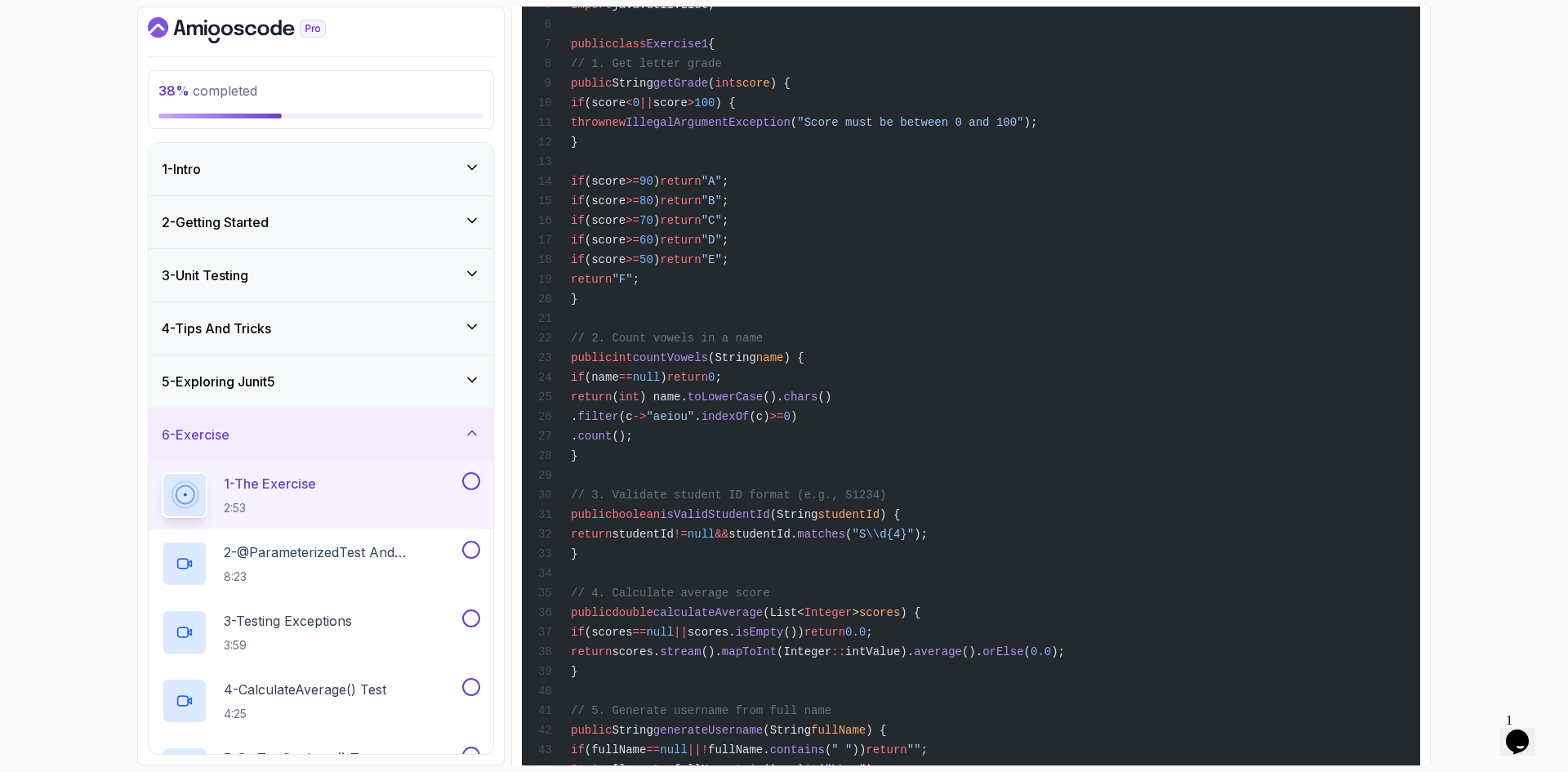
drag, startPoint x: 608, startPoint y: 666, endPoint x: 593, endPoint y: 78, distance: 588.2
click at [593, 78] on div "package com.amigoscode.exercise; import java.util.ArrayList; import java.util.C…" at bounding box center [971, 729] width 872 height 1717
copy code "// 1. Get letter grade public String getGrade ( int score ) { if (score < 0 || …"
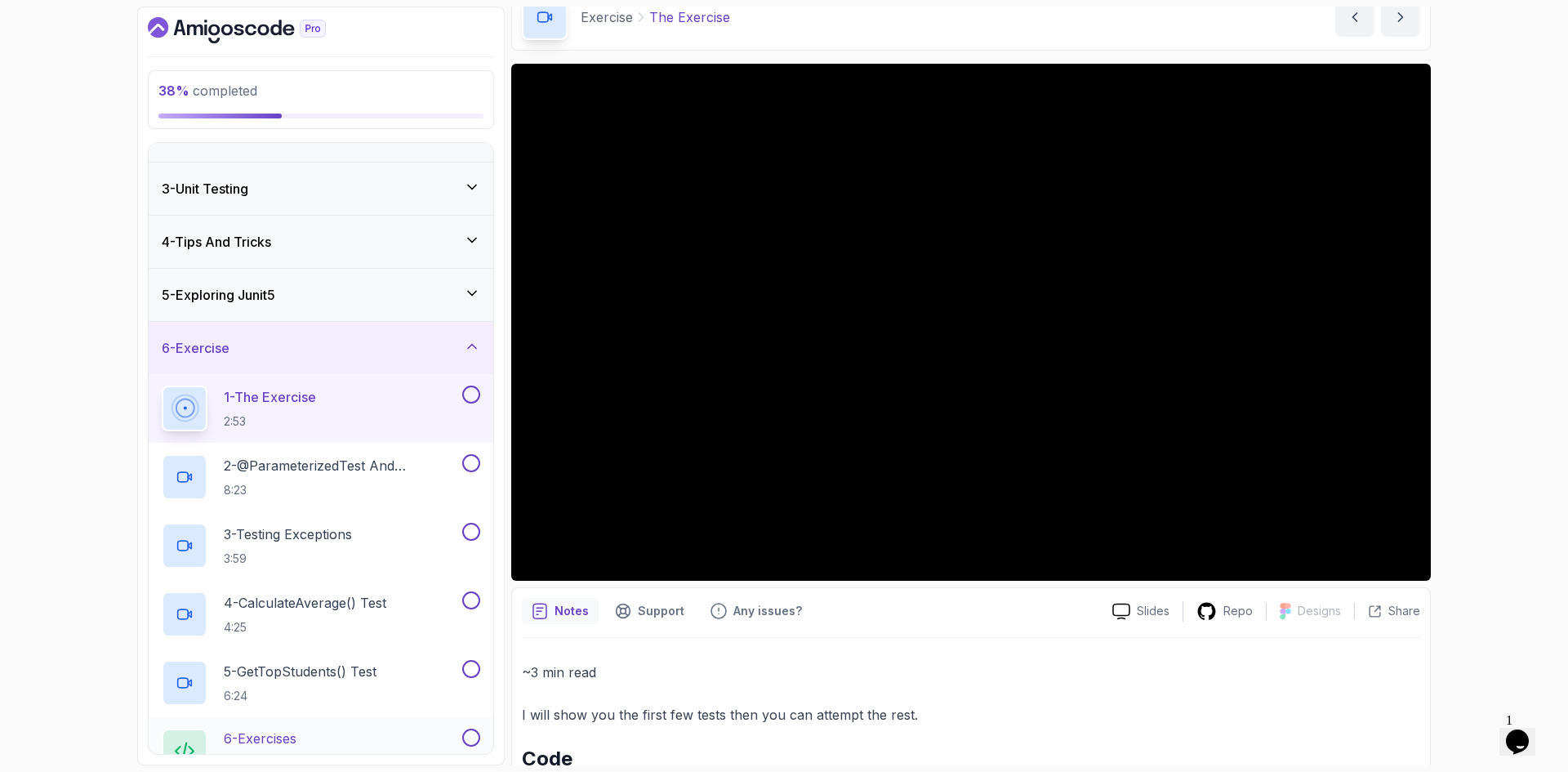
scroll to position [327, 0]
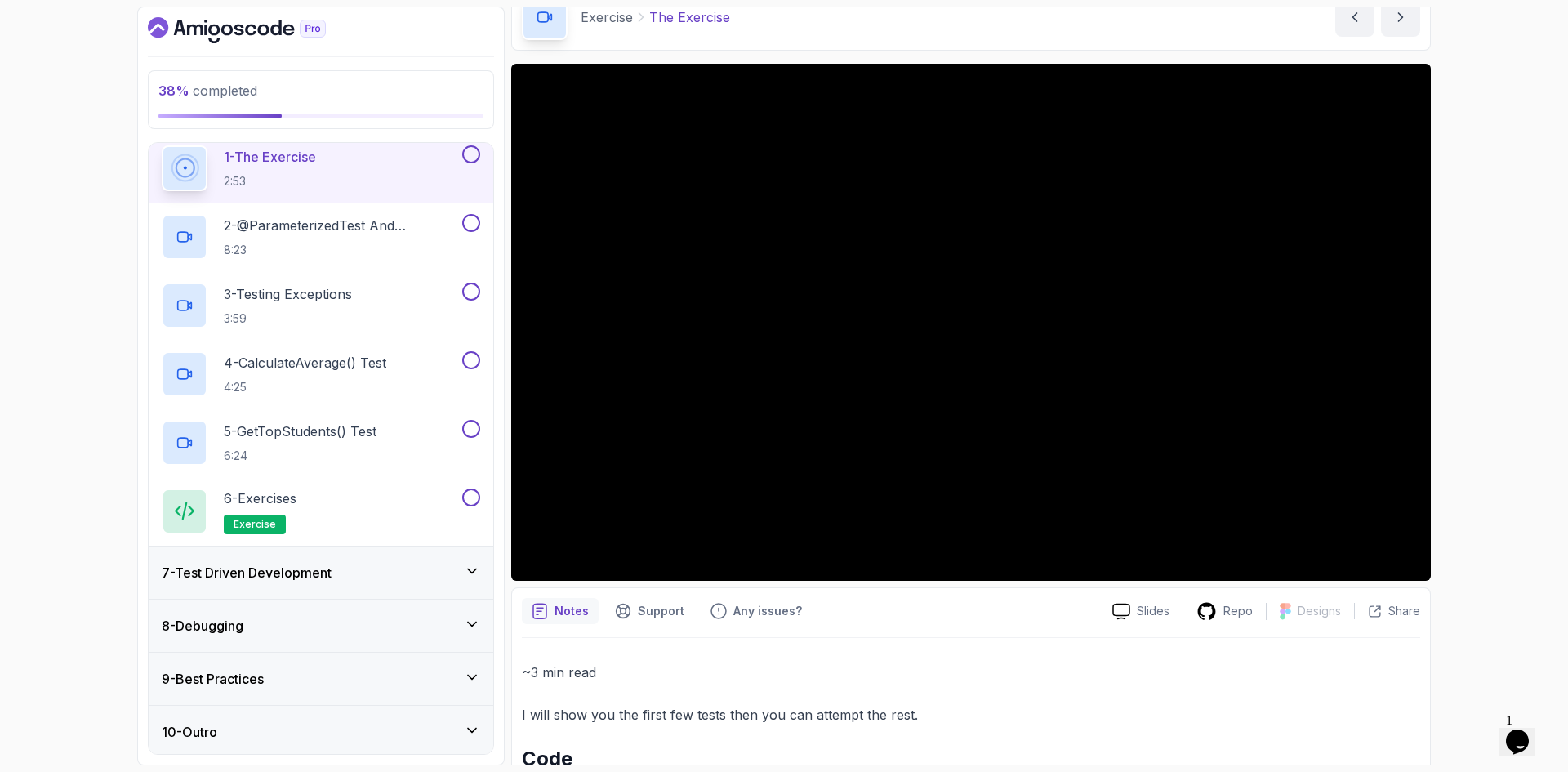
drag, startPoint x: 70, startPoint y: 282, endPoint x: 59, endPoint y: 212, distance: 70.9
drag, startPoint x: 59, startPoint y: 212, endPoint x: 426, endPoint y: 262, distance: 370.4
click at [65, 189] on div "38 % completed 1 - Intro 2 - Getting Started 3 - Unit Testing 4 - Tips And Tric…" at bounding box center [784, 386] width 1568 height 772
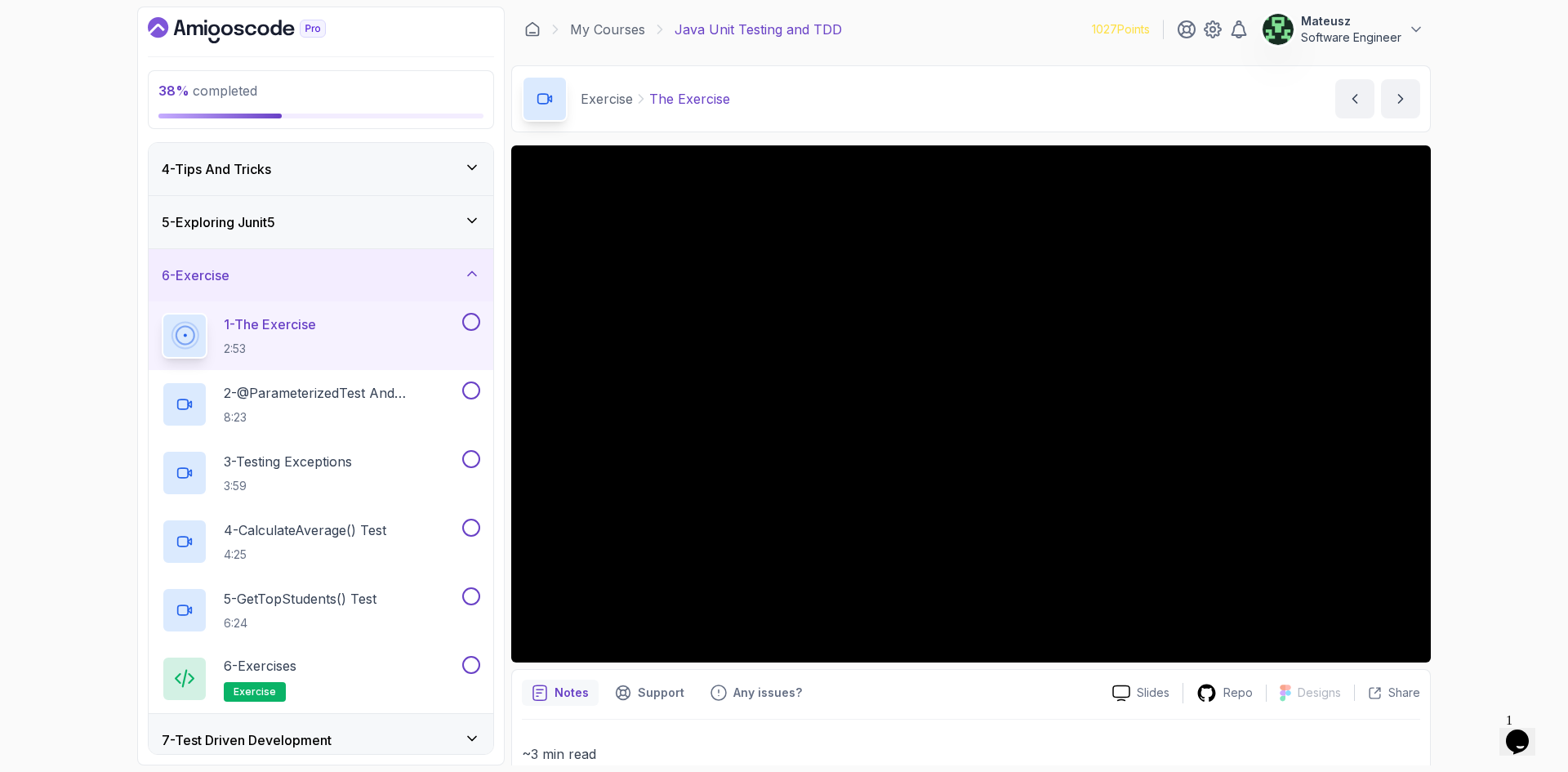
scroll to position [0, 0]
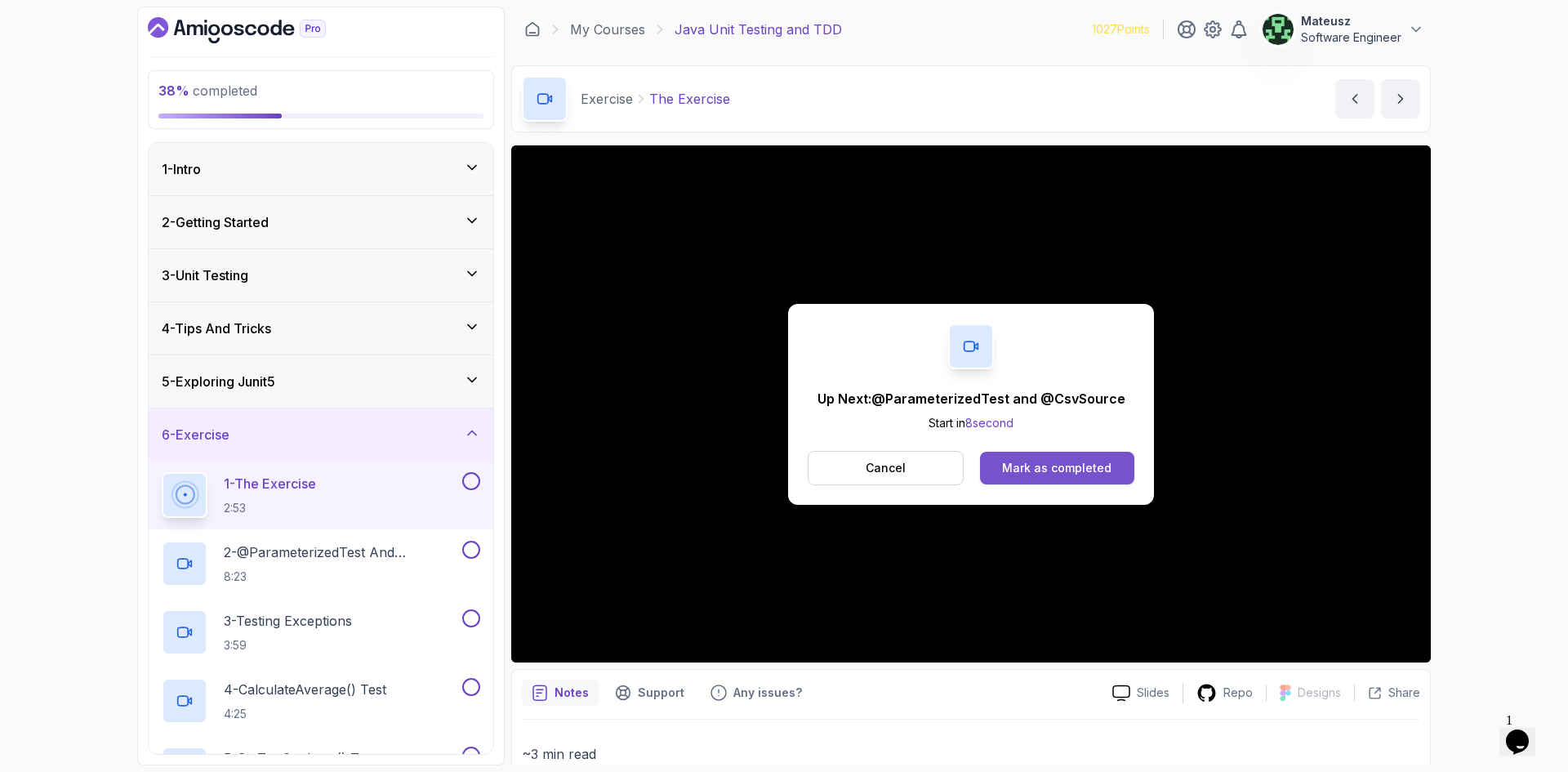
click at [1048, 469] on div "Mark as completed" at bounding box center [1057, 468] width 110 height 16
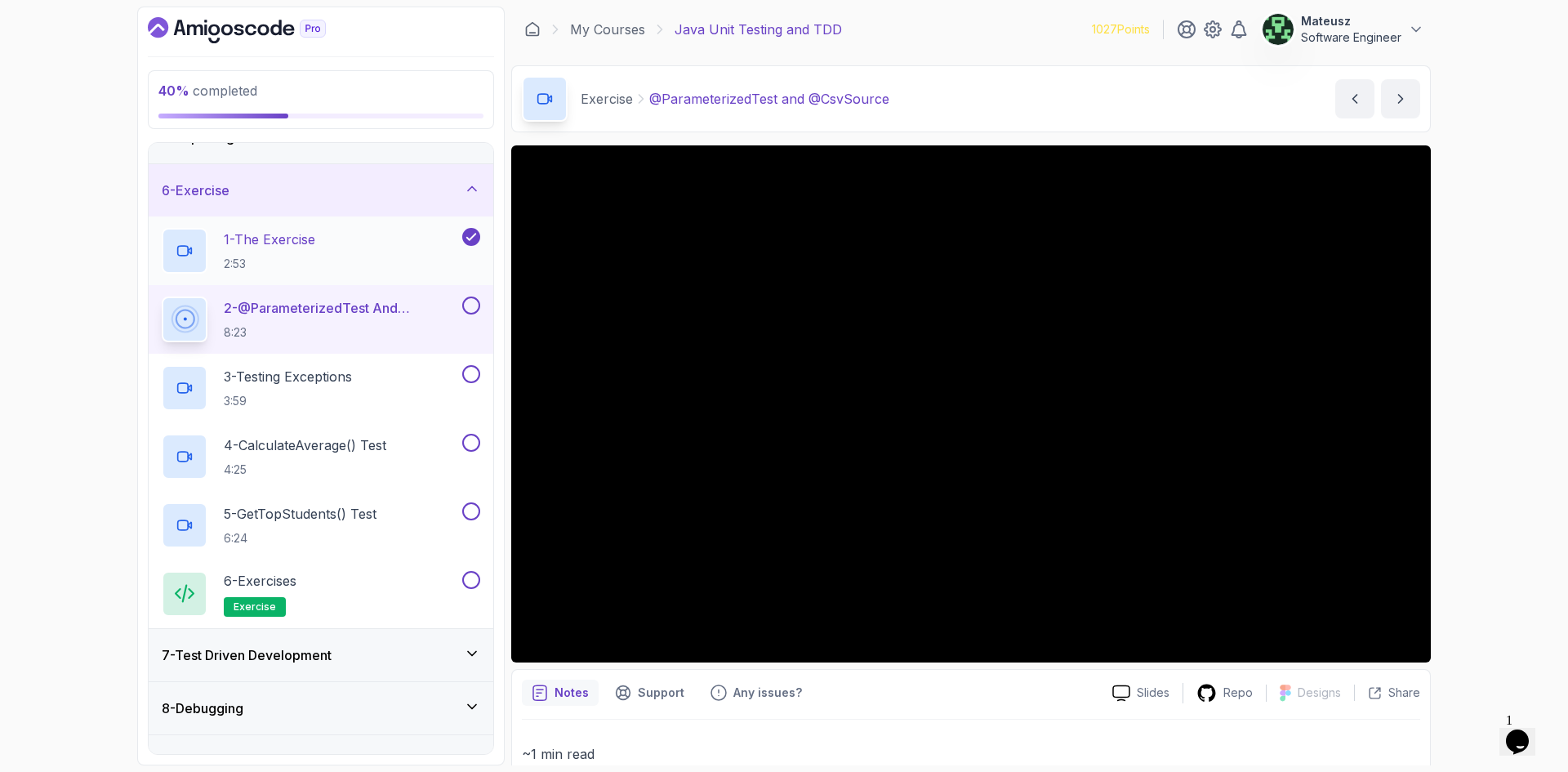
scroll to position [245, 0]
drag, startPoint x: 95, startPoint y: 210, endPoint x: 88, endPoint y: 172, distance: 38.6
click at [88, 172] on div "40 % completed 1 - Intro 2 - Getting Started 3 - Unit Testing 4 - Tips And Tric…" at bounding box center [784, 386] width 1568 height 772
drag, startPoint x: 1029, startPoint y: 15, endPoint x: 957, endPoint y: 25, distance: 72.7
click at [957, 25] on div "My Courses Java Unit Testing and TDD 1027 Points Mateusz Software Engineer" at bounding box center [971, 30] width 920 height 46
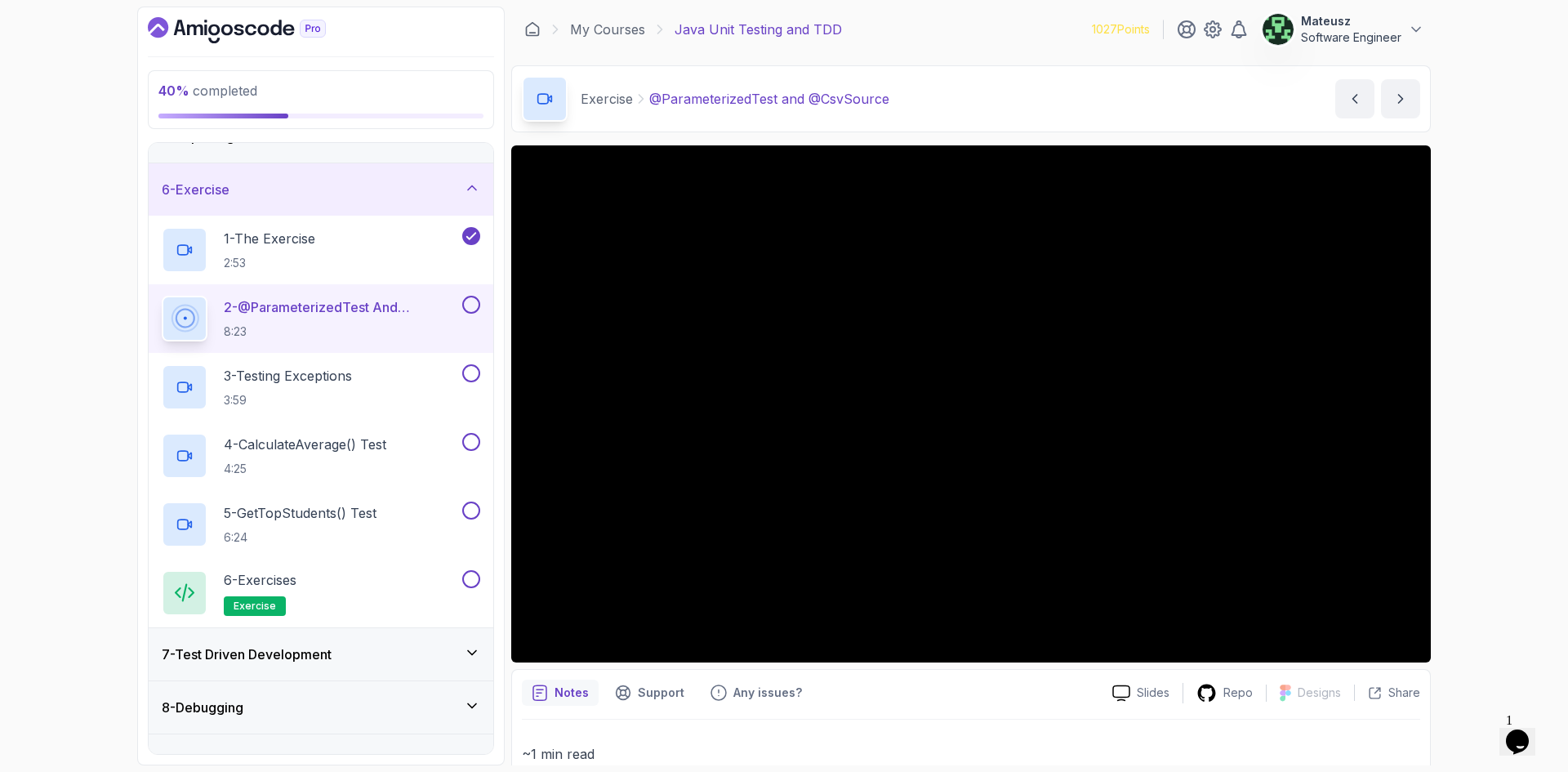
drag, startPoint x: 1036, startPoint y: 6, endPoint x: 977, endPoint y: 34, distance: 65.3
drag, startPoint x: 1051, startPoint y: 27, endPoint x: 975, endPoint y: 24, distance: 76.1
click at [975, 24] on div "My Courses Java Unit Testing and TDD 1027 Points Mateusz Software Engineer" at bounding box center [971, 30] width 920 height 46
drag, startPoint x: 1029, startPoint y: 26, endPoint x: 985, endPoint y: 25, distance: 44.0
click at [985, 25] on div "My Courses Java Unit Testing and TDD 1027 Points Mateusz Software Engineer" at bounding box center [971, 30] width 920 height 46
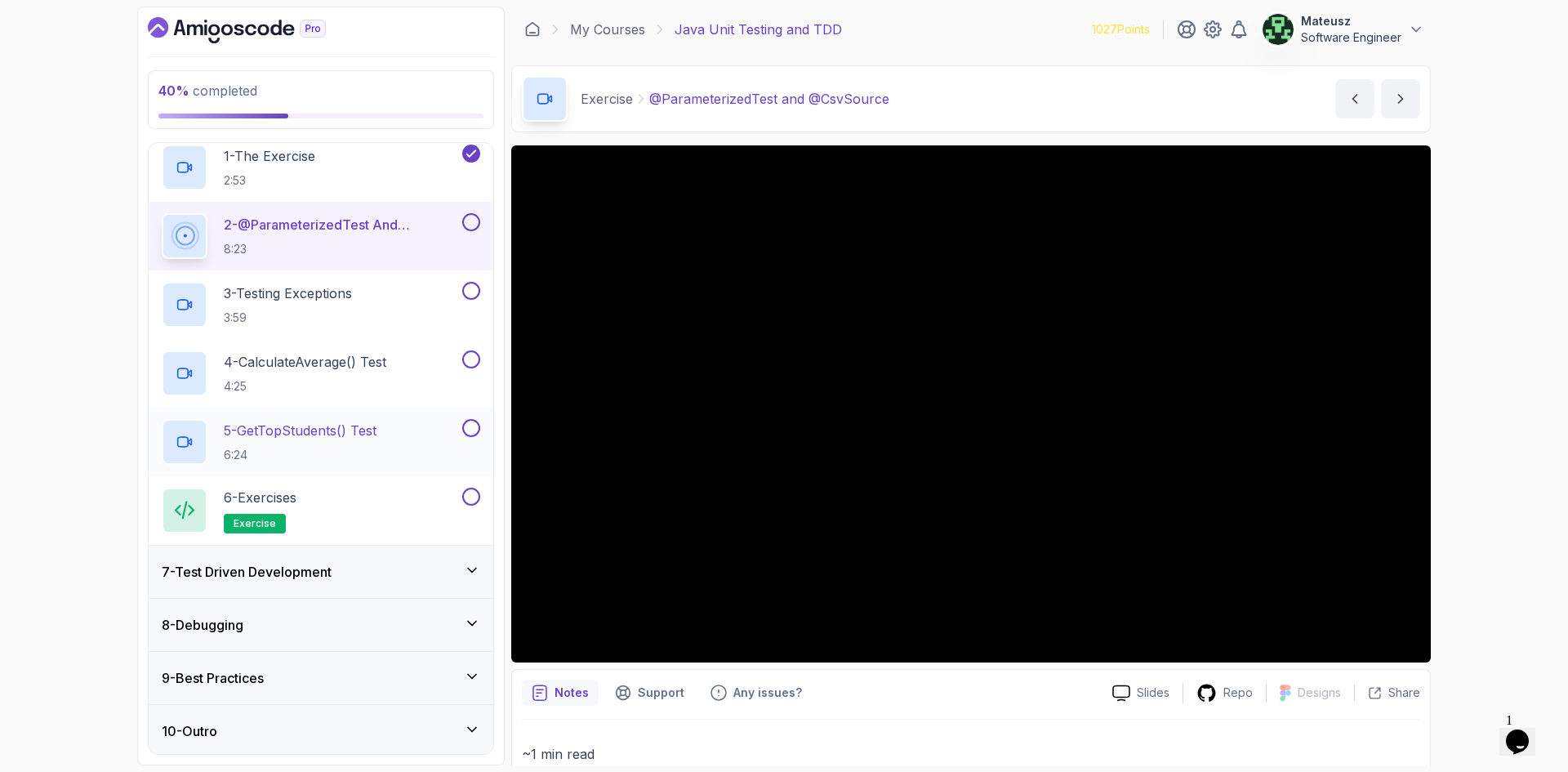
scroll to position [331, 0]
drag, startPoint x: 25, startPoint y: 319, endPoint x: 29, endPoint y: 256, distance: 63.1
click at [29, 256] on div "40 % completed 1 - Intro 2 - Getting Started 3 - Unit Testing 4 - Tips And Tric…" at bounding box center [784, 386] width 1568 height 772
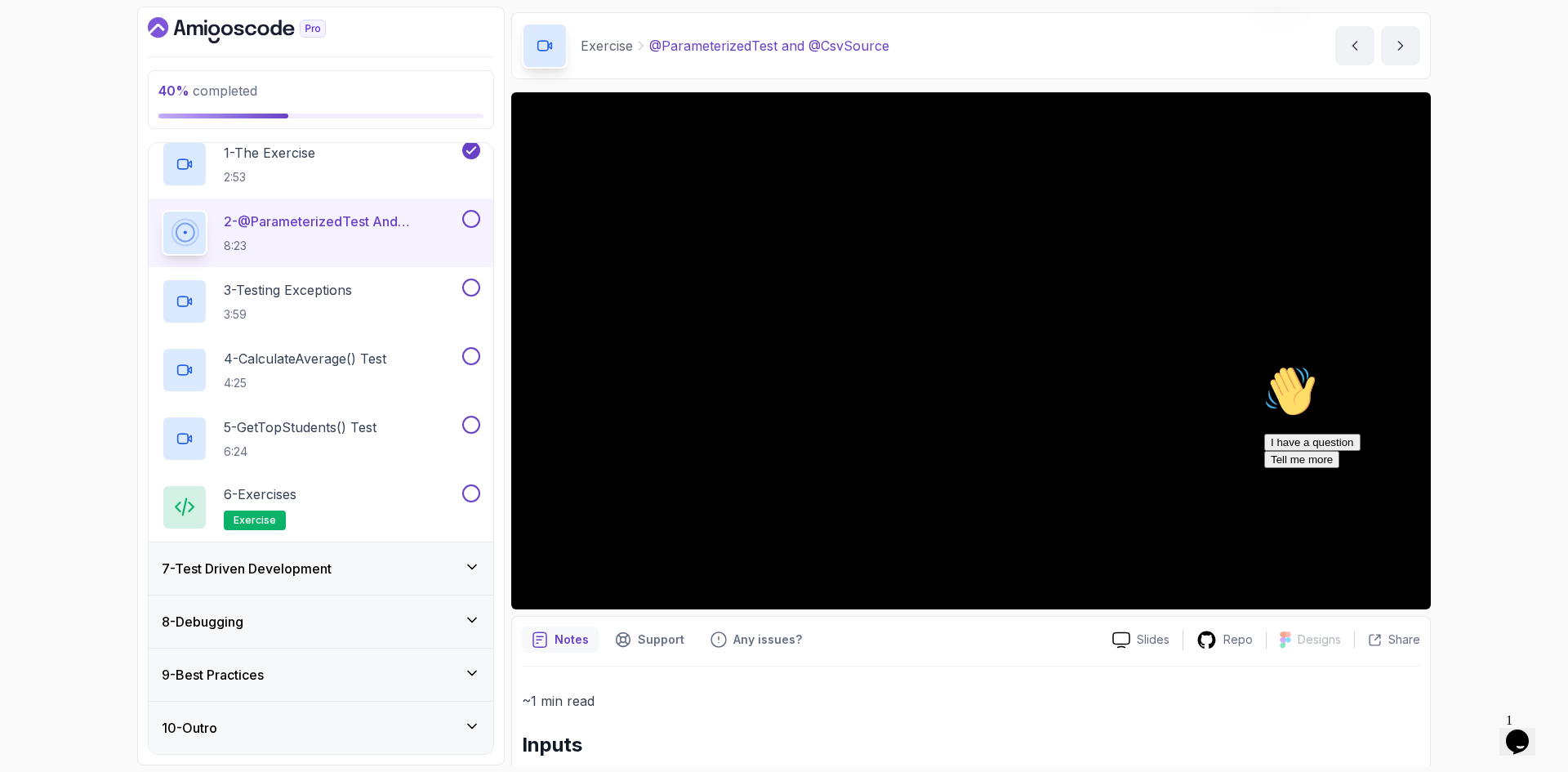
scroll to position [82, 0]
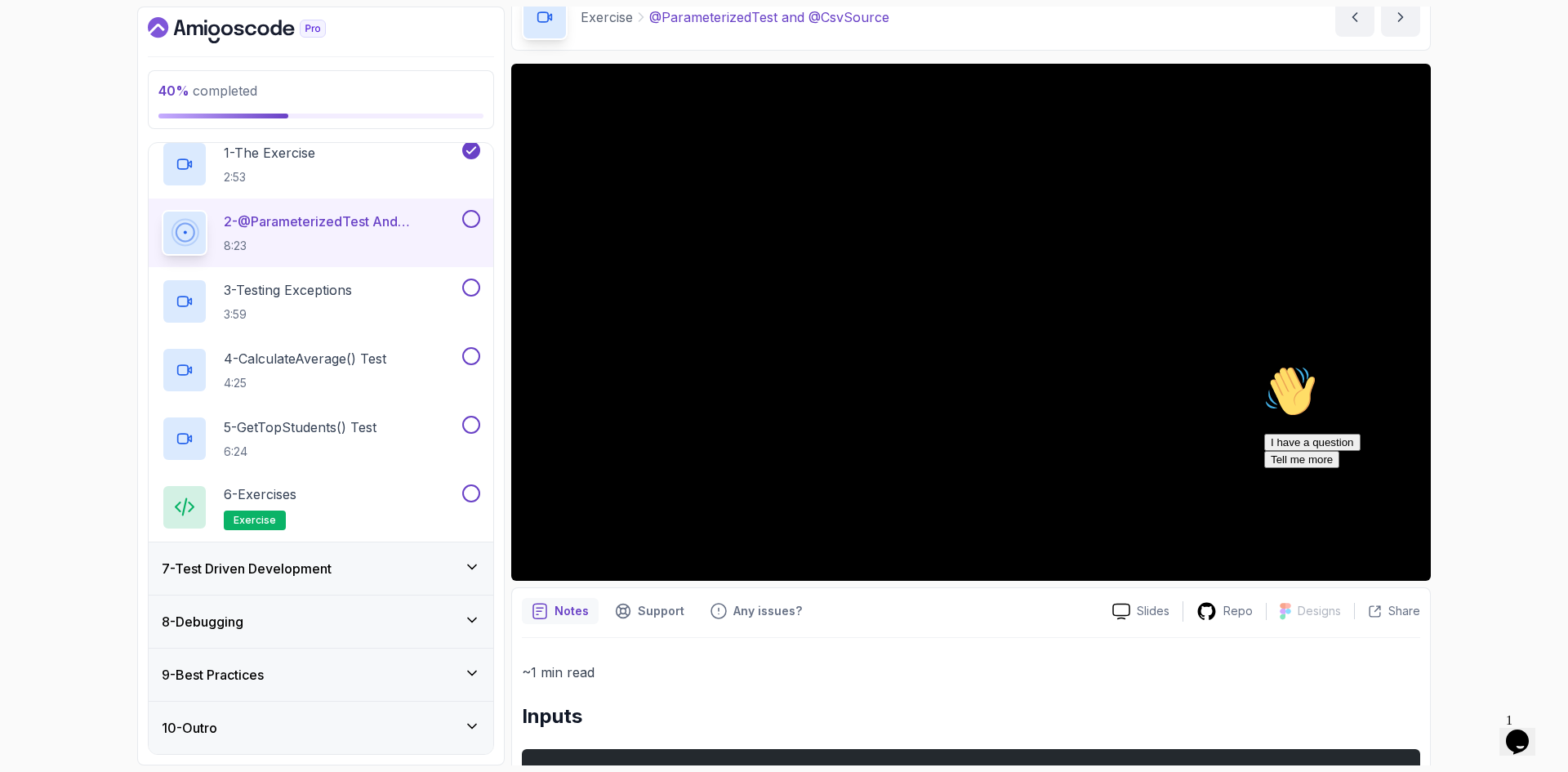
drag, startPoint x: 2793, startPoint y: 894, endPoint x: 1537, endPoint y: 536, distance: 1306.0
click at [1264, 365] on icon "Chat attention grabber" at bounding box center [1264, 365] width 0 height 0
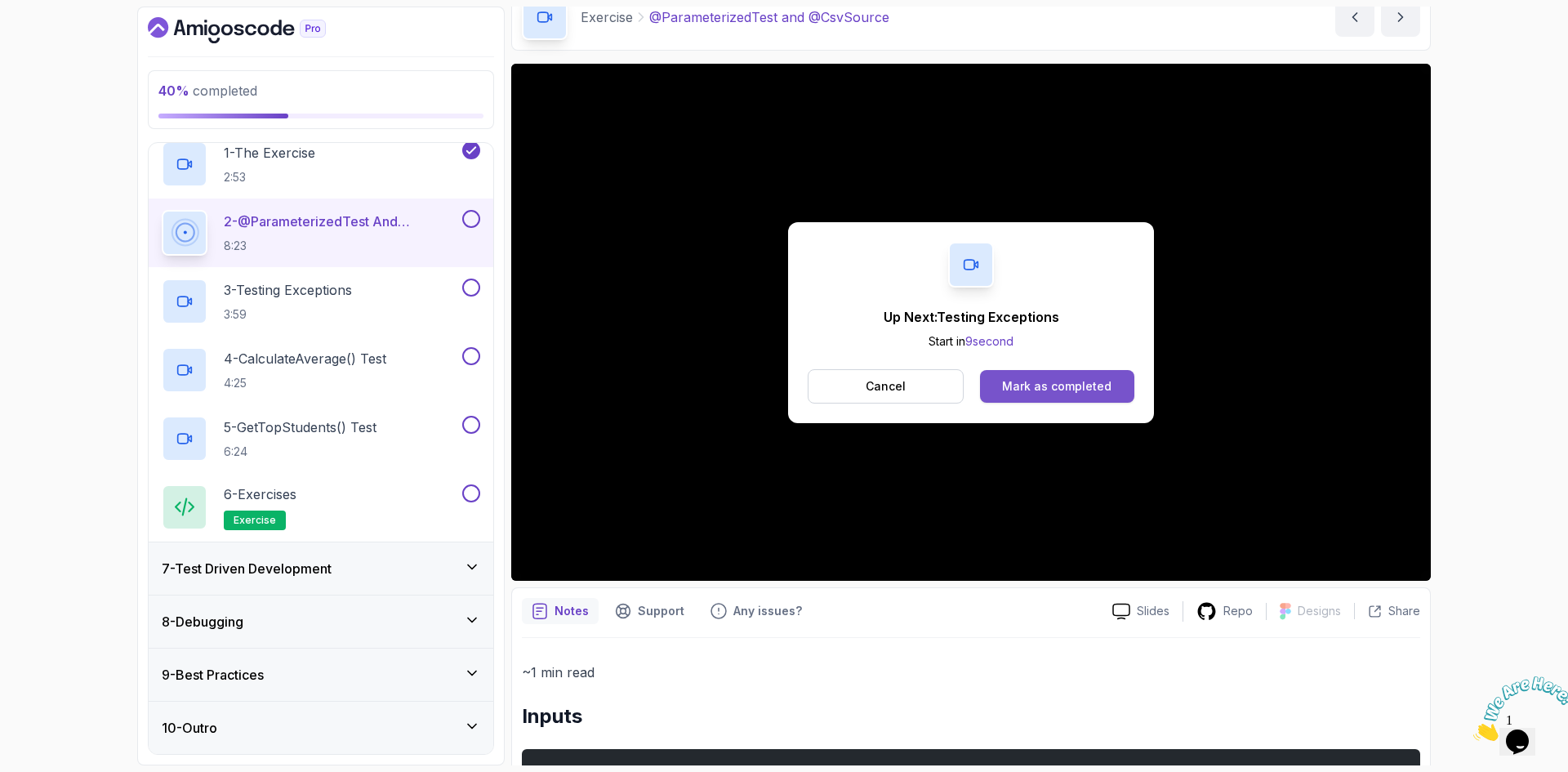
click at [1095, 382] on div "Mark as completed" at bounding box center [1057, 386] width 110 height 16
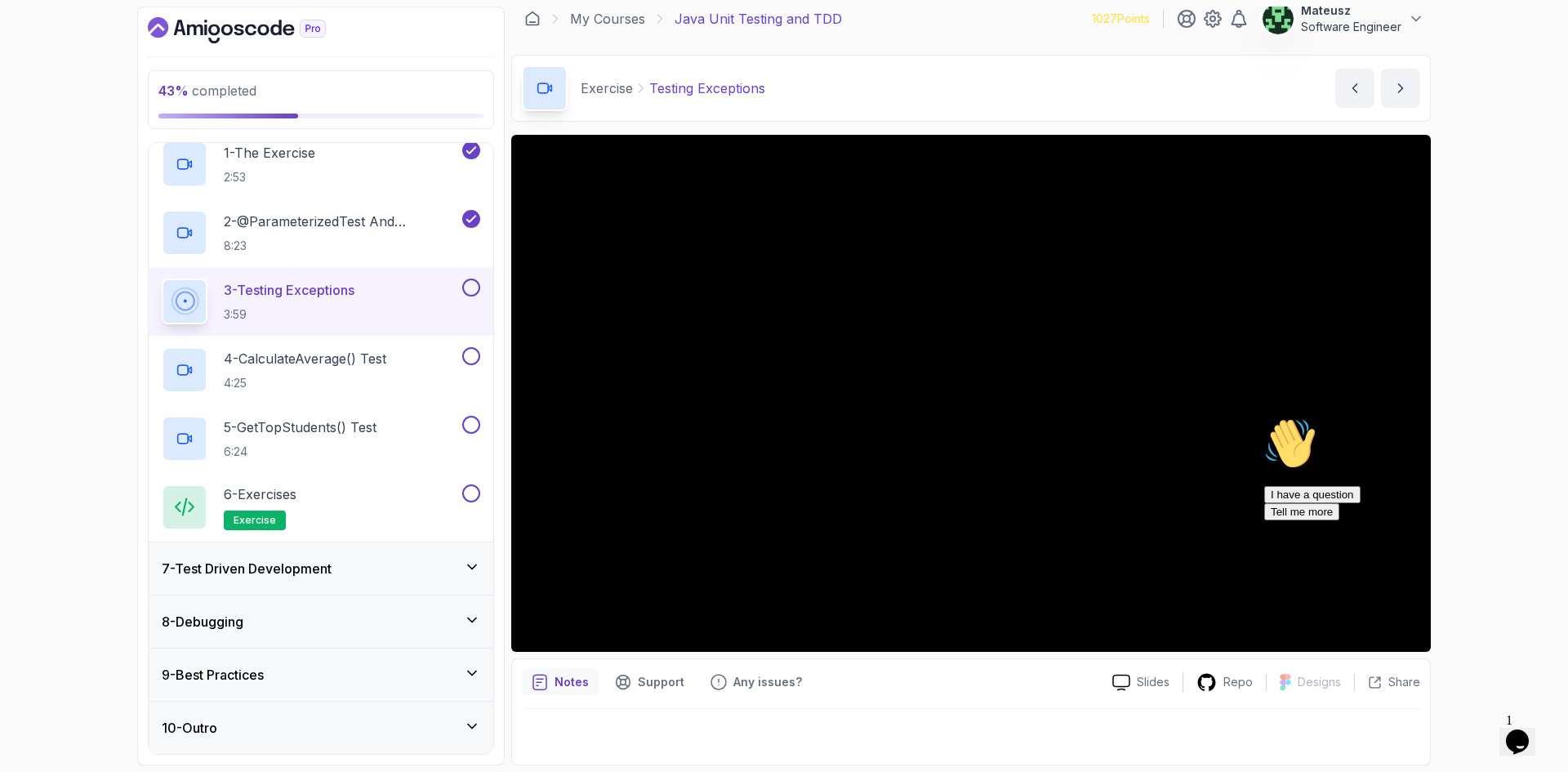
click at [1264, 418] on icon "Chat attention grabber" at bounding box center [1264, 418] width 0 height 0
drag, startPoint x: 1011, startPoint y: 34, endPoint x: 992, endPoint y: 26, distance: 20.6
click at [992, 26] on div "My Courses Java Unit Testing and TDD 1027 Points Mateusz Software Engineer" at bounding box center [971, 19] width 920 height 46
drag, startPoint x: 983, startPoint y: 2, endPoint x: 955, endPoint y: 13, distance: 30.1
drag, startPoint x: 955, startPoint y: 13, endPoint x: 945, endPoint y: 2, distance: 14.9
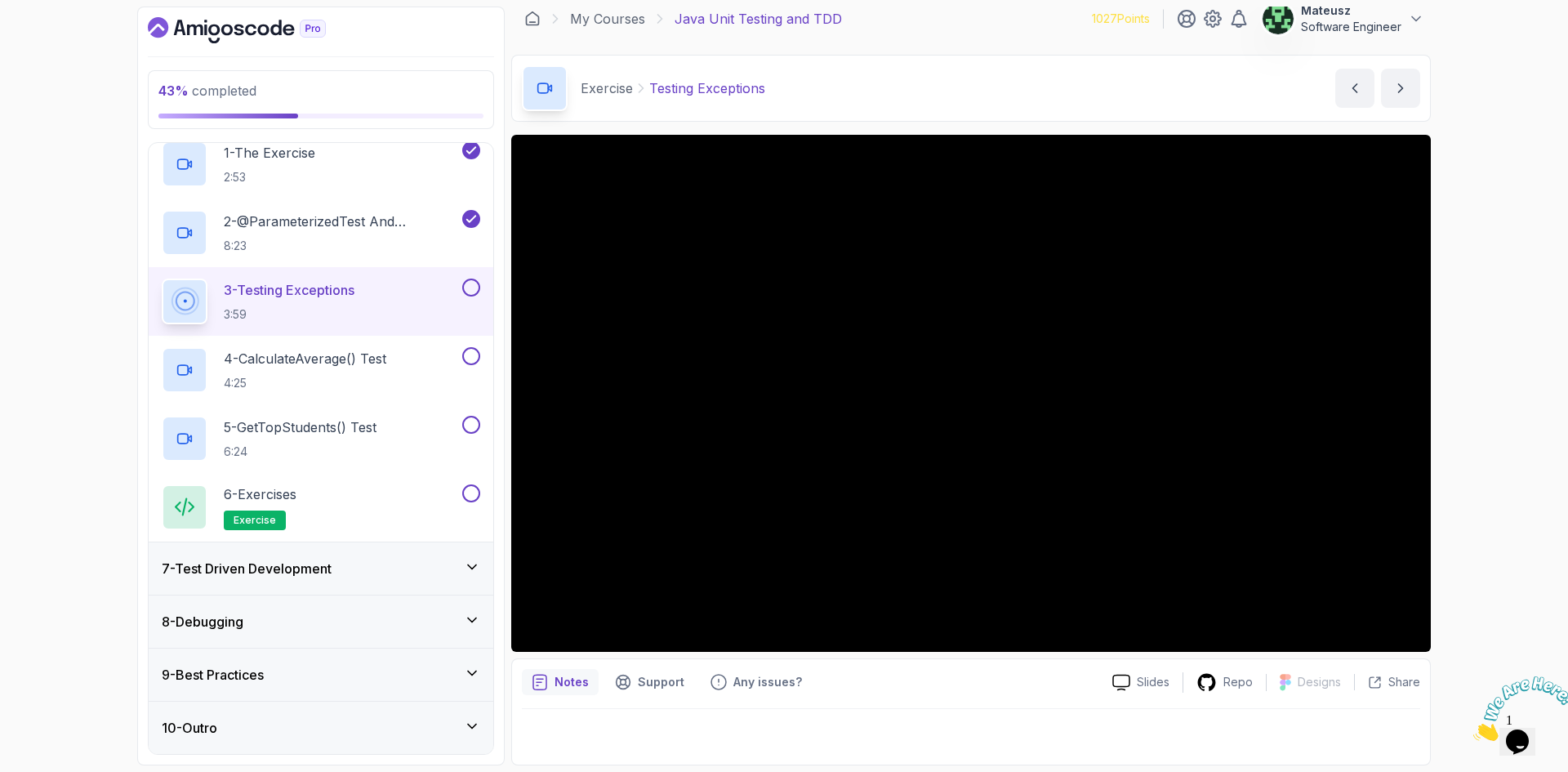
click at [952, 20] on div "My Courses Java Unit Testing and TDD 1027 Points Mateusz Software Engineer" at bounding box center [971, 19] width 920 height 46
drag, startPoint x: 1025, startPoint y: 14, endPoint x: 991, endPoint y: 13, distance: 34.0
click at [991, 13] on div "My Courses Java Unit Testing and TDD 1027 Points Mateusz Software Engineer" at bounding box center [971, 19] width 920 height 46
drag, startPoint x: 970, startPoint y: 20, endPoint x: 1005, endPoint y: 68, distance: 59.4
click at [933, 24] on div "My Courses Java Unit Testing and TDD 1027 Points Mateusz Software Engineer" at bounding box center [971, 19] width 920 height 46
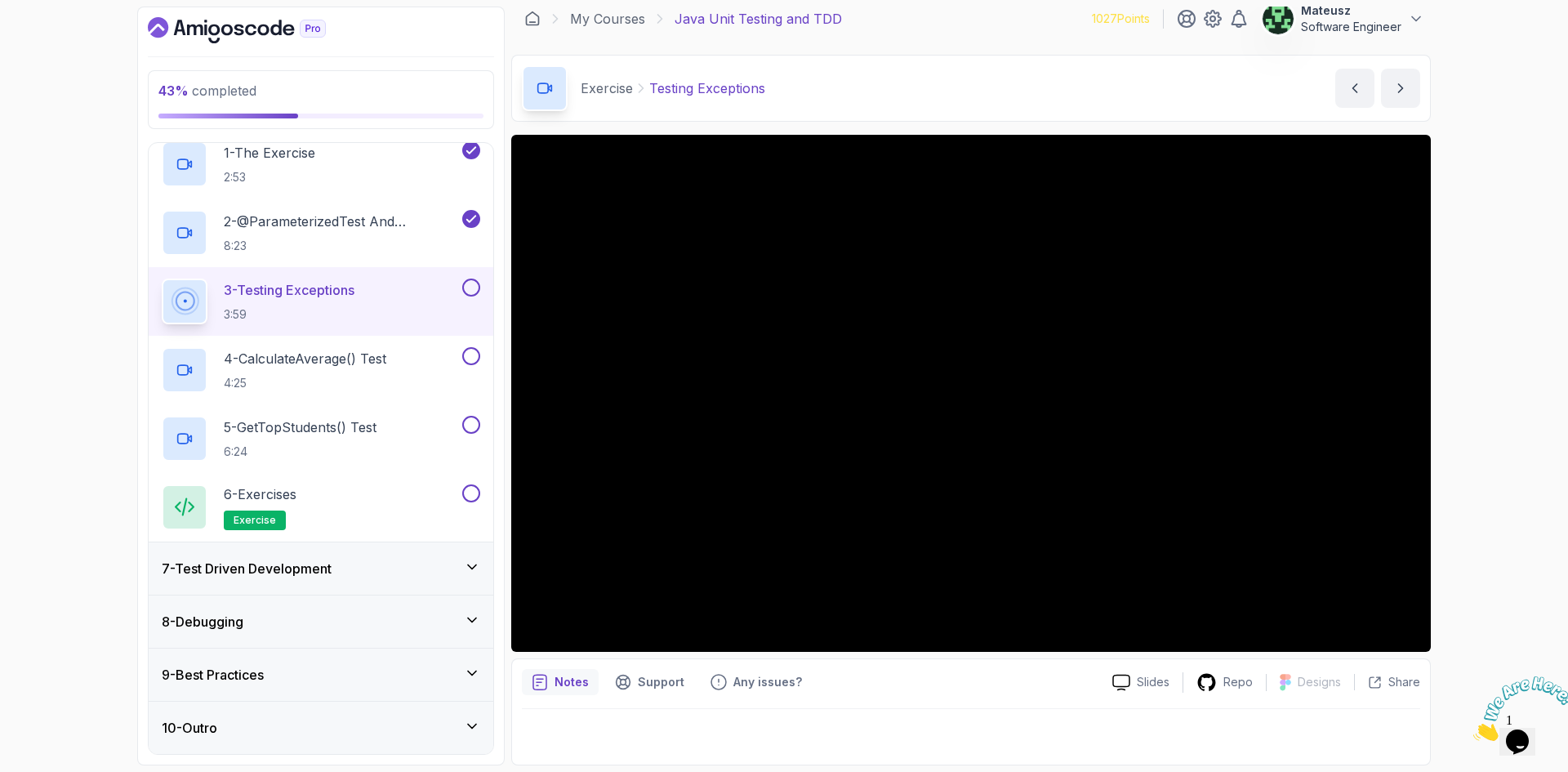
drag, startPoint x: 1556, startPoint y: 679, endPoint x: 2880, endPoint y: 1253, distance: 1443.1
click at [1473, 730] on icon "Close" at bounding box center [1473, 737] width 0 height 14
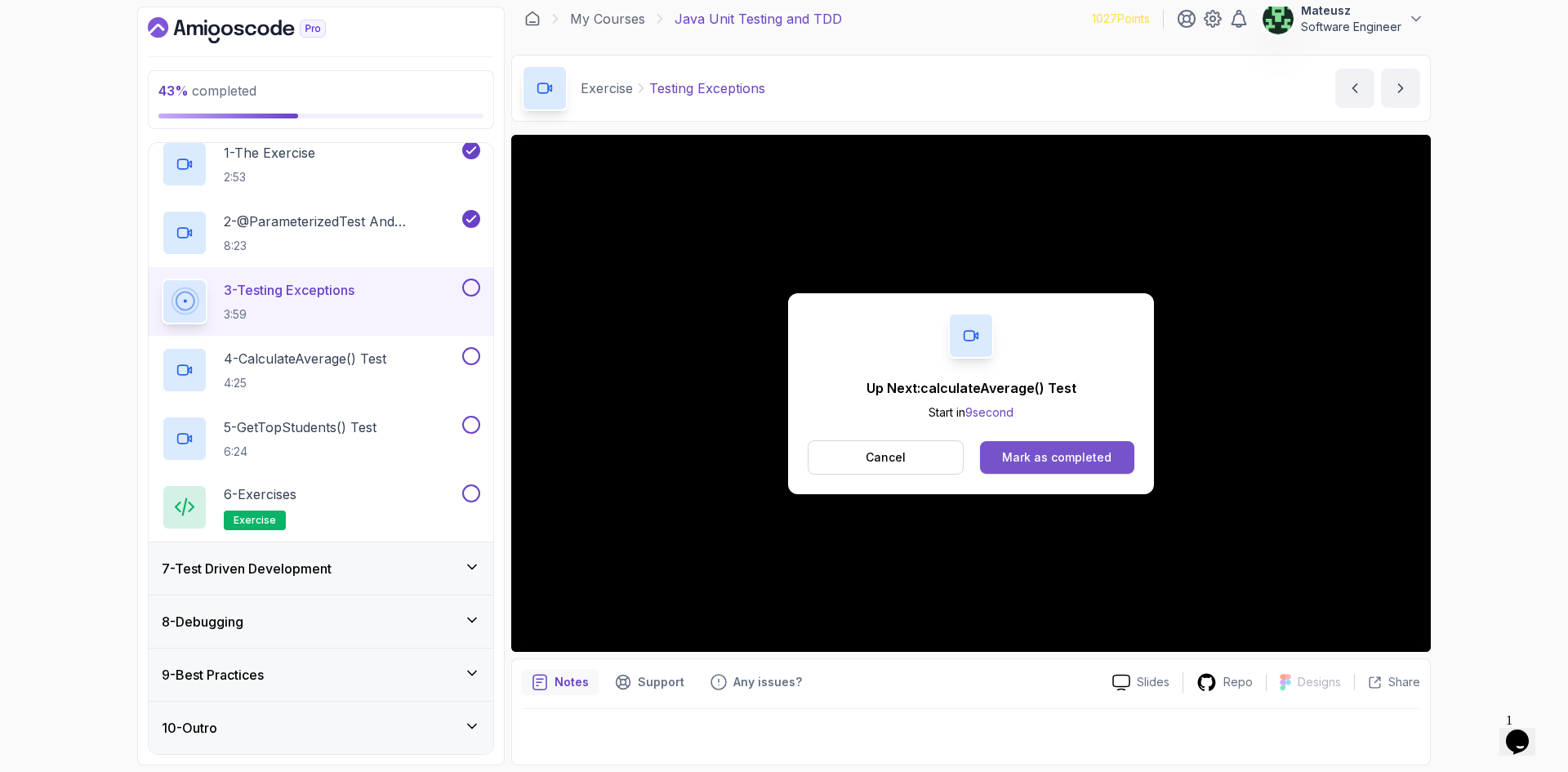
click at [1043, 459] on div "Mark as completed" at bounding box center [1057, 458] width 110 height 16
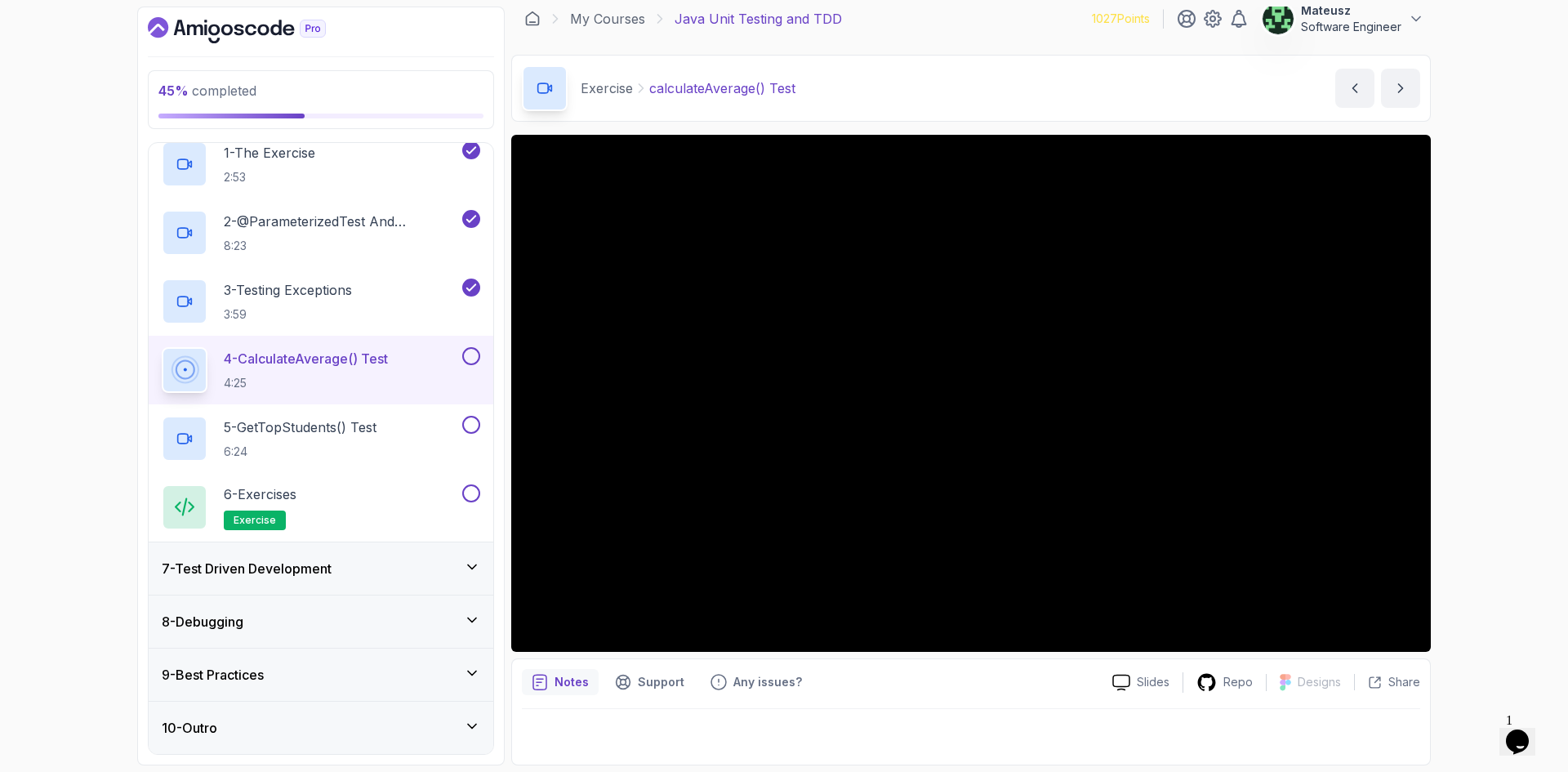
drag, startPoint x: 943, startPoint y: 24, endPoint x: 1046, endPoint y: 22, distance: 103.0
click at [1018, 15] on div "My Courses Java Unit Testing and TDD 1027 Points Mateusz Software Engineer" at bounding box center [971, 19] width 920 height 46
drag, startPoint x: 1046, startPoint y: 25, endPoint x: 1012, endPoint y: 19, distance: 34.5
drag, startPoint x: 1012, startPoint y: 19, endPoint x: 991, endPoint y: 17, distance: 21.1
click at [993, 17] on div "My Courses Java Unit Testing and TDD 1027 Points Mateusz Software Engineer" at bounding box center [971, 19] width 920 height 46
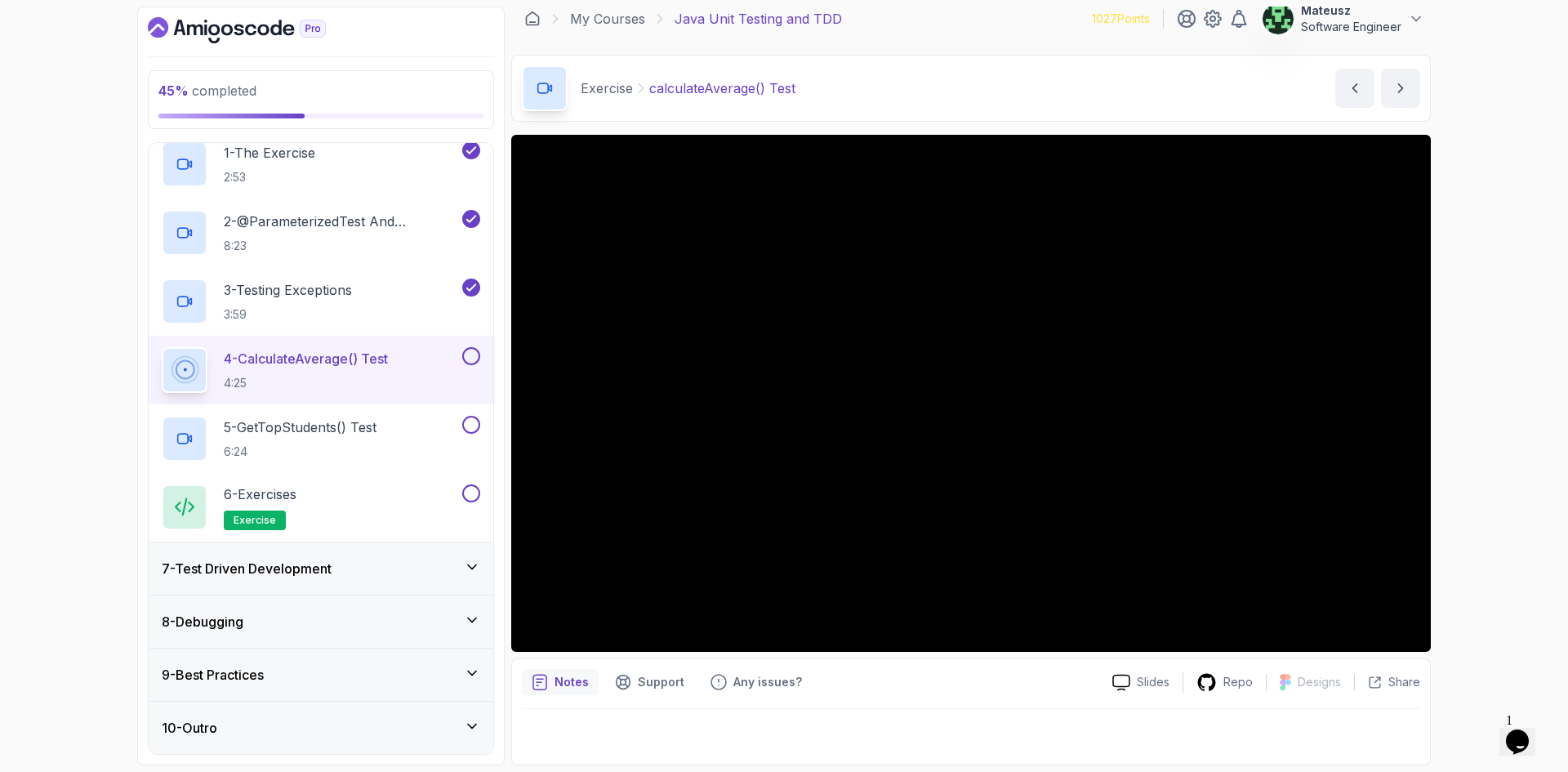
drag, startPoint x: 96, startPoint y: 237, endPoint x: 54, endPoint y: 118, distance: 126.2
drag, startPoint x: 54, startPoint y: 118, endPoint x: 187, endPoint y: 210, distance: 161.7
click at [66, 102] on div "45 % completed 1 - Intro 2 - Getting Started 3 - Unit Testing 4 - Tips And Tric…" at bounding box center [784, 386] width 1568 height 772
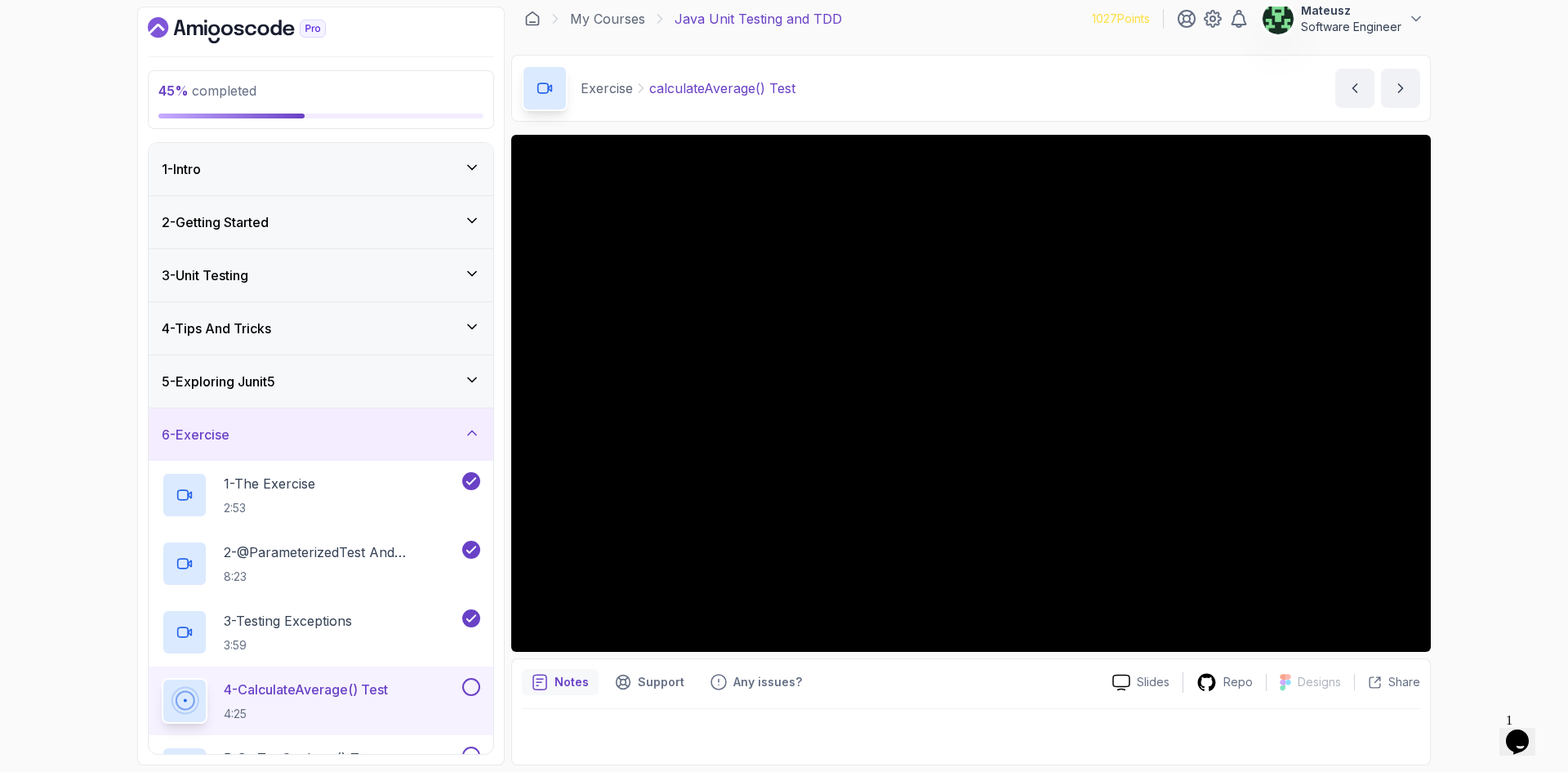
drag, startPoint x: 84, startPoint y: 266, endPoint x: 78, endPoint y: 221, distance: 45.4
click at [78, 221] on div "45 % completed 1 - Intro 2 - Getting Started 3 - Unit Testing 4 - Tips And Tric…" at bounding box center [784, 386] width 1568 height 772
drag, startPoint x: 37, startPoint y: 273, endPoint x: 42, endPoint y: 265, distance: 9.4
drag, startPoint x: 42, startPoint y: 265, endPoint x: 61, endPoint y: 219, distance: 49.8
click at [61, 224] on div "45 % completed 1 - Intro 2 - Getting Started 3 - Unit Testing 4 - Tips And Tric…" at bounding box center [784, 386] width 1568 height 772
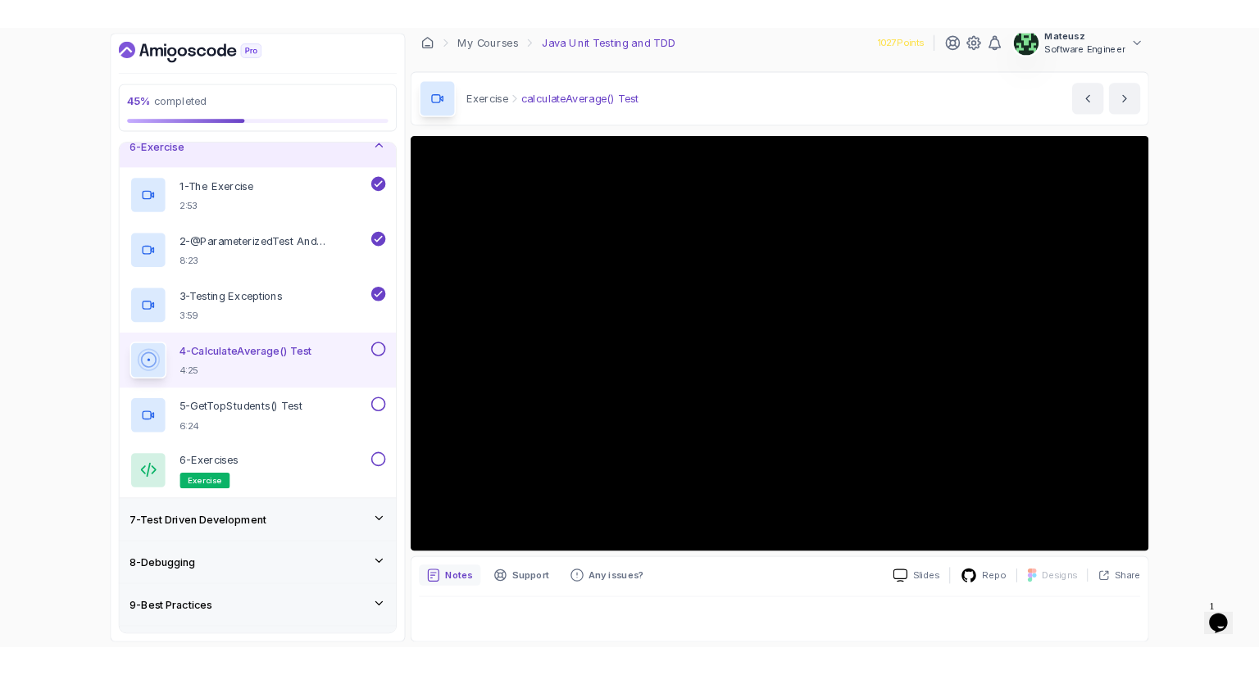
scroll to position [332, 0]
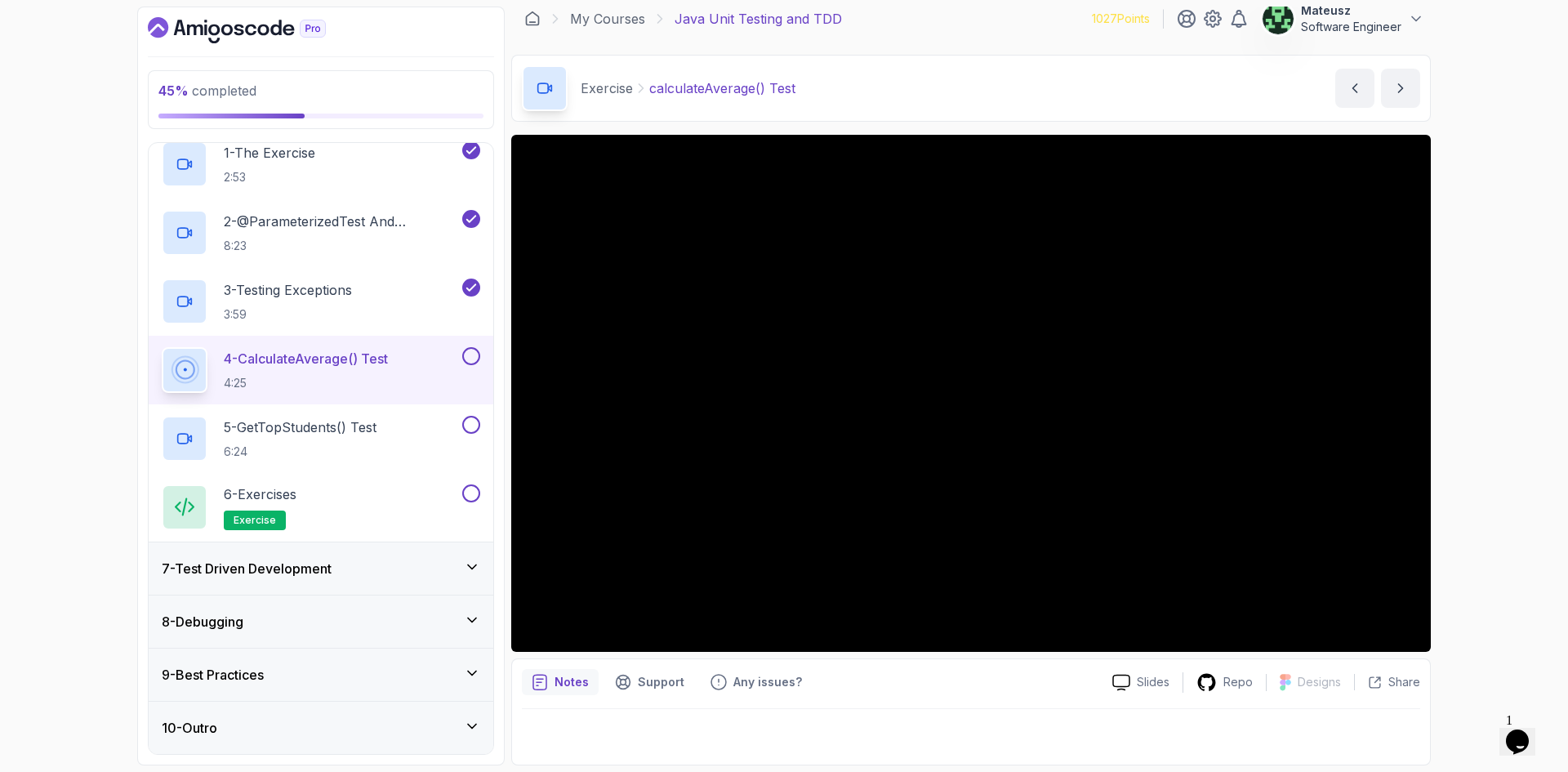
drag, startPoint x: 84, startPoint y: 301, endPoint x: 71, endPoint y: 249, distance: 53.6
click at [71, 249] on div "45 % completed 1 - Intro 2 - Getting Started 3 - Unit Testing 4 - Tips And Tric…" at bounding box center [784, 386] width 1568 height 772
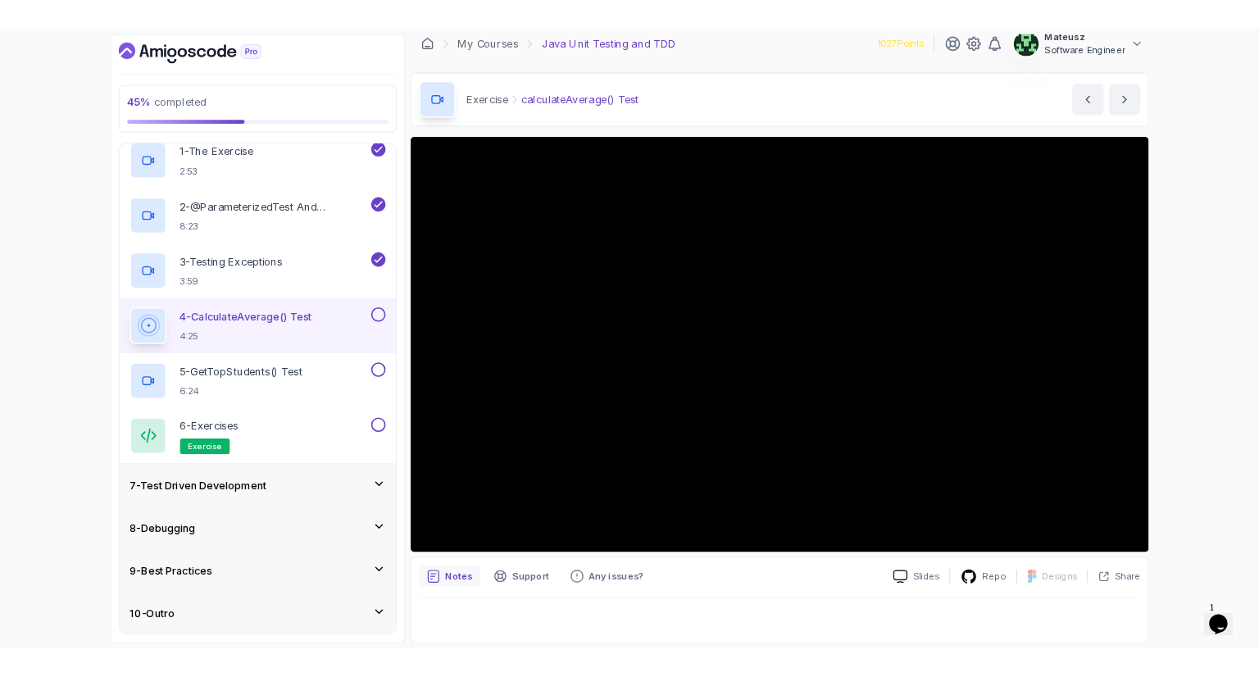
scroll to position [10, 0]
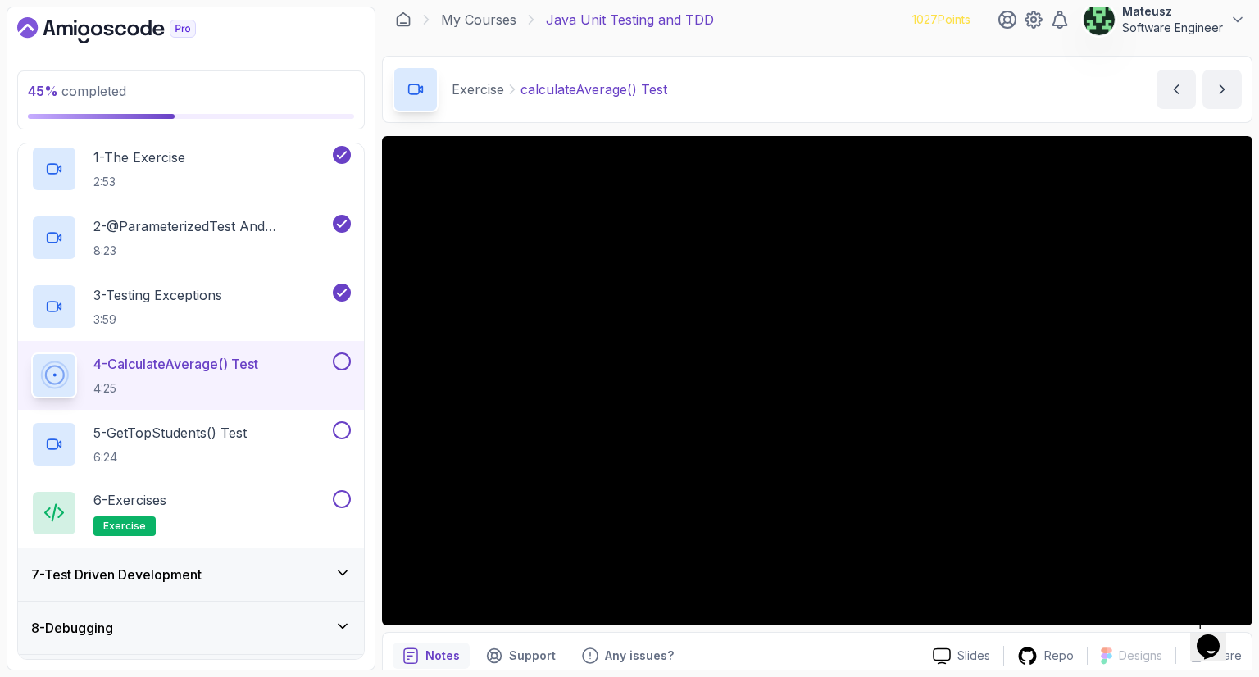
click at [847, 16] on div "My Courses Java Unit Testing and TDD 1027 Points Mateusz Software Engineer" at bounding box center [817, 20] width 870 height 46
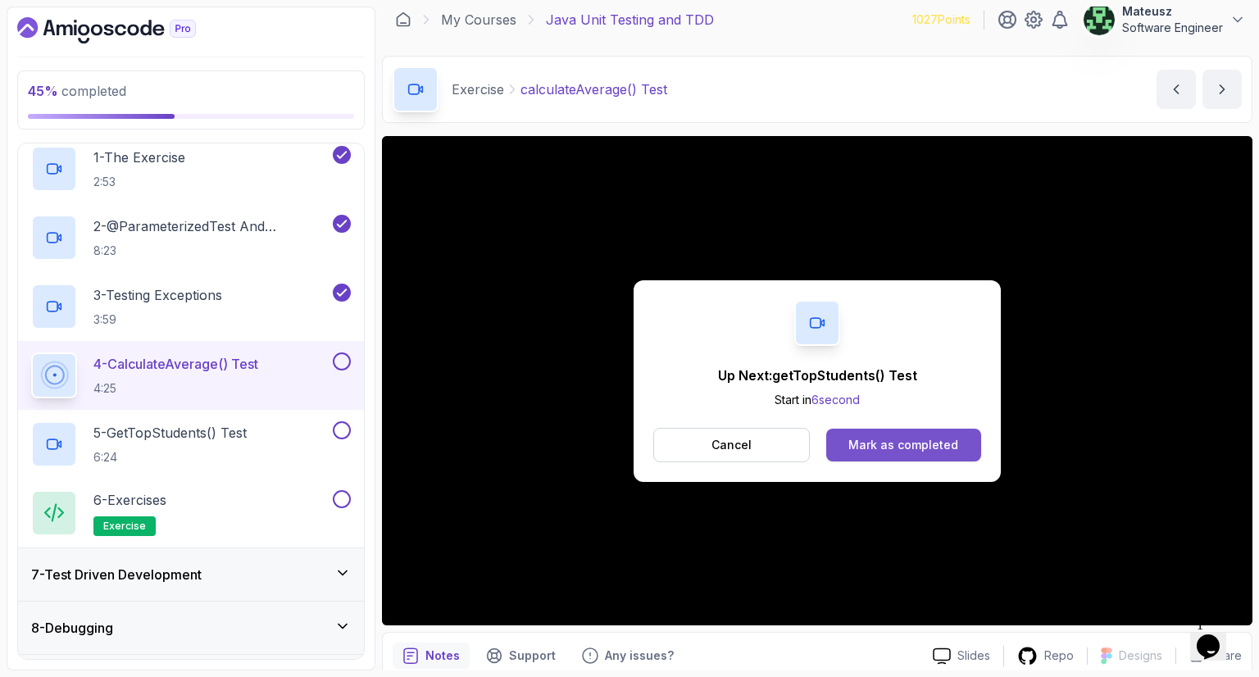
click at [901, 441] on div "Mark as completed" at bounding box center [903, 445] width 110 height 16
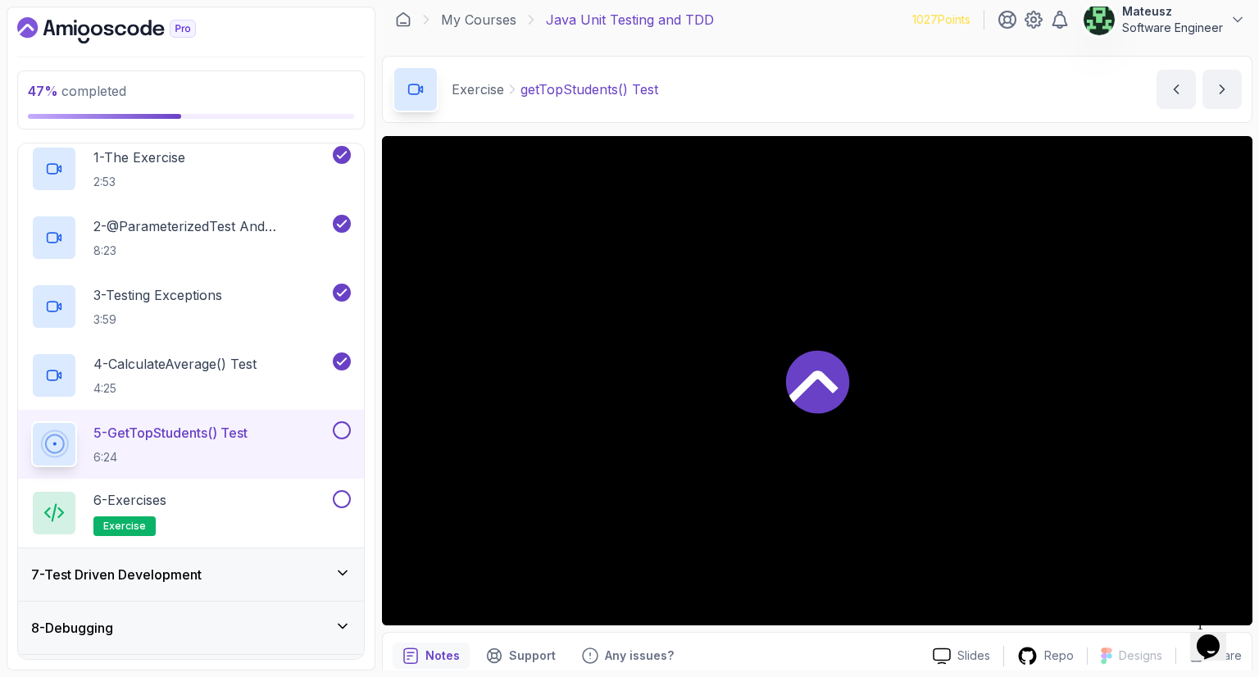
click at [819, 27] on div "My Courses Java Unit Testing and TDD 1027 Points Mateusz Software Engineer" at bounding box center [817, 20] width 870 height 46
click at [373, 296] on div "47 % completed 1 - Intro 2 - Getting Started 3 - Unit Testing 4 - Tips And Tric…" at bounding box center [191, 339] width 369 height 664
click at [12, 138] on div "47 % completed 1 - Intro 2 - Getting Started 3 - Unit Testing 4 - Tips And Tric…" at bounding box center [191, 339] width 369 height 664
click at [831, 28] on div "My Courses Java Unit Testing and TDD 1027 Points Mateusz Software Engineer" at bounding box center [817, 20] width 870 height 46
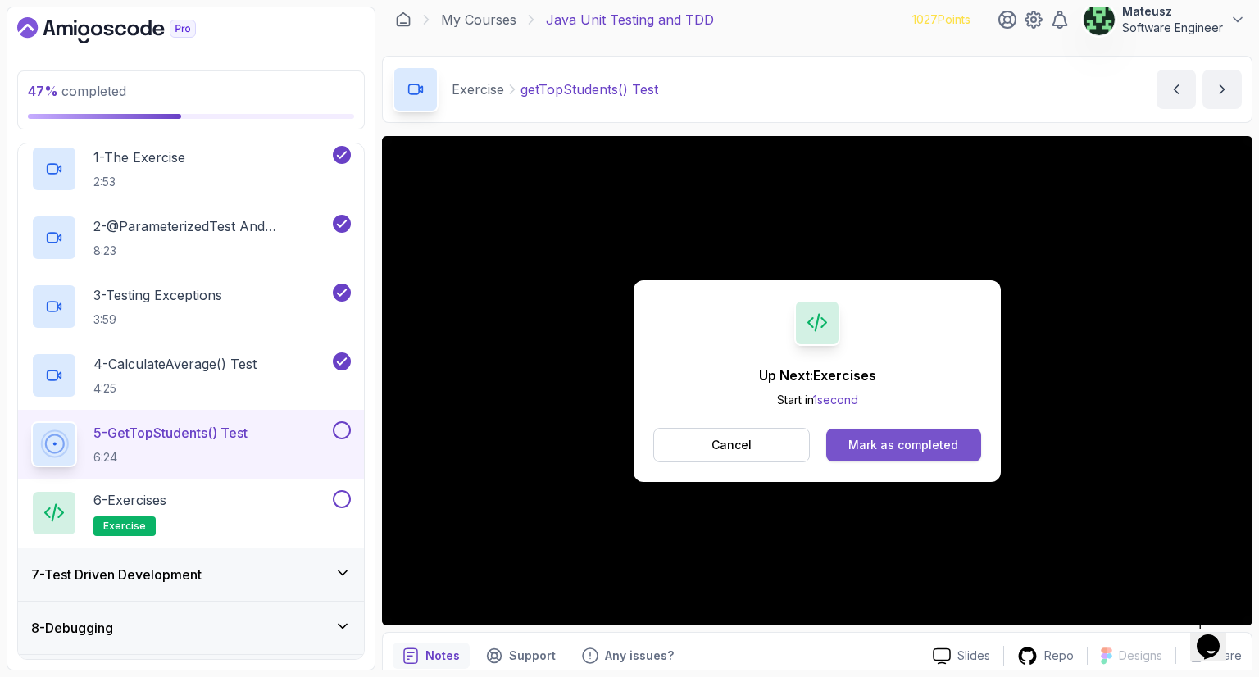
click at [907, 442] on div "Mark as completed" at bounding box center [903, 445] width 110 height 16
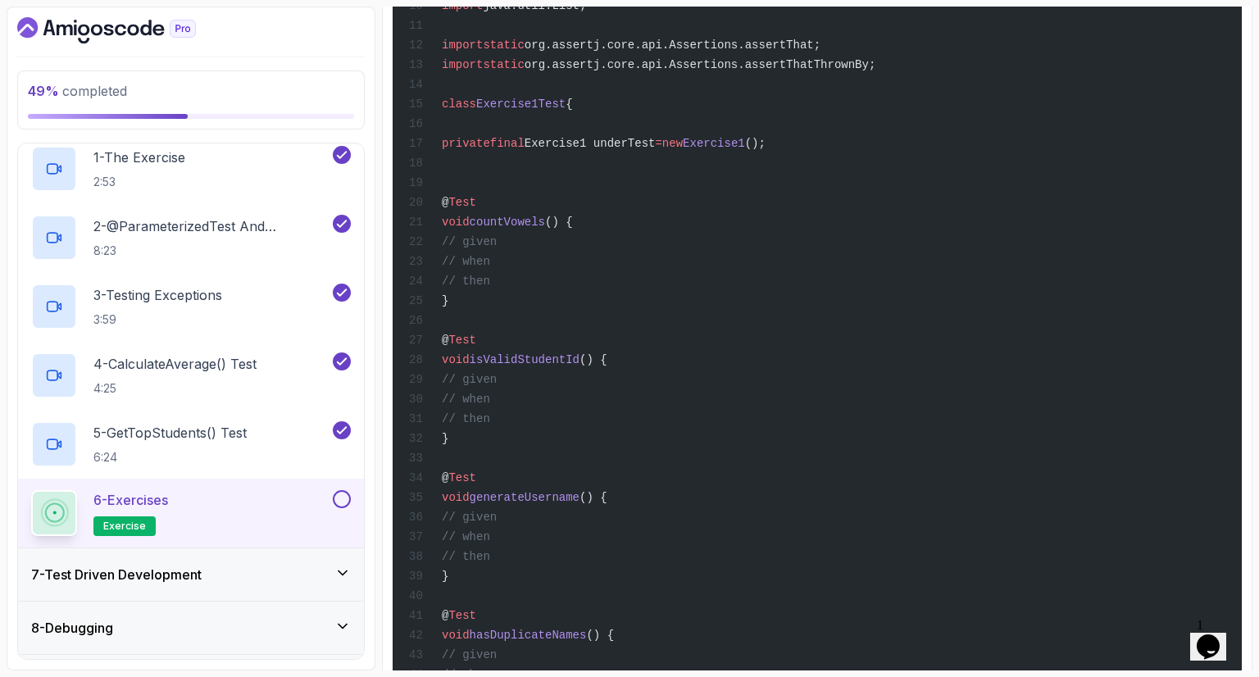
scroll to position [590, 0]
click at [336, 22] on div at bounding box center [190, 30] width 347 height 26
click at [339, 499] on button at bounding box center [342, 499] width 18 height 18
click at [1128, 243] on div "package com.amigoscode.exercise; import com.amigoscode.User; import com.amigosc…" at bounding box center [817, 464] width 823 height 1386
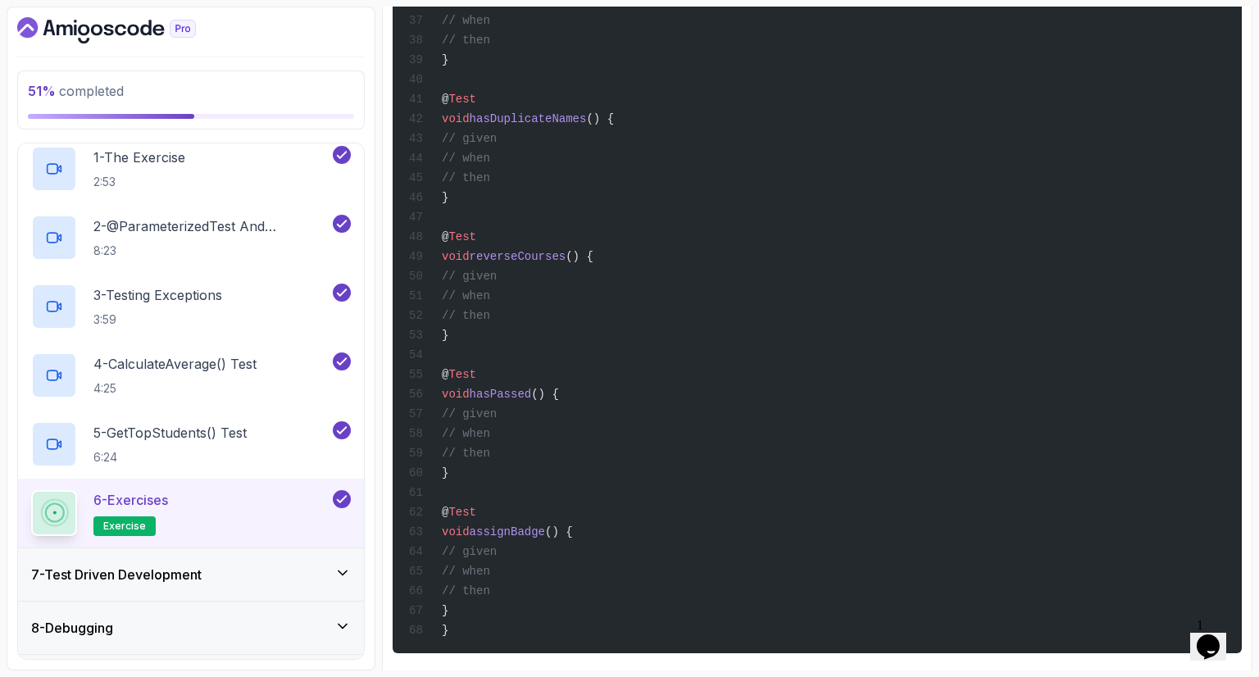
scroll to position [1119, 0]
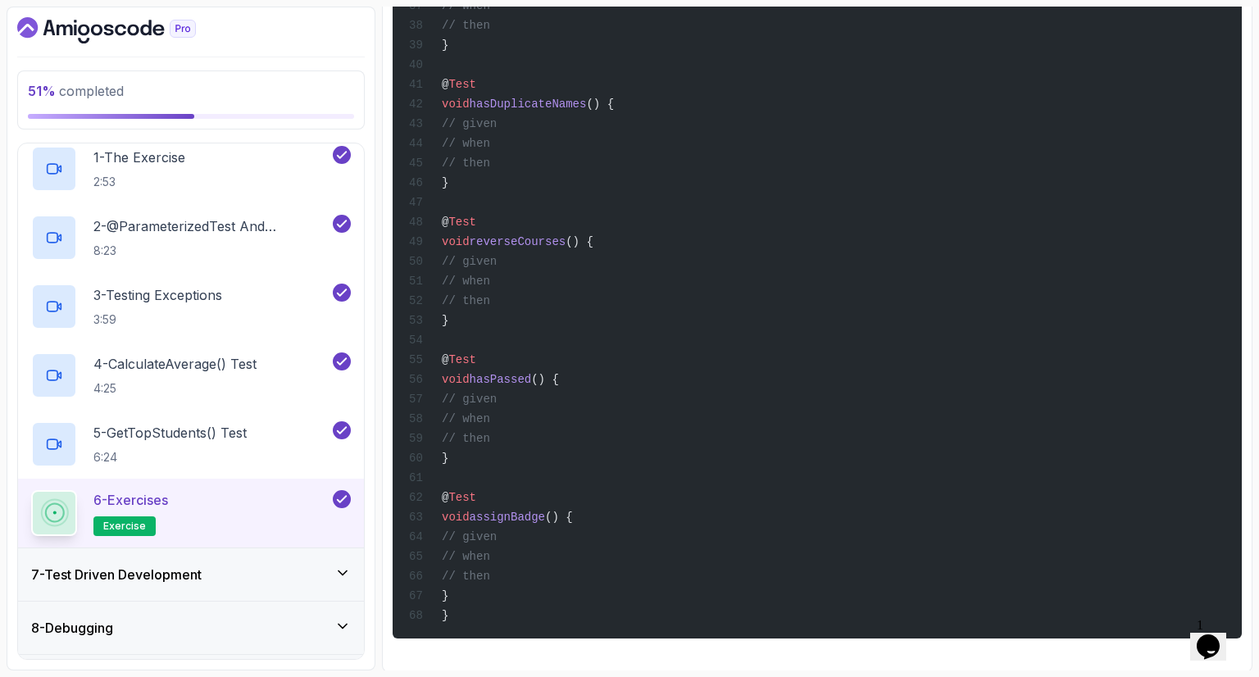
click at [341, 565] on icon at bounding box center [342, 573] width 16 height 16
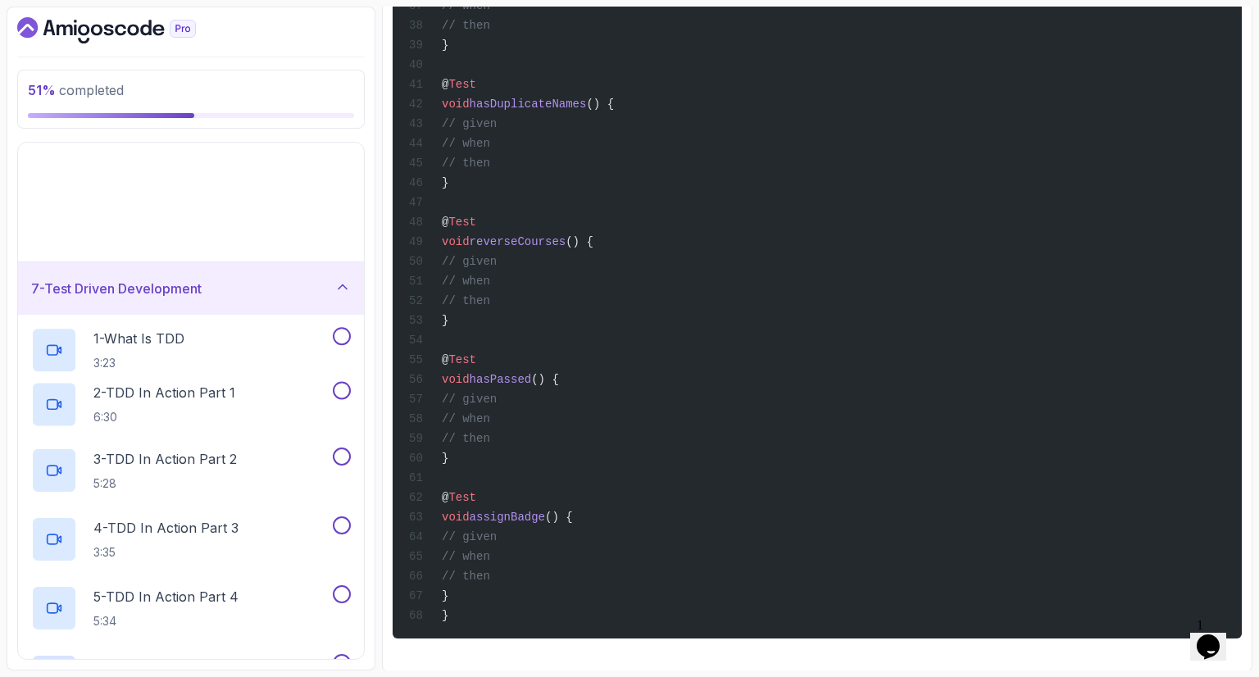
scroll to position [14, 0]
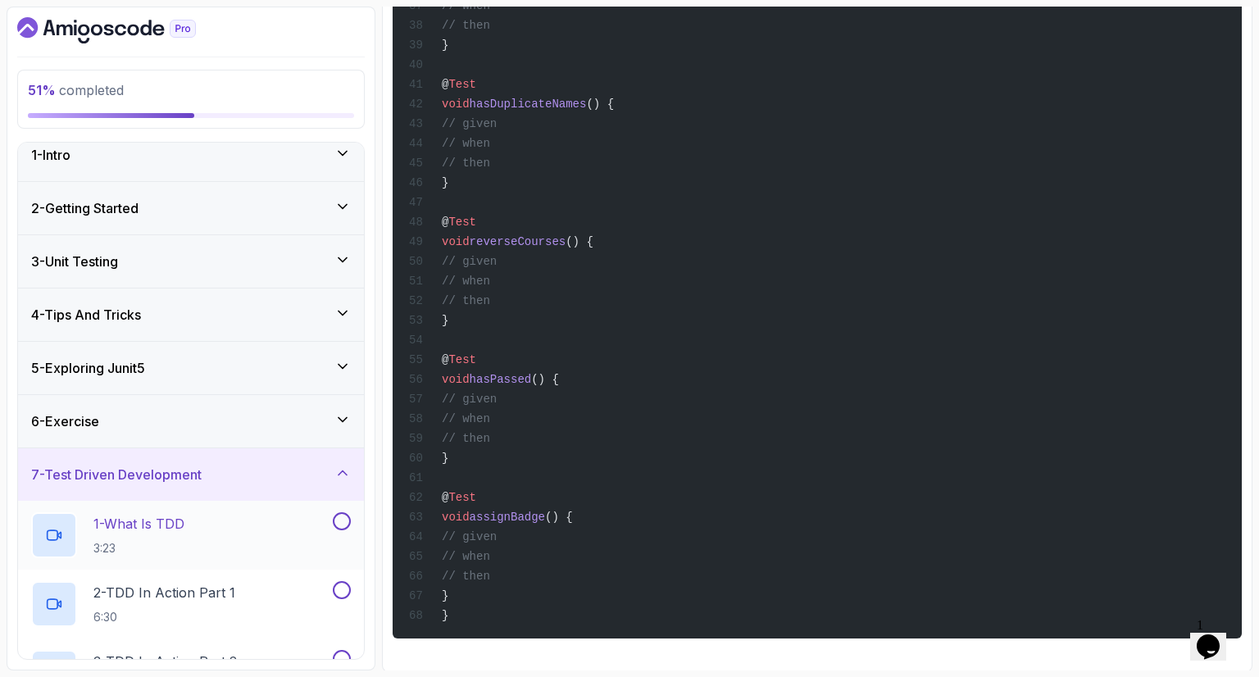
click at [257, 509] on div "1 - What Is TDD 3:23" at bounding box center [191, 535] width 346 height 69
click at [206, 522] on div "1 - What Is TDD 3:23" at bounding box center [180, 535] width 298 height 46
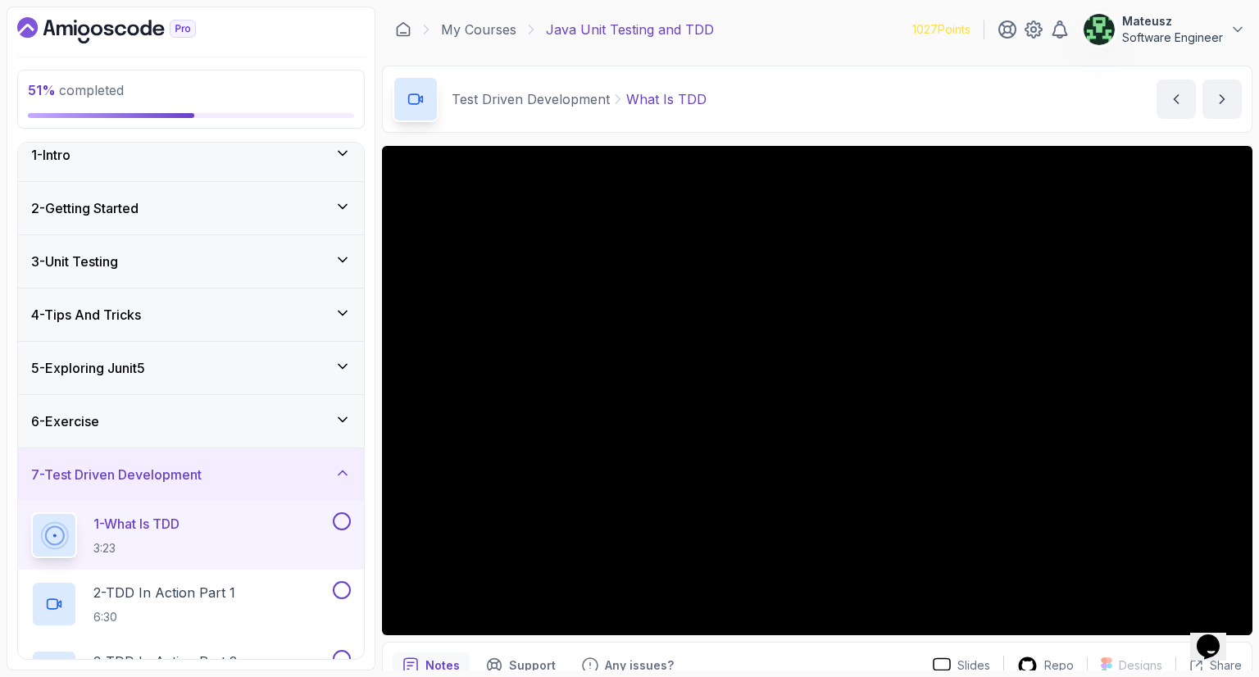
click at [821, 49] on div "My Courses Java Unit Testing and TDD 1027 Points Mateusz Software Engineer" at bounding box center [817, 30] width 870 height 46
click at [816, 27] on div "My Courses Java Unit Testing and TDD 1027 Points Mateusz Software Engineer" at bounding box center [817, 30] width 870 height 46
click at [831, 32] on div "My Courses Java Unit Testing and TDD 1027 Points Mateusz Software Engineer" at bounding box center [817, 30] width 870 height 46
click at [1164, 634] on icon "Close" at bounding box center [1164, 641] width 0 height 14
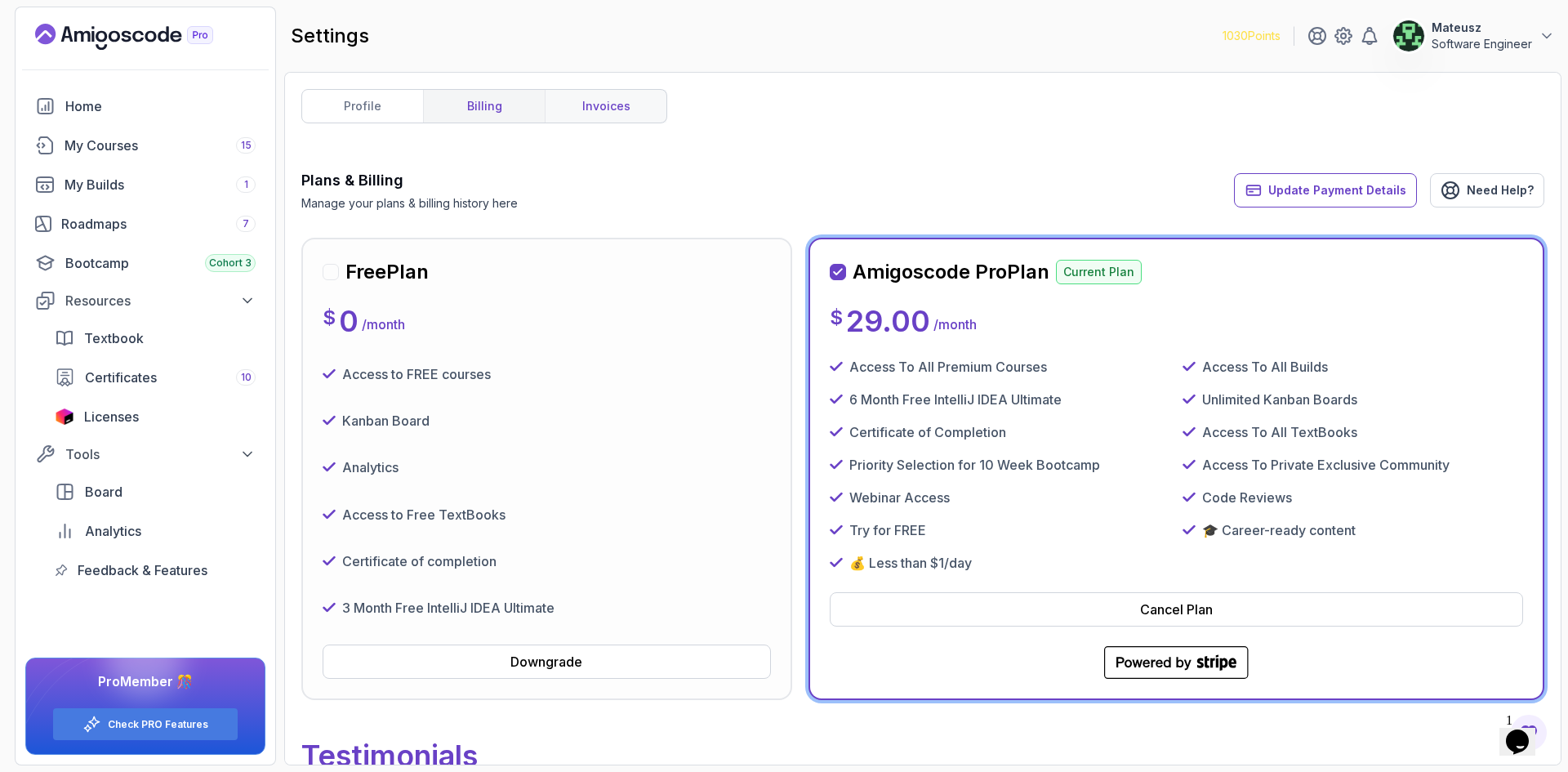
drag, startPoint x: 808, startPoint y: 126, endPoint x: 608, endPoint y: 116, distance: 200.2
click at [610, 118] on link "invoices" at bounding box center [606, 106] width 122 height 33
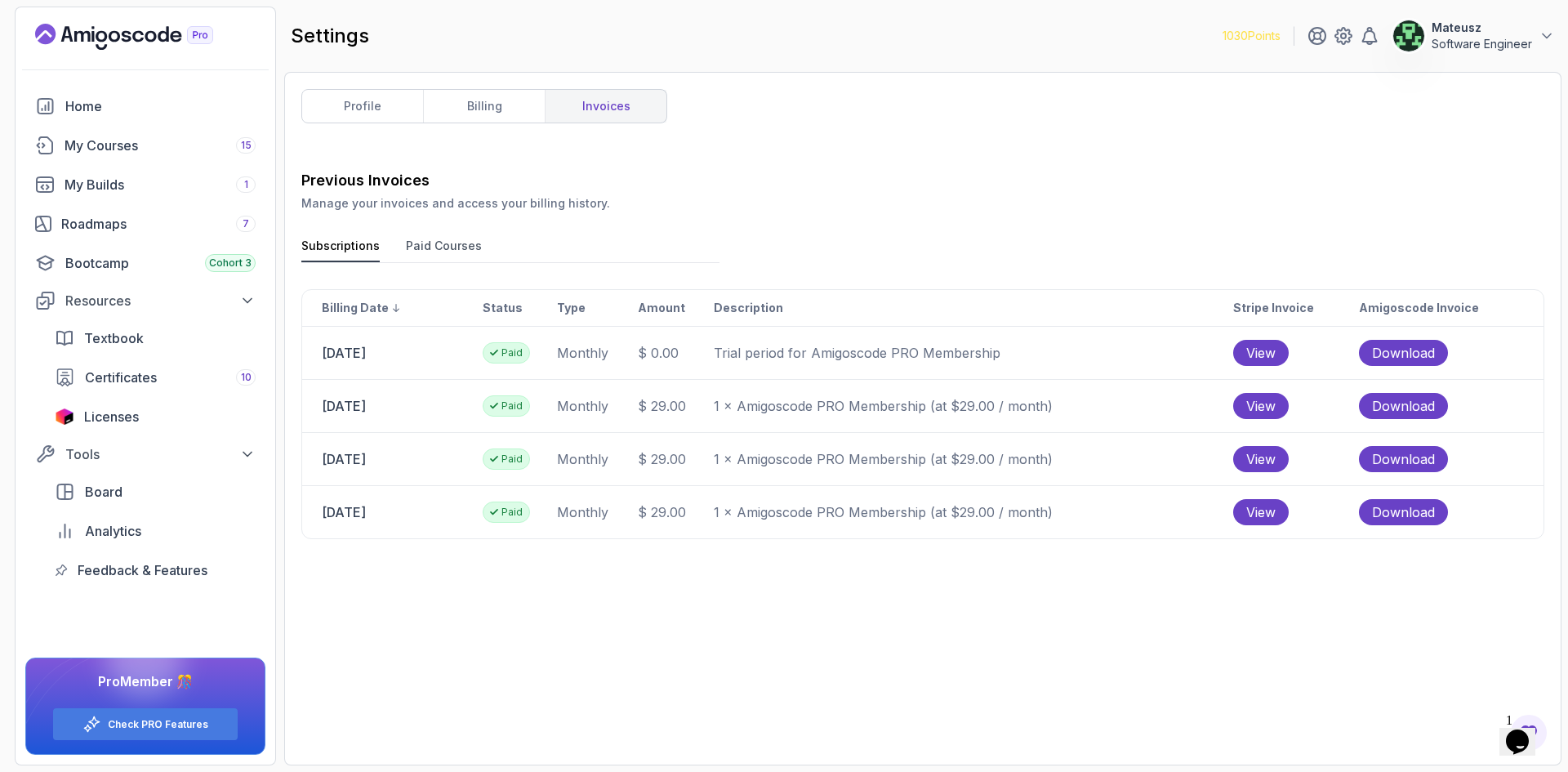
click at [1087, 174] on h3 "Previous Invoices" at bounding box center [922, 181] width 1243 height 23
click at [499, 102] on link "billing" at bounding box center [483, 106] width 122 height 33
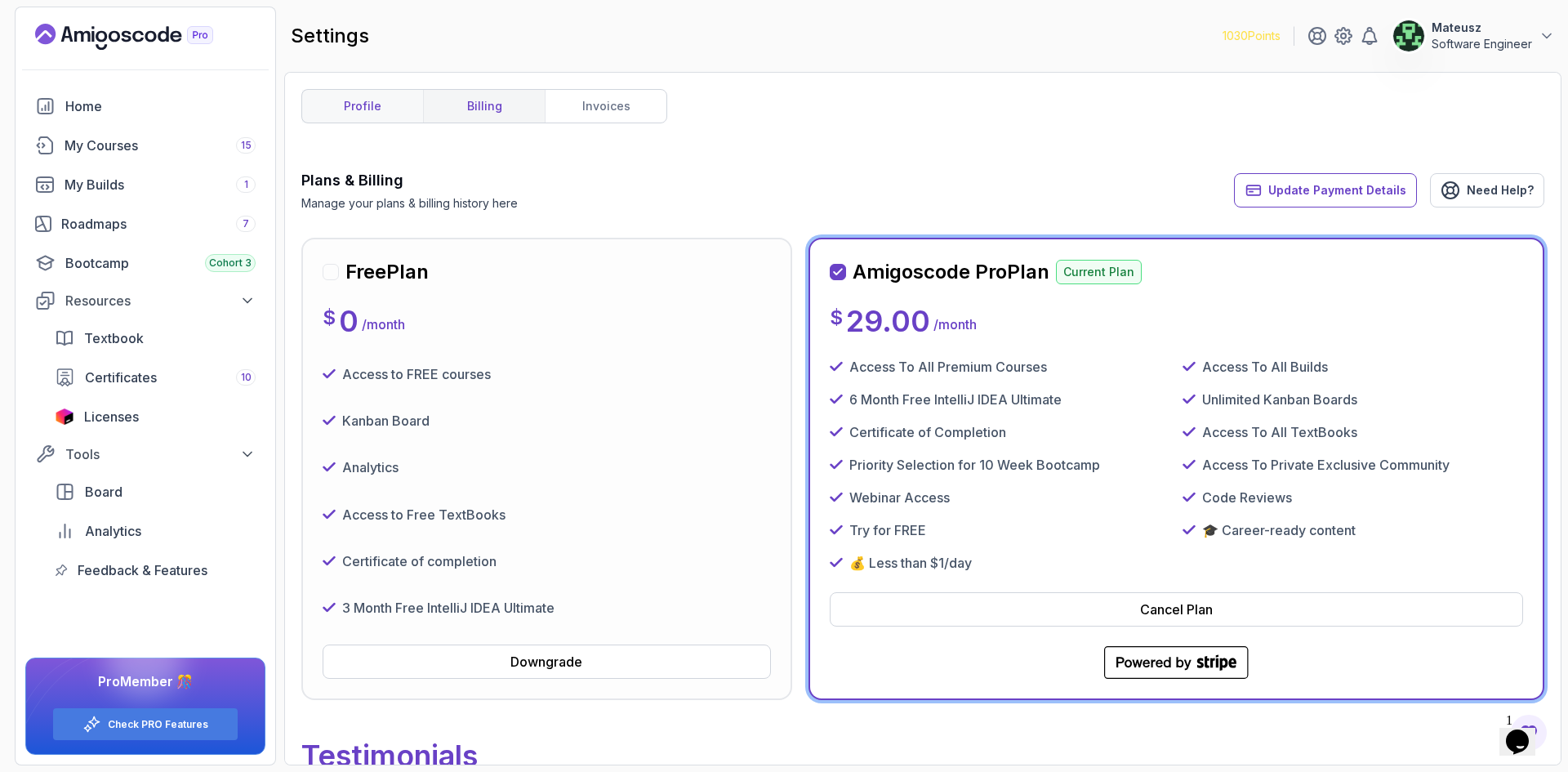
click at [372, 116] on link "profile" at bounding box center [362, 106] width 121 height 33
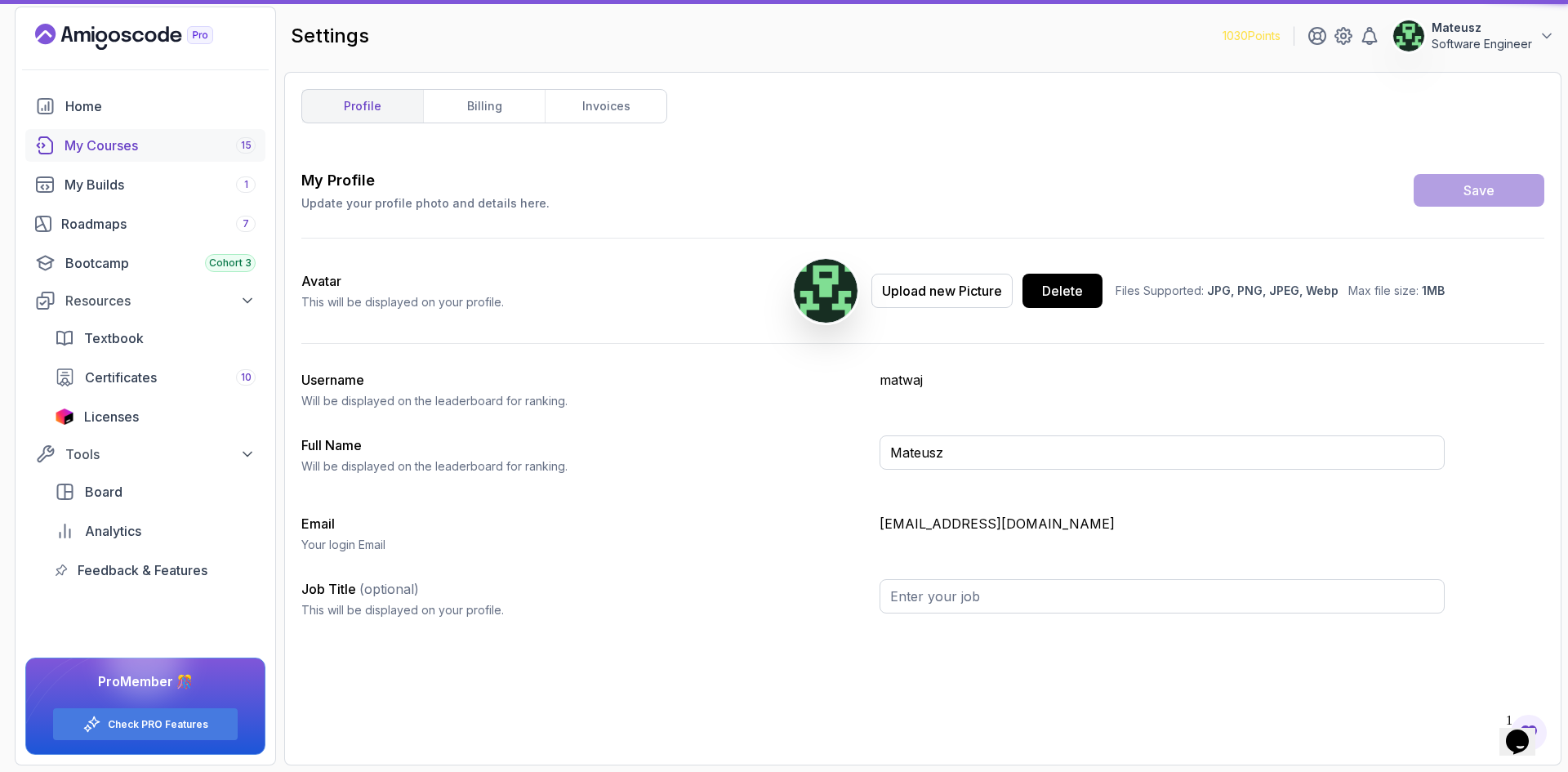
type input "Software Engineer"
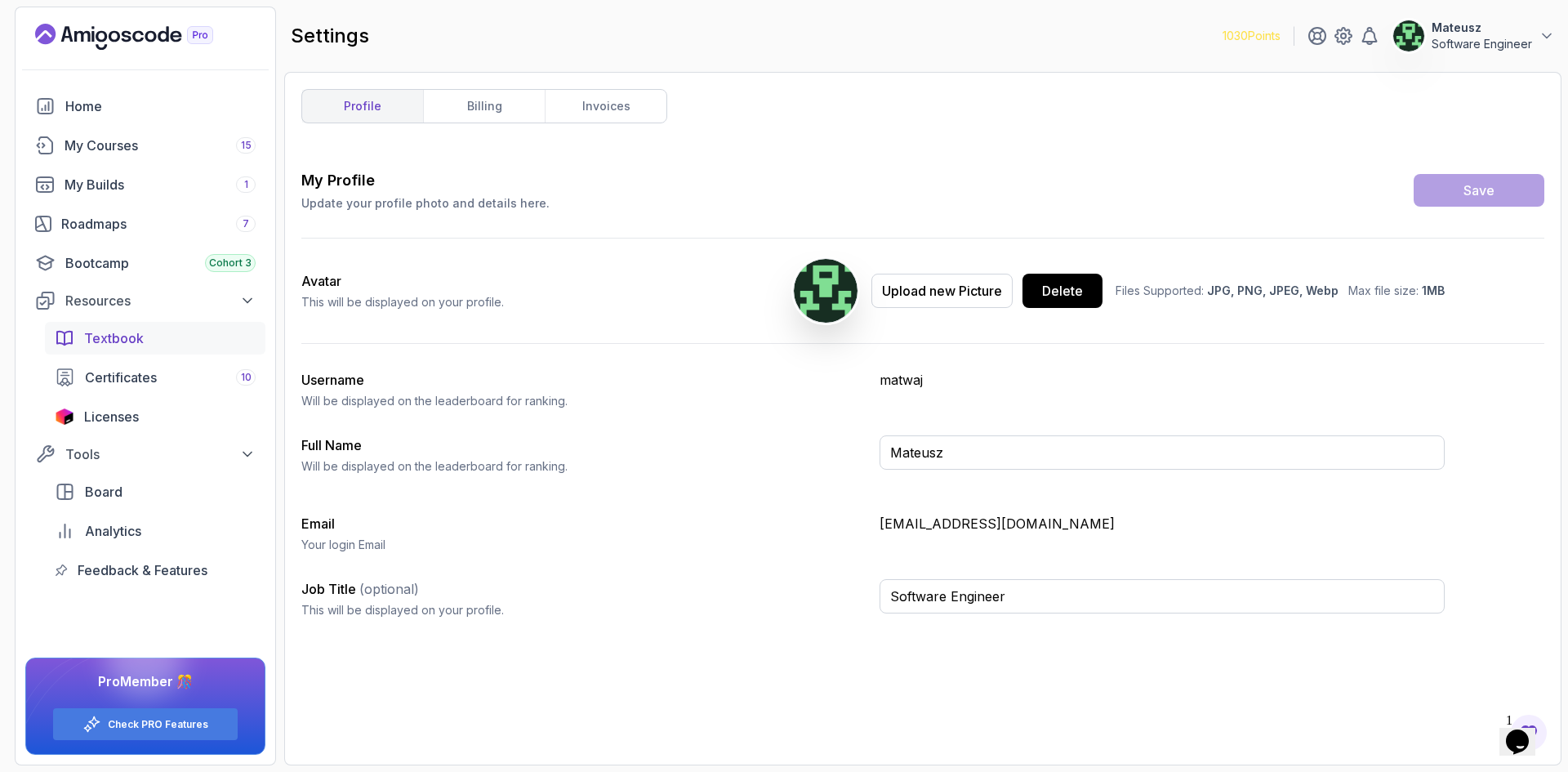
click at [162, 337] on div "Textbook" at bounding box center [169, 338] width 171 height 20
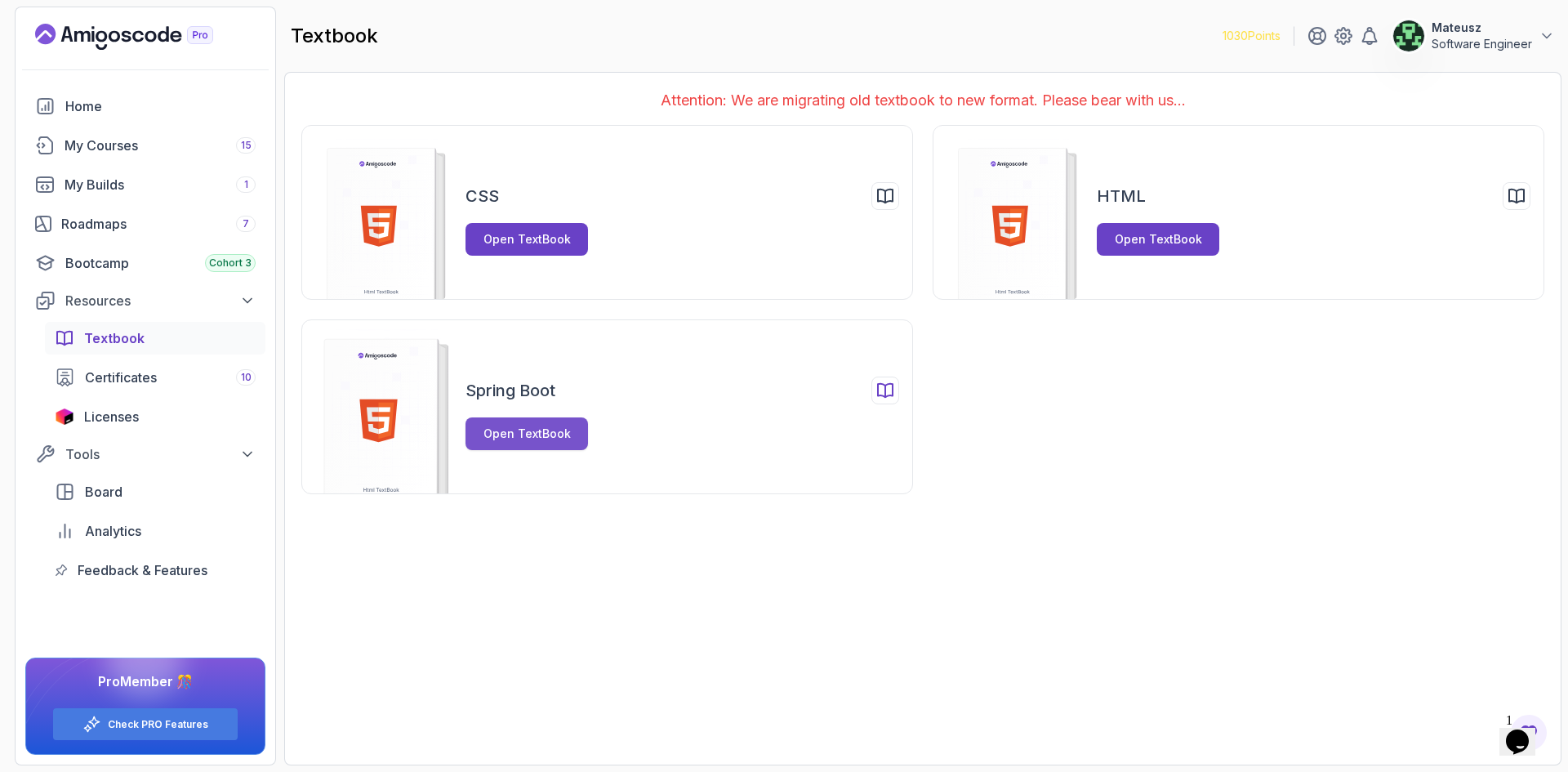
click at [522, 433] on div "Open TextBook" at bounding box center [527, 434] width 88 height 16
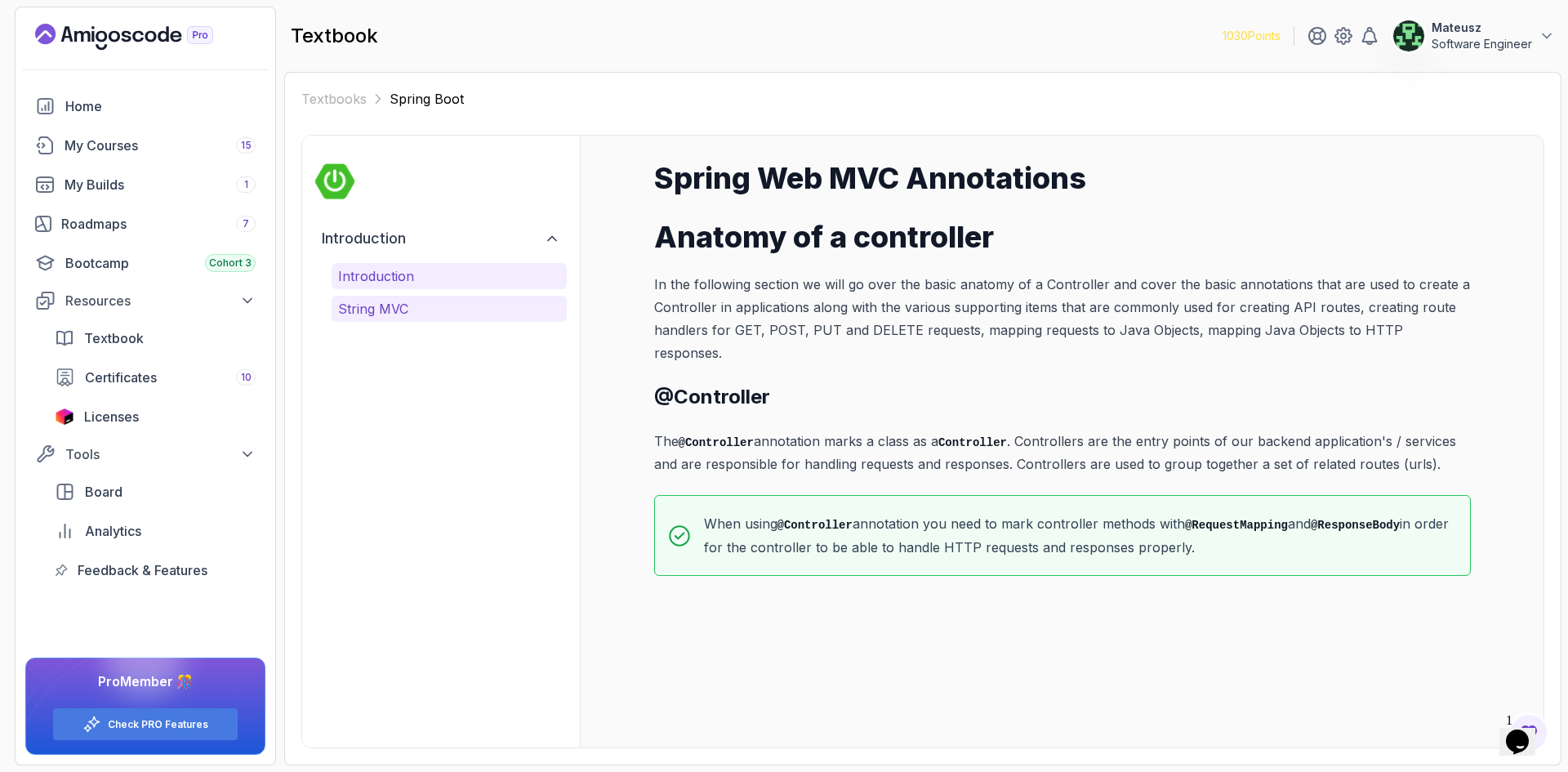
click at [402, 312] on p "String MVC" at bounding box center [449, 309] width 222 height 20
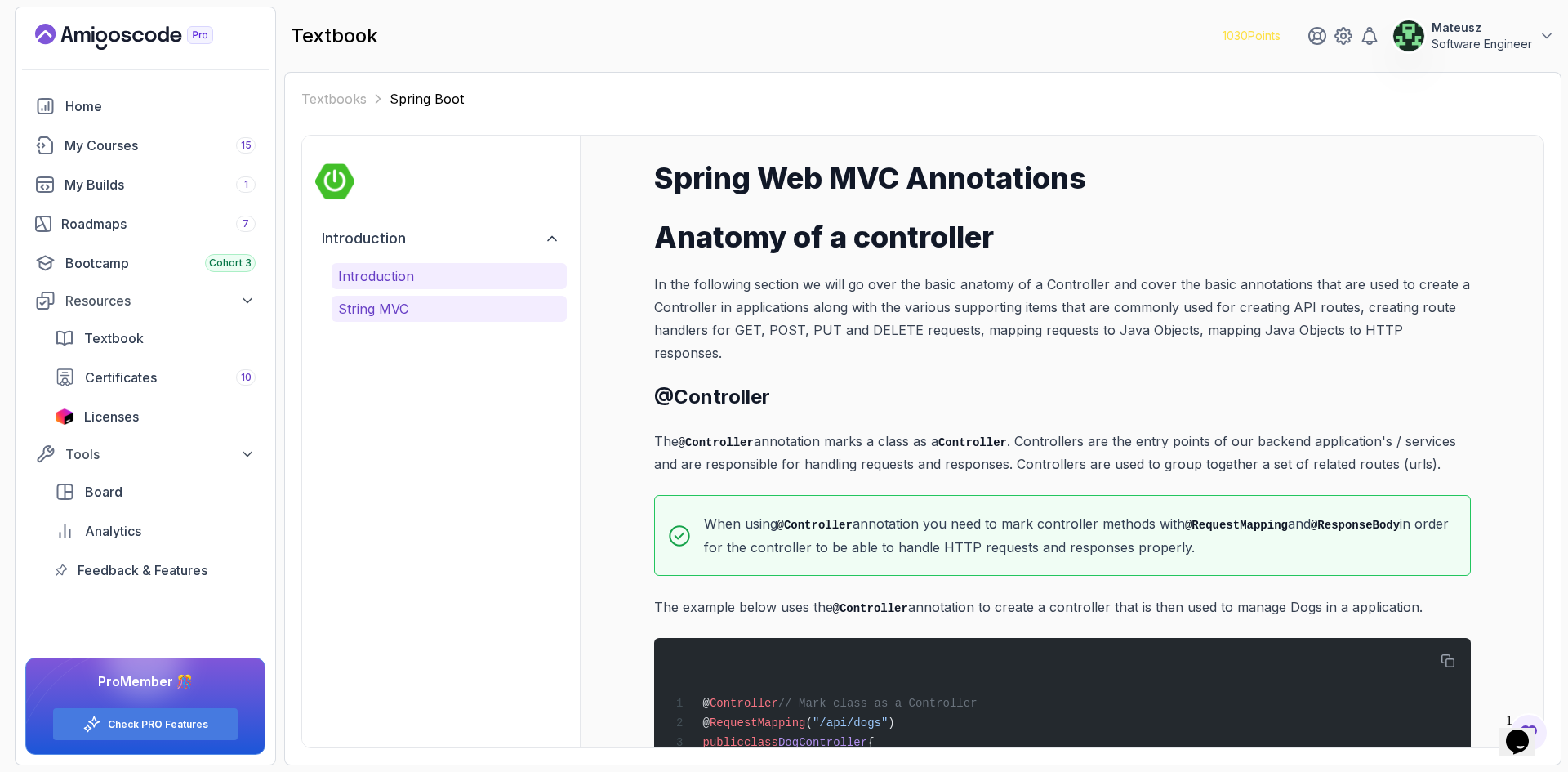
click at [467, 276] on p "Introduction" at bounding box center [449, 276] width 222 height 20
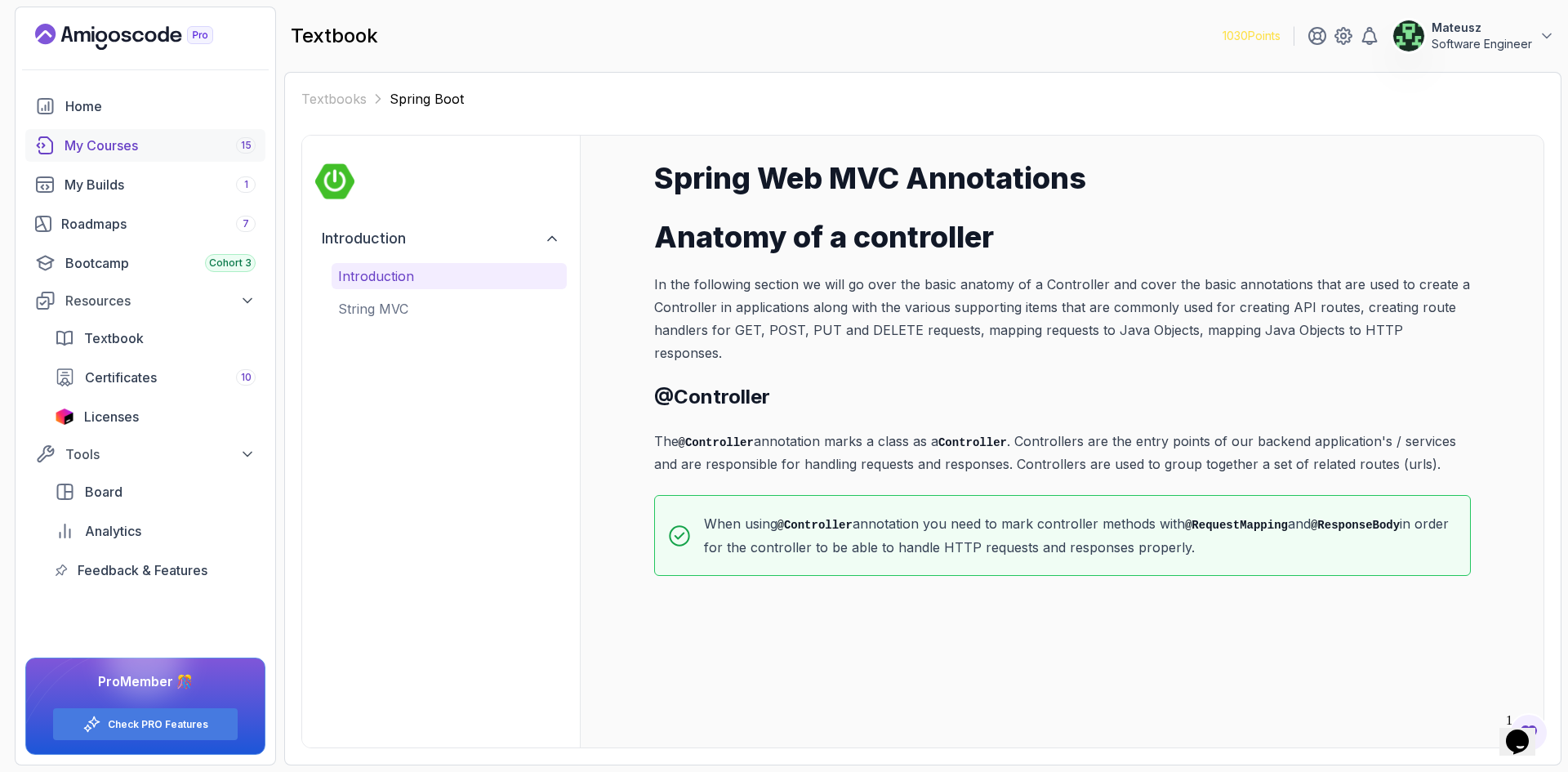
click at [135, 142] on div "My Courses 15" at bounding box center [160, 146] width 191 height 20
